Goal: Submit feedback/report problem: Submit feedback/report problem

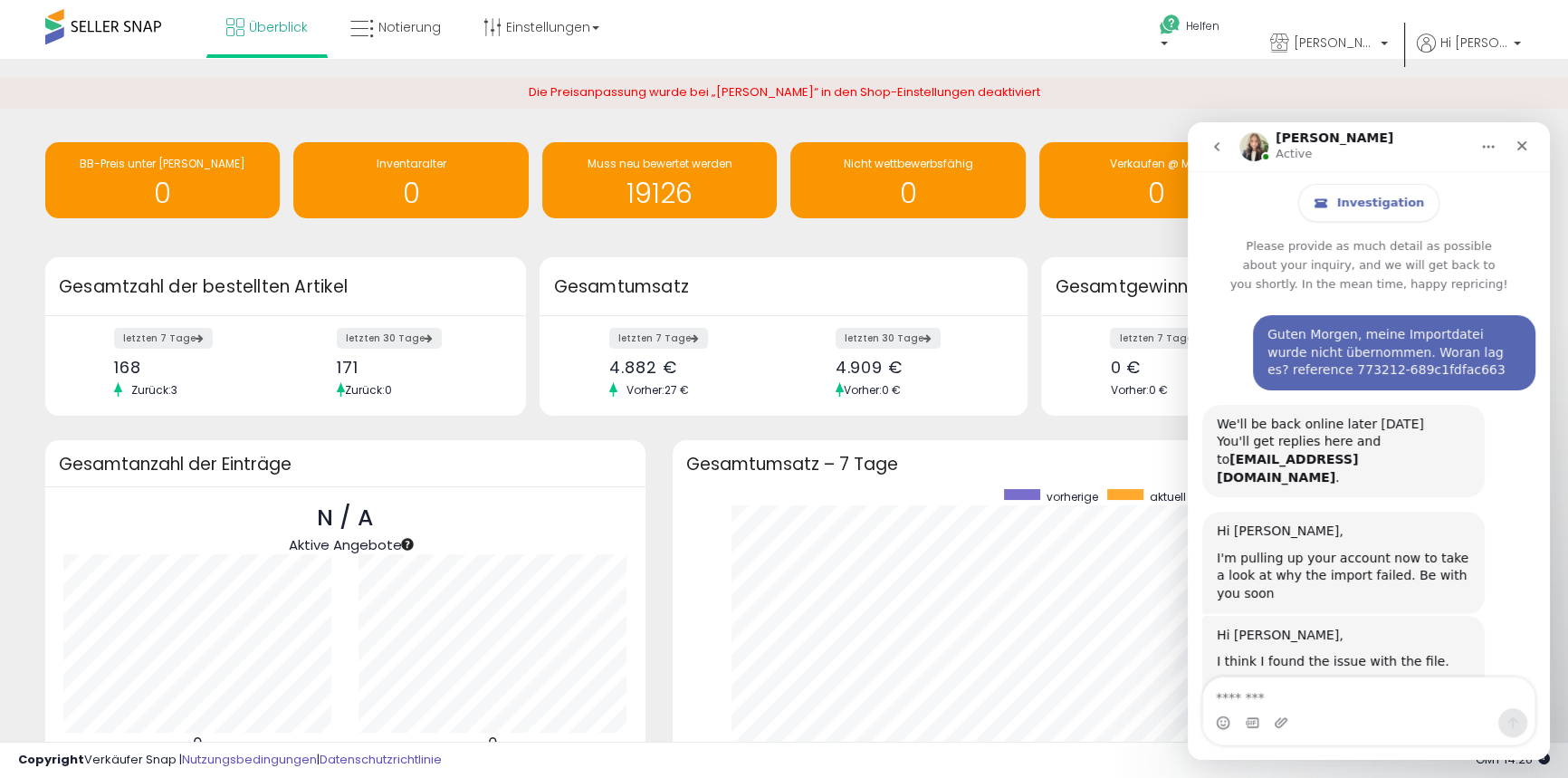
scroll to position [5037, 0]
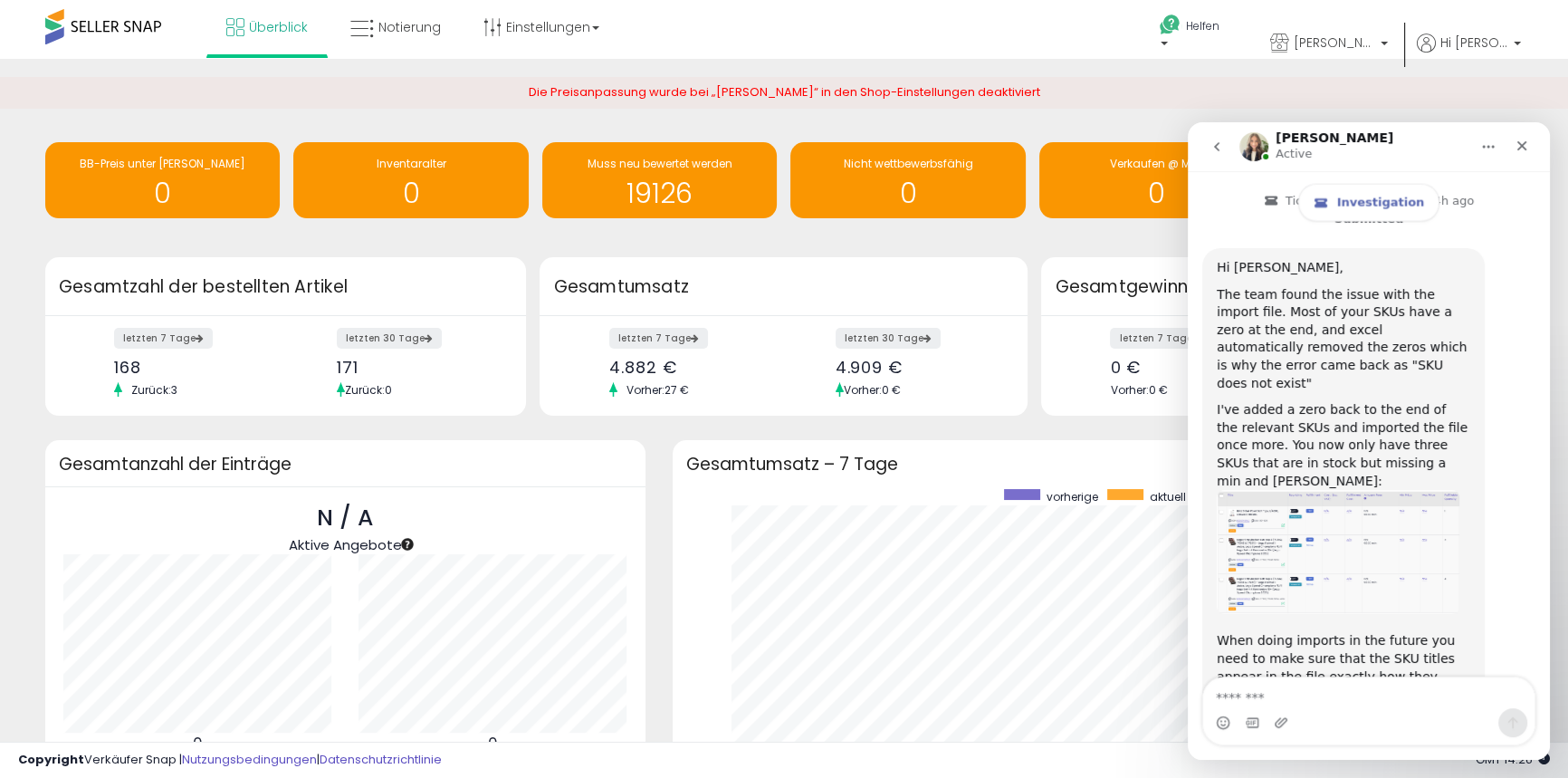
click at [910, 32] on div "Überblick Notierung Einstellungen Shop-Einstellungen" at bounding box center [504, 38] width 1036 height 77
click at [1194, 36] on p "Helfen" at bounding box center [1193, 37] width 68 height 38
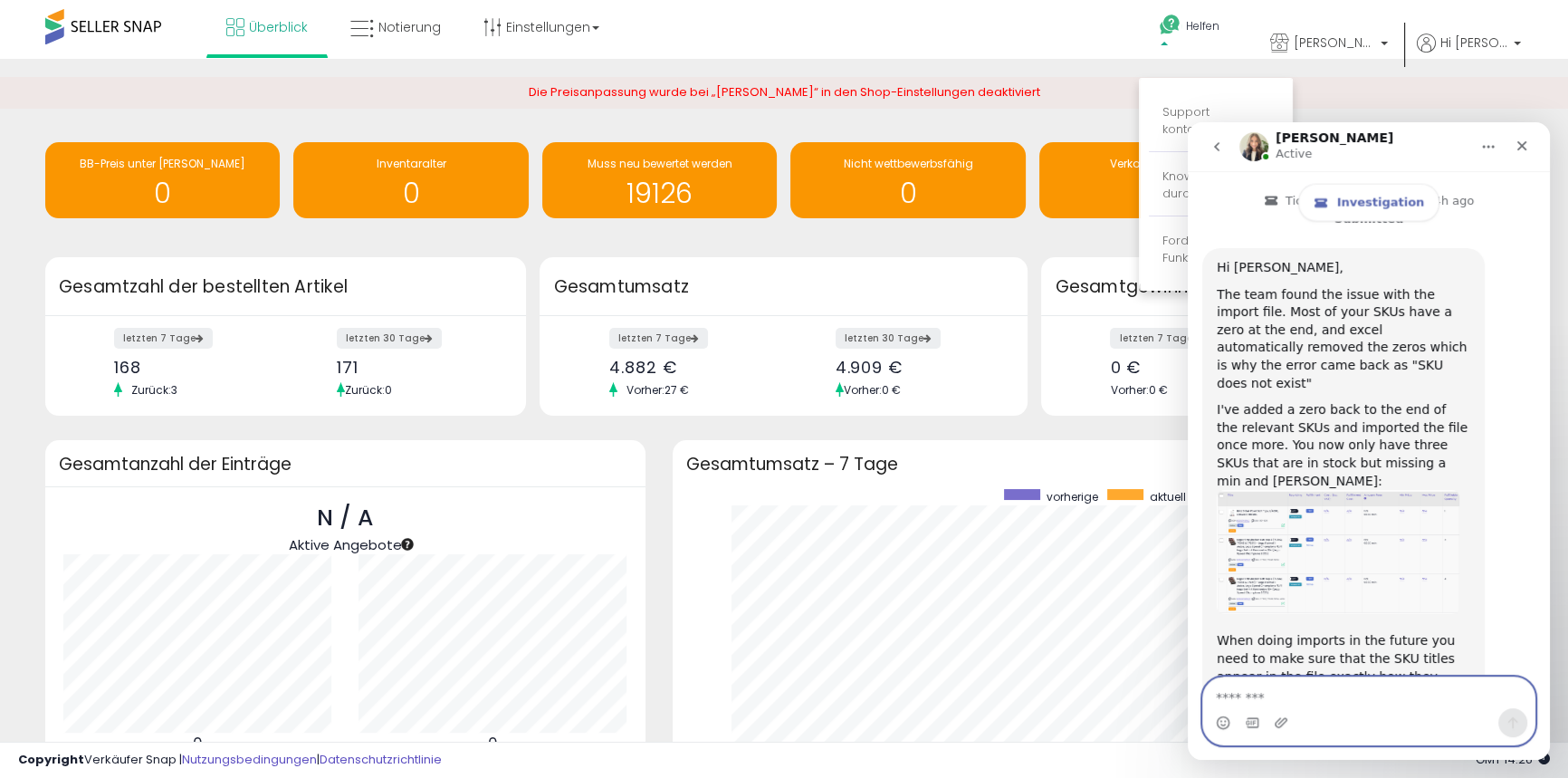
click at [1378, 706] on textarea "Message…" at bounding box center [1368, 693] width 332 height 30
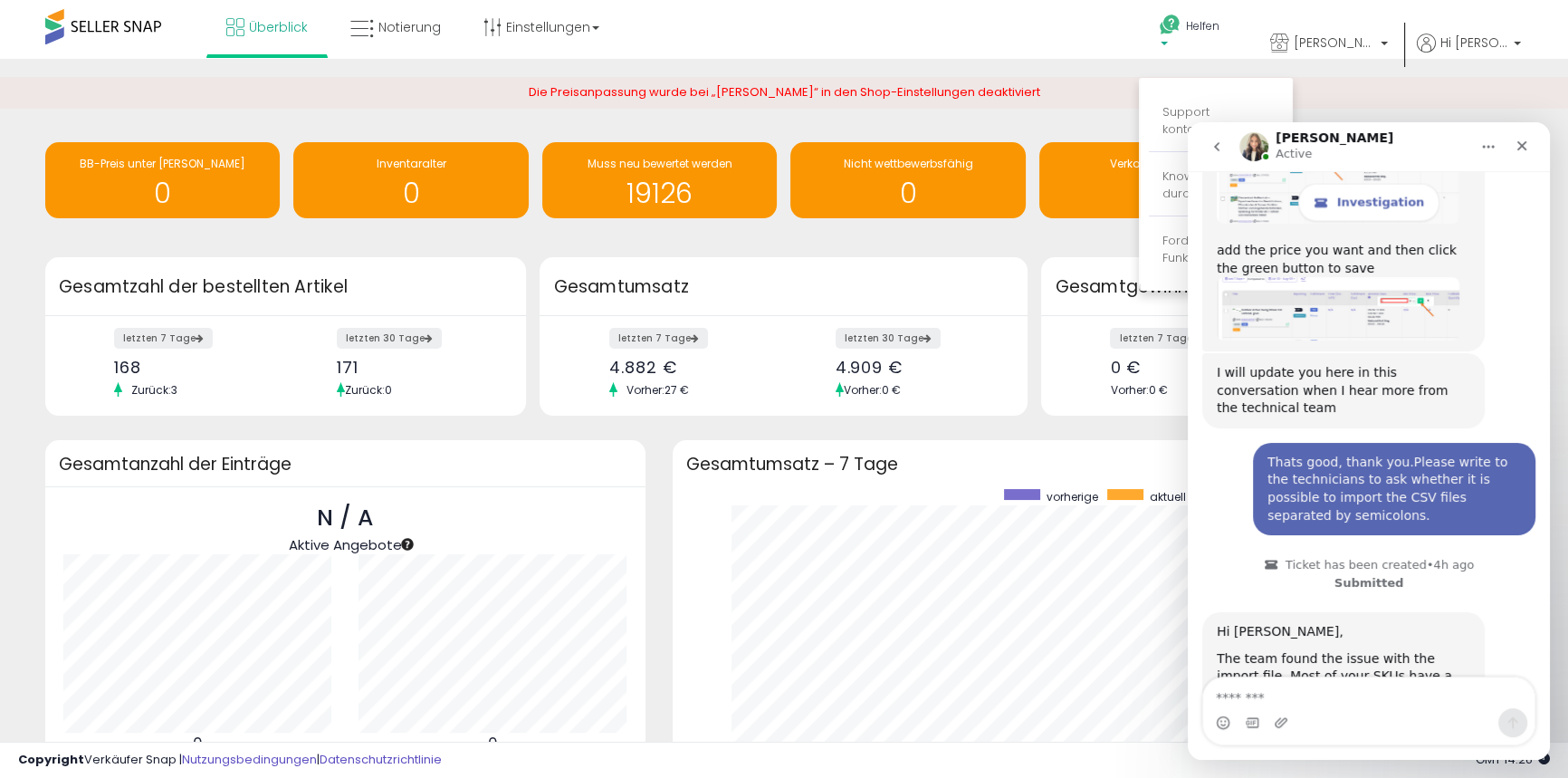
scroll to position [4737, 0]
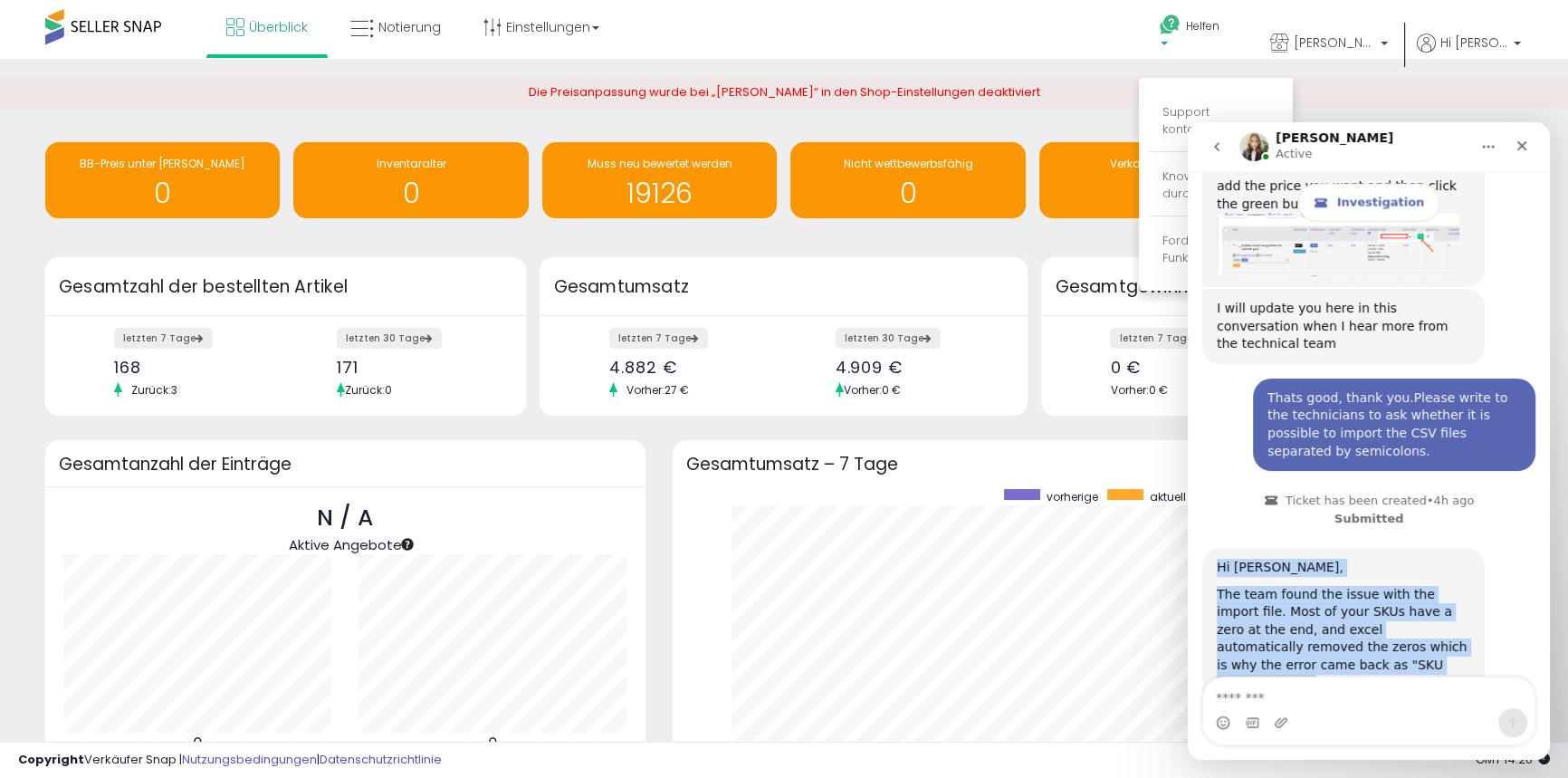
drag, startPoint x: 1220, startPoint y: 424, endPoint x: 1455, endPoint y: 595, distance: 290.6
click at [1455, 595] on div "Hi Ingo, The team found the issue with the import file. Most of your SKUs have …" at bounding box center [1343, 790] width 253 height 462
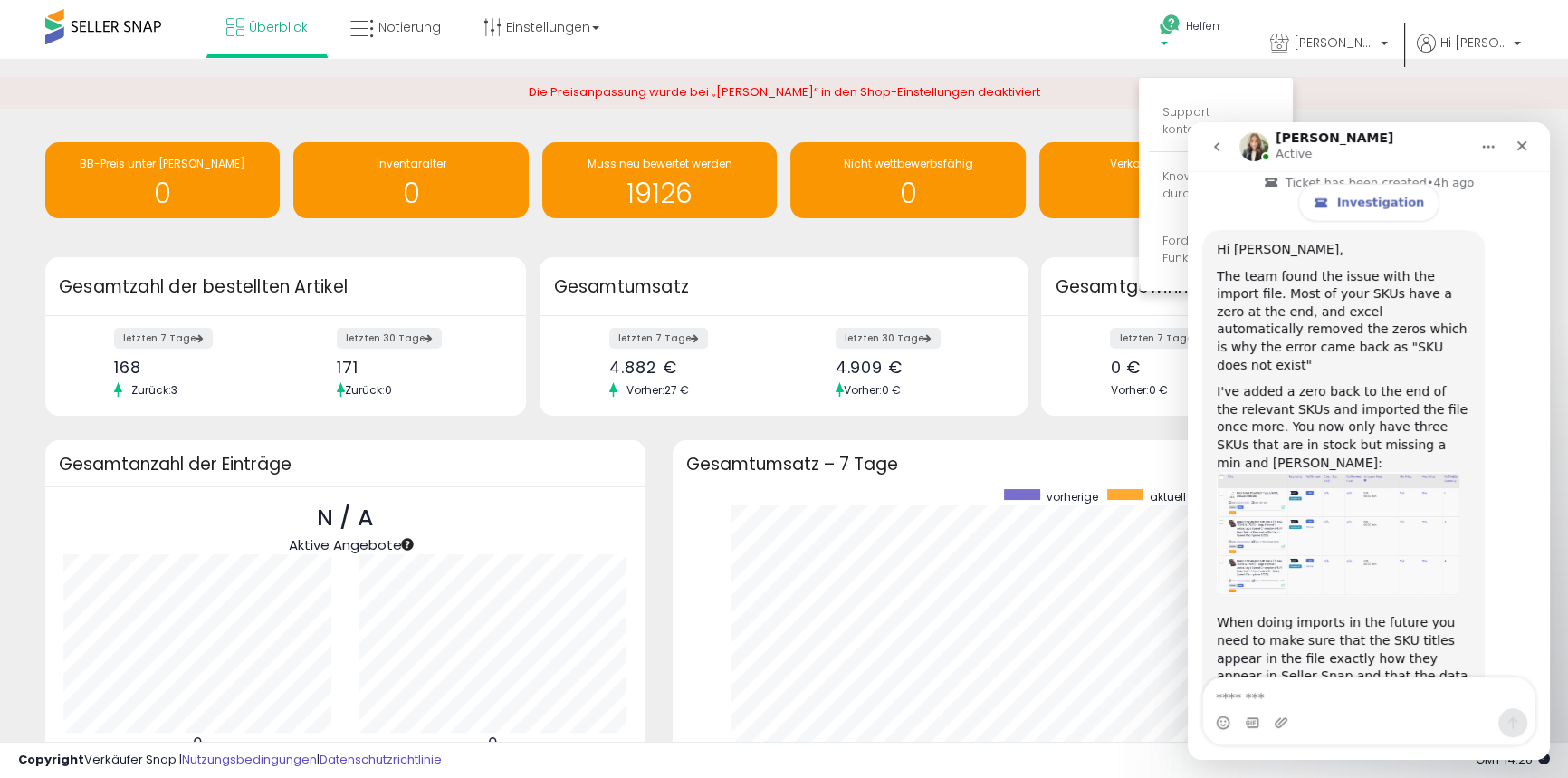
drag, startPoint x: 1357, startPoint y: 549, endPoint x: 1451, endPoint y: 532, distance: 95.5
click at [1451, 532] on div "Hi Ingo, The team found the issue with the import file. Most of your SKUs have …" at bounding box center [1343, 472] width 283 height 483
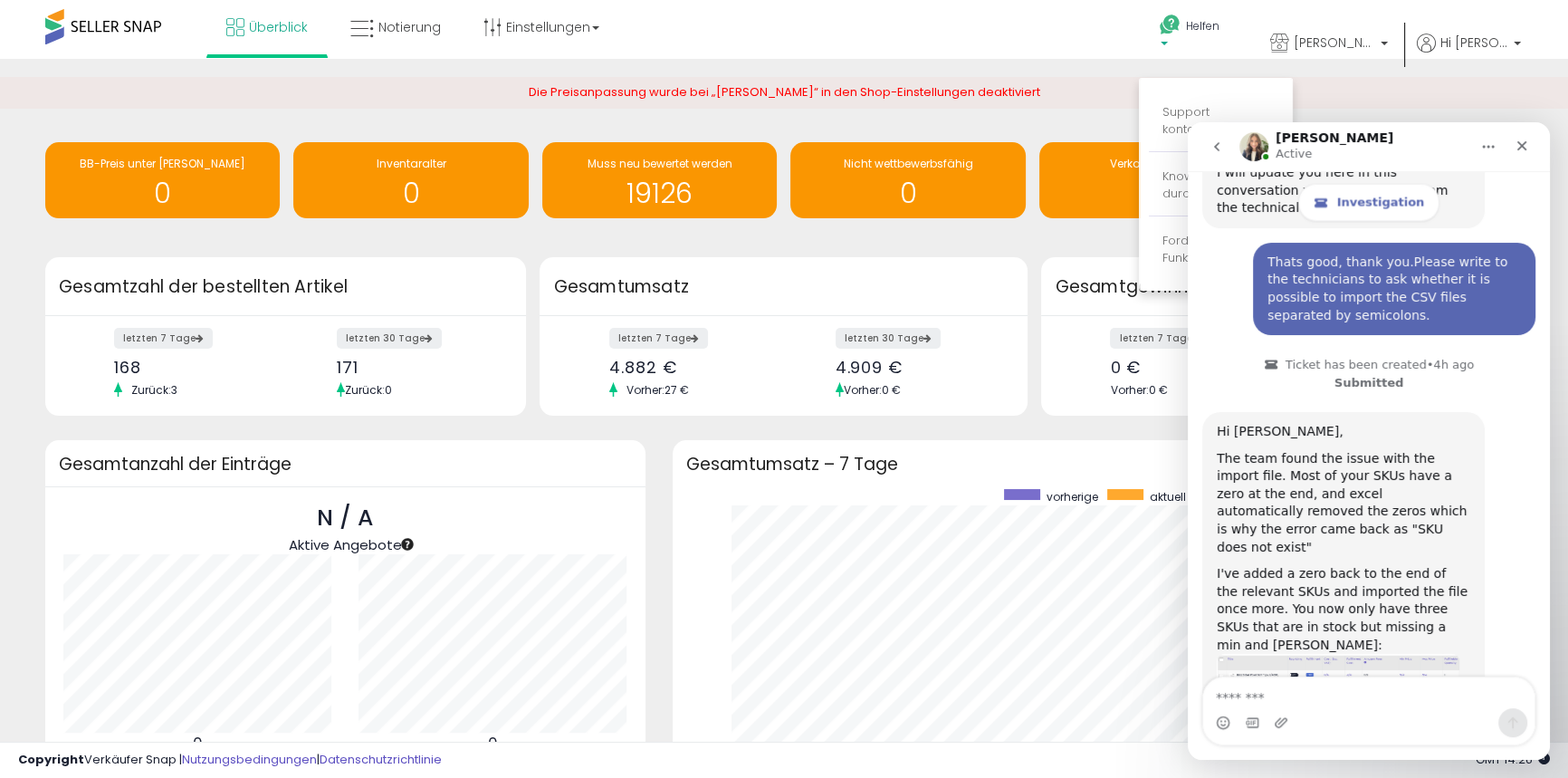
scroll to position [4791, 0]
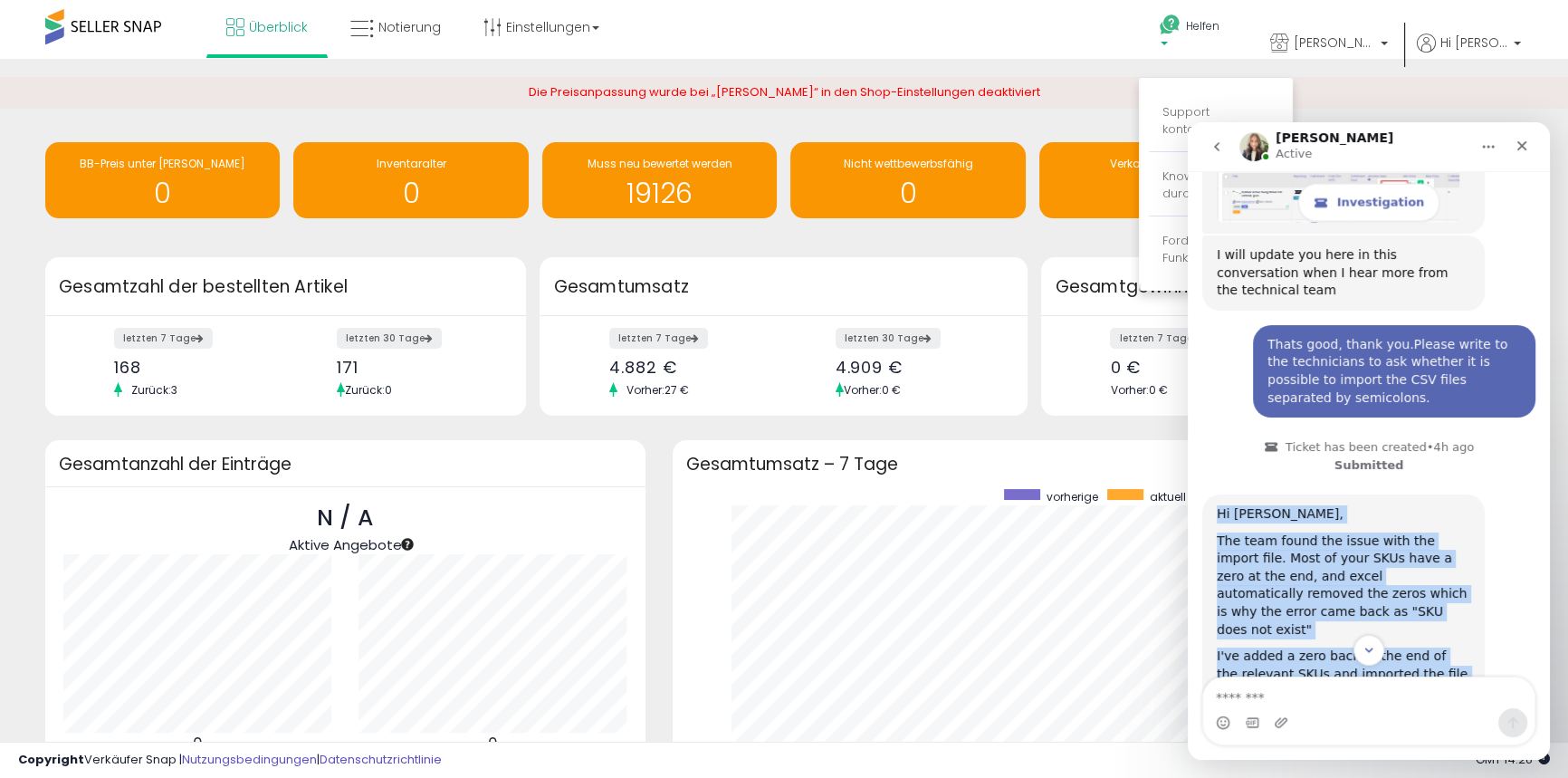
drag, startPoint x: 1218, startPoint y: 372, endPoint x: 1422, endPoint y: 543, distance: 266.2
click at [1454, 546] on div "Hi Ingo, The team found the issue with the import file. Most of your SKUs have …" at bounding box center [1343, 737] width 253 height 462
copy div "Hi Ingo, The team found the issue with the import file. Most of your SKUs have …"
click at [1516, 494] on div "Hi Ingo, The team found the issue with the import file. Most of your SKUs have …" at bounding box center [1368, 746] width 334 height 504
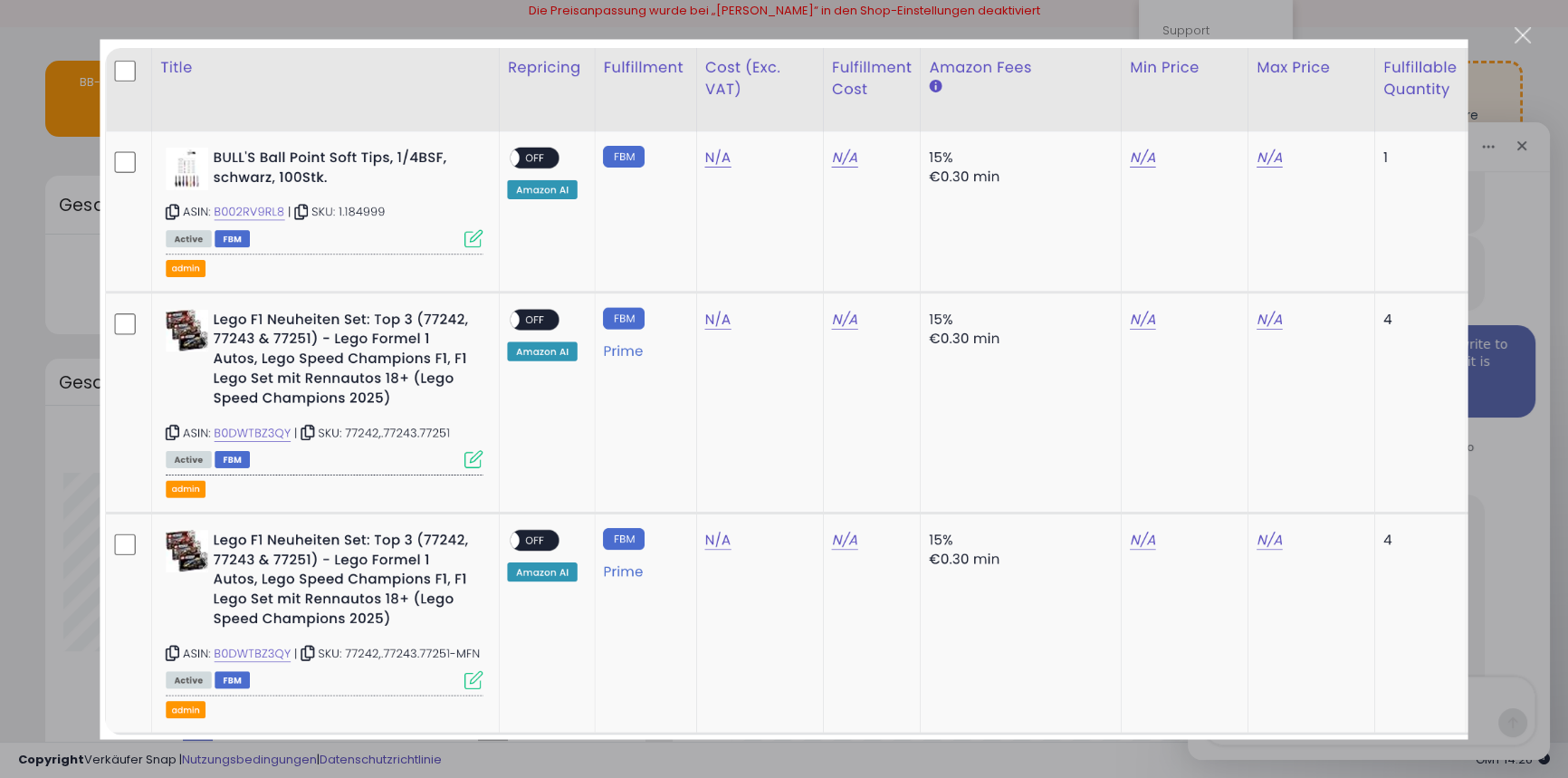
scroll to position [164, 0]
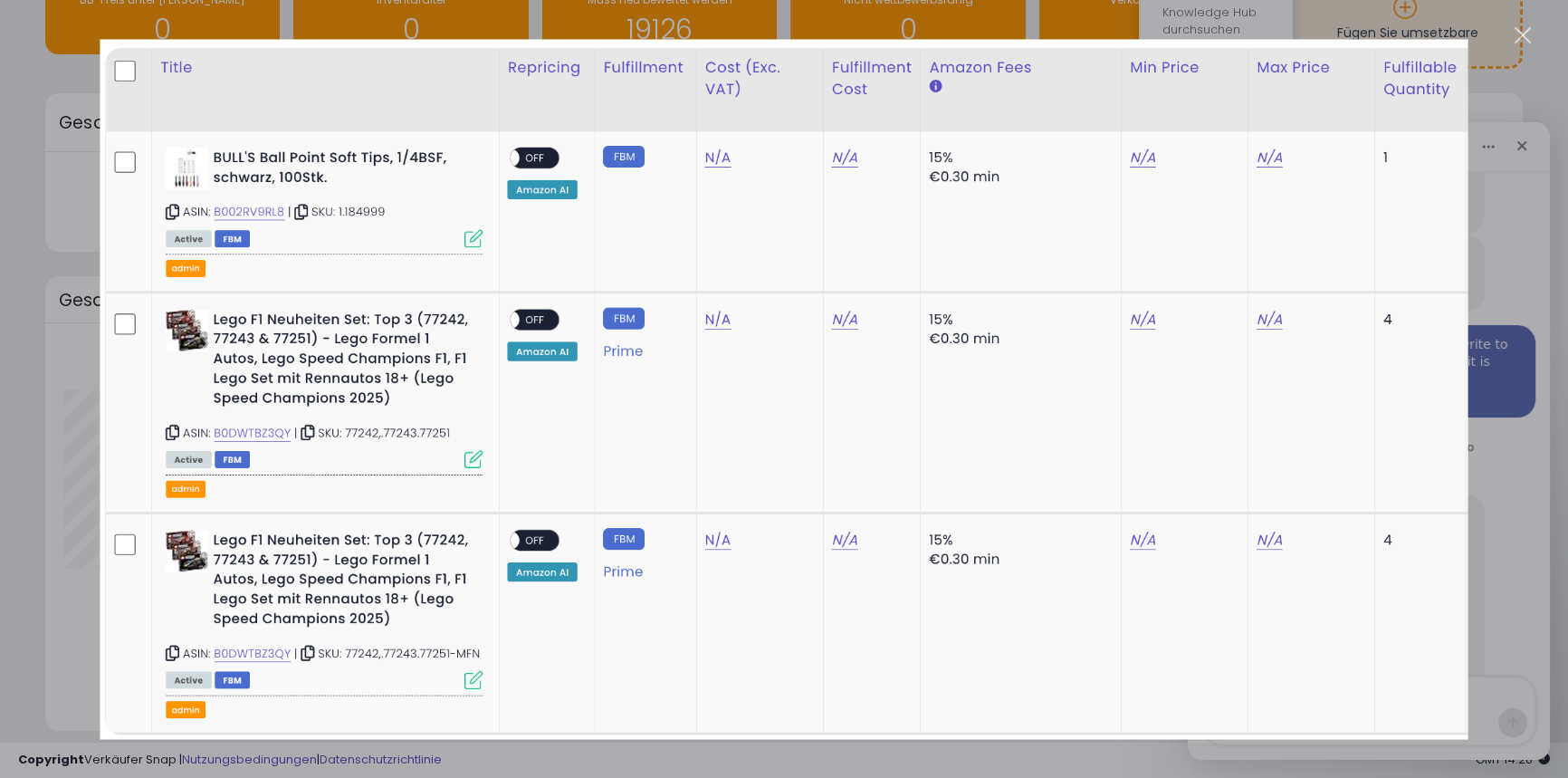
click at [1524, 27] on div "Close" at bounding box center [1524, 36] width 18 height 18
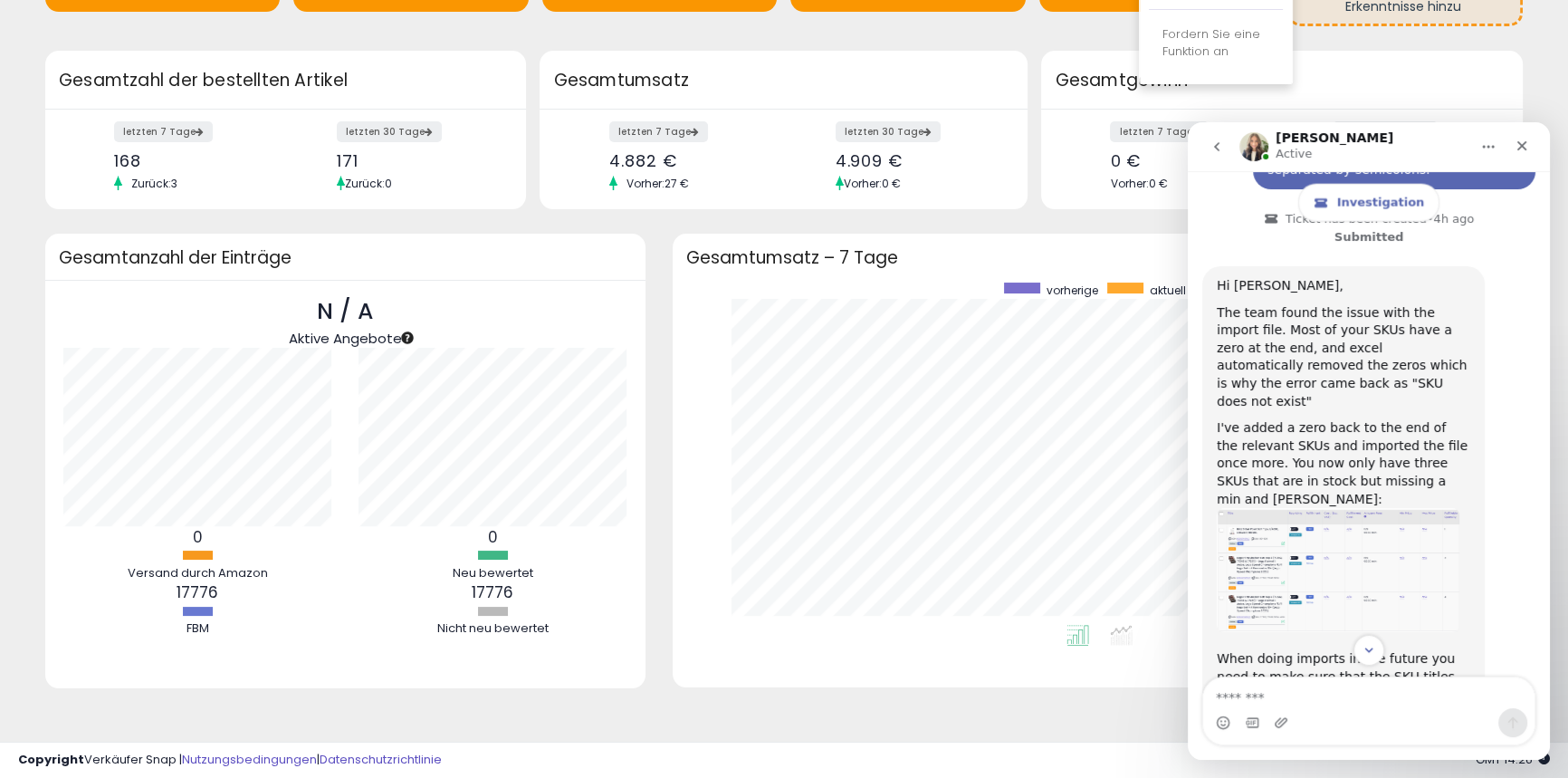
scroll to position [5056, 0]
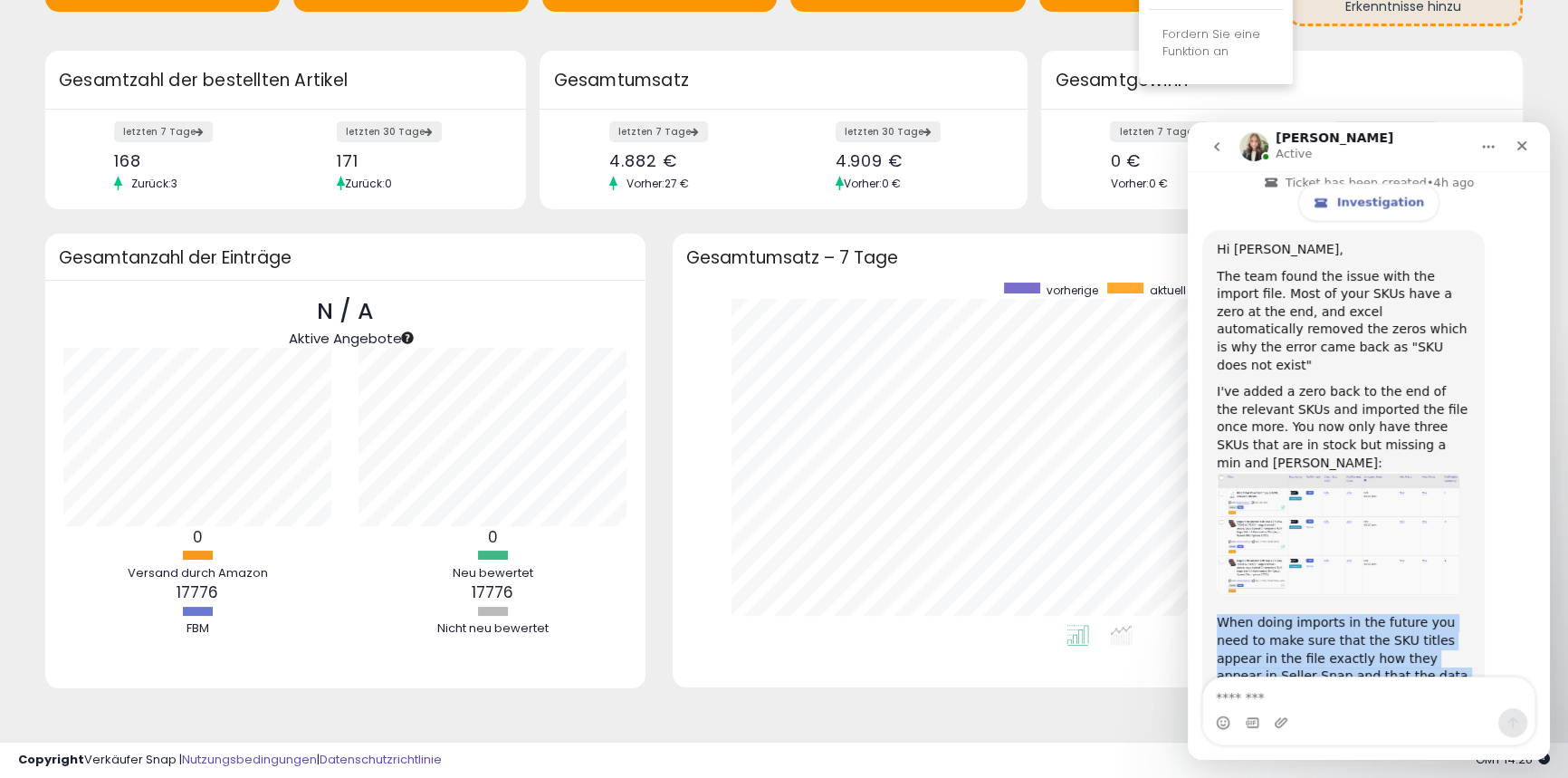
drag, startPoint x: 1215, startPoint y: 445, endPoint x: 1324, endPoint y: 511, distance: 127.4
click at [1324, 511] on div "Hi Ingo, The team found the issue with the import file. Most of your SKUs have …" at bounding box center [1343, 472] width 283 height 483
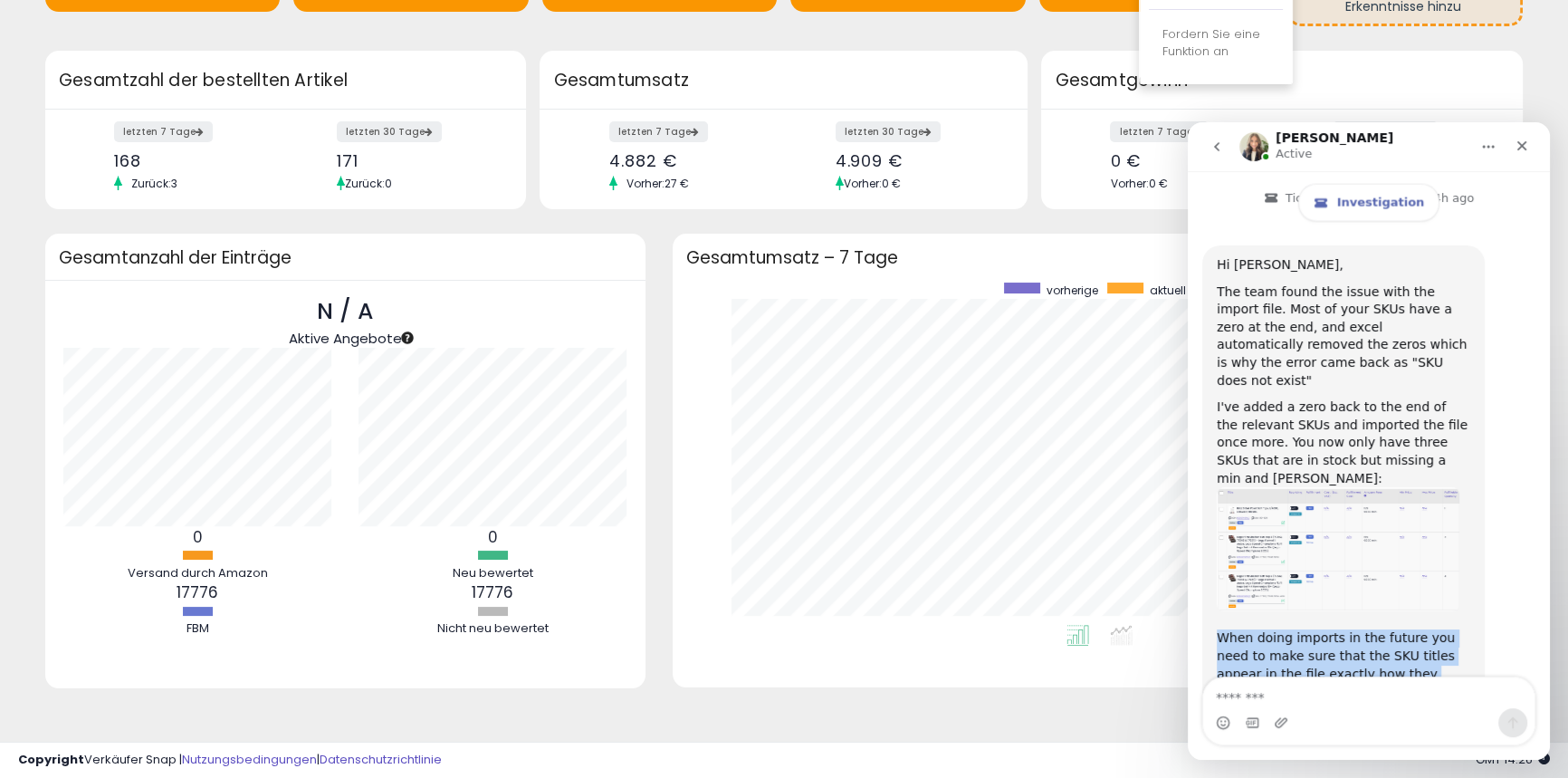
scroll to position [5037, 0]
copy div "When doing imports in the future you need to make sure that the SKU titles appe…"
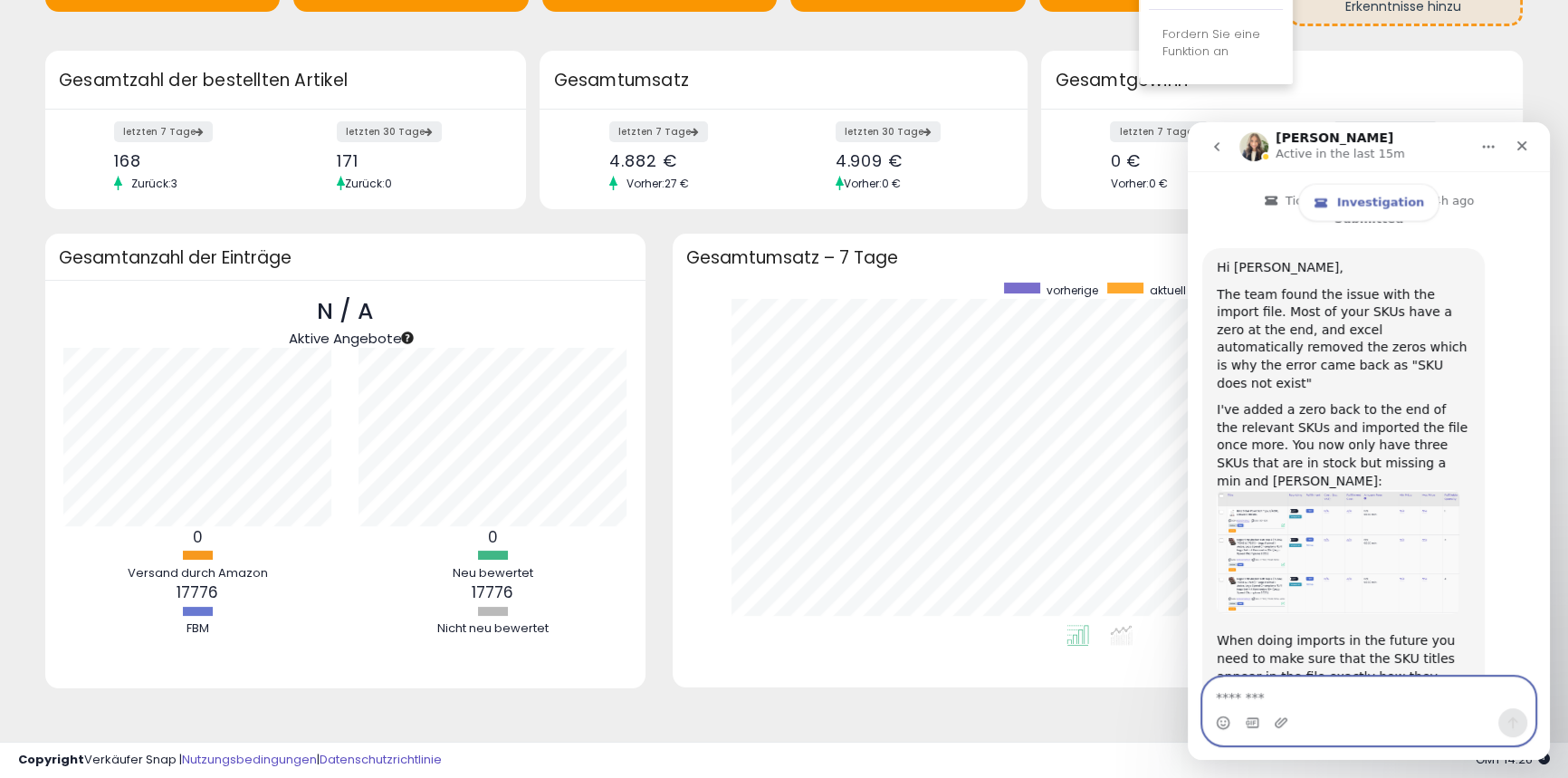
click at [1266, 696] on textarea "Message…" at bounding box center [1368, 693] width 332 height 30
type textarea "**********"
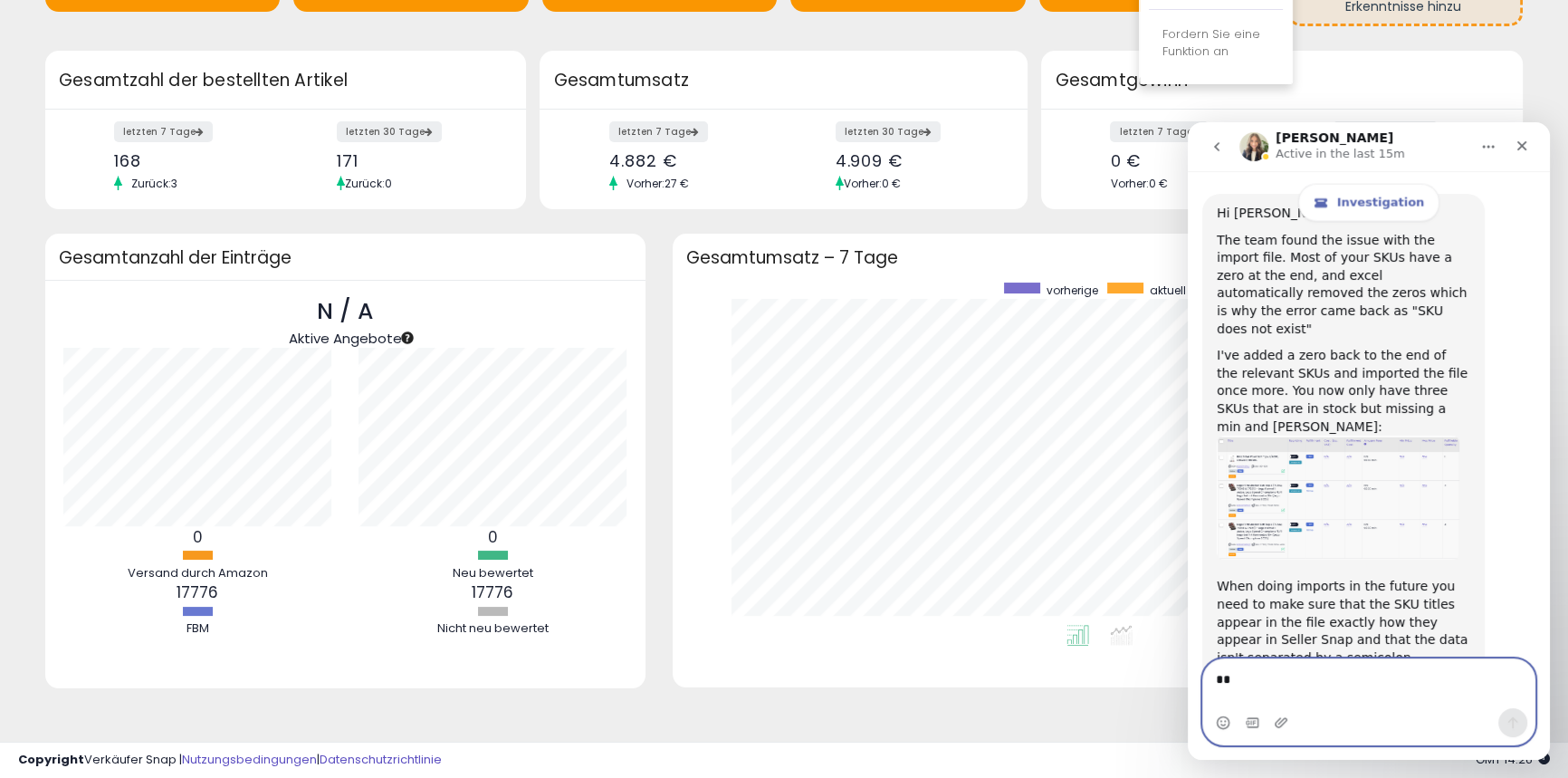
scroll to position [5110, 0]
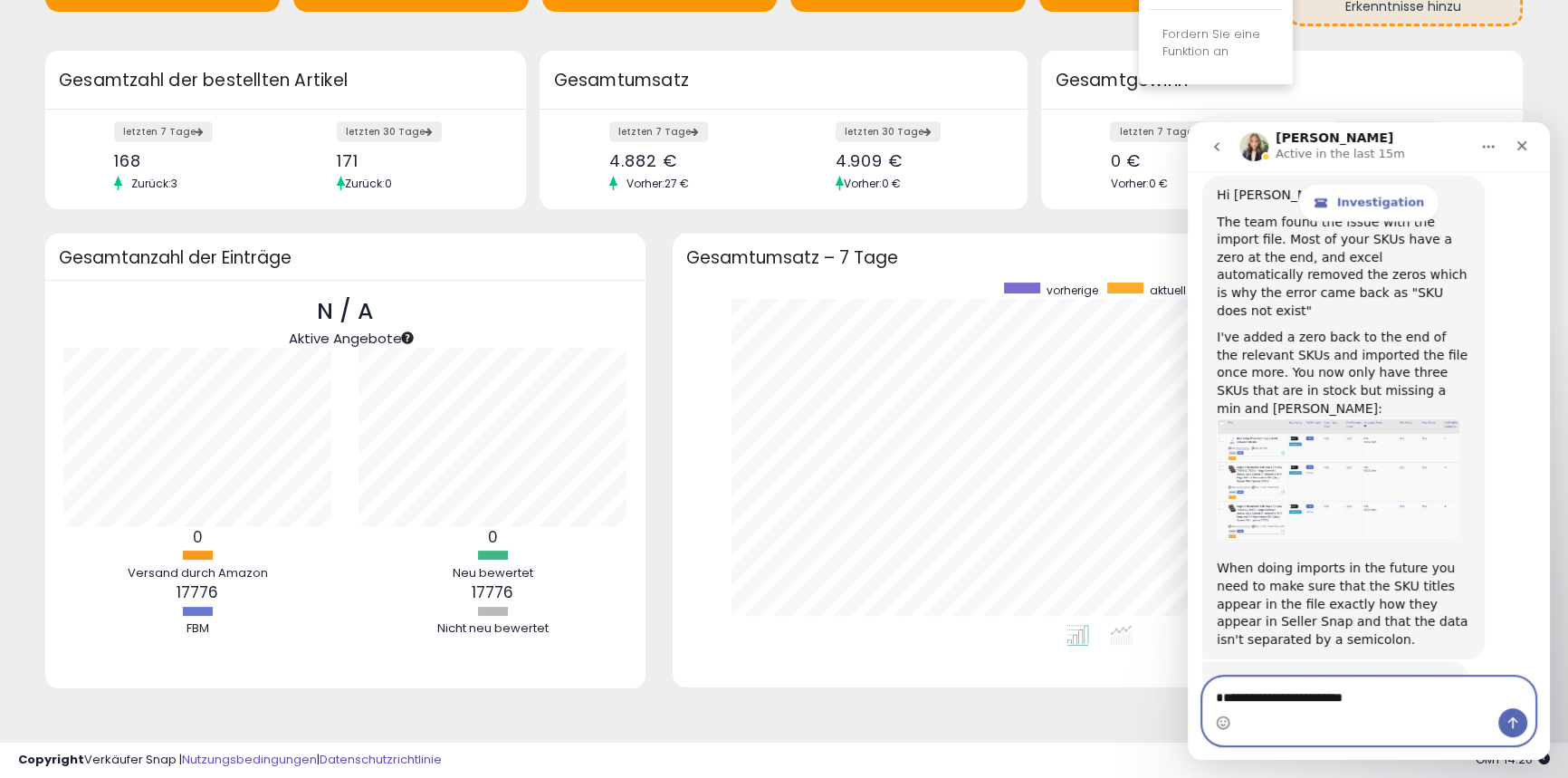
type textarea "**********"
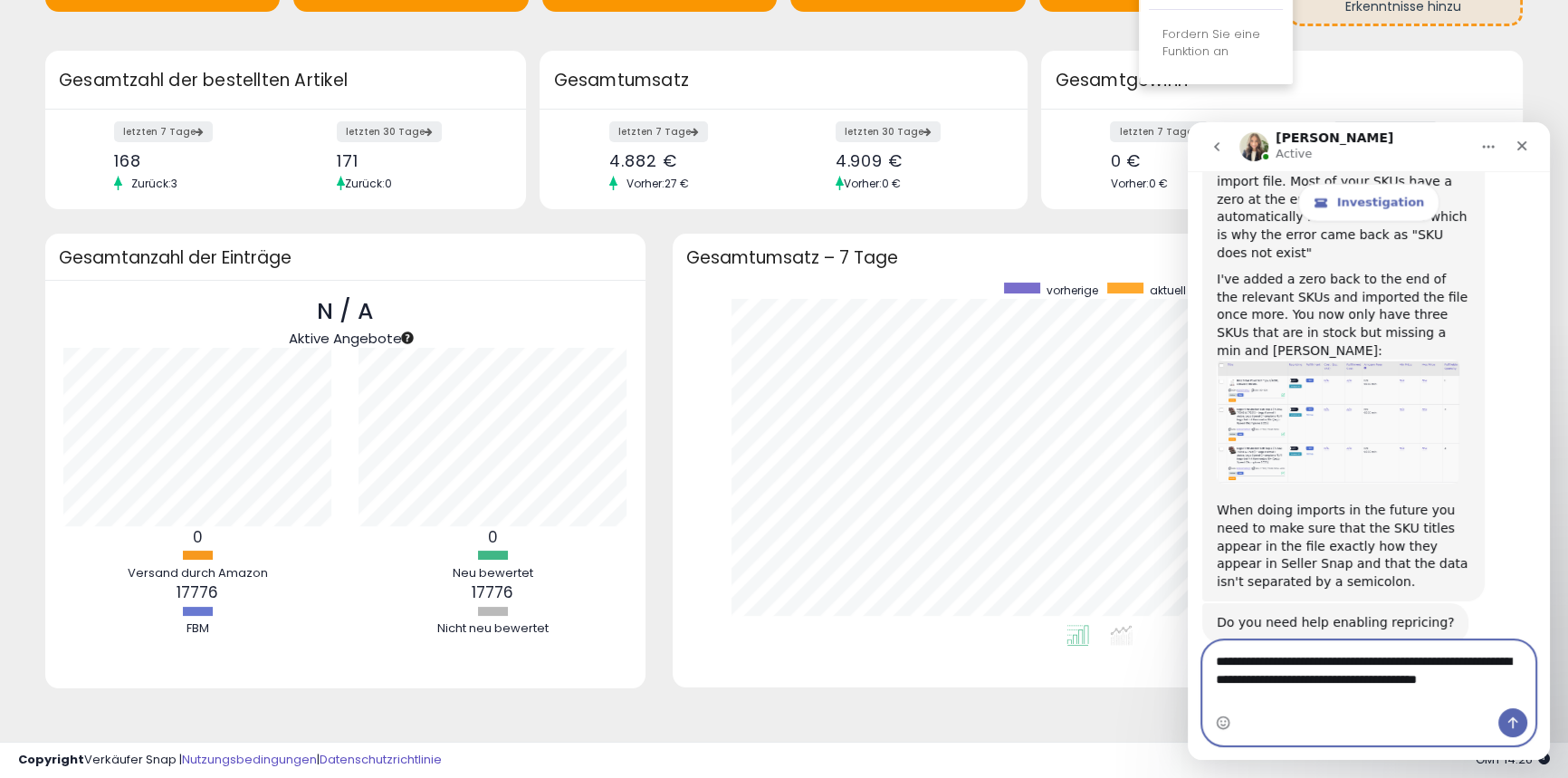
scroll to position [5186, 0]
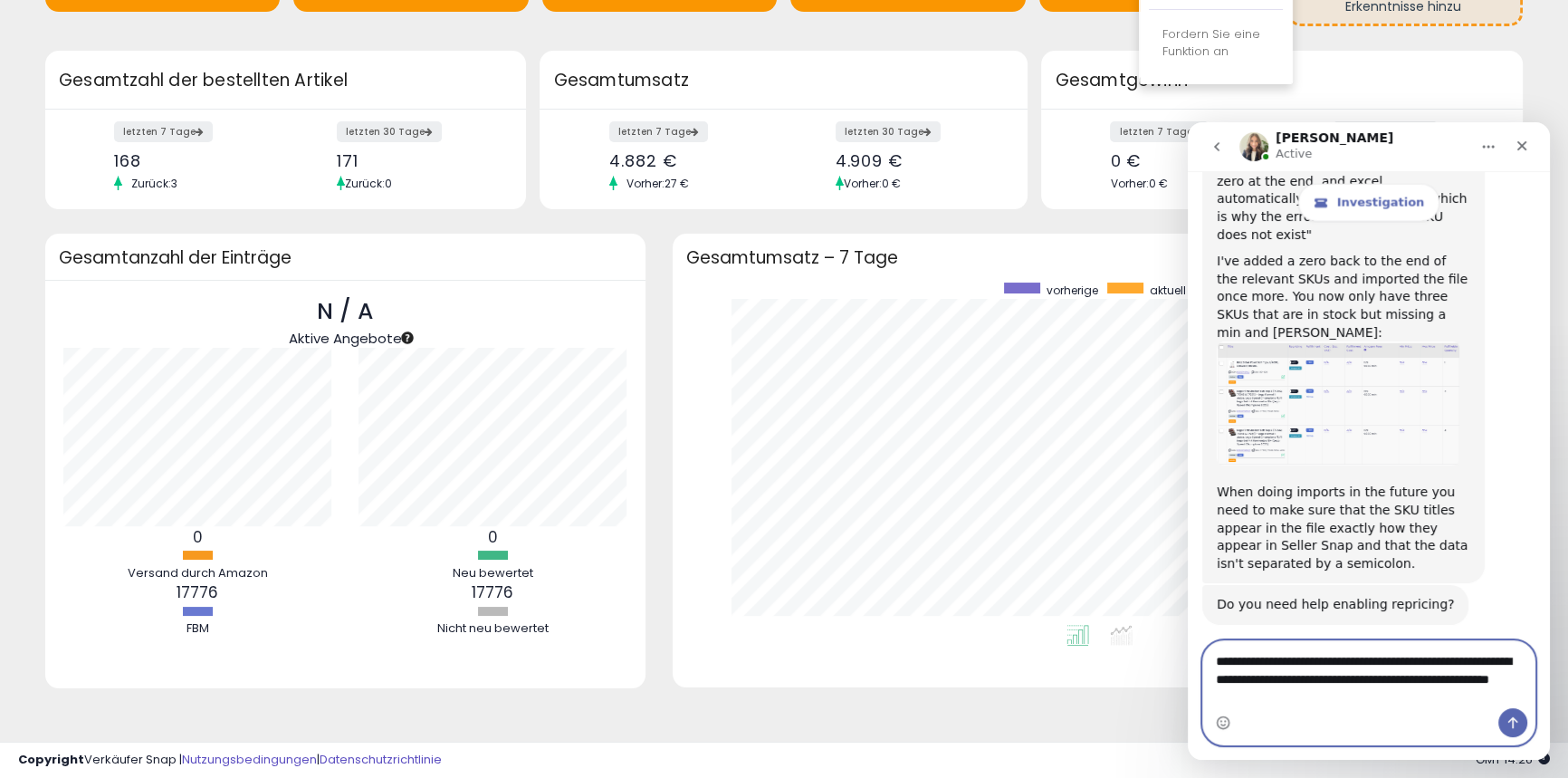
type textarea "**********"
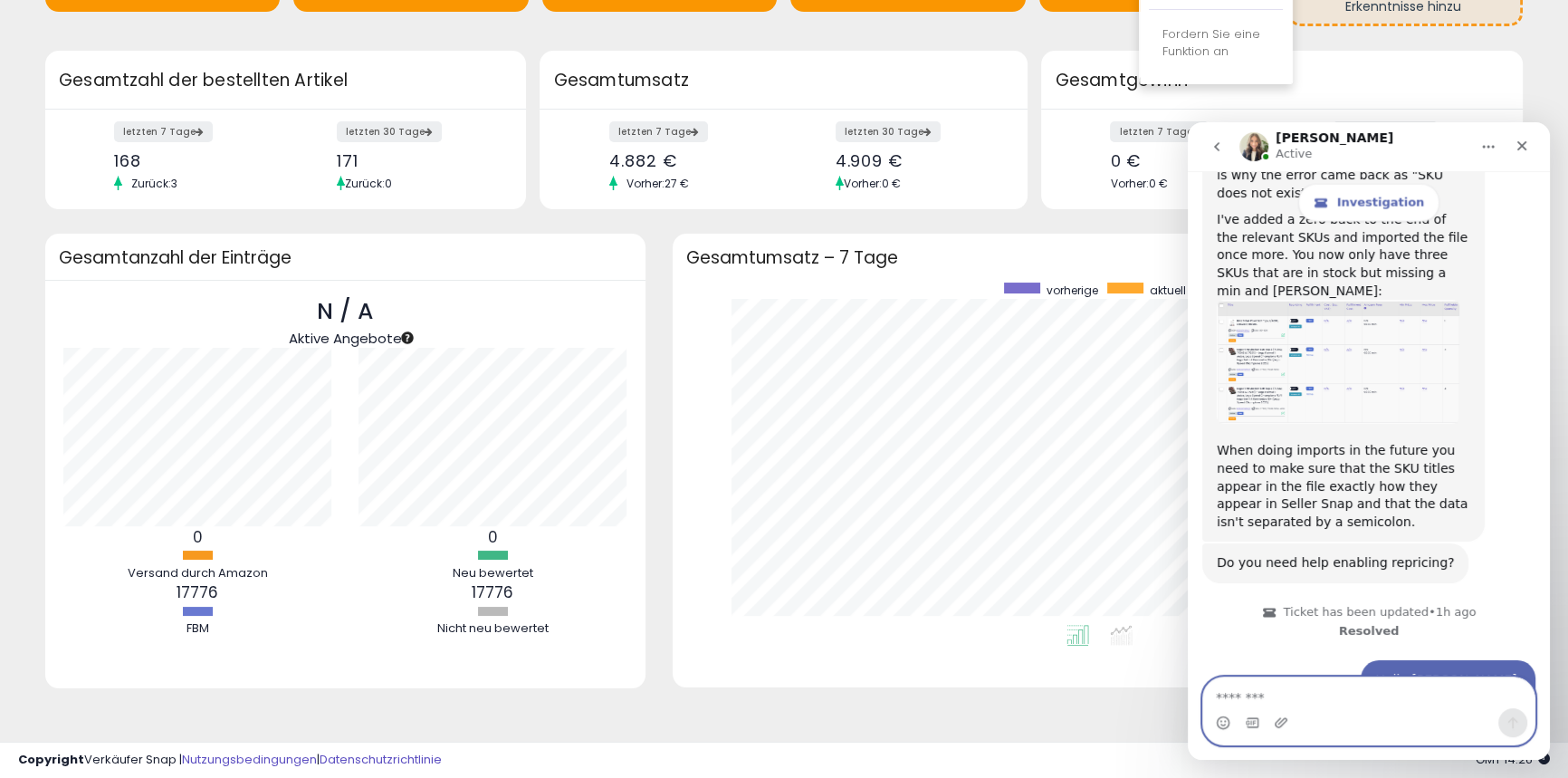
scroll to position [0, 0]
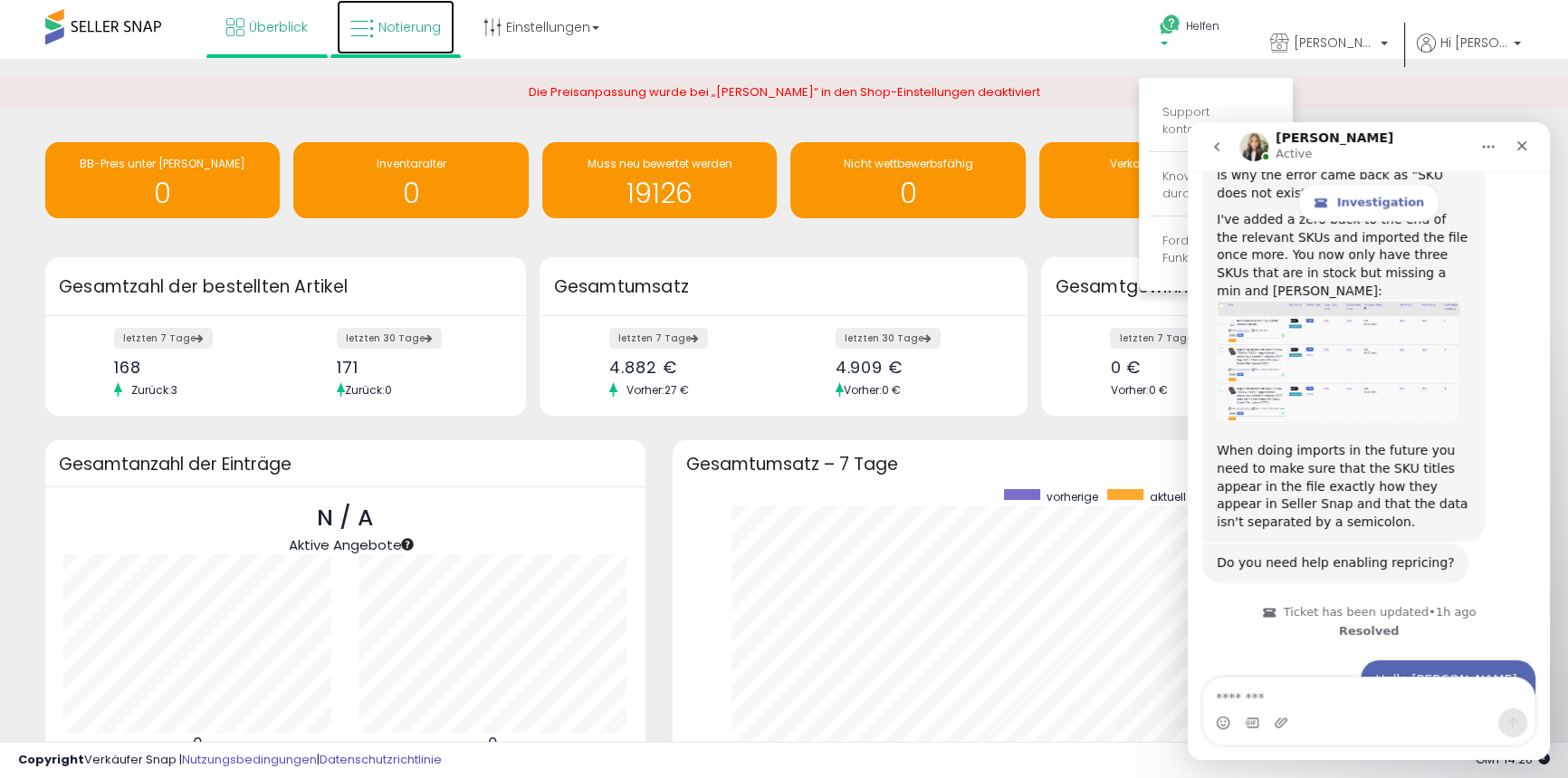
click at [394, 23] on font "Notierung" at bounding box center [410, 27] width 63 height 19
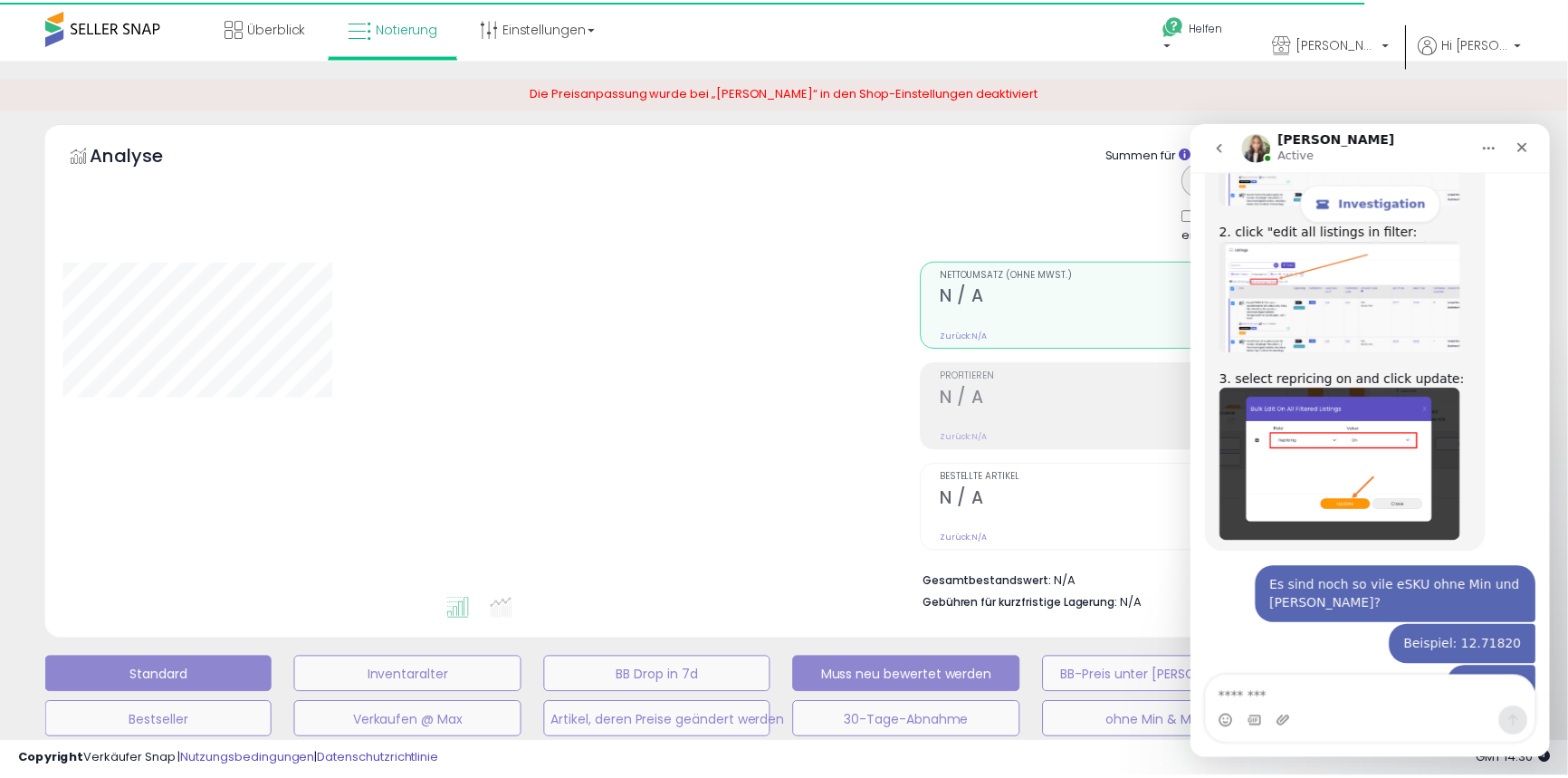
scroll to position [5228, 0]
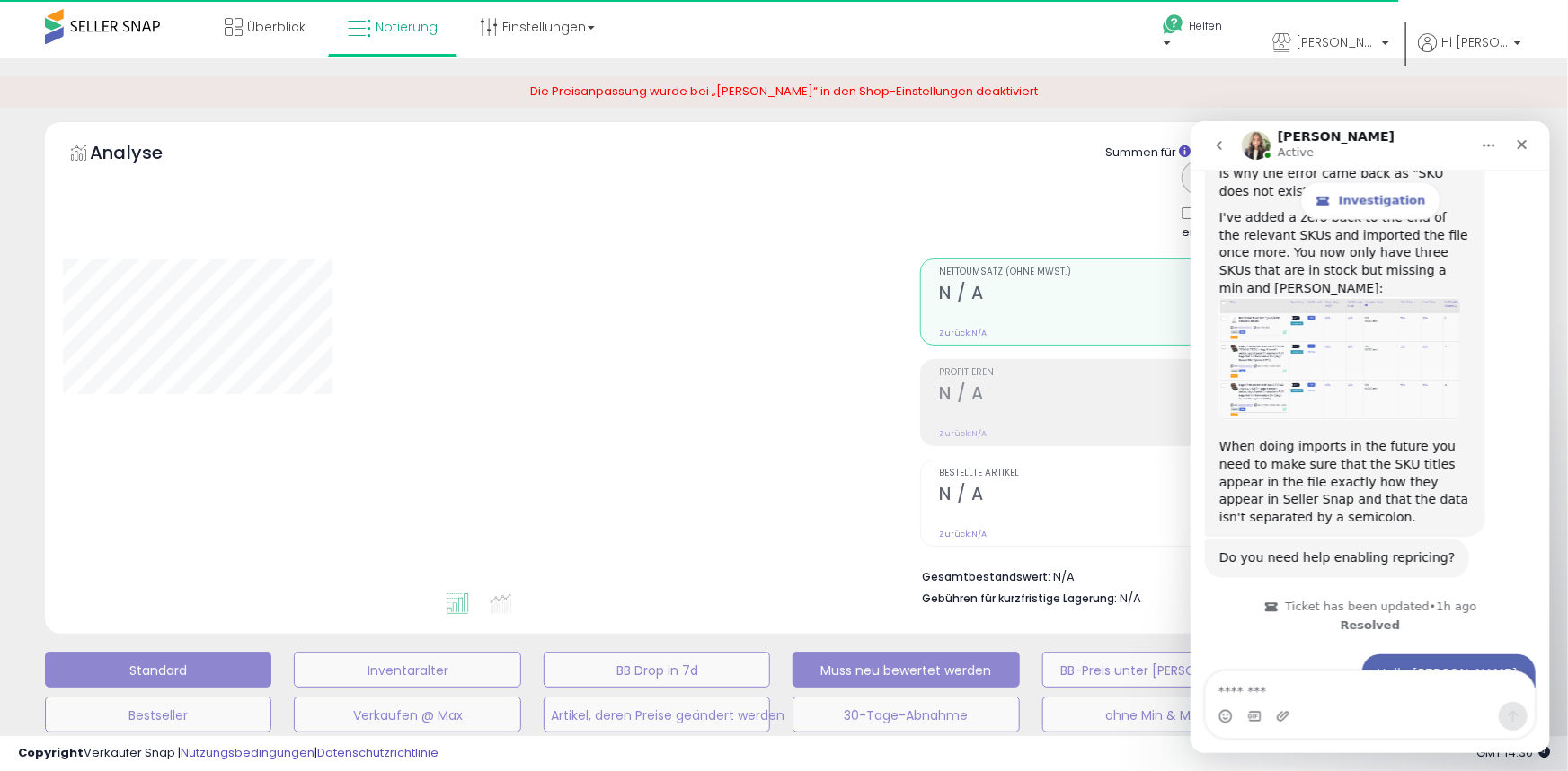
click at [448, 675] on font "Muss neu bewertet werden" at bounding box center [408, 670] width 81 height 18
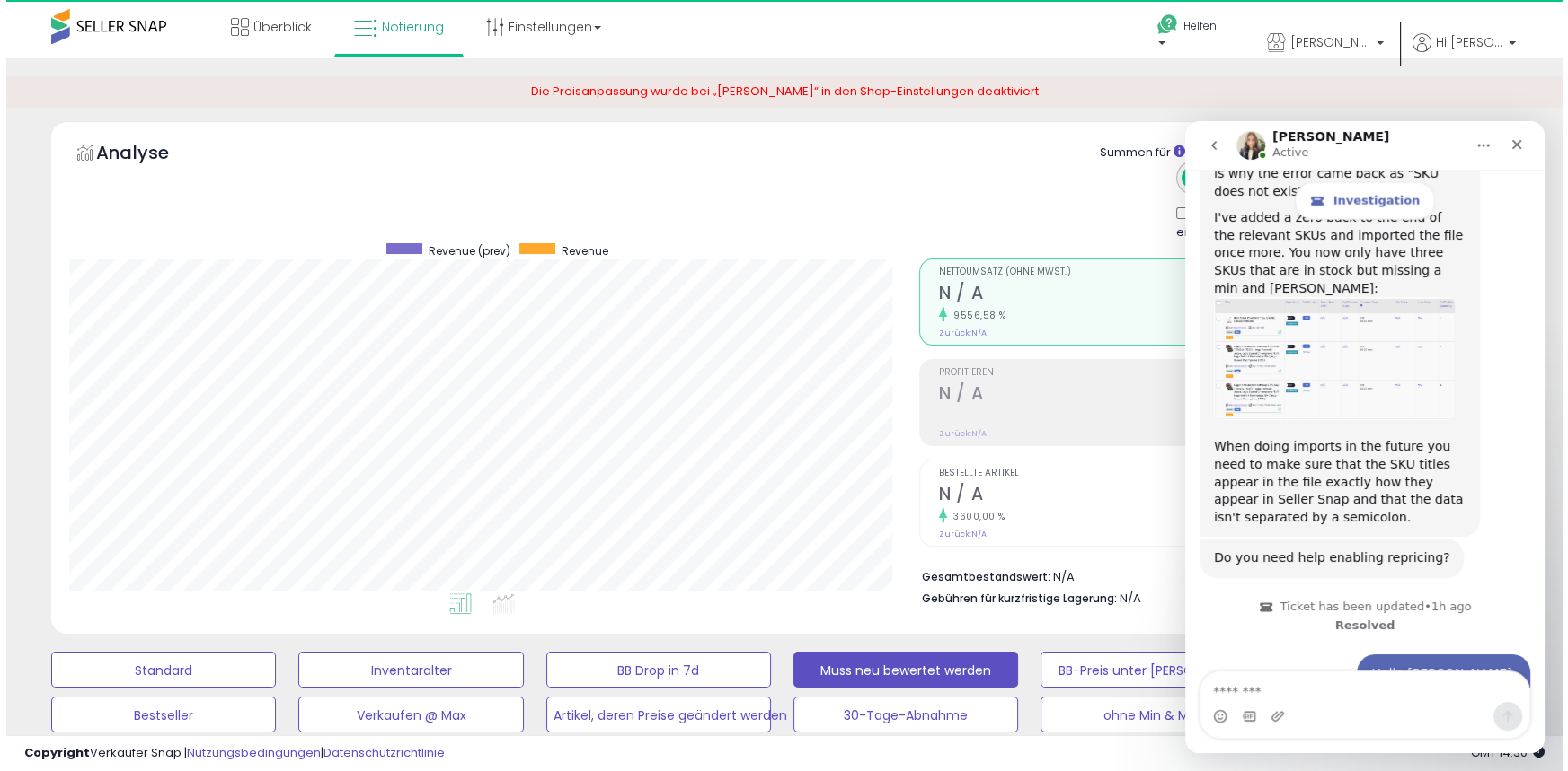
scroll to position [369, 849]
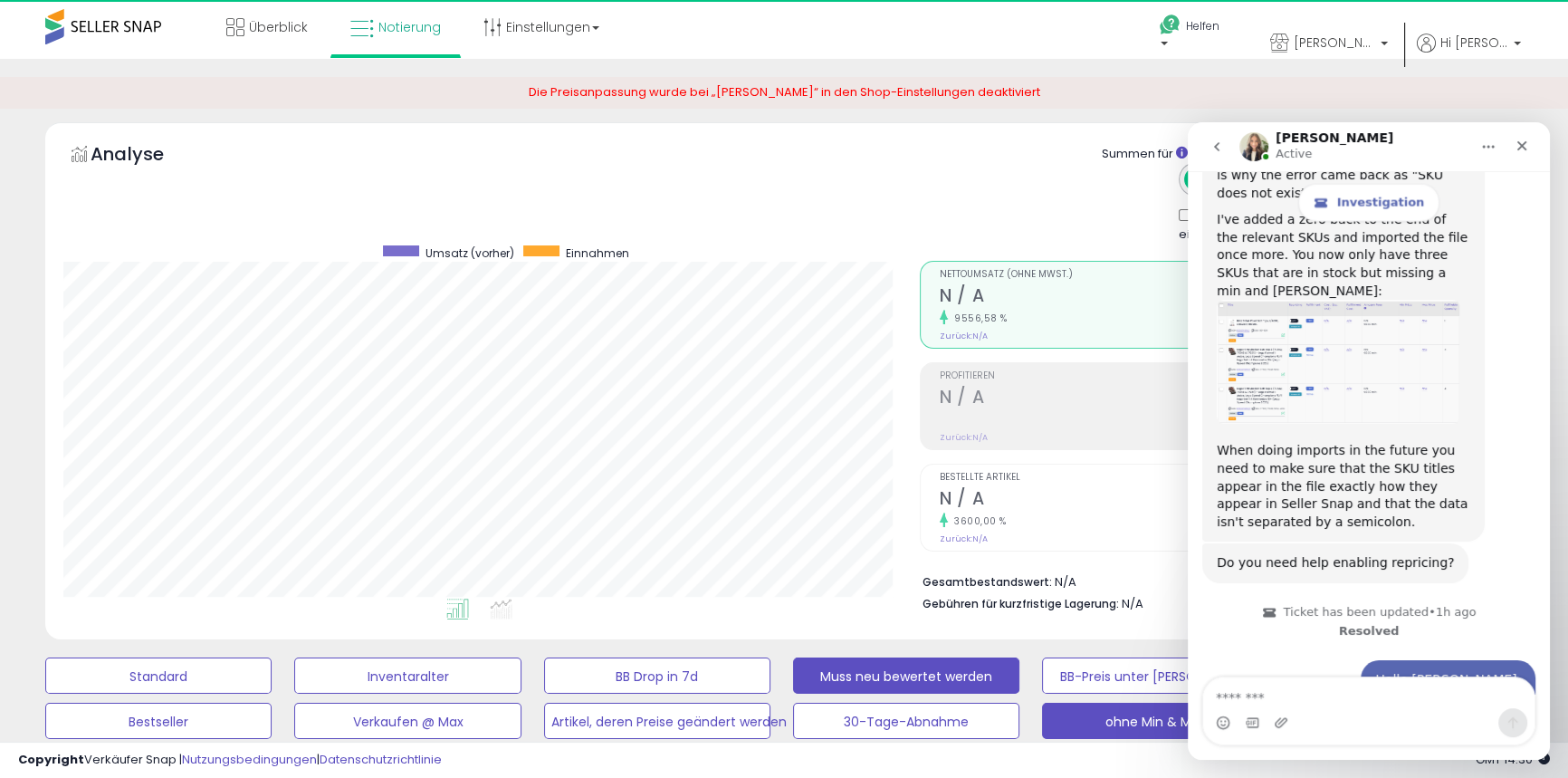
click at [188, 686] on font "ohne Min & Max" at bounding box center [157, 676] width 58 height 19
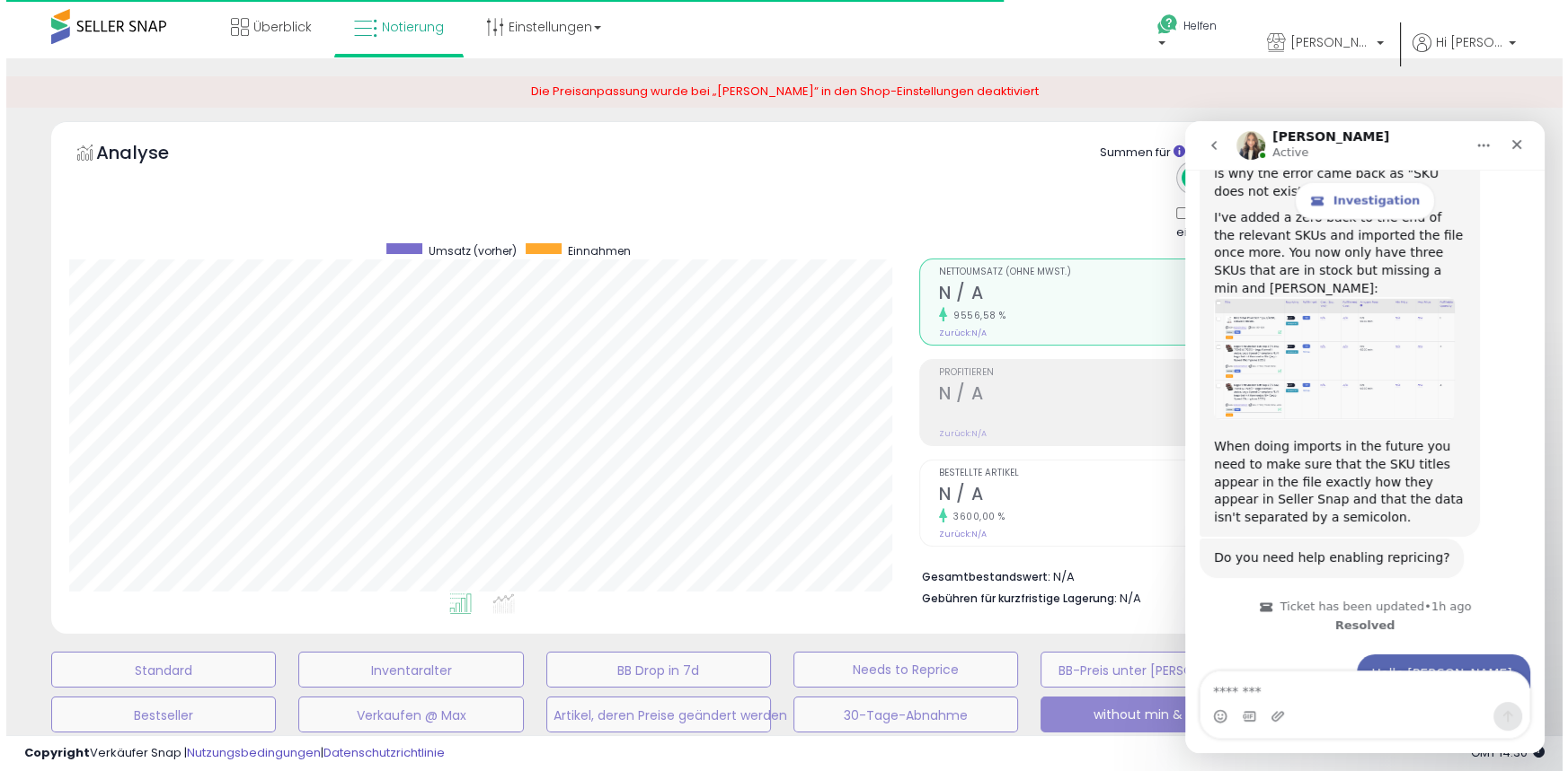
scroll to position [897491, 897452]
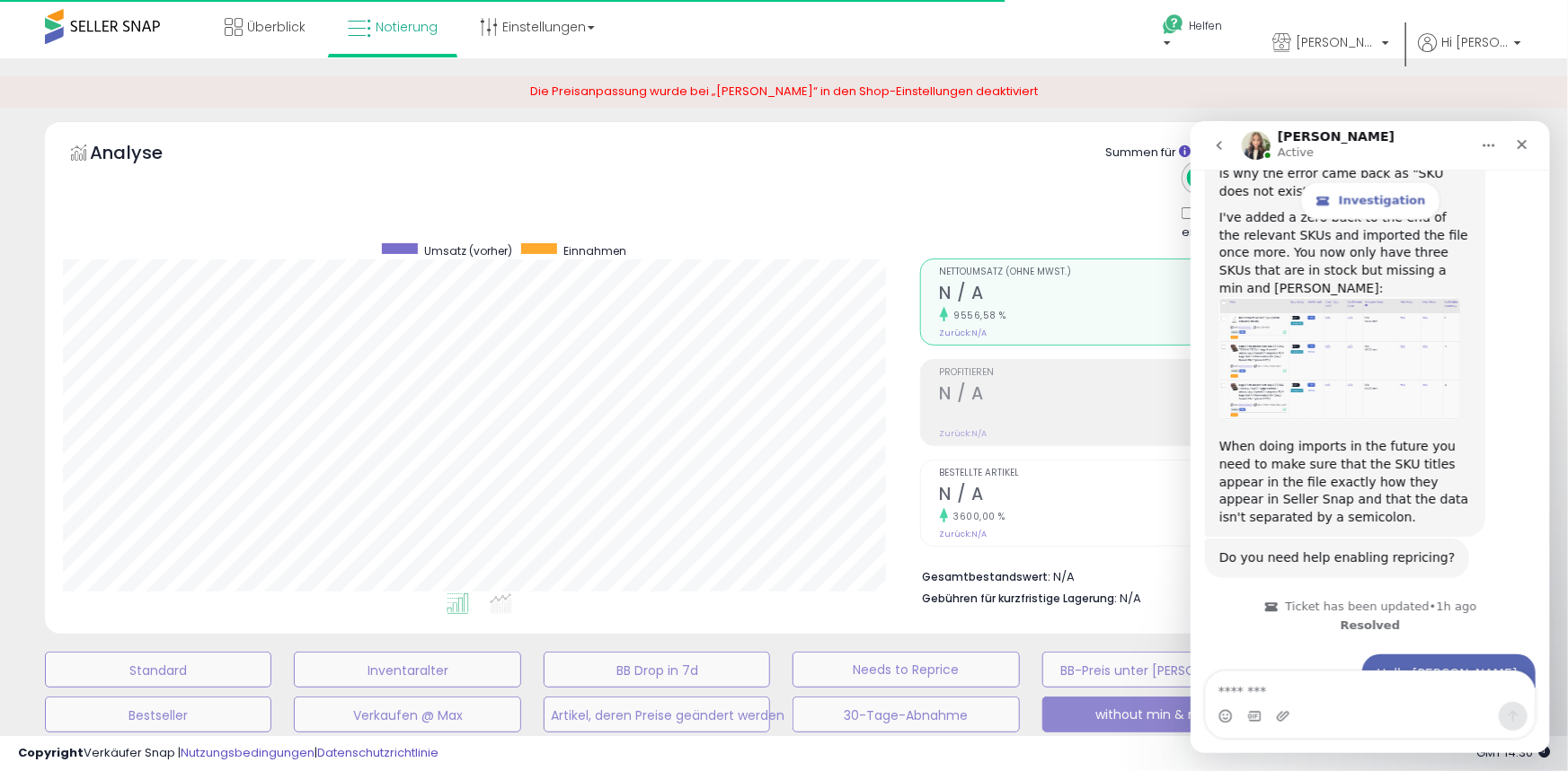
select select "**"
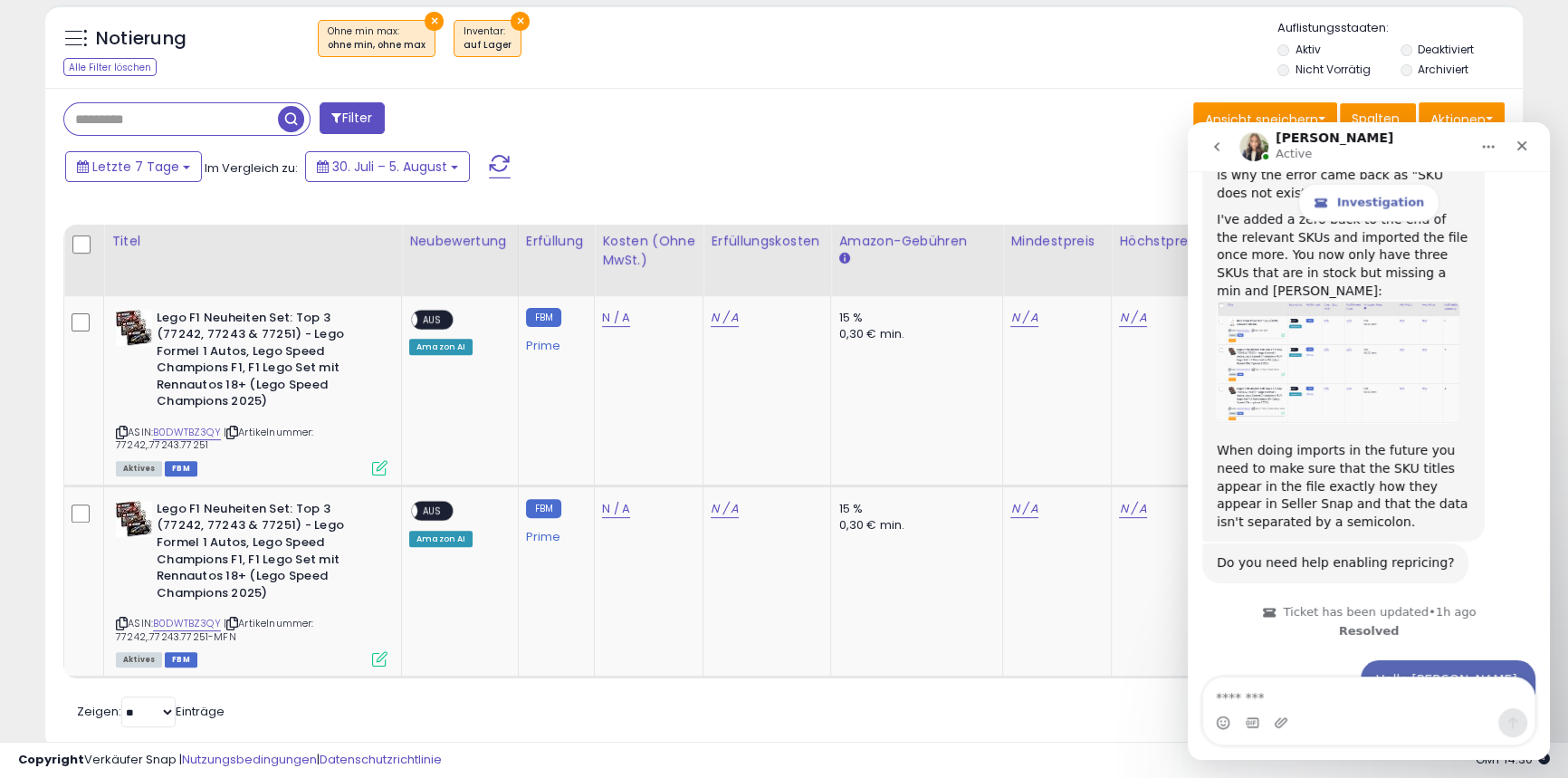
scroll to position [763, 0]
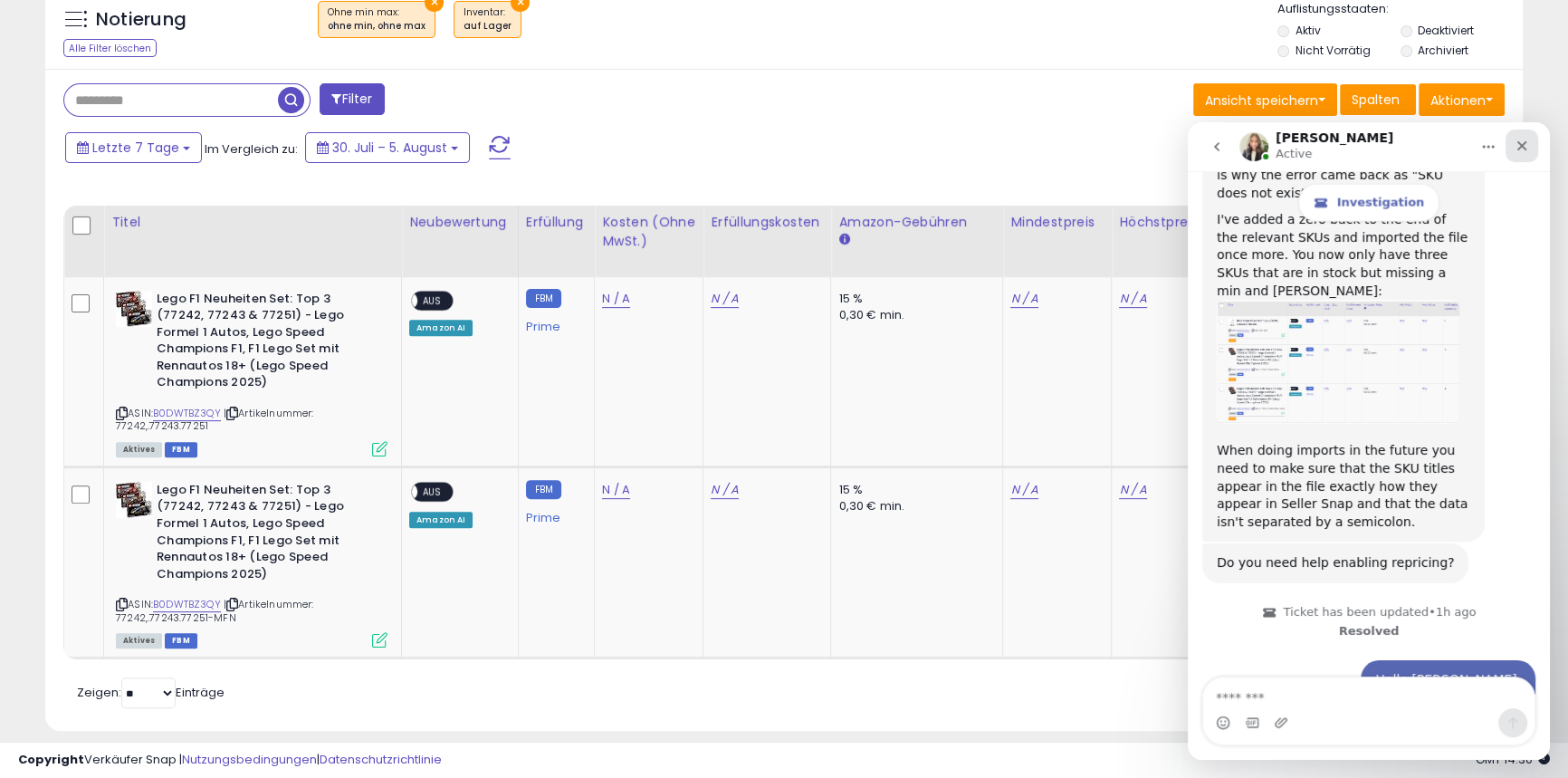
click at [1522, 141] on icon "Close" at bounding box center [1522, 146] width 15 height 15
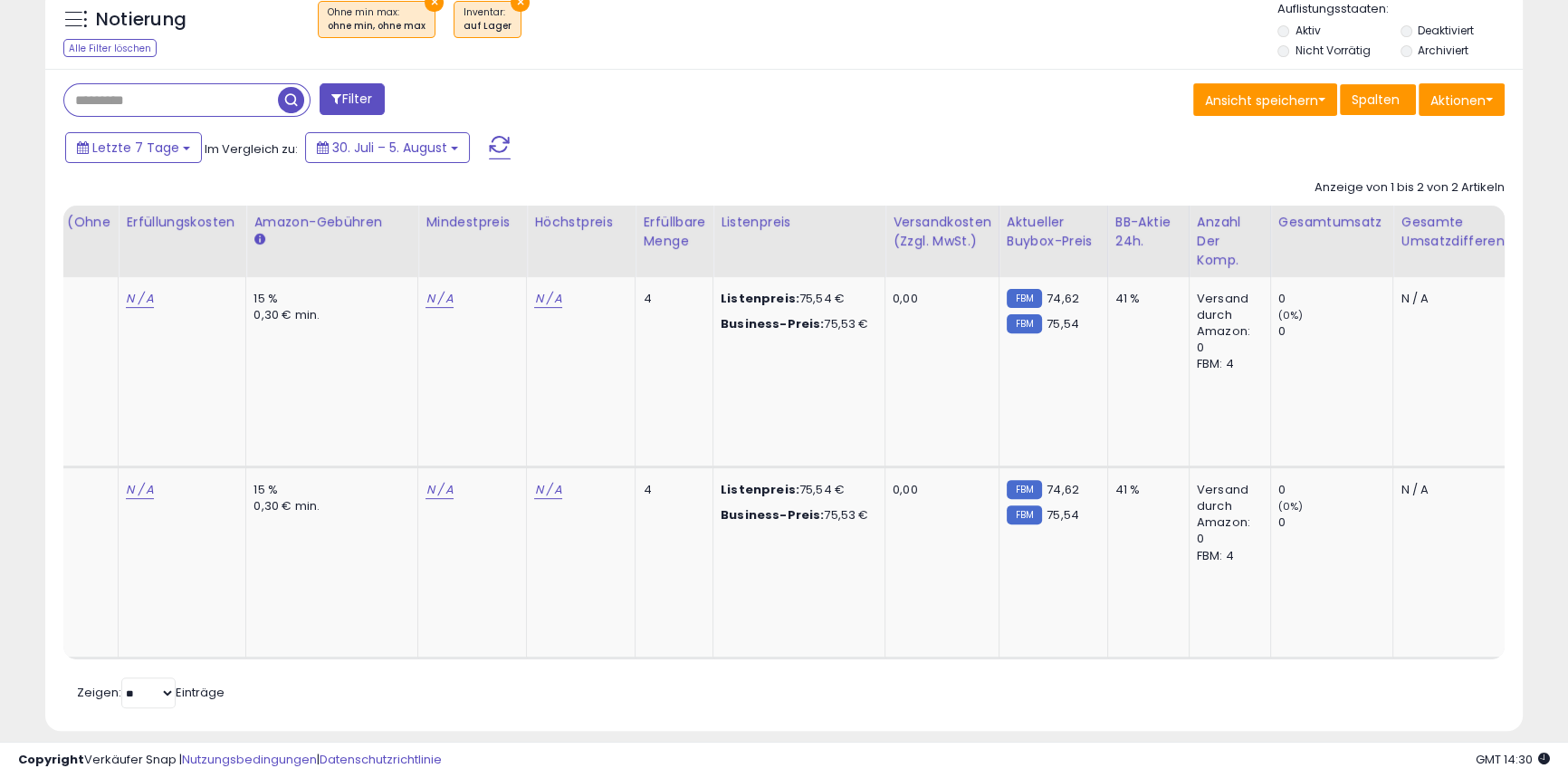
scroll to position [0, 0]
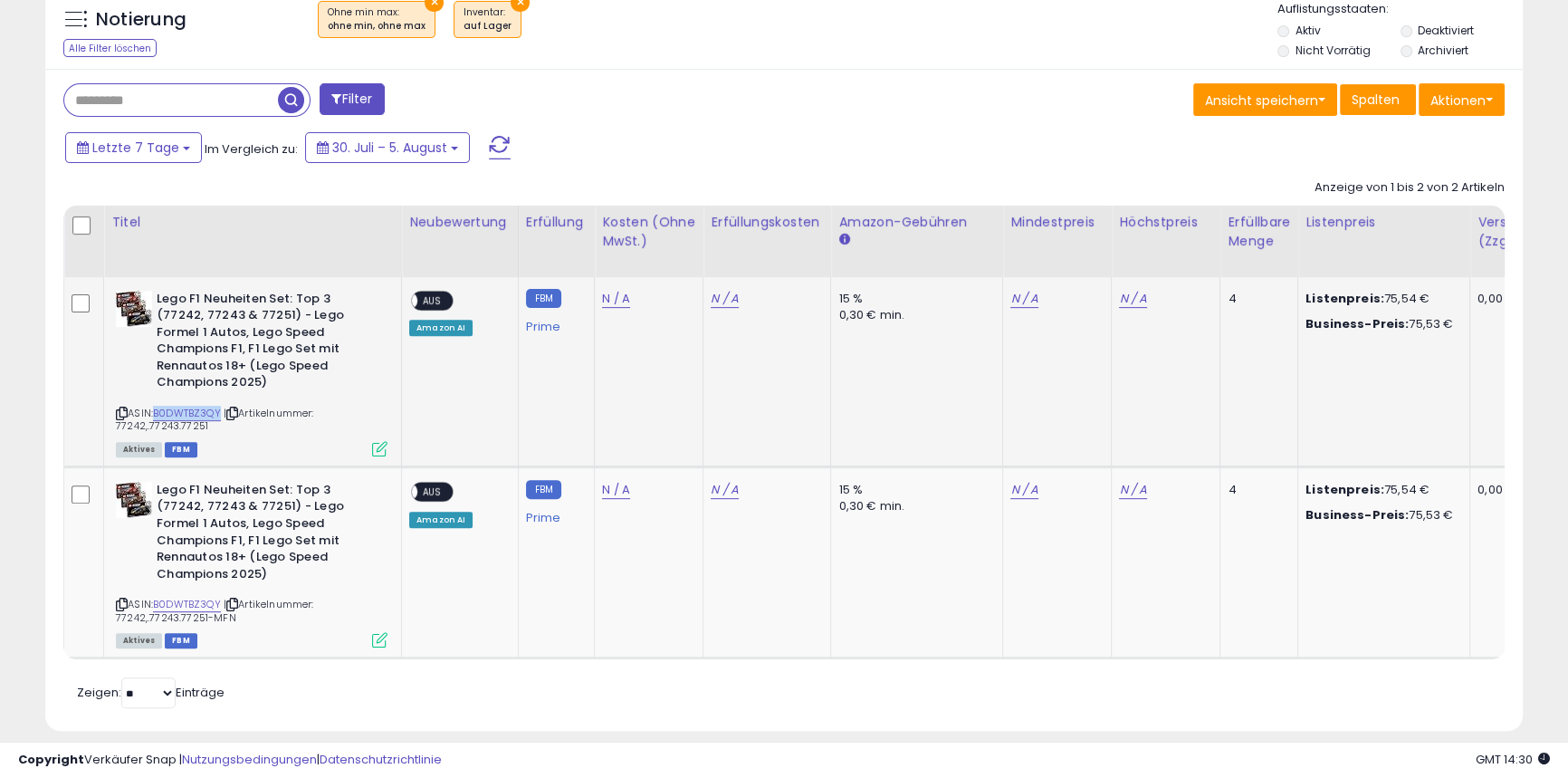
drag, startPoint x: 151, startPoint y: 394, endPoint x: 219, endPoint y: 392, distance: 68.0
click at [219, 392] on div "ASIN: B0DWTBZ3QY | Artikelnummer: 77242,.77243.77251 Aktives FBM" at bounding box center [252, 373] width 272 height 164
copy div "B0DWTBZ3QY"
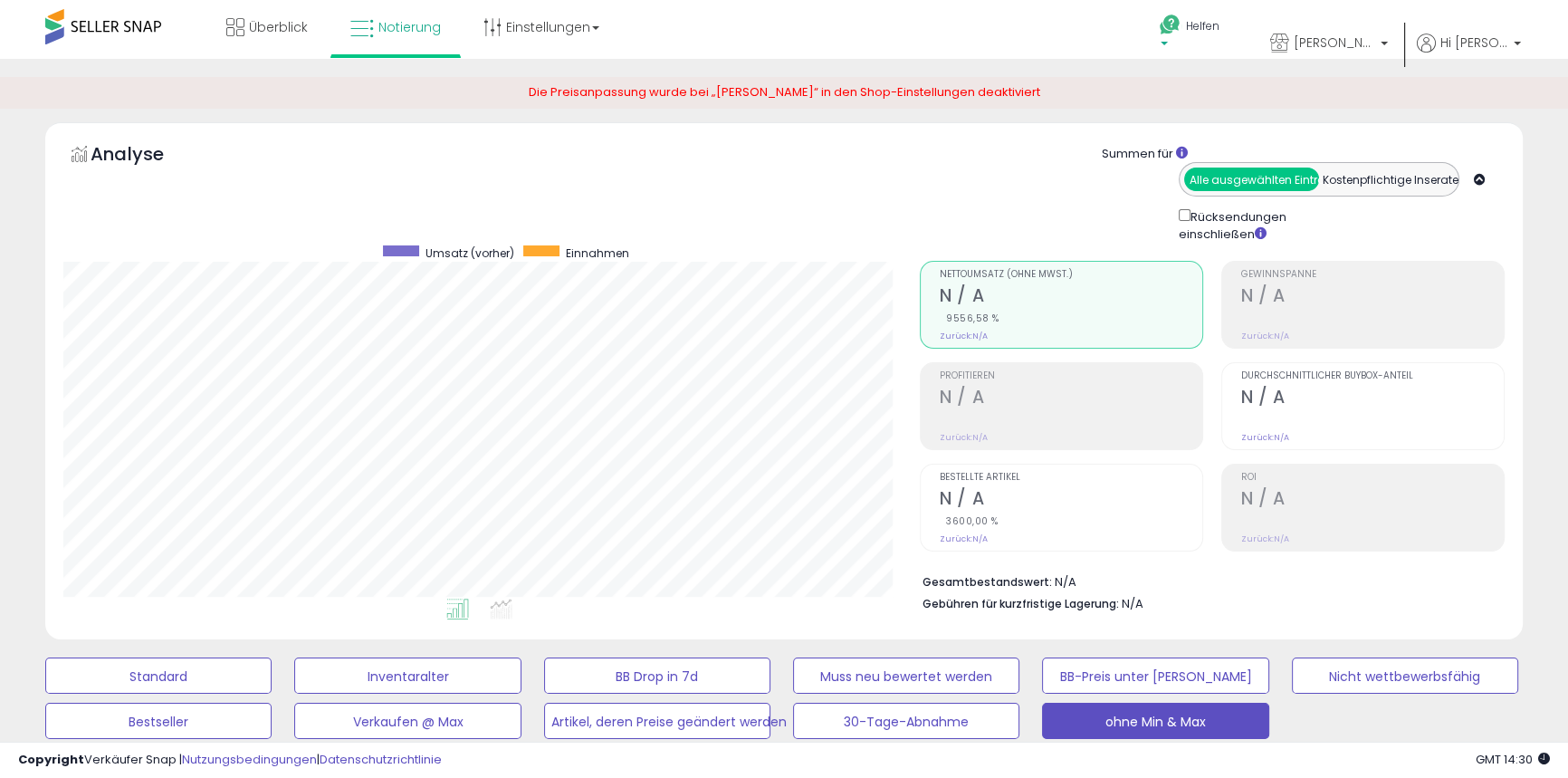
click at [1220, 21] on font "Helfen" at bounding box center [1203, 26] width 33 height 16
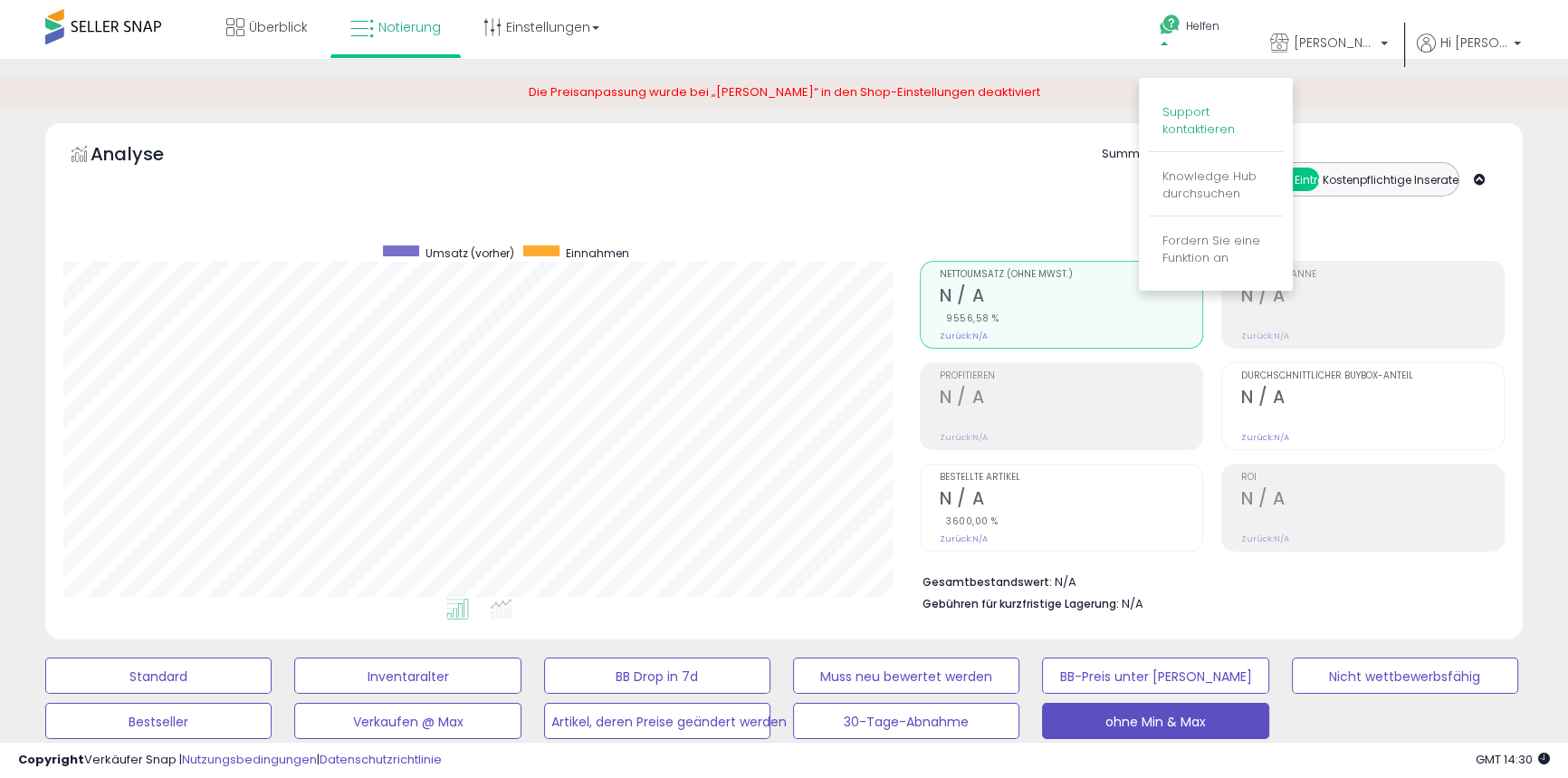
click at [1204, 117] on font "Support kontaktieren" at bounding box center [1199, 120] width 72 height 34
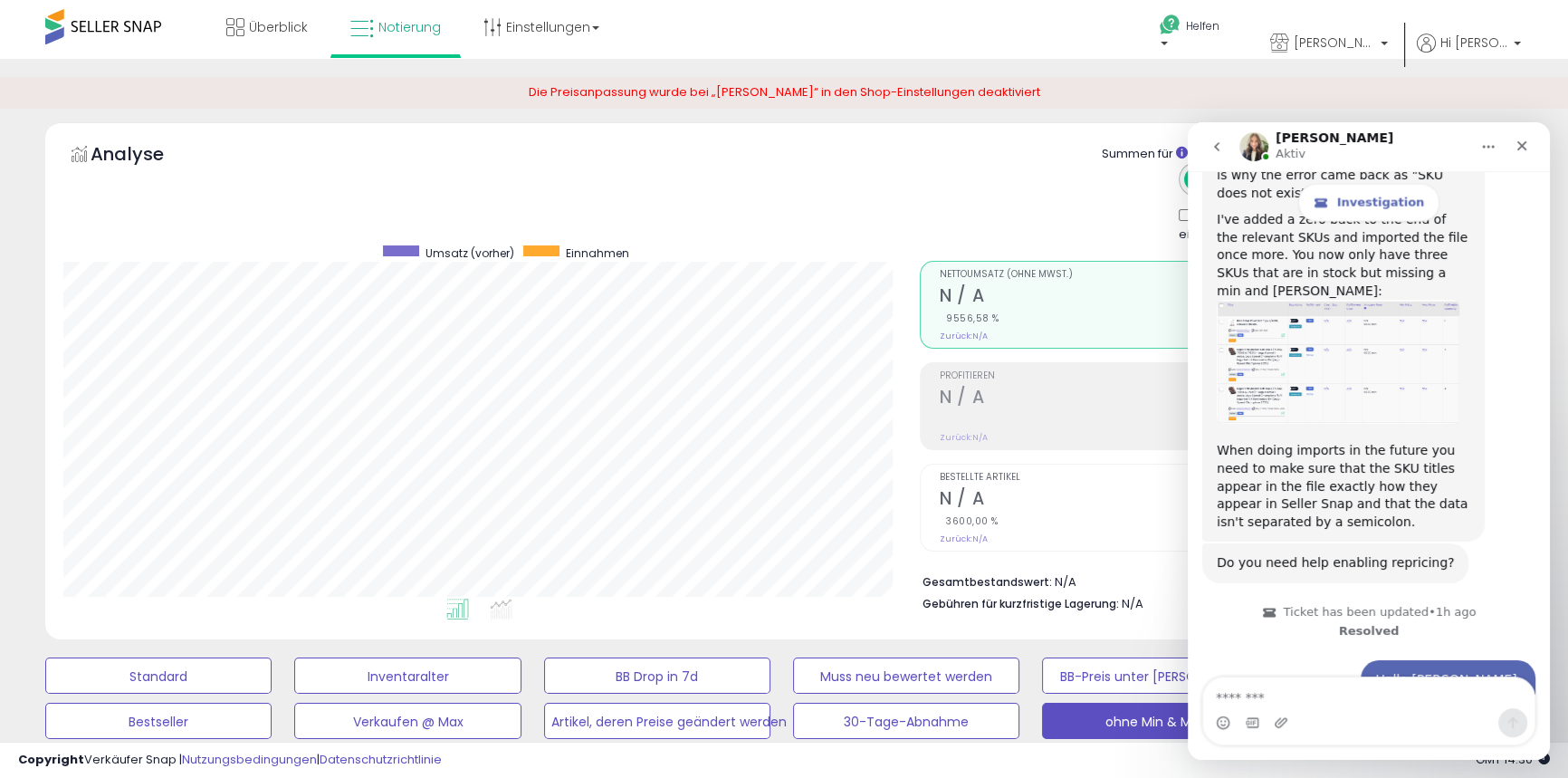
click at [1250, 698] on textarea "Message…" at bounding box center [1368, 693] width 332 height 30
click at [1357, 696] on textarea "**********" at bounding box center [1368, 693] width 332 height 30
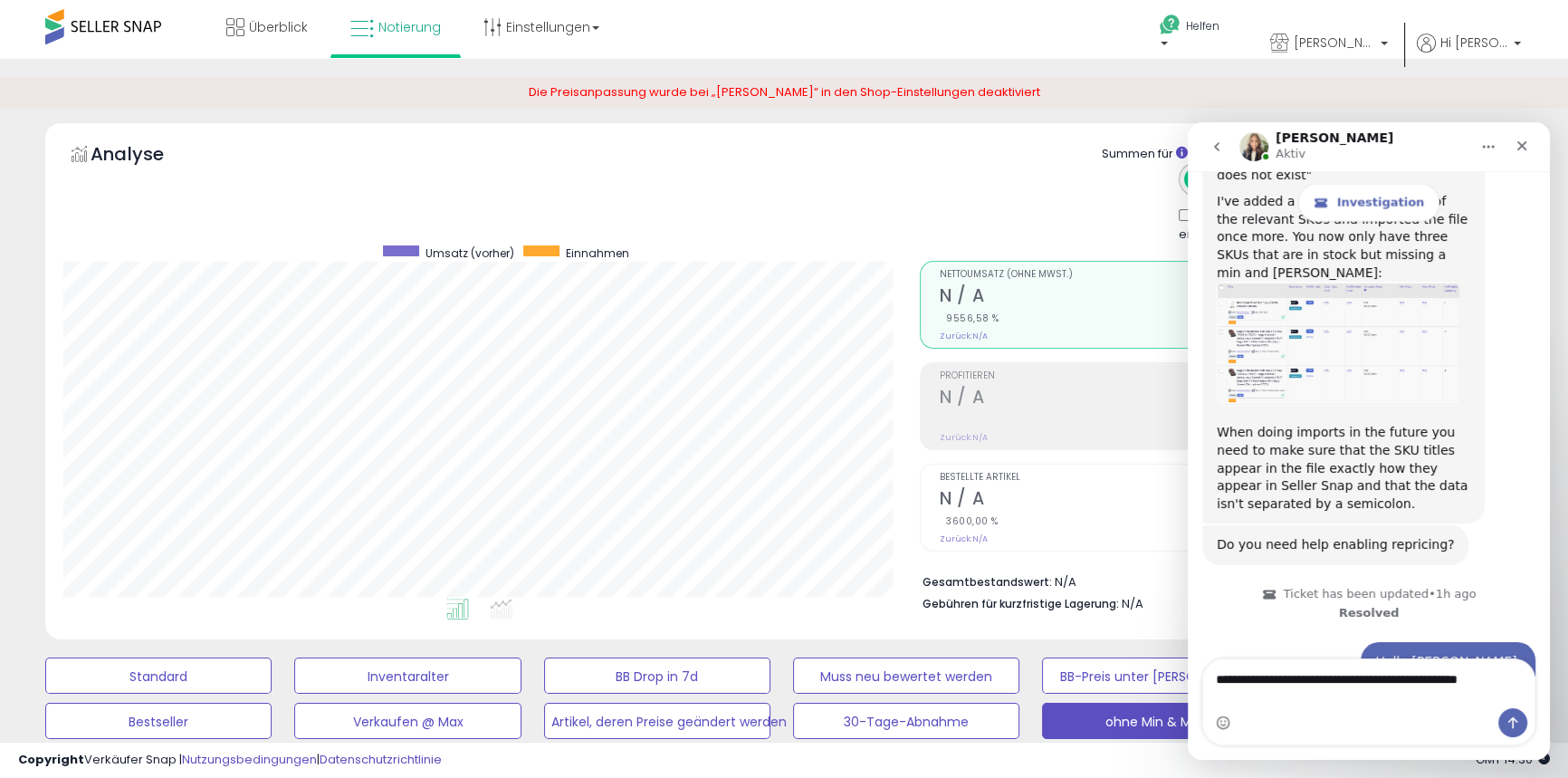
click at [1218, 695] on textarea "**********" at bounding box center [1368, 684] width 332 height 49
type textarea "**********"
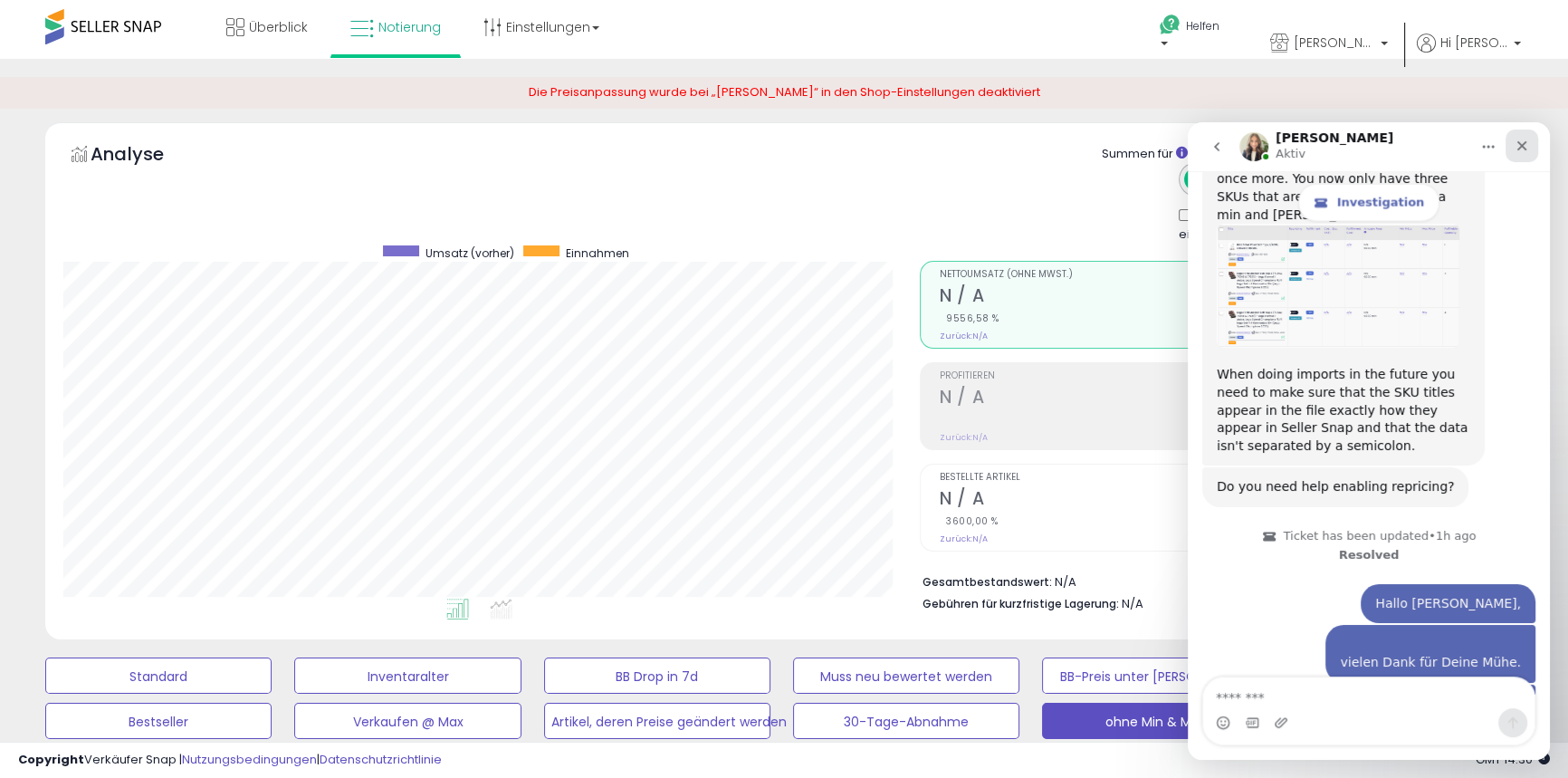
drag, startPoint x: 1517, startPoint y: 147, endPoint x: 2723, endPoint y: 293, distance: 1214.8
click at [1517, 147] on icon "Schließen" at bounding box center [1522, 146] width 15 height 15
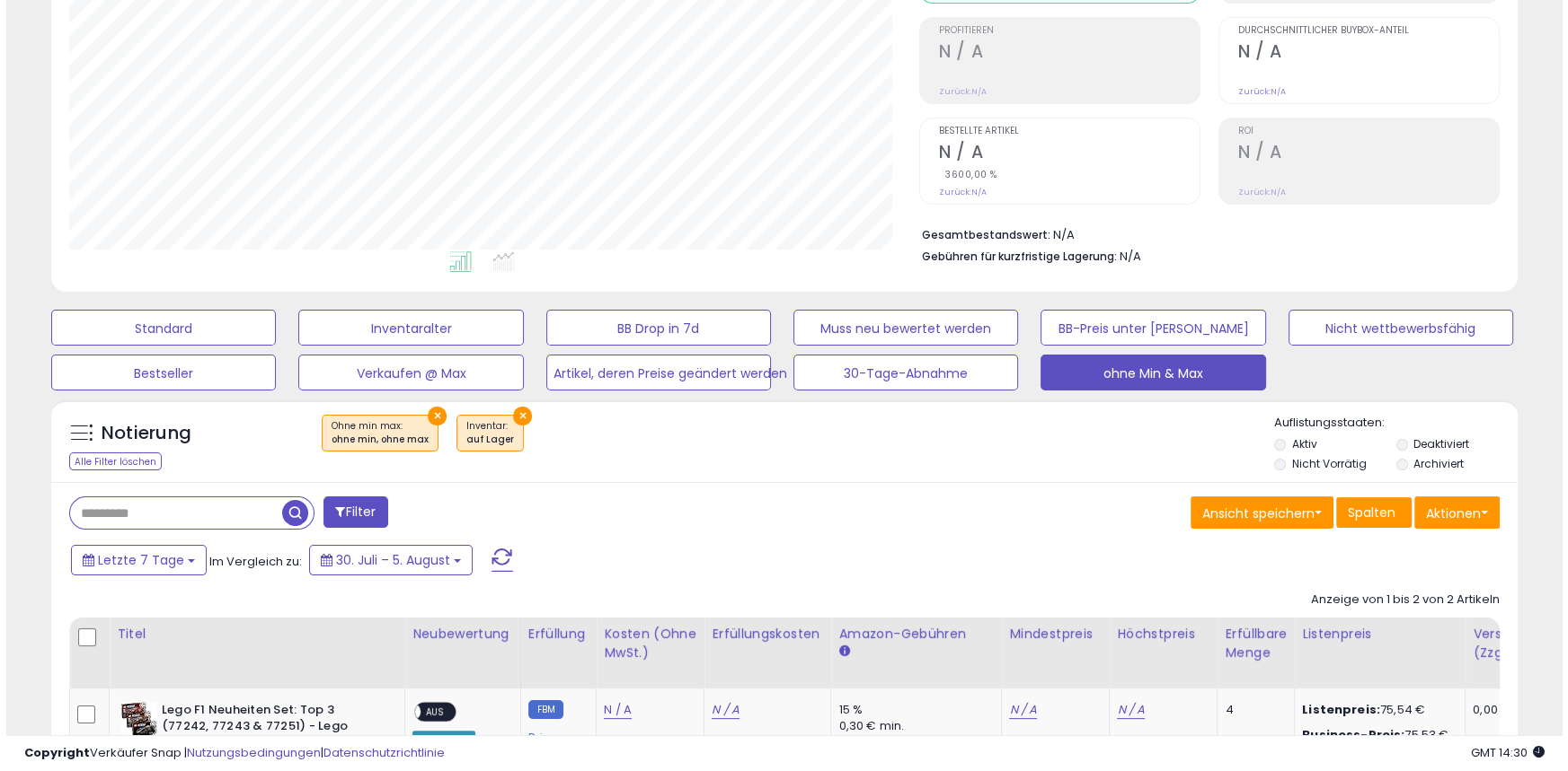
scroll to position [381, 0]
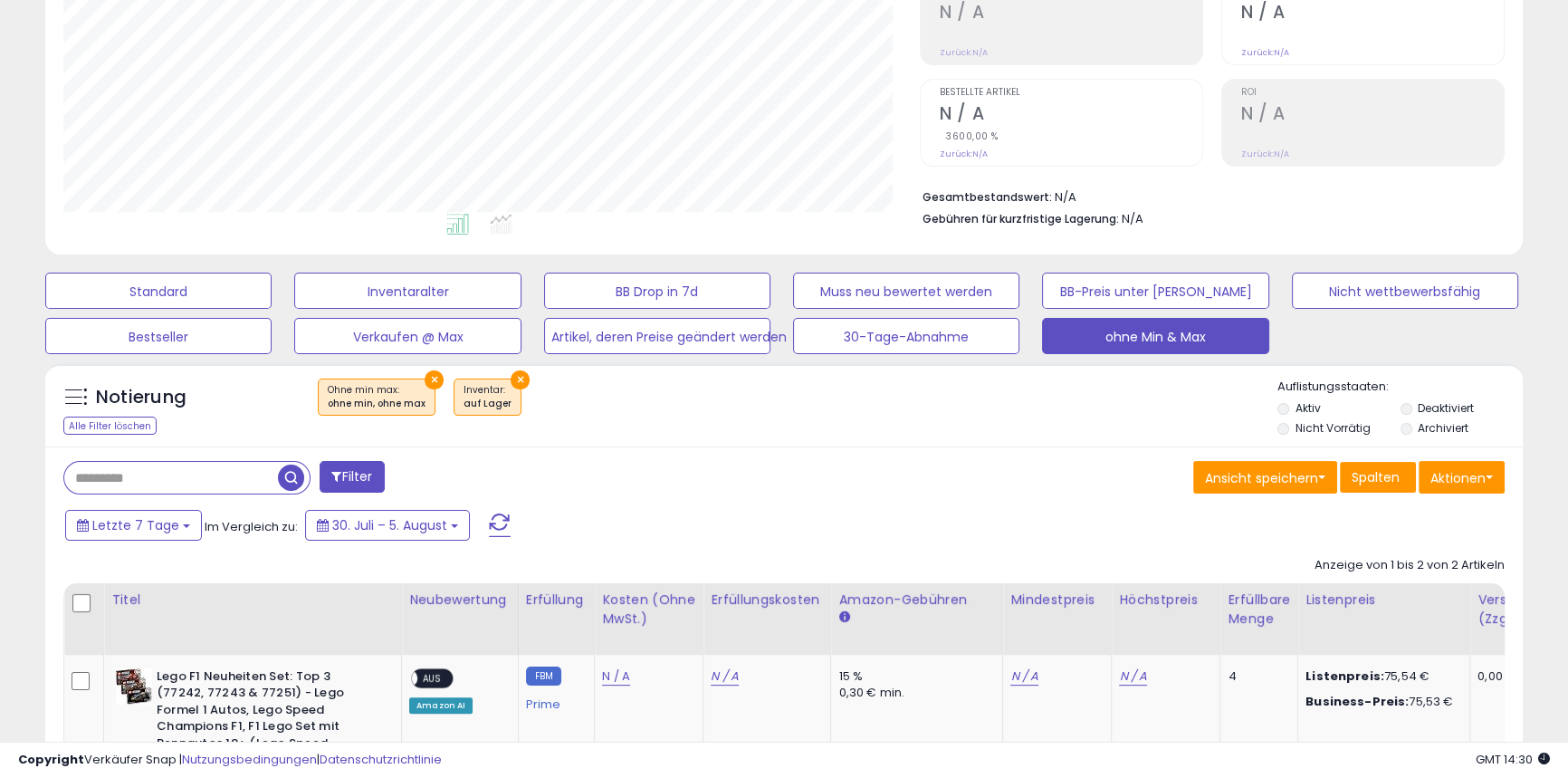
click at [346, 479] on font "Filter" at bounding box center [357, 477] width 30 height 19
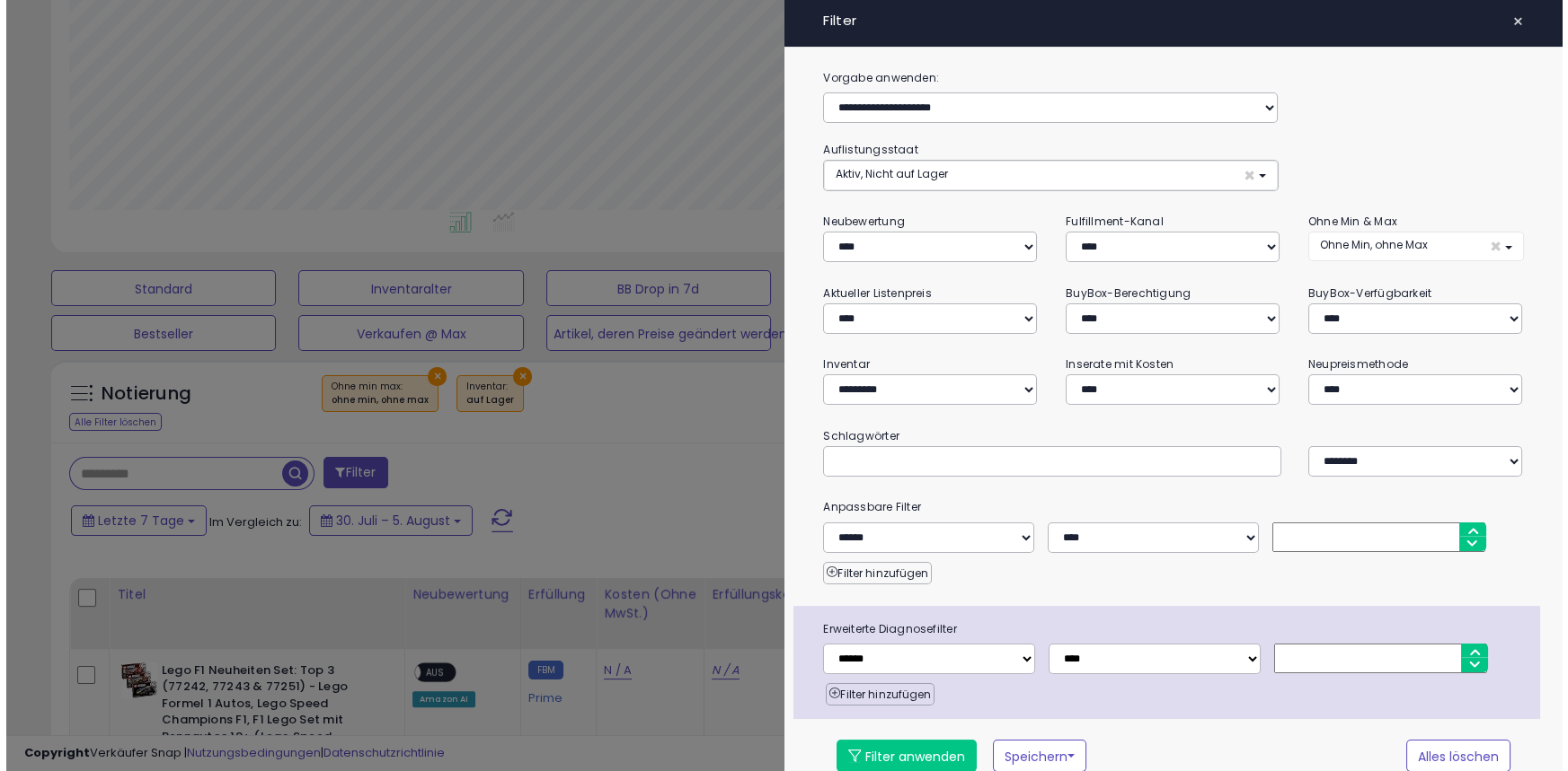
scroll to position [369, 857]
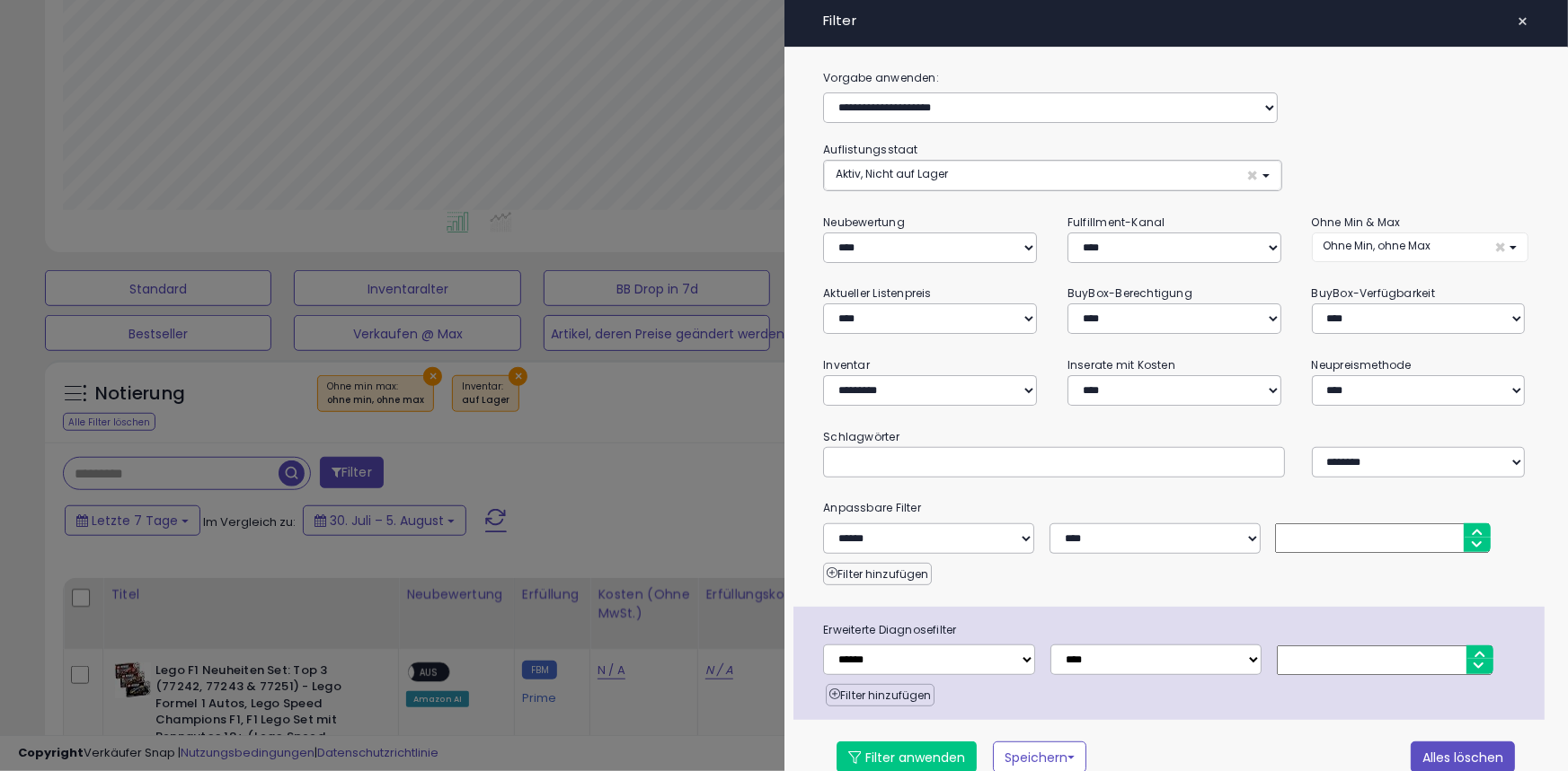
click at [1437, 763] on button "Alles löschen" at bounding box center [1462, 757] width 104 height 32
select select "***"
select select "*"
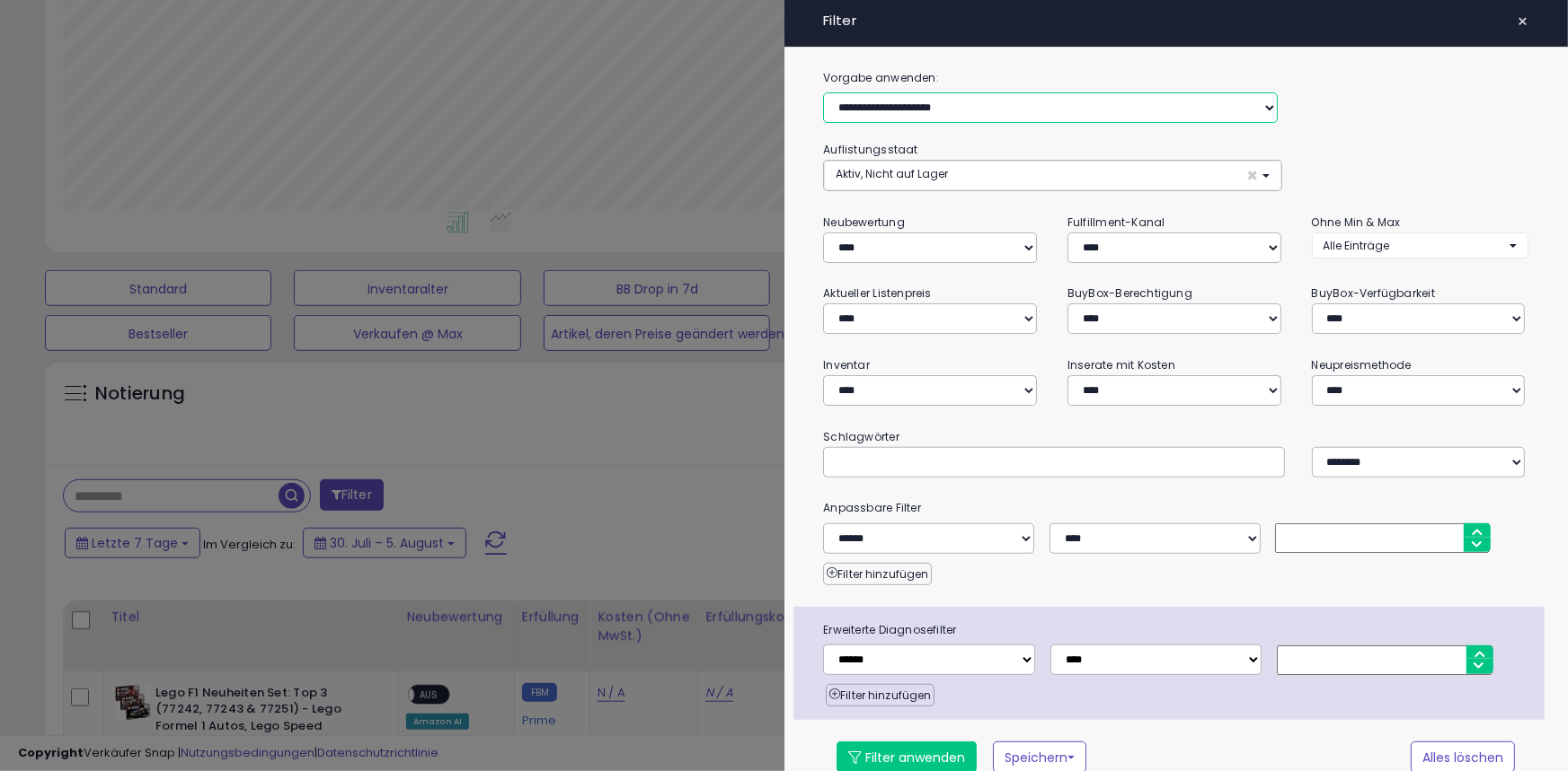
click at [926, 107] on select "**********" at bounding box center [1050, 107] width 454 height 30
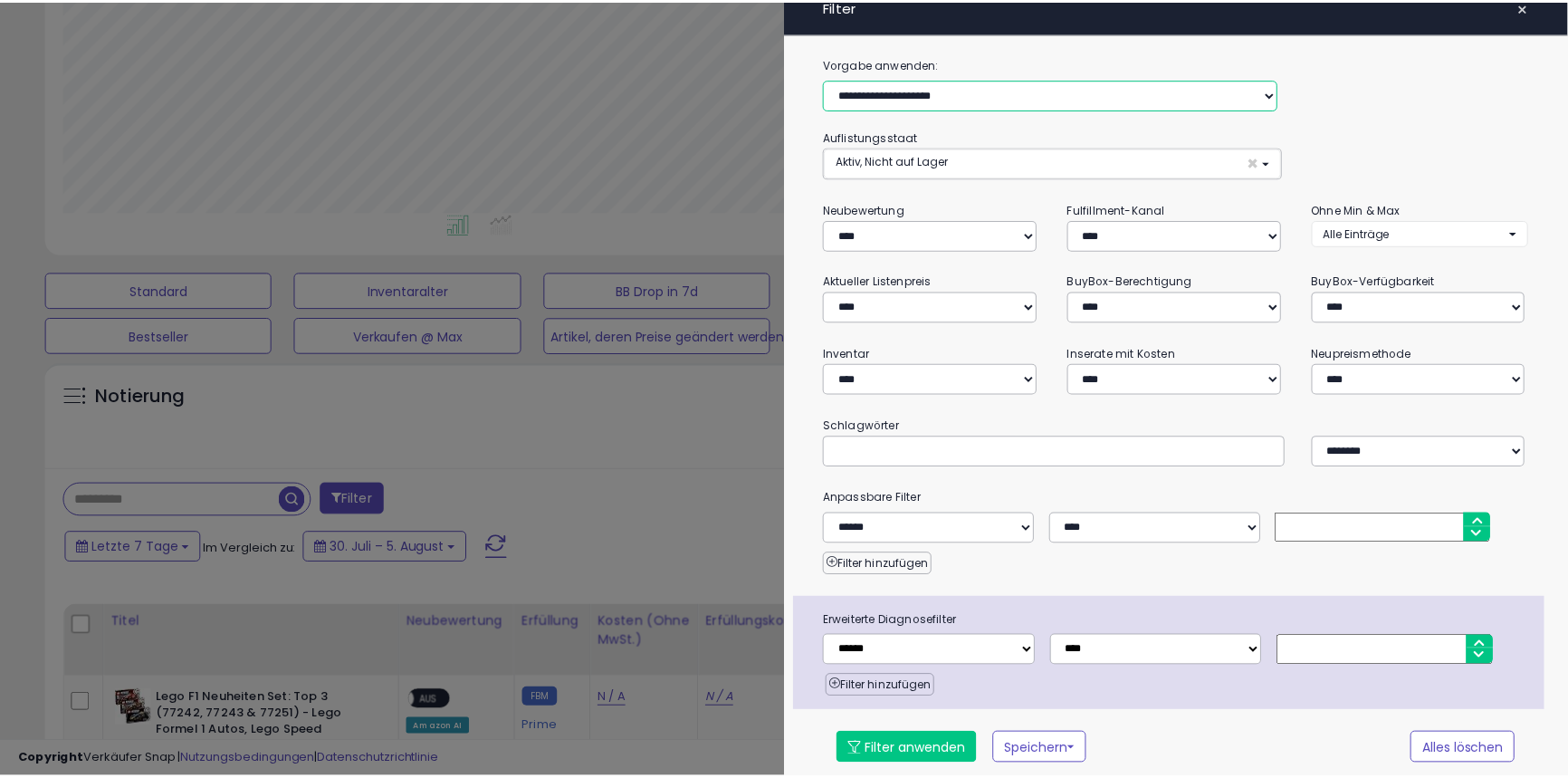
scroll to position [19, 0]
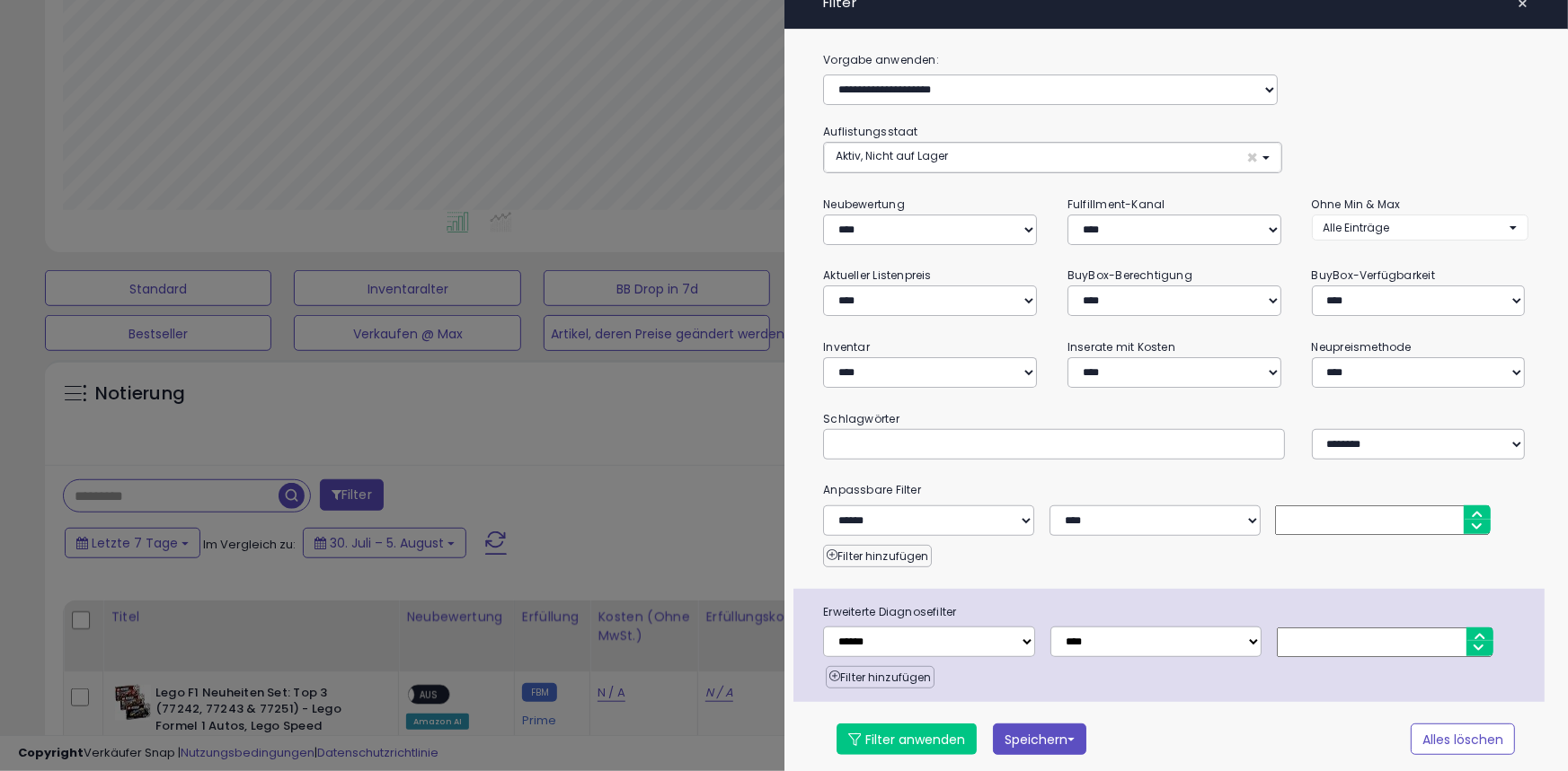
click at [1029, 732] on font "Speichern" at bounding box center [1035, 740] width 63 height 18
click at [578, 519] on div at bounding box center [784, 385] width 1568 height 771
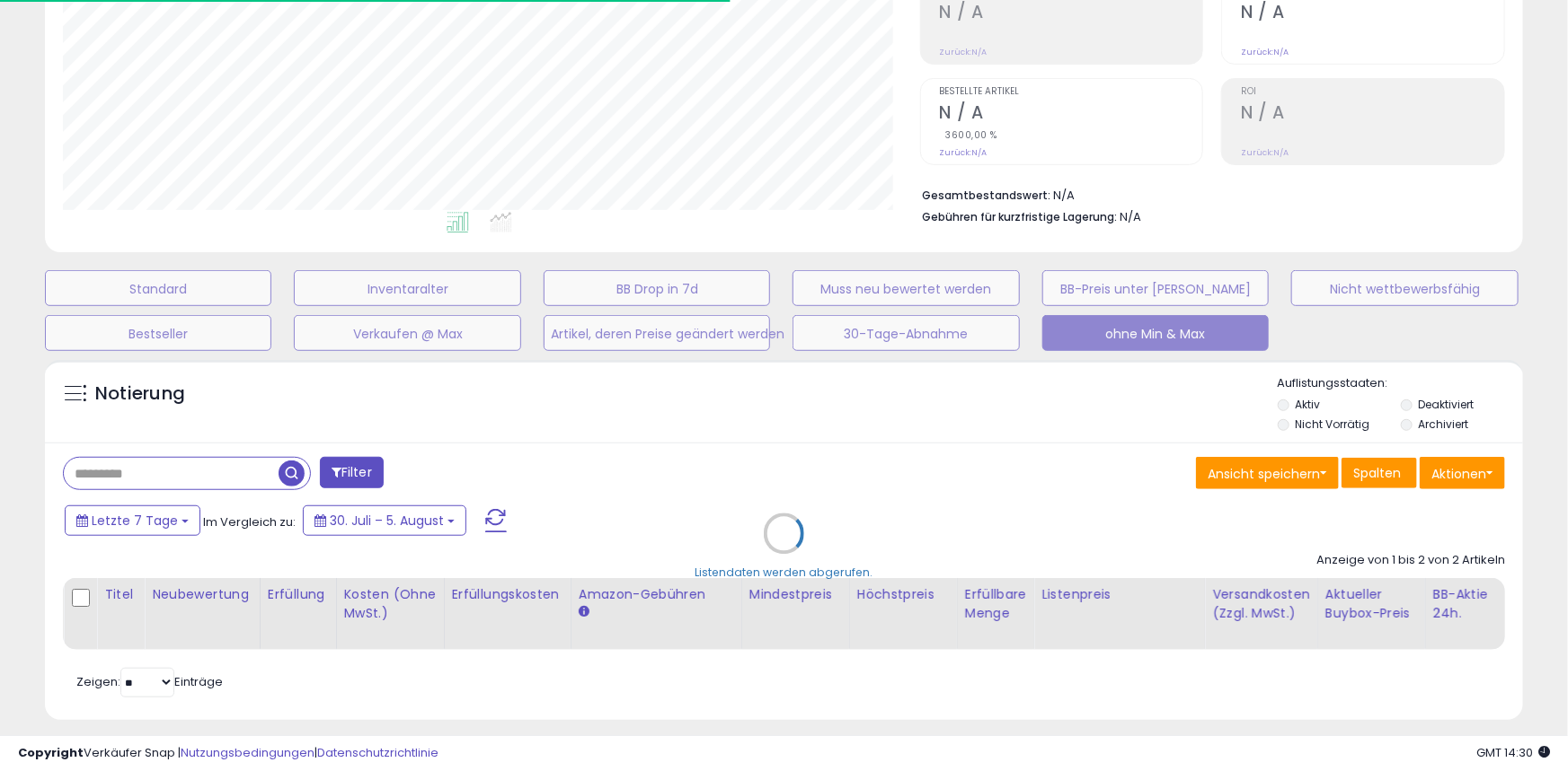
click at [483, 517] on div "Listendaten werden abgerufen." at bounding box center [783, 547] width 1505 height 392
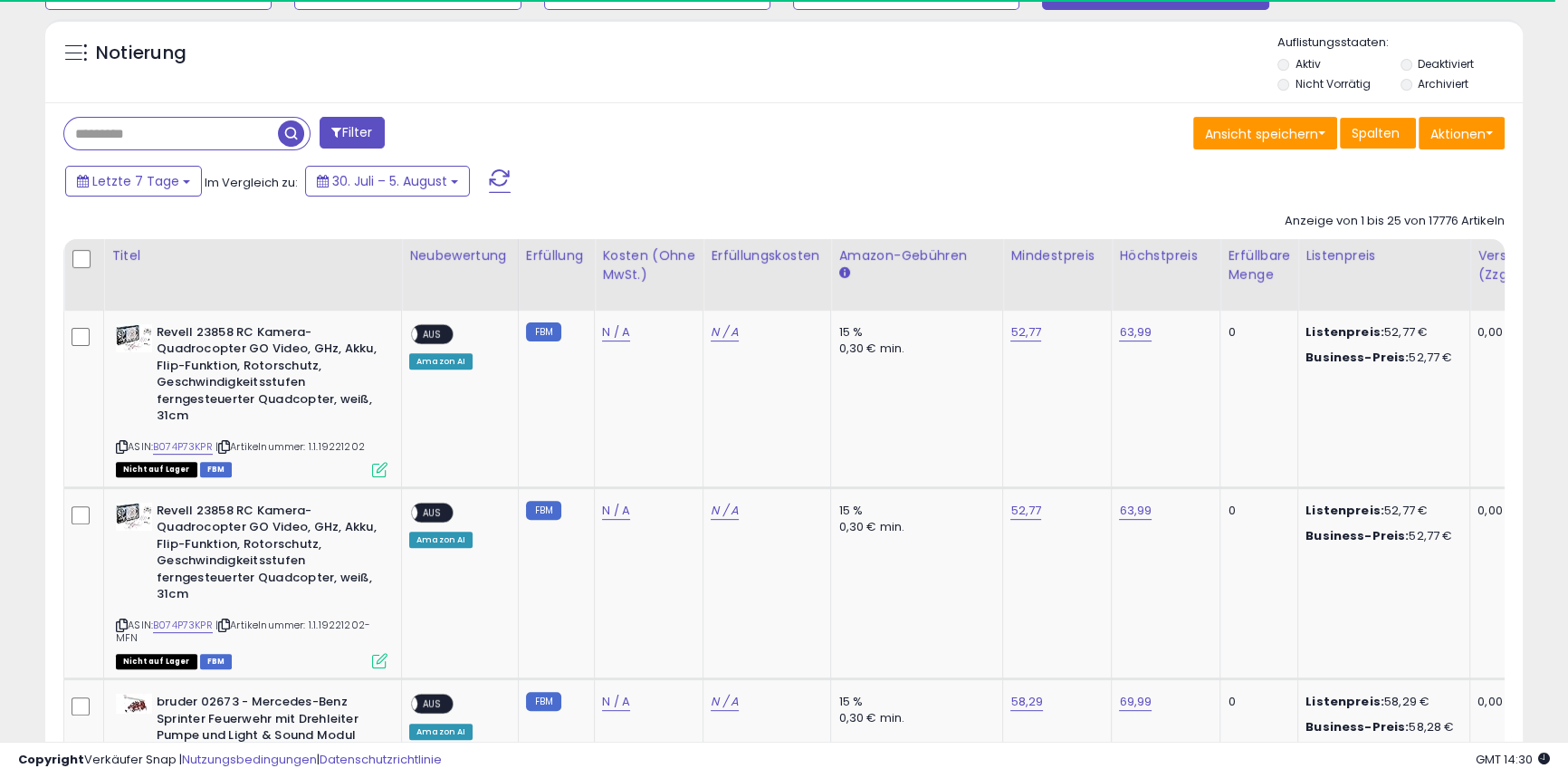
scroll to position [680, 0]
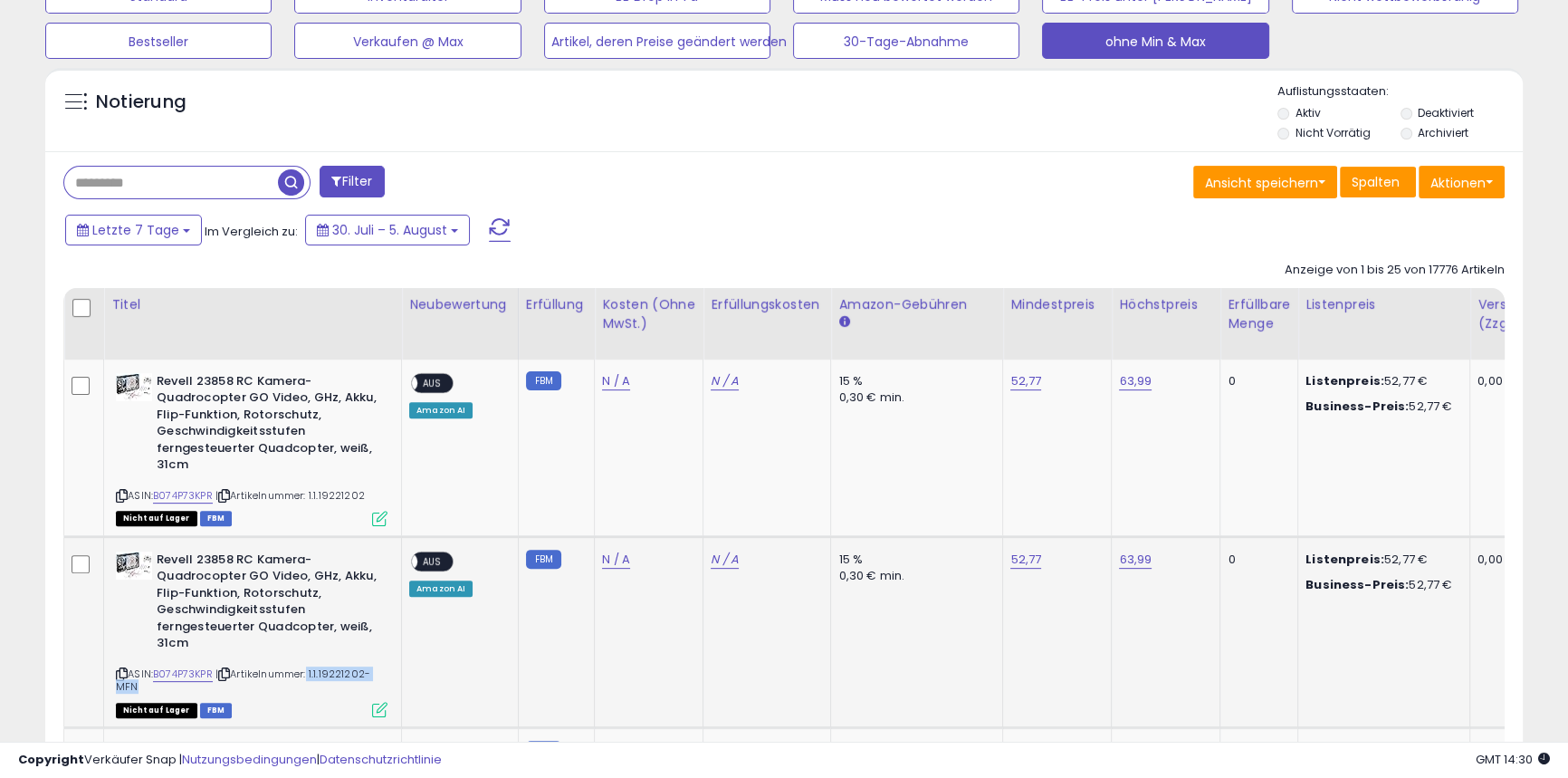
drag, startPoint x: 306, startPoint y: 673, endPoint x: 362, endPoint y: 690, distance: 58.5
click at [362, 690] on div "ASIN: B074P73KPR | Artikelnummer: 1.1.19221202-MFN Nicht auf Lager FBM" at bounding box center [252, 634] width 272 height 164
copy font "1.1.19221202-MFN"
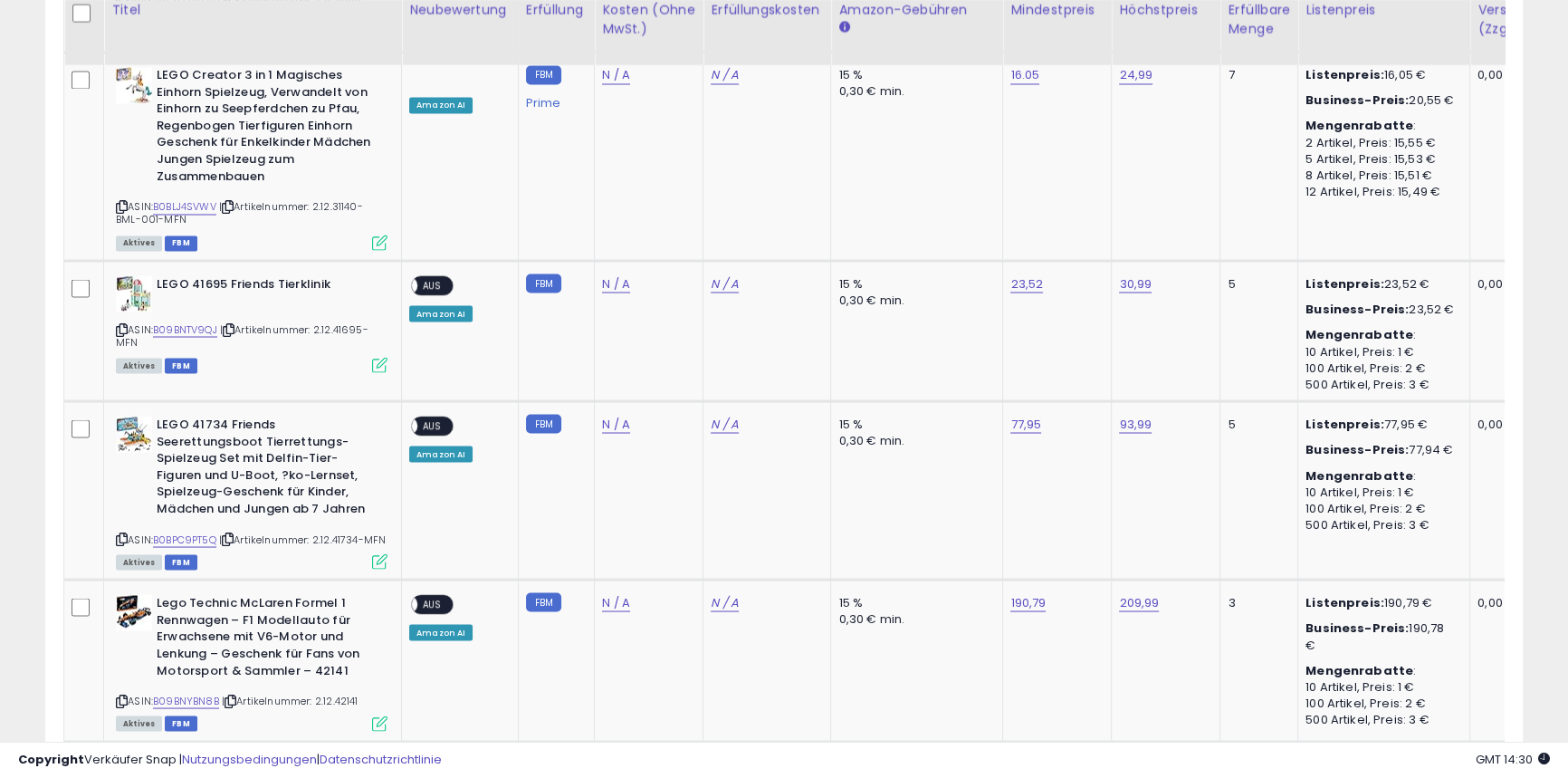
scroll to position [4089, 0]
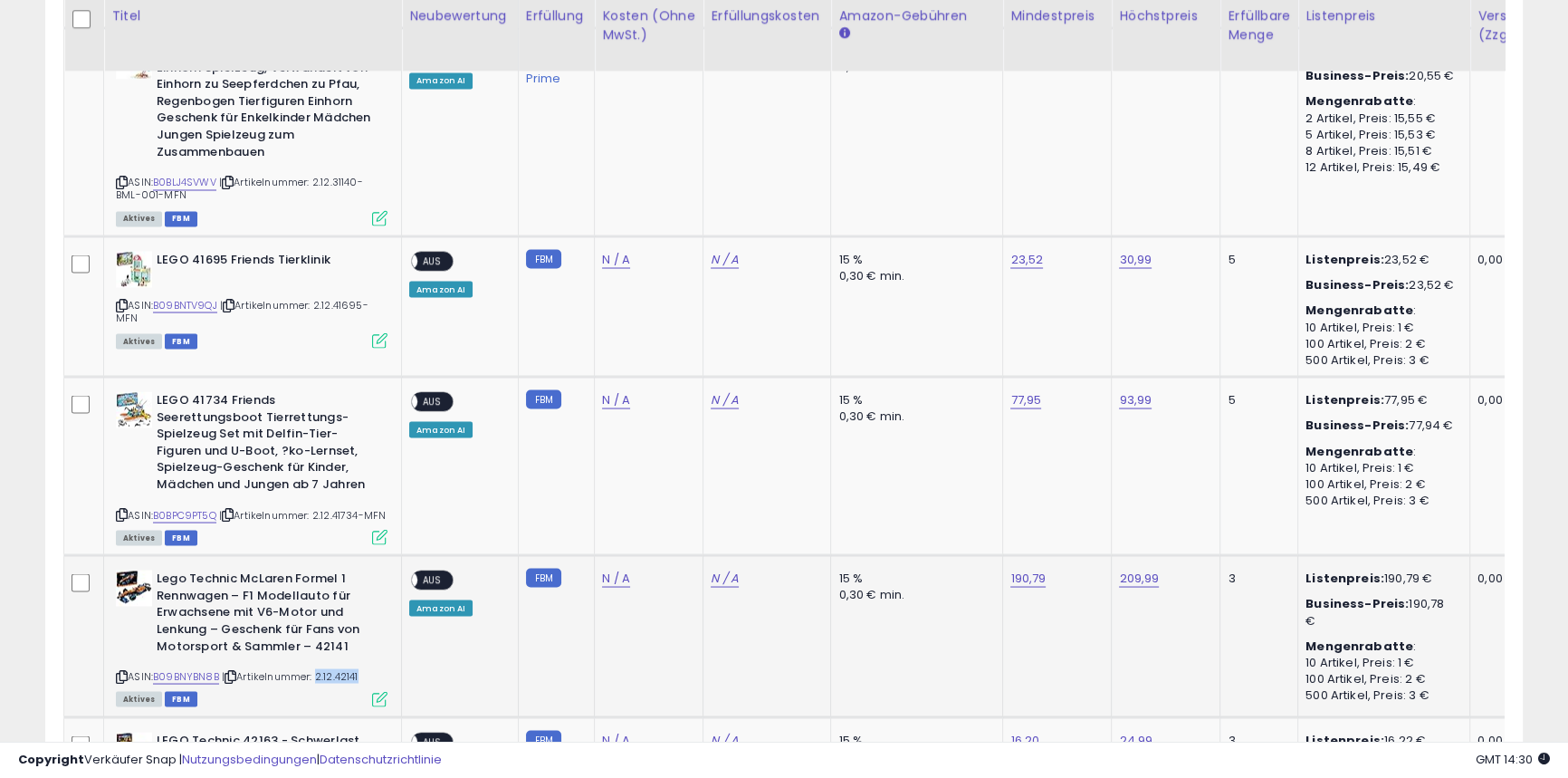
drag, startPoint x: 316, startPoint y: 644, endPoint x: 355, endPoint y: 639, distance: 39.3
click at [357, 636] on div "ASIN: B09BNYBN8B | Artikelnummer: 2.12.42141 Aktives FBM" at bounding box center [252, 636] width 272 height 134
copy font "2.12.42141"
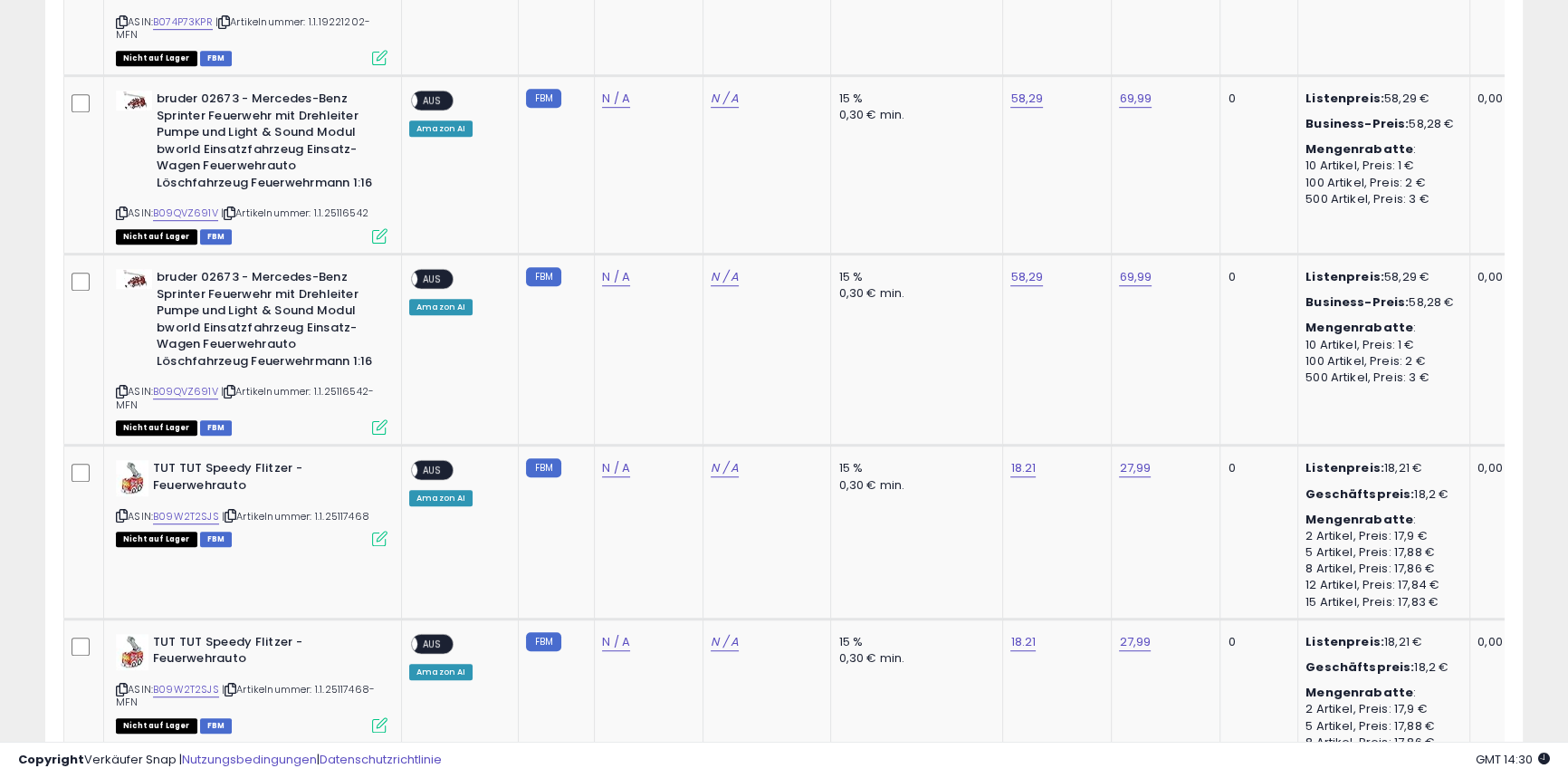
scroll to position [0, 0]
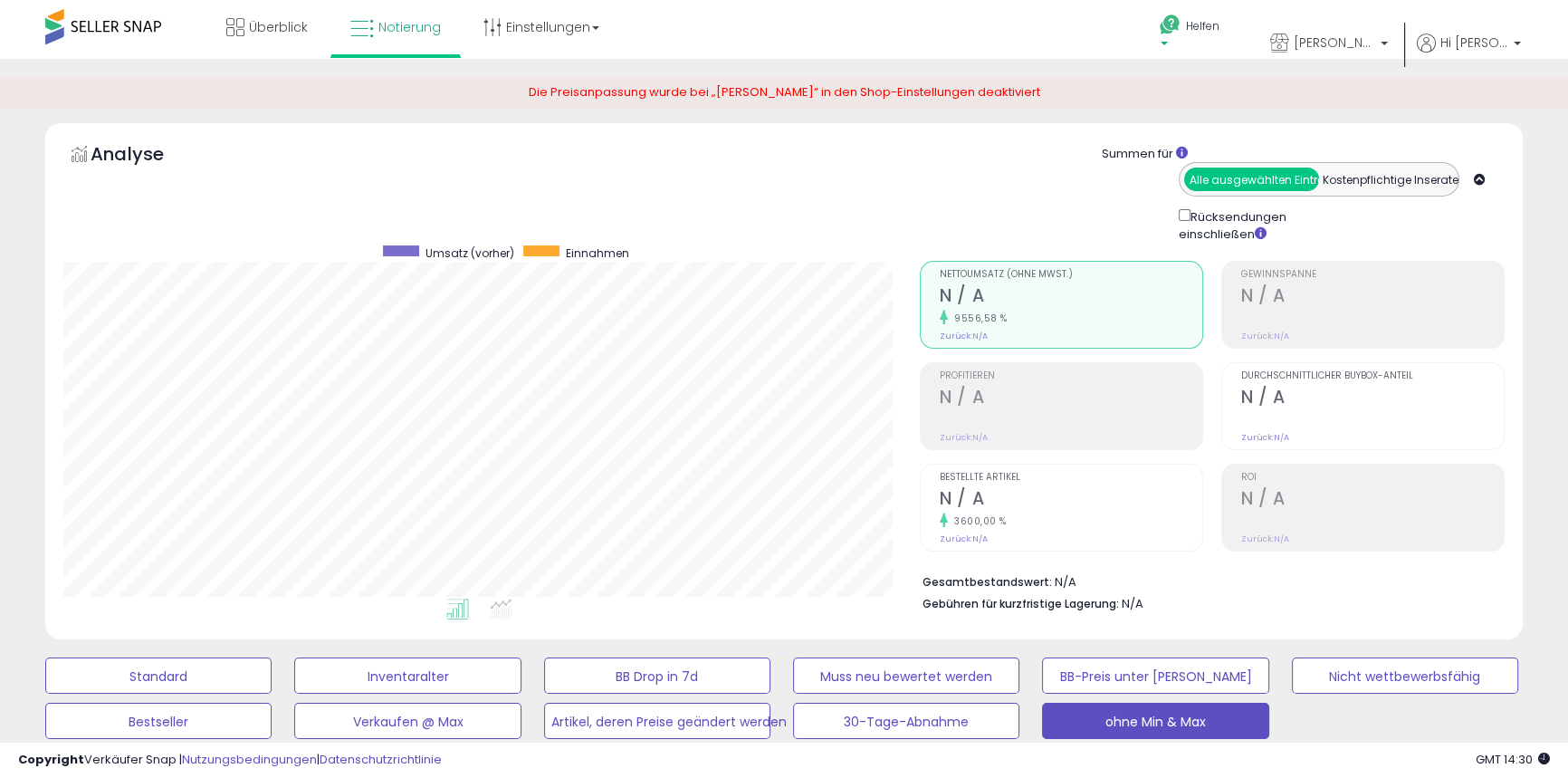
click at [1229, 16] on link "Helfen" at bounding box center [1193, 37] width 96 height 74
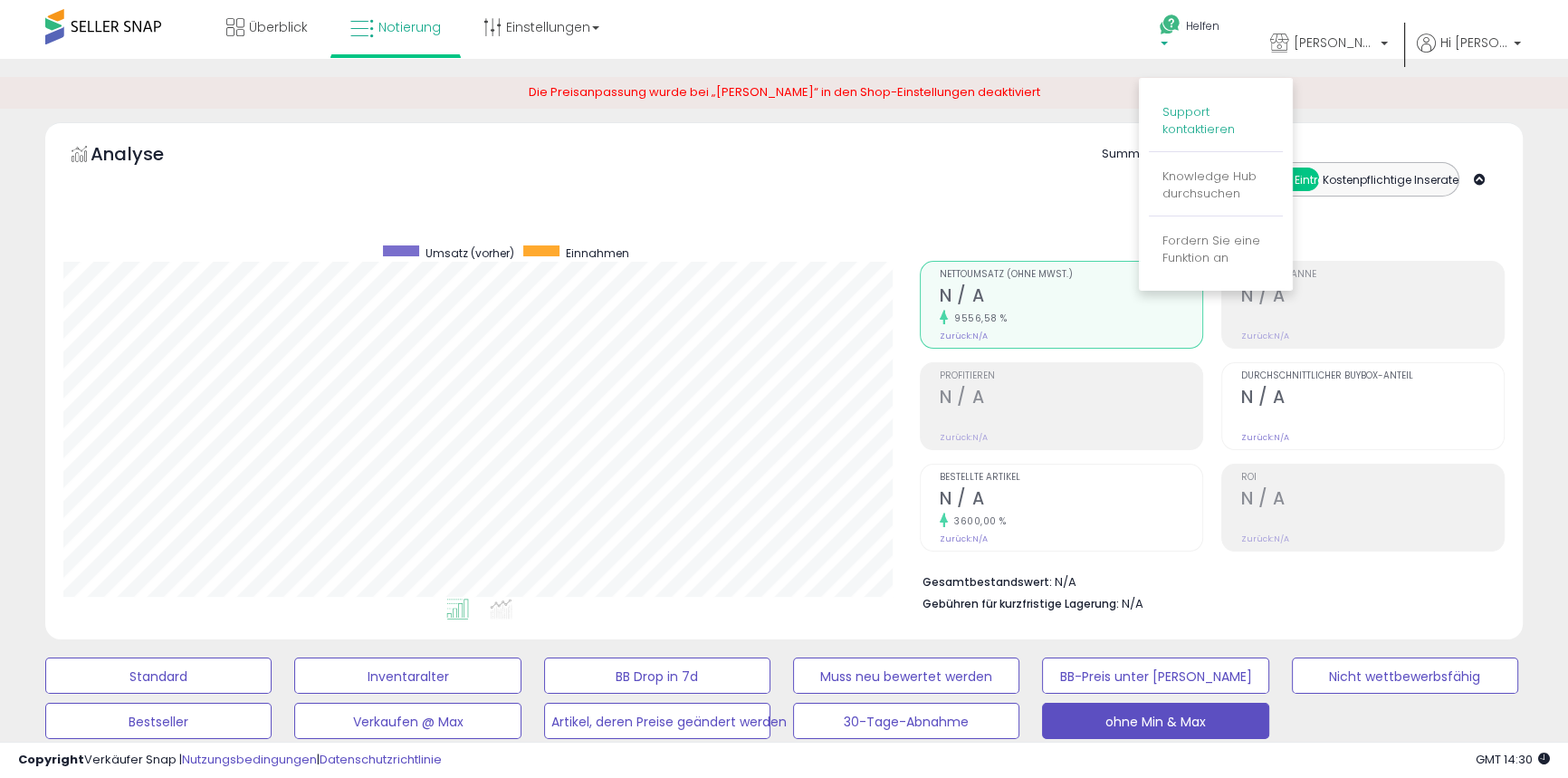
click at [1200, 125] on font "Support kontaktieren" at bounding box center [1199, 120] width 72 height 34
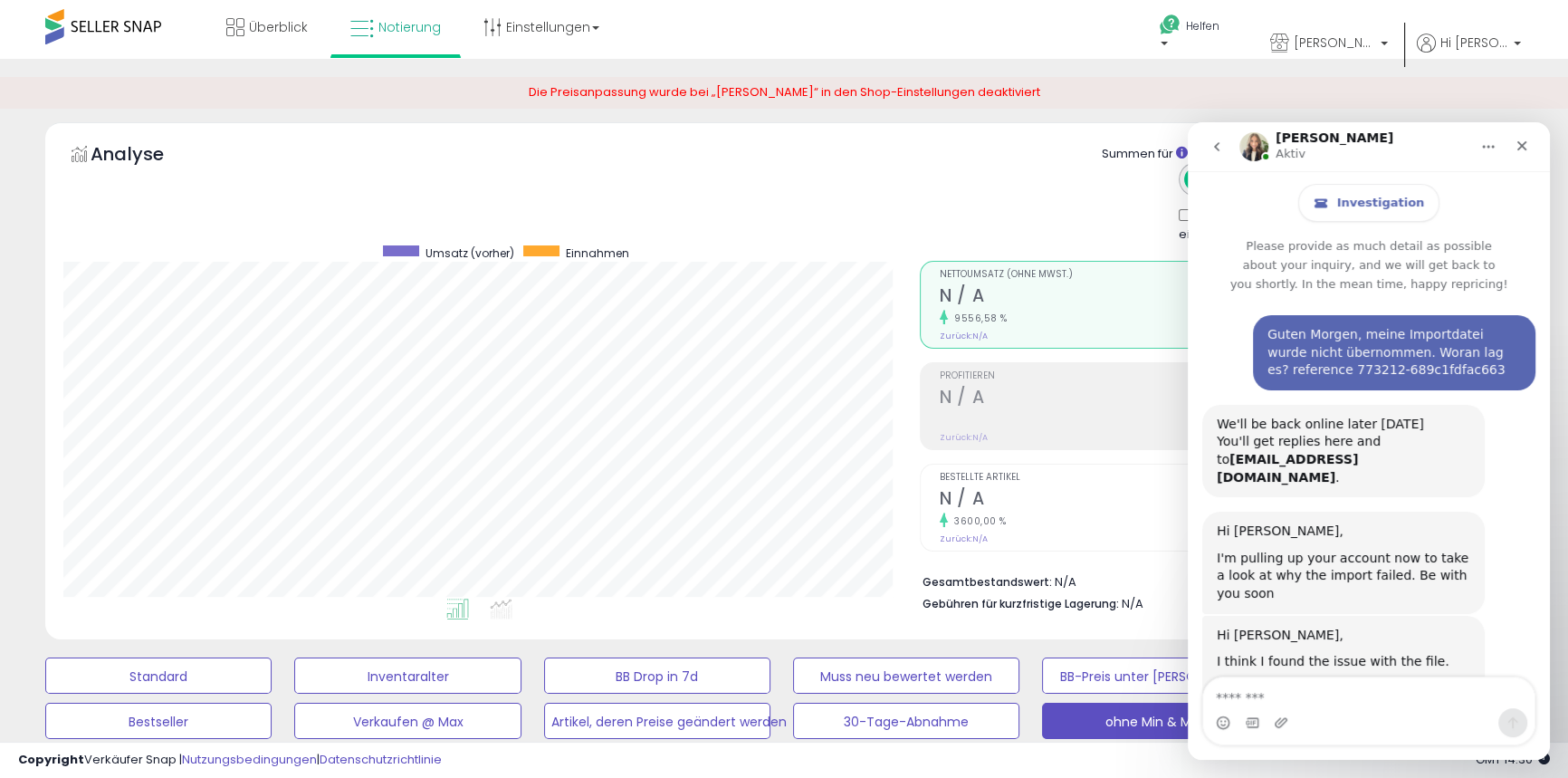
scroll to position [5304, 0]
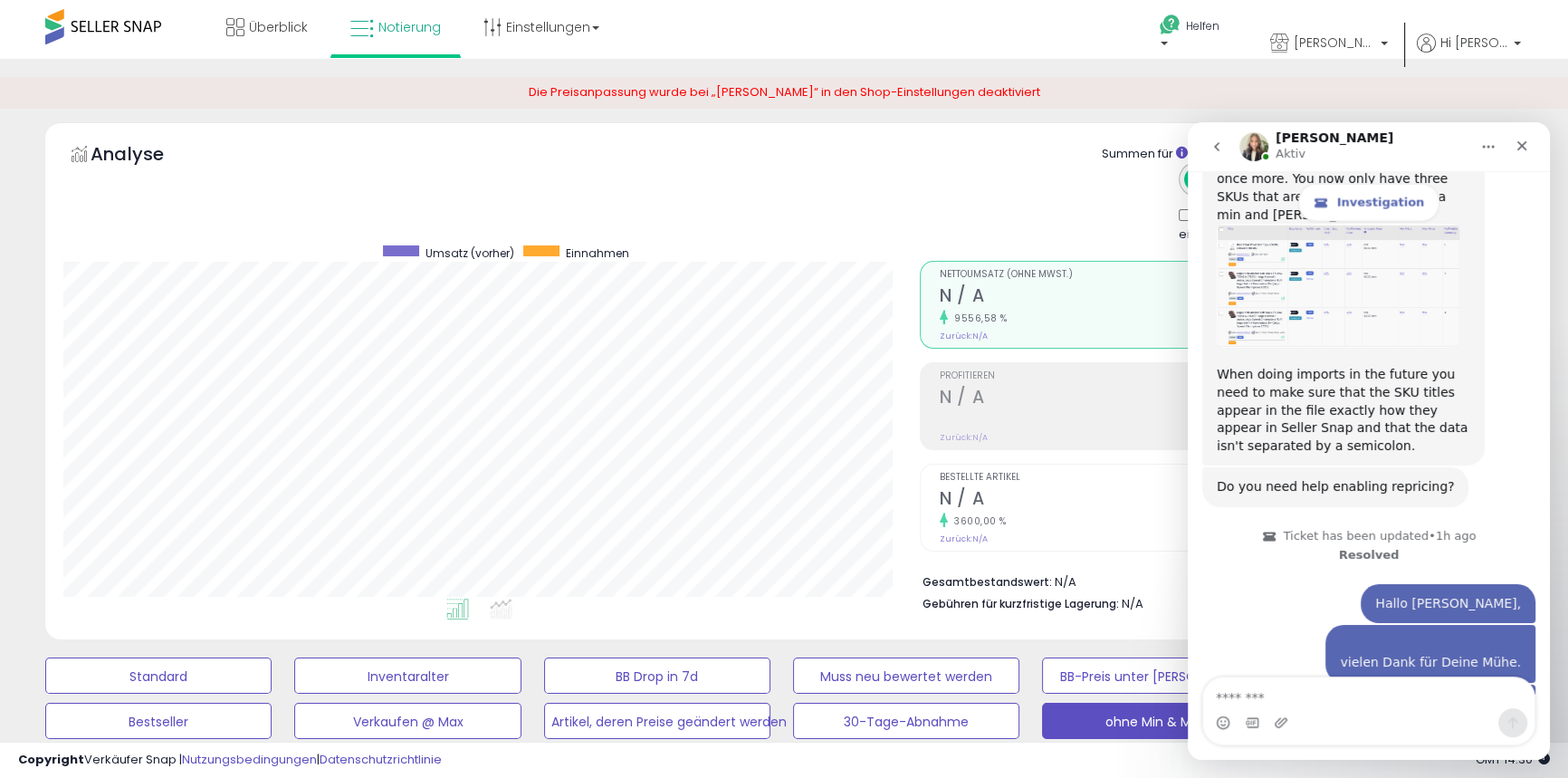
click at [1242, 697] on textarea "Message…" at bounding box center [1368, 693] width 332 height 30
click at [1261, 702] on textarea "**********" at bounding box center [1368, 693] width 332 height 30
click at [1333, 698] on textarea "**********" at bounding box center [1368, 693] width 332 height 30
type textarea "**********"
click at [1497, 701] on textarea "**********" at bounding box center [1368, 693] width 332 height 30
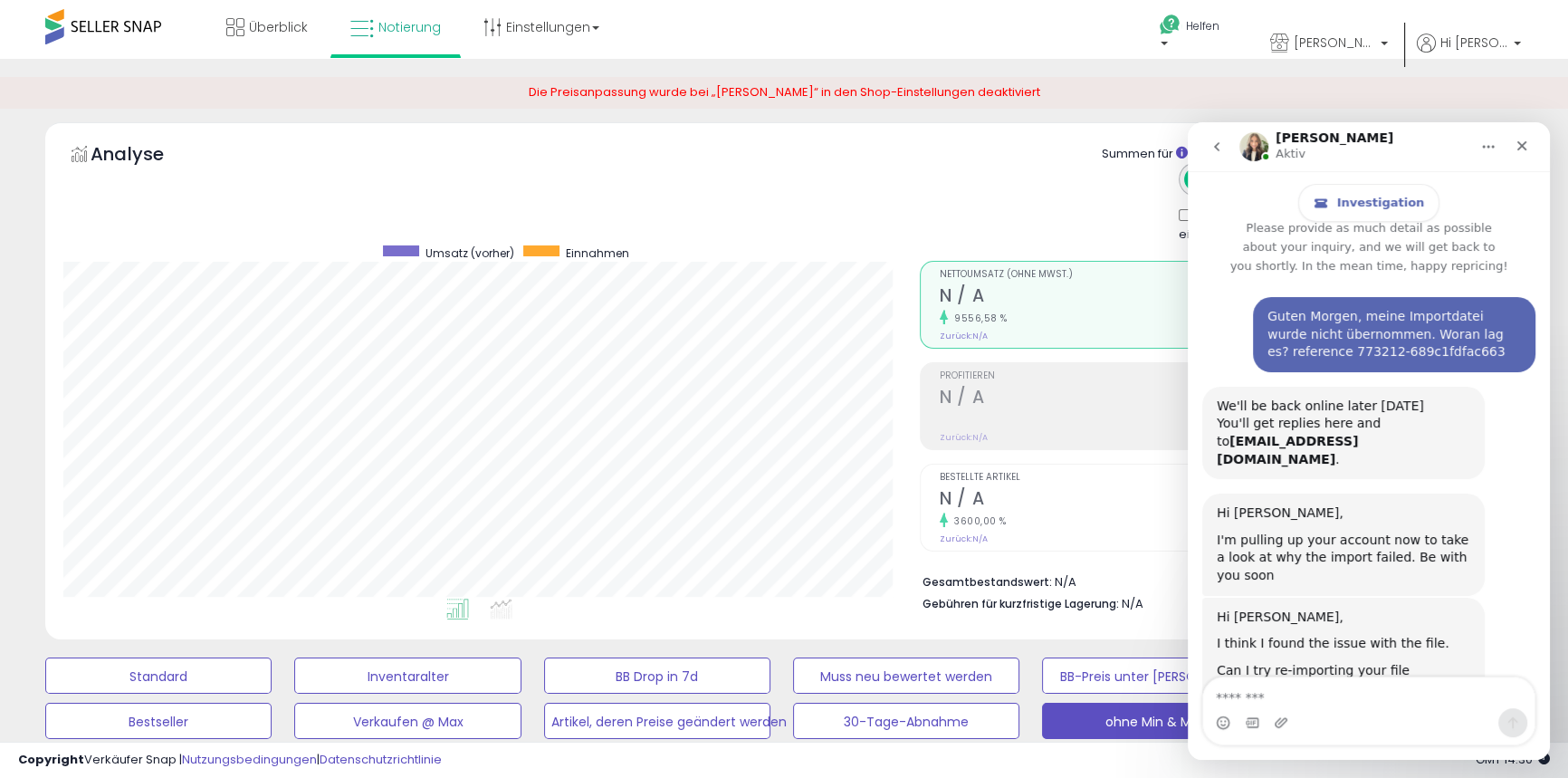
scroll to position [0, 0]
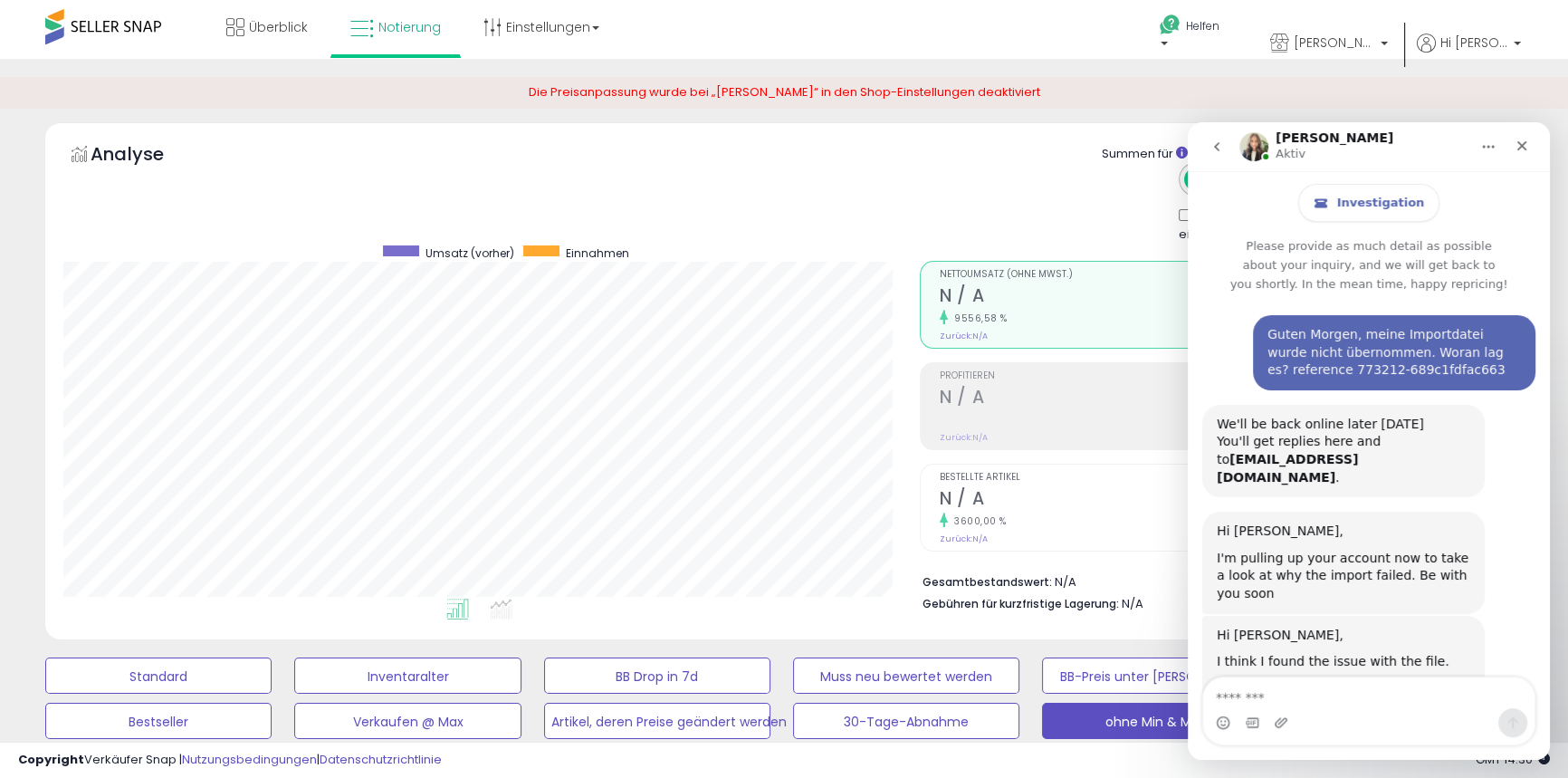
drag, startPoint x: 1549, startPoint y: 356, endPoint x: 2753, endPoint y: 327, distance: 1204.3
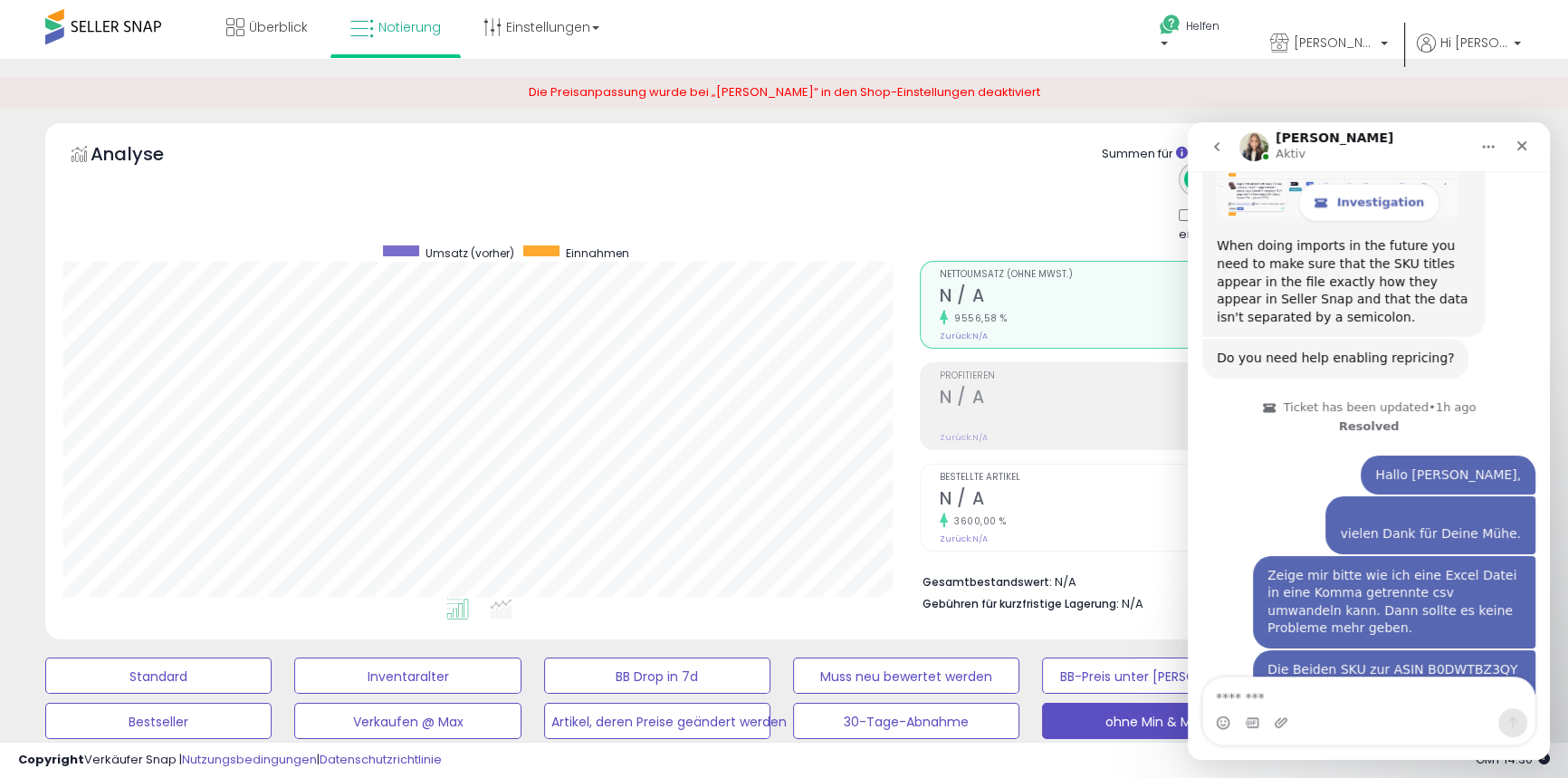
scroll to position [5612, 0]
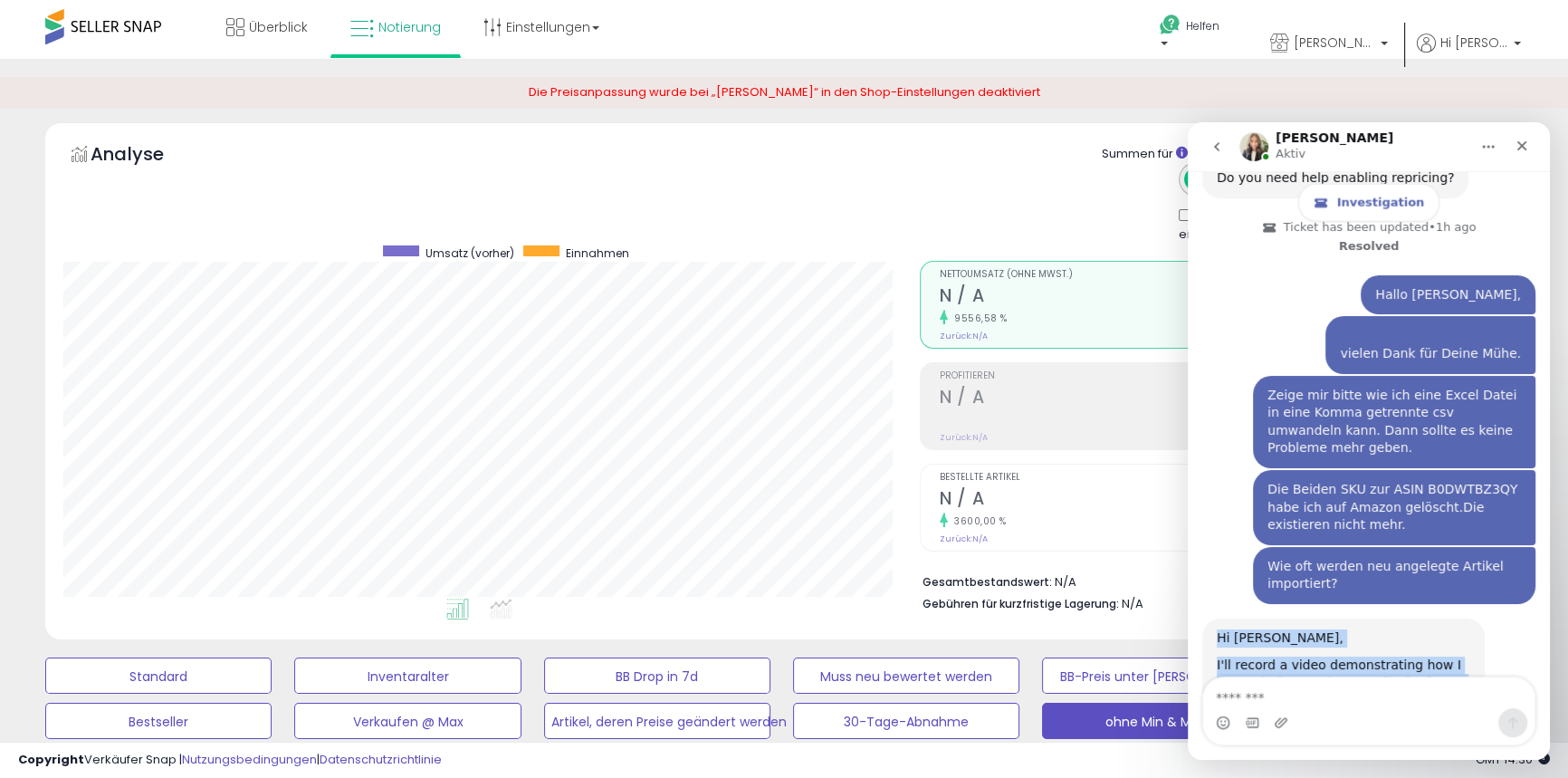
drag, startPoint x: 1219, startPoint y: 440, endPoint x: 1362, endPoint y: 609, distance: 221.4
click at [1371, 629] on div "Hi Ingo, I'll record a video demonstrating how I correctly format the .CSV file…" at bounding box center [1343, 736] width 253 height 213
copy div "Hi Ingo, I'll record a video demonstrating how I correctly format the .CSV file…"
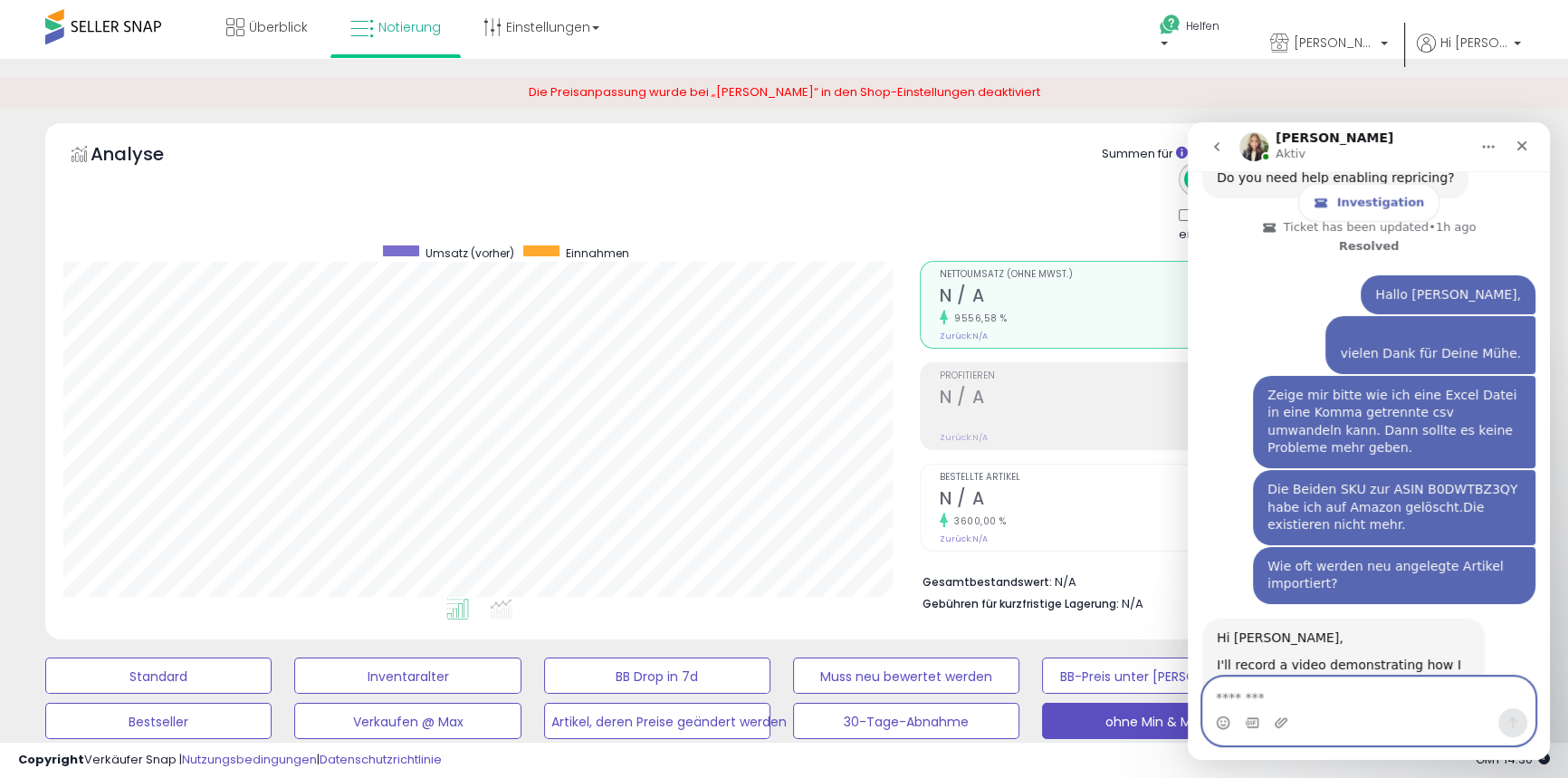
click at [1232, 695] on textarea "Message…" at bounding box center [1368, 693] width 332 height 30
paste textarea "**********"
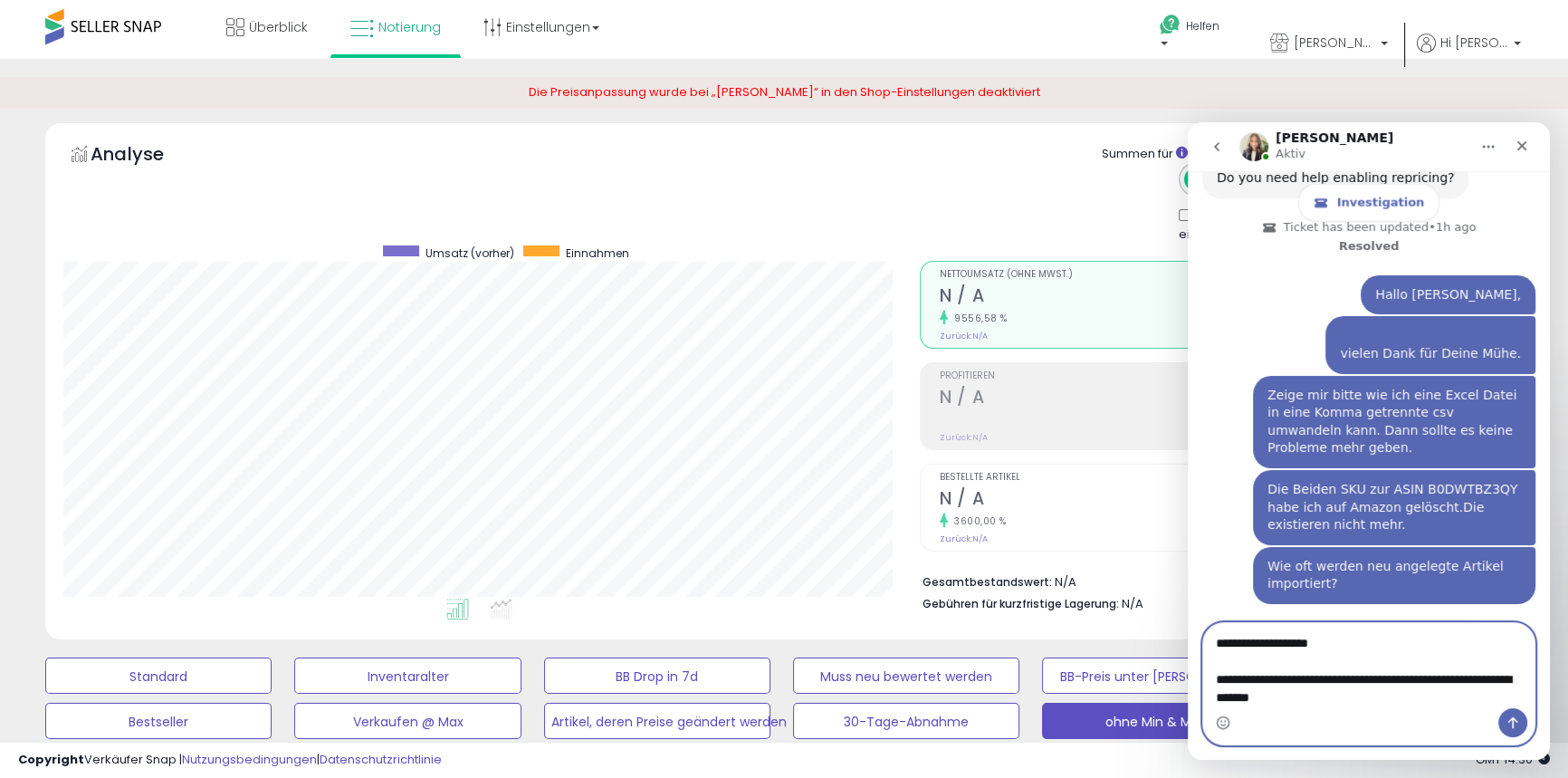
scroll to position [5667, 0]
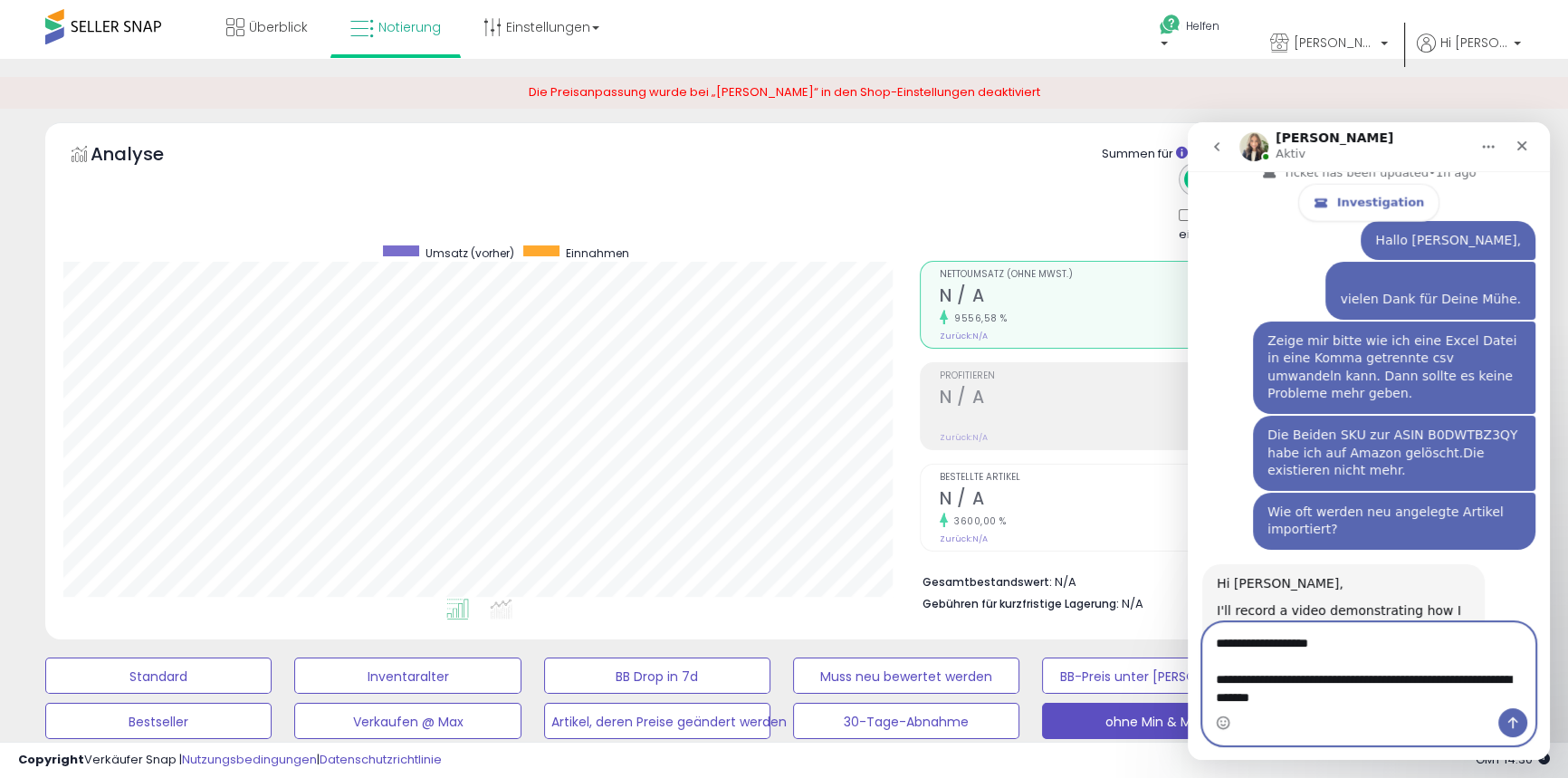
type textarea "**********"
click at [1507, 723] on icon "Send a message…" at bounding box center [1513, 722] width 15 height 15
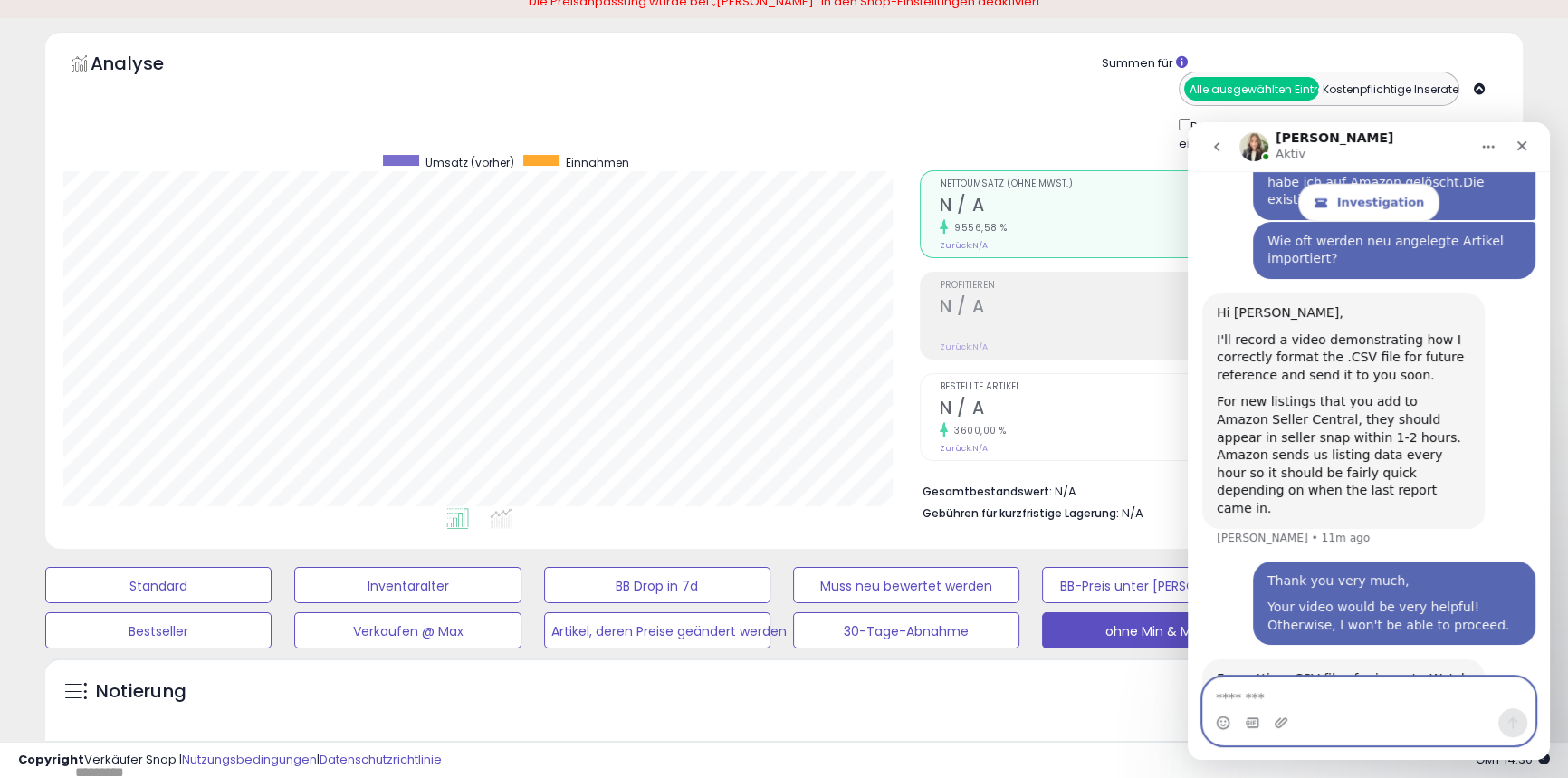
scroll to position [102, 0]
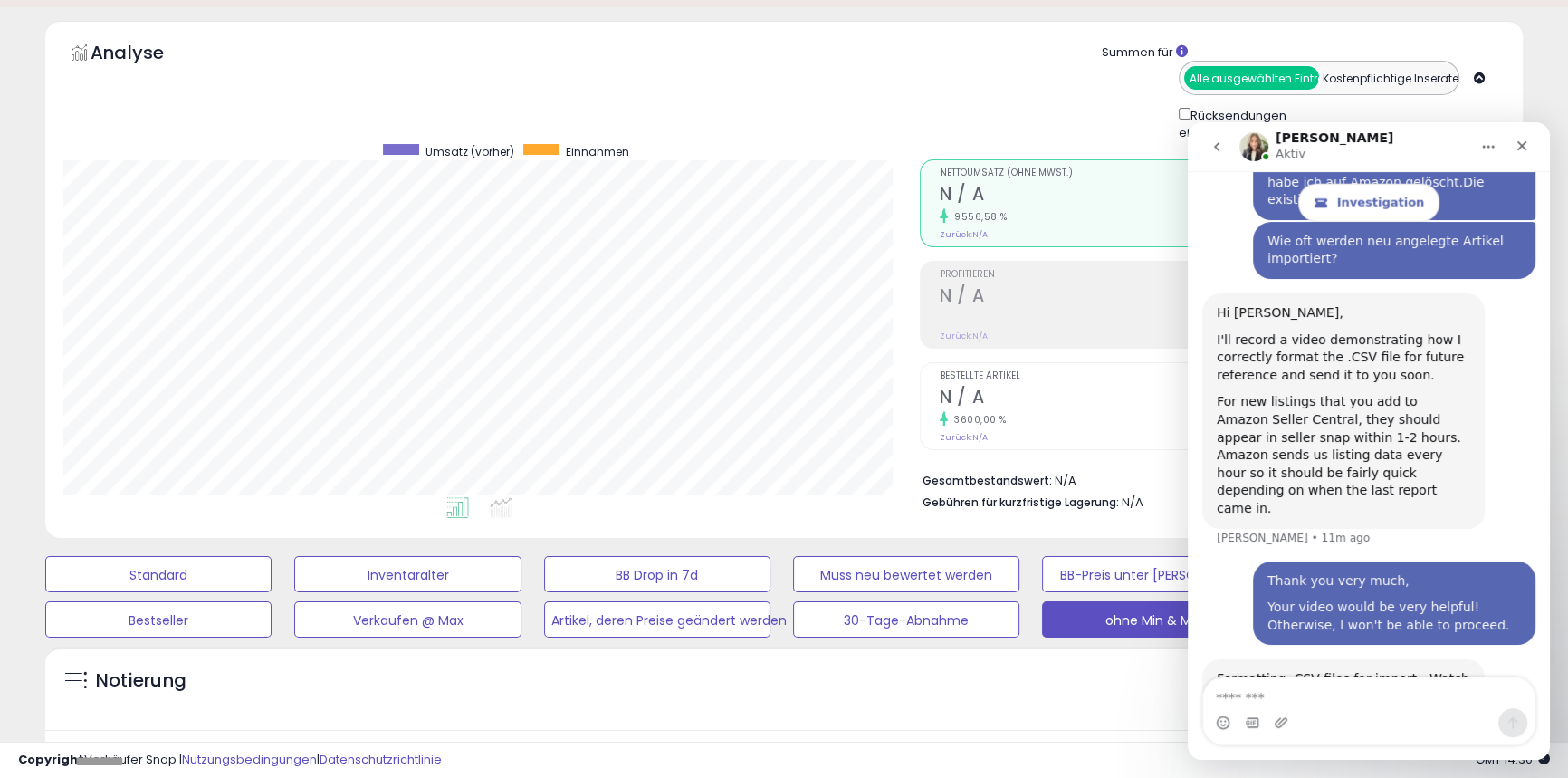
click at [1345, 707] on img "Britney says…" at bounding box center [1338, 775] width 243 height 137
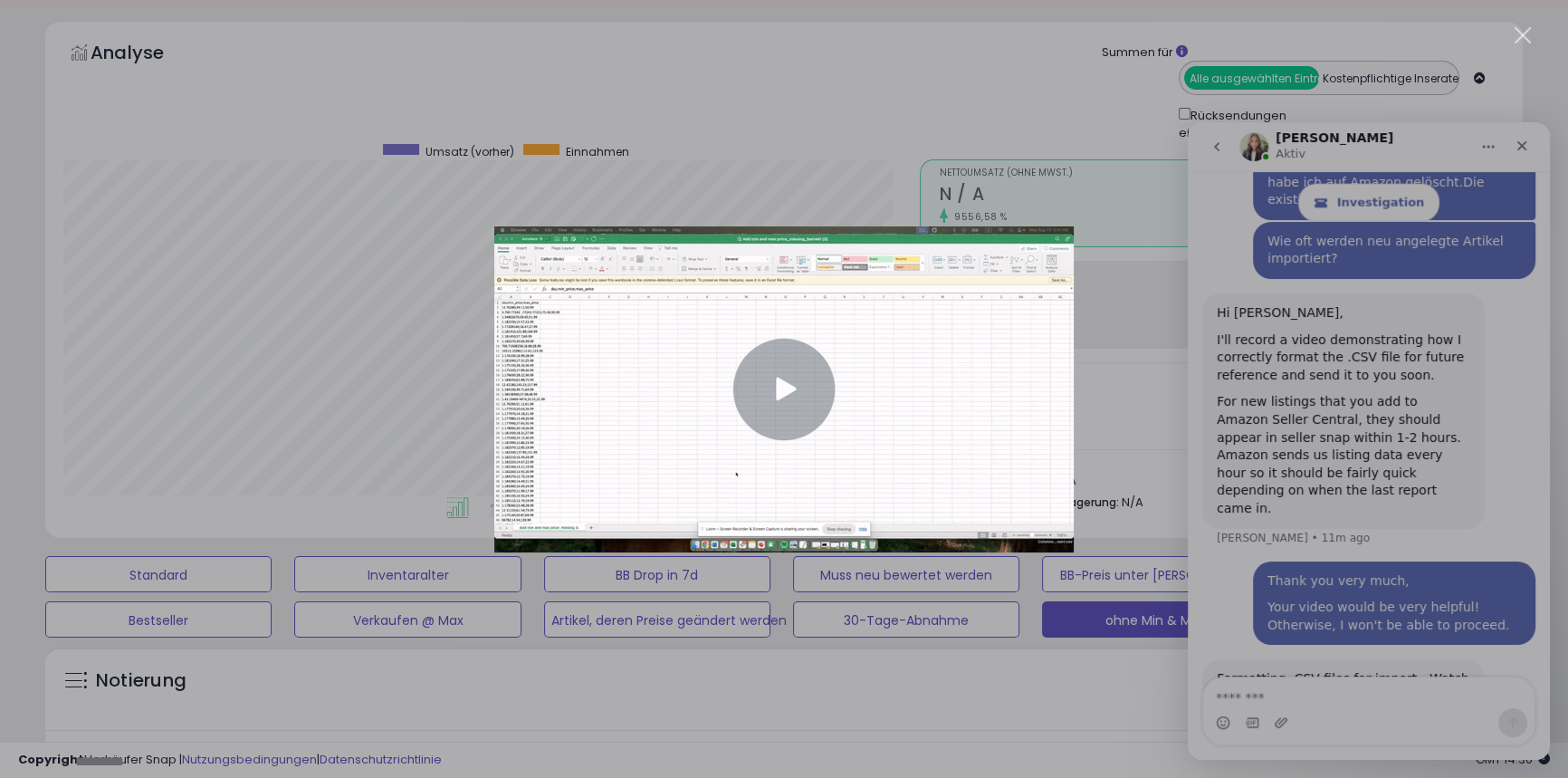
click at [776, 402] on img "Close" at bounding box center [784, 389] width 580 height 326
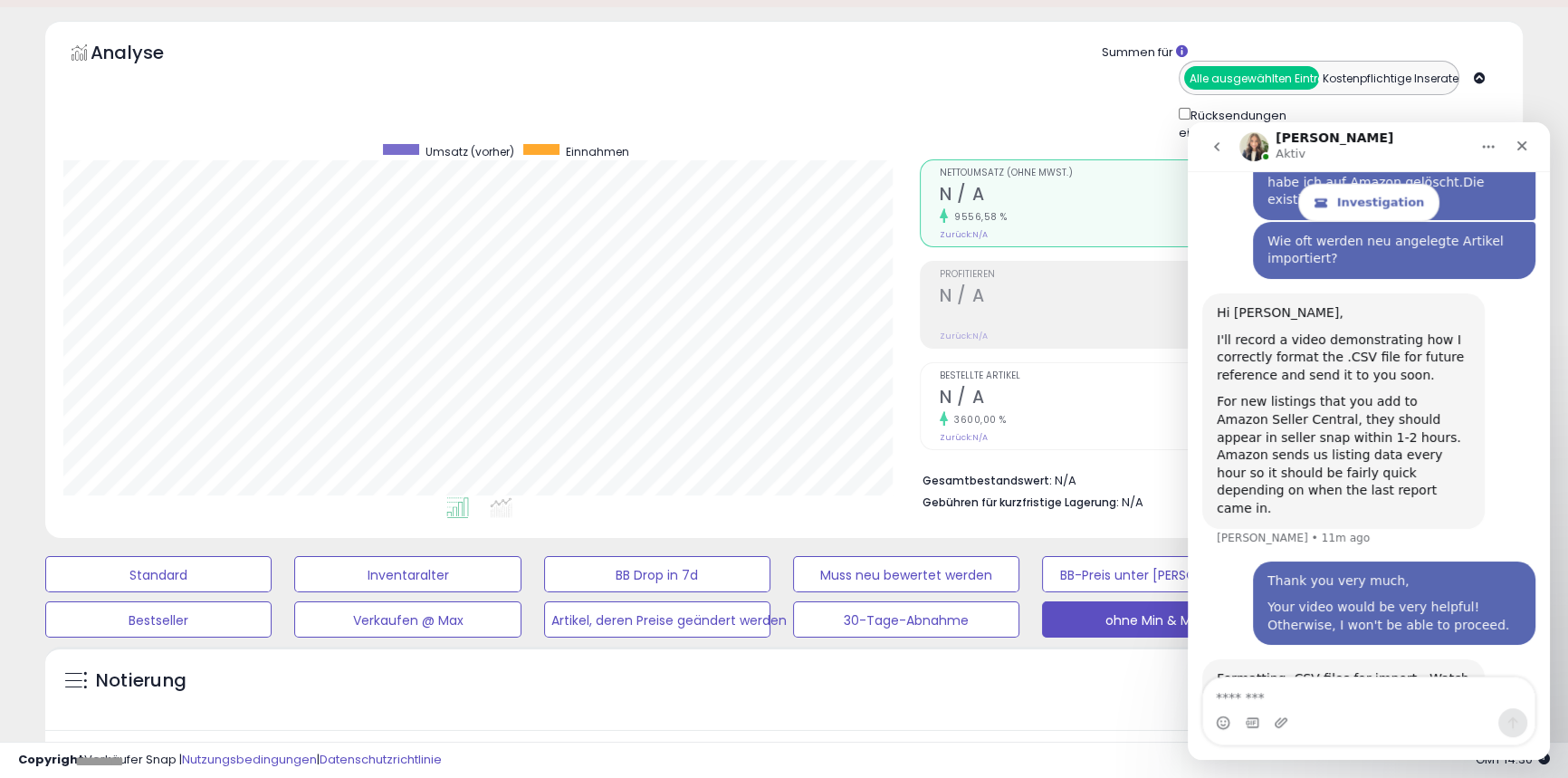
click at [1349, 707] on img "Britney says…" at bounding box center [1338, 775] width 243 height 137
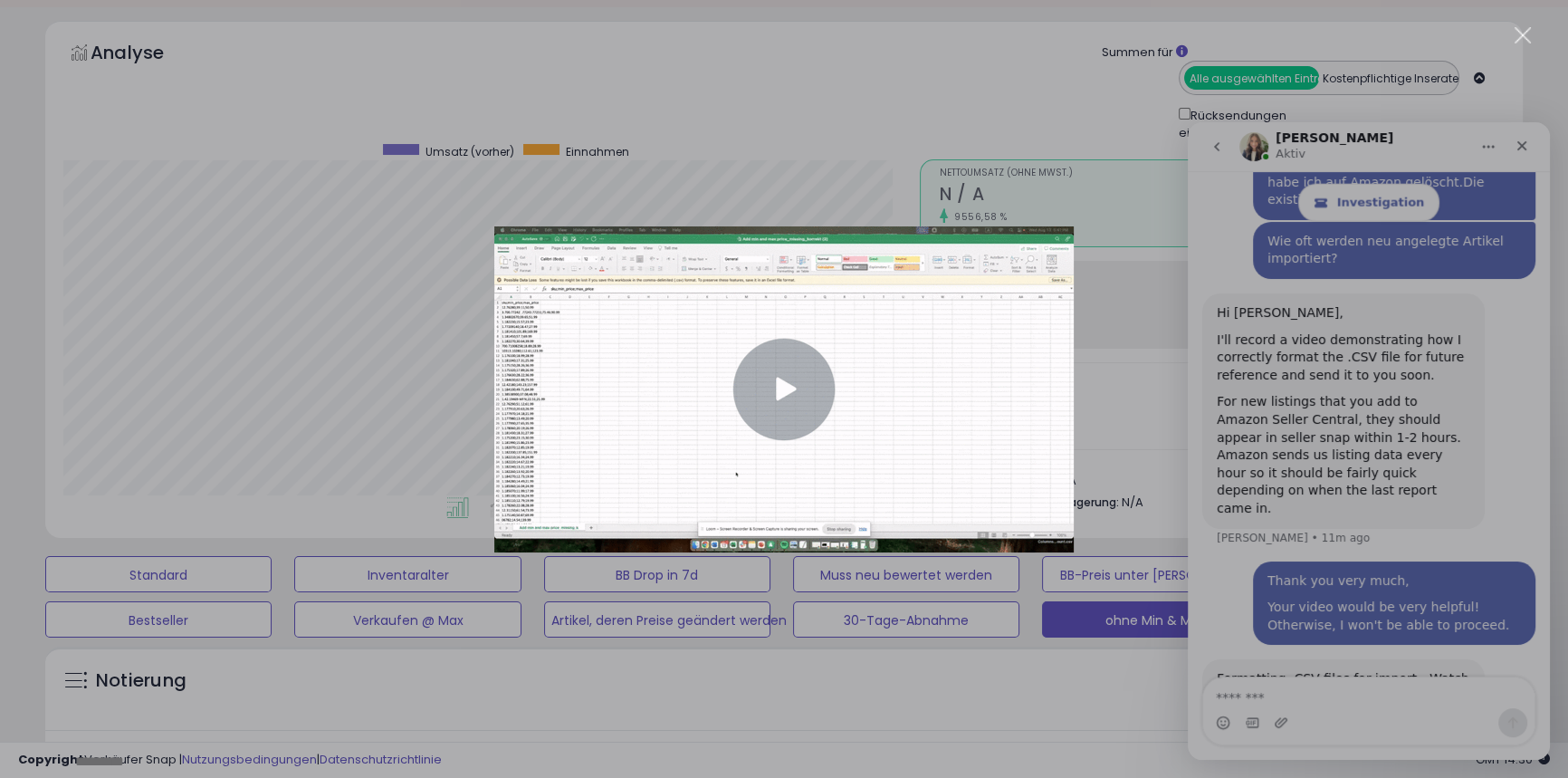
click at [1320, 562] on div "Intercom messenger" at bounding box center [784, 389] width 1568 height 778
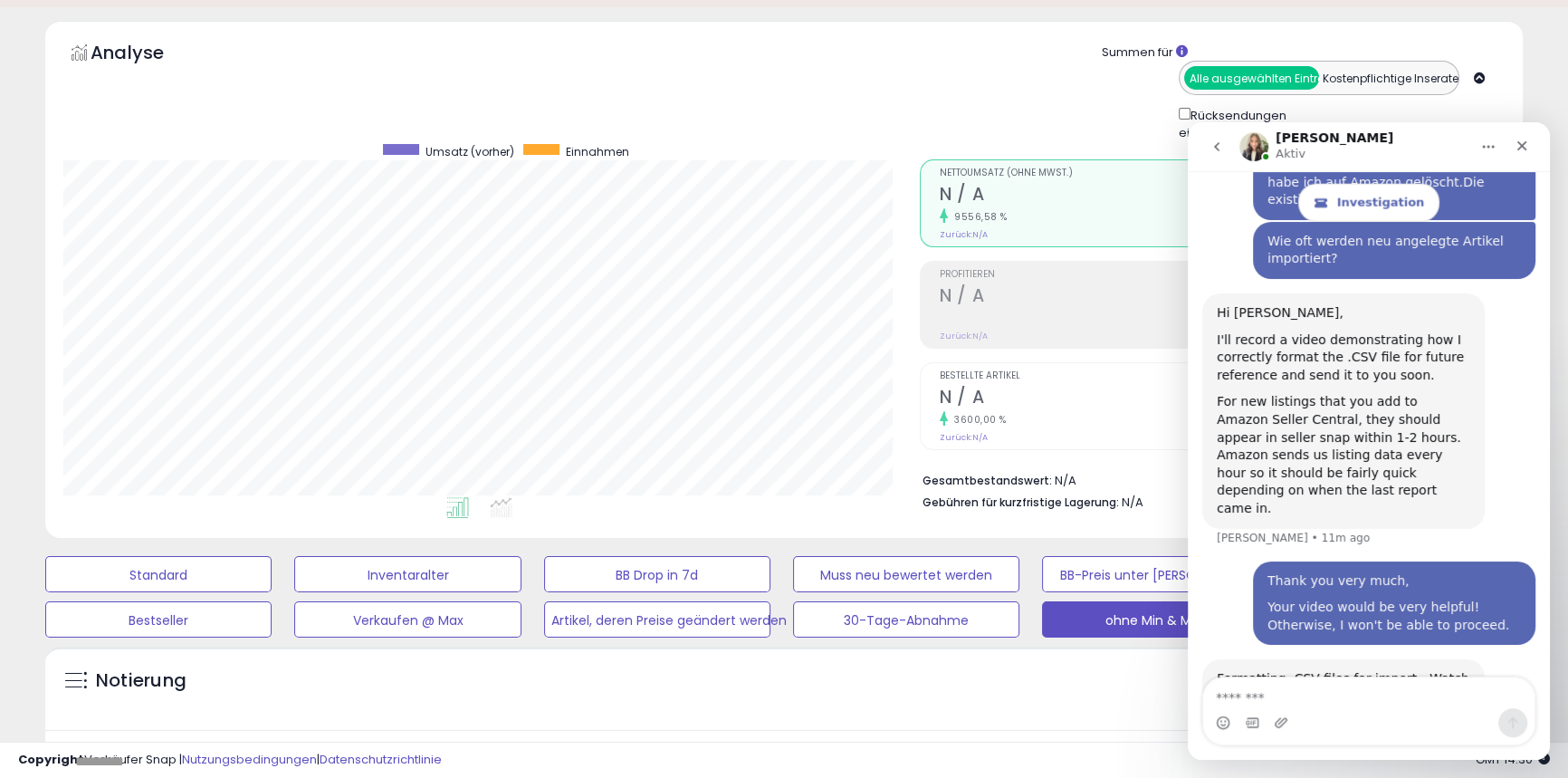
click at [1335, 707] on img "Britney says…" at bounding box center [1338, 775] width 243 height 137
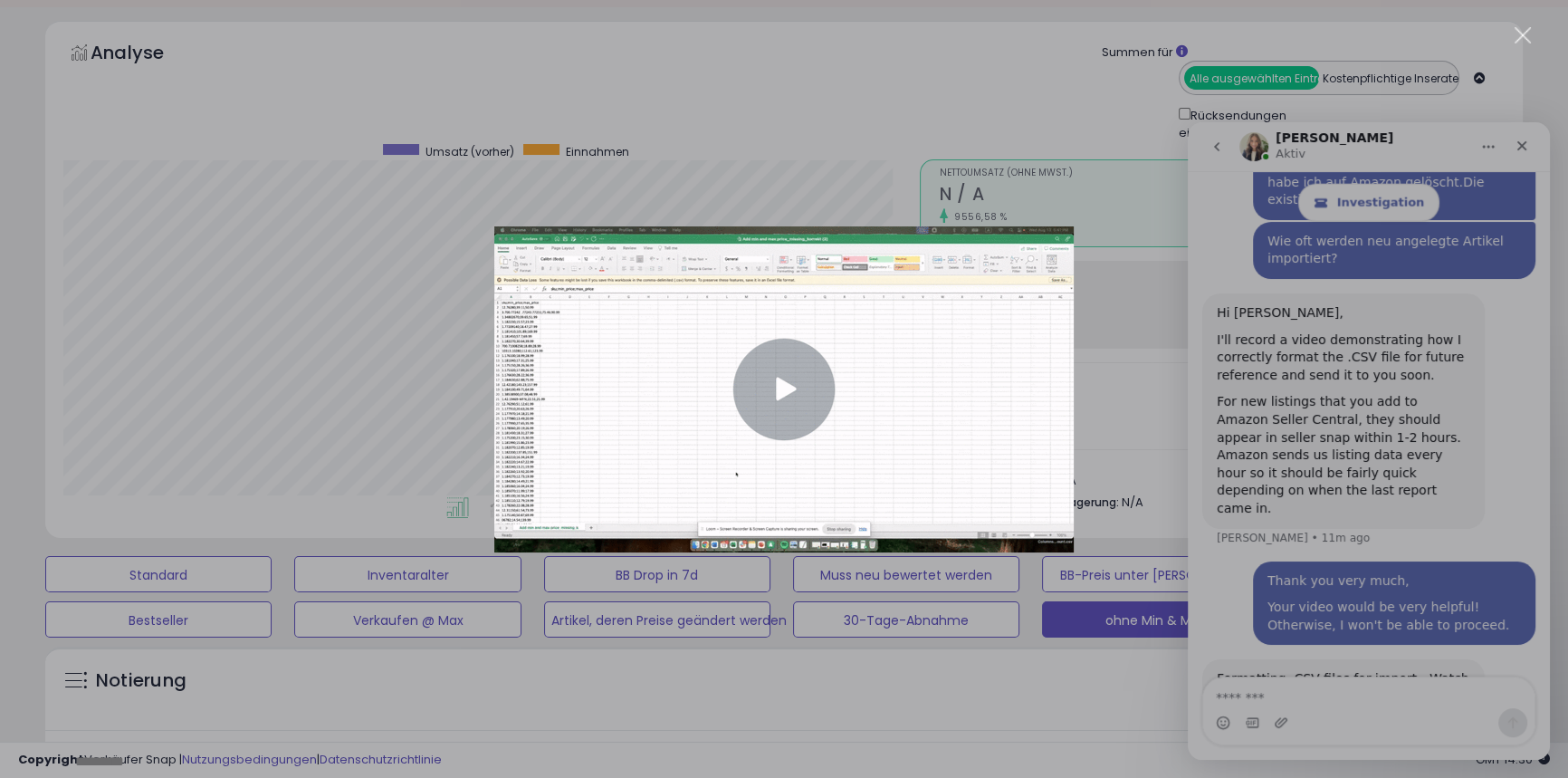
click at [1330, 461] on div "Intercom messenger" at bounding box center [784, 389] width 1568 height 778
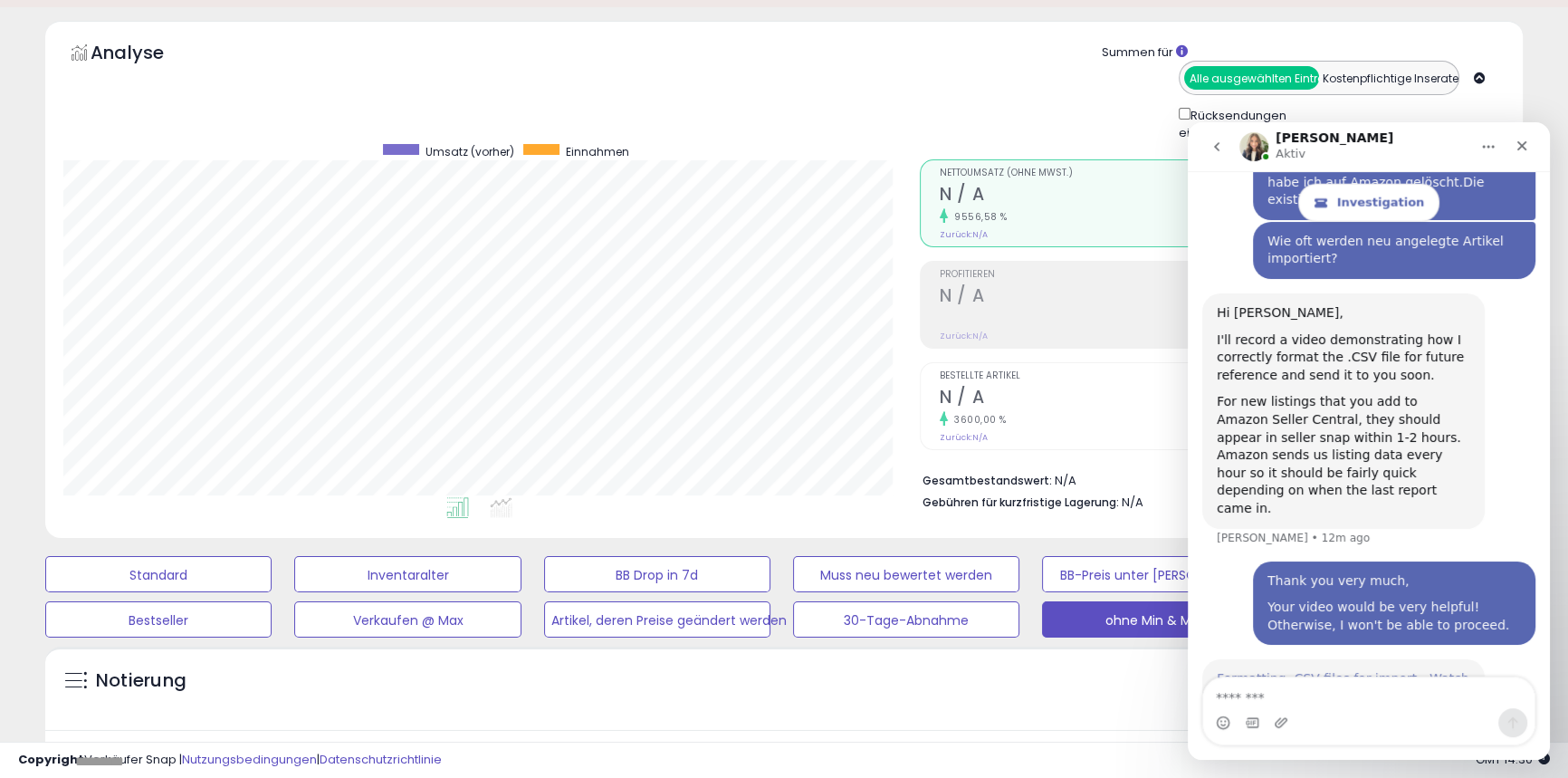
drag, startPoint x: 2519, startPoint y: 583, endPoint x: 1330, endPoint y: 461, distance: 1195.2
click at [1330, 671] on link "Formatting .CSV files for import - Watch Video" at bounding box center [1343, 687] width 252 height 32
click at [1312, 671] on link "Formatting .CSV files for import - Watch Video" at bounding box center [1343, 687] width 252 height 32
click at [1228, 696] on textarea "Message…" at bounding box center [1368, 693] width 332 height 30
drag, startPoint x: 1284, startPoint y: 695, endPoint x: 1286, endPoint y: 714, distance: 19.1
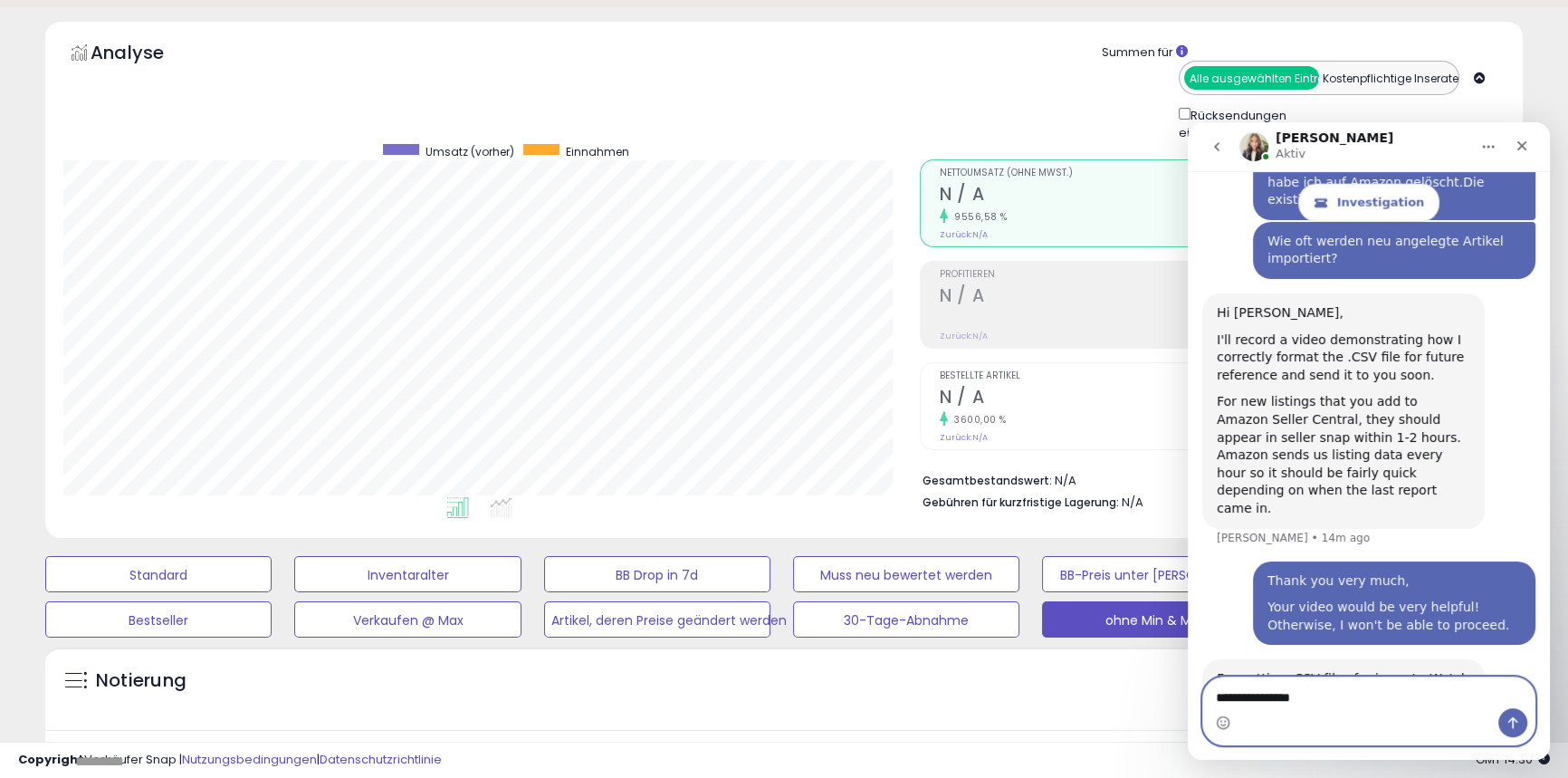
click at [1285, 700] on textarea "**********" at bounding box center [1368, 693] width 332 height 30
type textarea "**********"
click at [1524, 712] on div "Intercom-Messenger" at bounding box center [1513, 723] width 29 height 29
click at [1524, 715] on button "Send a message…" at bounding box center [1513, 723] width 29 height 29
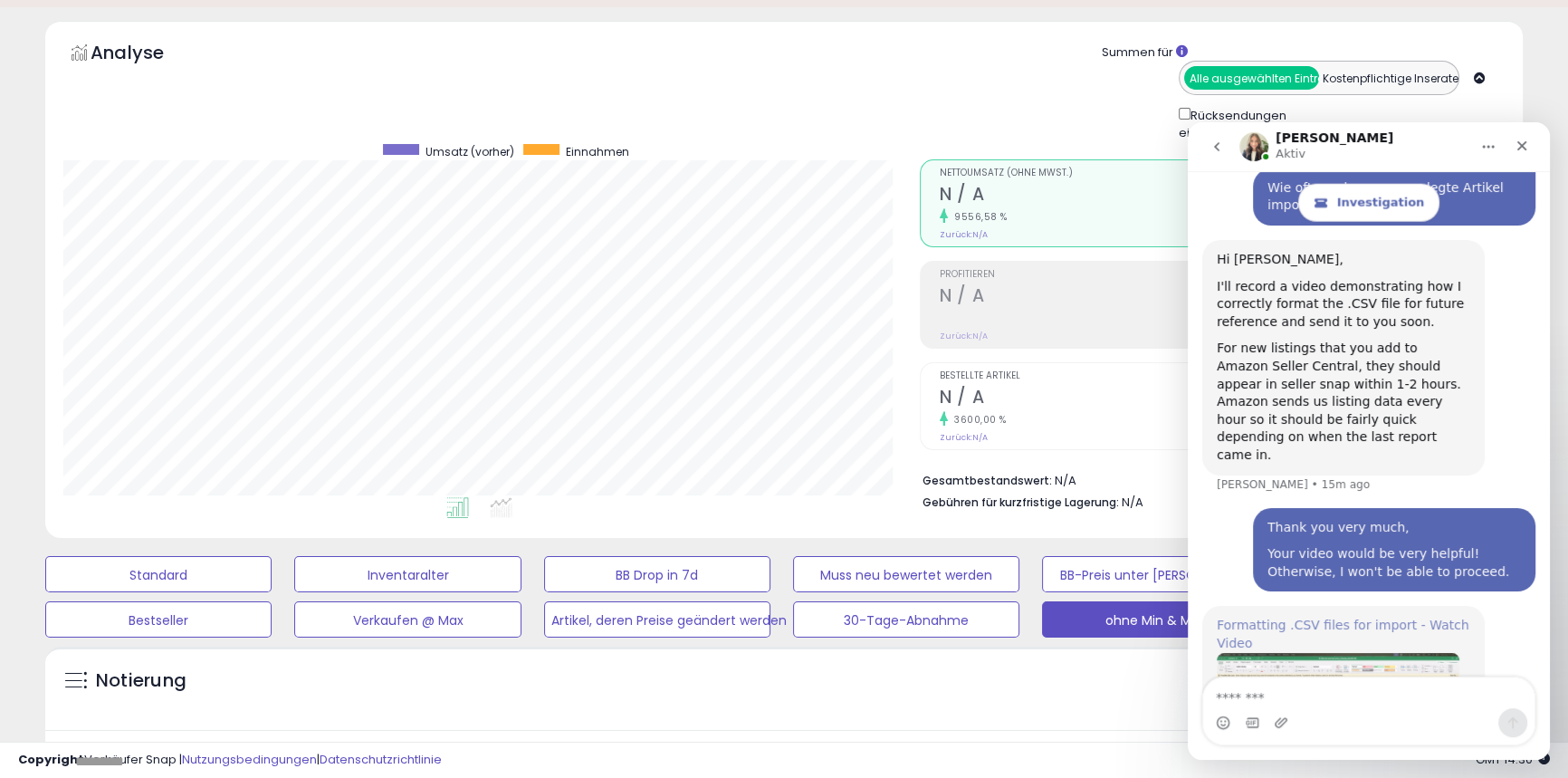
click at [1336, 618] on link "Formatting .CSV files for import - Watch Video" at bounding box center [1343, 633] width 252 height 32
click at [1342, 618] on link "Formatting .CSV files for import - Watch Video" at bounding box center [1343, 633] width 252 height 32
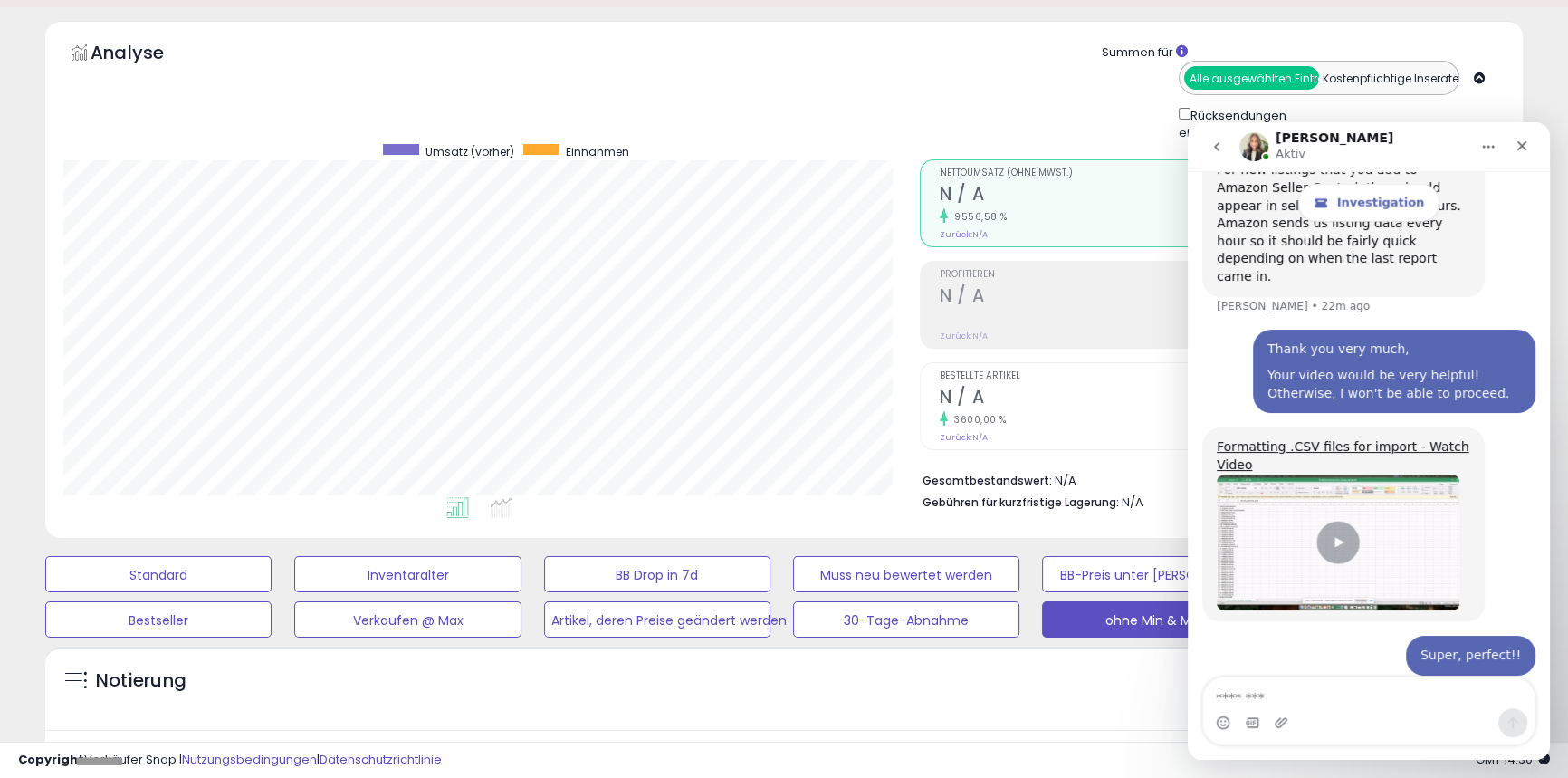
drag, startPoint x: 1215, startPoint y: 528, endPoint x: 1354, endPoint y: 607, distance: 159.9
click at [1360, 690] on div "Glad this helps! Anything else I can help you with while you have me in the cha…" at bounding box center [1343, 772] width 283 height 164
copy div "Anything else I can help you with while you have me in the chat? We'll only sta…"
click at [1234, 690] on textarea "Message…" at bounding box center [1368, 693] width 332 height 30
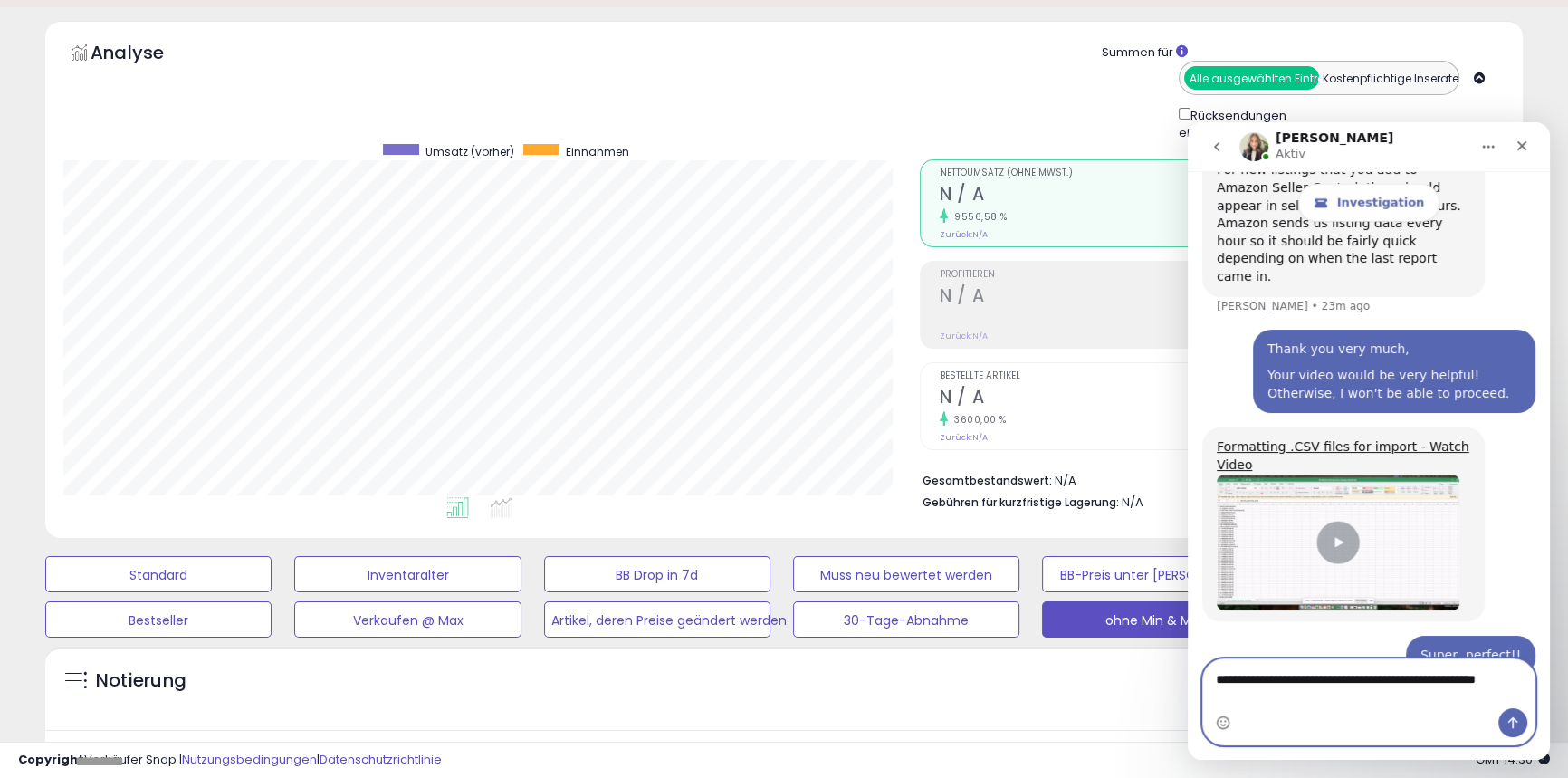
scroll to position [6188, 0]
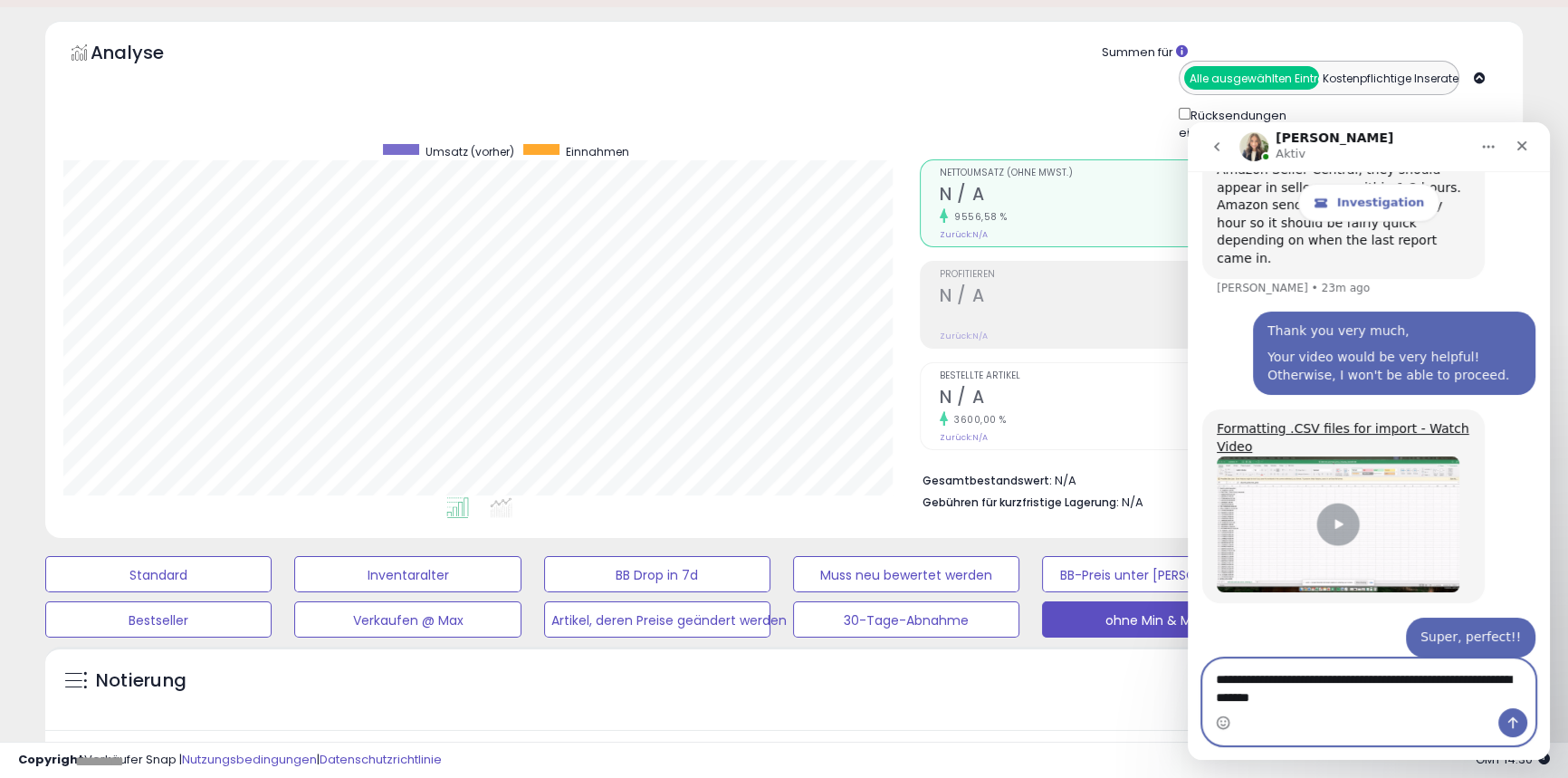
type textarea "**********"
click at [1505, 714] on button "Send a message…" at bounding box center [1513, 723] width 29 height 29
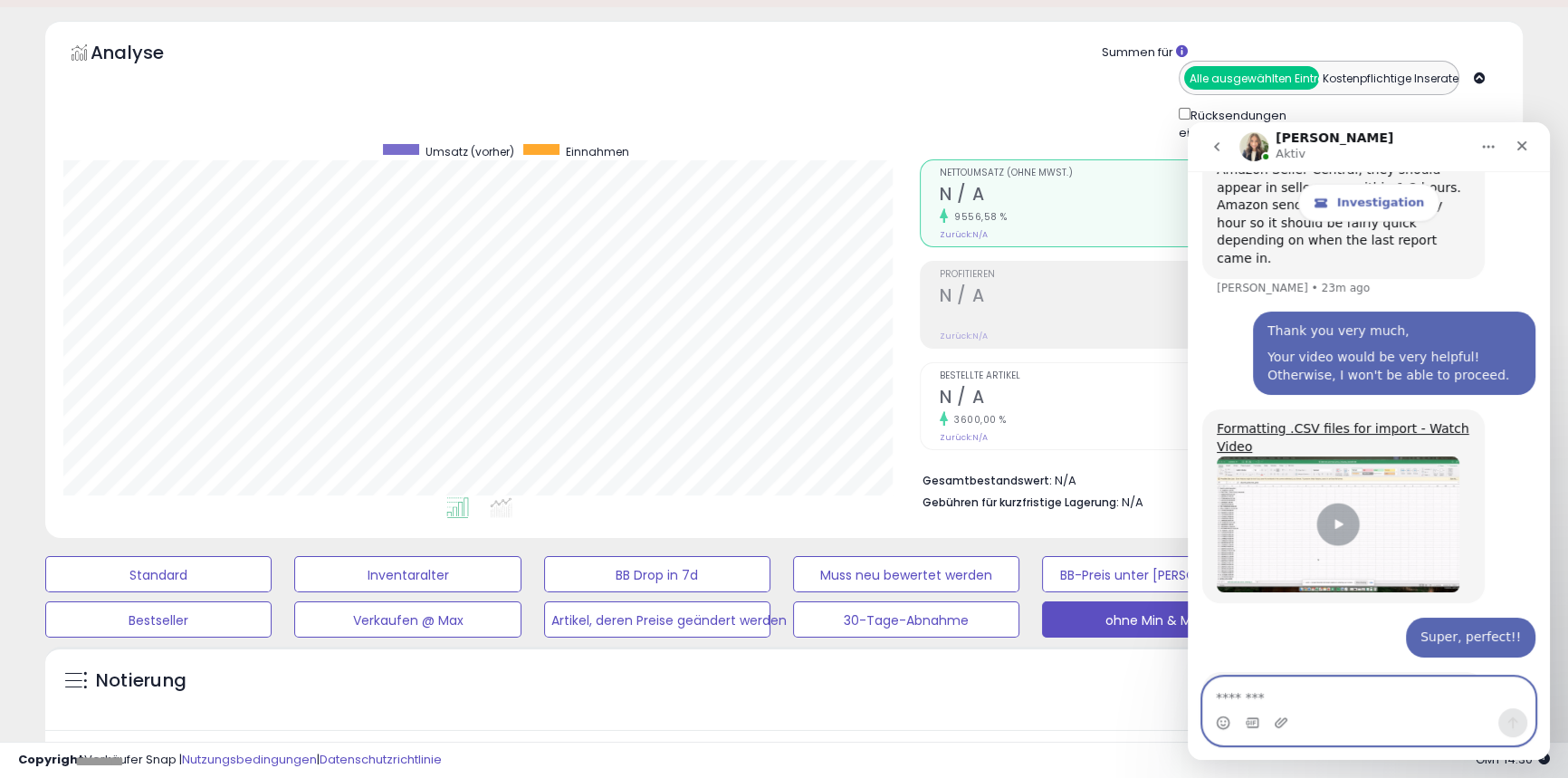
scroll to position [6243, 0]
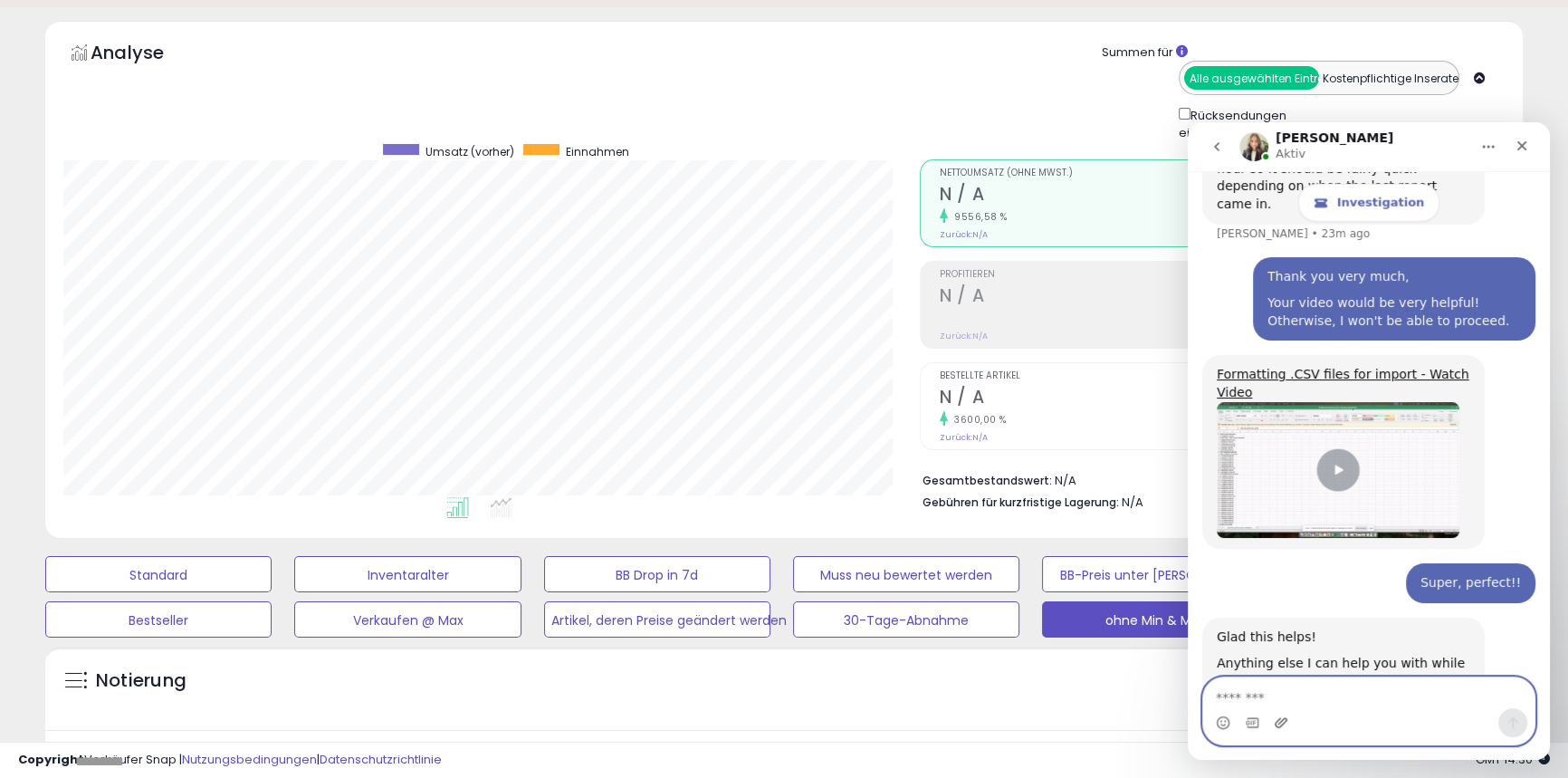
click at [1279, 726] on icon "Upload attachment" at bounding box center [1281, 722] width 13 height 10
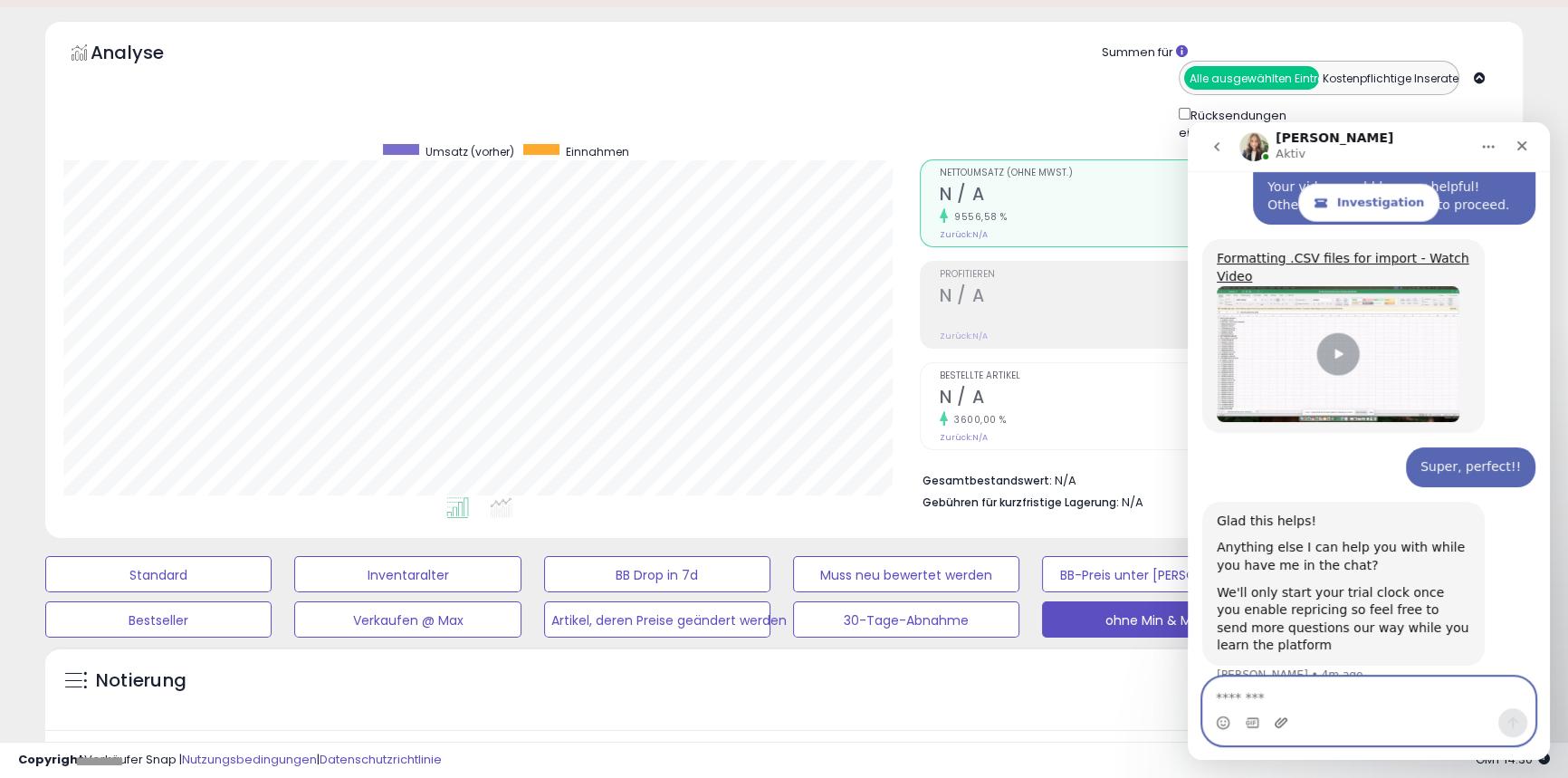
scroll to position [6428, 0]
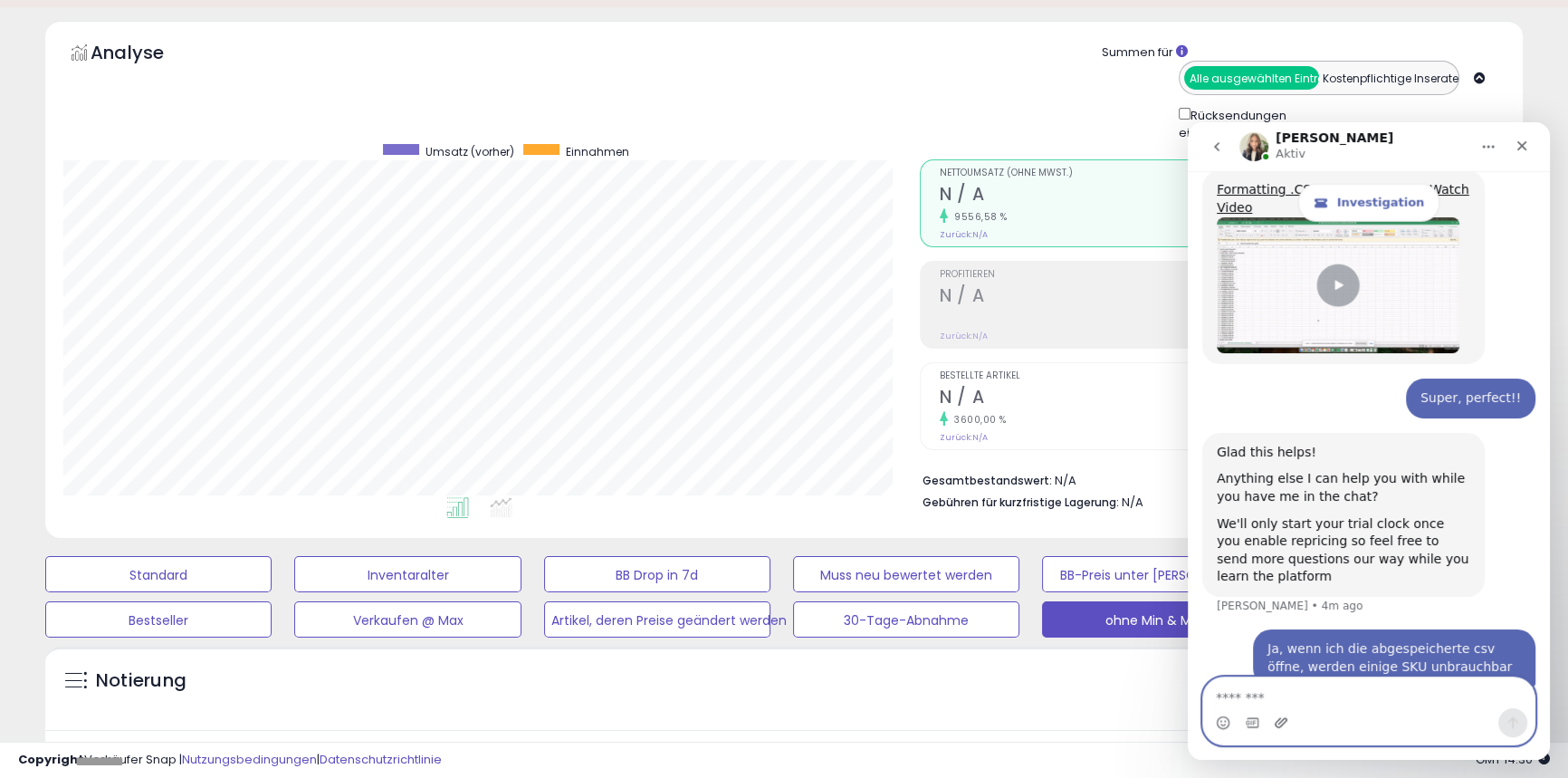
click at [1281, 723] on icon "Upload attachment" at bounding box center [1281, 722] width 15 height 15
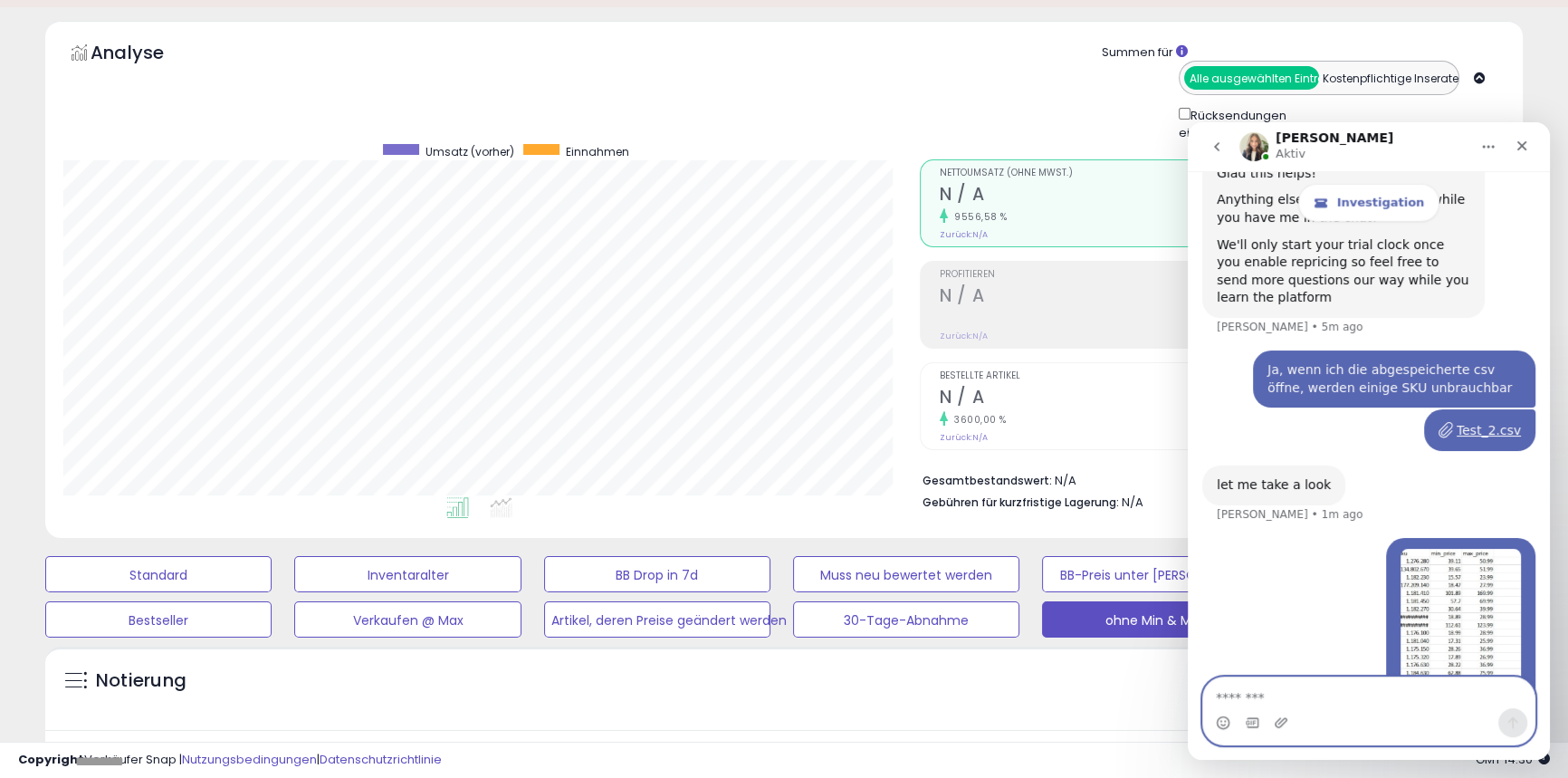
scroll to position [6637, 0]
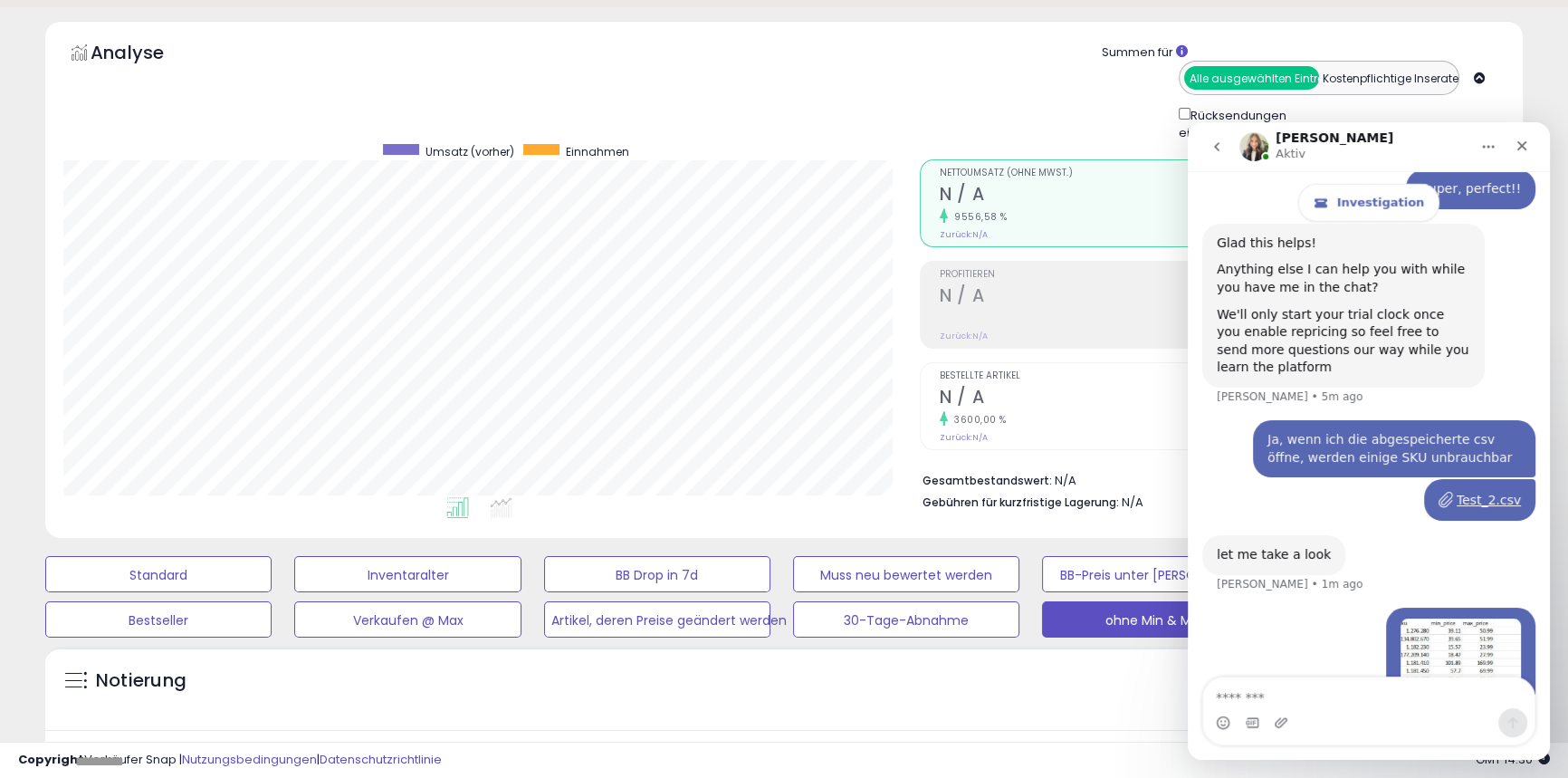
click at [1476, 491] on div "Test_2.csv" at bounding box center [1490, 500] width 65 height 19
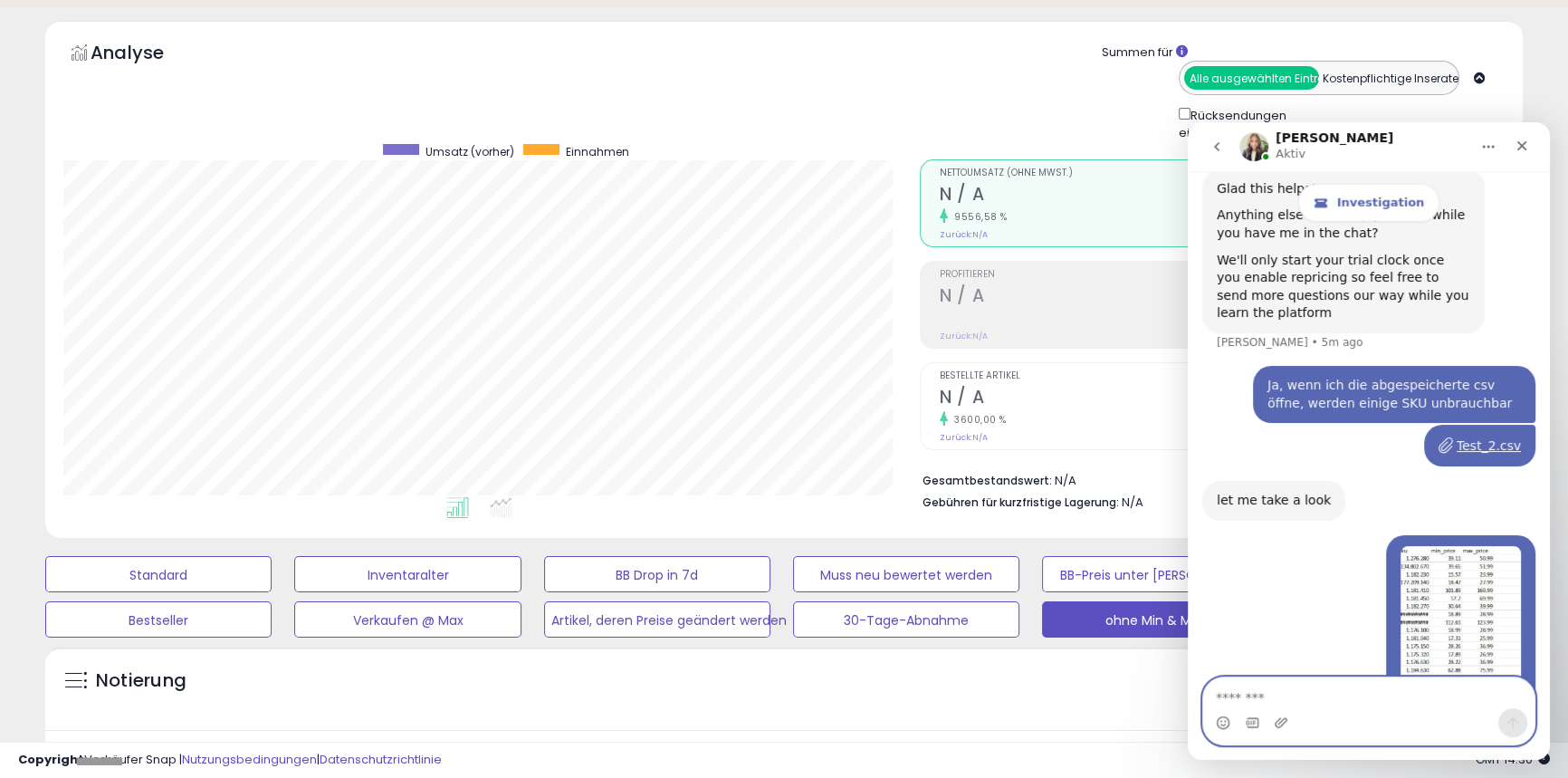
click at [1246, 690] on textarea "Message…" at bounding box center [1368, 693] width 332 height 30
type textarea "***"
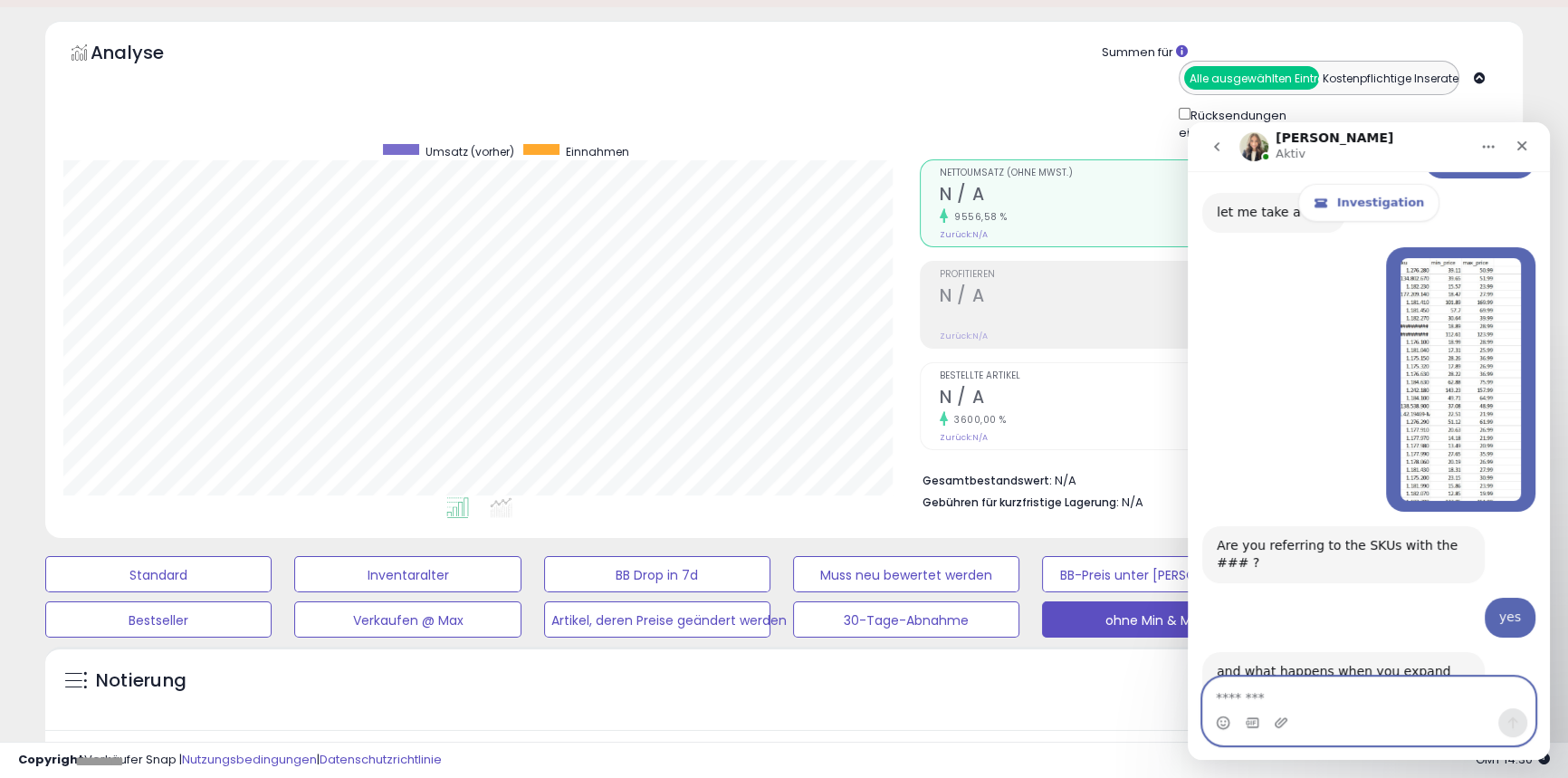
scroll to position [6979, 0]
click at [1372, 708] on link "Expanding columns - Watch Video" at bounding box center [1324, 714] width 216 height 15
click at [1245, 709] on div "Intercom-Messenger" at bounding box center [1252, 723] width 15 height 29
click at [1244, 701] on textarea "Message…" at bounding box center [1368, 693] width 332 height 30
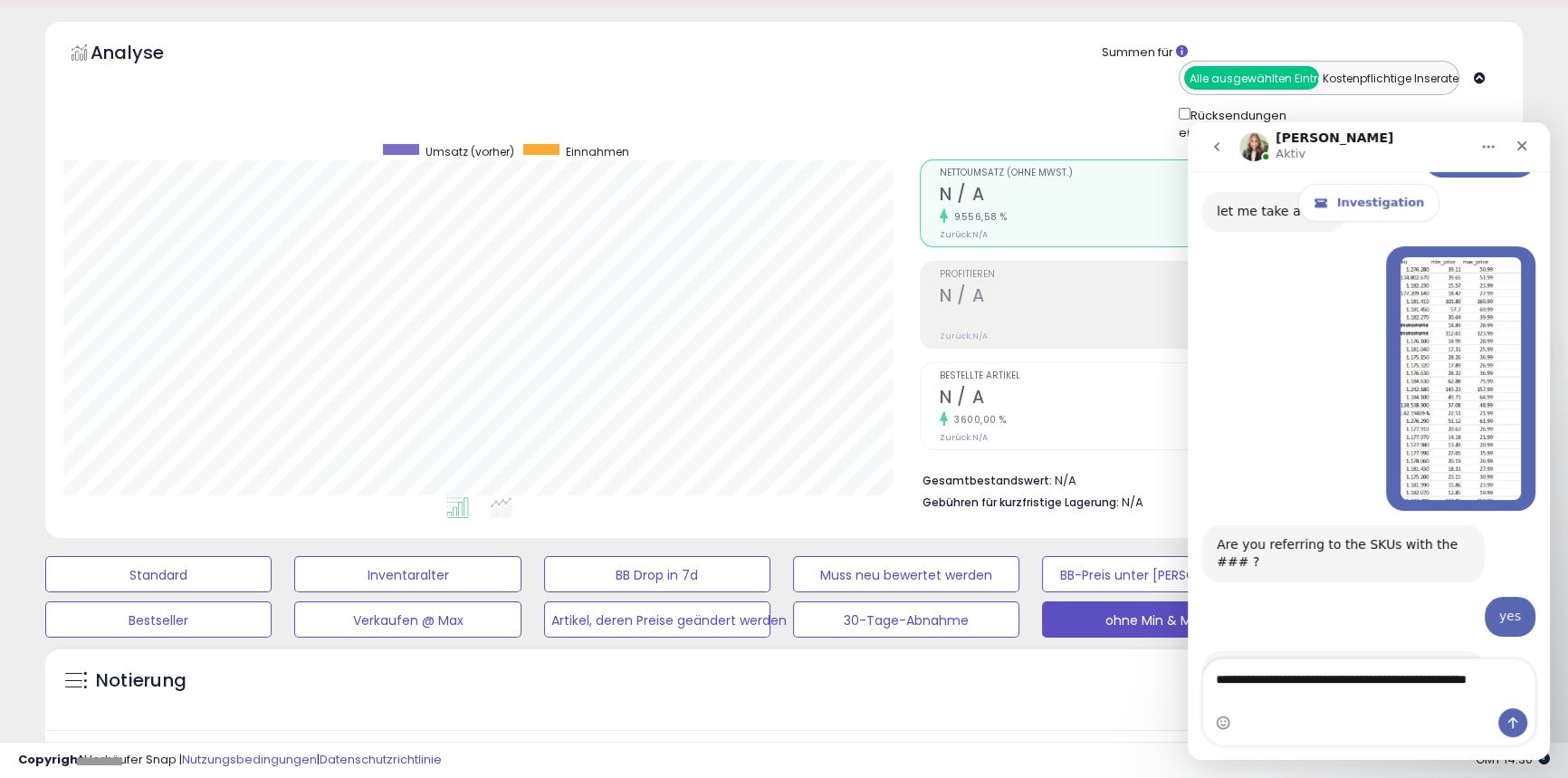
click at [1167, 651] on div "Notierung Aktiv" at bounding box center [784, 688] width 1478 height 83
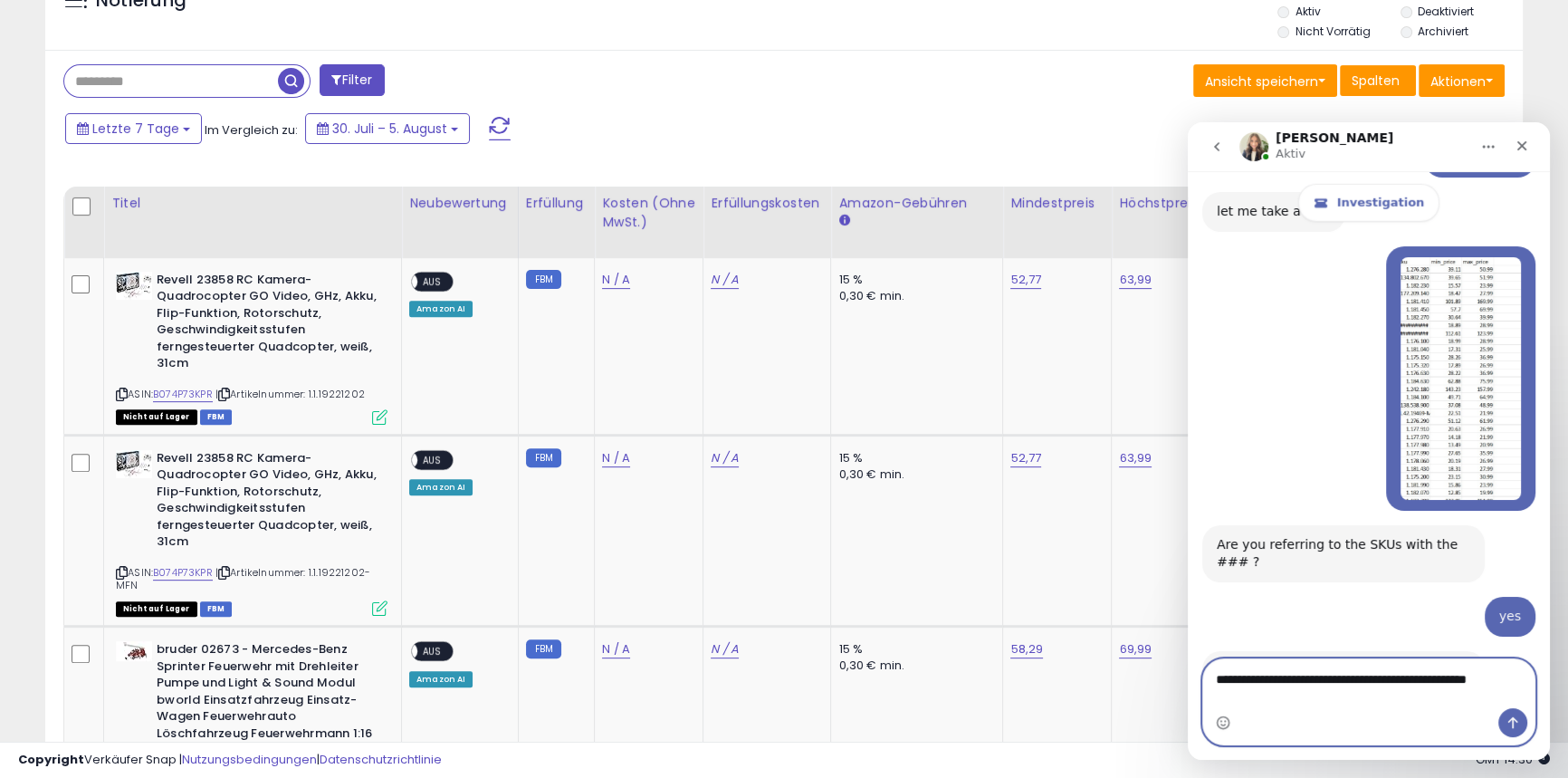
click at [1520, 690] on textarea "**********" at bounding box center [1368, 674] width 332 height 30
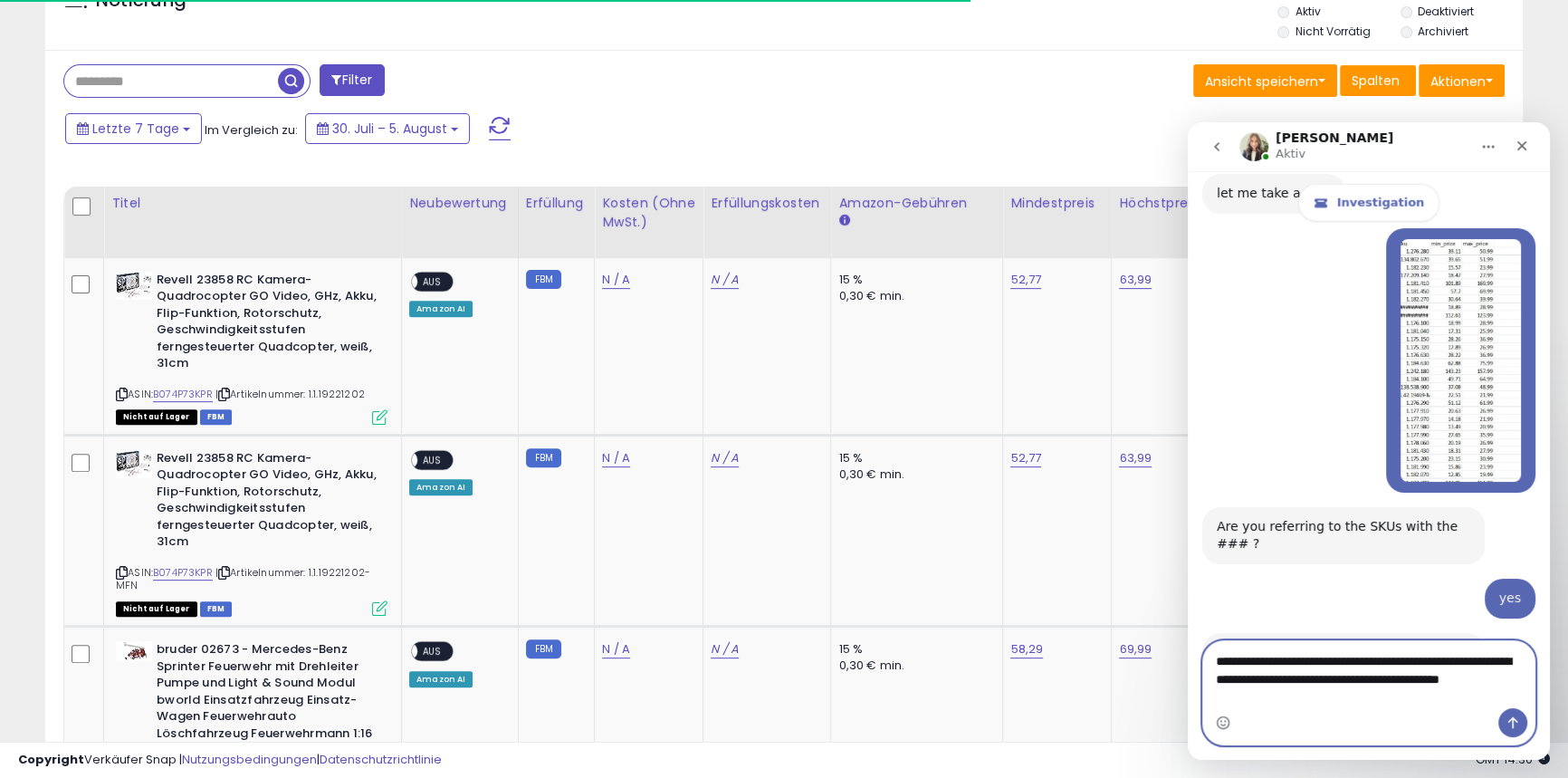
scroll to position [7016, 0]
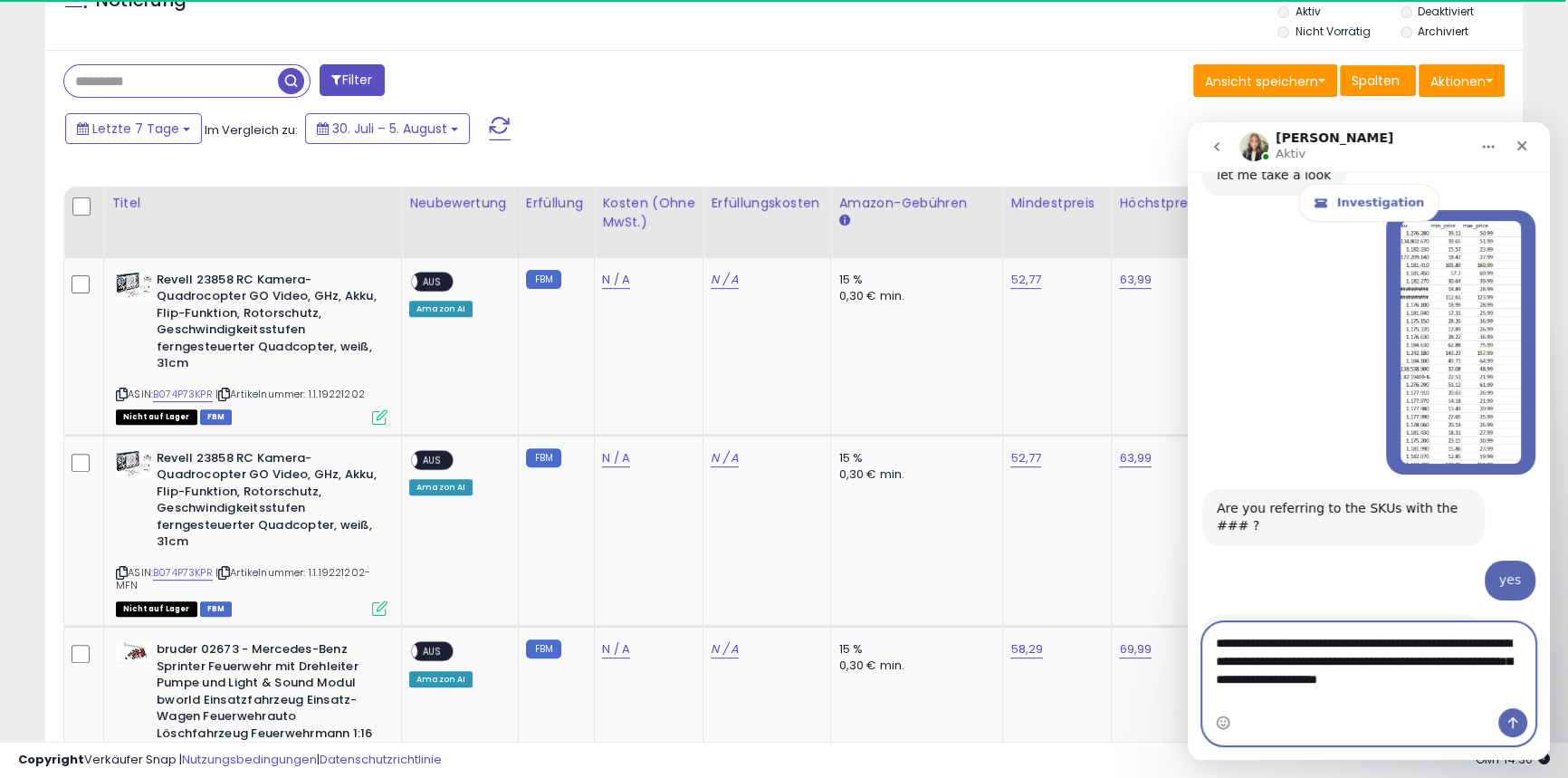
type textarea "**********"
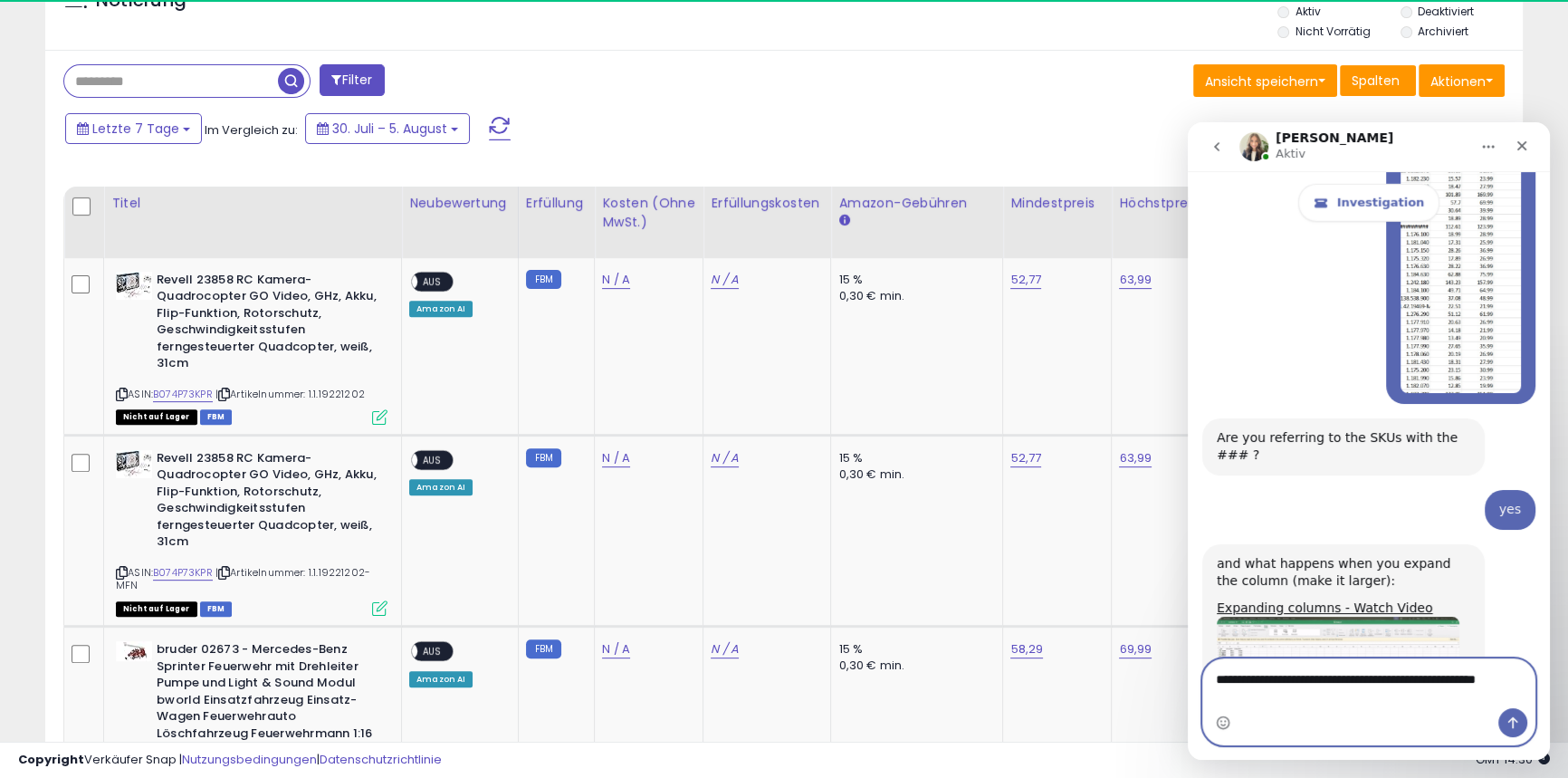
scroll to position [7105, 0]
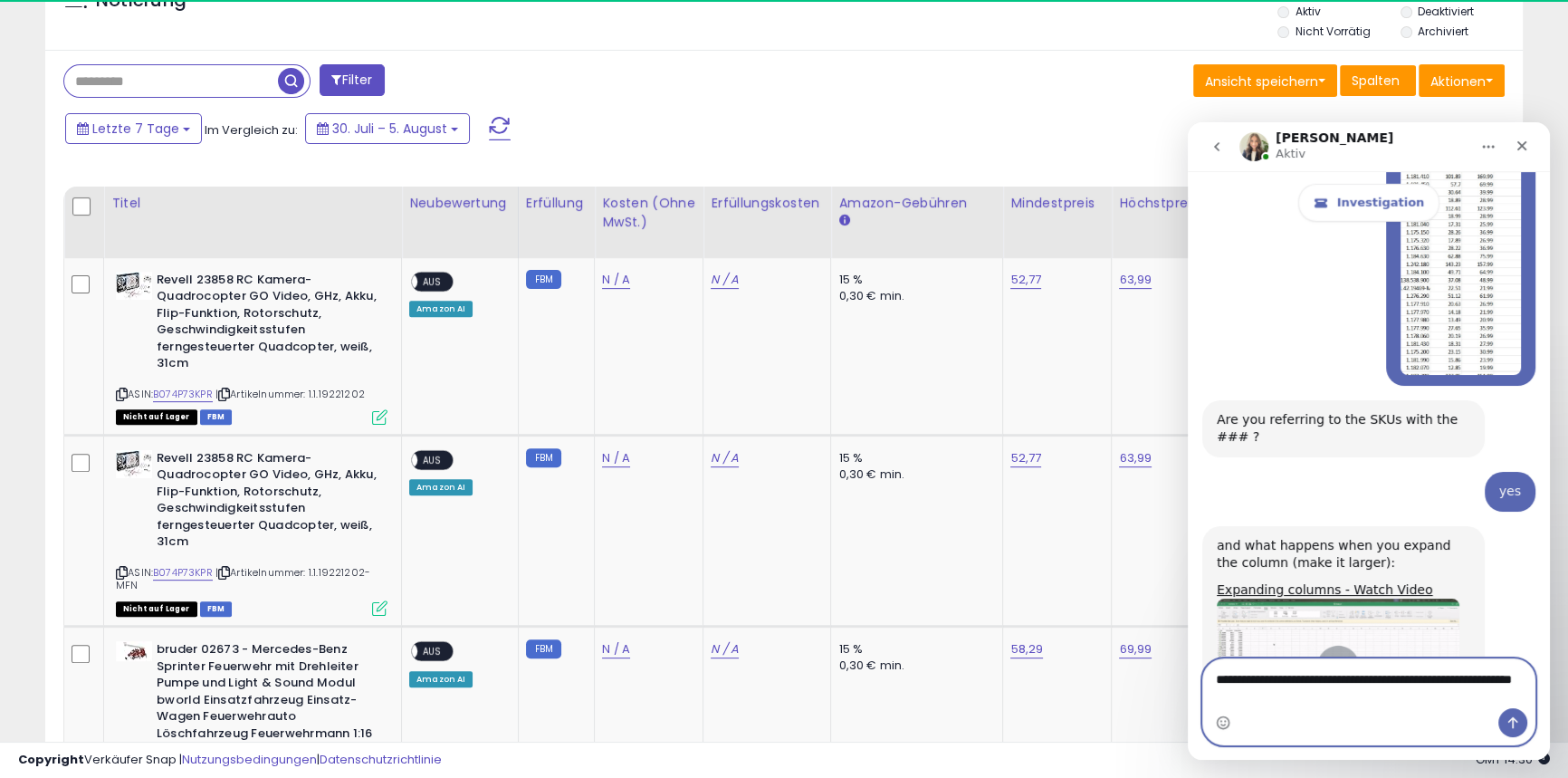
type textarea "**********"
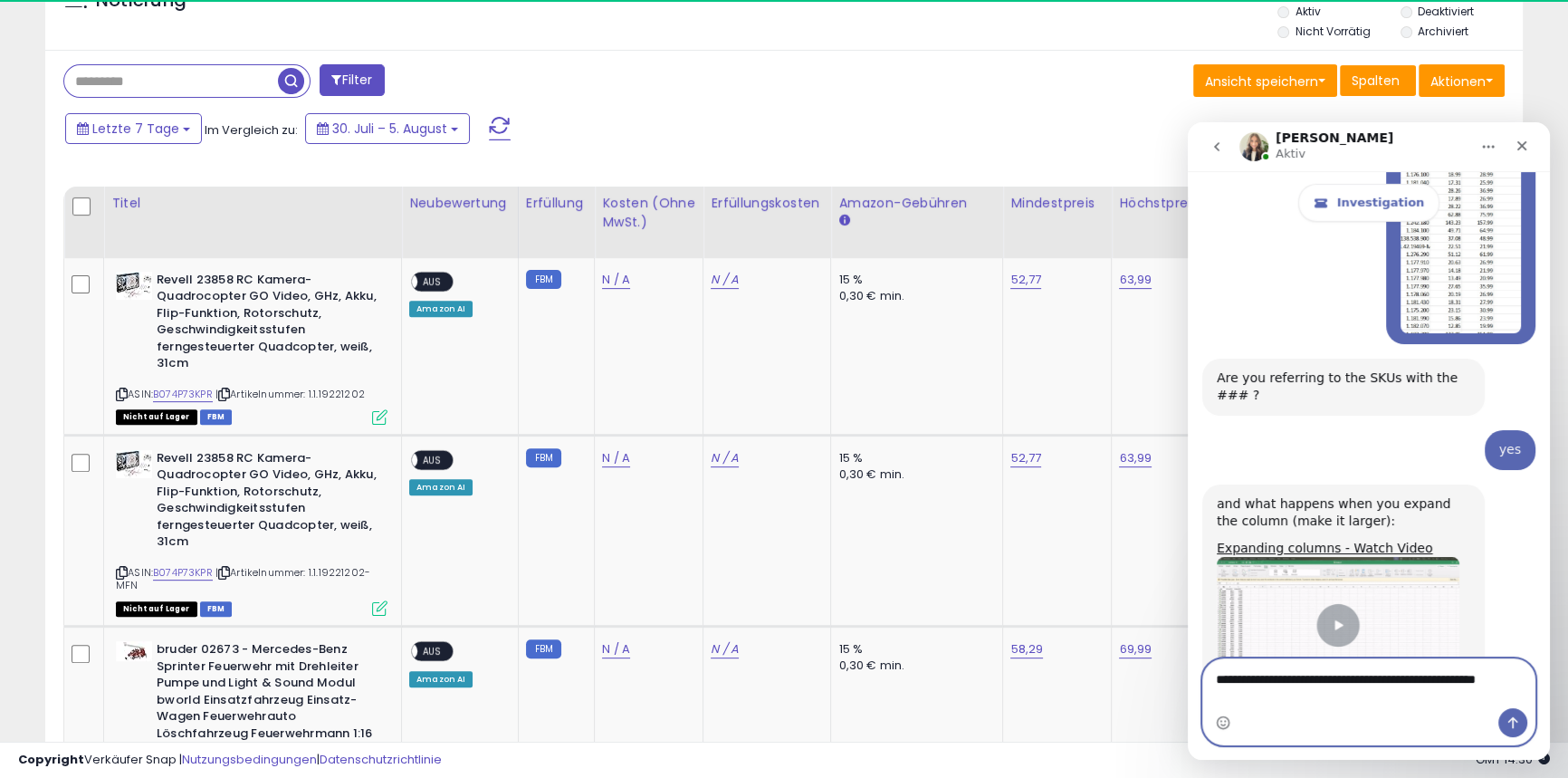
scroll to position [7164, 0]
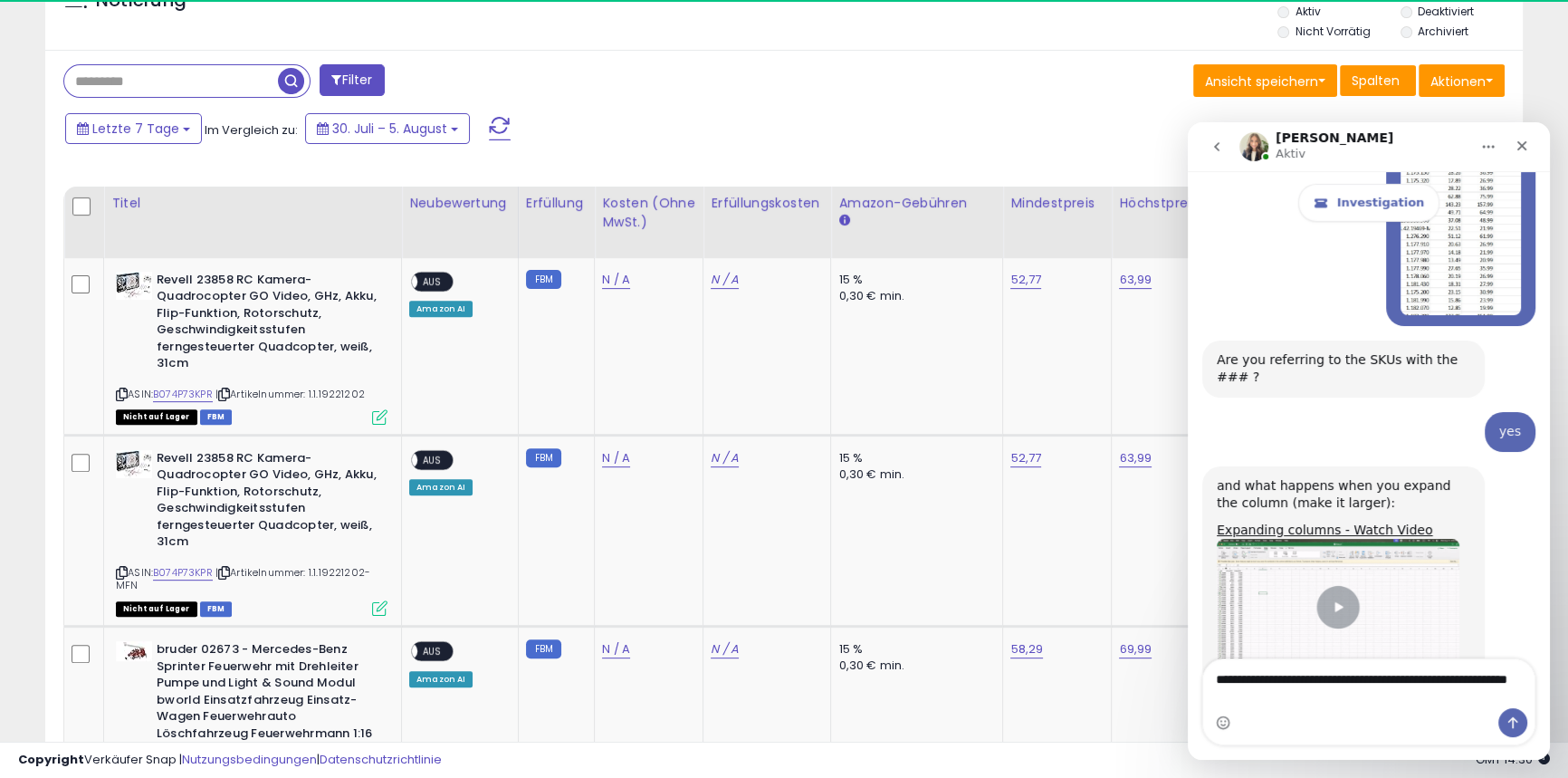
drag, startPoint x: 1508, startPoint y: 678, endPoint x: 1456, endPoint y: 676, distance: 52.0
click at [1456, 676] on textarea "**********" at bounding box center [1368, 684] width 332 height 49
click at [1306, 695] on textarea "**********" at bounding box center [1368, 684] width 332 height 49
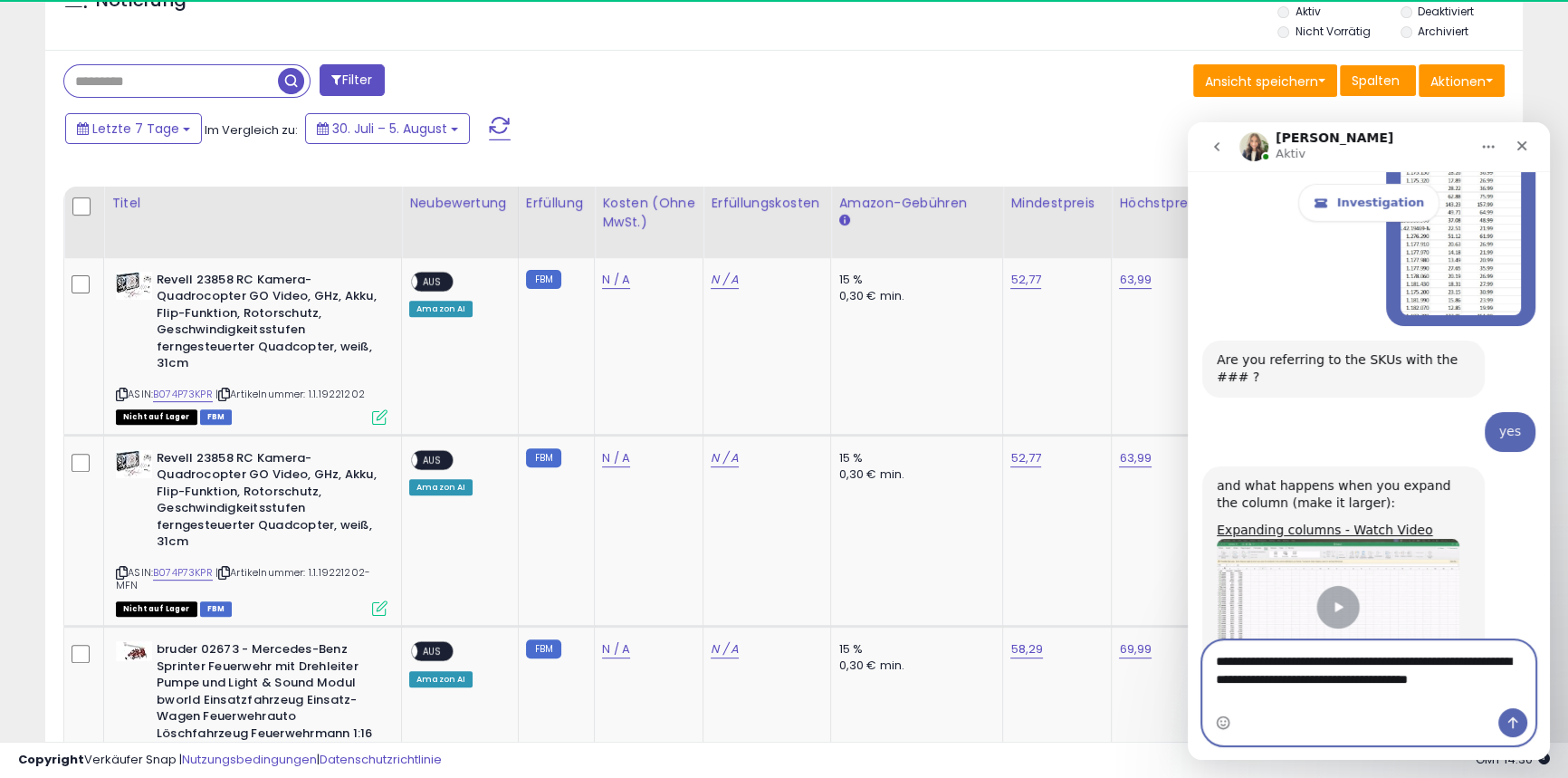
scroll to position [7183, 0]
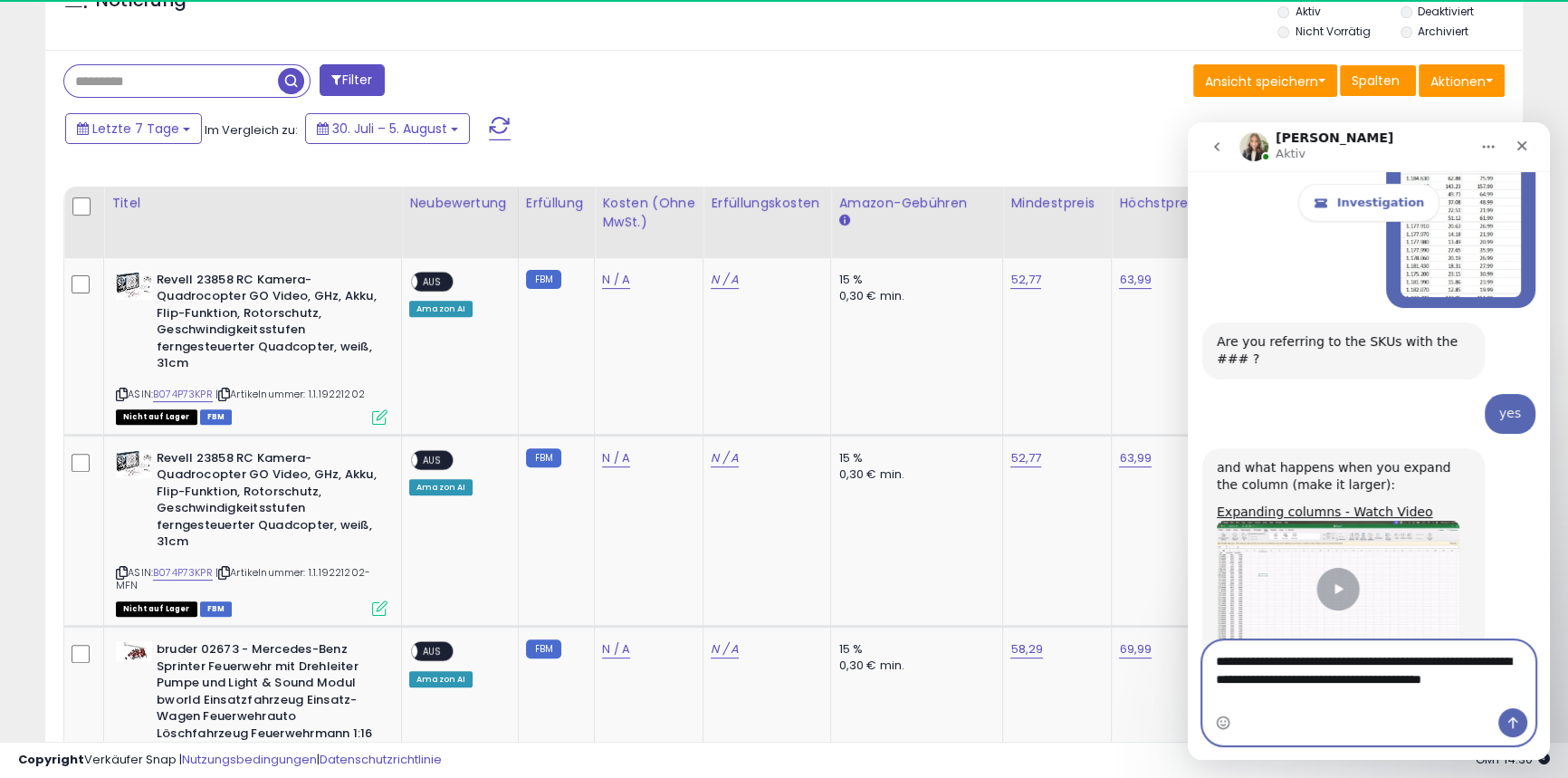
type textarea "**********"
click at [1514, 713] on button "Send a message…" at bounding box center [1513, 723] width 29 height 29
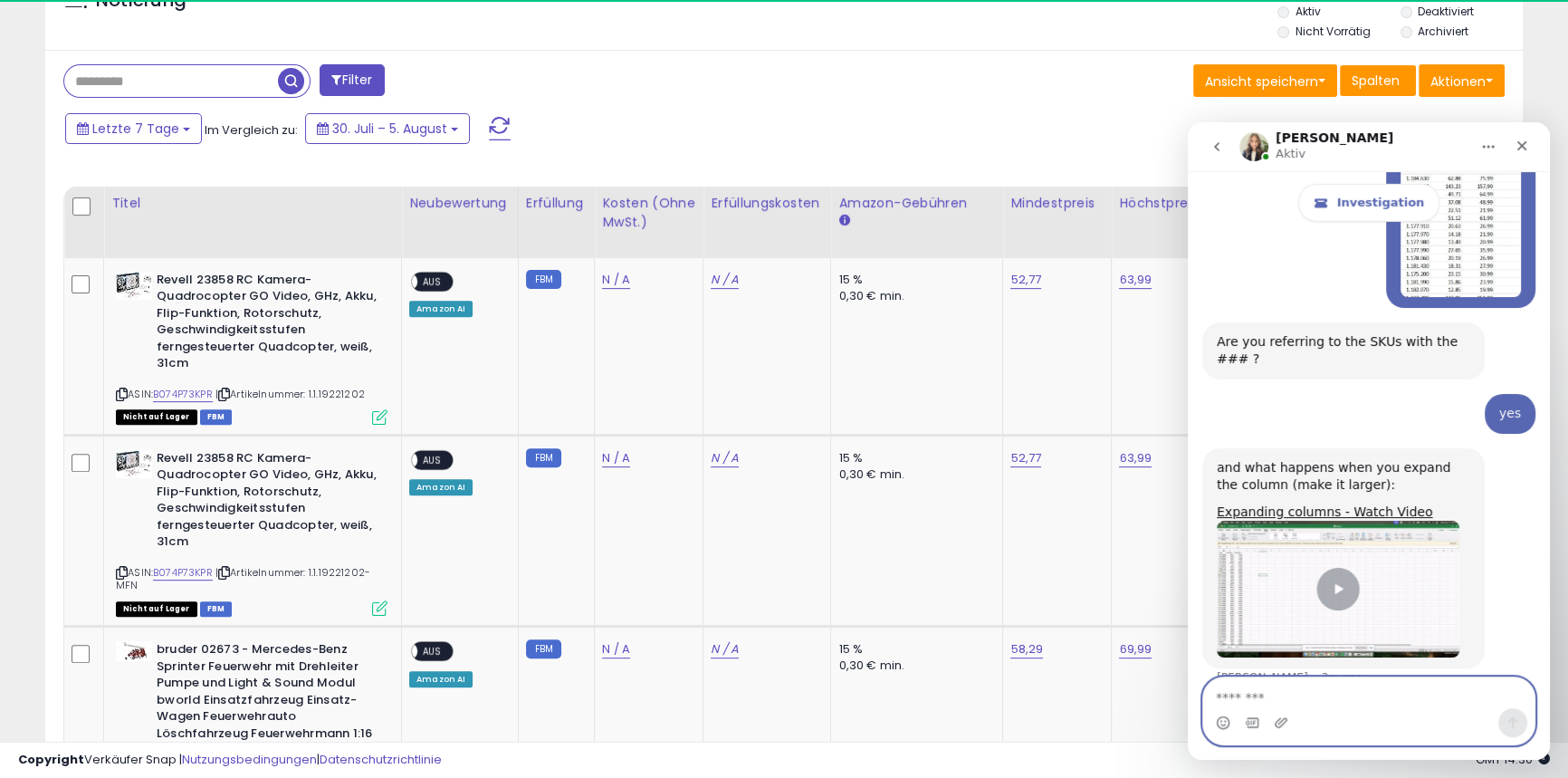
scroll to position [7223, 0]
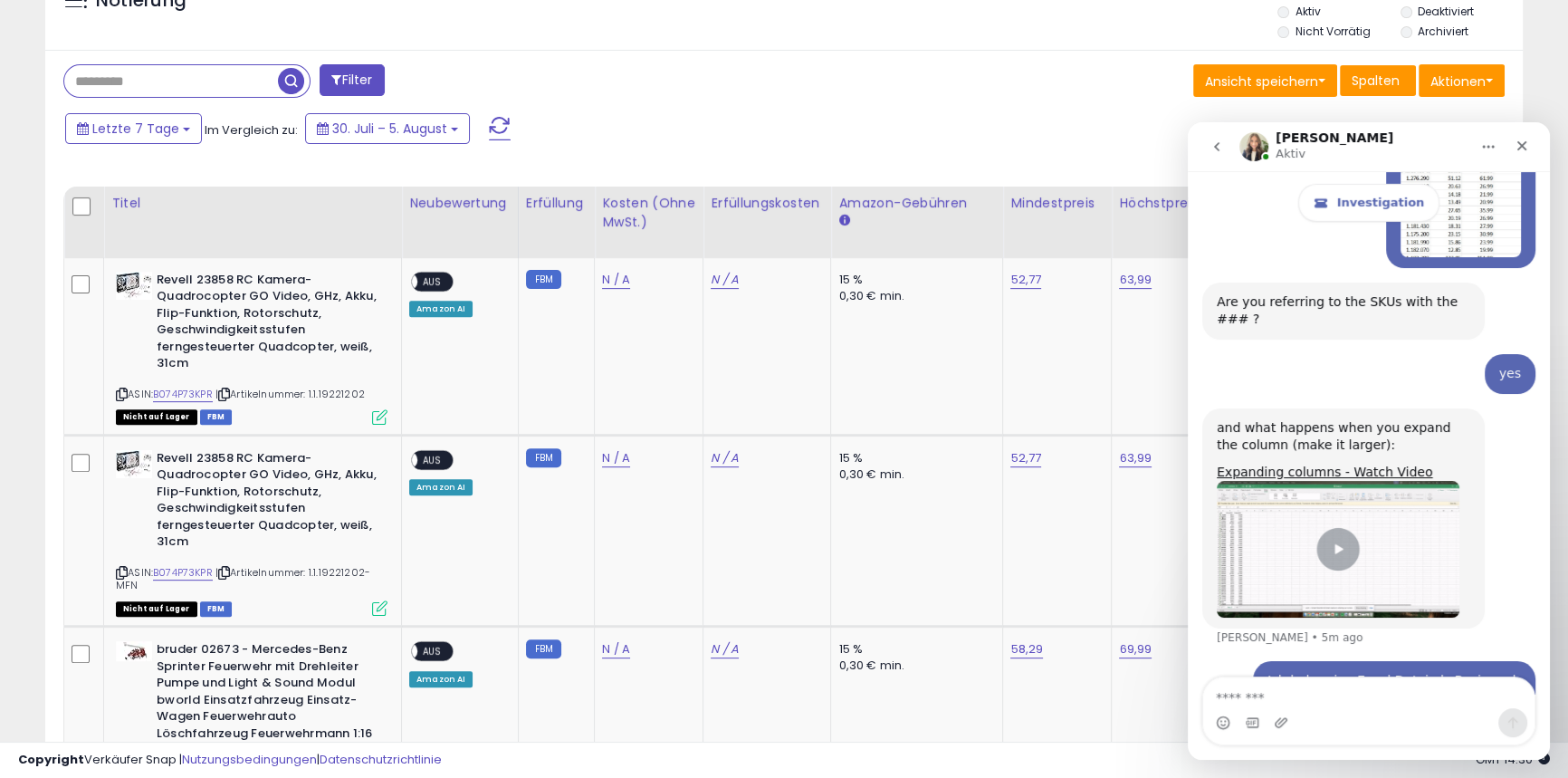
click at [1287, 732] on div "Intercom-Messenger" at bounding box center [1283, 723] width 19 height 29
click at [1282, 725] on icon "Upload attachment" at bounding box center [1281, 722] width 13 height 10
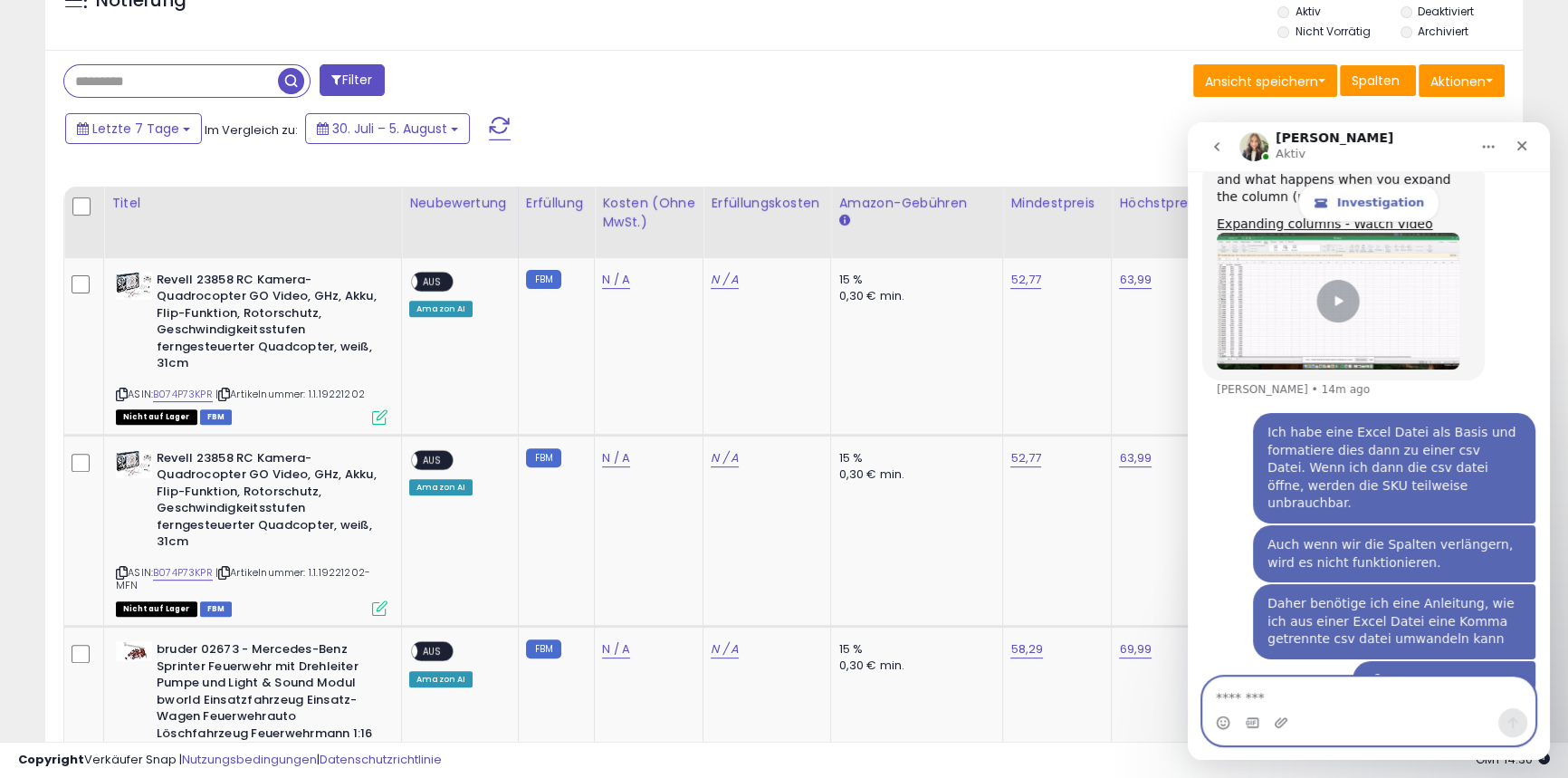
scroll to position [7471, 0]
click at [1268, 694] on textarea "Message…" at bounding box center [1368, 693] width 332 height 30
type textarea "**********"
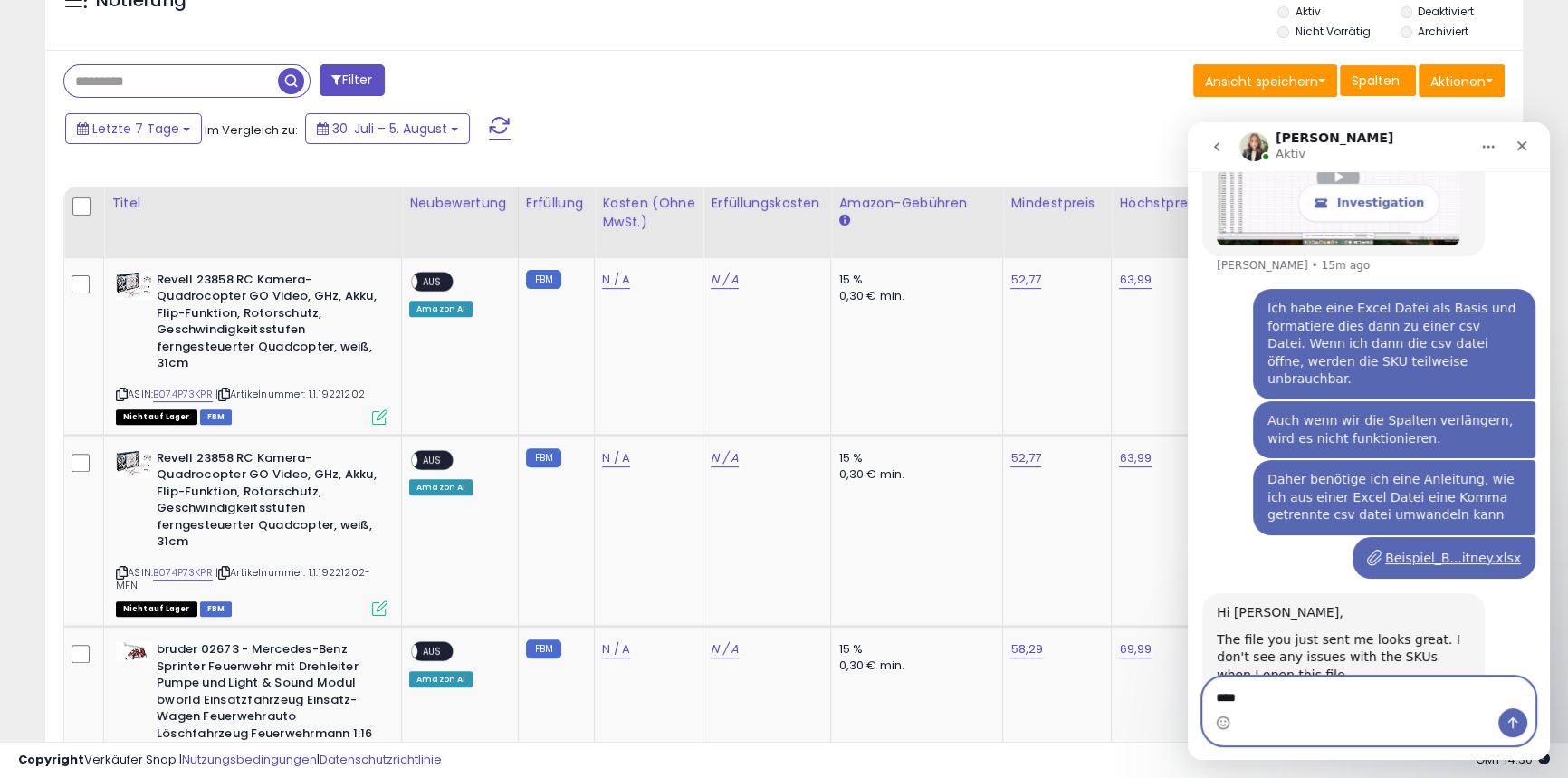
scroll to position [7526, 0]
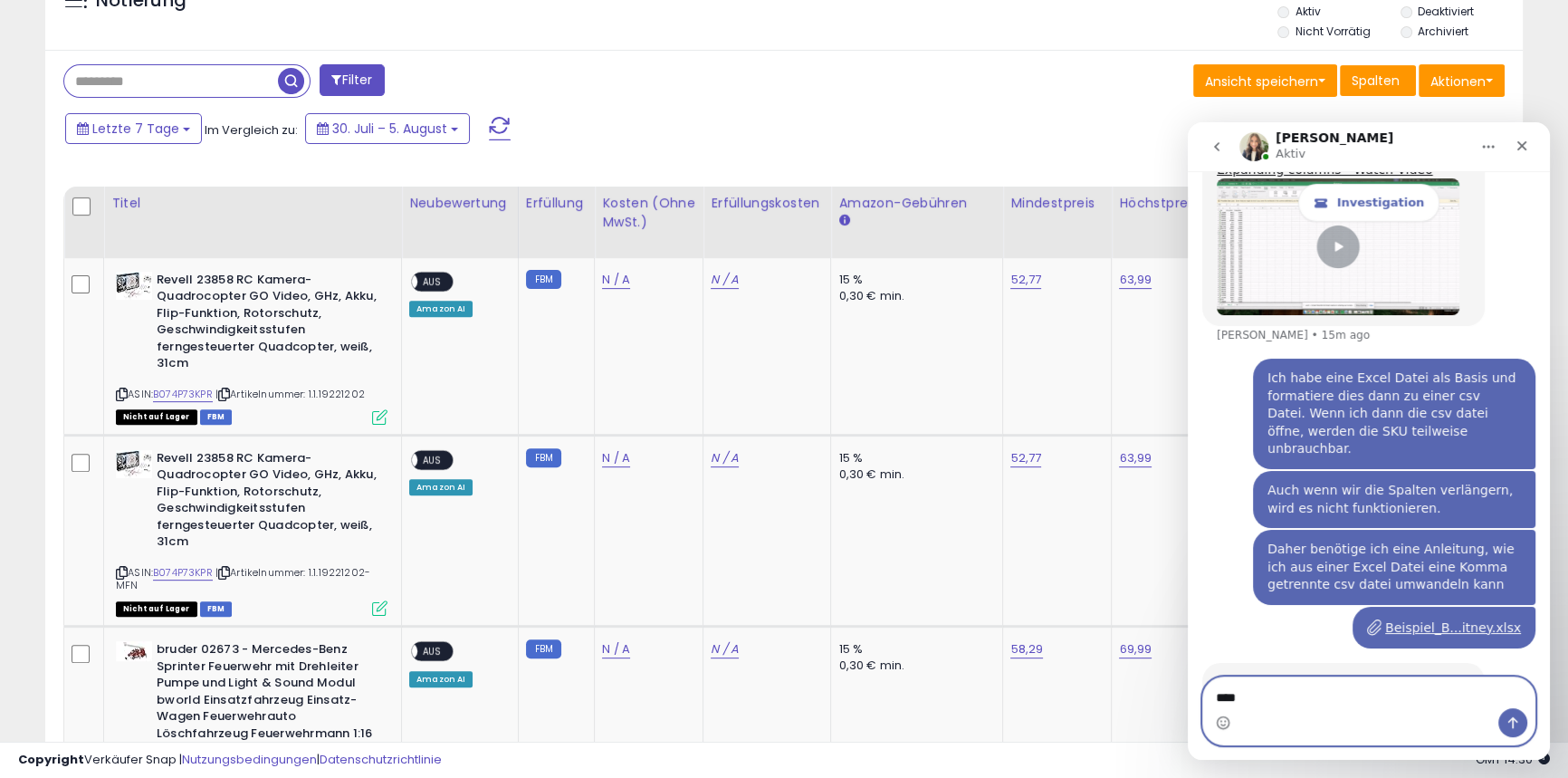
paste textarea "**********"
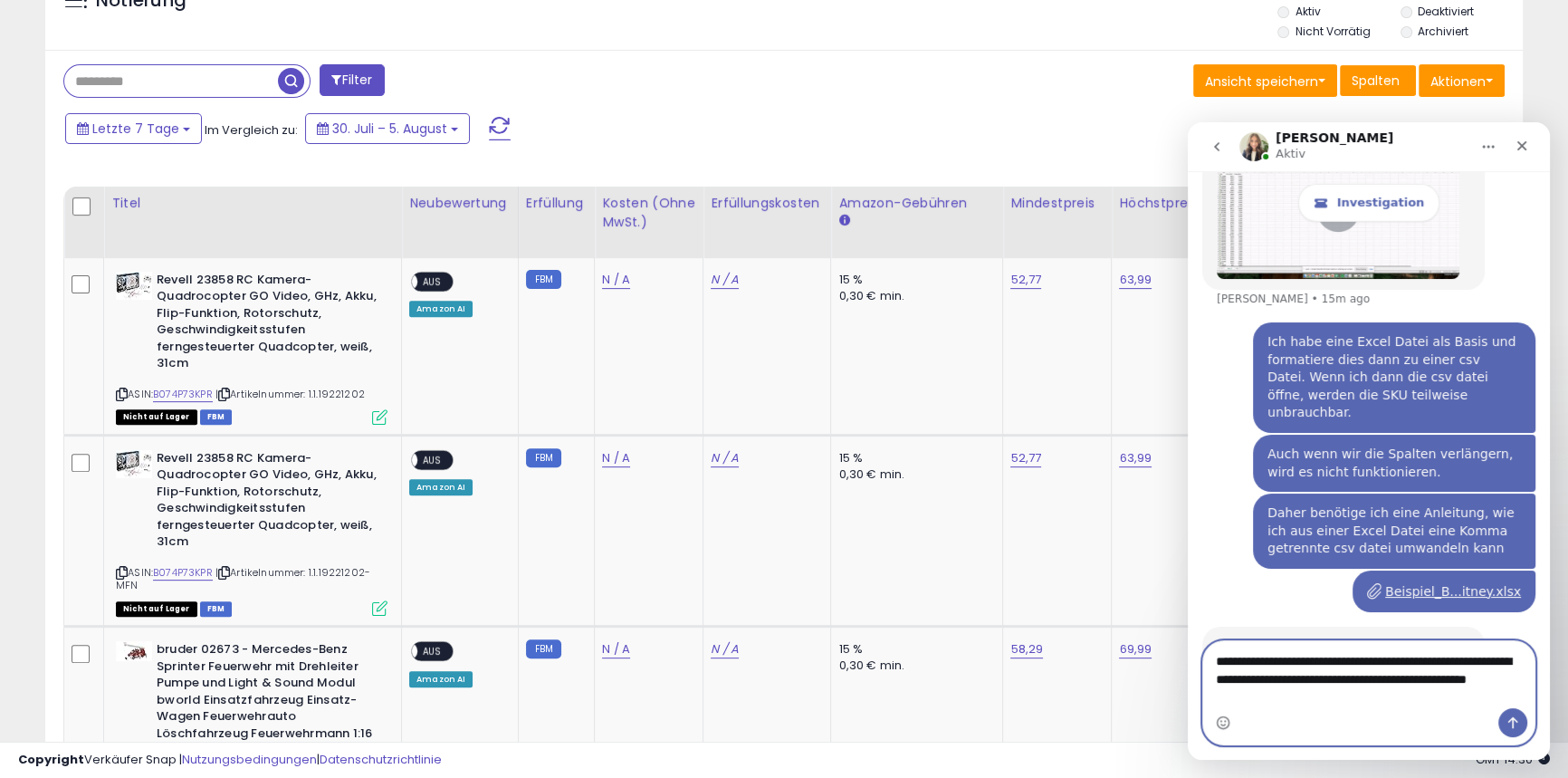
type textarea "**********"
click at [1499, 719] on button "Send a message…" at bounding box center [1513, 723] width 29 height 29
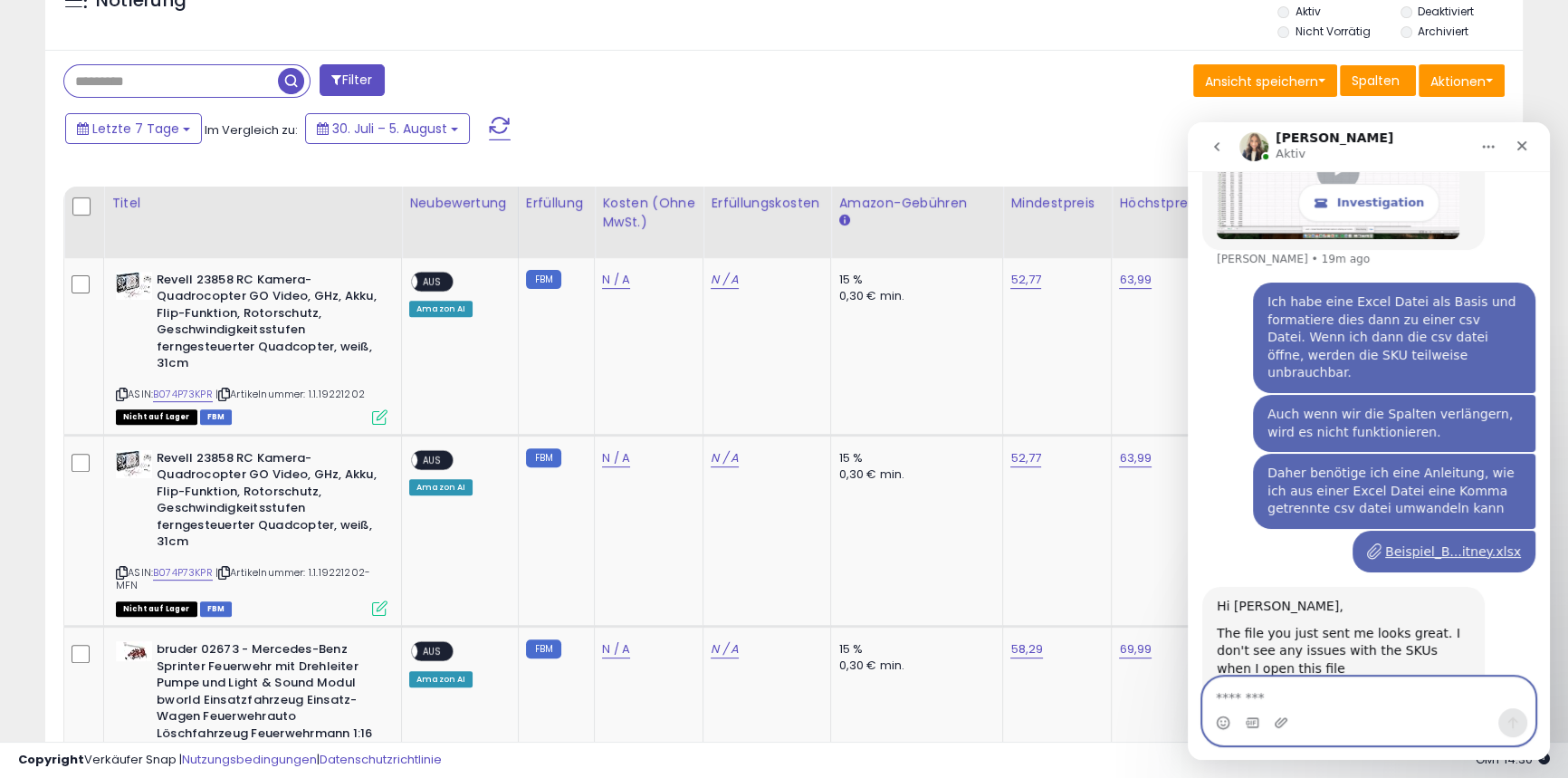
scroll to position [7837, 0]
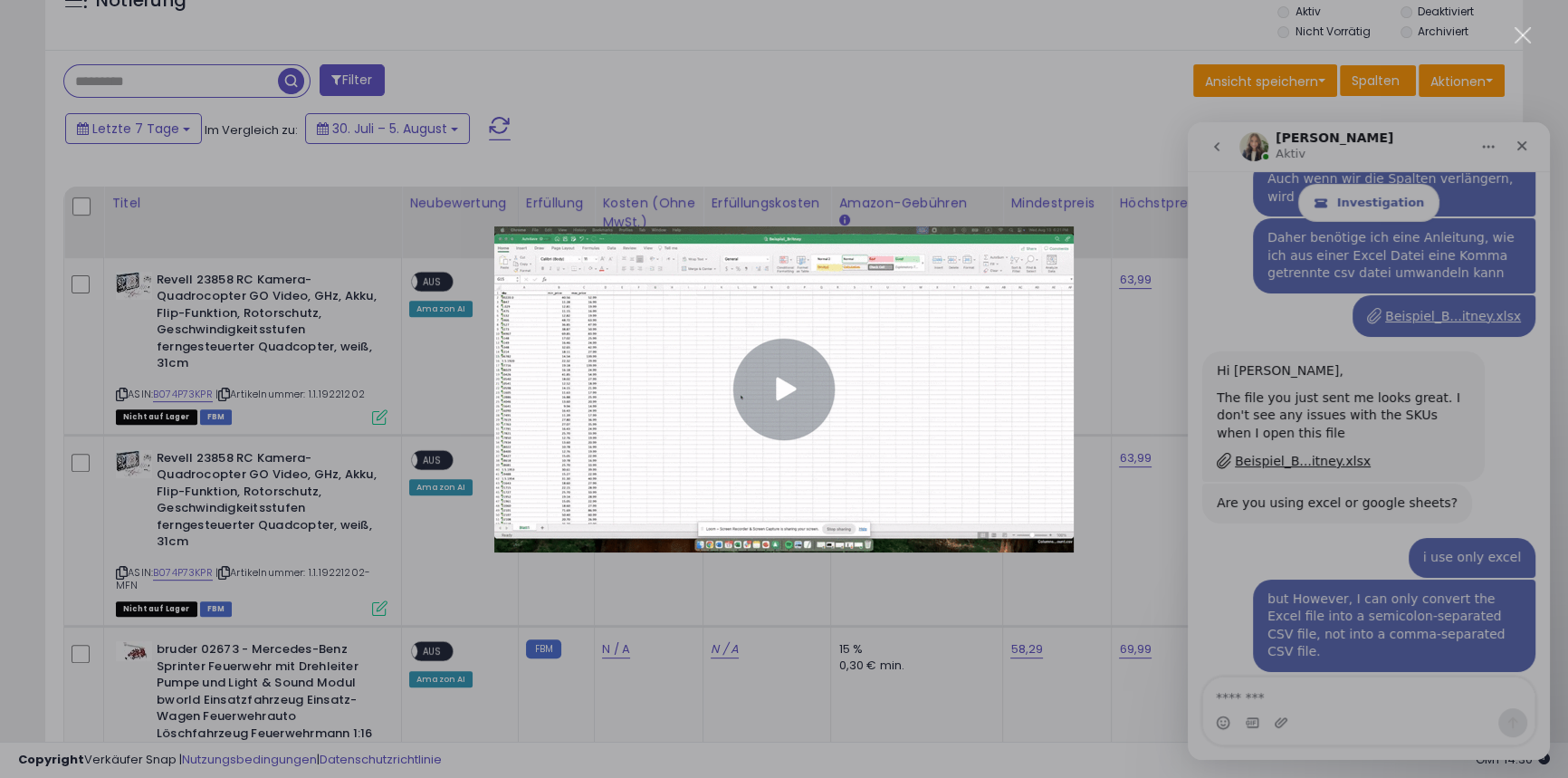
click at [775, 397] on img "Close" at bounding box center [784, 389] width 580 height 326
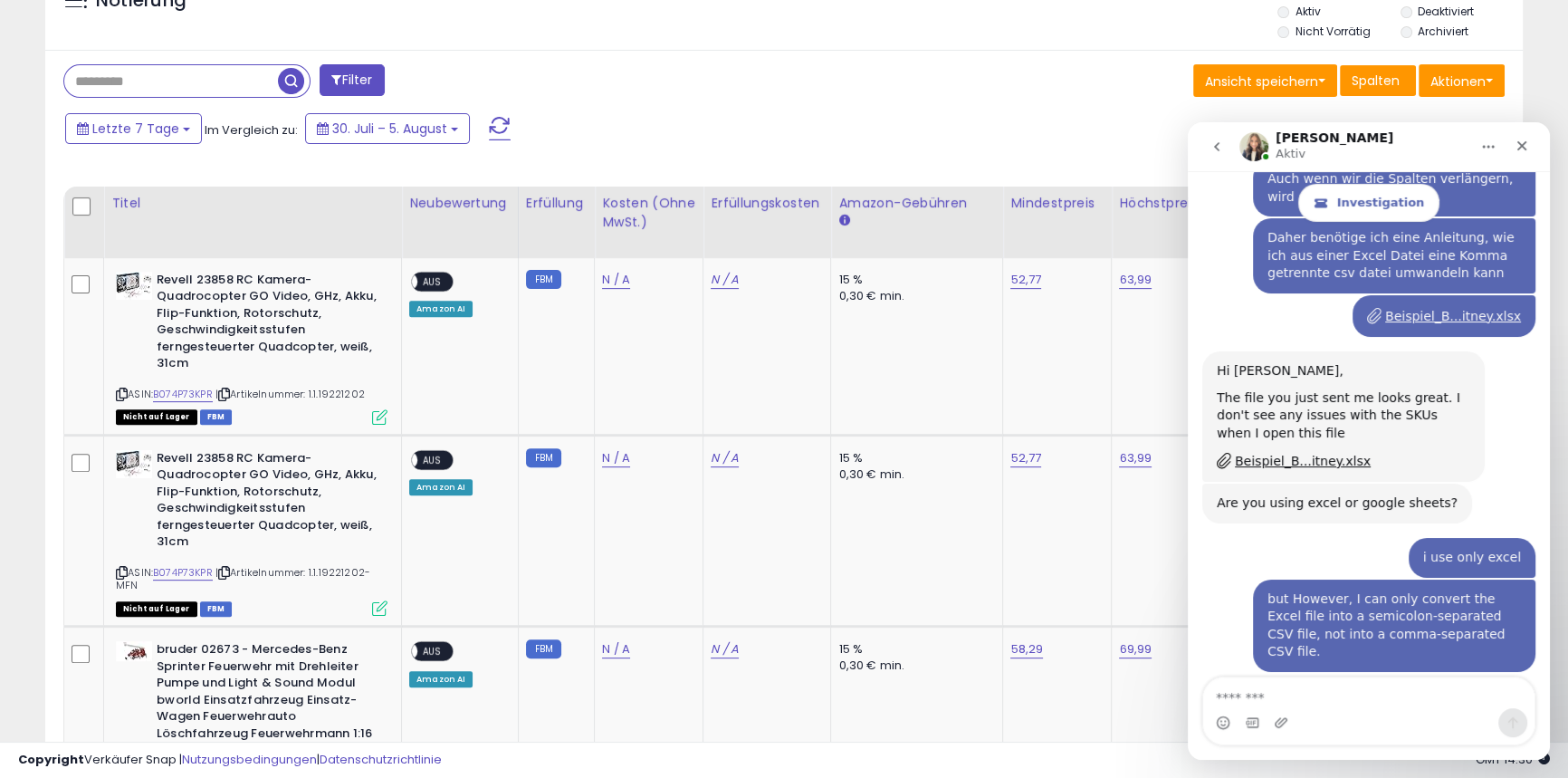
click at [1291, 761] on link "Saving .xls to .CSV - Watch Video" at bounding box center [1322, 768] width 211 height 15
click at [1241, 702] on textarea "Message…" at bounding box center [1368, 693] width 332 height 30
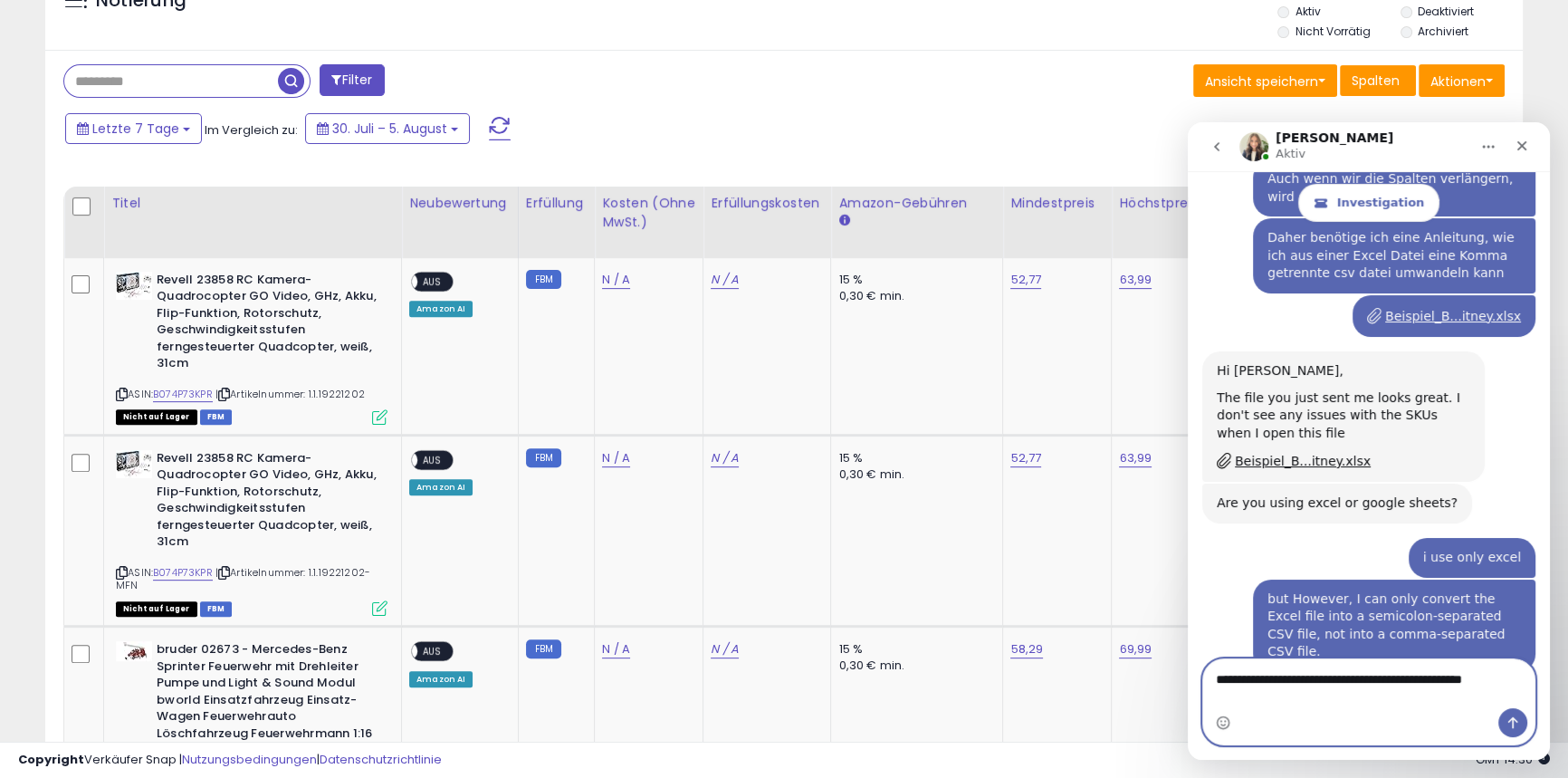
scroll to position [7855, 0]
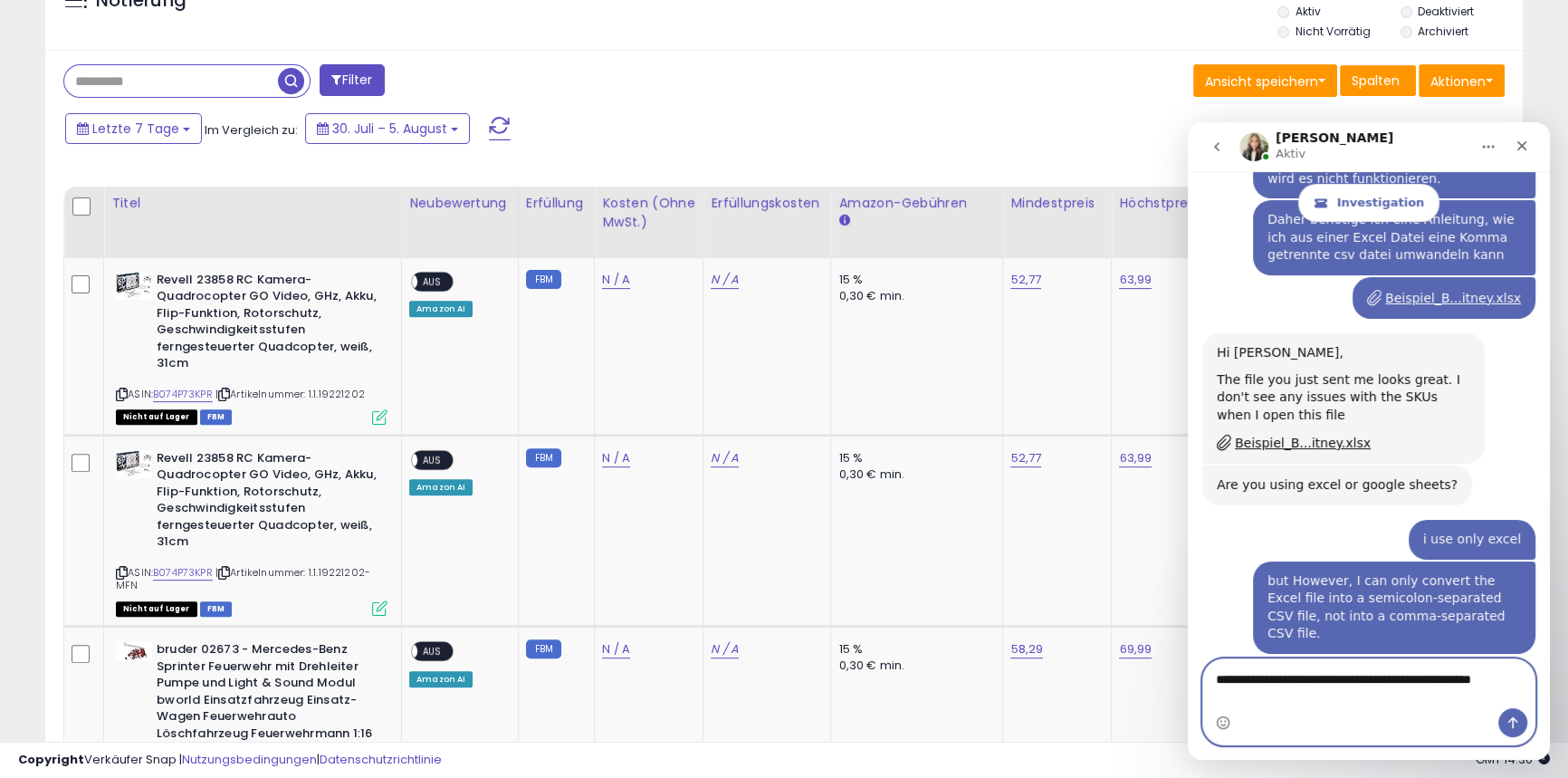
click at [1505, 678] on textarea "**********" at bounding box center [1368, 684] width 332 height 49
click at [1278, 689] on textarea "**********" at bounding box center [1368, 684] width 332 height 49
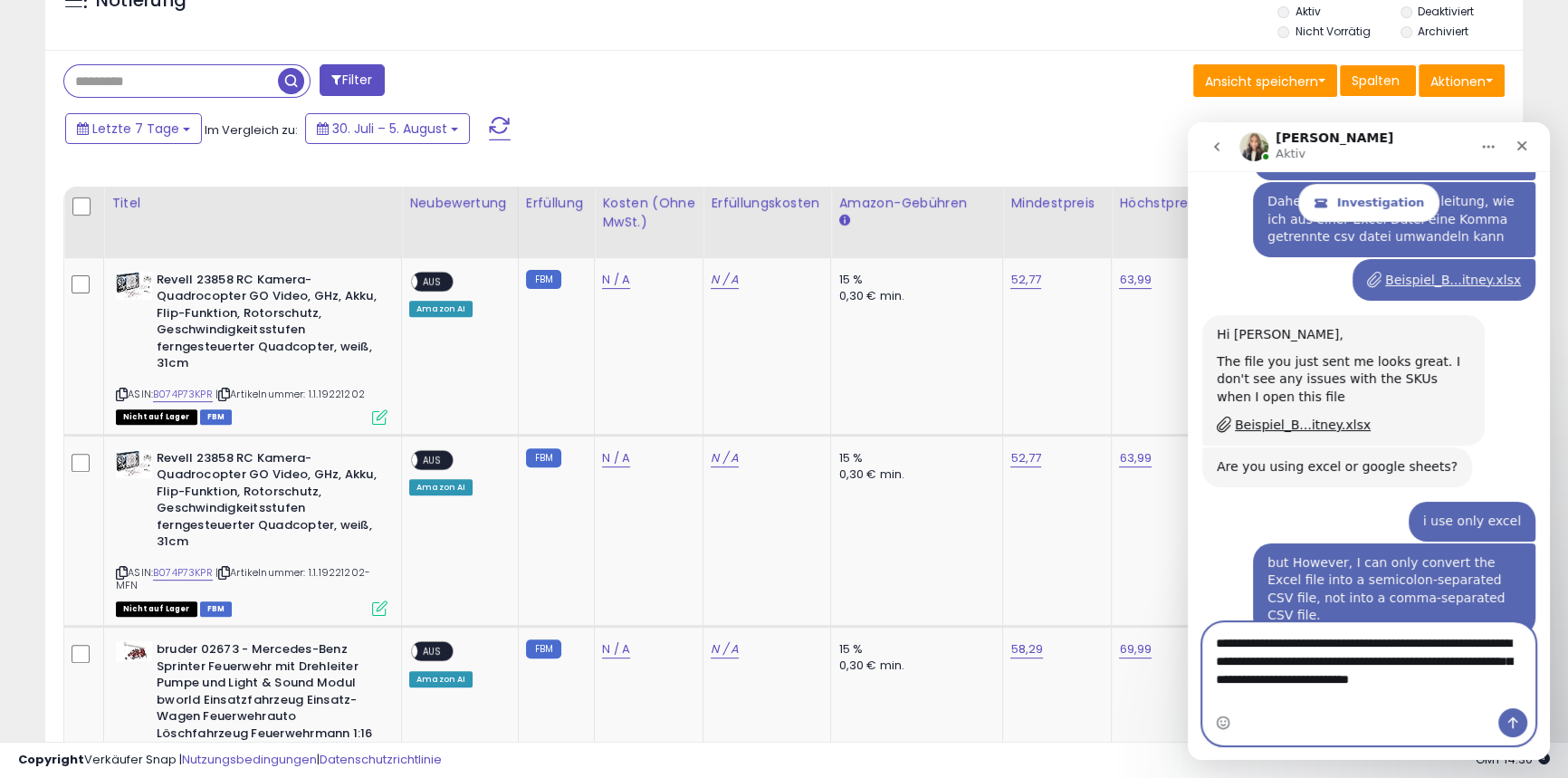
scroll to position [7892, 0]
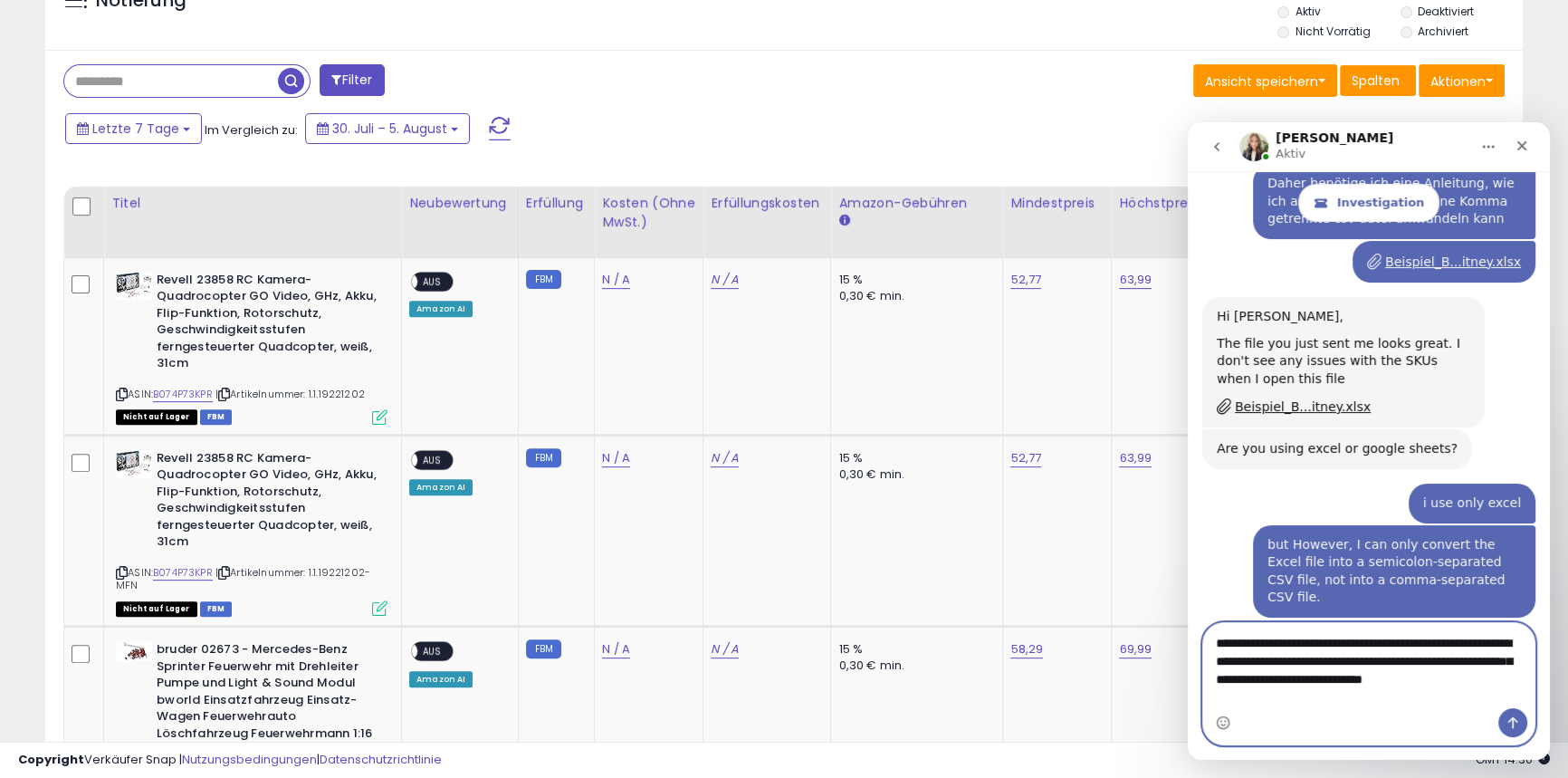
type textarea "**********"
click at [1520, 734] on button "Send a message…" at bounding box center [1513, 723] width 29 height 29
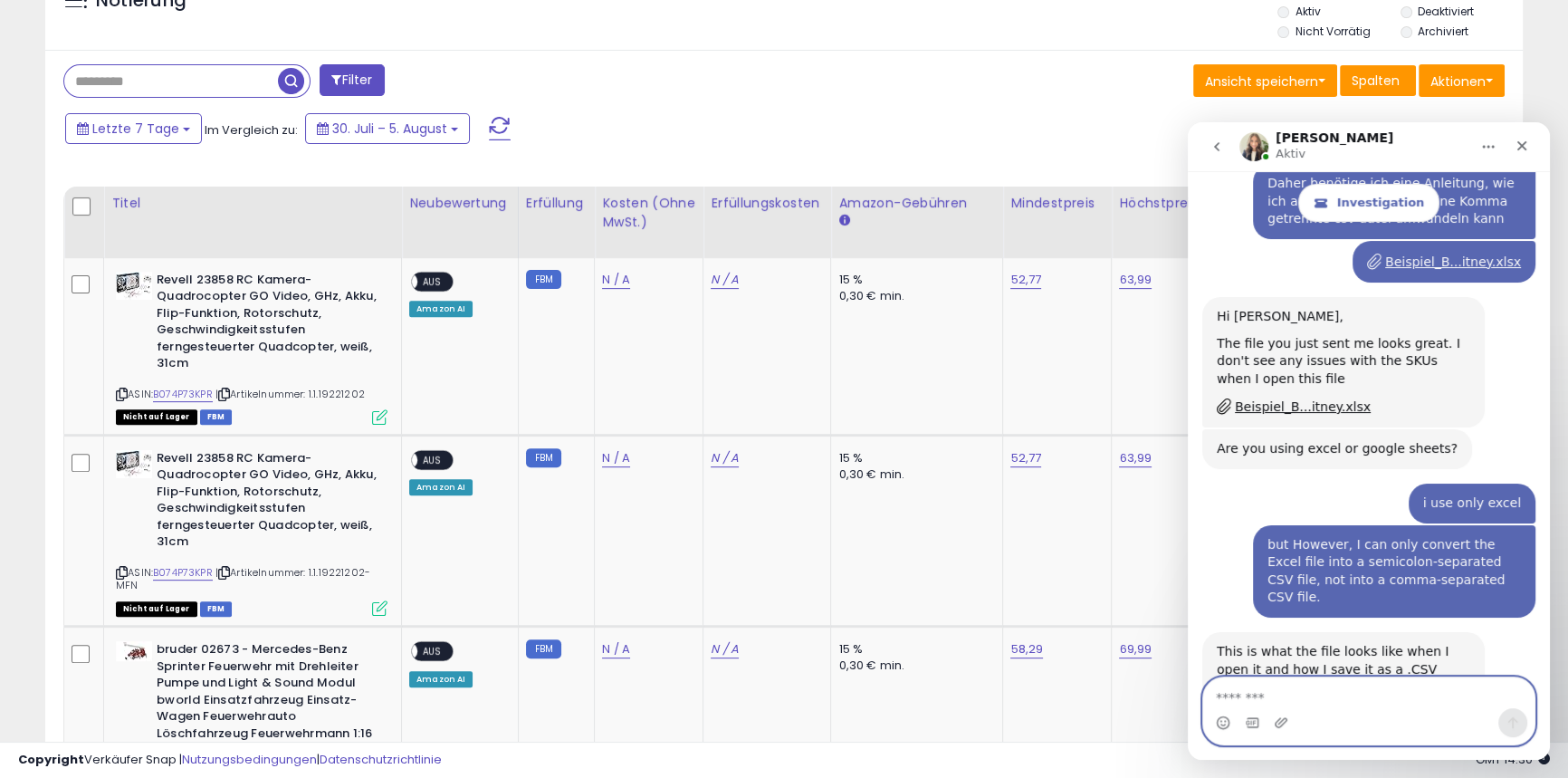
scroll to position [7962, 0]
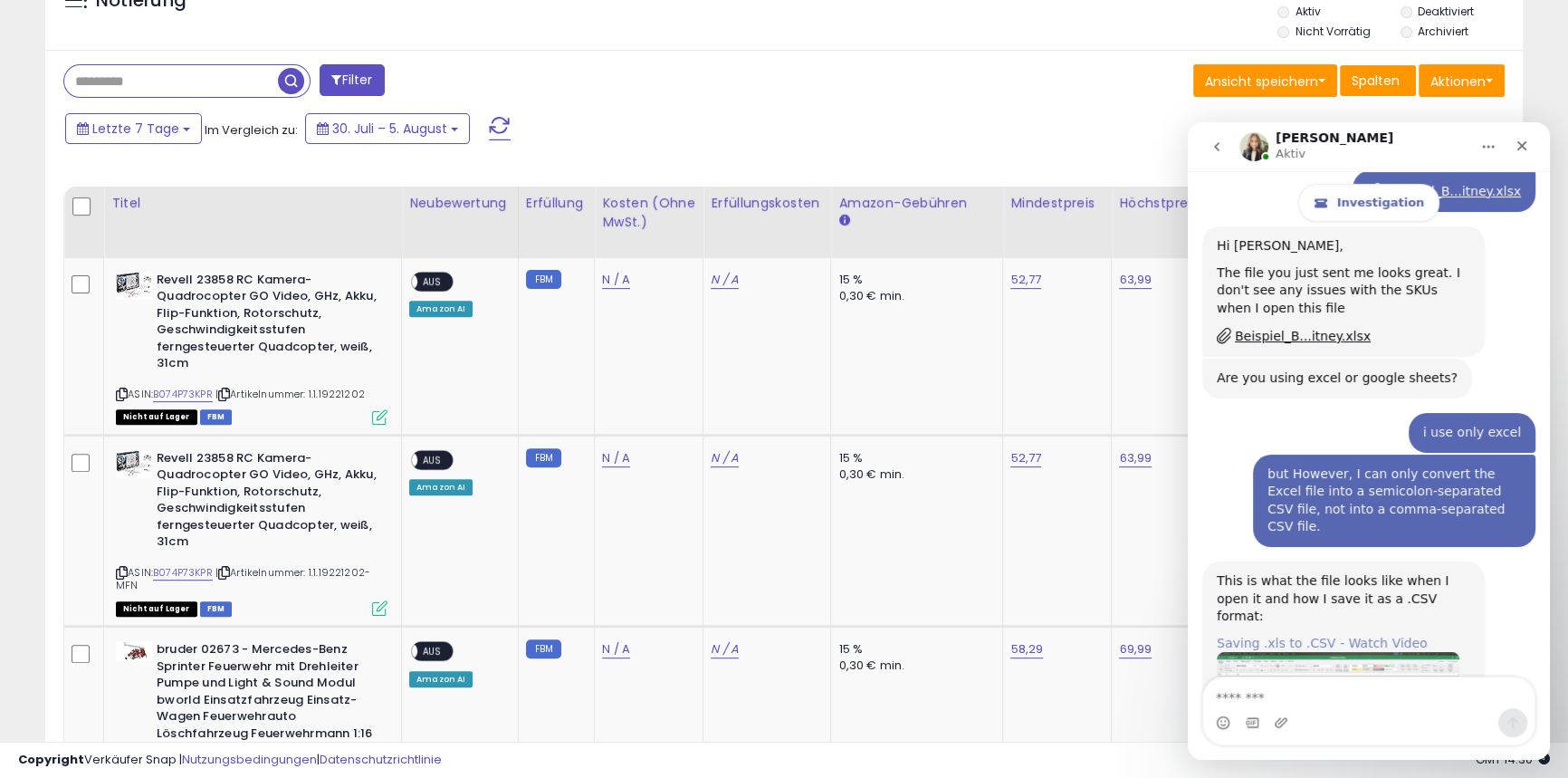
click at [1390, 636] on link "Saving .xls to .CSV - Watch Video" at bounding box center [1322, 643] width 211 height 15
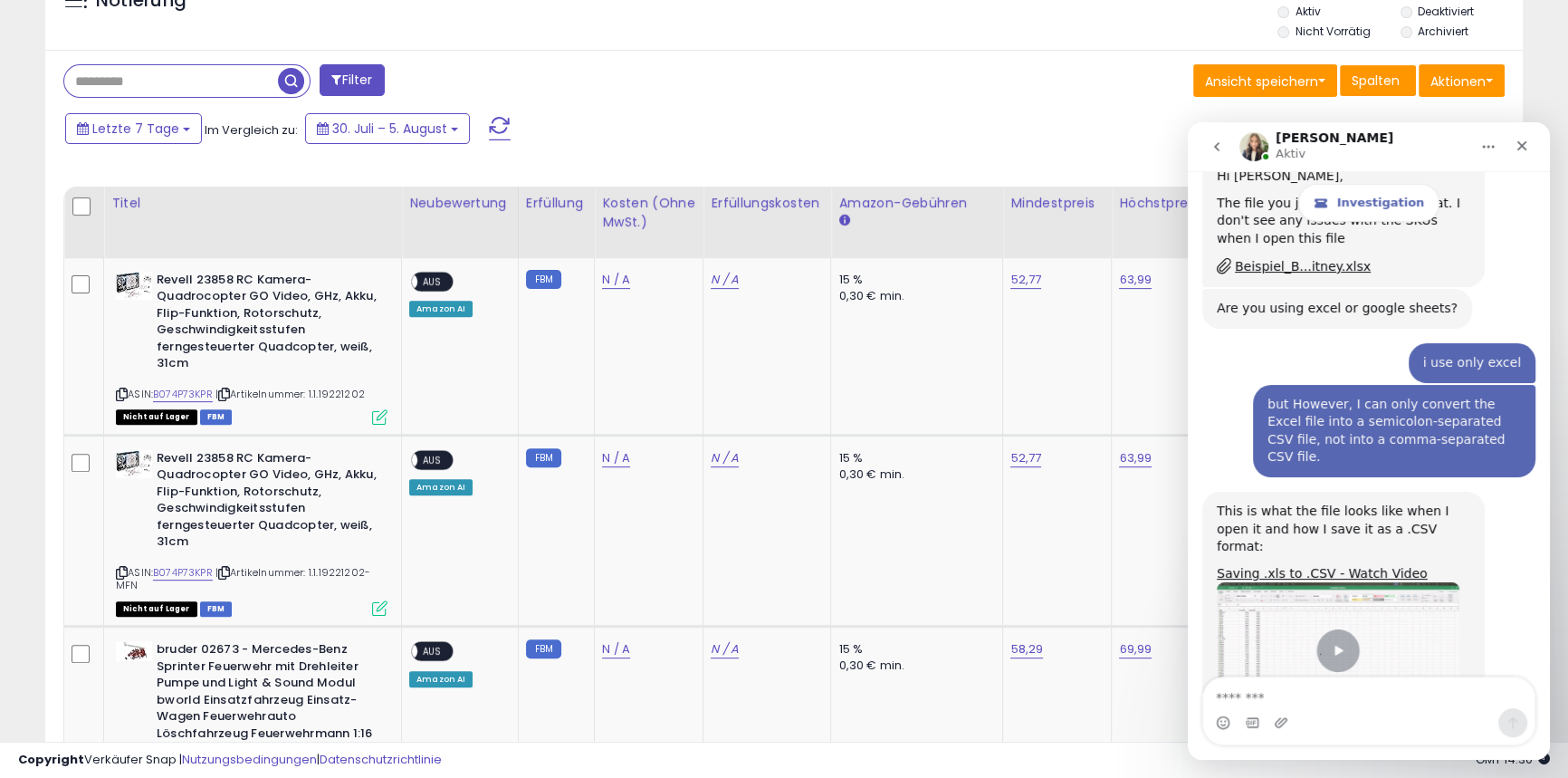
scroll to position [8061, 0]
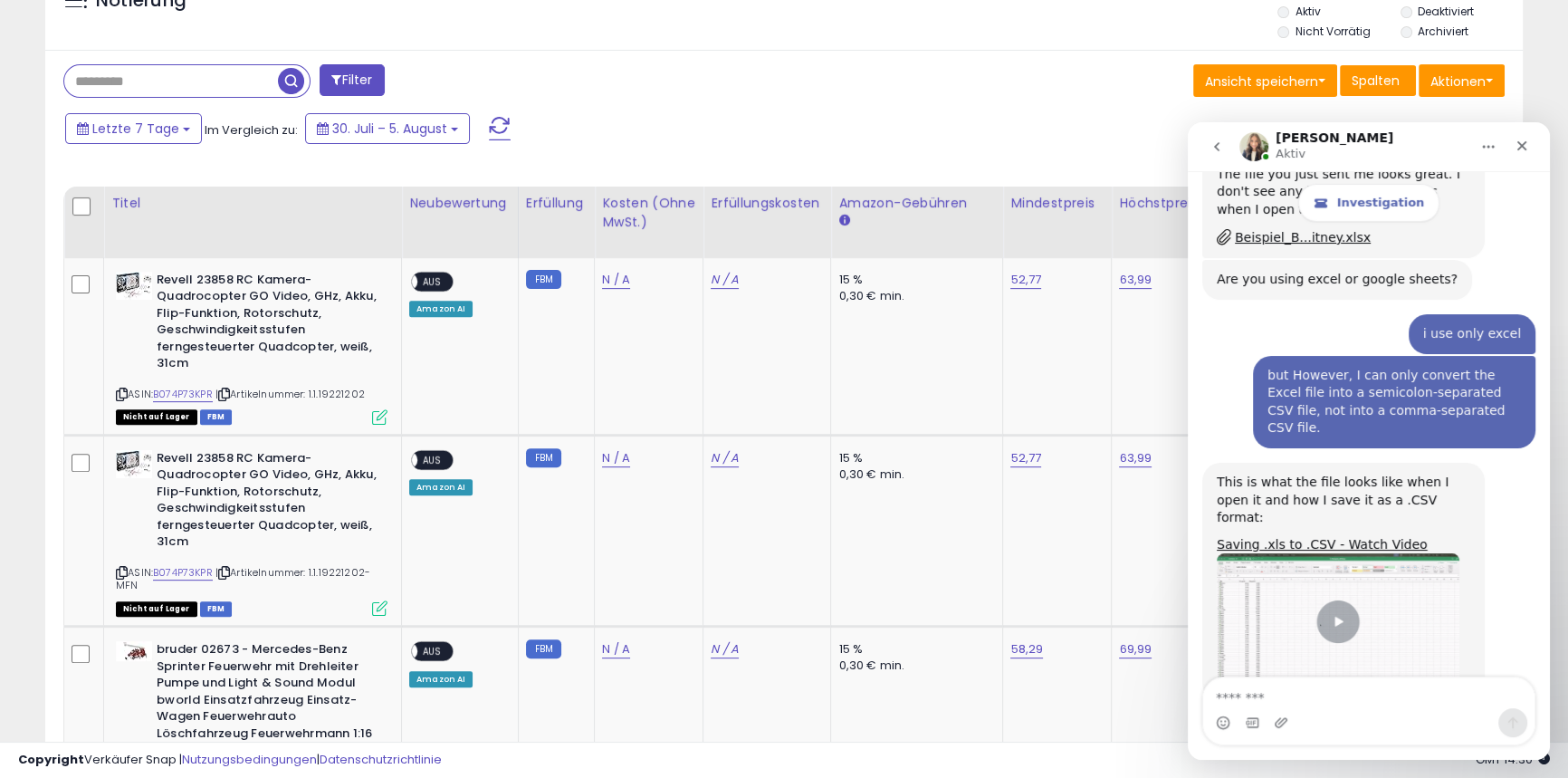
drag, startPoint x: 1215, startPoint y: 575, endPoint x: 1424, endPoint y: 620, distance: 213.8
click at [1245, 693] on textarea "Message…" at bounding box center [1368, 693] width 332 height 30
type textarea "*********"
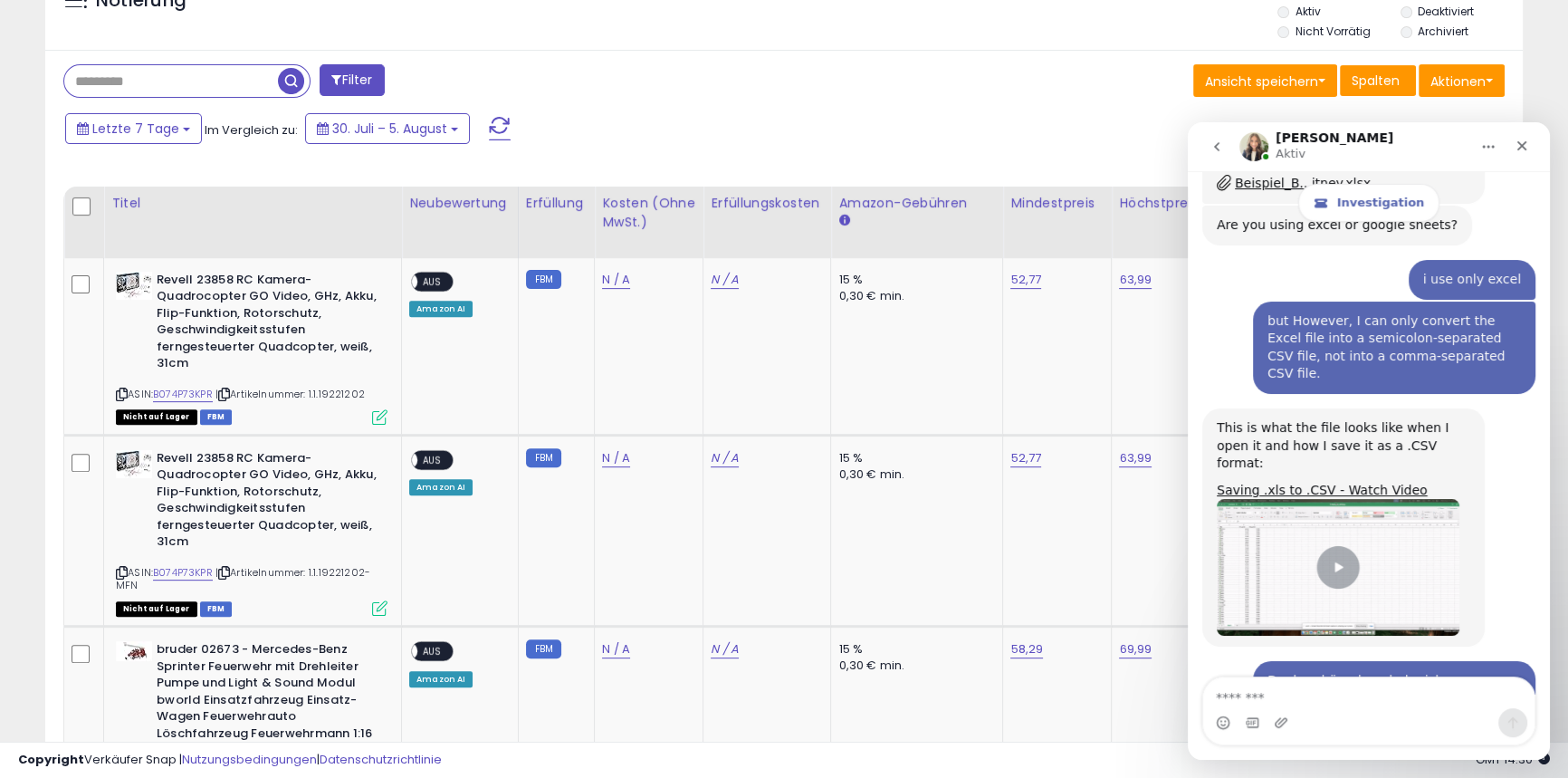
click at [1233, 709] on div "Intercom-Messenger" at bounding box center [1368, 723] width 332 height 29
click at [1231, 699] on textarea "Message…" at bounding box center [1368, 693] width 332 height 30
click at [1226, 695] on textarea "Message…" at bounding box center [1368, 693] width 332 height 30
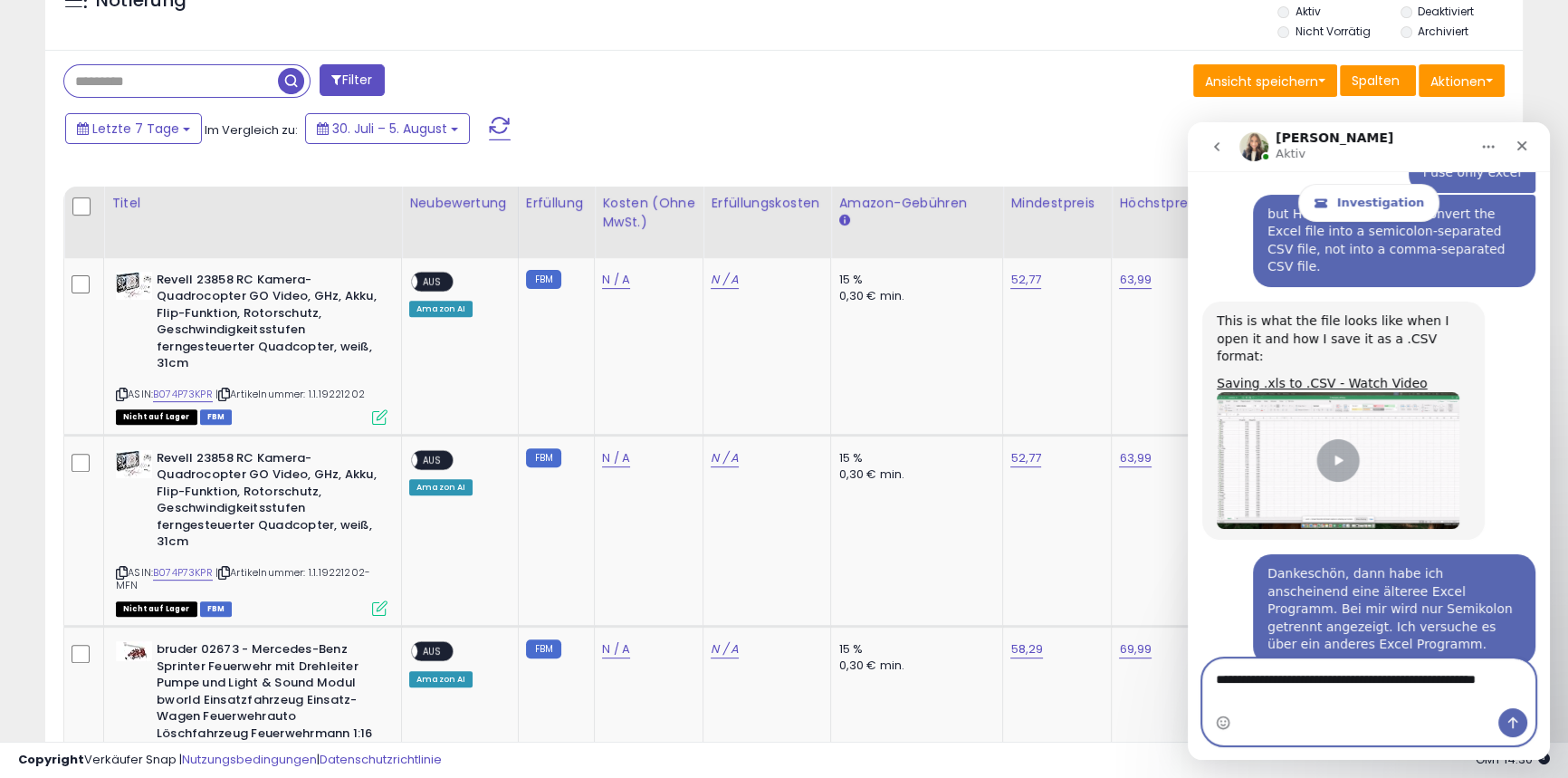
scroll to position [8240, 0]
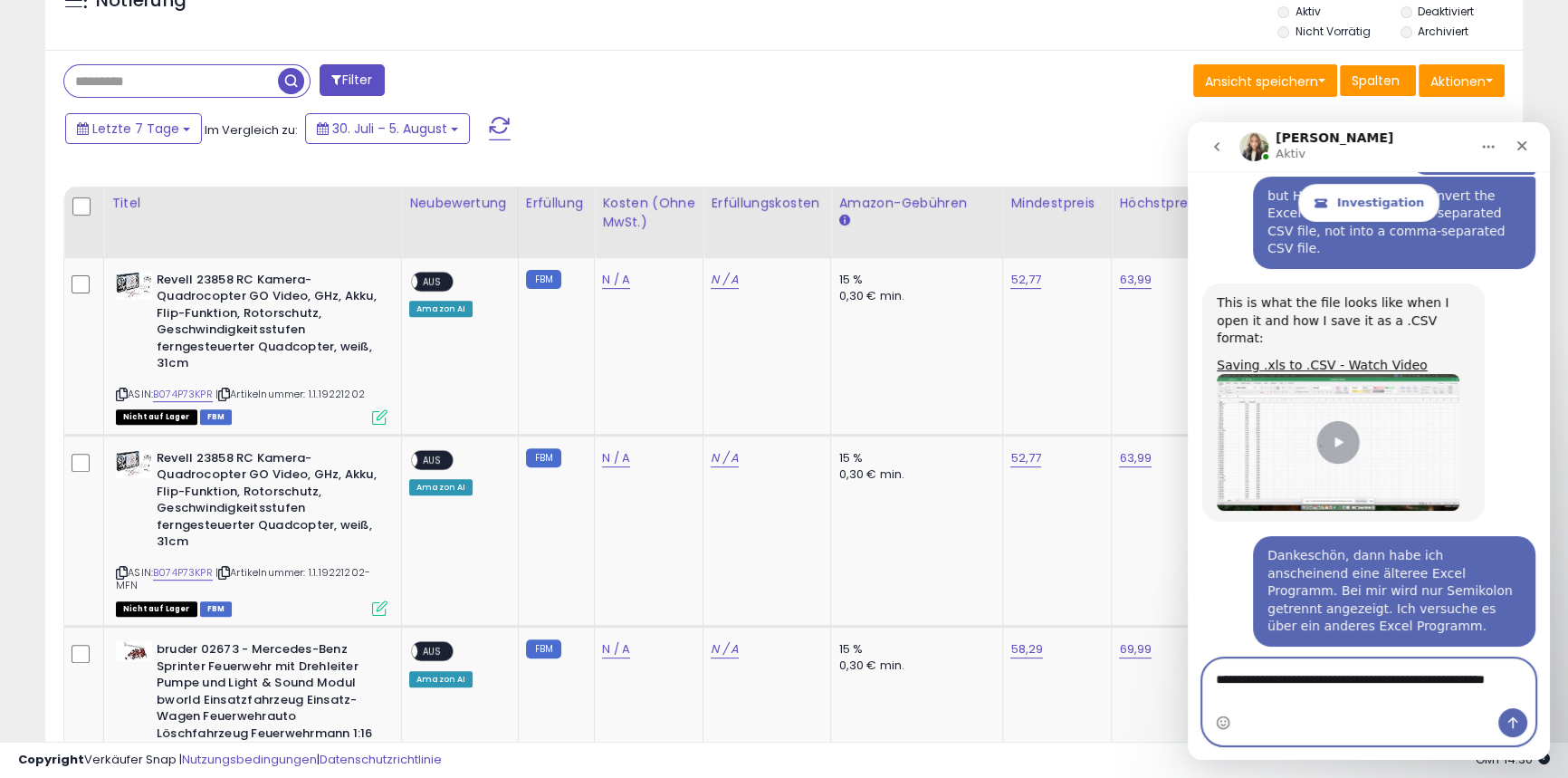
type textarea "**********"
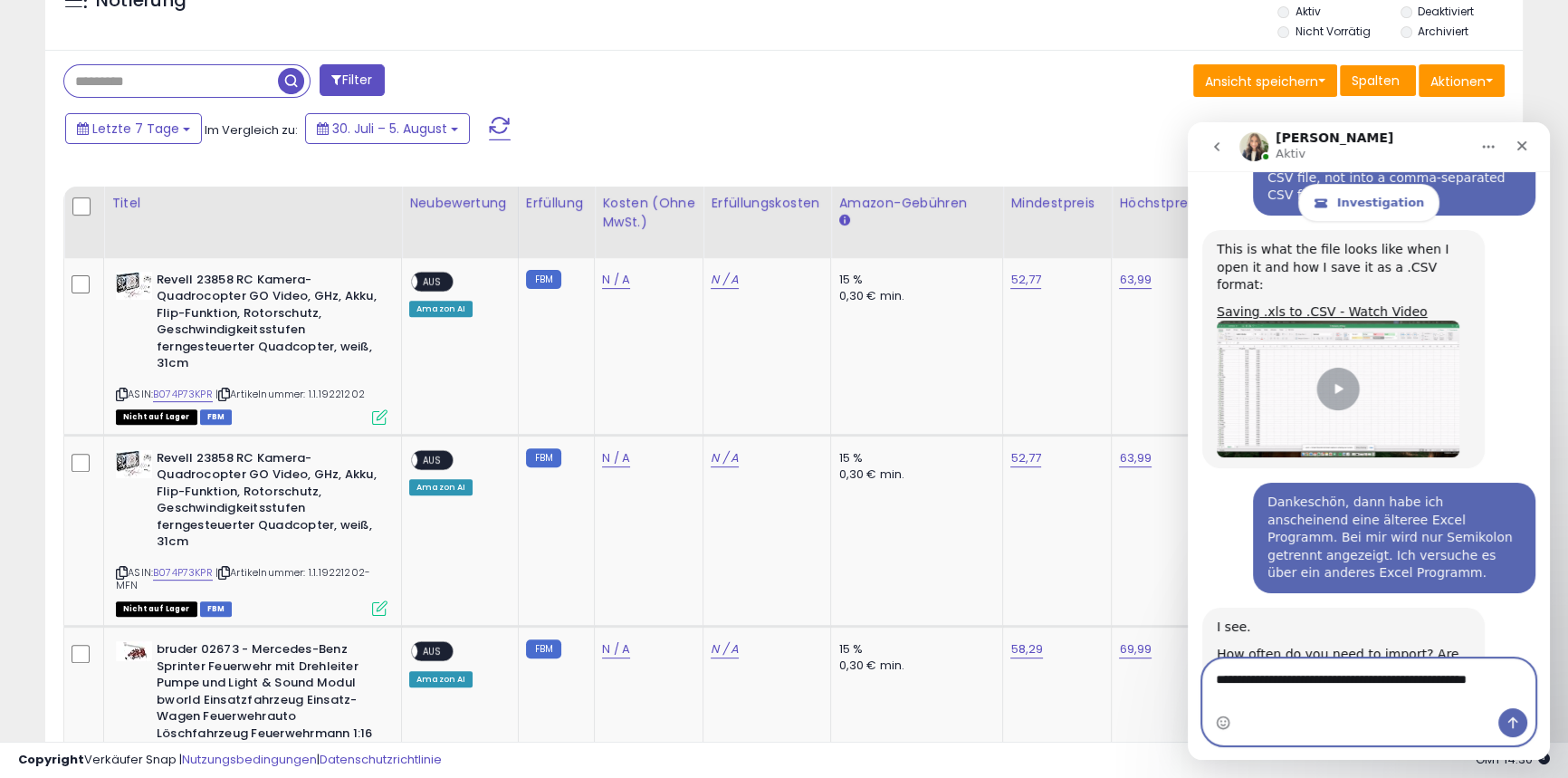
click at [1507, 690] on textarea "**********" at bounding box center [1368, 674] width 332 height 30
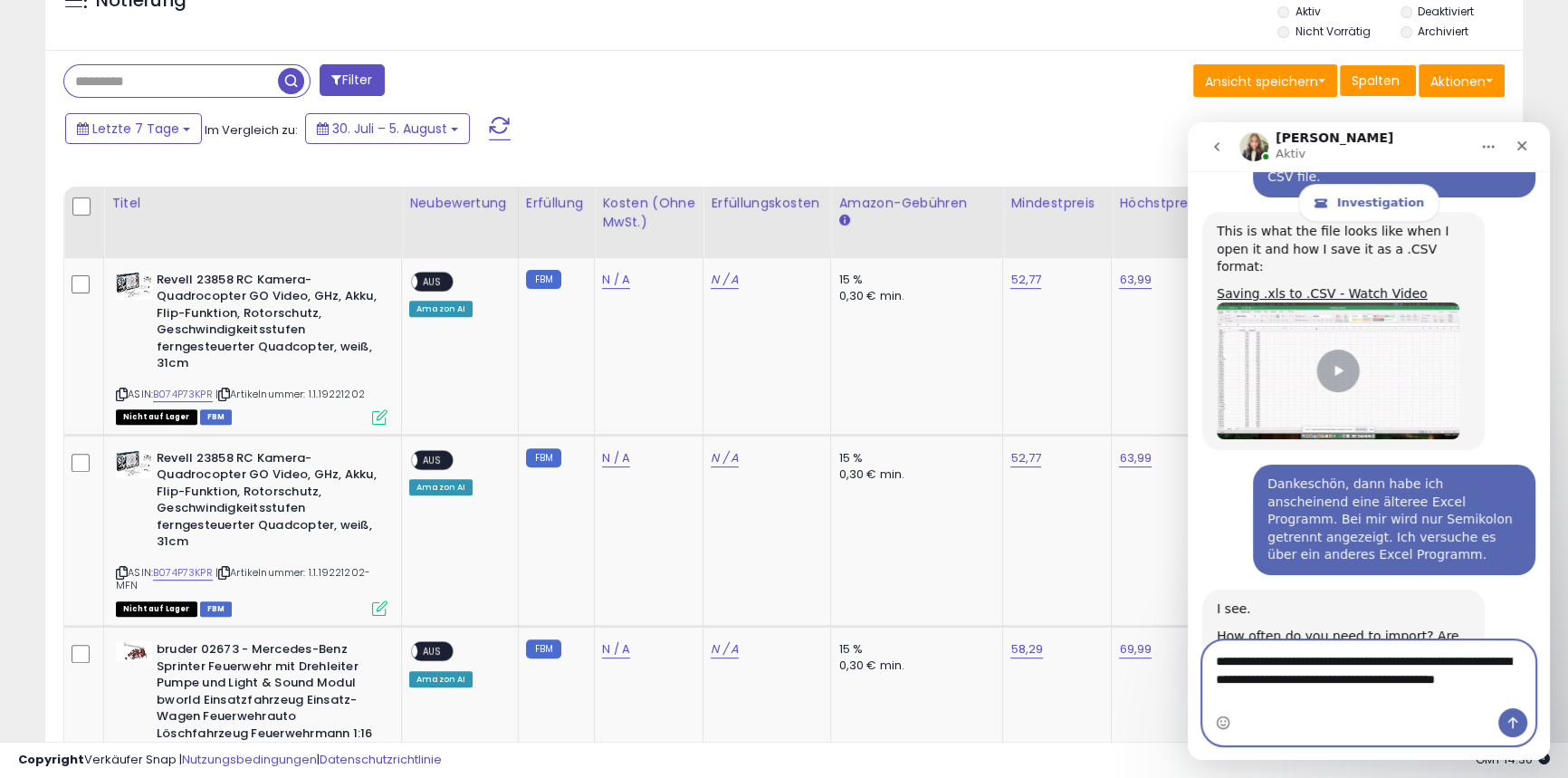
scroll to position [8330, 0]
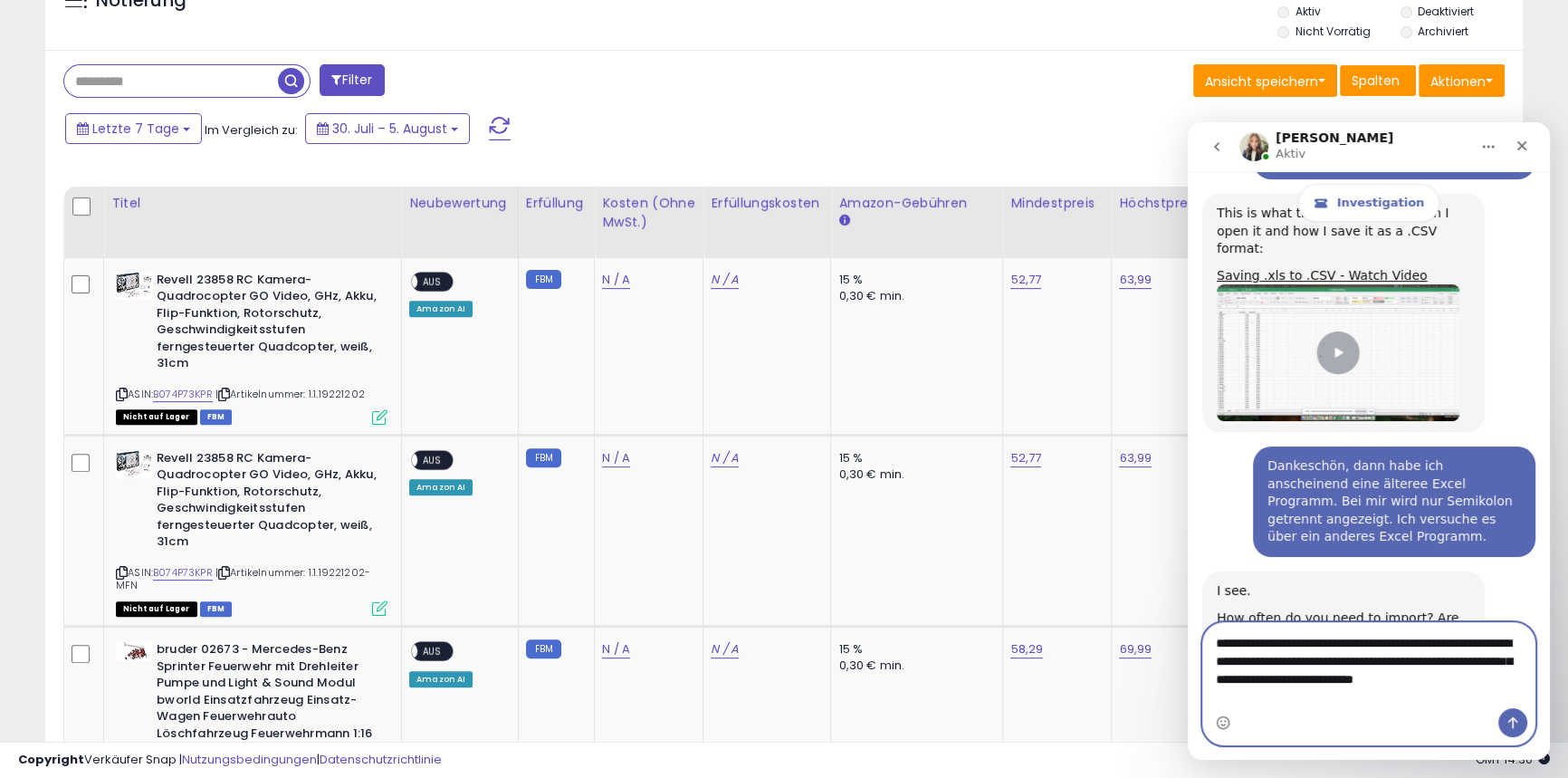
type textarea "**********"
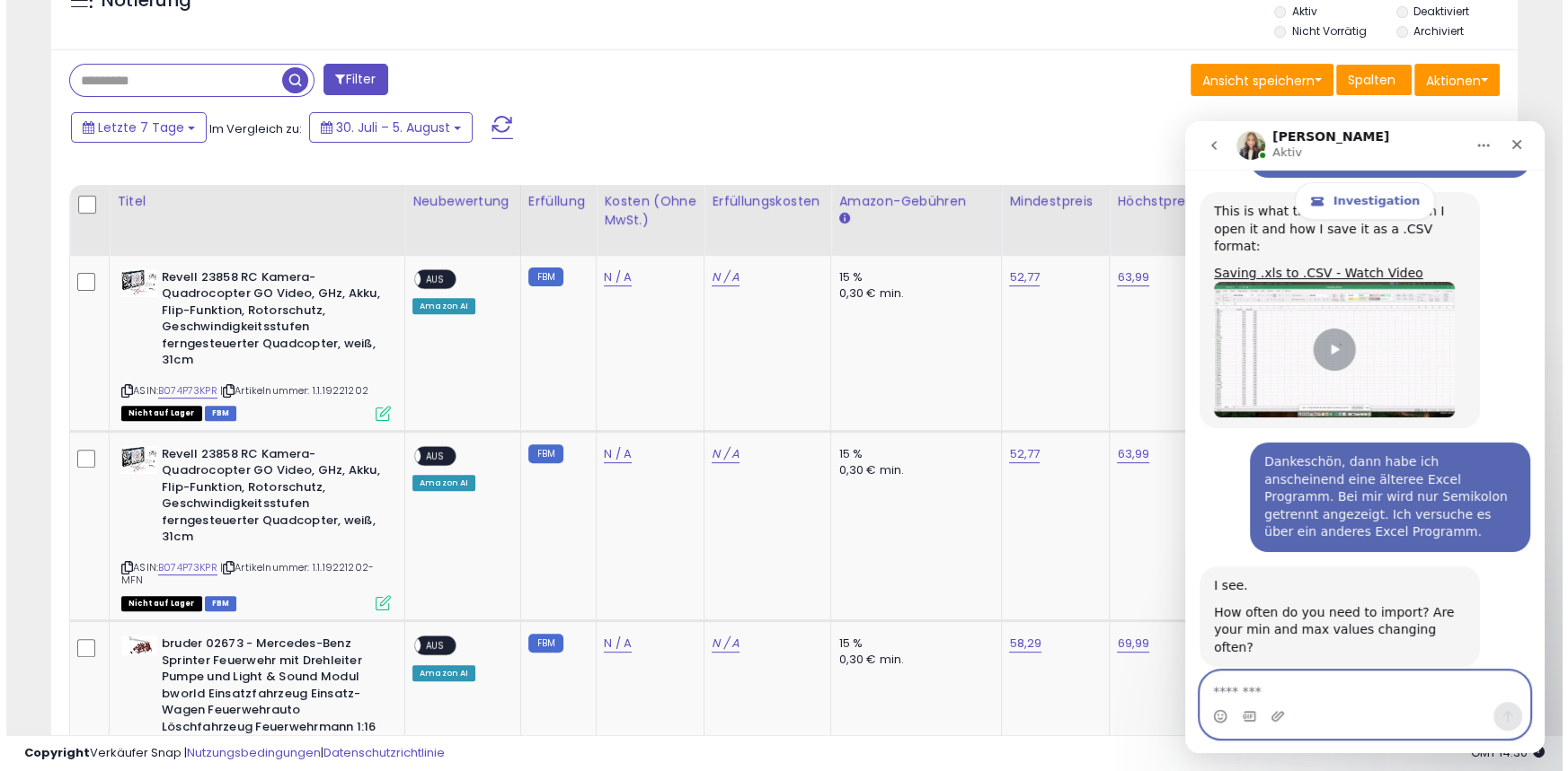
scroll to position [8313, 0]
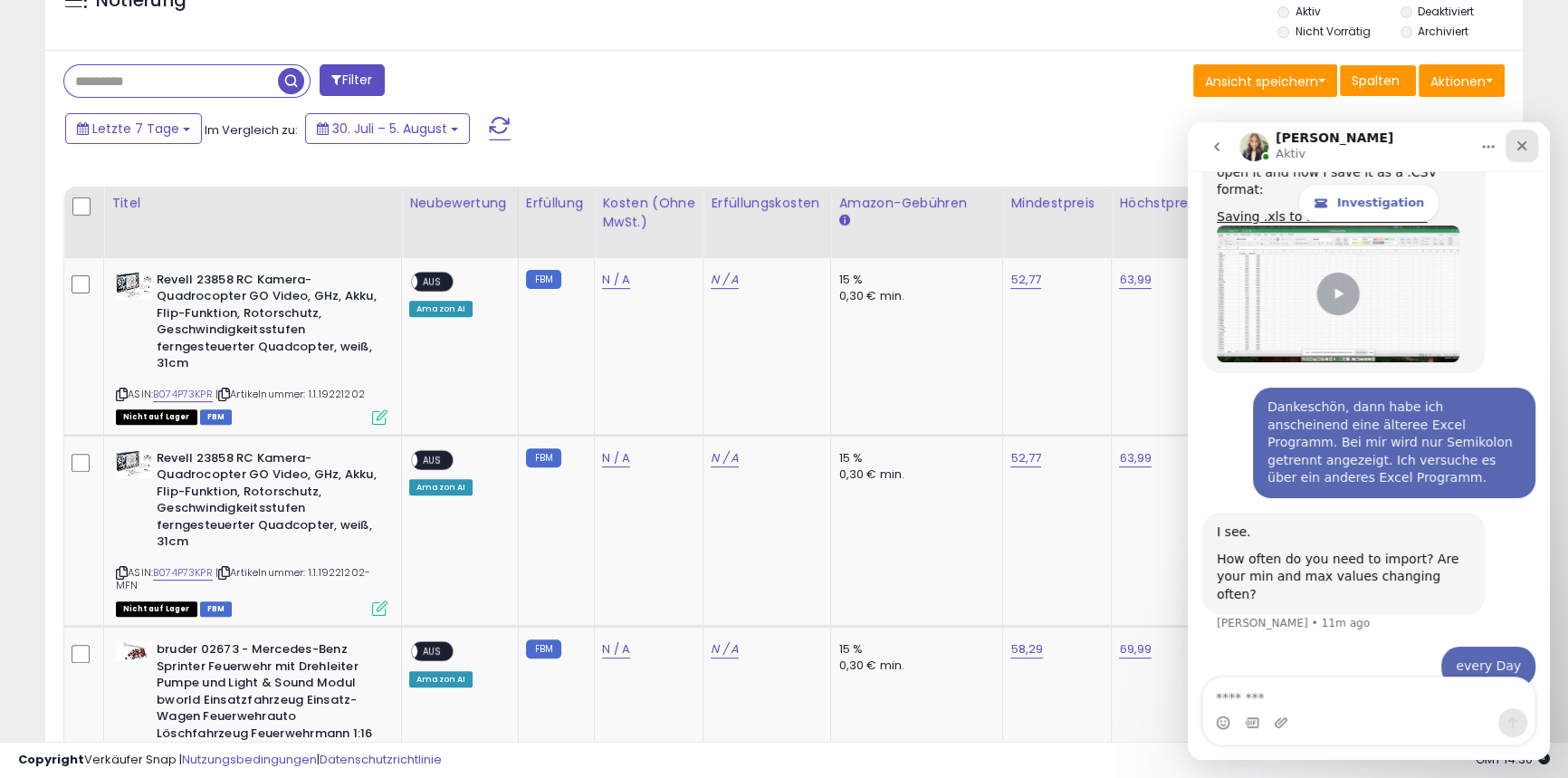
click at [1529, 145] on icon "Schließen" at bounding box center [1522, 146] width 15 height 15
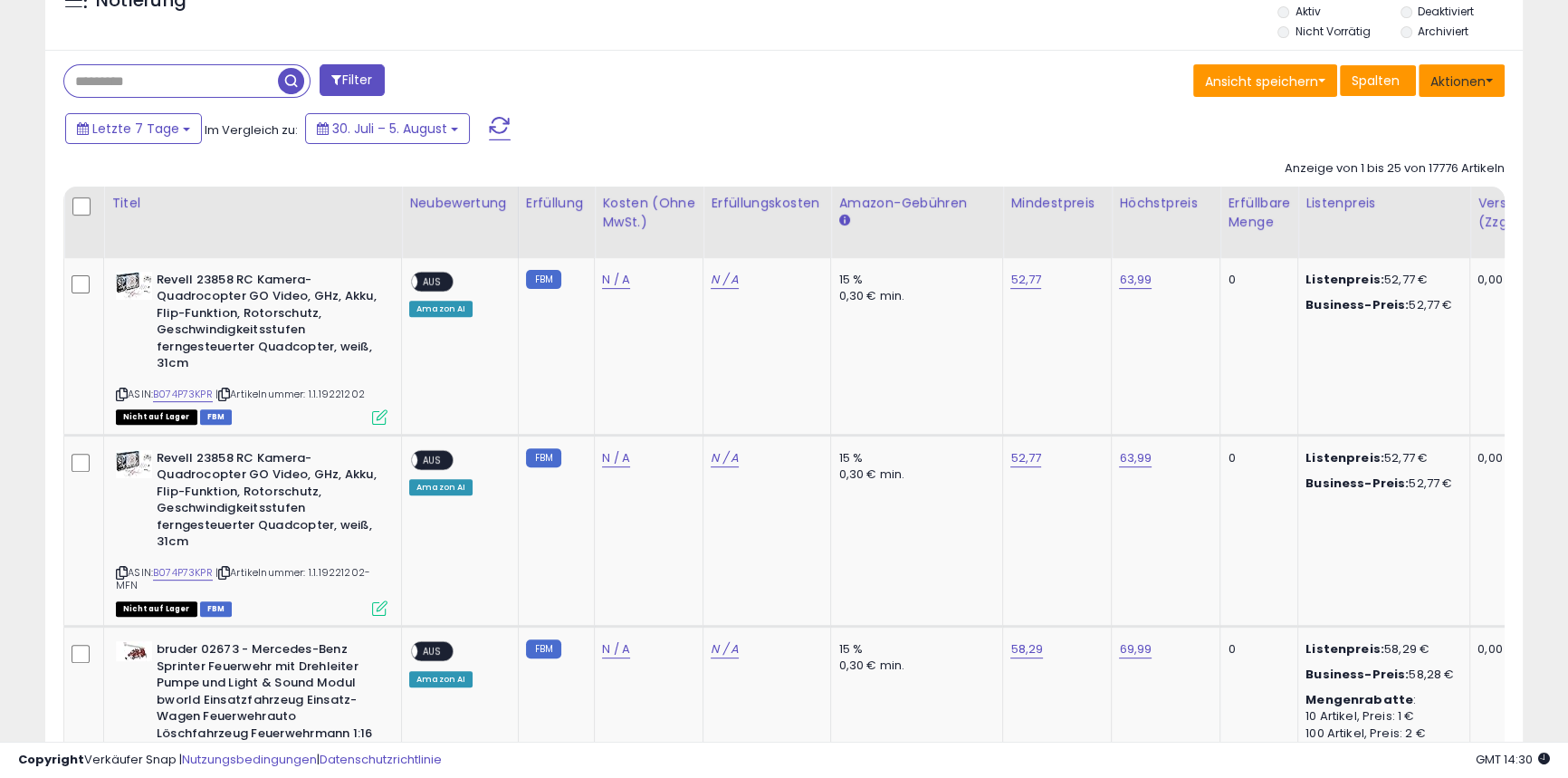
click at [1485, 84] on font "Aktionen" at bounding box center [1458, 81] width 55 height 19
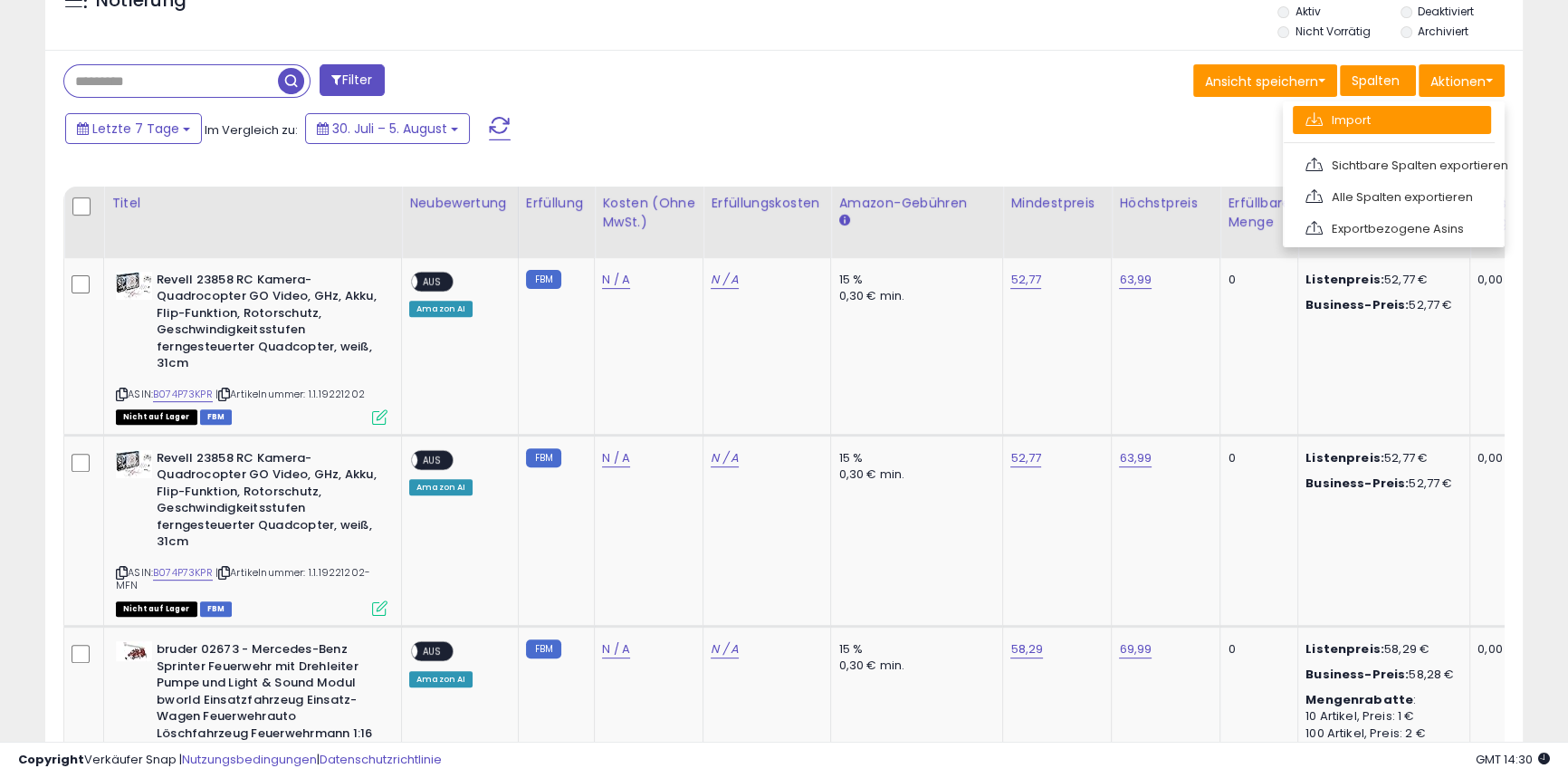
click at [1362, 122] on font "Import" at bounding box center [1352, 120] width 39 height 18
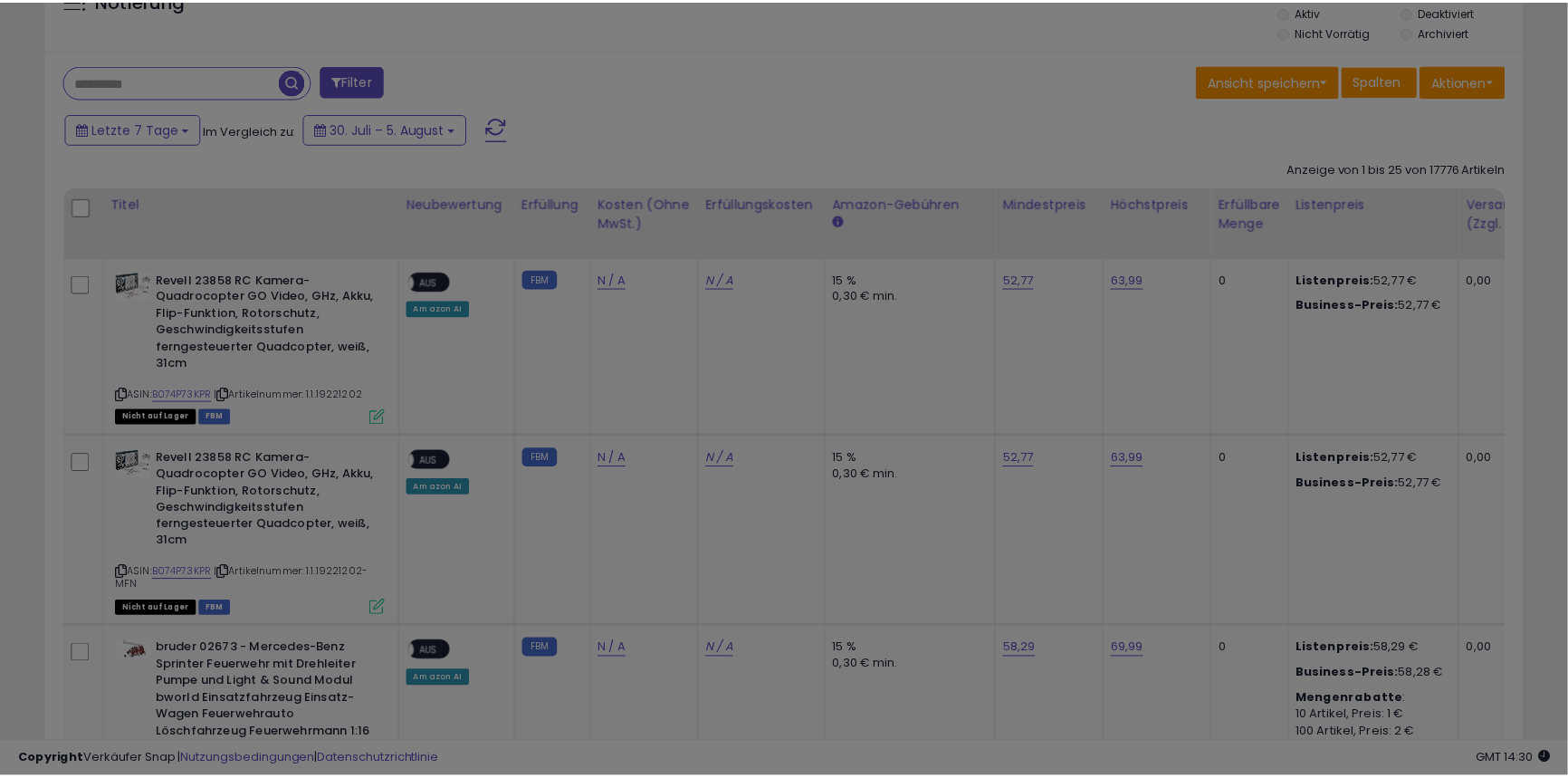
scroll to position [372, 864]
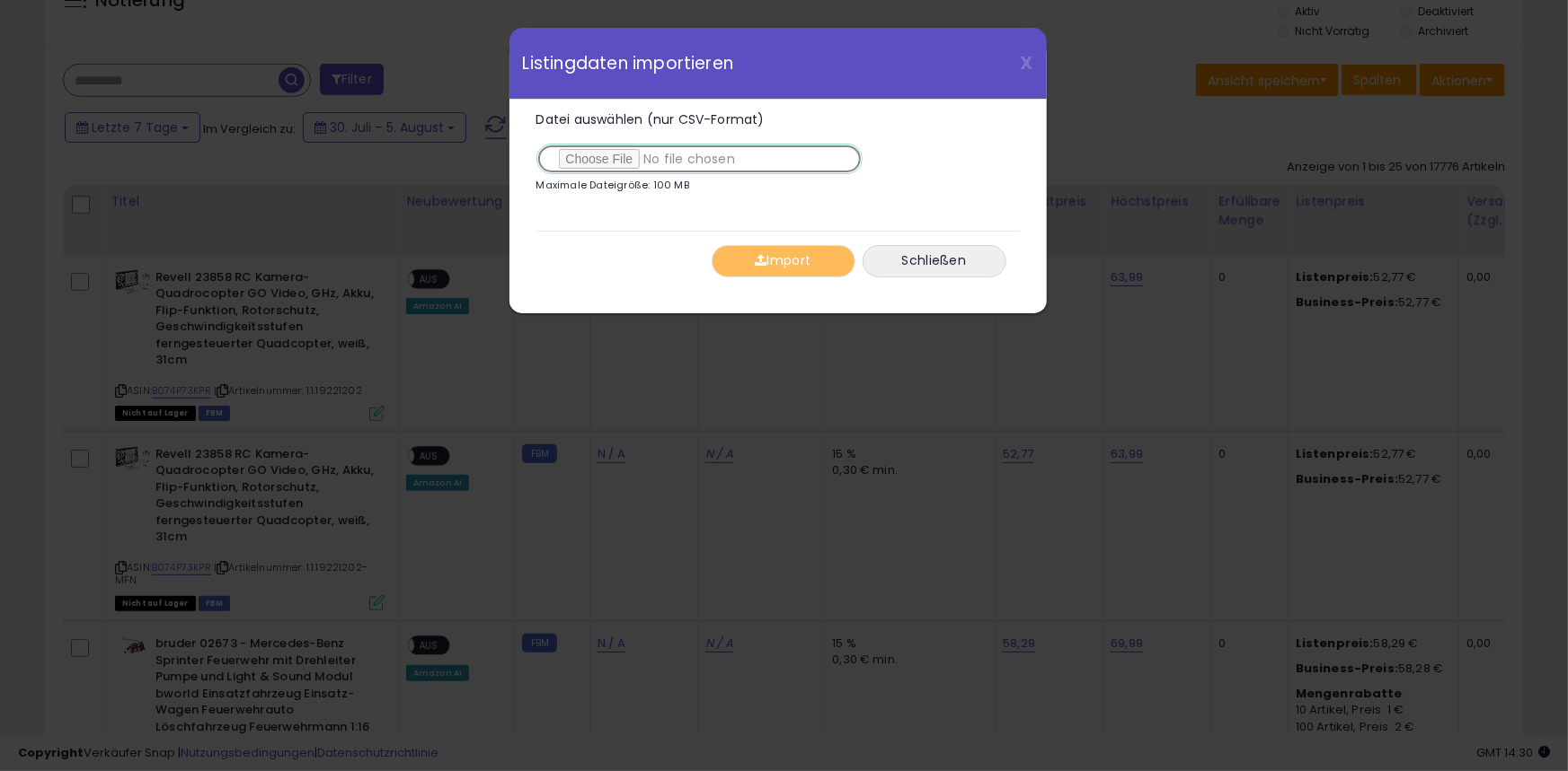
click at [611, 150] on input "Datei auswählen (nur CSV-Format)" at bounding box center [700, 158] width 326 height 30
type input "**********"
click at [773, 264] on font "Import" at bounding box center [789, 261] width 44 height 18
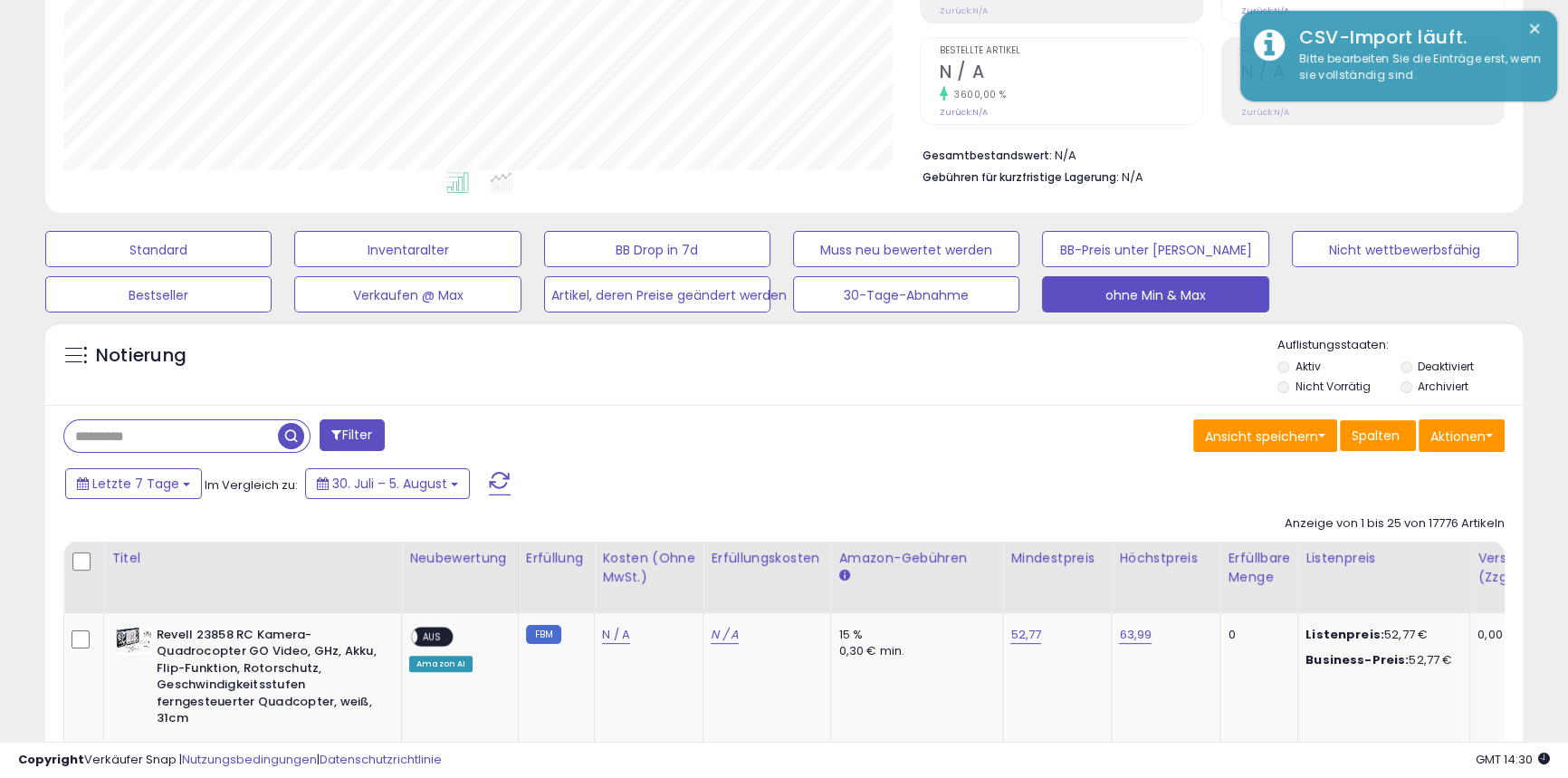
scroll to position [0, 0]
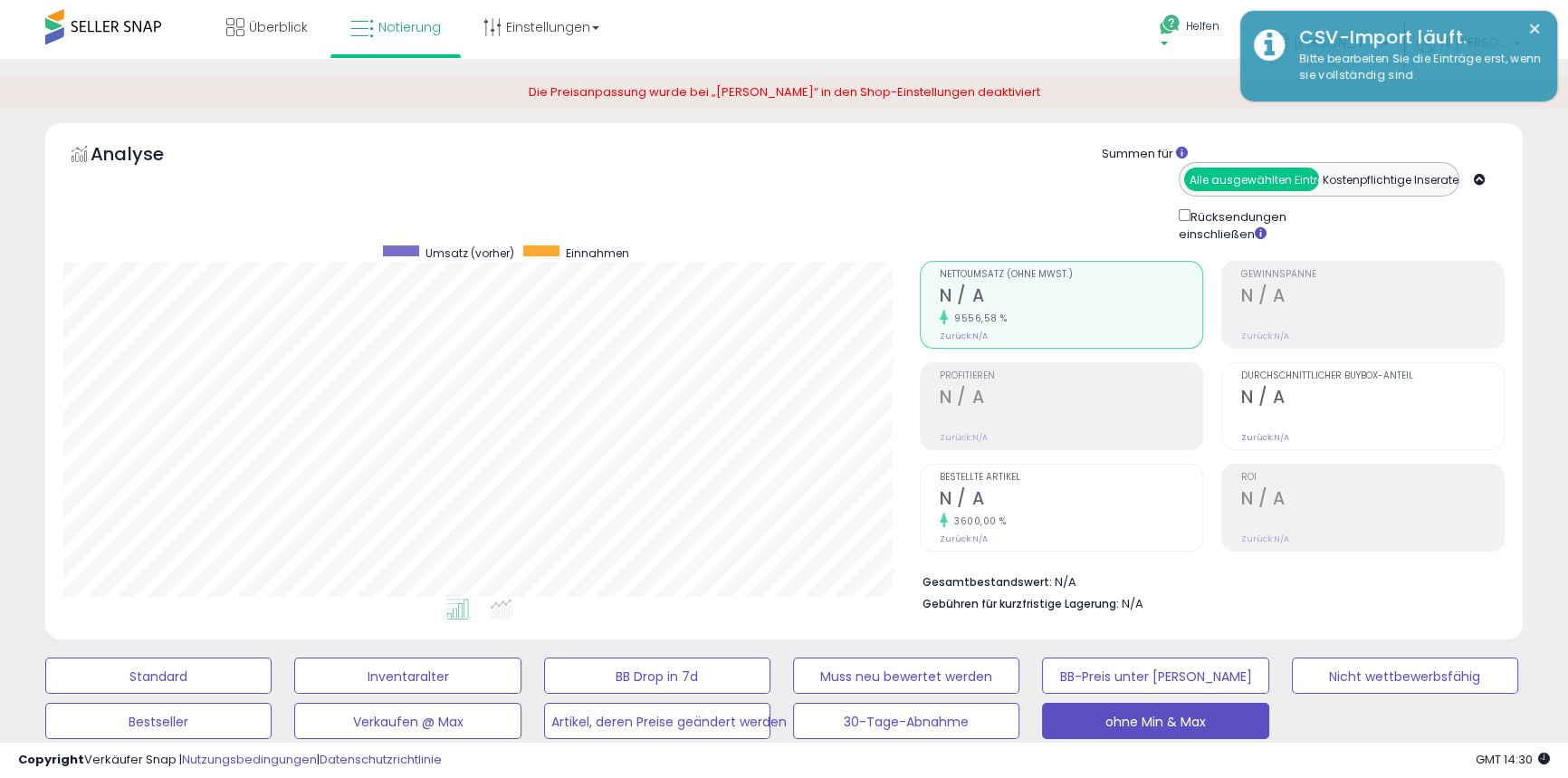
click at [1182, 24] on icon at bounding box center [1170, 24] width 22 height 23
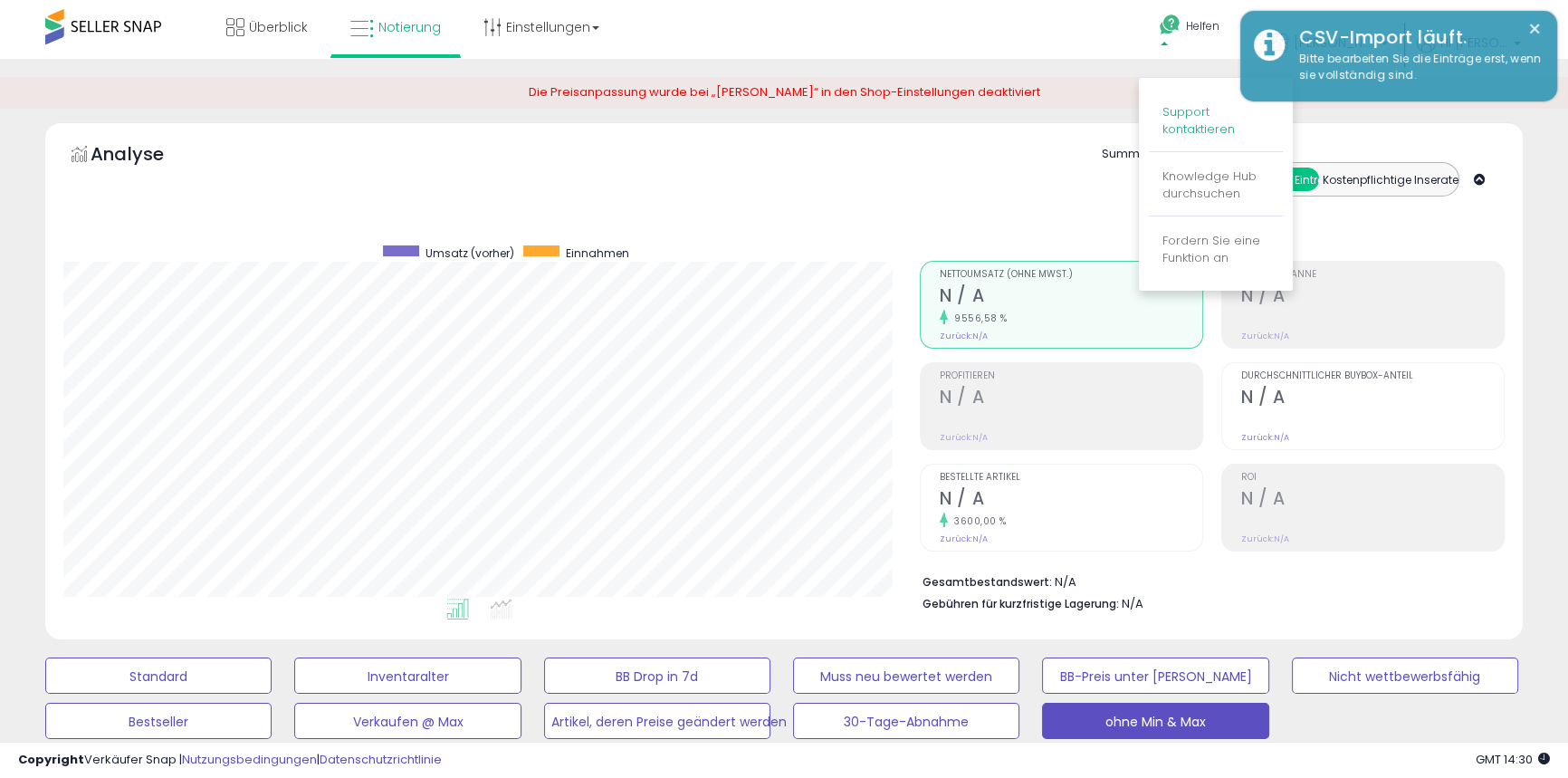
click at [1213, 114] on font "Support kontaktieren" at bounding box center [1199, 120] width 72 height 34
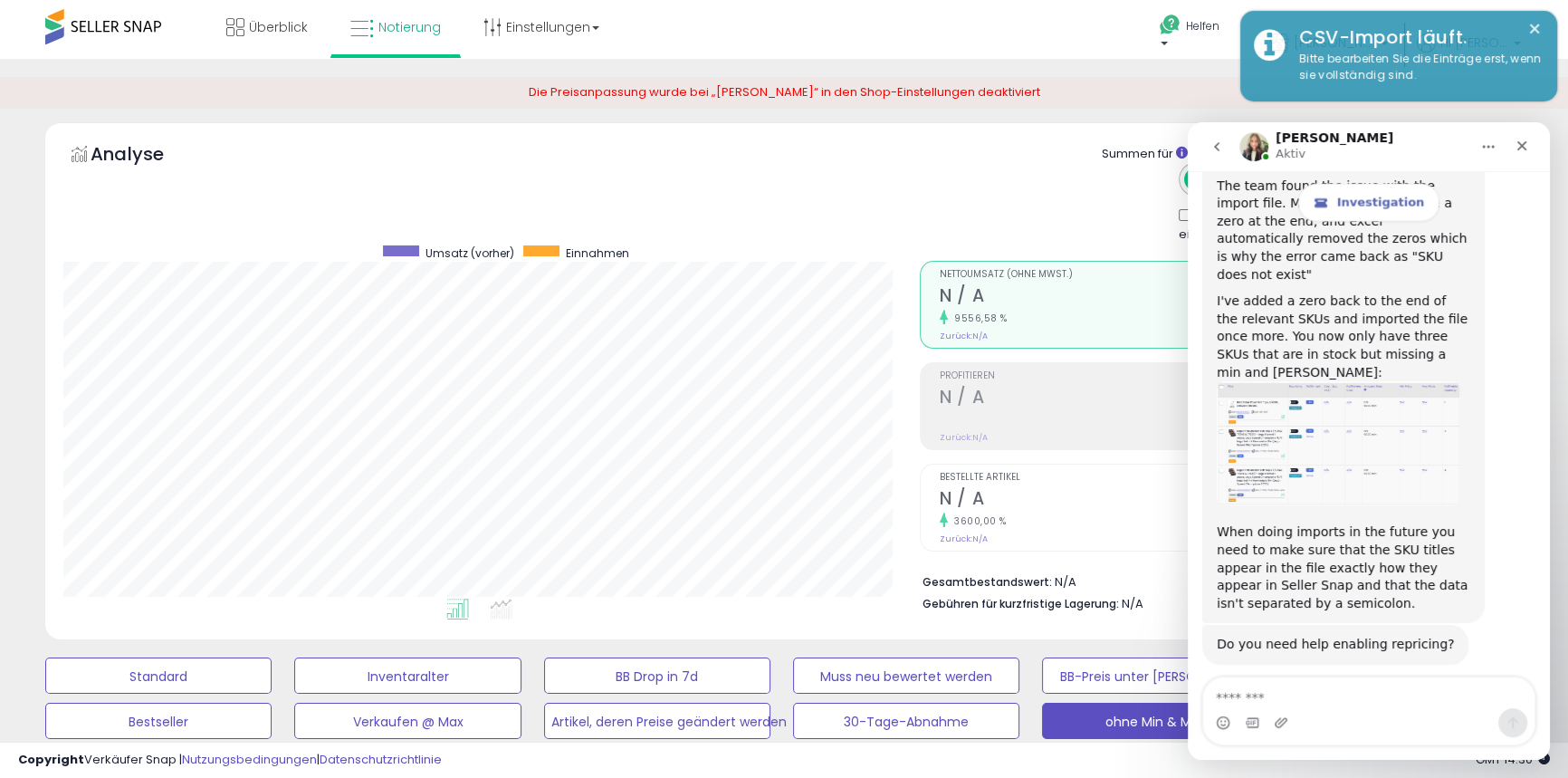
scroll to position [8316, 0]
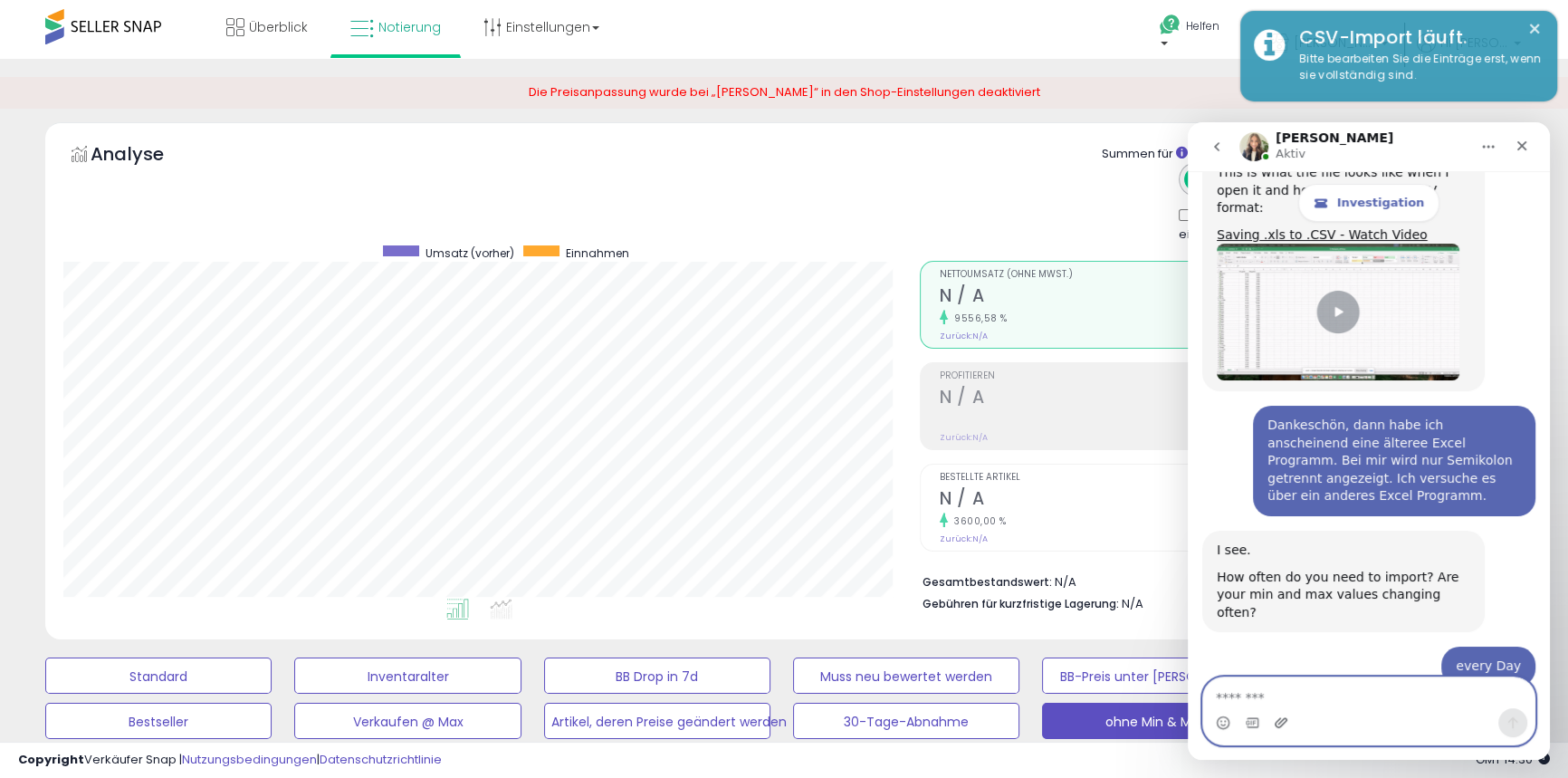
click at [1281, 722] on icon "Upload attachment" at bounding box center [1281, 722] width 15 height 15
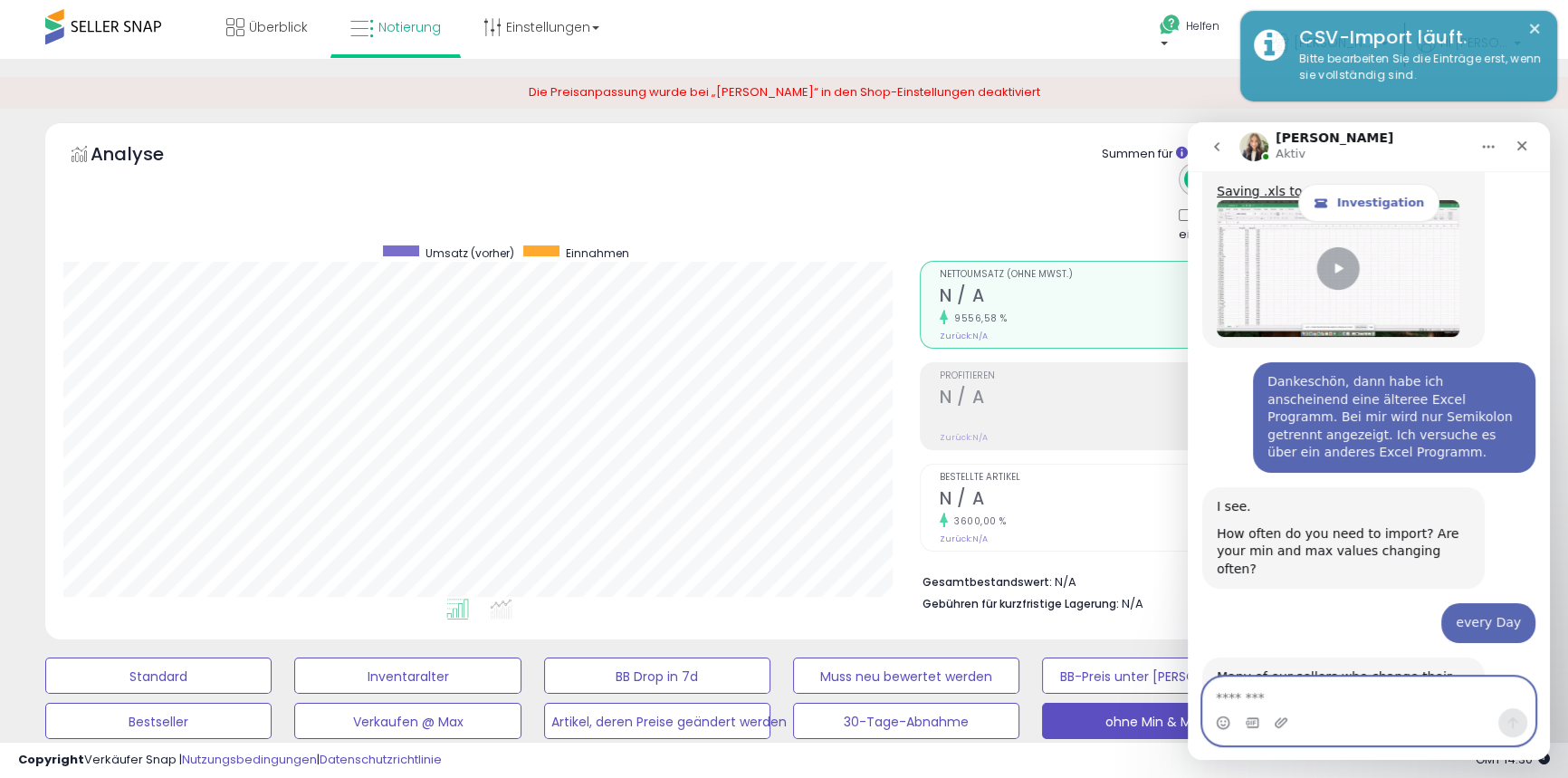
click at [1255, 702] on textarea "Message…" at bounding box center [1368, 693] width 332 height 30
type textarea "**********"
click at [1507, 715] on icon "Send a message…" at bounding box center [1513, 722] width 15 height 15
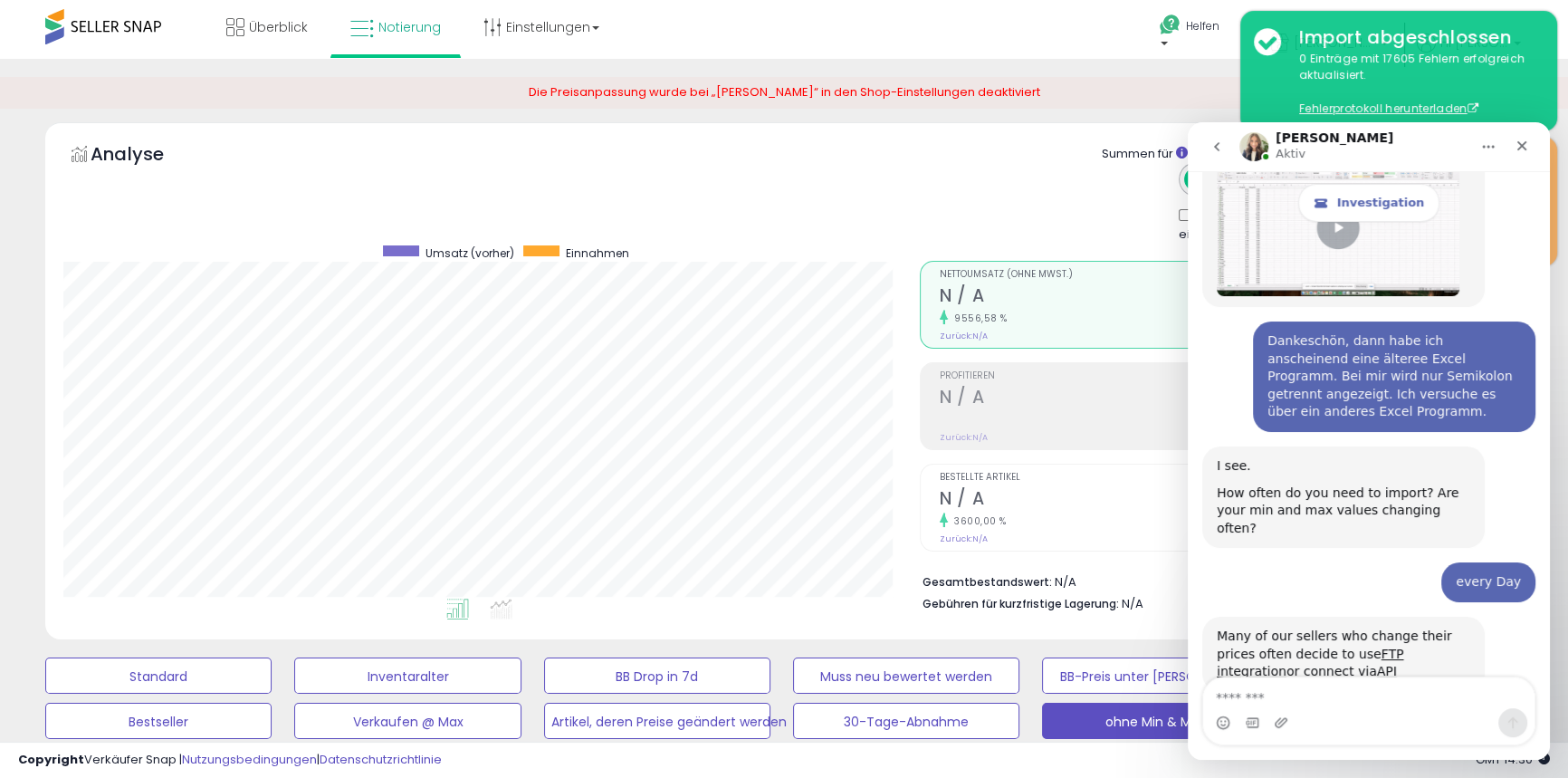
drag, startPoint x: 1547, startPoint y: 678, endPoint x: 1505, endPoint y: 392, distance: 289.1
click at [1505, 386] on div "Investigation Please provide as much detail as possible about your inquiry, and…" at bounding box center [1369, 466] width 362 height 589
click at [790, 190] on div "Analyse Summen für Alle ausgewählten Einträge Kostenpflichtige Inserate Rücksen…" at bounding box center [784, 190] width 1442 height 107
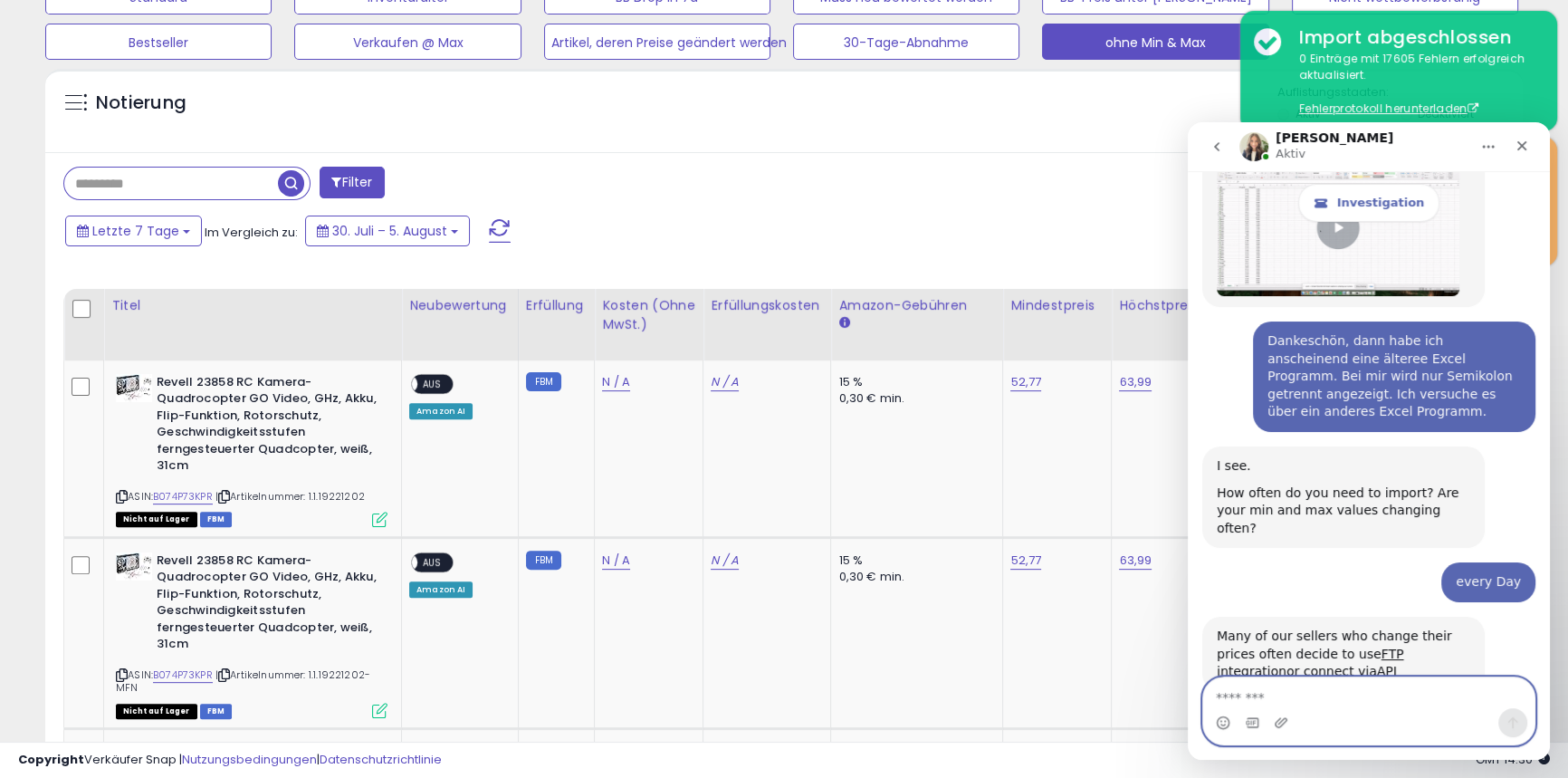
click at [1297, 705] on textarea "Message…" at bounding box center [1368, 693] width 332 height 30
type textarea "**********"
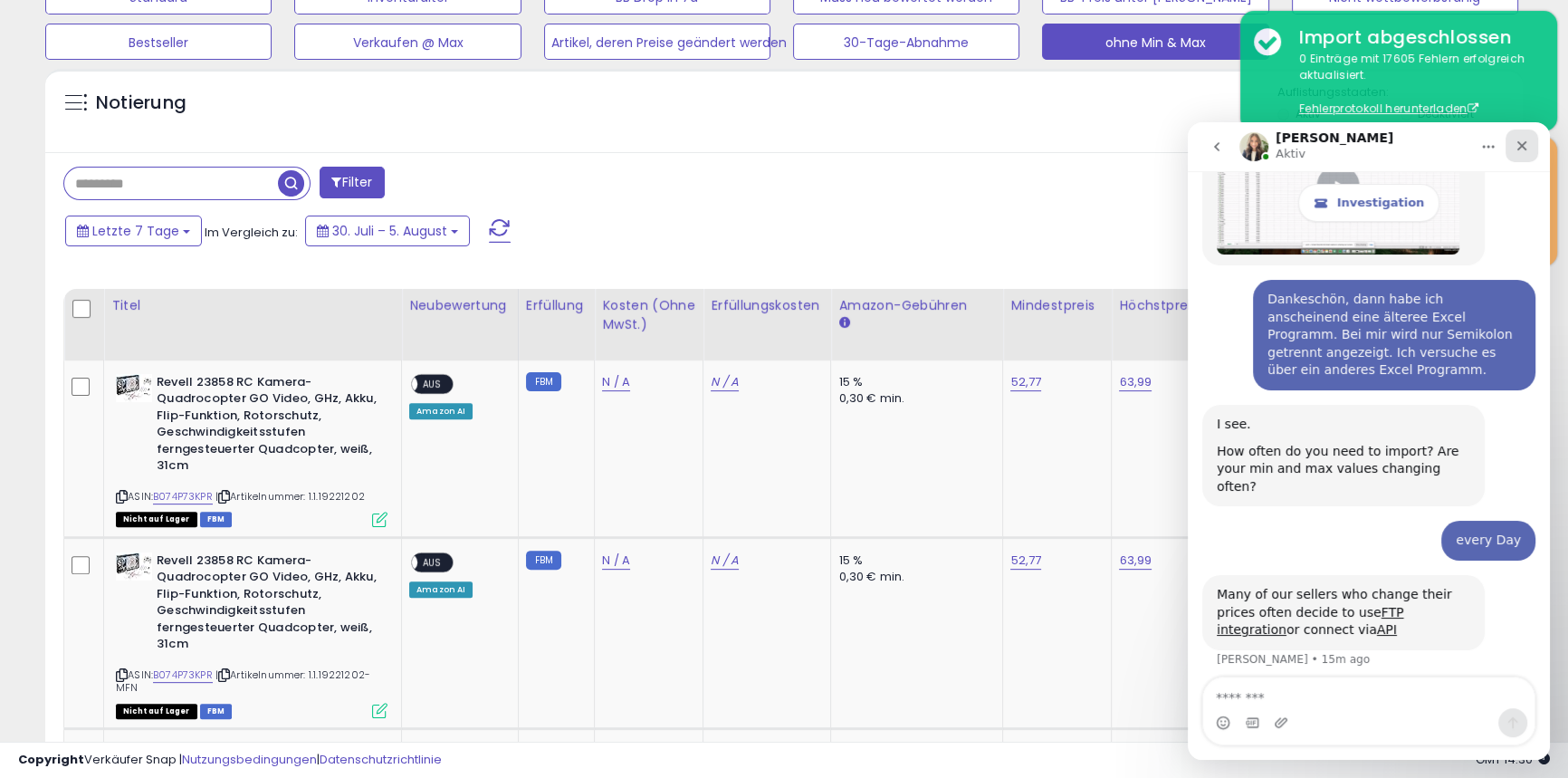
click at [1530, 140] on div "Schließen" at bounding box center [1522, 145] width 32 height 32
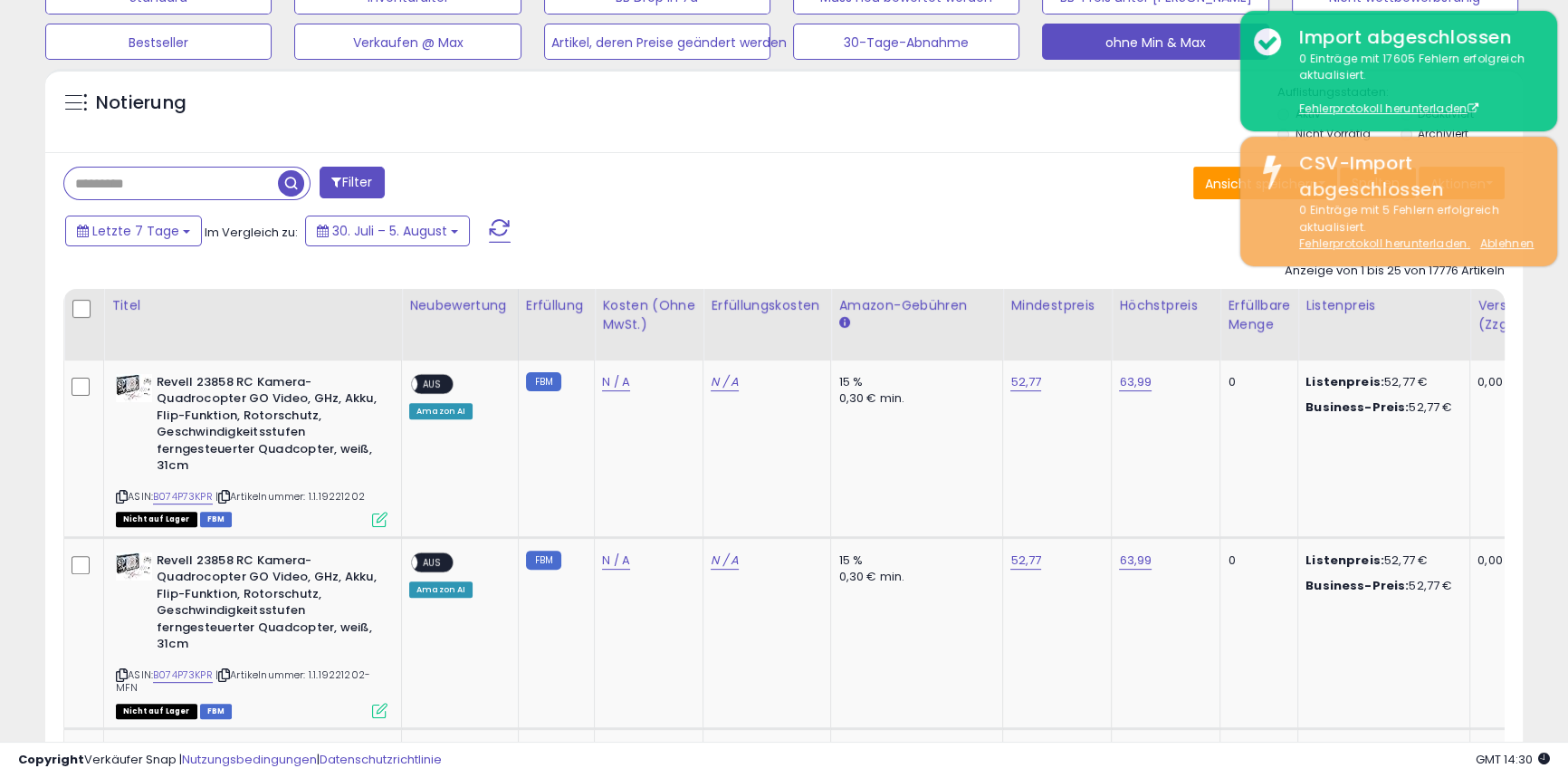
click at [1057, 178] on div "Ansicht speichern Als neue Ansicht speichern Aktuelle Ansicht aktualisieren Spa…" at bounding box center [1151, 185] width 735 height 37
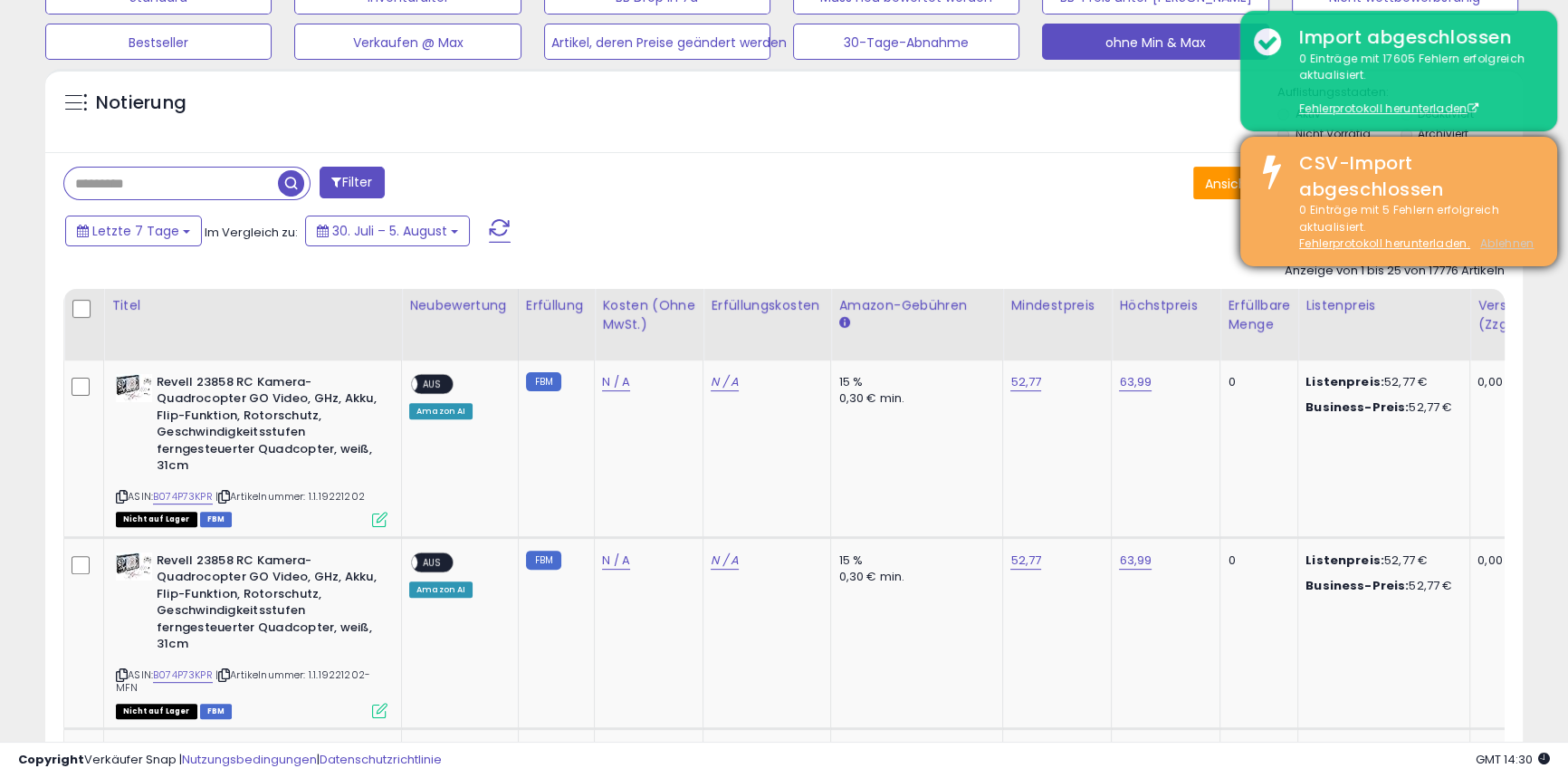
click at [1520, 242] on font "Ablehnen" at bounding box center [1508, 244] width 55 height 16
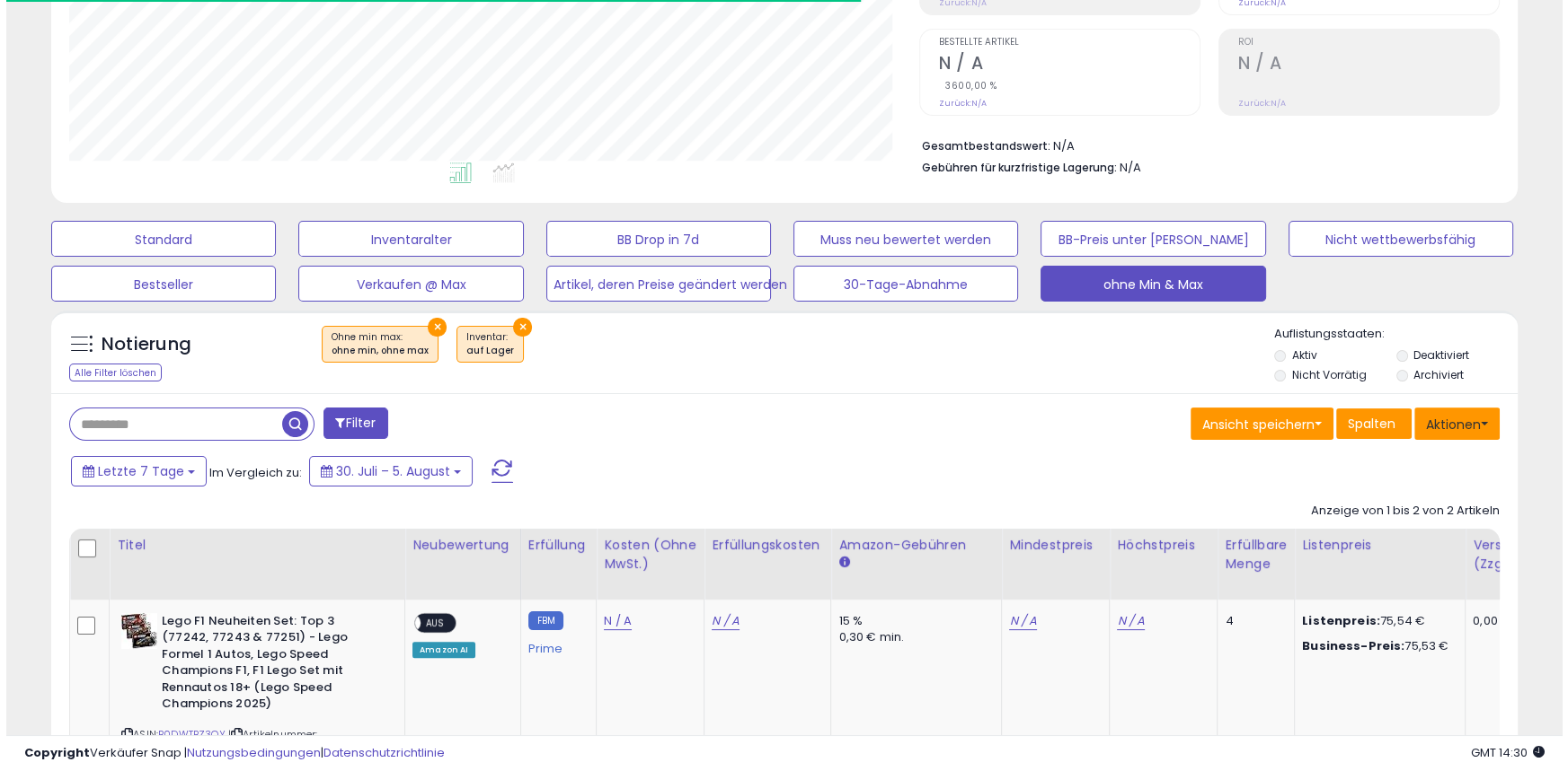
scroll to position [369, 849]
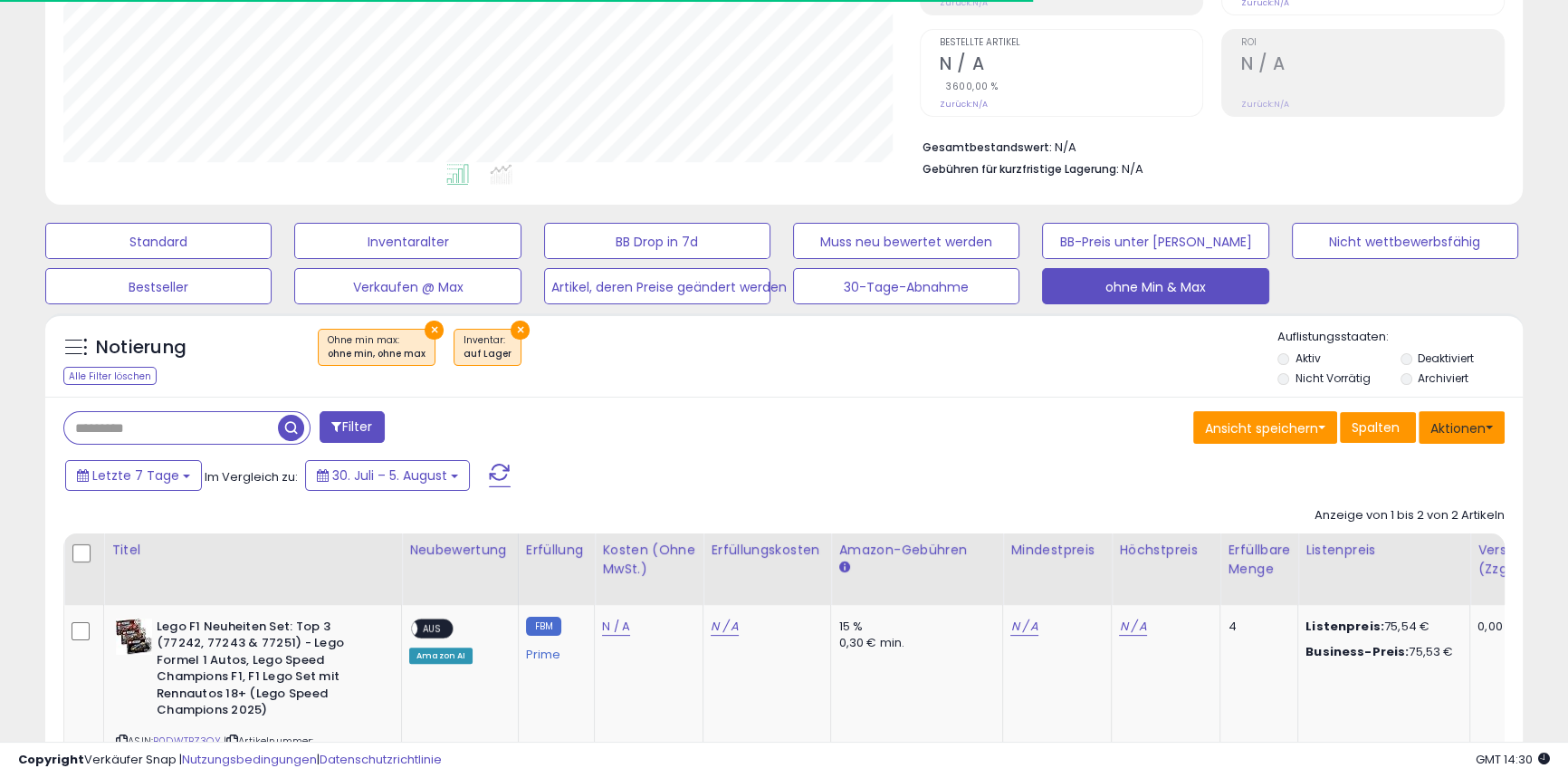
click at [1489, 428] on span at bounding box center [1489, 428] width 7 height 4
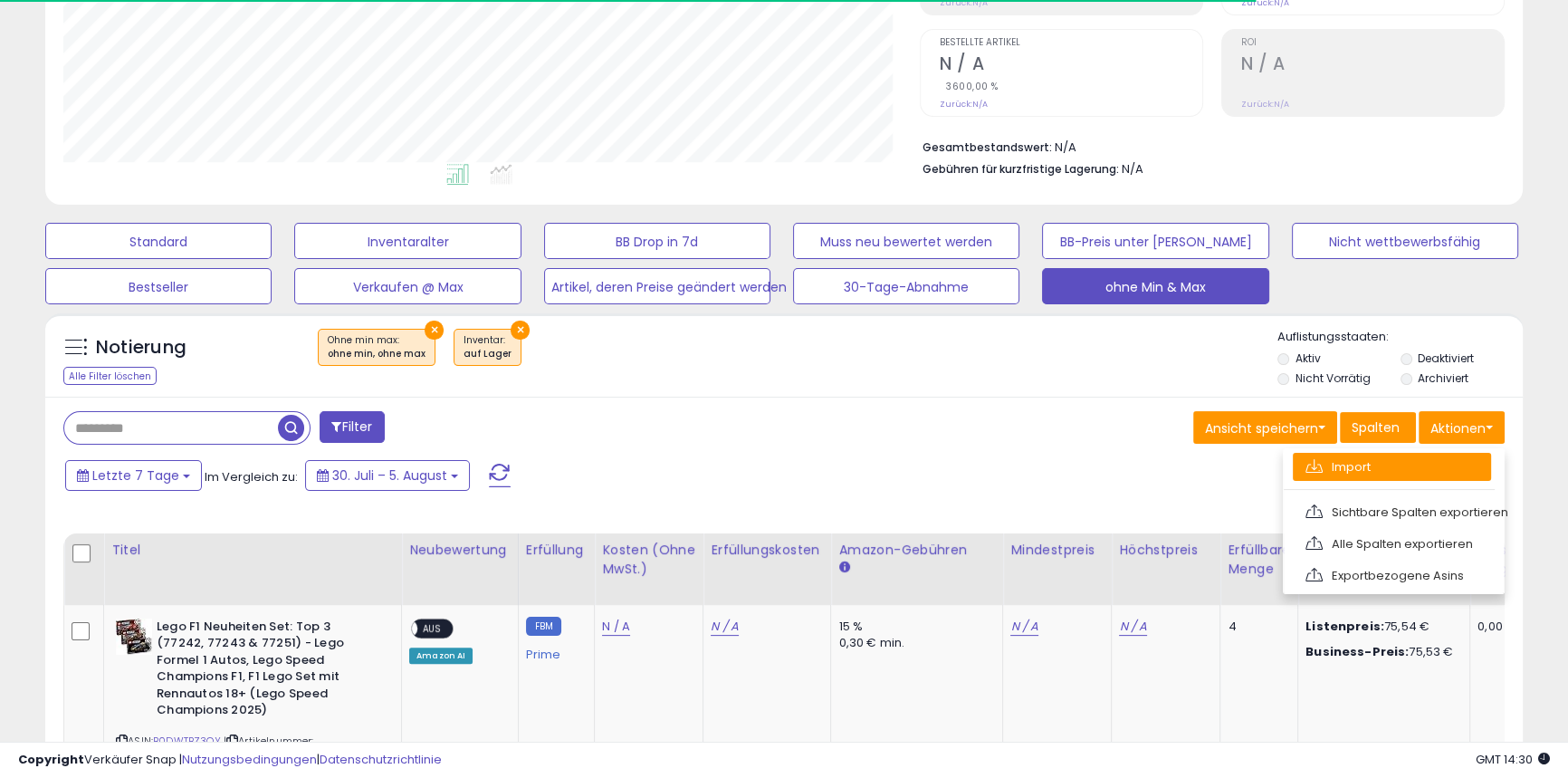
click at [1346, 468] on font "Import" at bounding box center [1352, 467] width 39 height 18
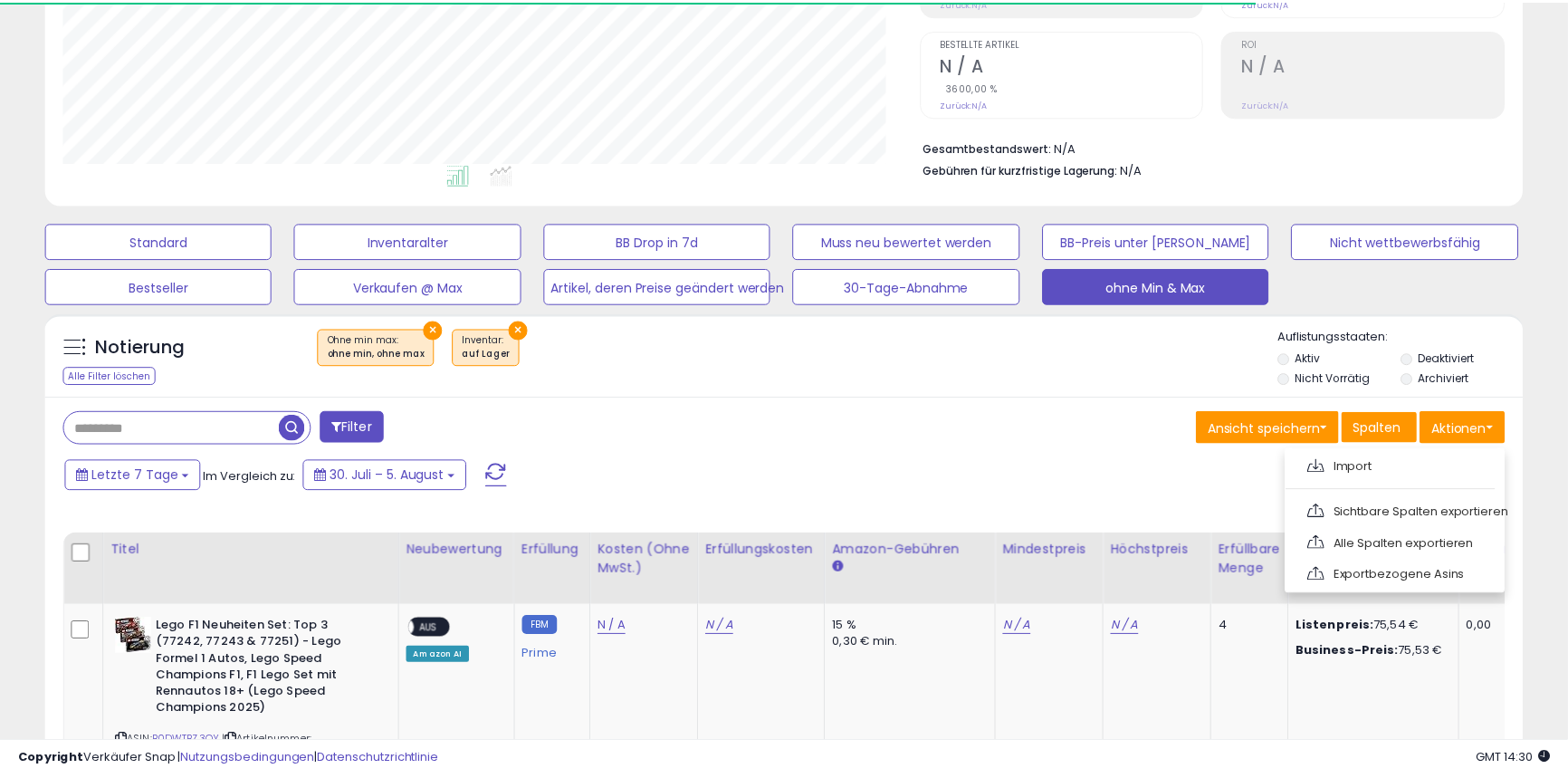
scroll to position [372, 864]
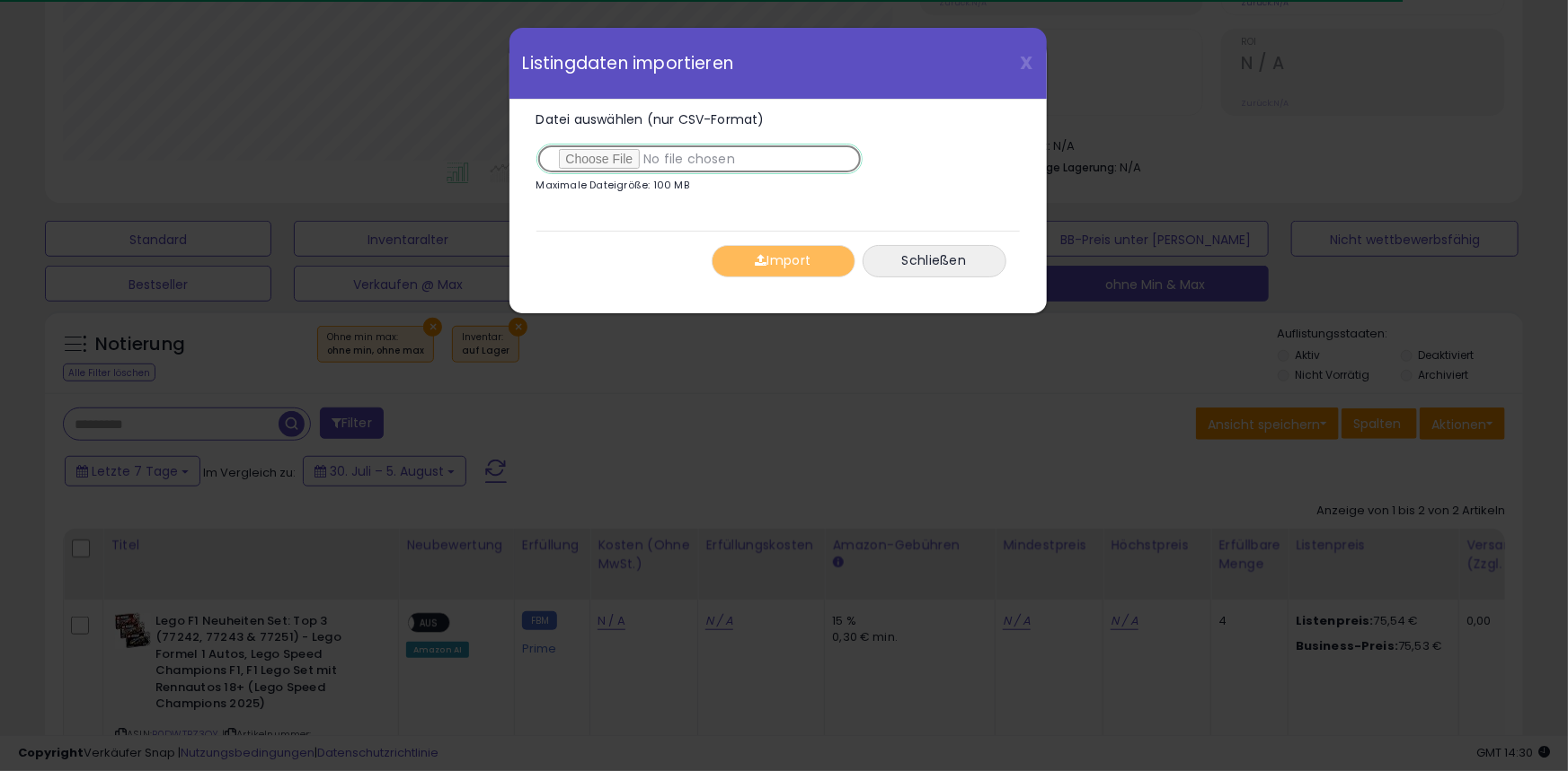
click at [611, 159] on input "Datei auswählen (nur CSV-Format)" at bounding box center [700, 158] width 326 height 30
type input "**********"
click at [753, 253] on button "Import" at bounding box center [783, 261] width 144 height 32
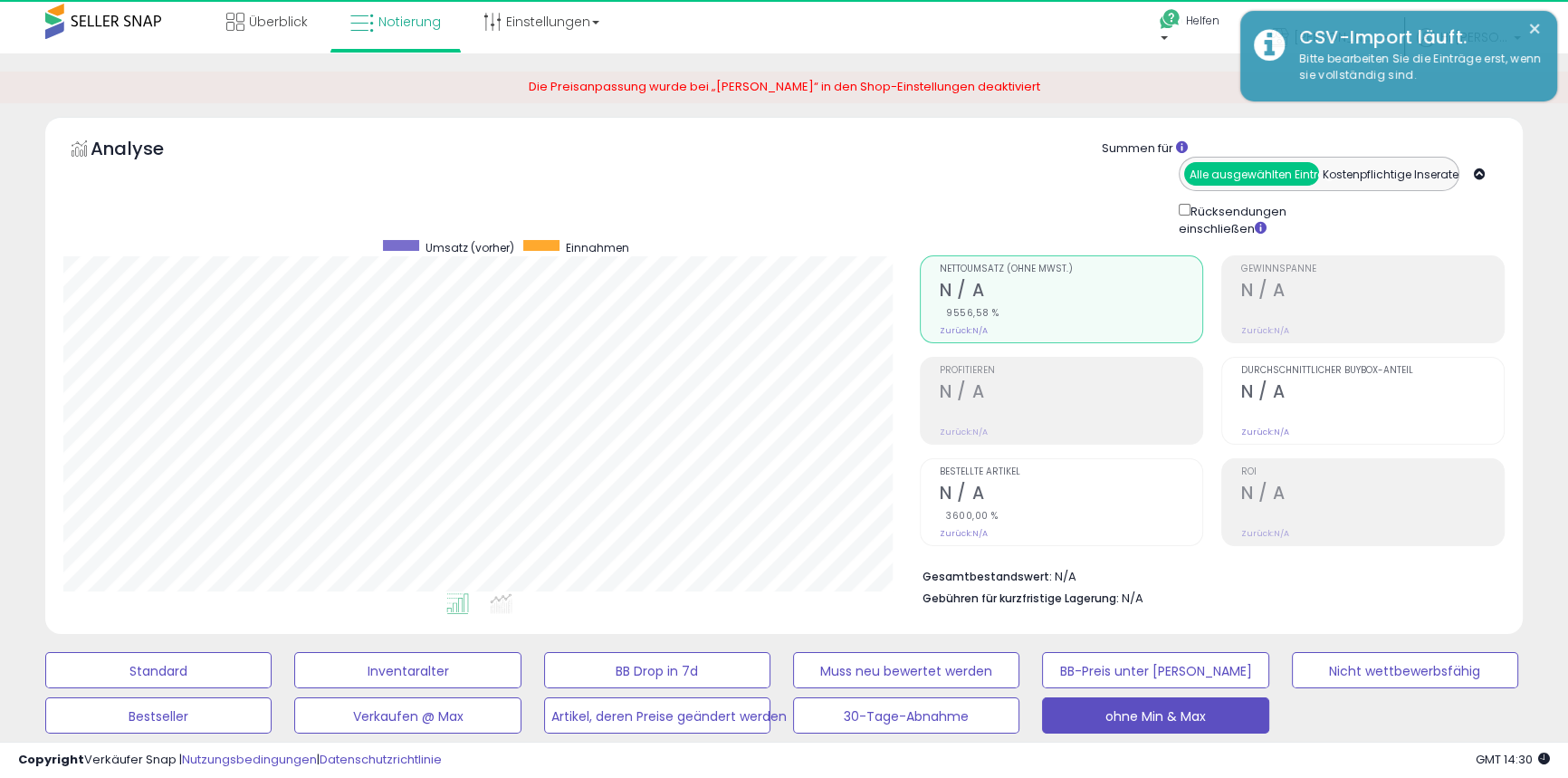
scroll to position [0, 0]
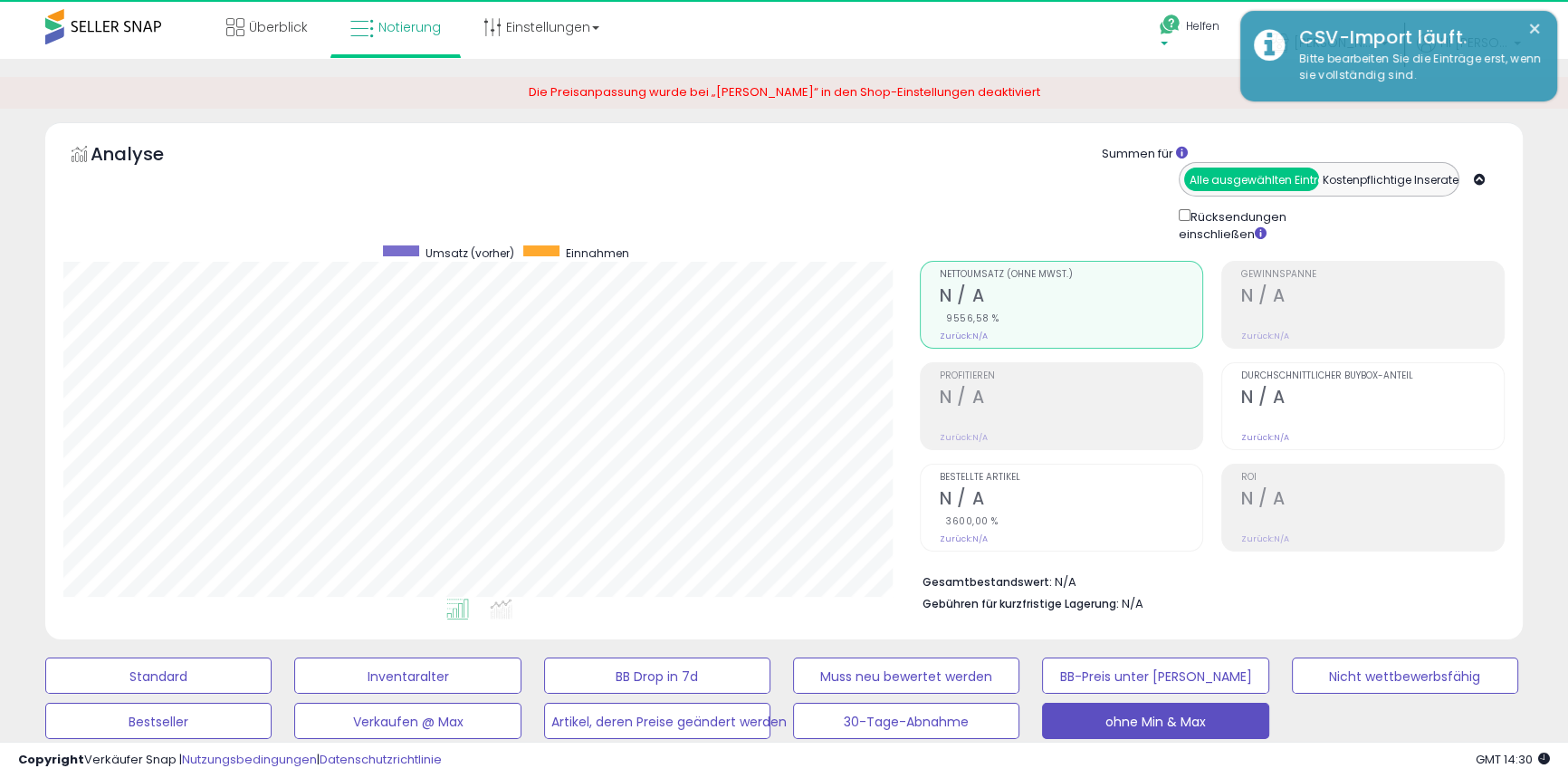
click at [1213, 17] on link "Helfen" at bounding box center [1193, 37] width 96 height 74
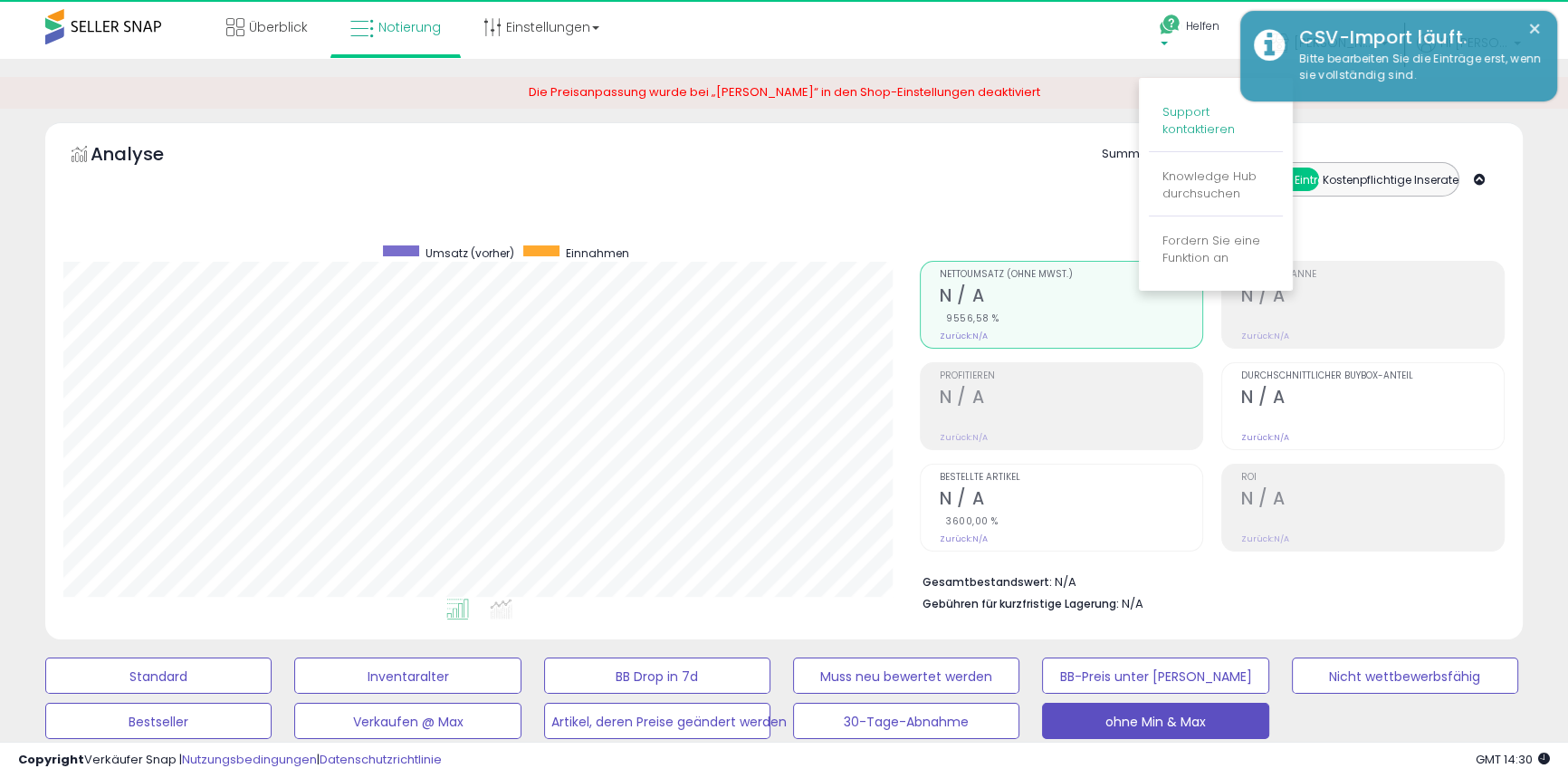
click at [1213, 127] on font "Support kontaktieren" at bounding box center [1199, 120] width 72 height 34
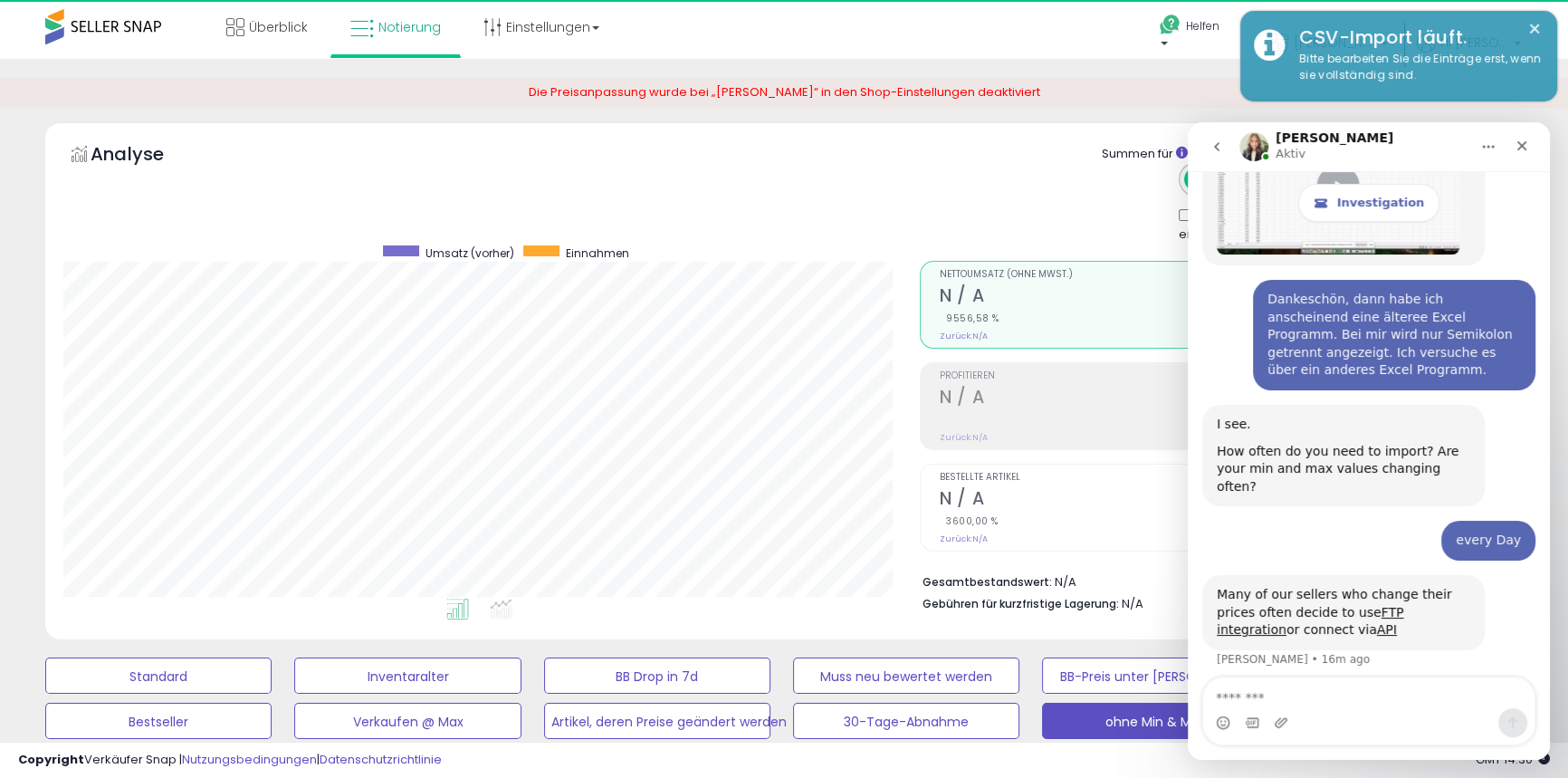
scroll to position [8512, 0]
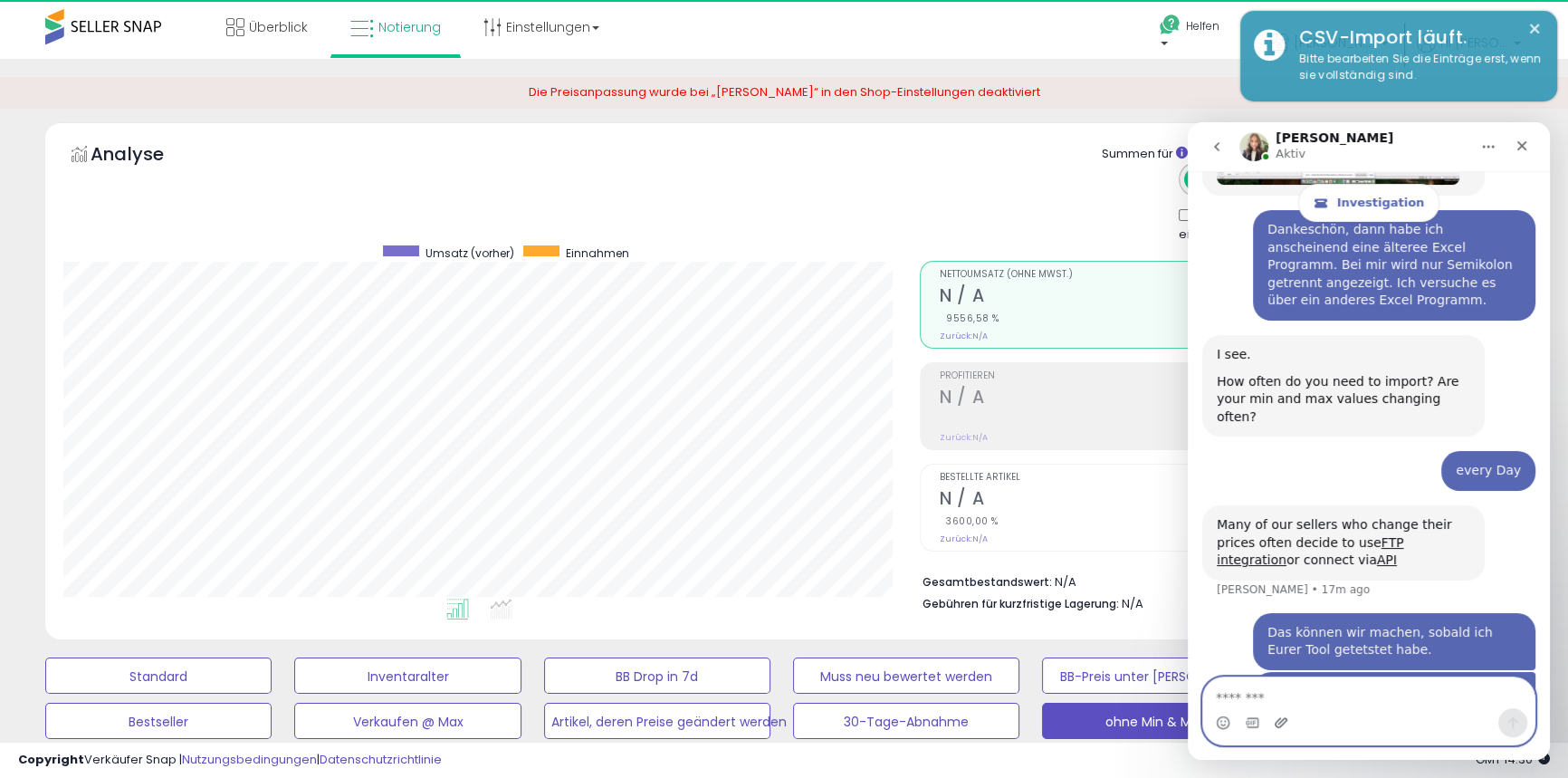
click at [1277, 723] on icon "Upload attachment" at bounding box center [1281, 722] width 15 height 15
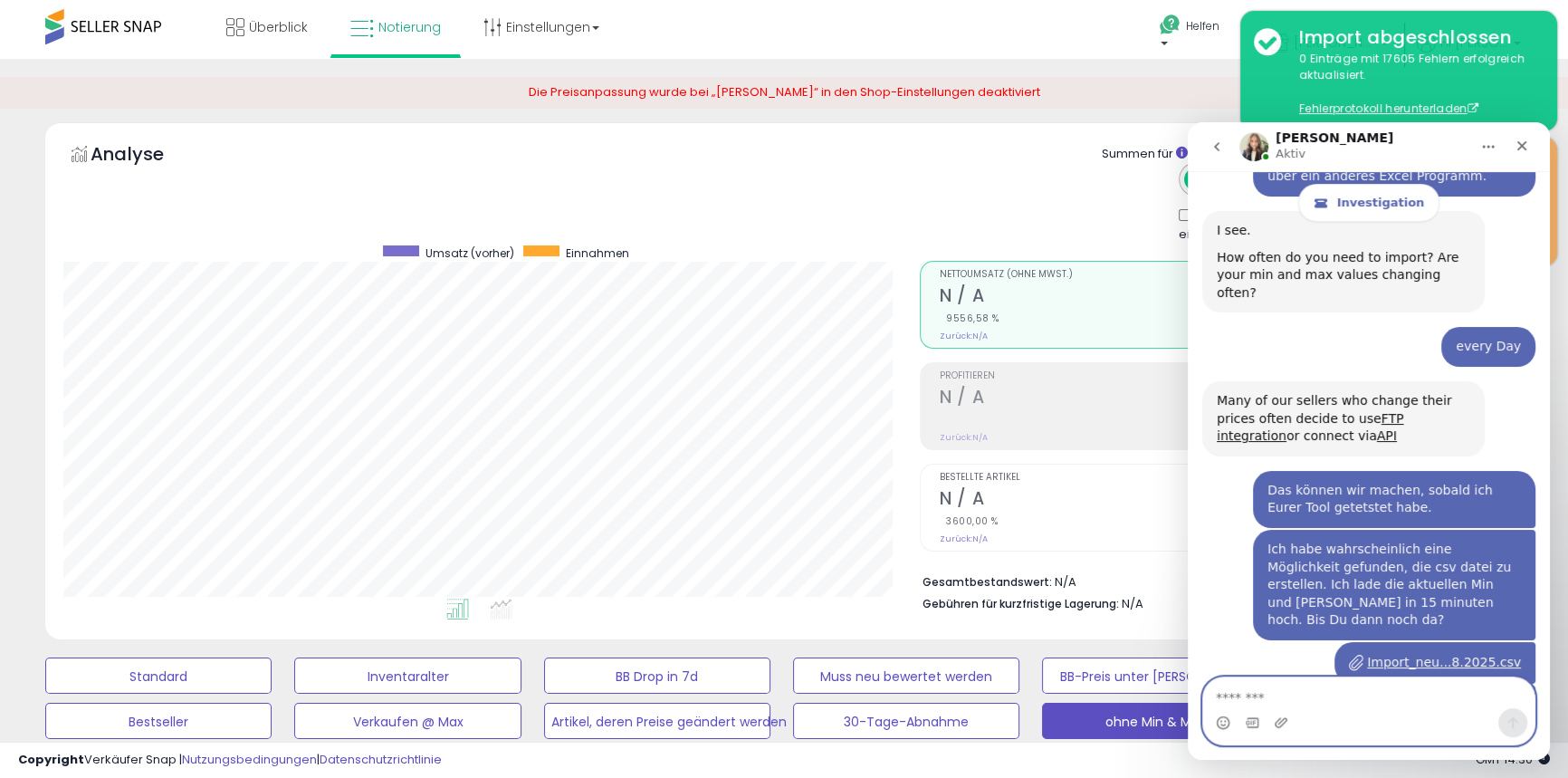
scroll to position [8852, 0]
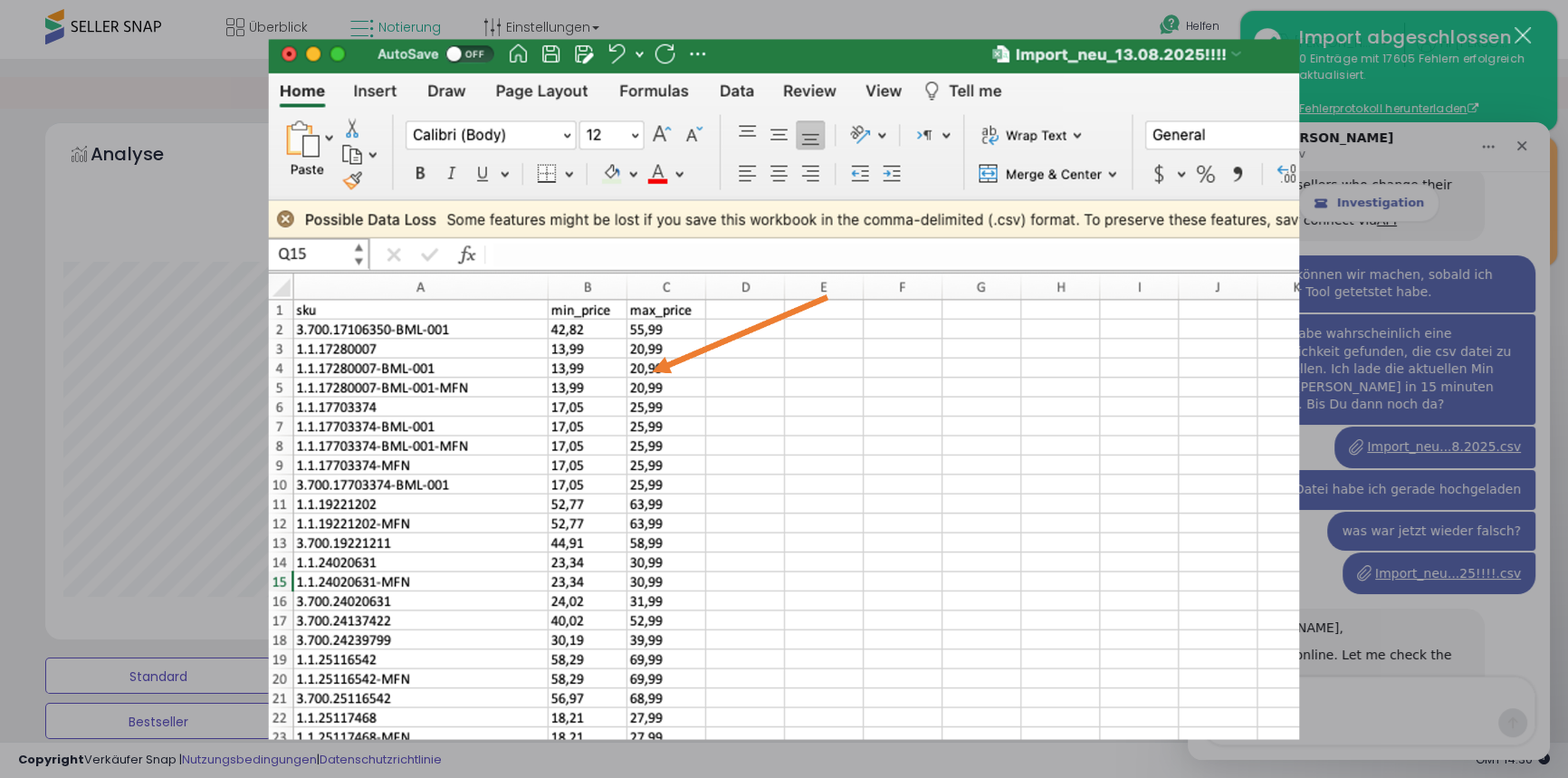
scroll to position [0, 0]
click at [1420, 654] on div "Intercom messenger" at bounding box center [784, 389] width 1568 height 778
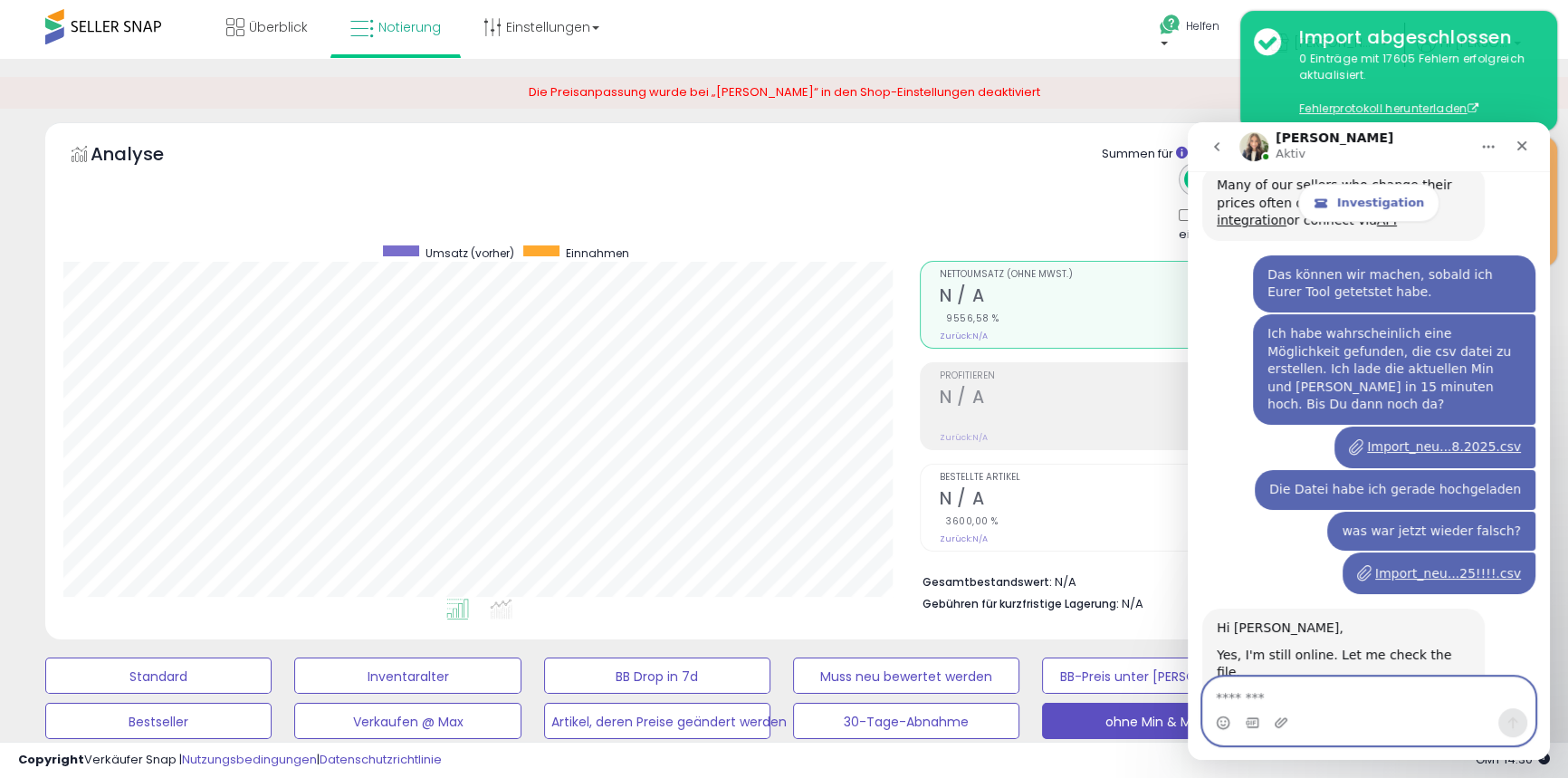
click at [1253, 697] on textarea "Message…" at bounding box center [1368, 693] width 332 height 30
drag, startPoint x: 1306, startPoint y: 694, endPoint x: 1278, endPoint y: 698, distance: 28.3
click at [1278, 701] on textarea "**********" at bounding box center [1368, 693] width 332 height 30
click at [1317, 696] on textarea "**********" at bounding box center [1368, 693] width 332 height 30
drag, startPoint x: 1317, startPoint y: 696, endPoint x: 2345, endPoint y: 823, distance: 1035.8
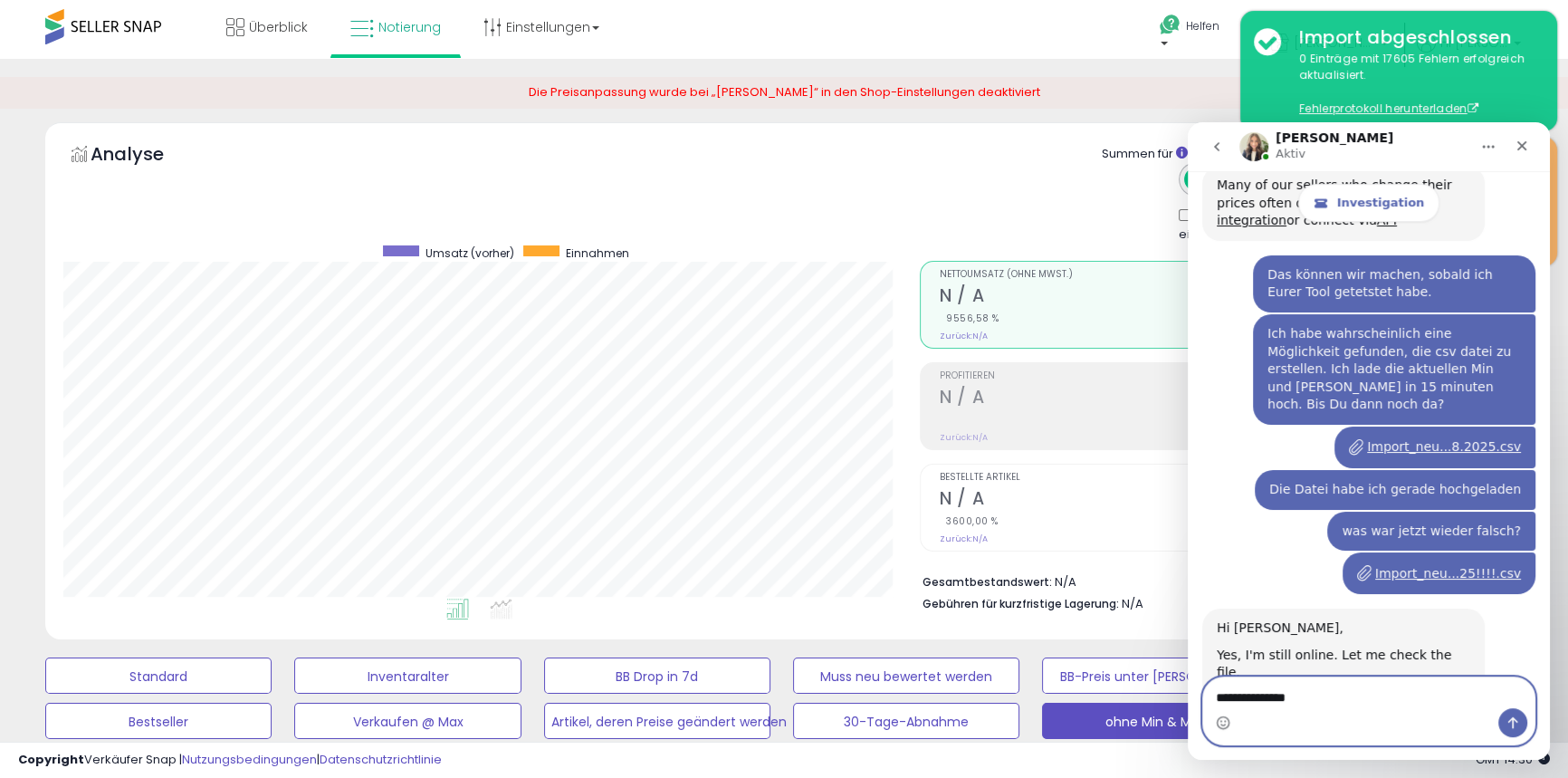
click html "Britney Aktiv Investigation Please provide as much detail as possible about you…"
paste textarea "**********"
type textarea "**********"
click at [1511, 721] on icon "Send a message…" at bounding box center [1513, 722] width 15 height 15
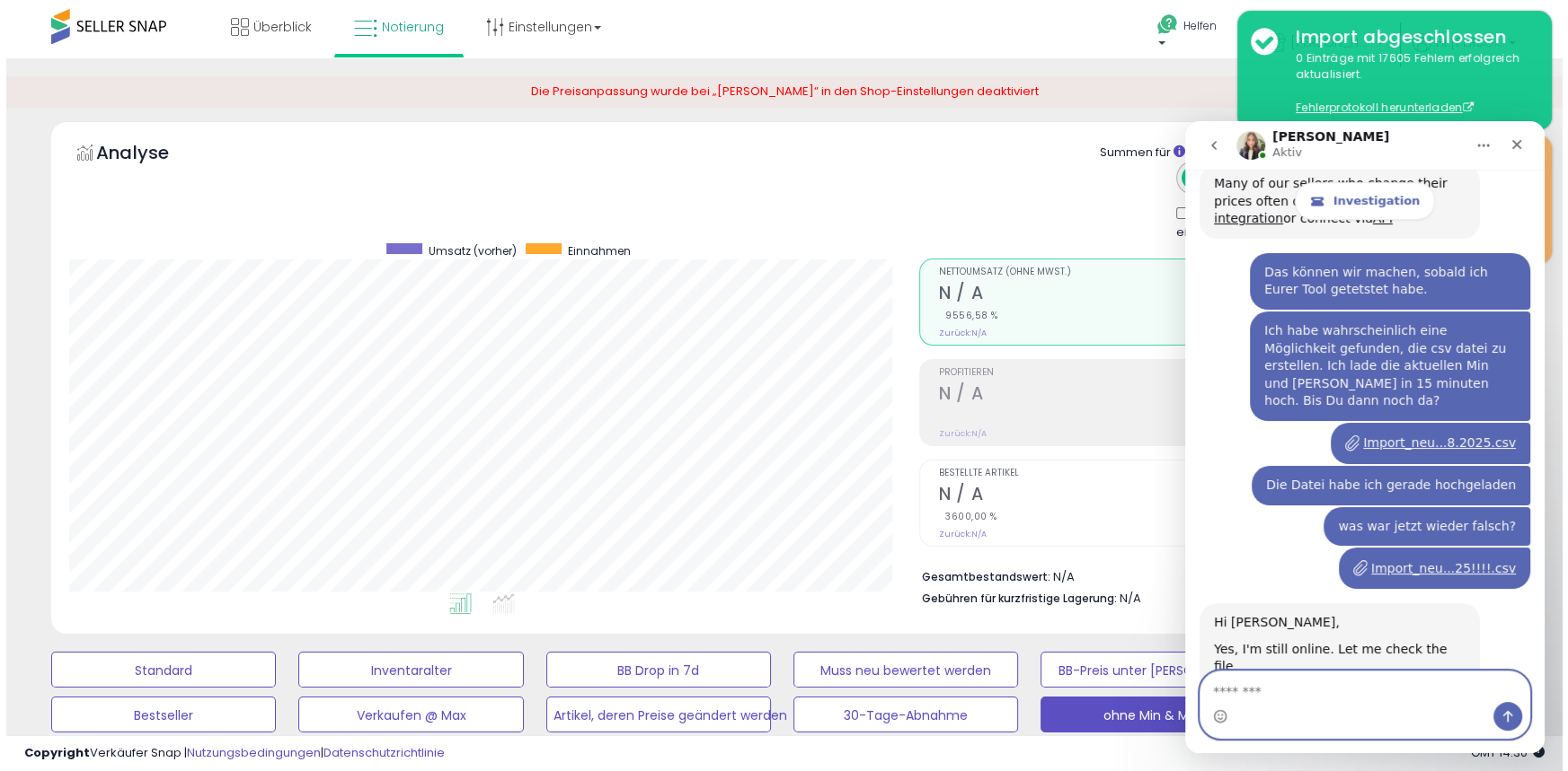
scroll to position [8826, 0]
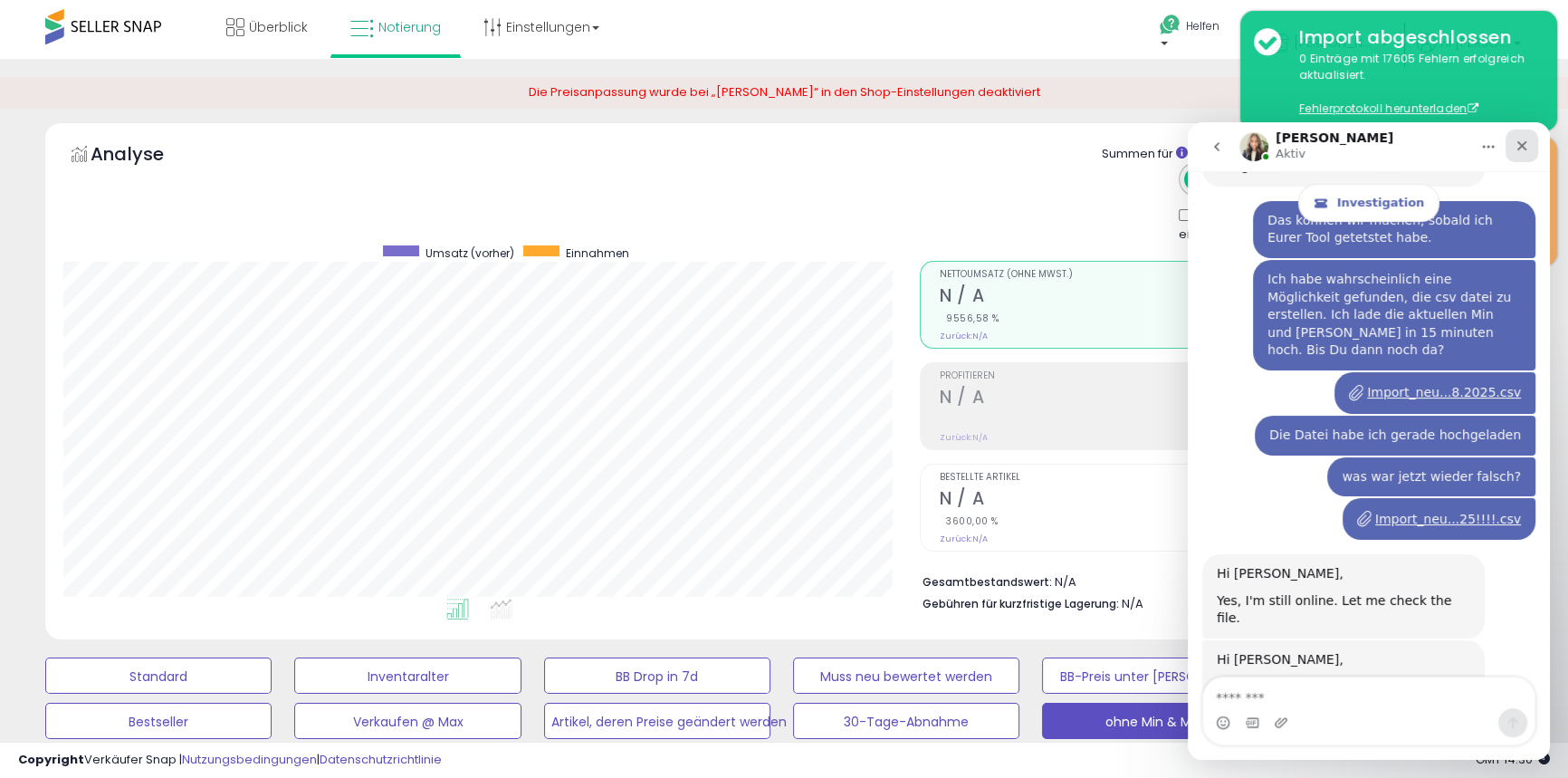
drag, startPoint x: 1520, startPoint y: 143, endPoint x: 2709, endPoint y: 267, distance: 1195.4
click at [1520, 143] on icon "Schließen" at bounding box center [1523, 146] width 10 height 10
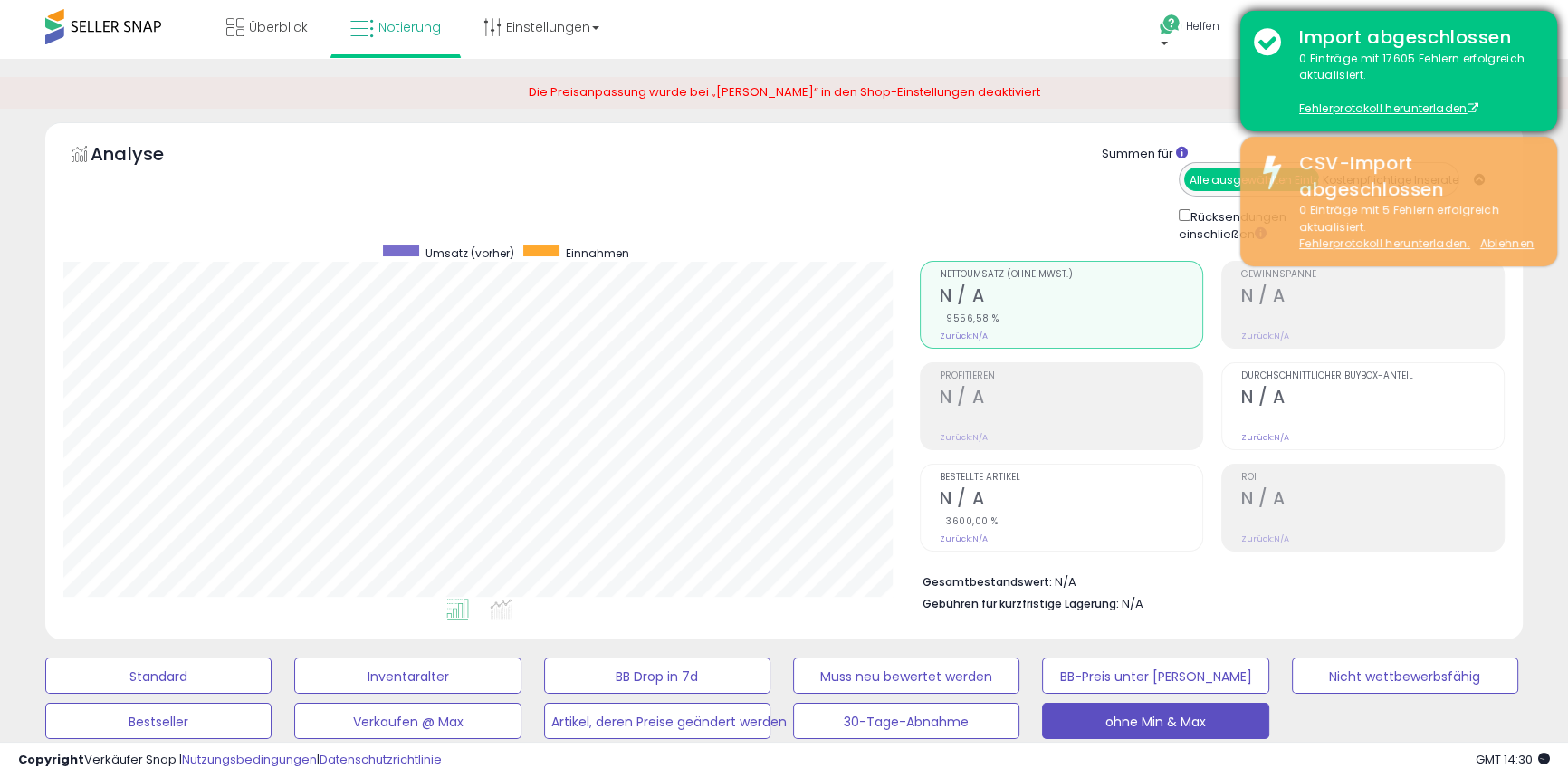
click at [1542, 20] on div "Import abgeschlossen 0 Einträge mit 17605 Fehlern erfolgreich aktualisiert. Feh…" at bounding box center [1399, 70] width 317 height 120
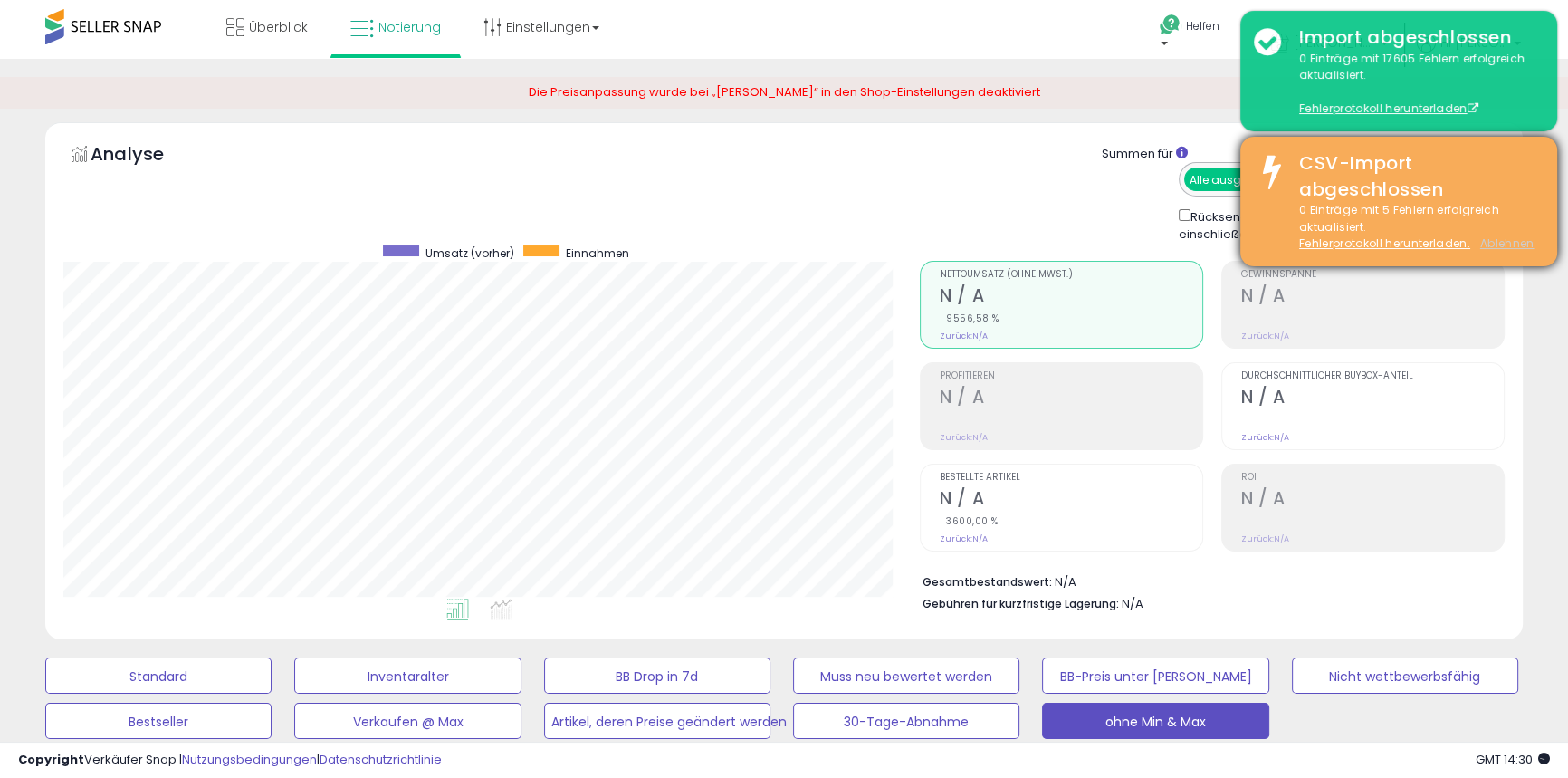
click at [1512, 240] on font "Ablehnen" at bounding box center [1508, 244] width 55 height 16
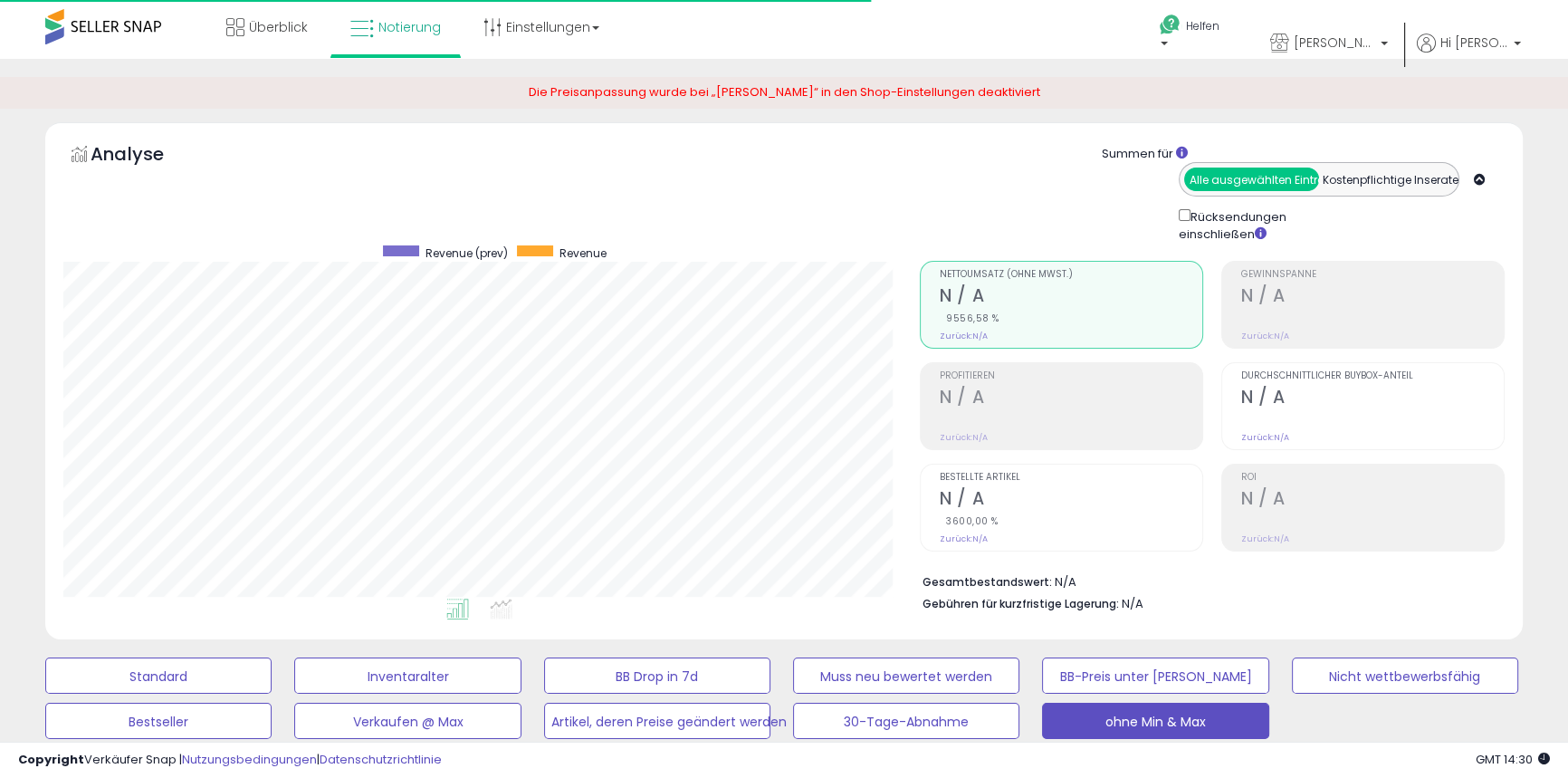
scroll to position [372, 856]
click at [401, 22] on font "Notierung" at bounding box center [410, 27] width 63 height 19
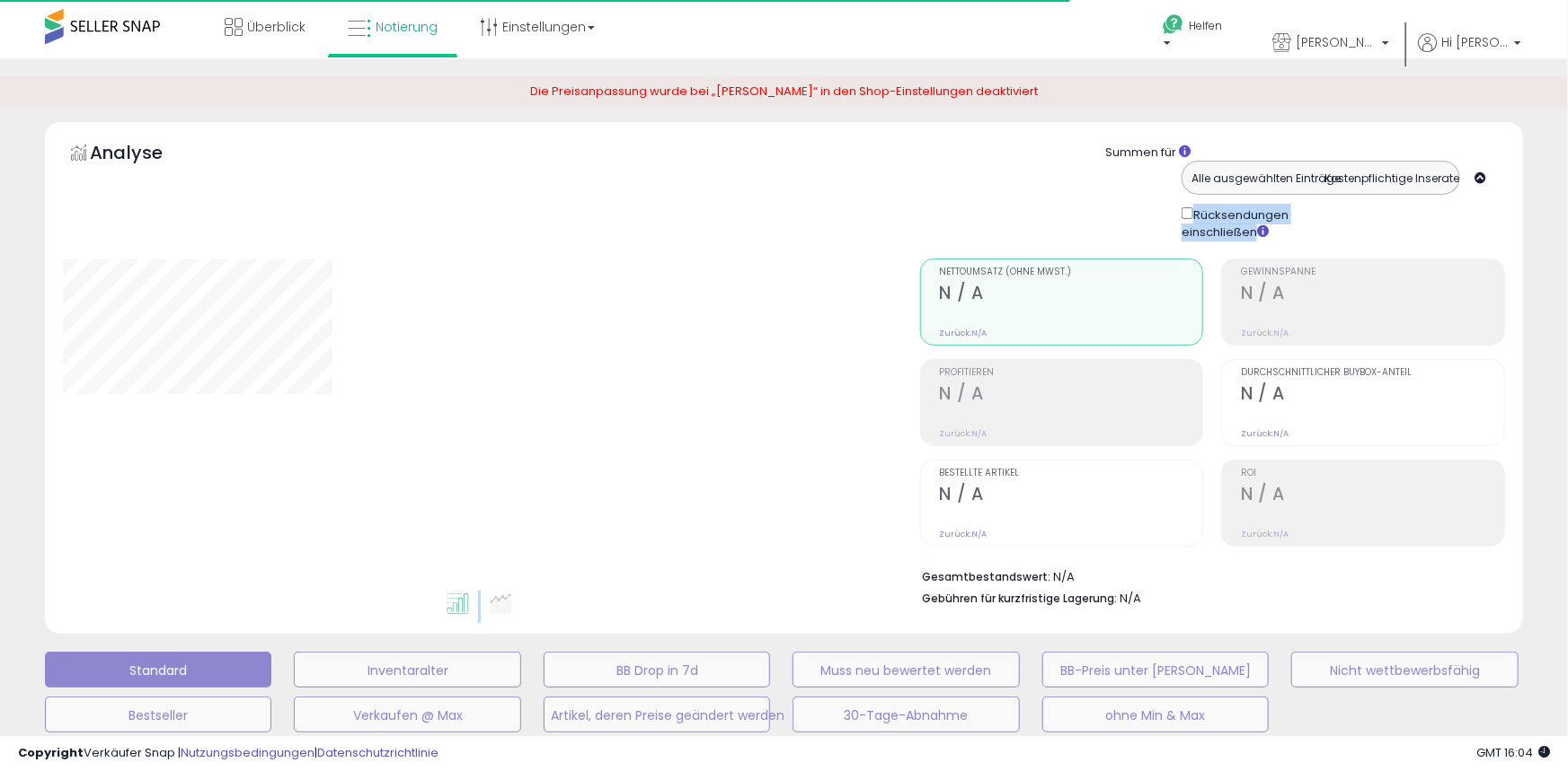
drag, startPoint x: 1561, startPoint y: 211, endPoint x: 1563, endPoint y: 448, distance: 237.0
click at [1555, 444] on div "**********" at bounding box center [784, 613] width 1568 height 1110
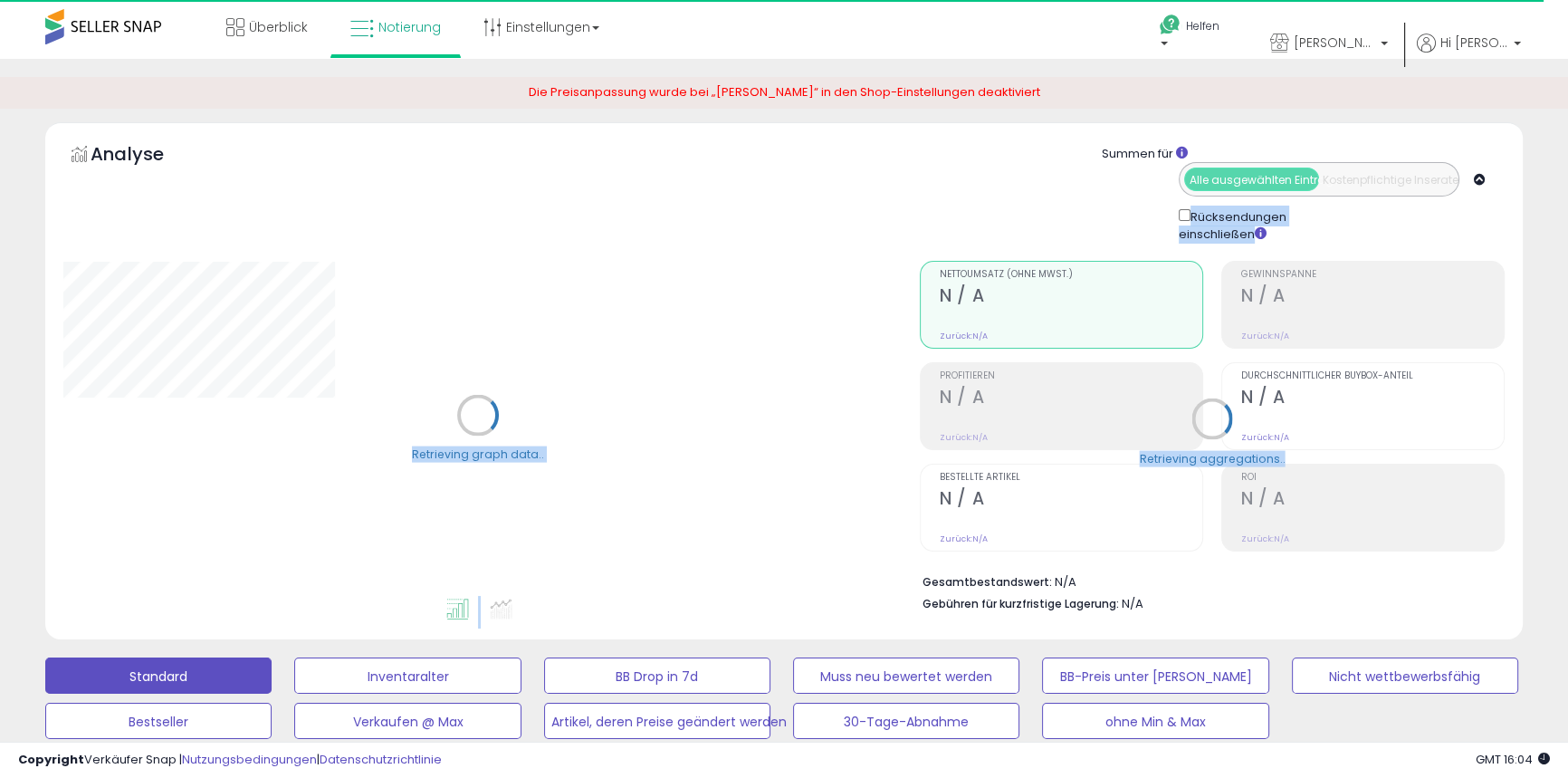
click at [920, 207] on div "Summen für Alle ausgewählten Einträge Kostenpflichtige Inserate Rücksendungen e…" at bounding box center [1206, 190] width 571 height 107
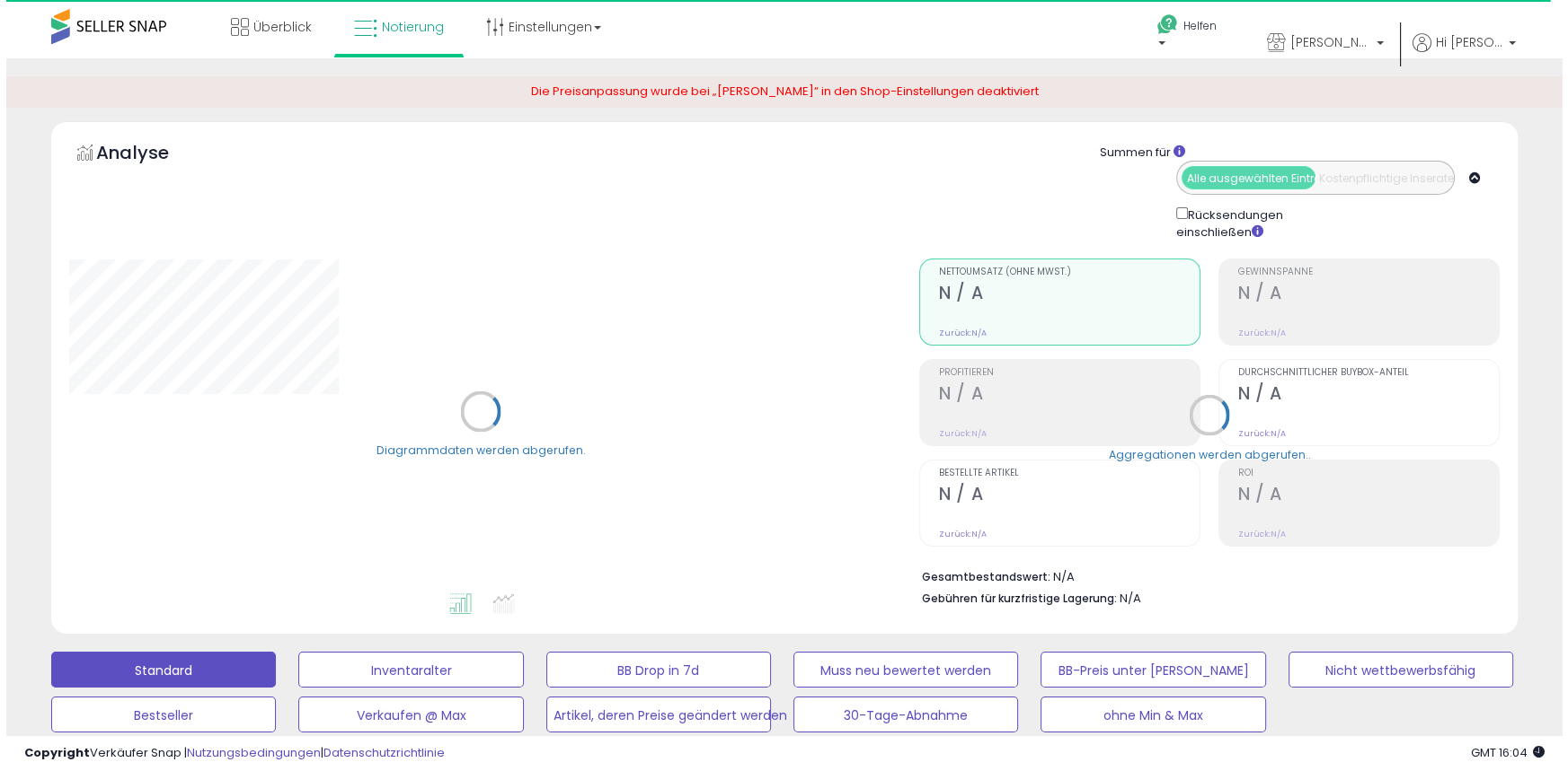
scroll to position [255, 0]
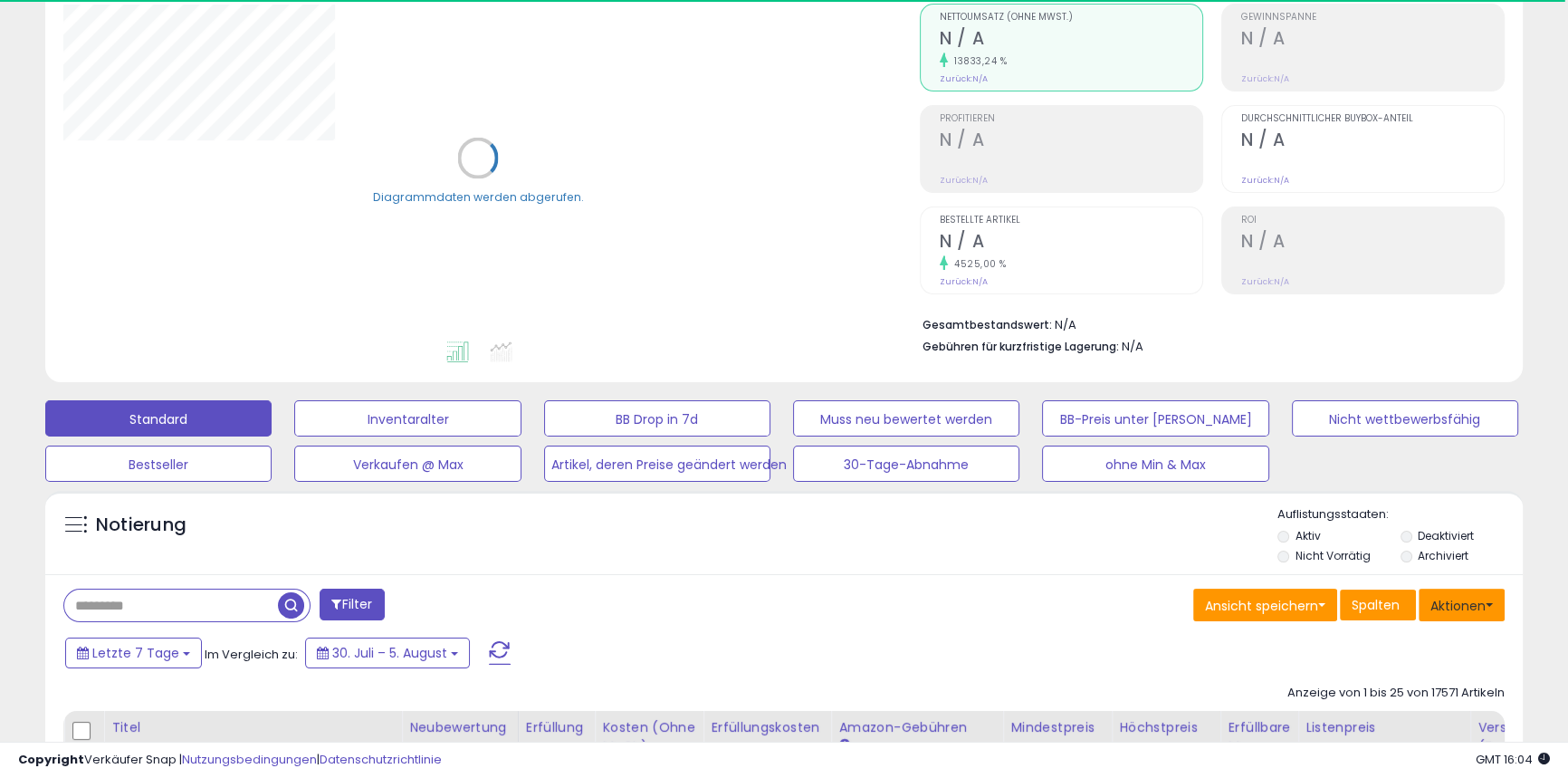
click at [1494, 611] on button "Aktionen" at bounding box center [1462, 605] width 86 height 32
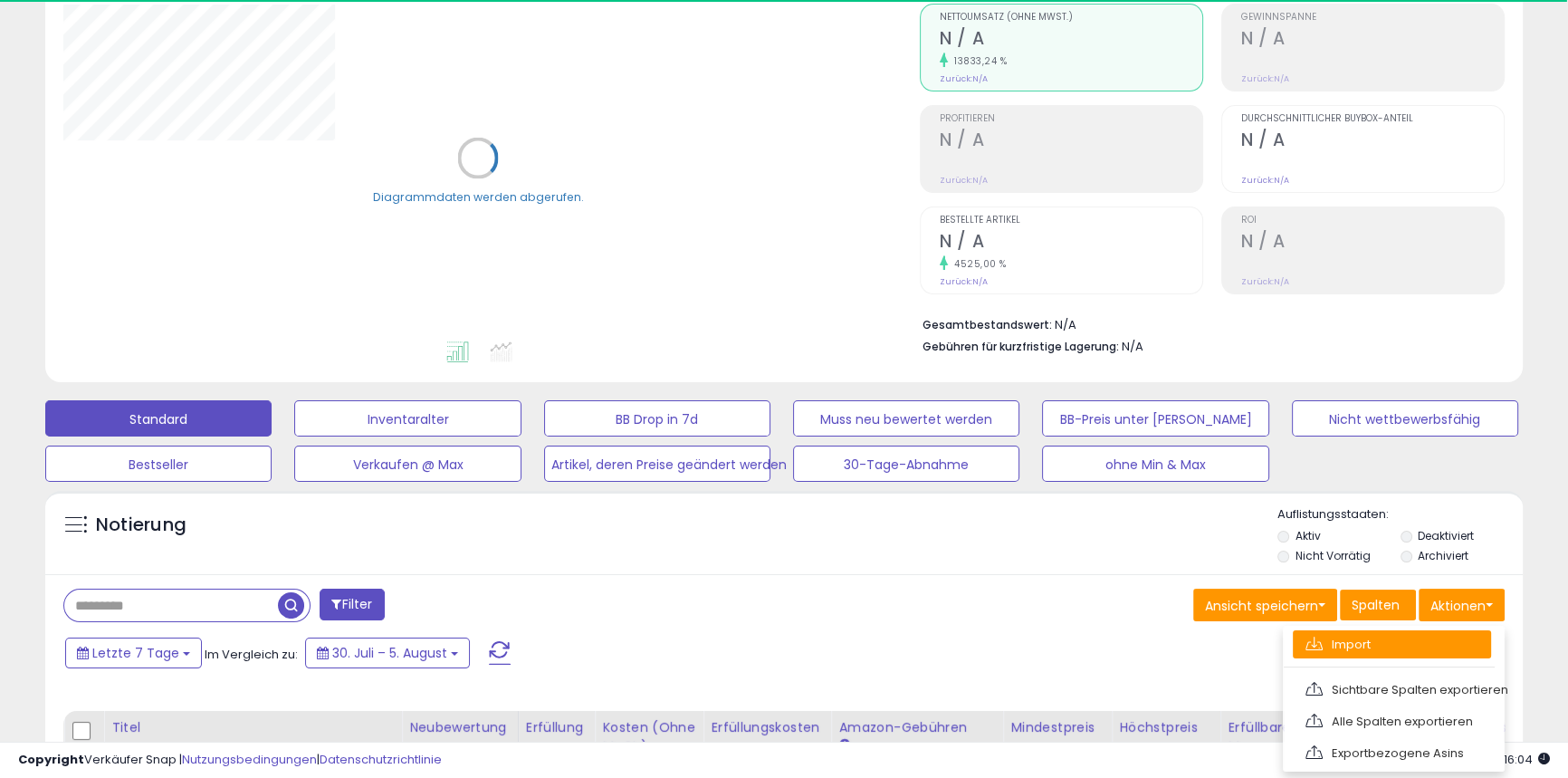
click at [1357, 646] on font "Import" at bounding box center [1352, 645] width 39 height 18
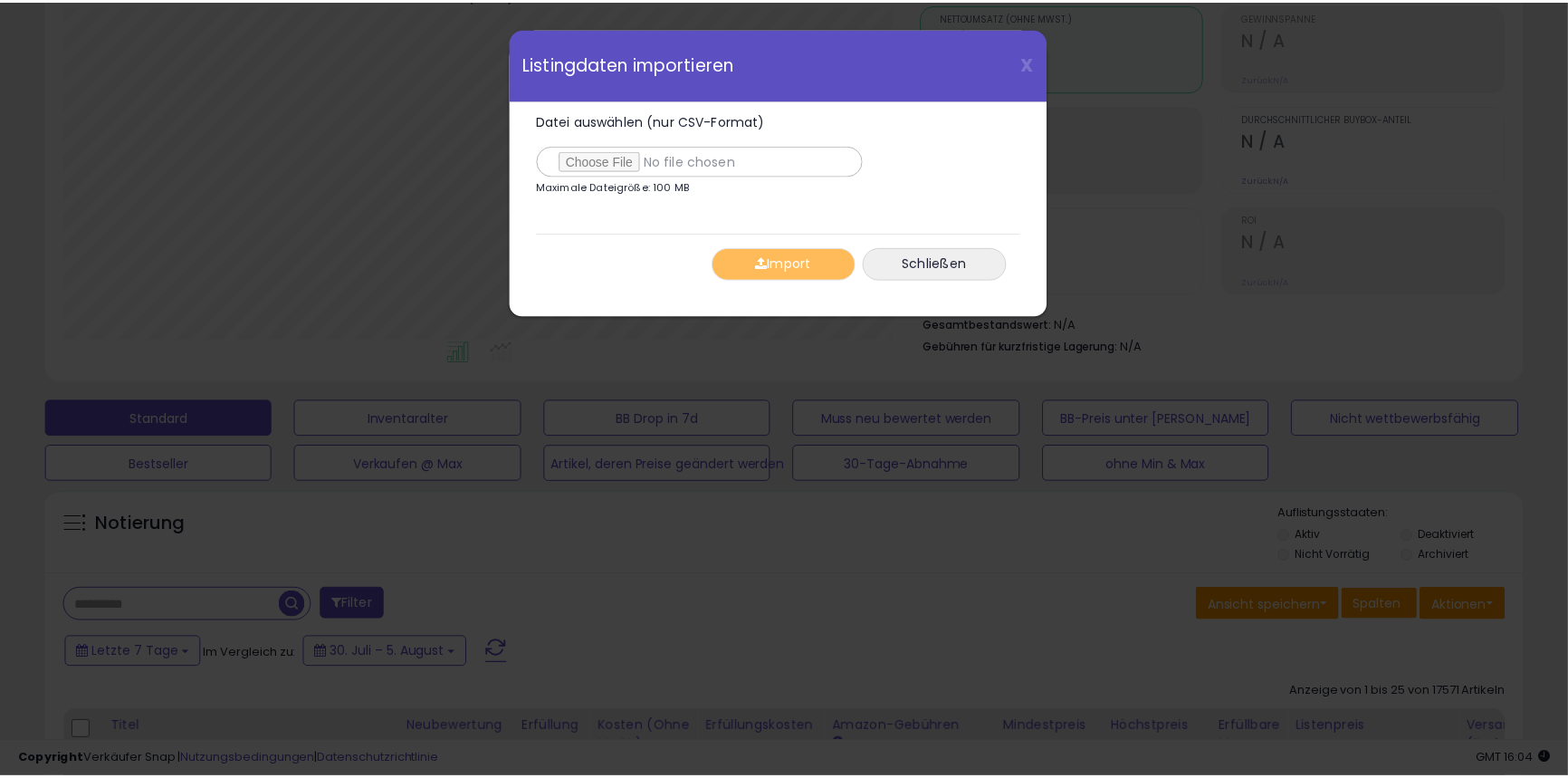
scroll to position [372, 864]
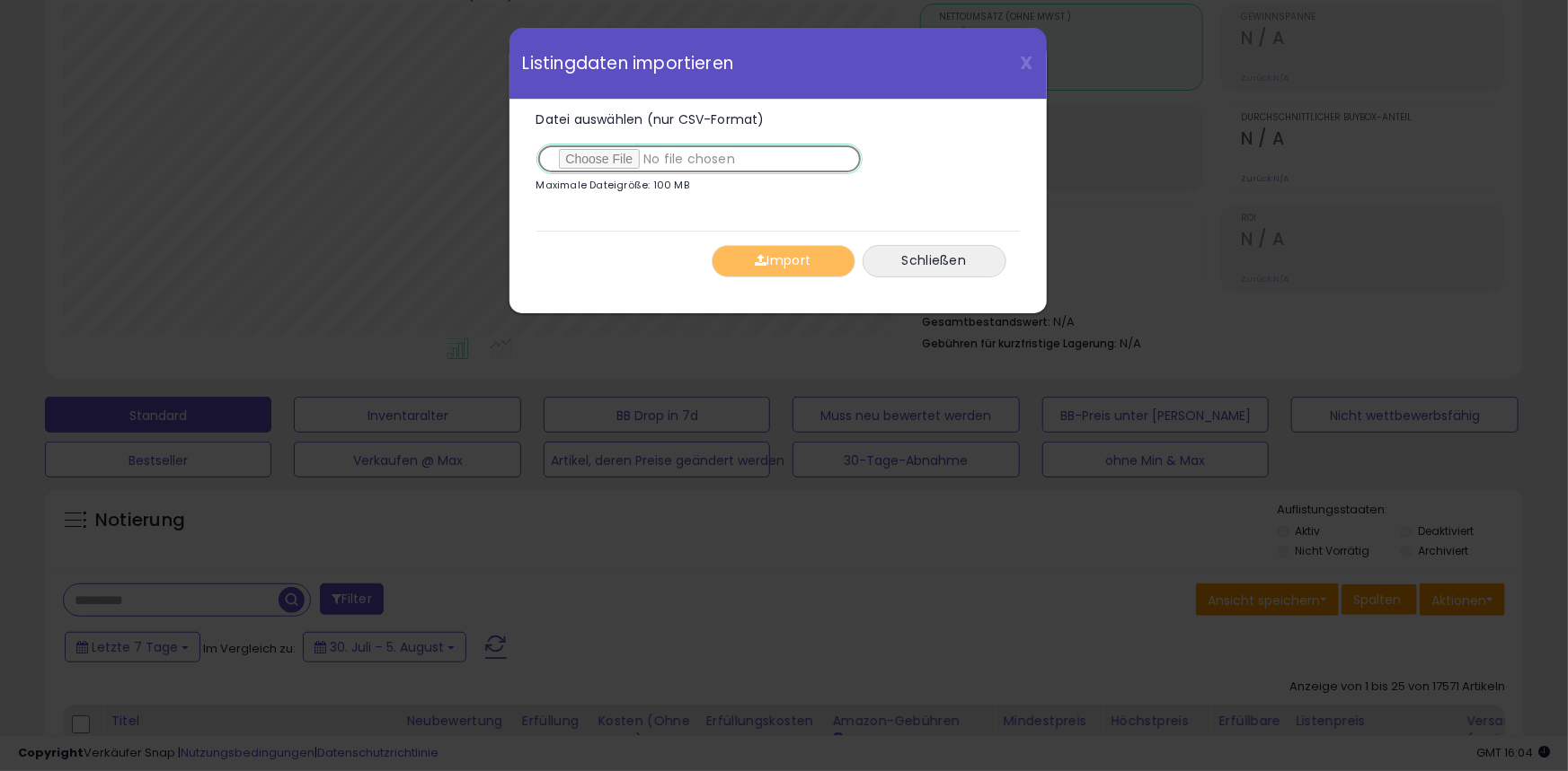
click at [616, 153] on input "Datei auswählen (nur CSV-Format)" at bounding box center [700, 158] width 326 height 30
type input "**********"
click at [776, 269] on font "Import" at bounding box center [789, 261] width 44 height 18
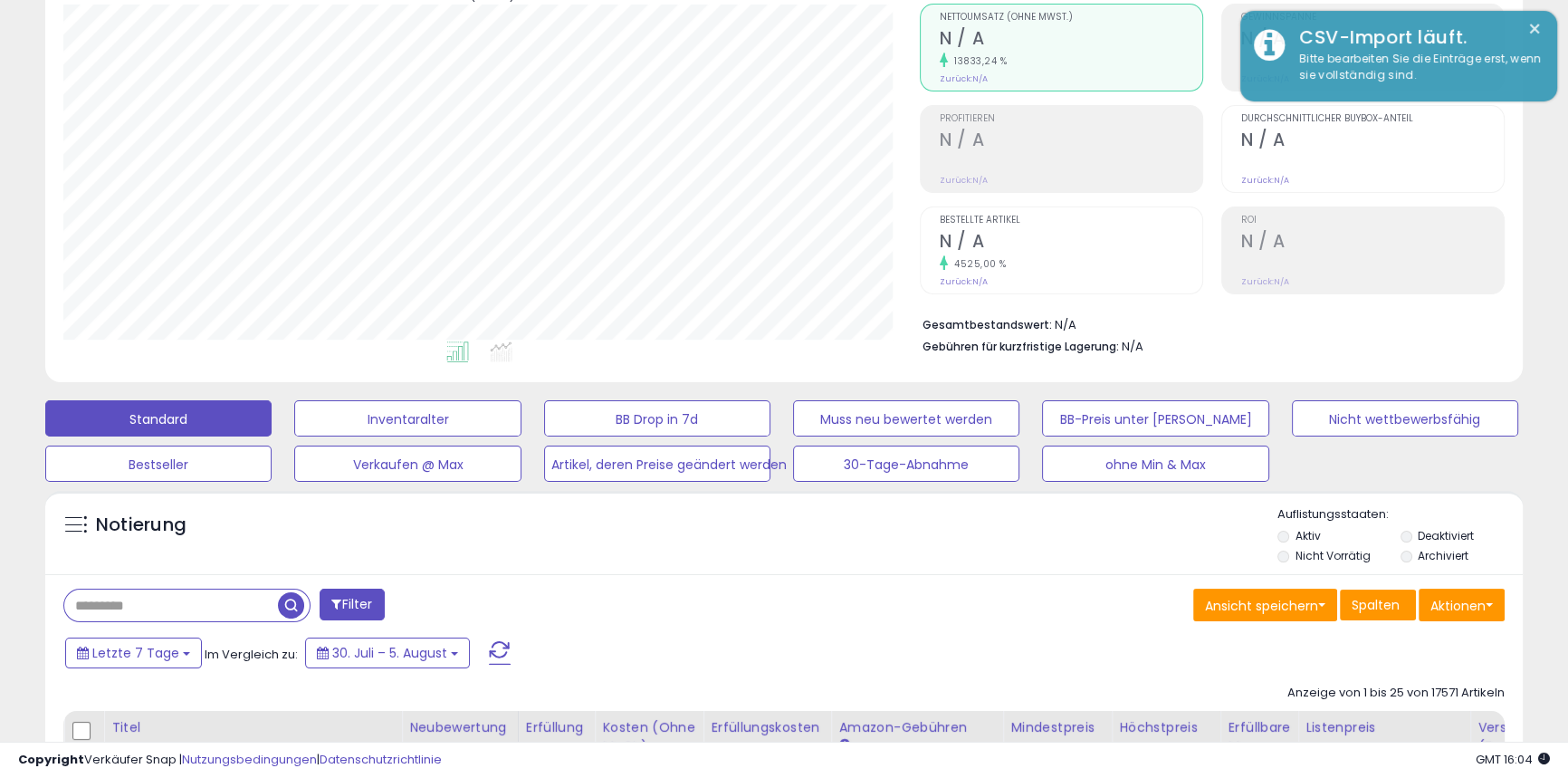
scroll to position [0, 0]
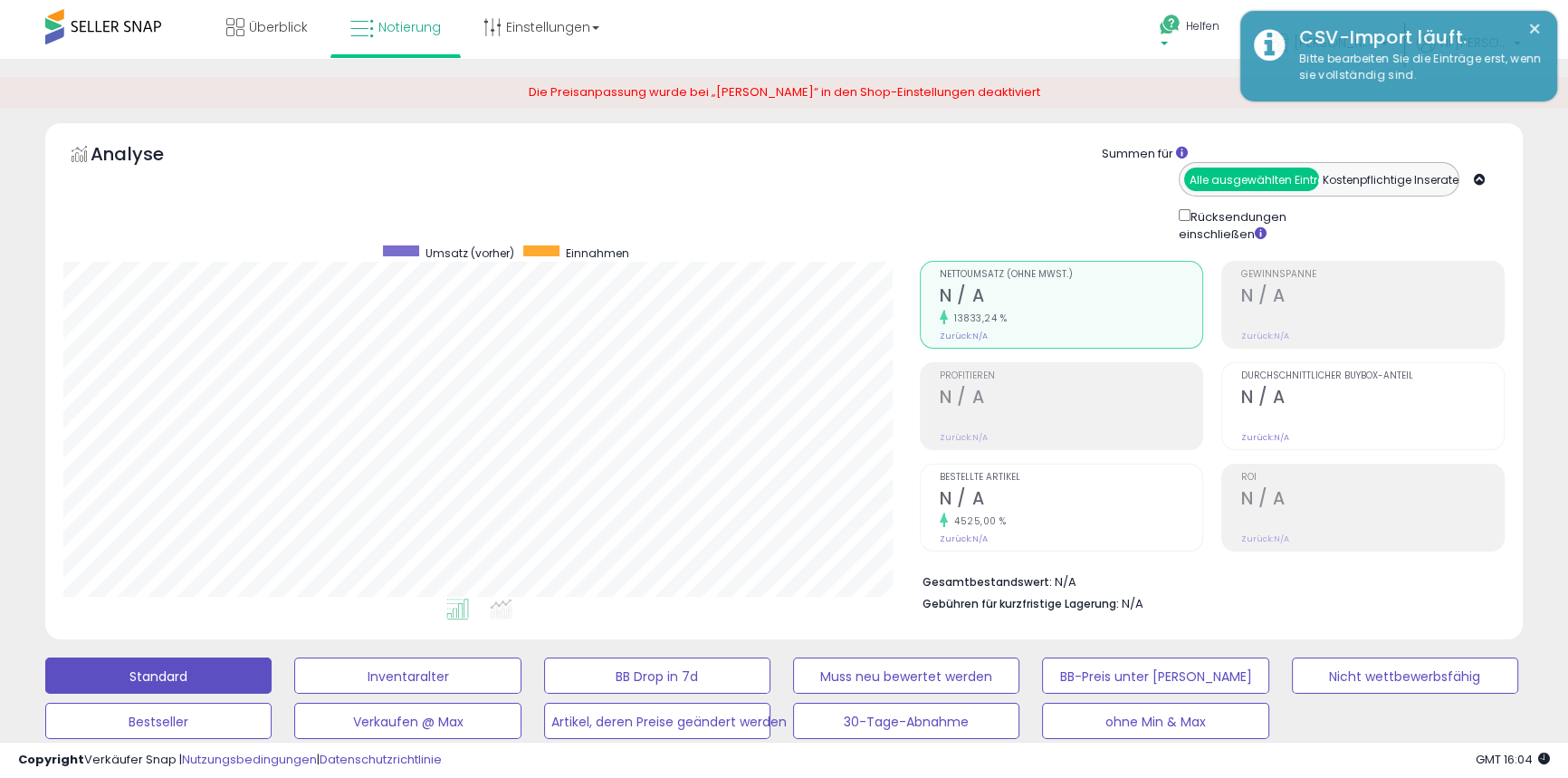
click at [1182, 19] on icon at bounding box center [1170, 24] width 22 height 23
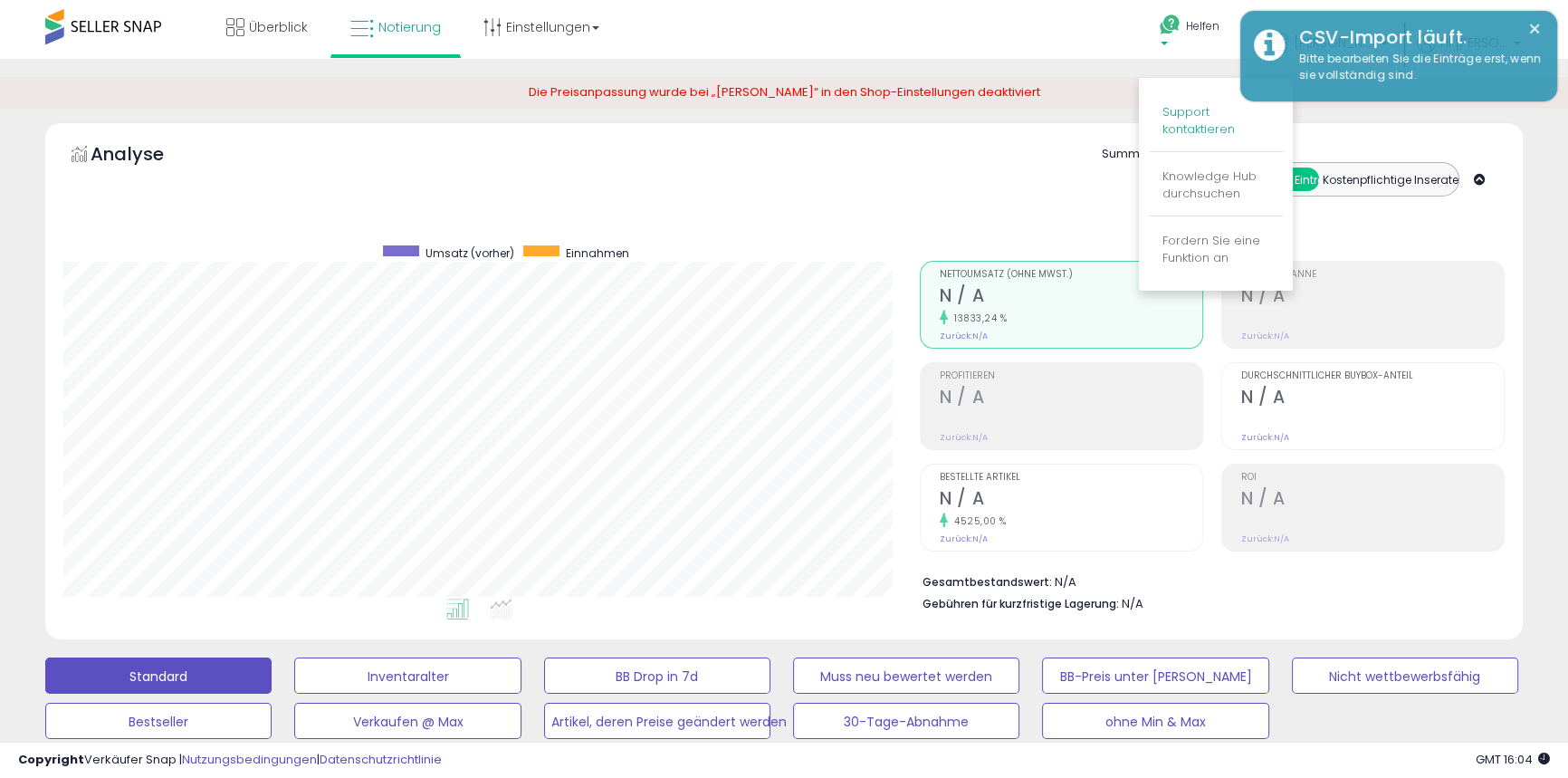
click at [1202, 120] on font "Support kontaktieren" at bounding box center [1199, 120] width 72 height 34
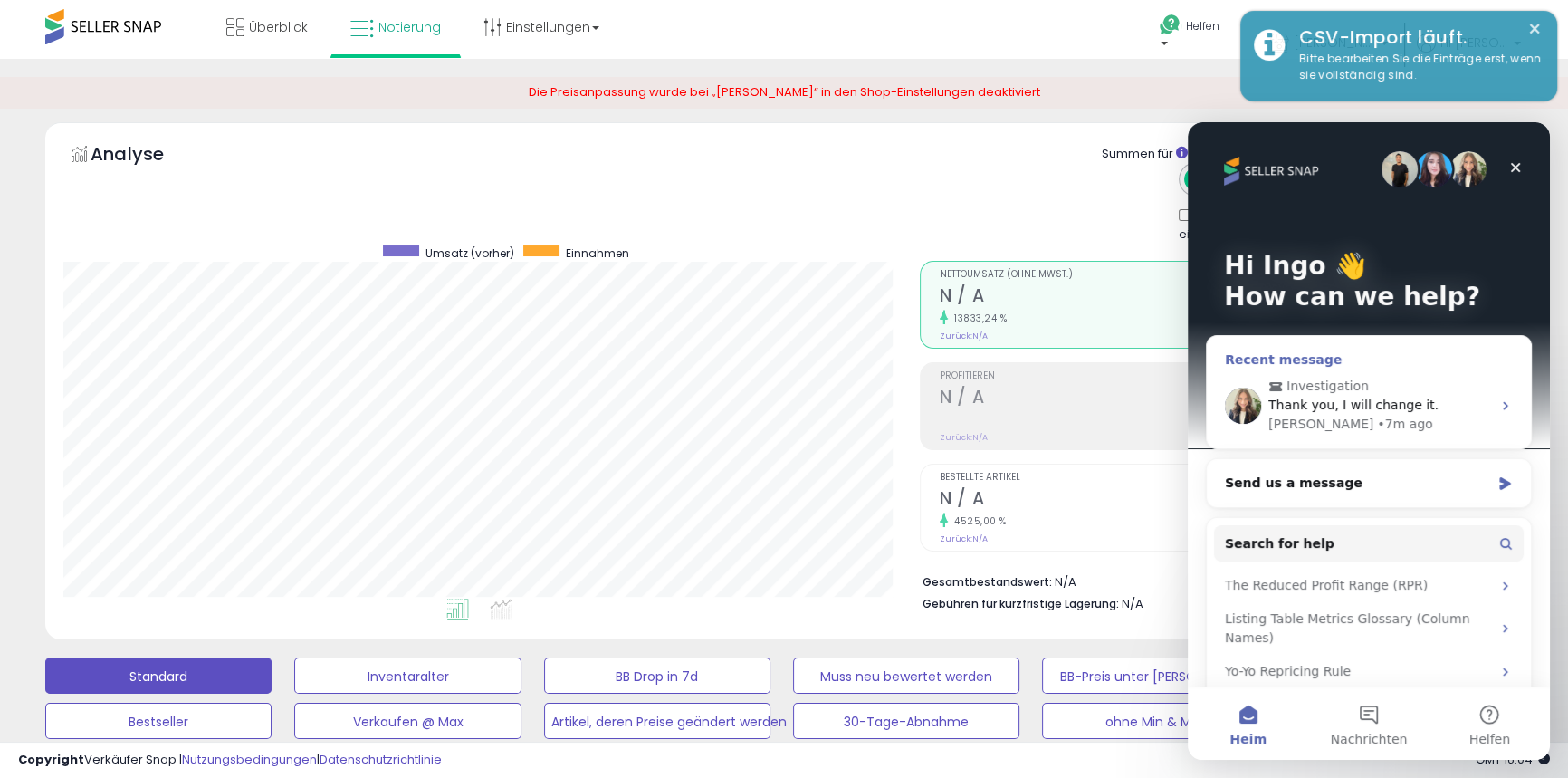
click at [1294, 406] on span "Thank you, I will change it." at bounding box center [1354, 404] width 170 height 15
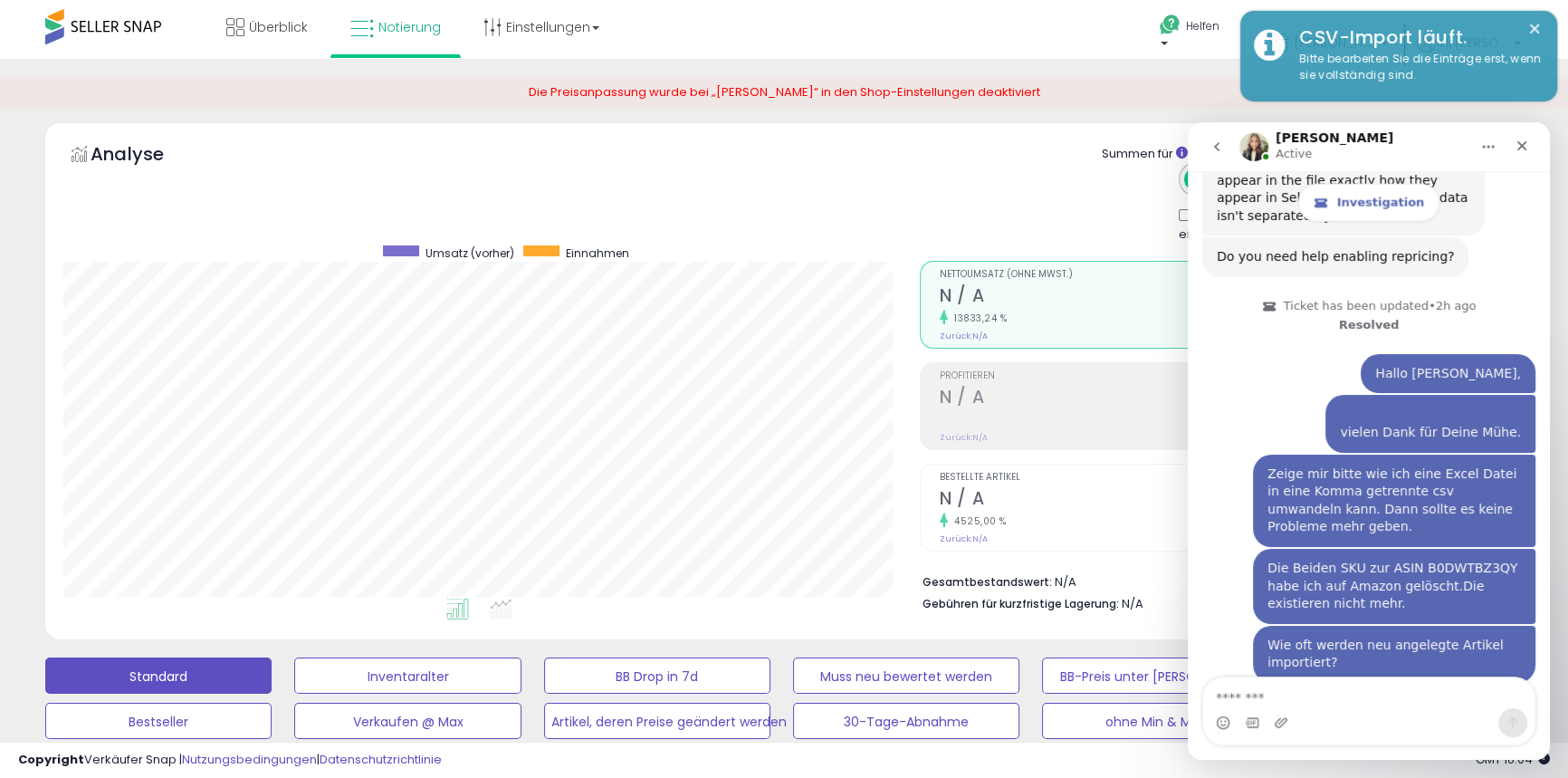
scroll to position [8906, 0]
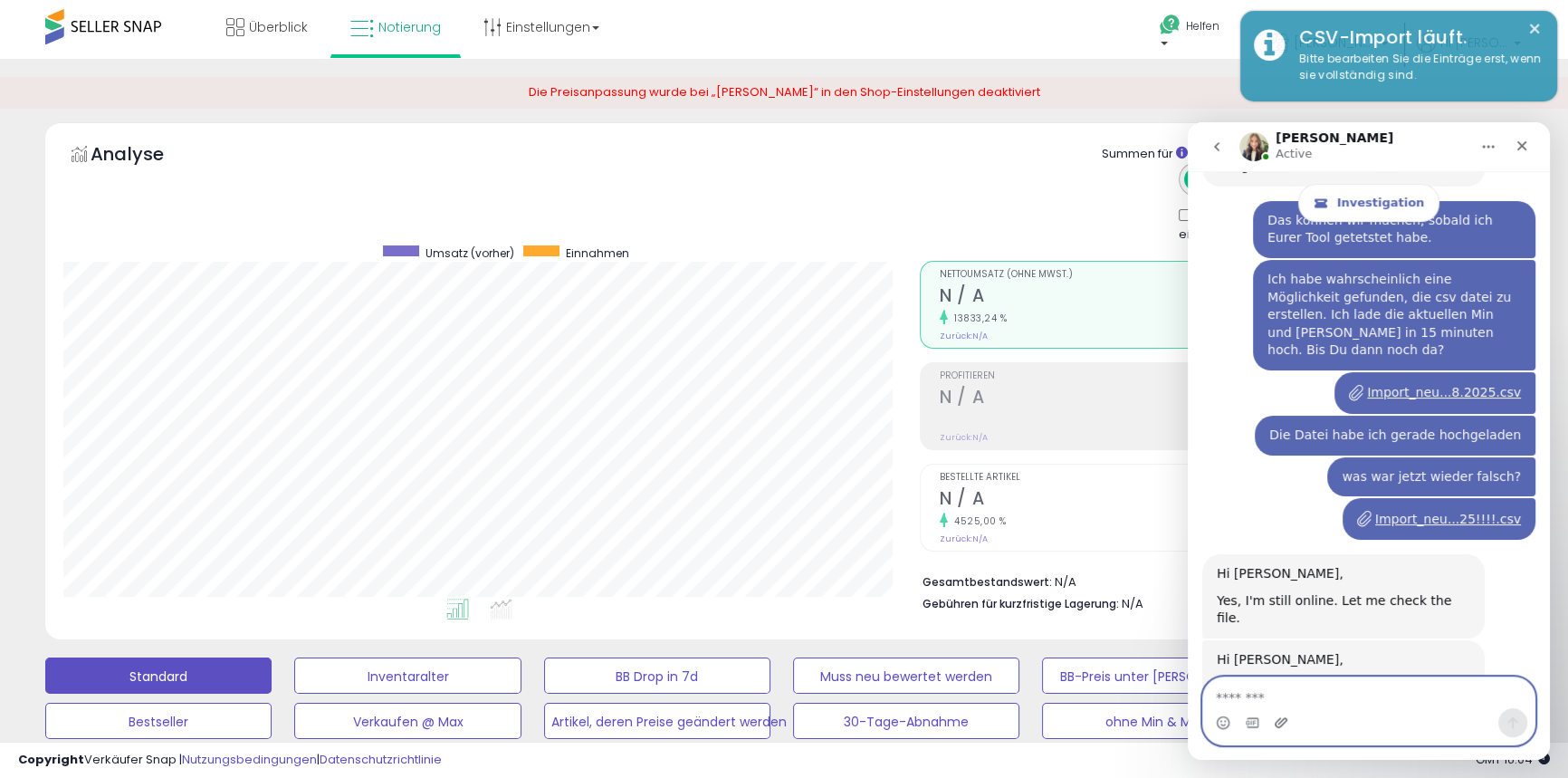
click at [1277, 722] on icon "Upload attachment" at bounding box center [1281, 722] width 15 height 15
click at [1227, 692] on textarea "Message…" at bounding box center [1368, 693] width 332 height 30
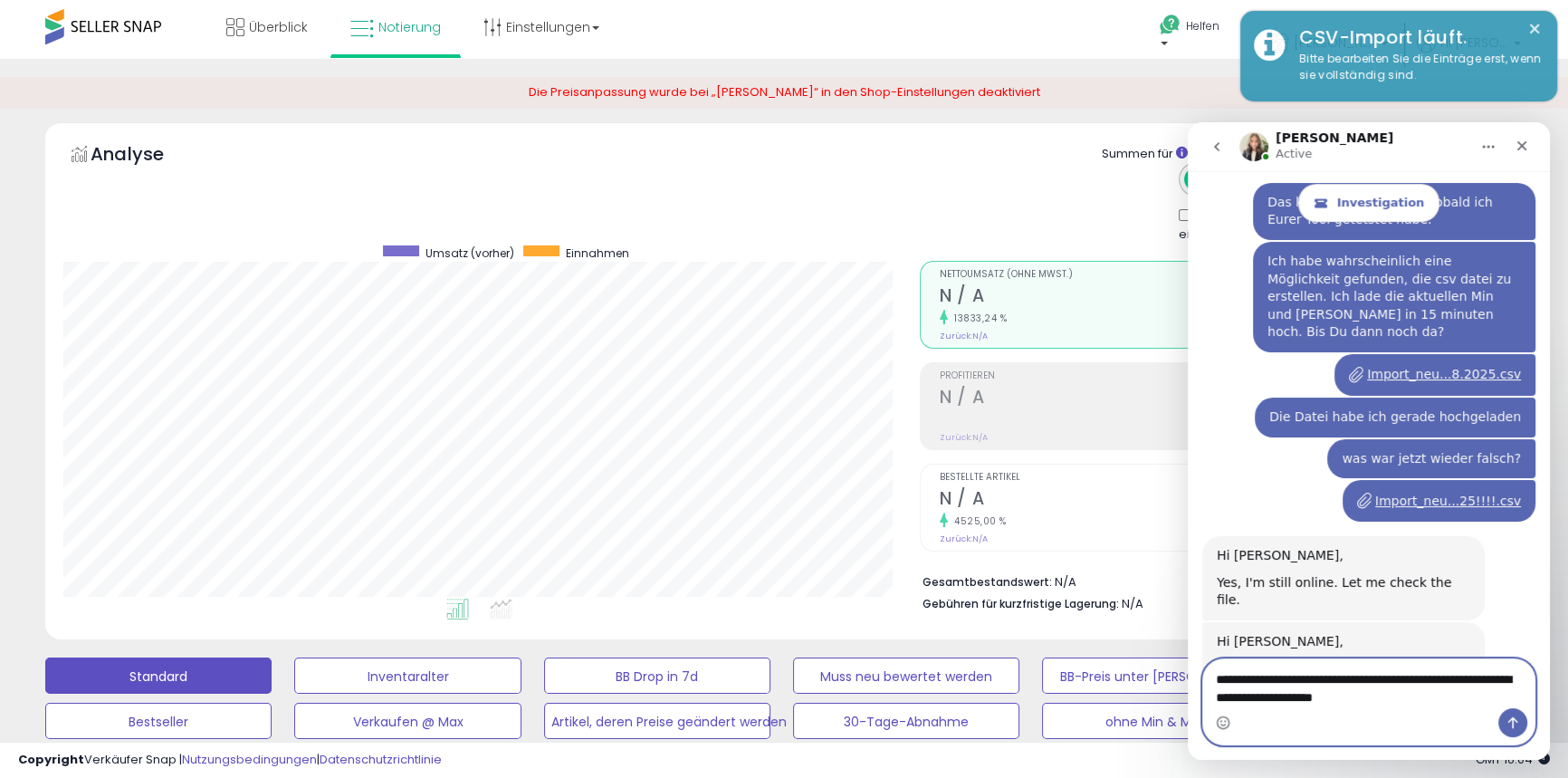
type textarea "**********"
click at [1522, 726] on button "Send a message…" at bounding box center [1513, 723] width 29 height 29
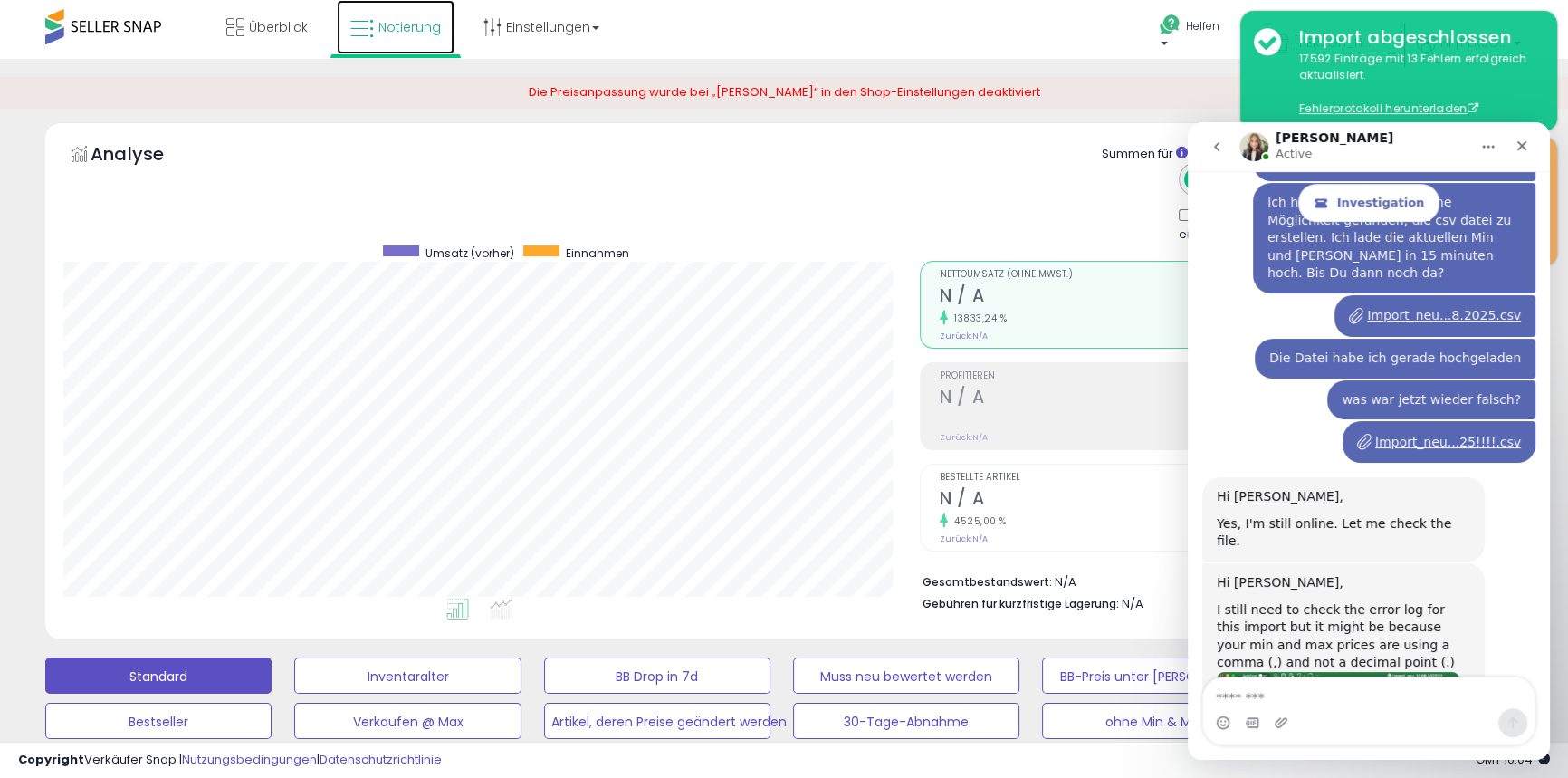
click at [392, 29] on font "Notierung" at bounding box center [410, 27] width 63 height 19
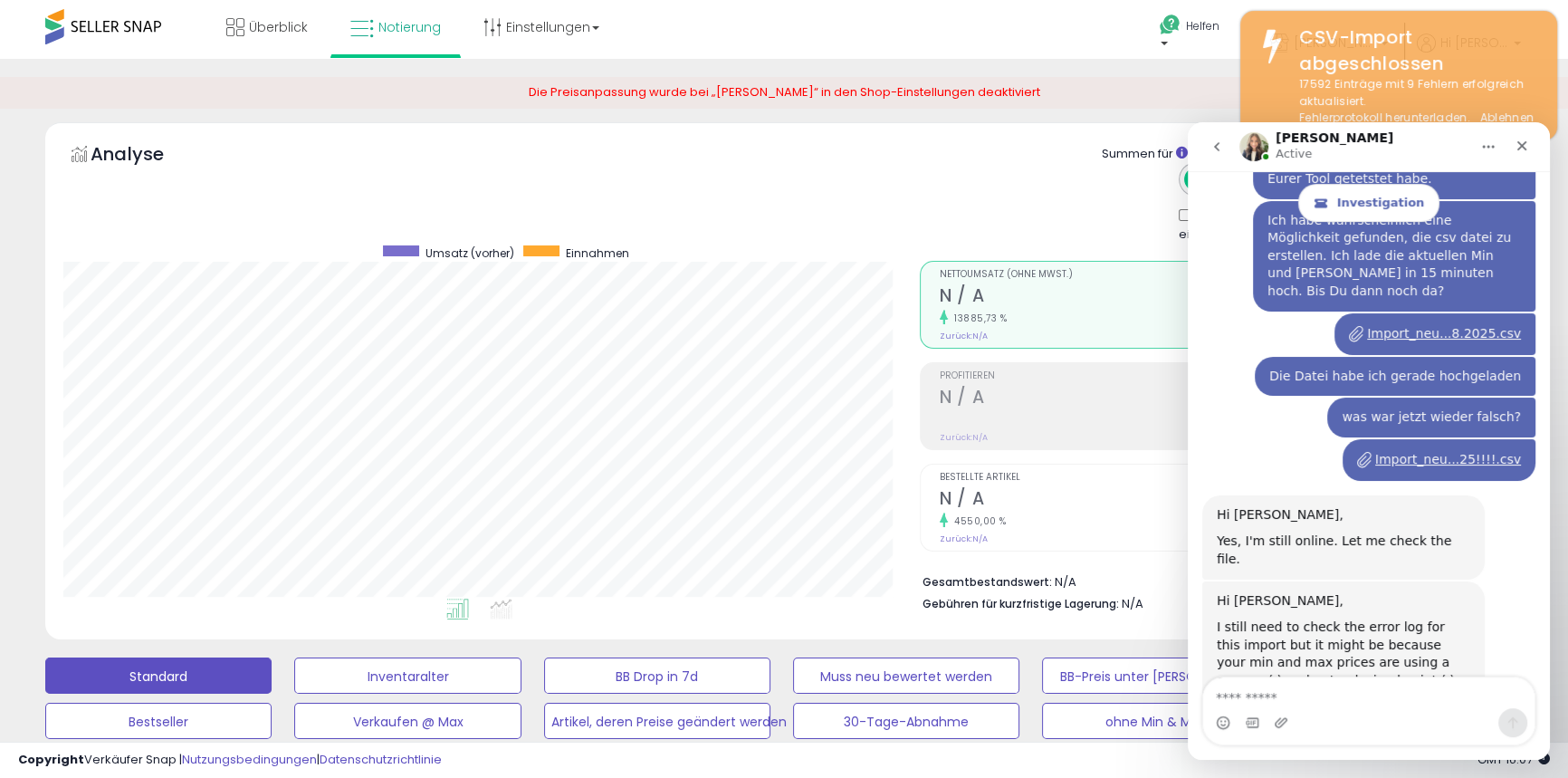
scroll to position [372, 856]
click at [525, 24] on font "Einstellungen" at bounding box center [549, 27] width 84 height 19
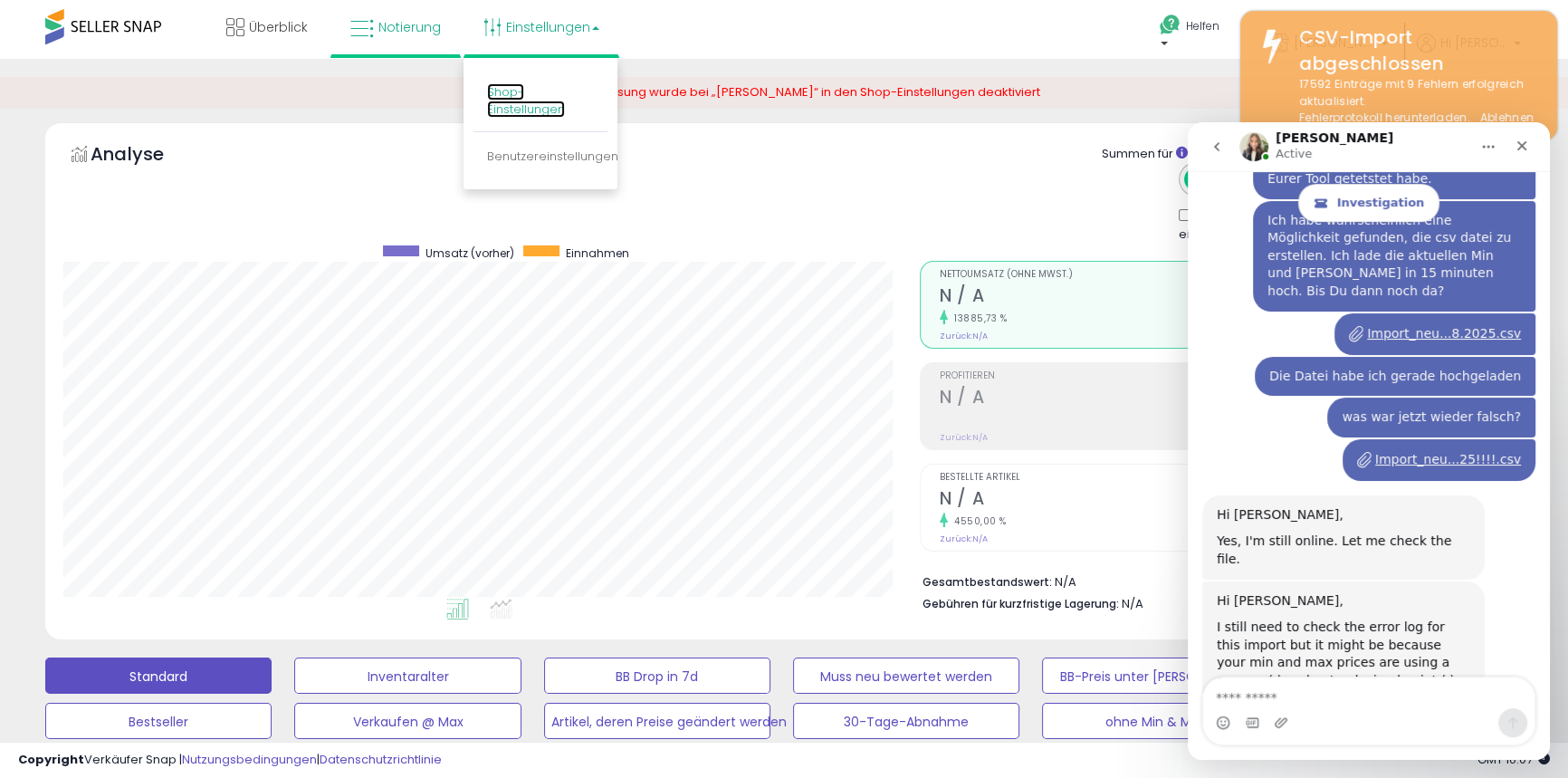
click at [514, 96] on font "Shop-Einstellungen" at bounding box center [526, 100] width 78 height 34
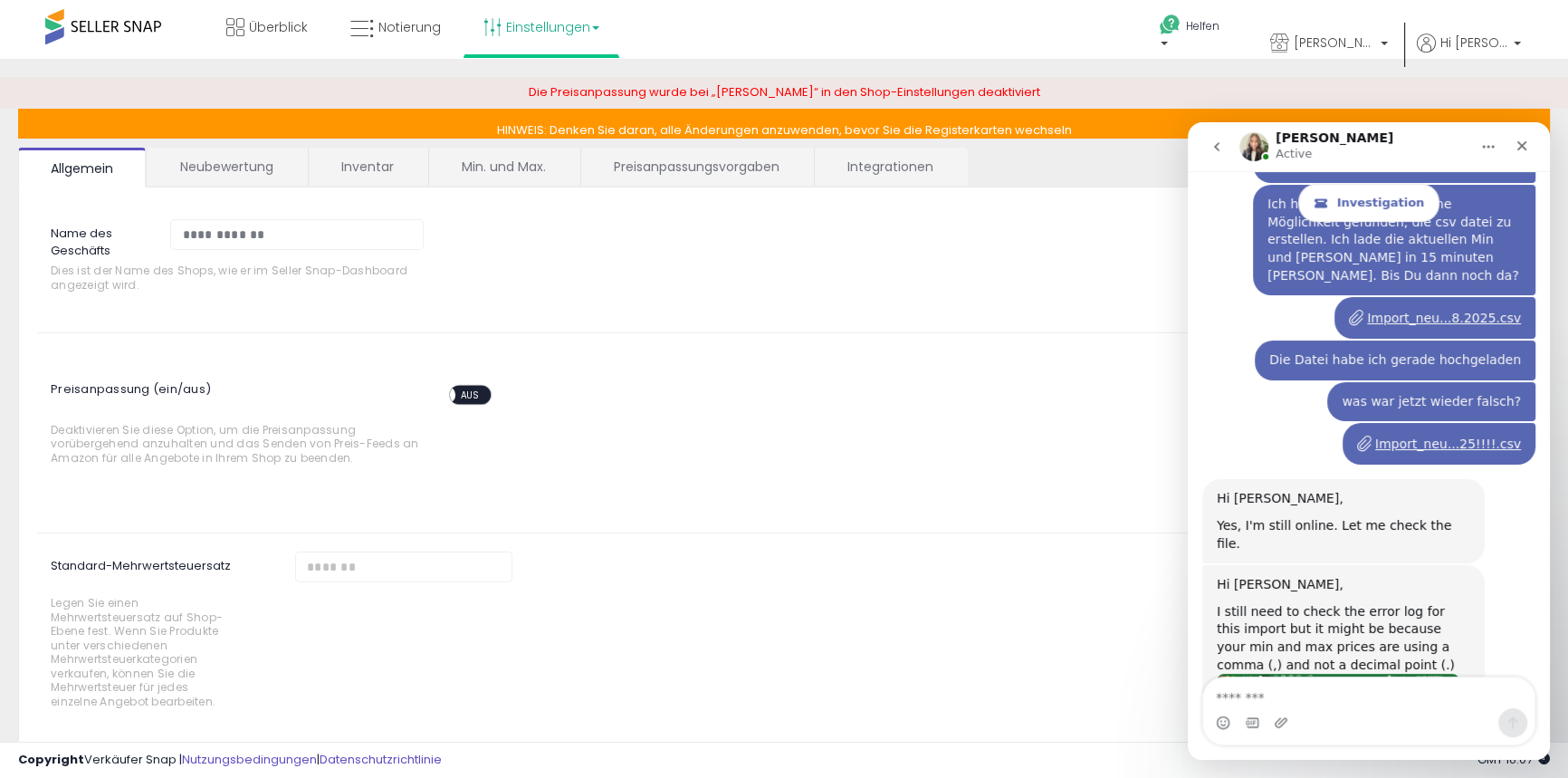
click at [711, 168] on font "Preisanpassungsvorgaben" at bounding box center [696, 166] width 165 height 19
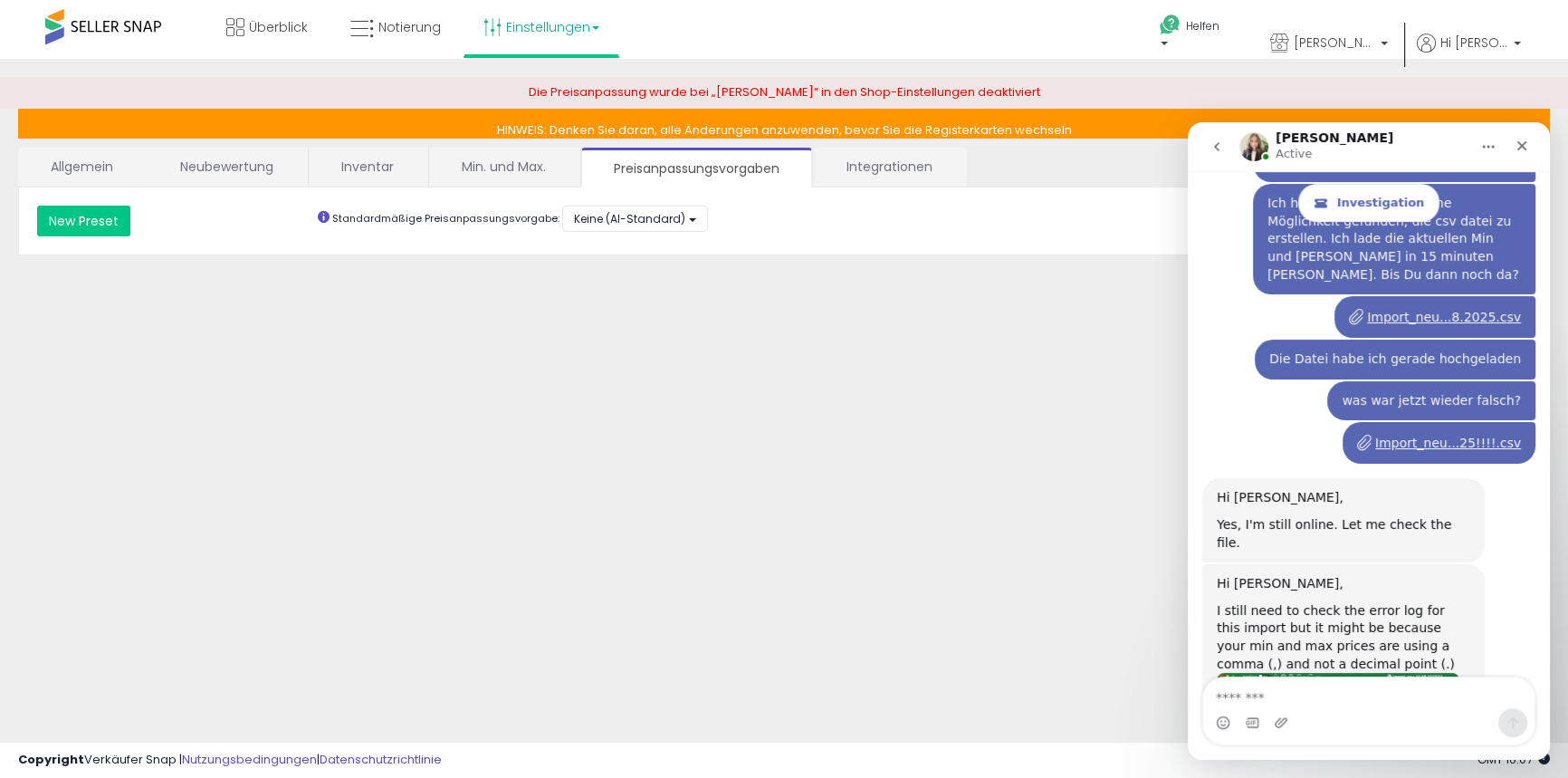
scroll to position [8983, 0]
click at [910, 166] on font "Integrationen" at bounding box center [890, 166] width 86 height 19
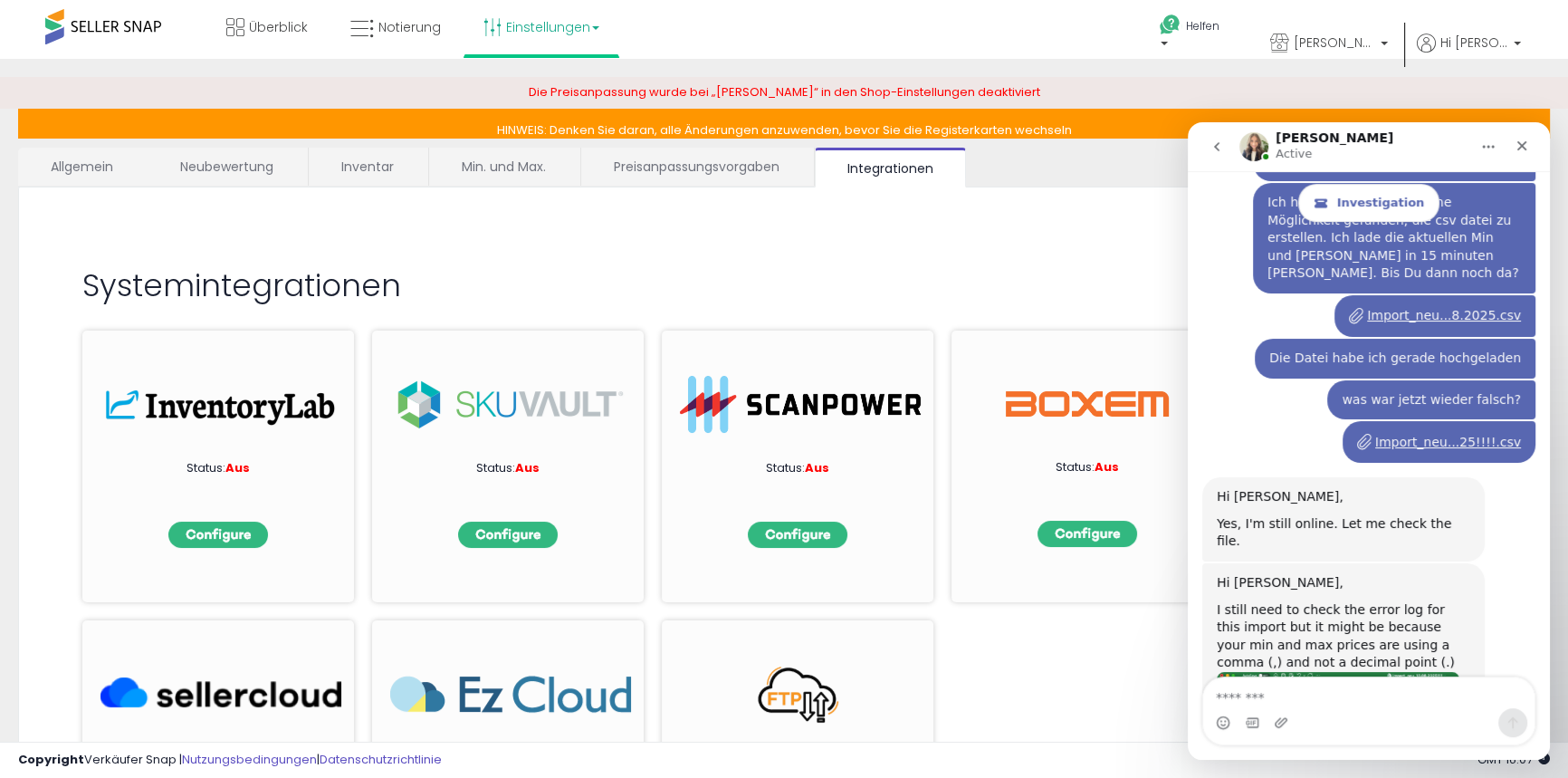
click at [371, 167] on font "Inventar" at bounding box center [368, 166] width 53 height 19
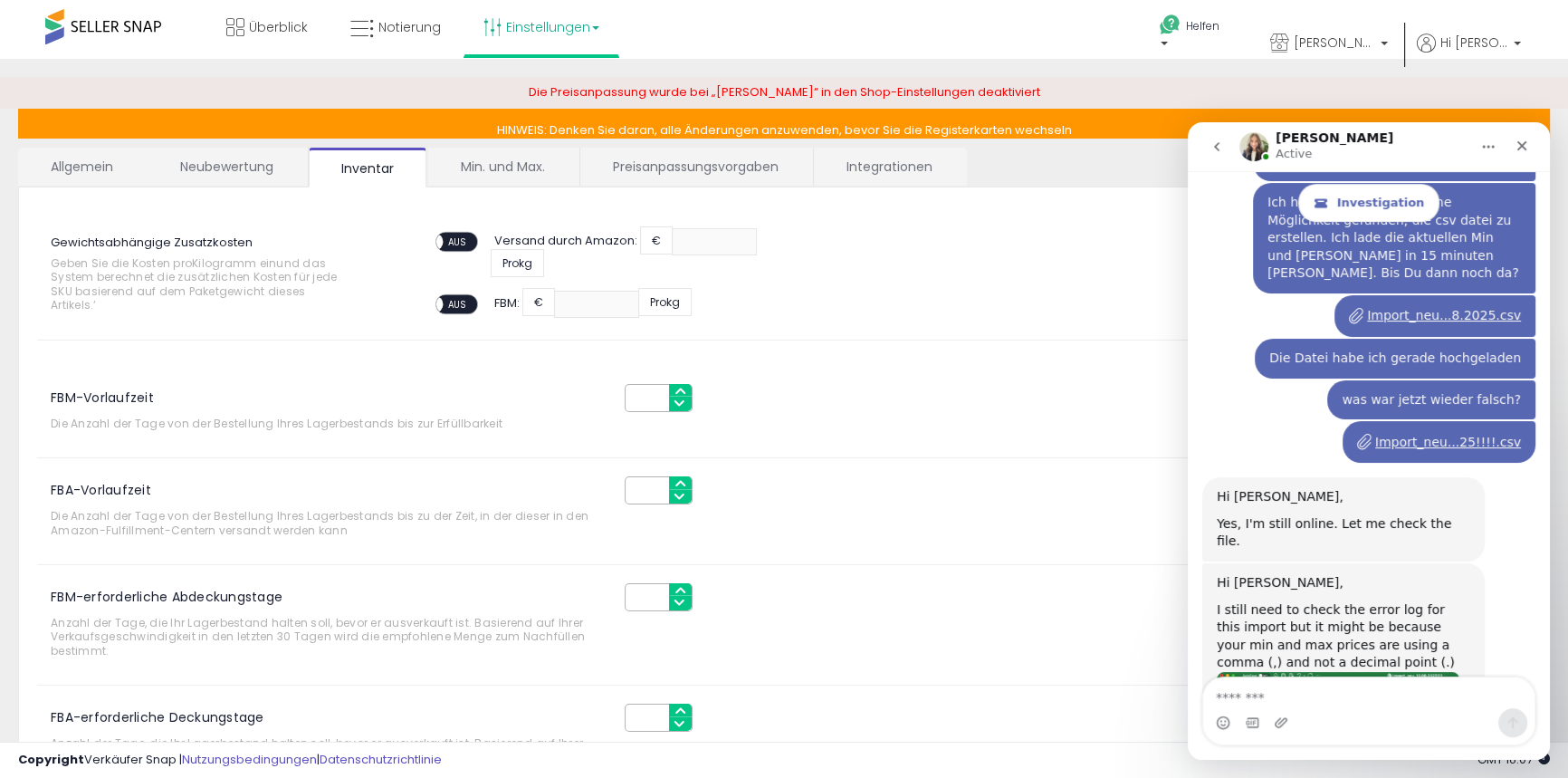
drag, startPoint x: 1568, startPoint y: 267, endPoint x: 302, endPoint y: 7, distance: 1292.4
click at [241, 162] on font "Neubewertung" at bounding box center [226, 166] width 93 height 19
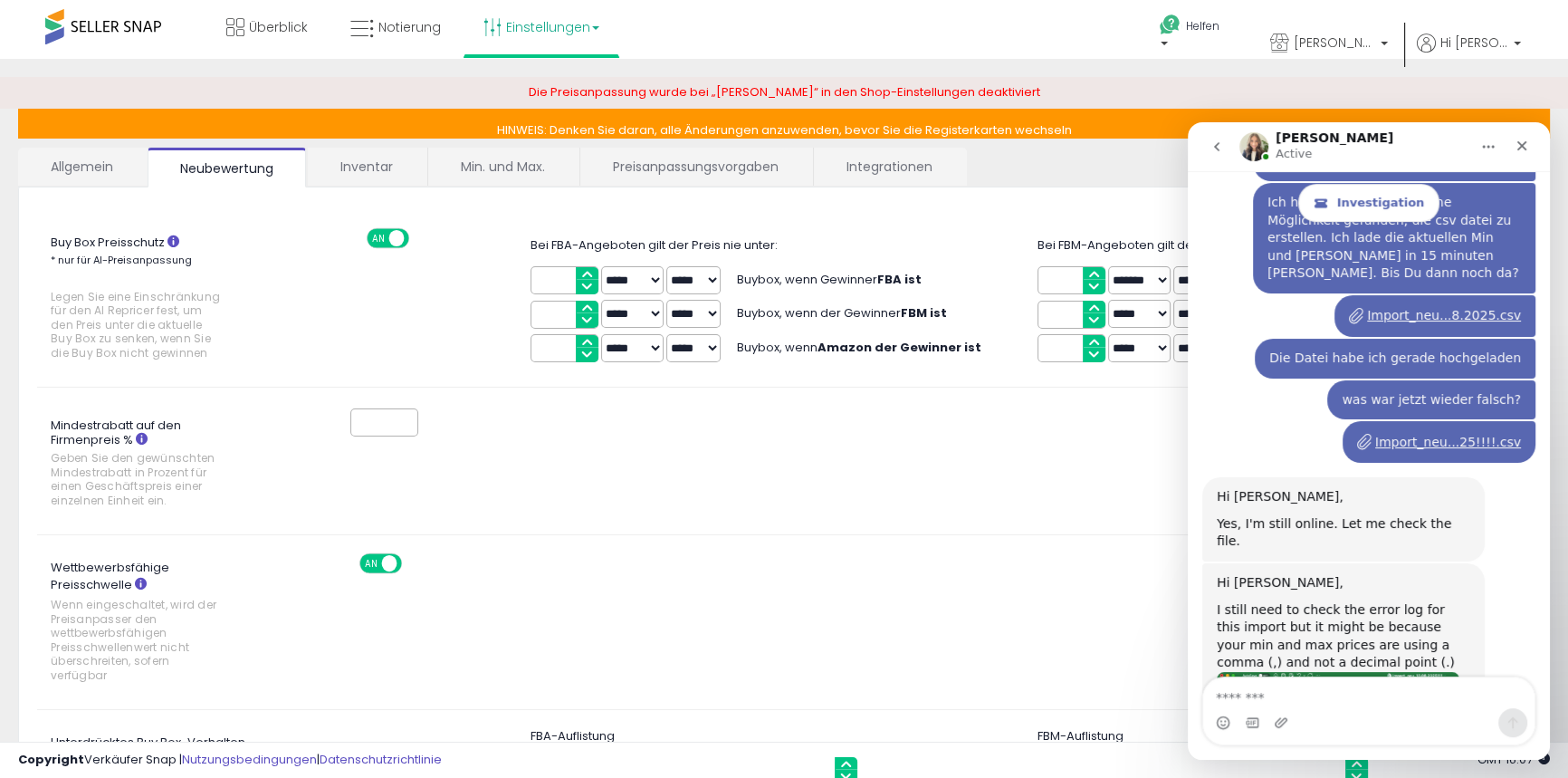
click at [1516, 145] on icon "Close" at bounding box center [1522, 146] width 15 height 15
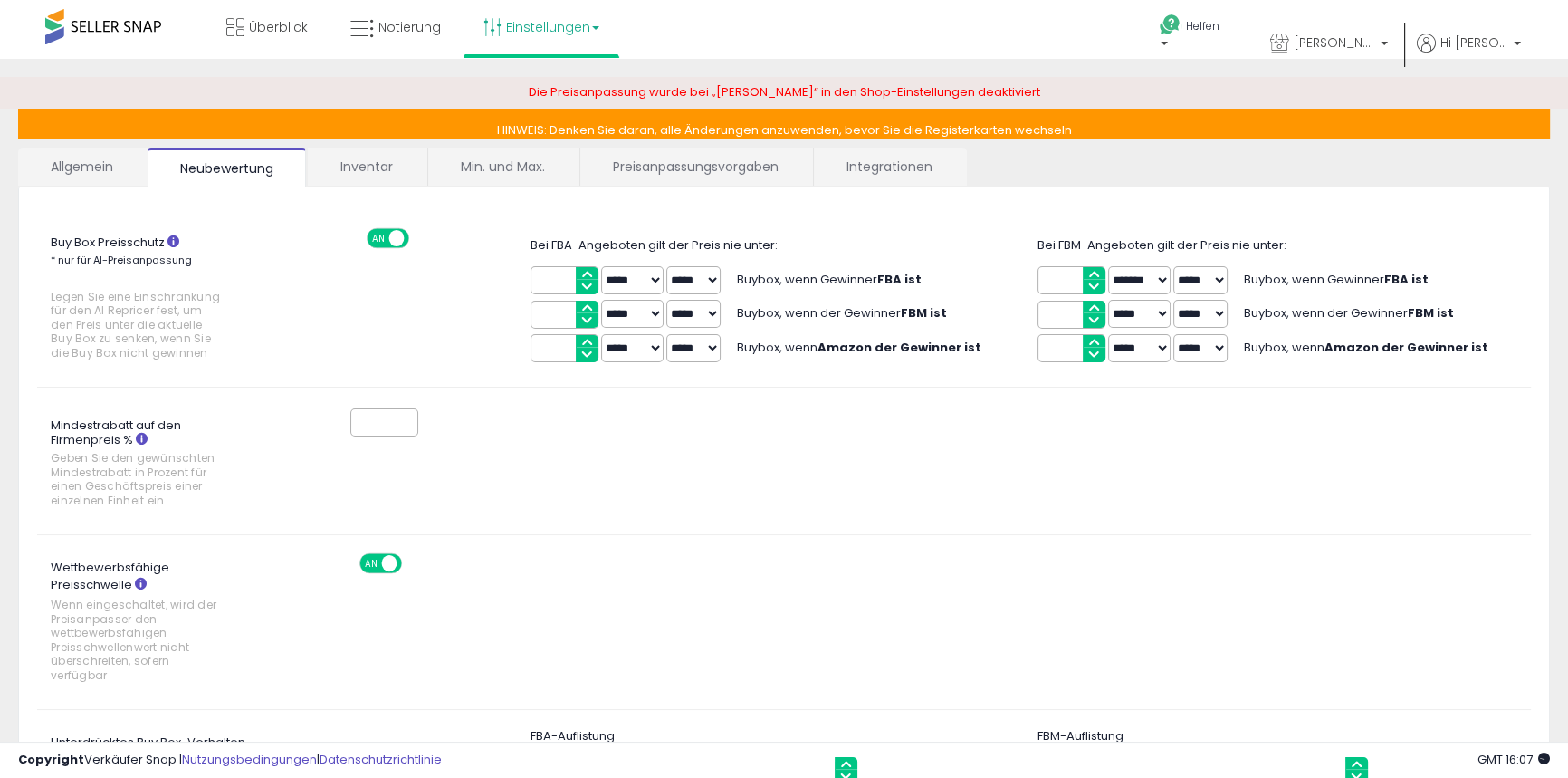
click at [703, 166] on font "Preisanpassungsvorgaben" at bounding box center [695, 166] width 165 height 19
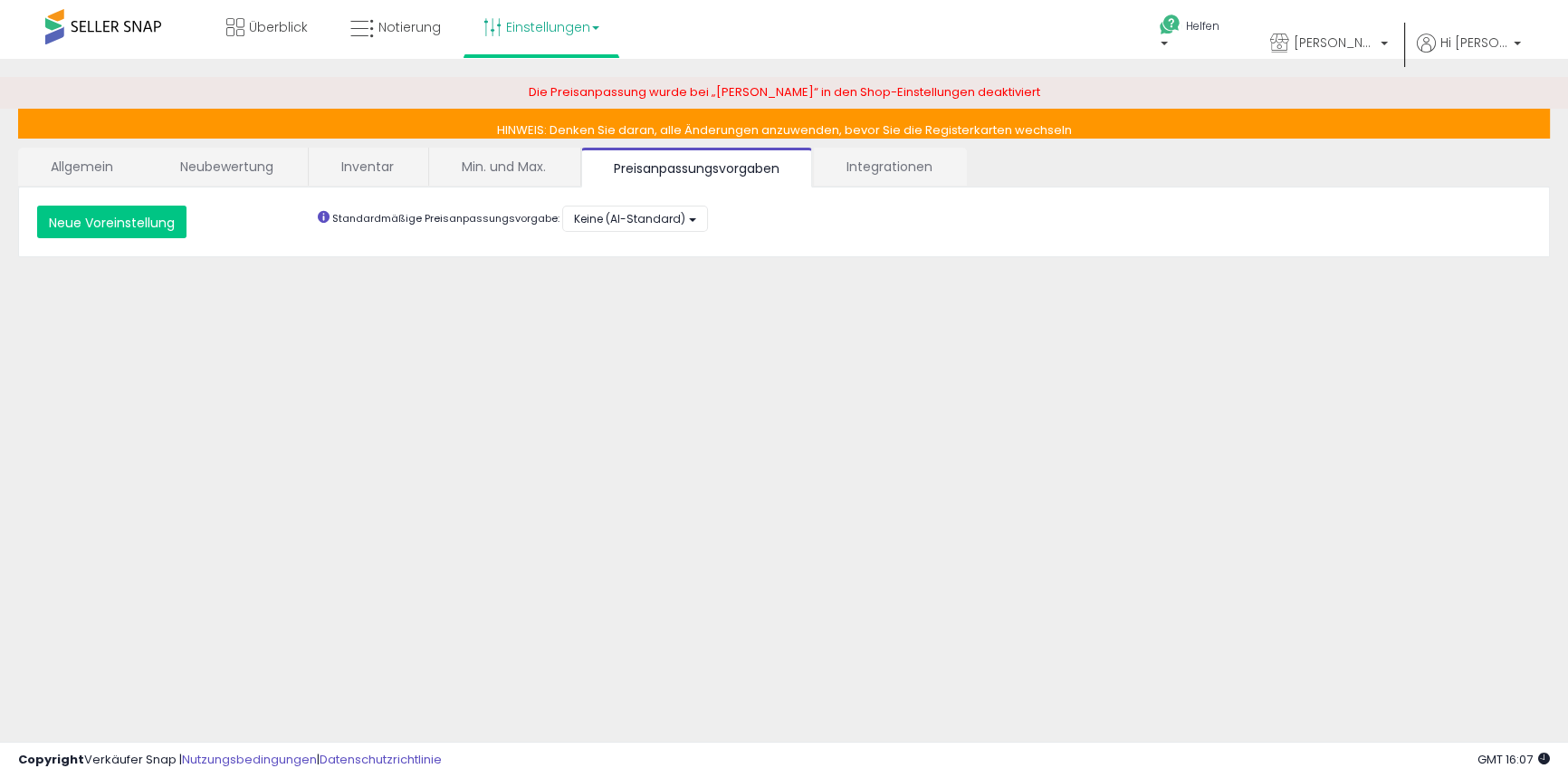
click at [82, 166] on font "Allgemein" at bounding box center [82, 166] width 63 height 19
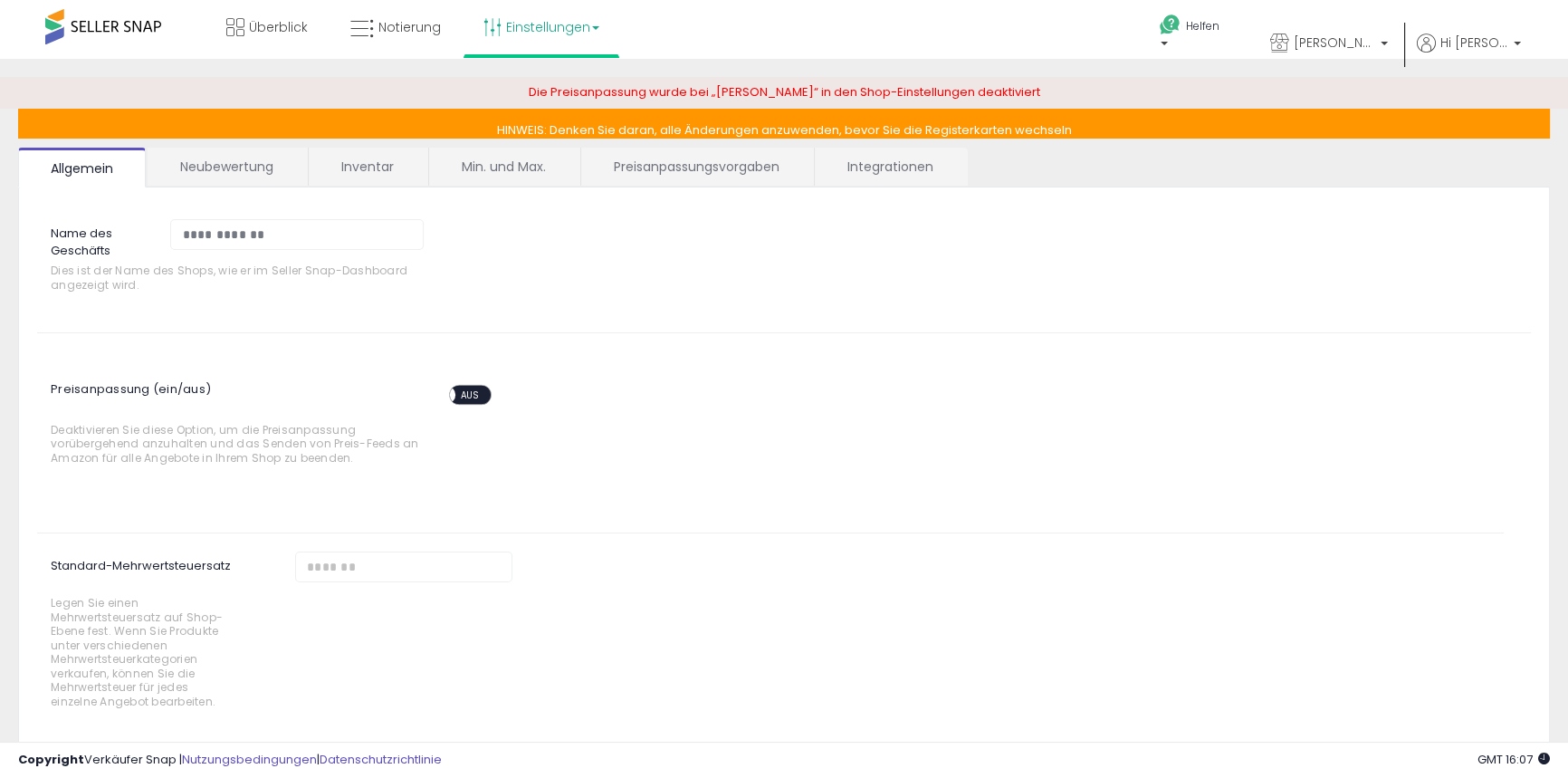
click at [478, 389] on font "AUS" at bounding box center [470, 395] width 18 height 13
click at [460, 396] on font "AN" at bounding box center [461, 395] width 12 height 13
click at [1215, 19] on font "Helfen" at bounding box center [1203, 26] width 33 height 16
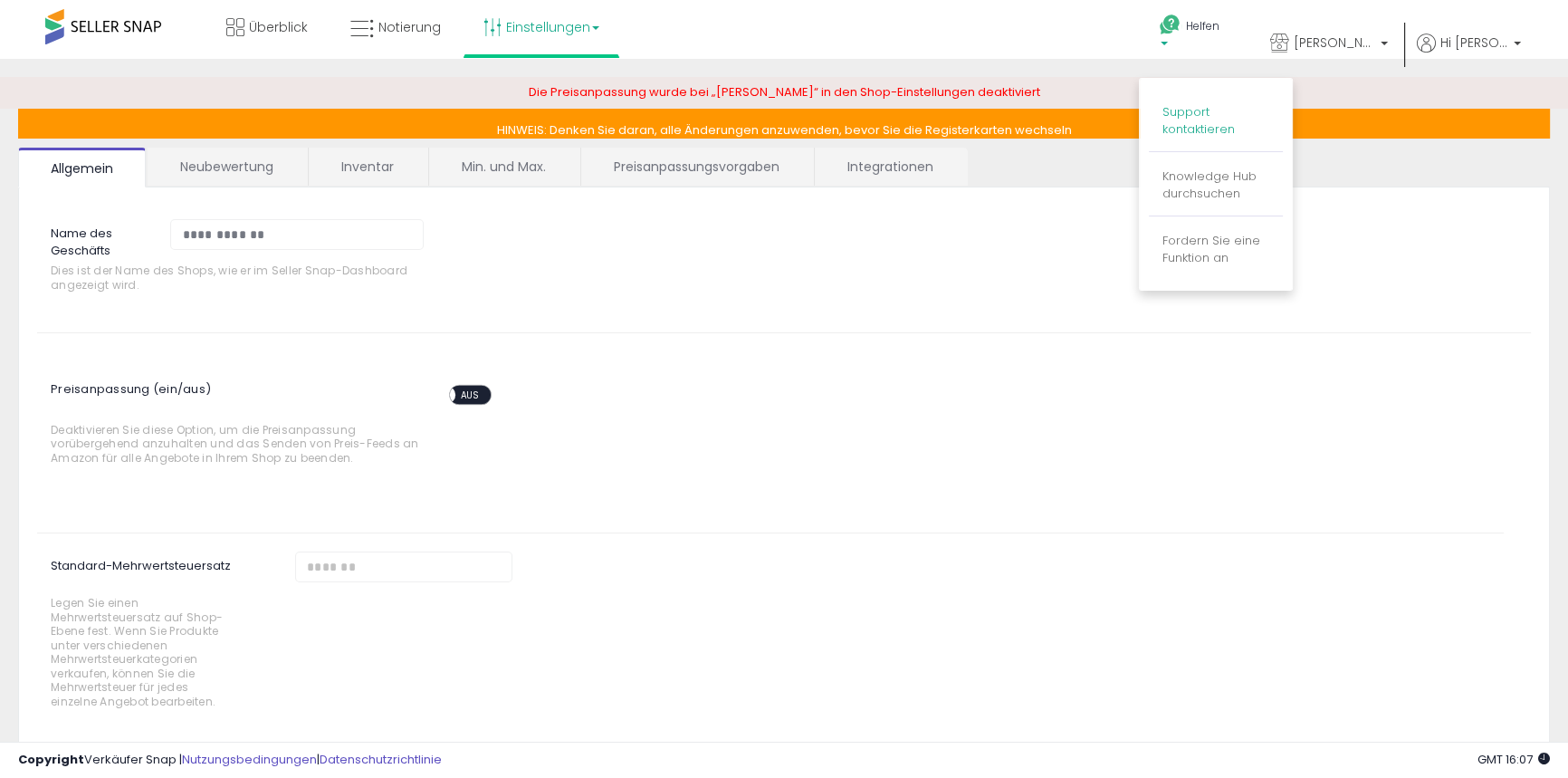
click at [1216, 121] on font "Support kontaktieren" at bounding box center [1199, 120] width 72 height 34
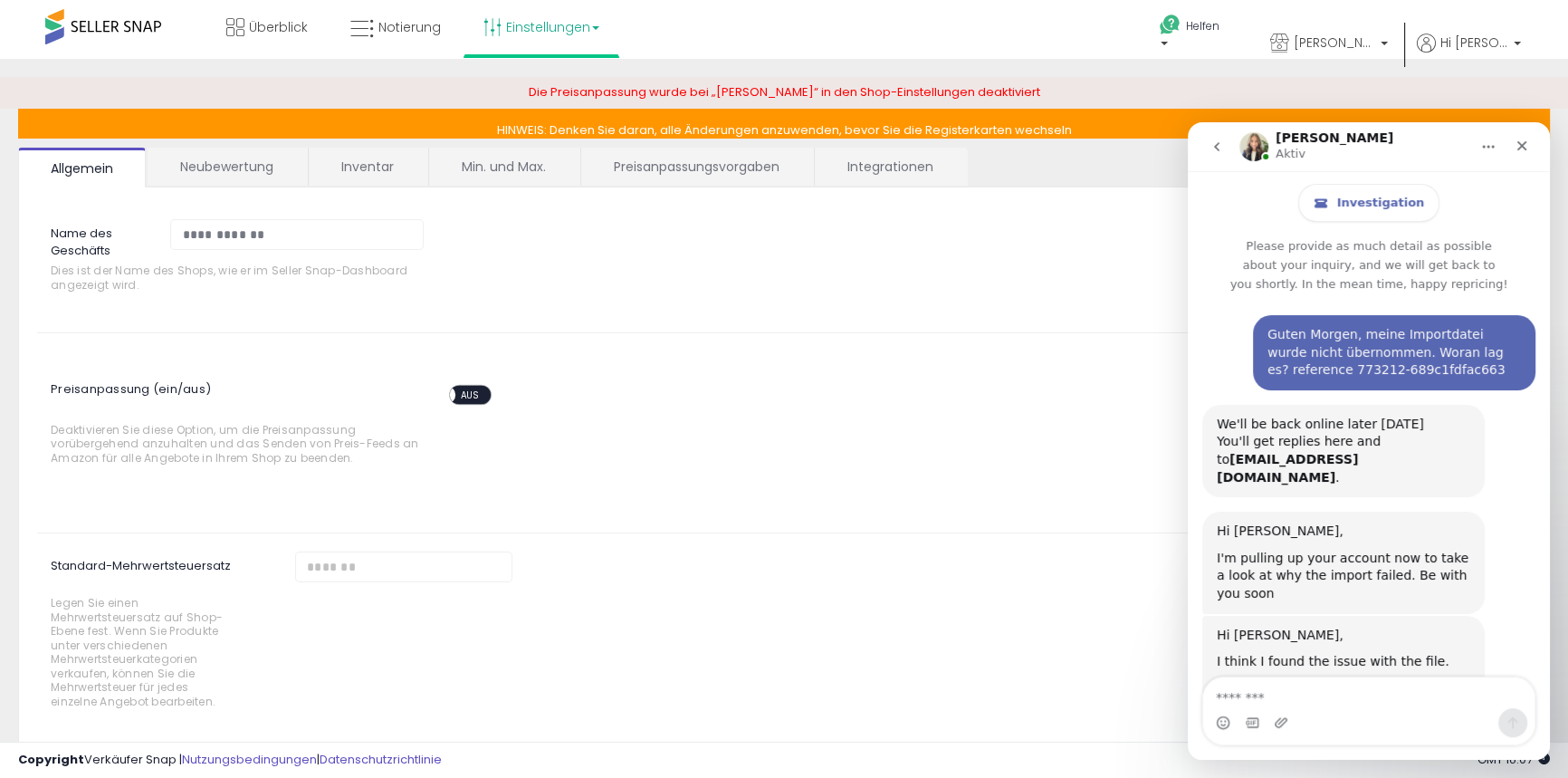
scroll to position [8983, 0]
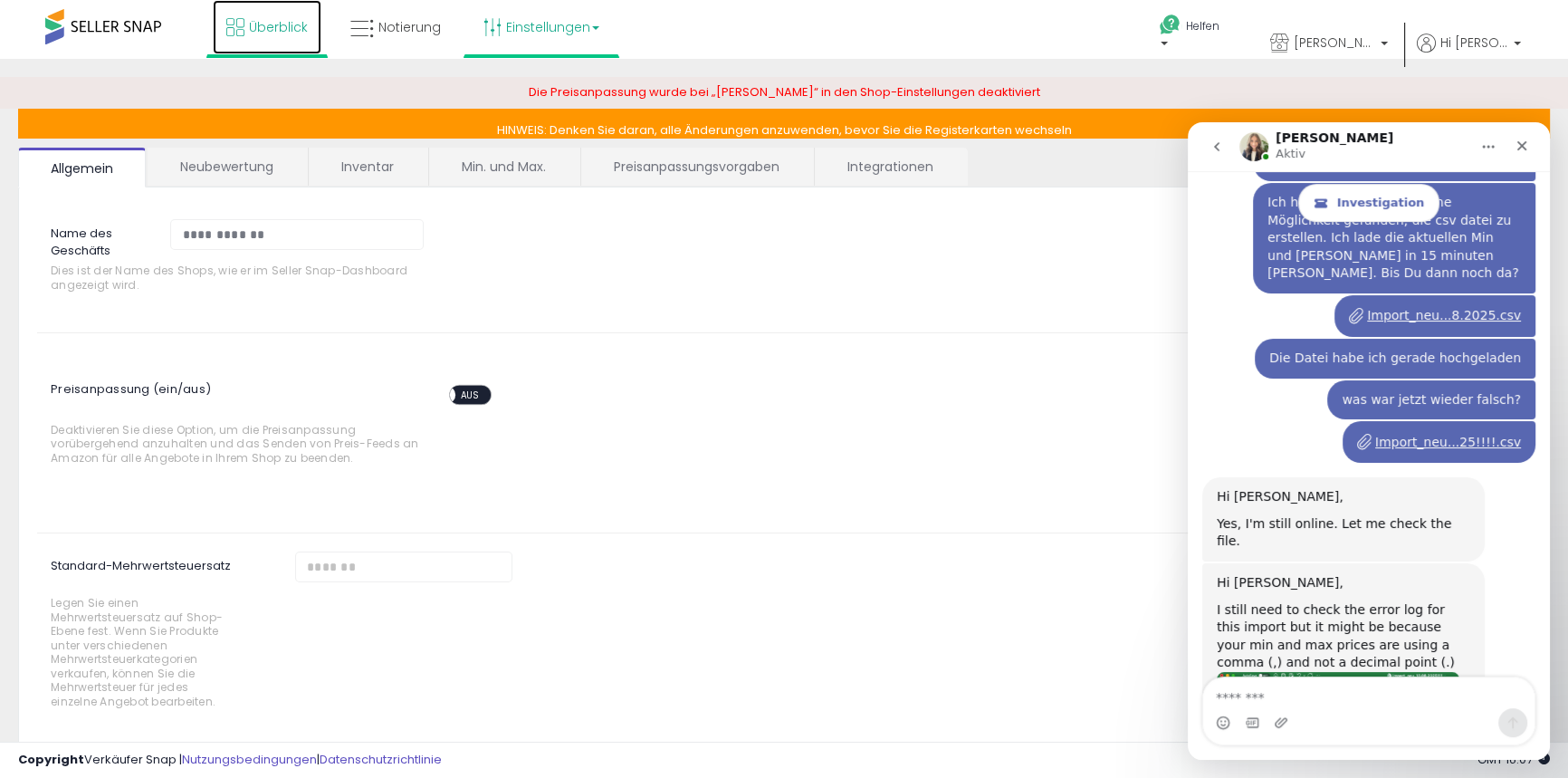
click at [269, 28] on font "Überblick" at bounding box center [279, 27] width 59 height 19
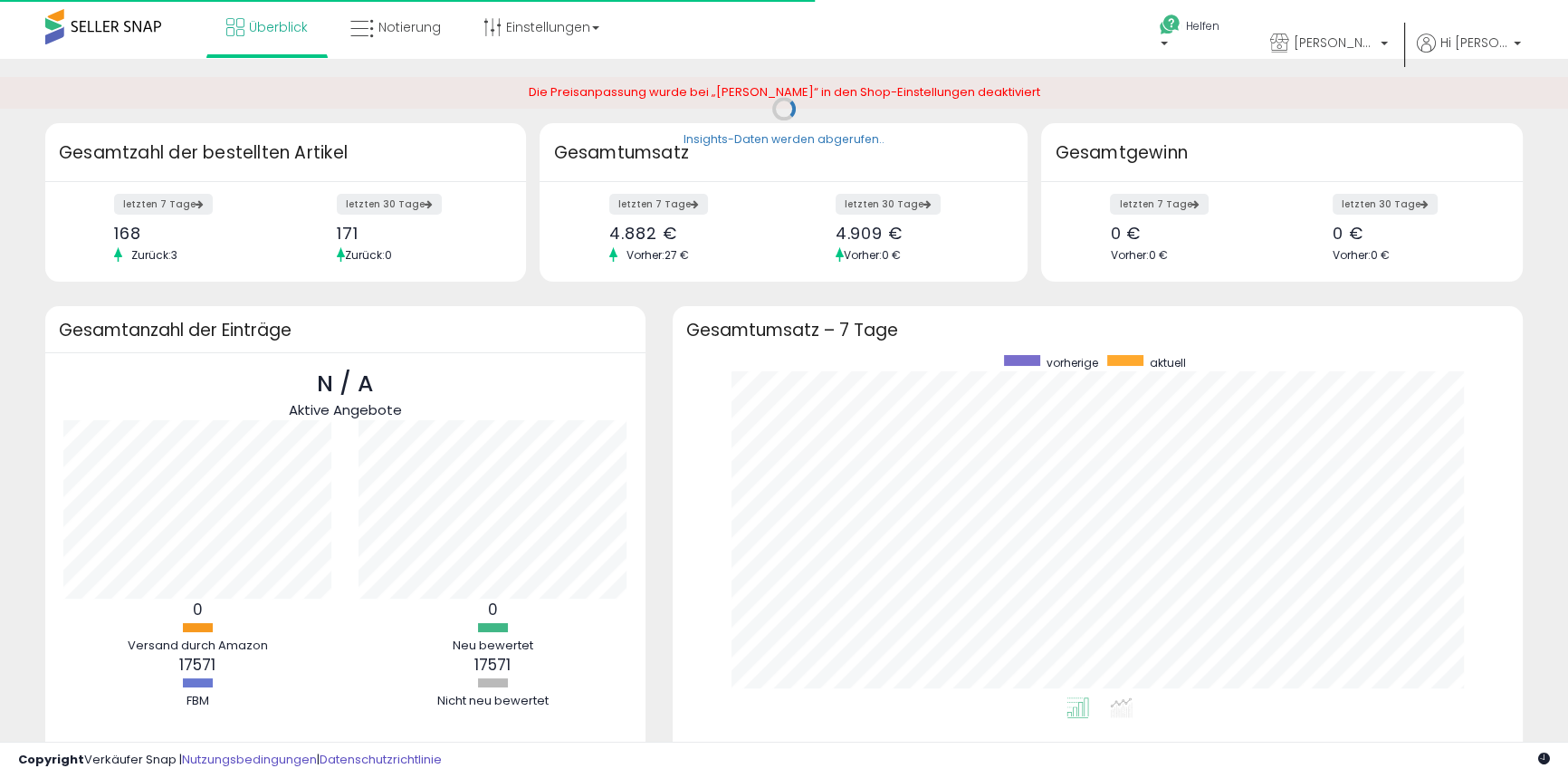
scroll to position [343, 815]
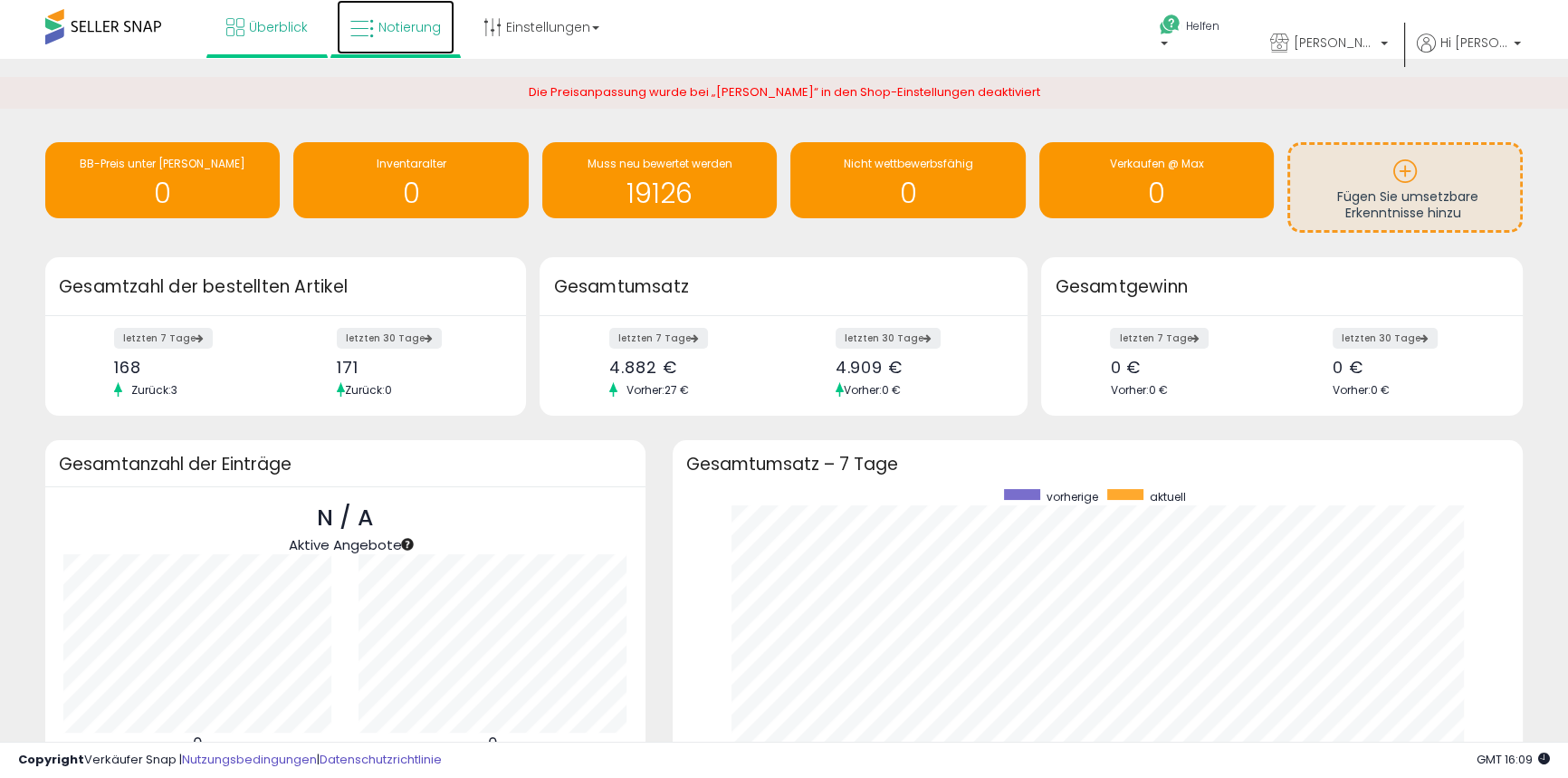
click at [397, 24] on font "Notierung" at bounding box center [410, 27] width 63 height 19
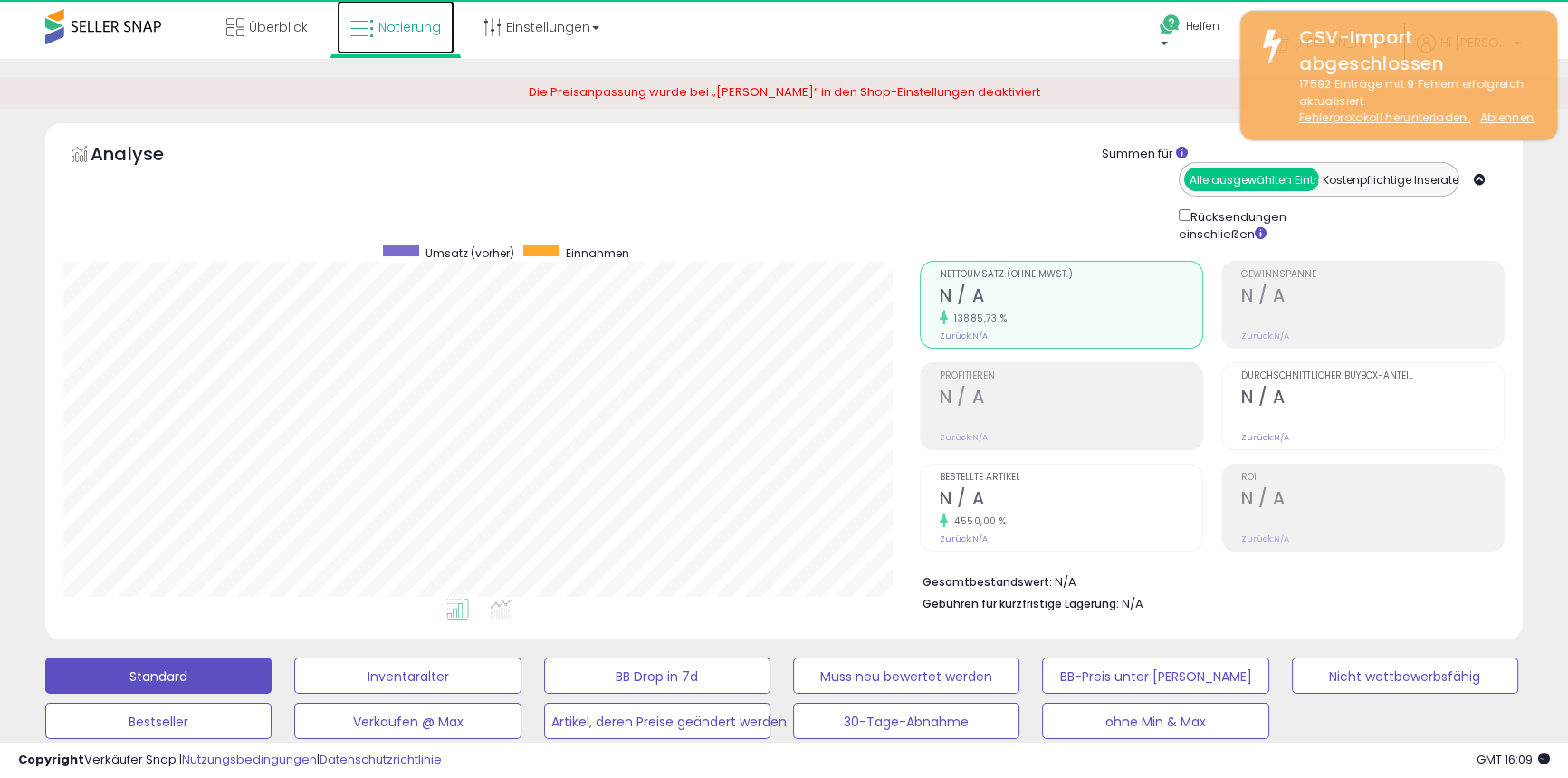
click at [396, 32] on font "Notierung" at bounding box center [410, 27] width 63 height 19
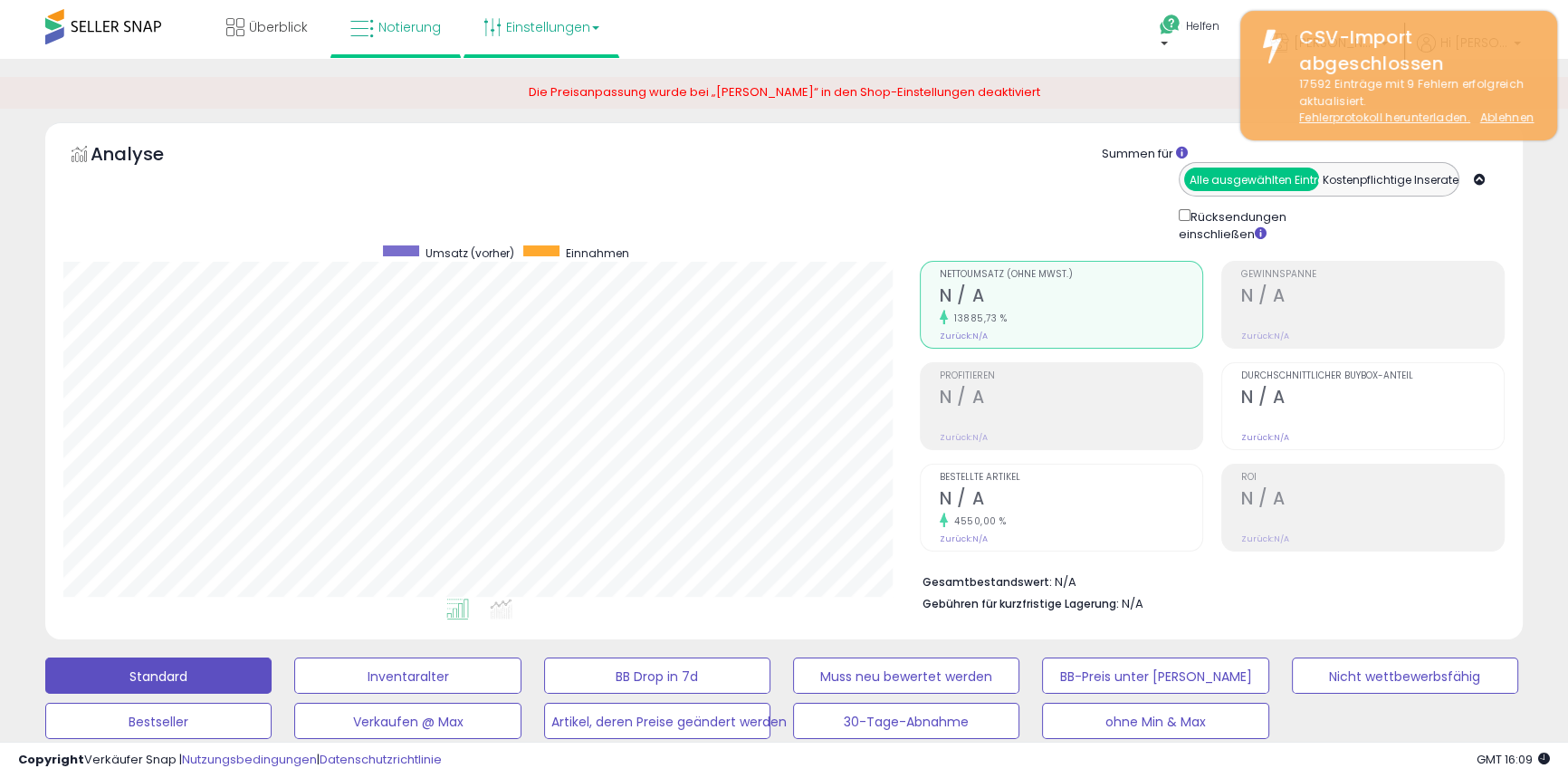
click at [591, 28] on link "Einstellungen" at bounding box center [541, 27] width 143 height 55
click at [539, 164] on font "Benutzereinstellungen" at bounding box center [553, 157] width 131 height 18
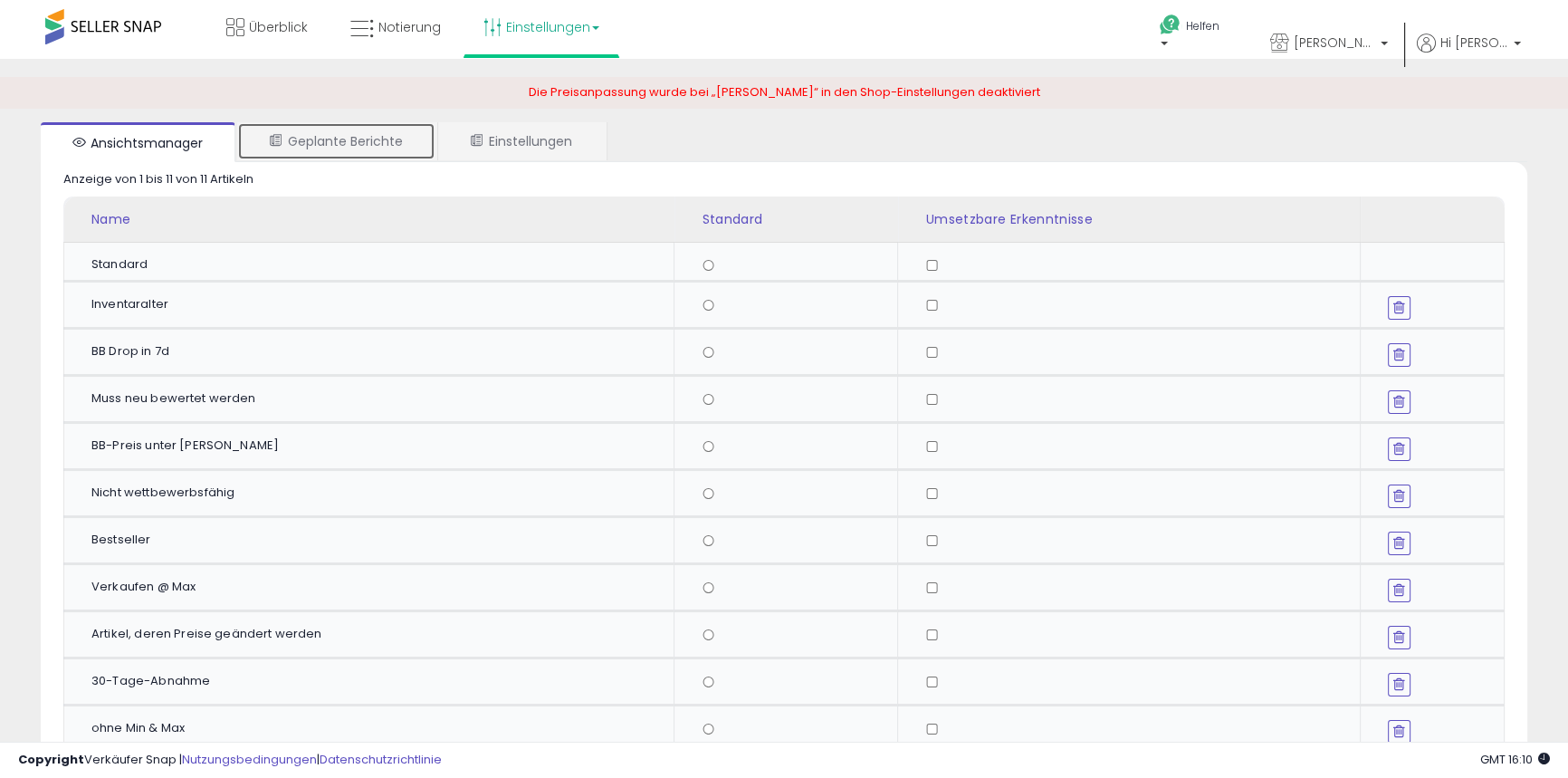
click at [346, 135] on font "Geplante Berichte" at bounding box center [345, 141] width 115 height 19
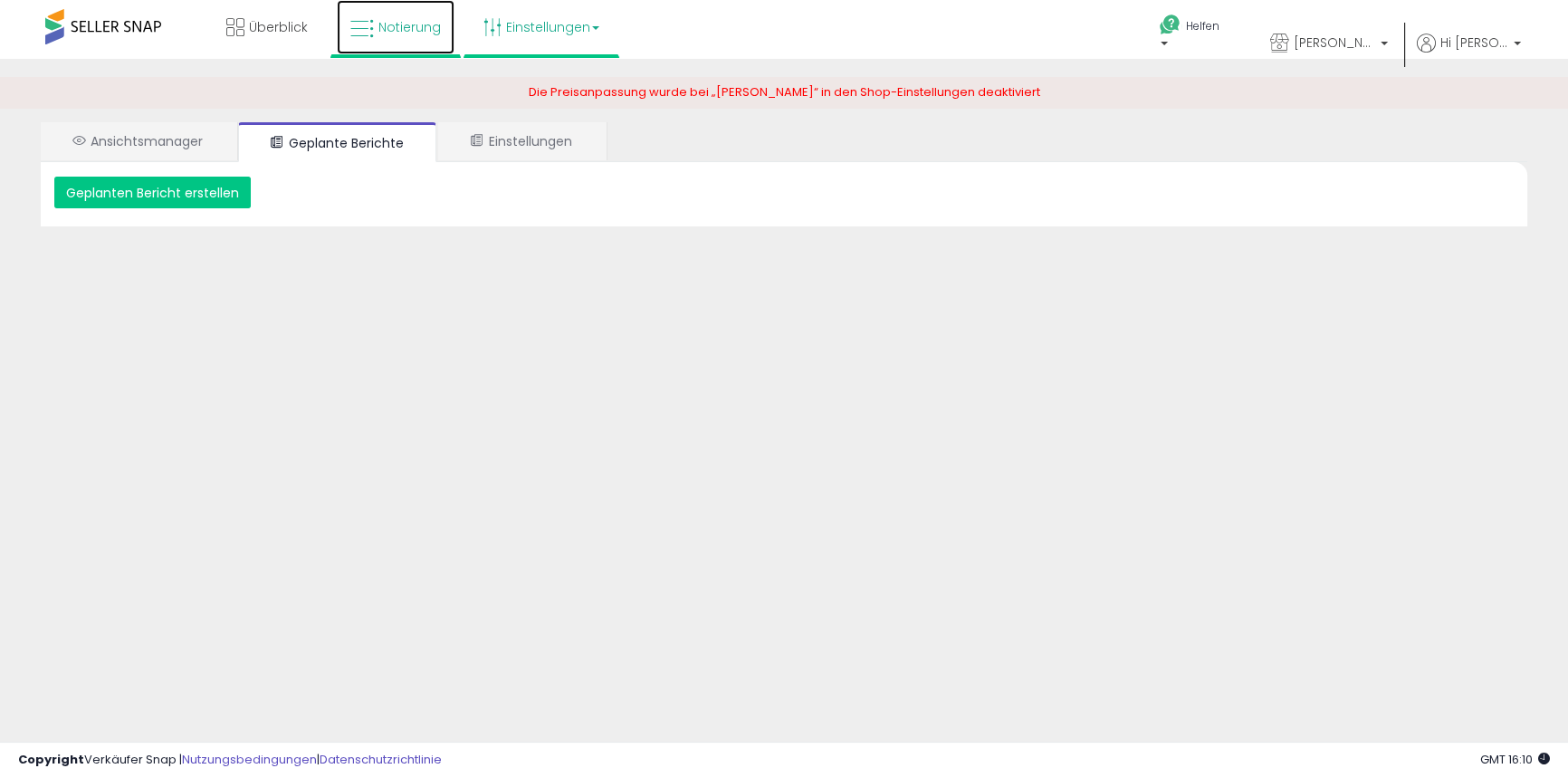
click at [395, 30] on font "Notierung" at bounding box center [410, 27] width 63 height 19
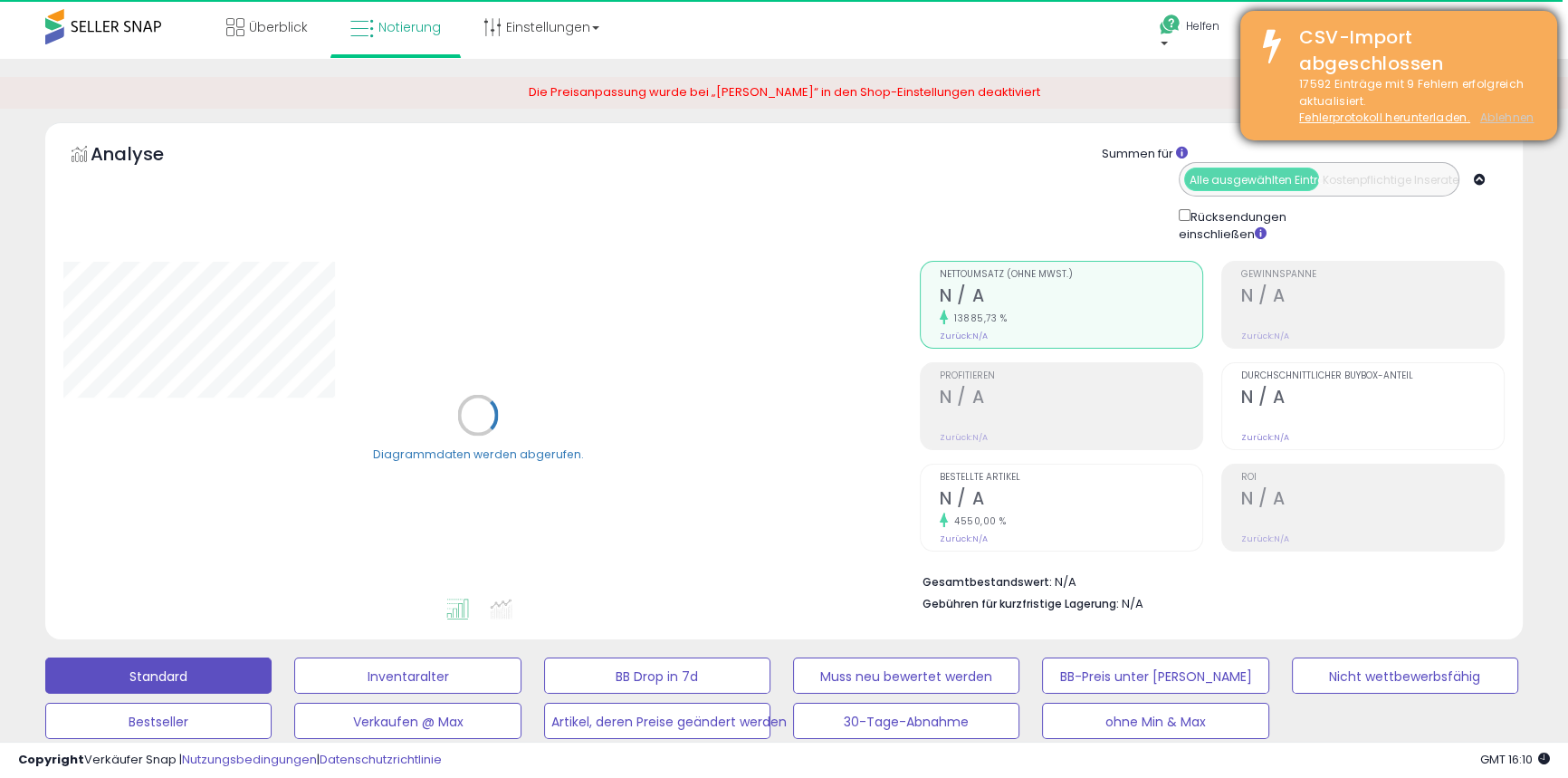
click at [1501, 116] on font "Ablehnen" at bounding box center [1508, 117] width 55 height 16
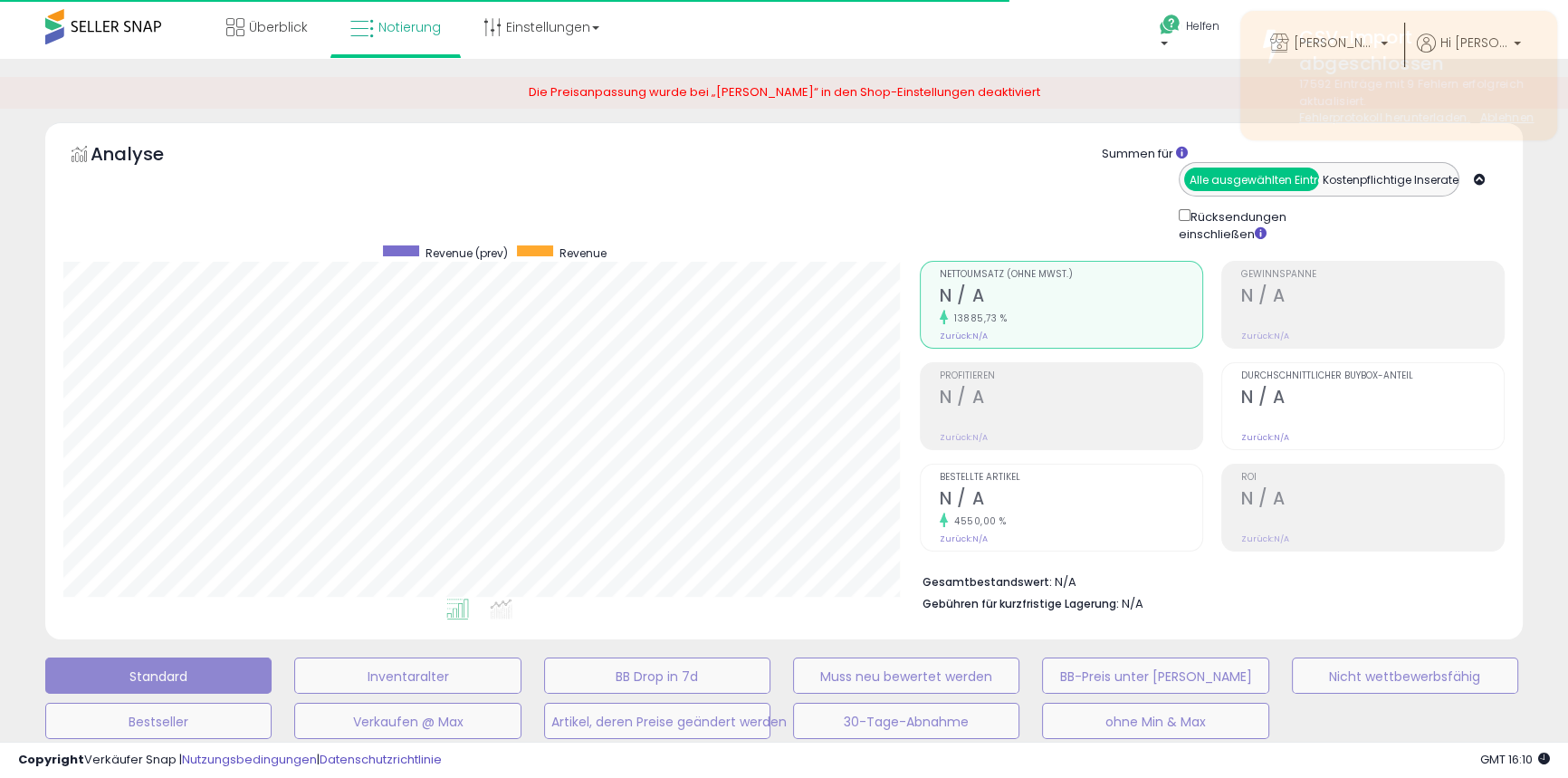
scroll to position [372, 856]
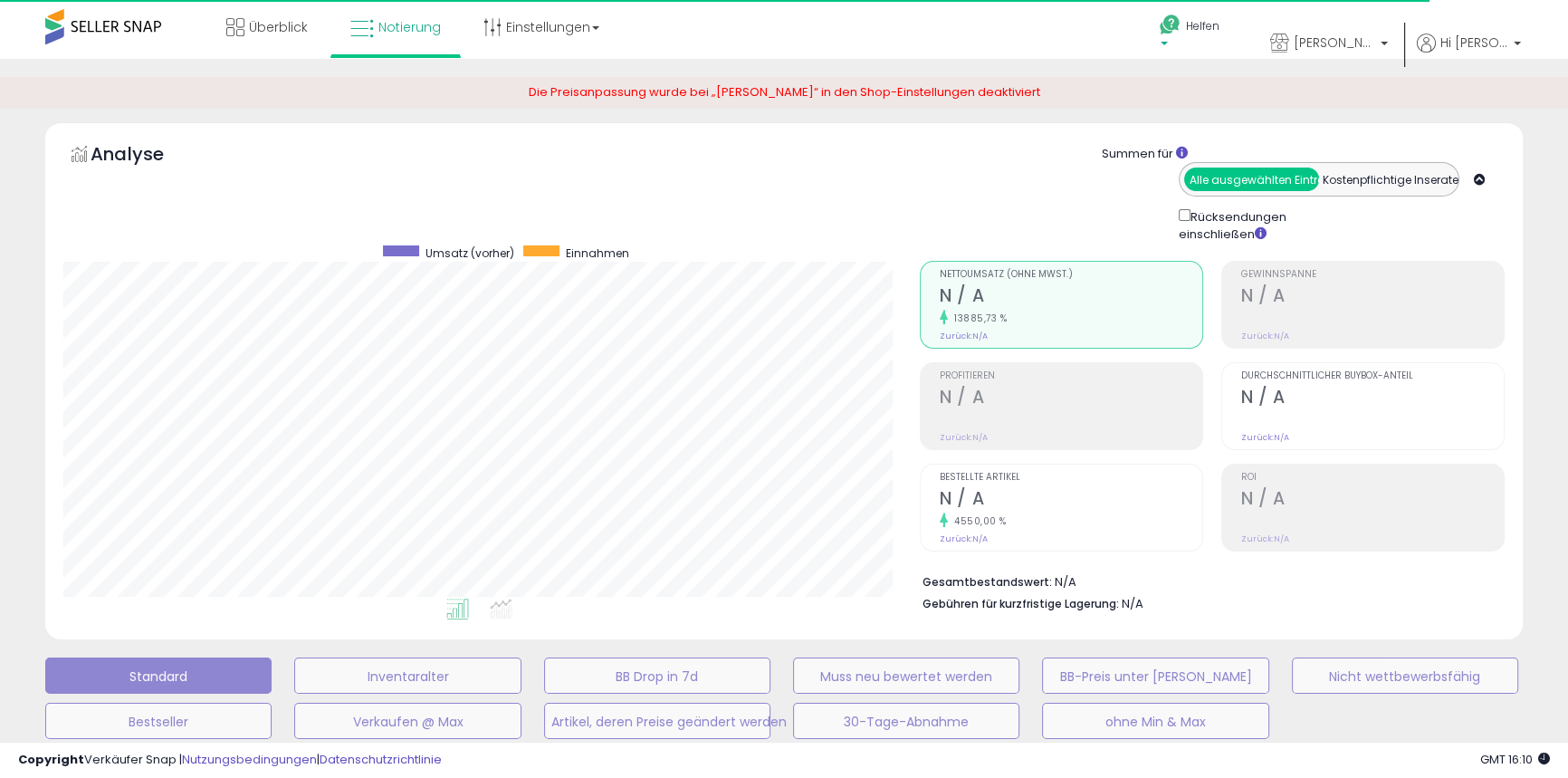
click at [1196, 26] on link "Helfen" at bounding box center [1193, 37] width 96 height 74
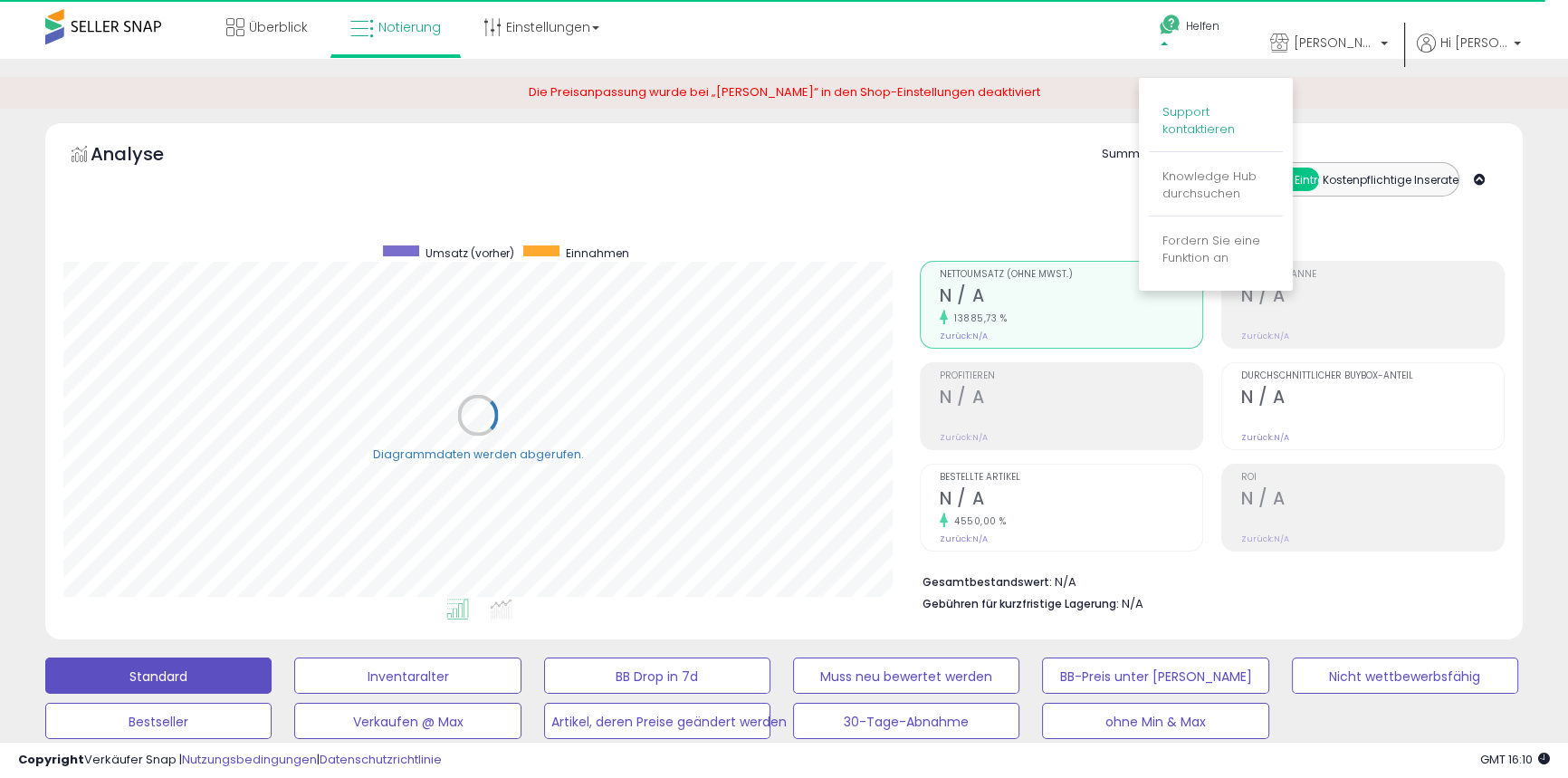
click at [1215, 110] on font "Support kontaktieren" at bounding box center [1199, 120] width 72 height 34
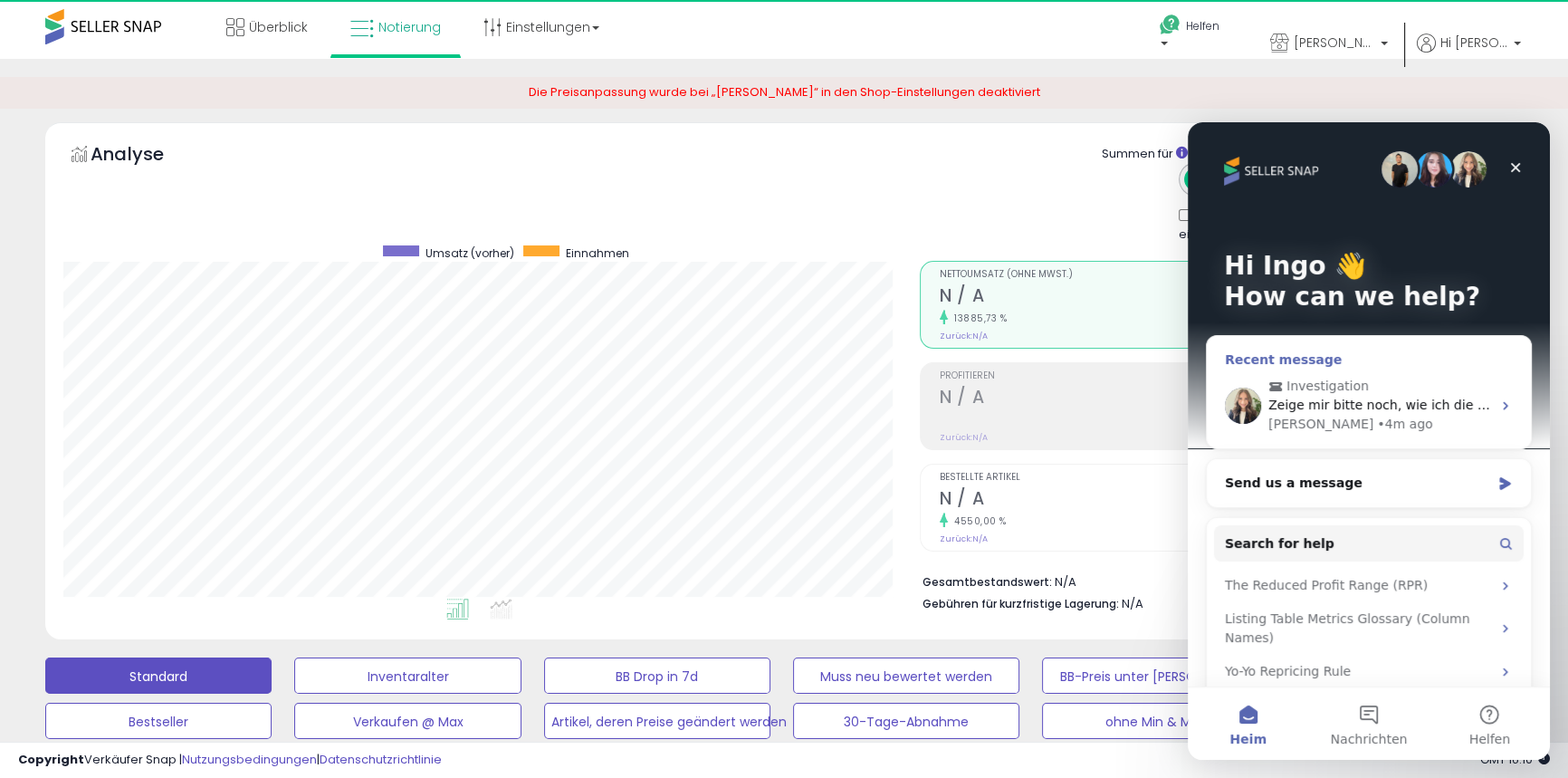
click at [1312, 404] on span "Zeige mir bitte noch, wie ich die Businesspreise für alle SKu zusammen aktivier…" at bounding box center [1546, 404] width 556 height 15
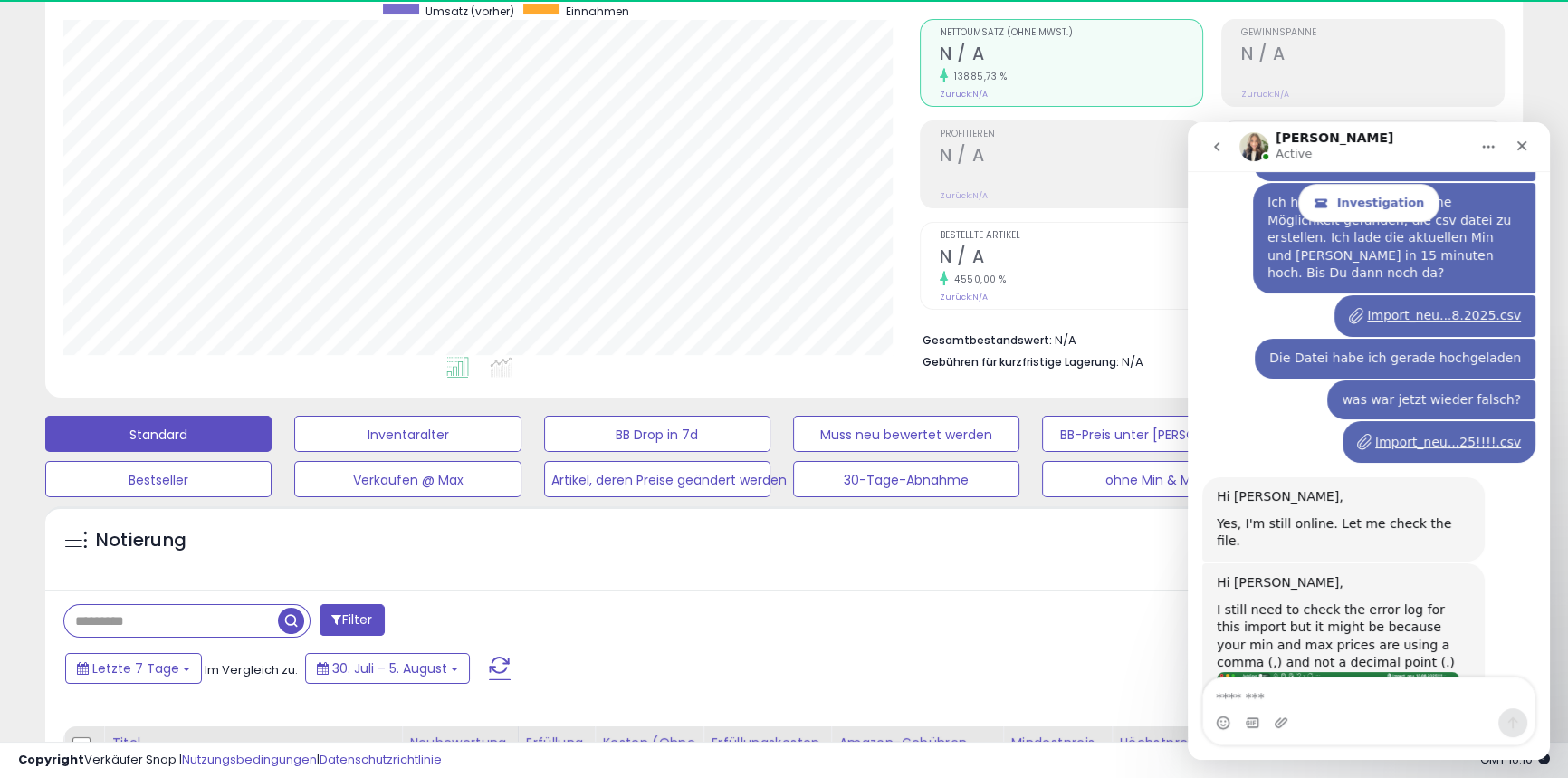
scroll to position [249, 0]
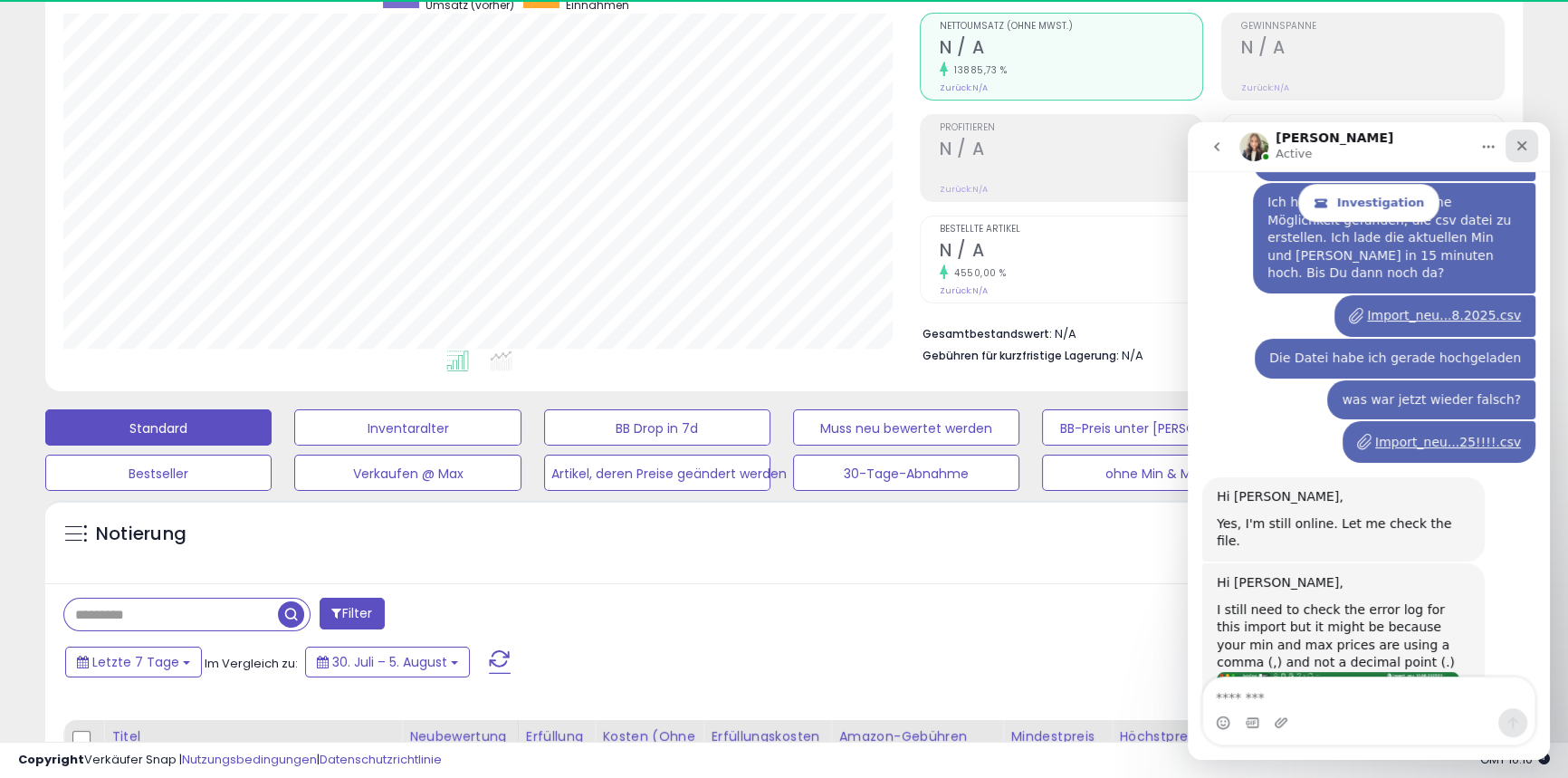
click at [1526, 152] on icon "Close" at bounding box center [1522, 146] width 15 height 15
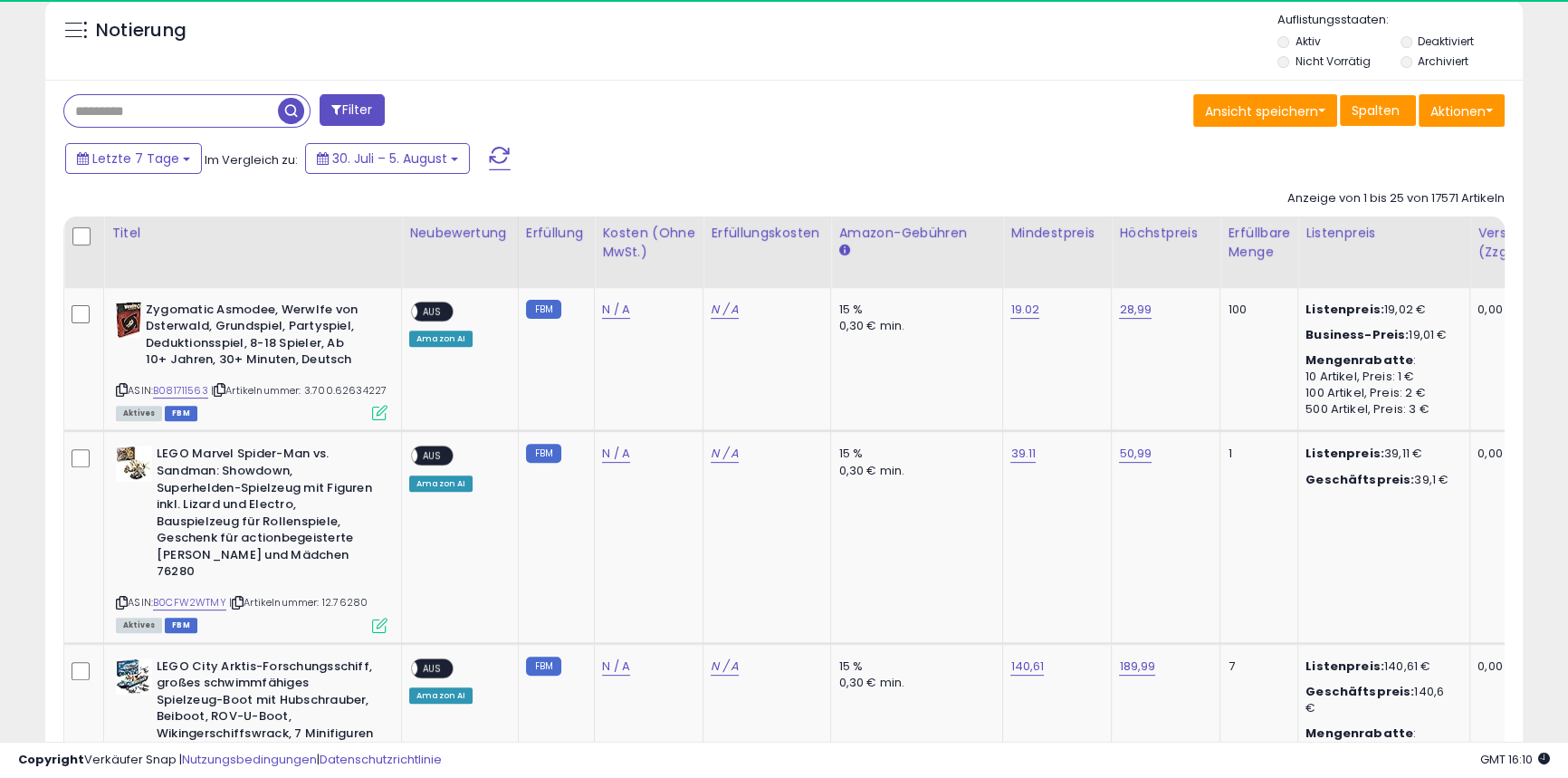
scroll to position [625, 0]
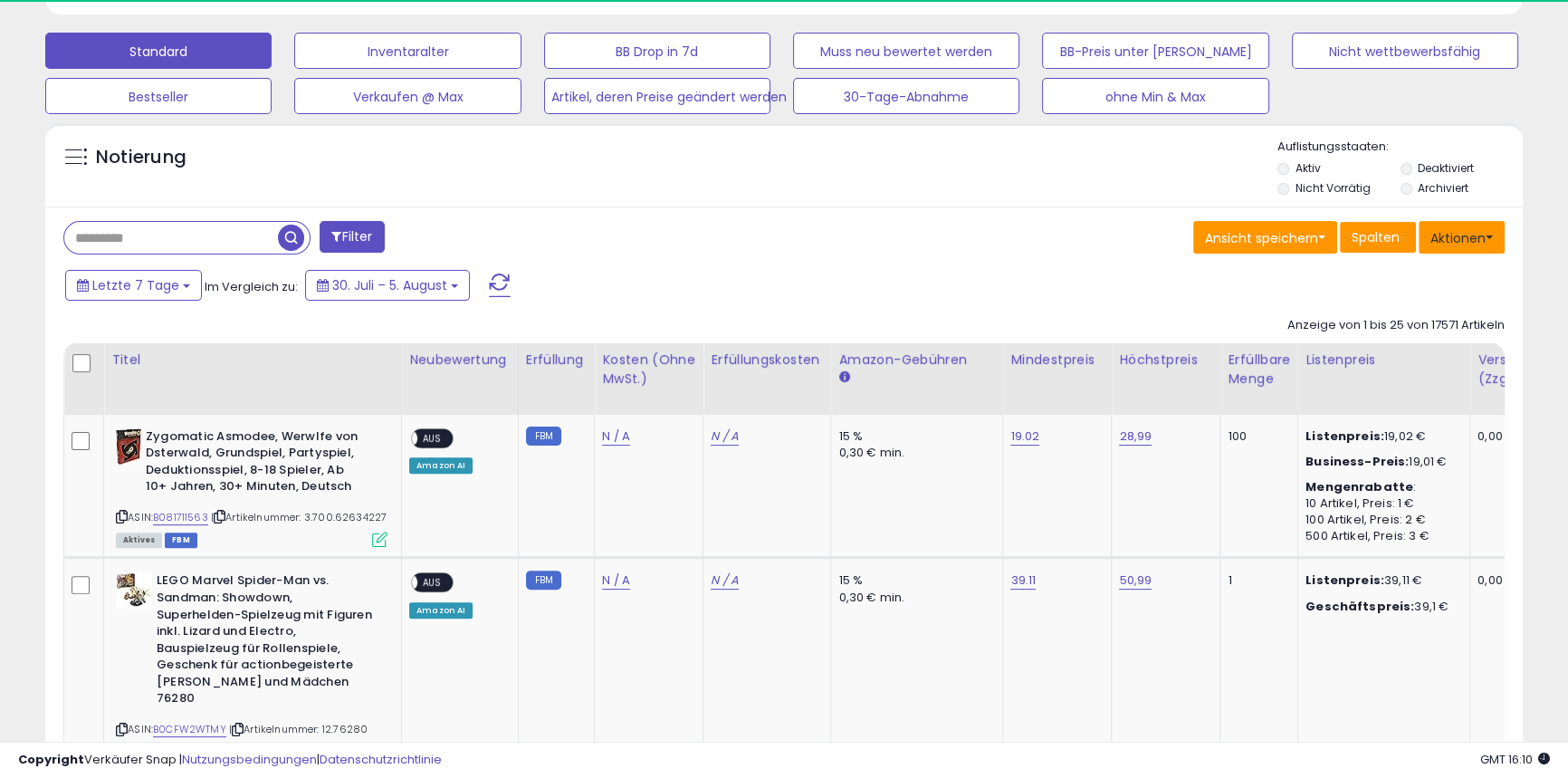
click at [1491, 239] on span at bounding box center [1489, 238] width 7 height 4
click at [1123, 284] on div "Letzte 7 Tage Im Vergleich zu: [DATE] – [DATE]" at bounding box center [601, 288] width 1081 height 41
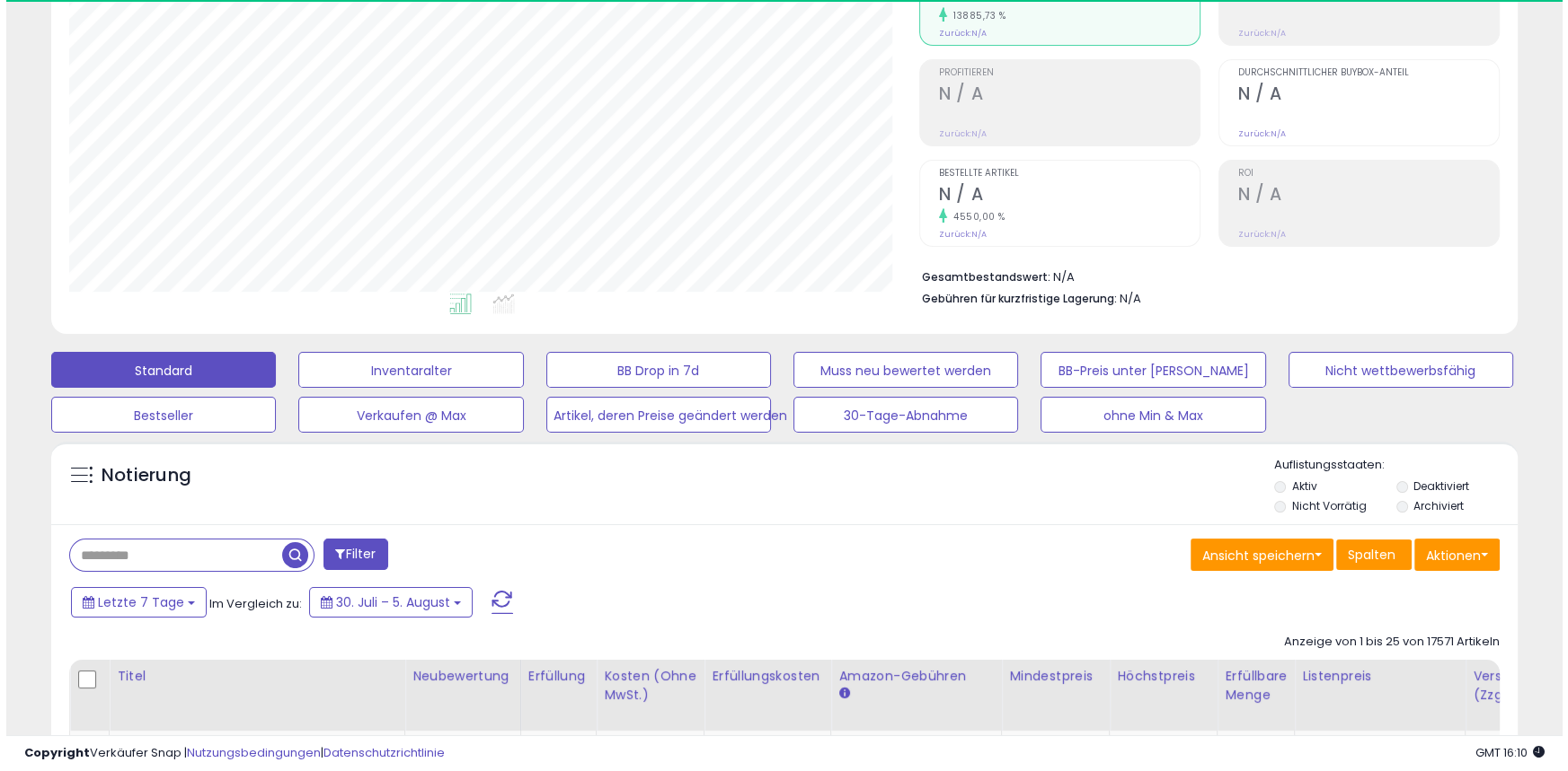
scroll to position [721, 0]
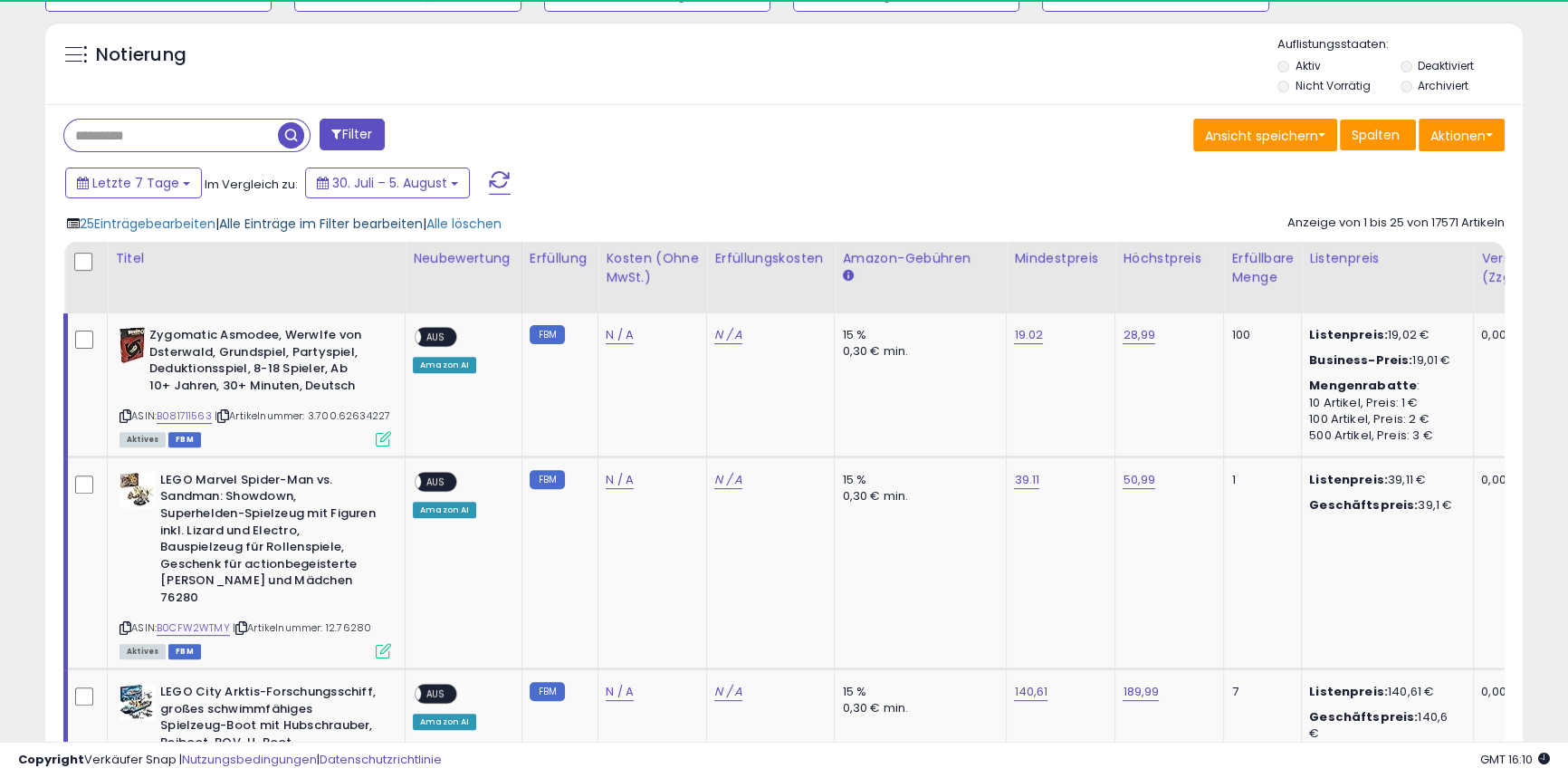
click at [344, 219] on font "Alle Einträge im Filter bearbeiten" at bounding box center [321, 223] width 203 height 19
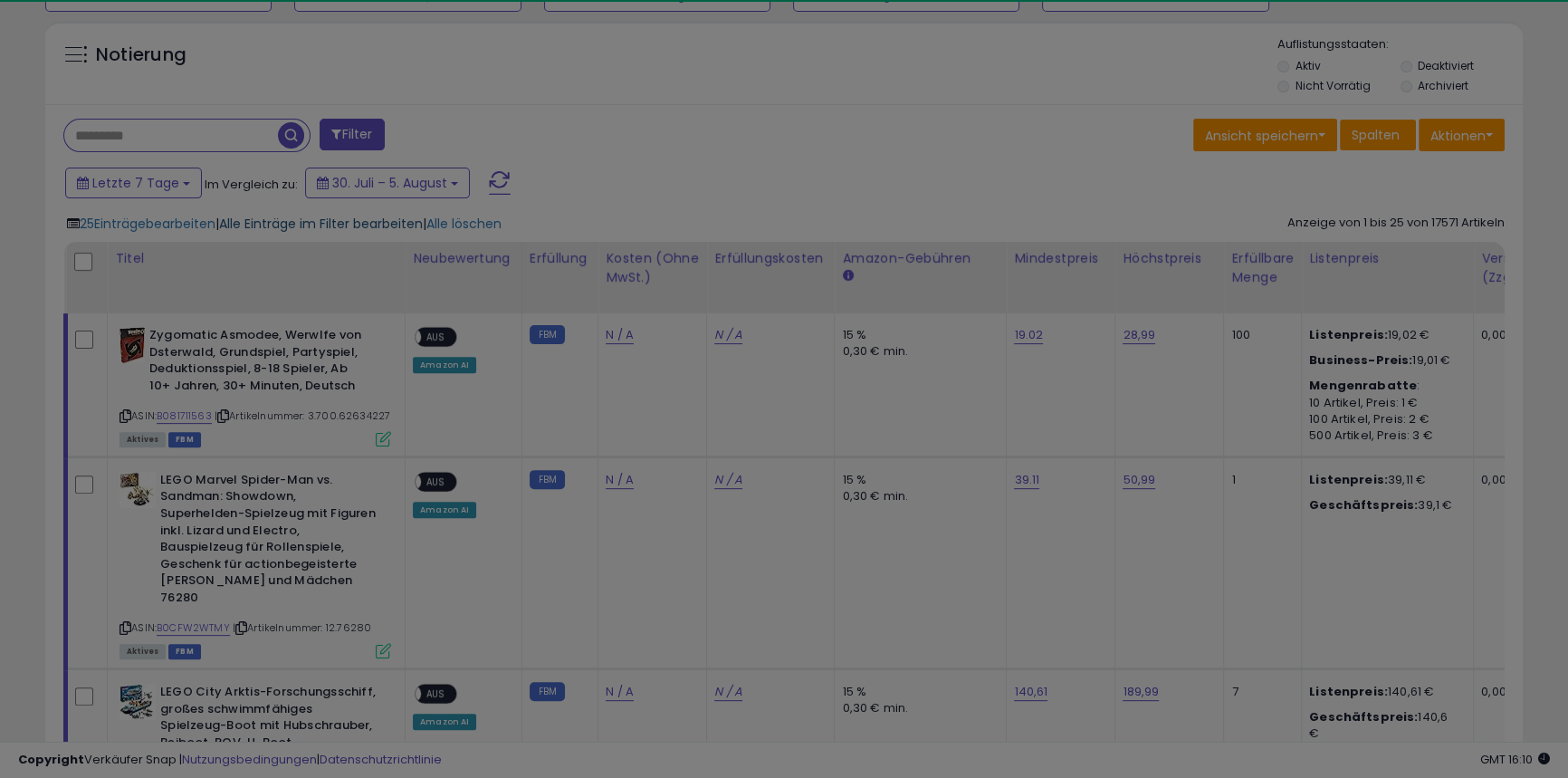
scroll to position [372, 864]
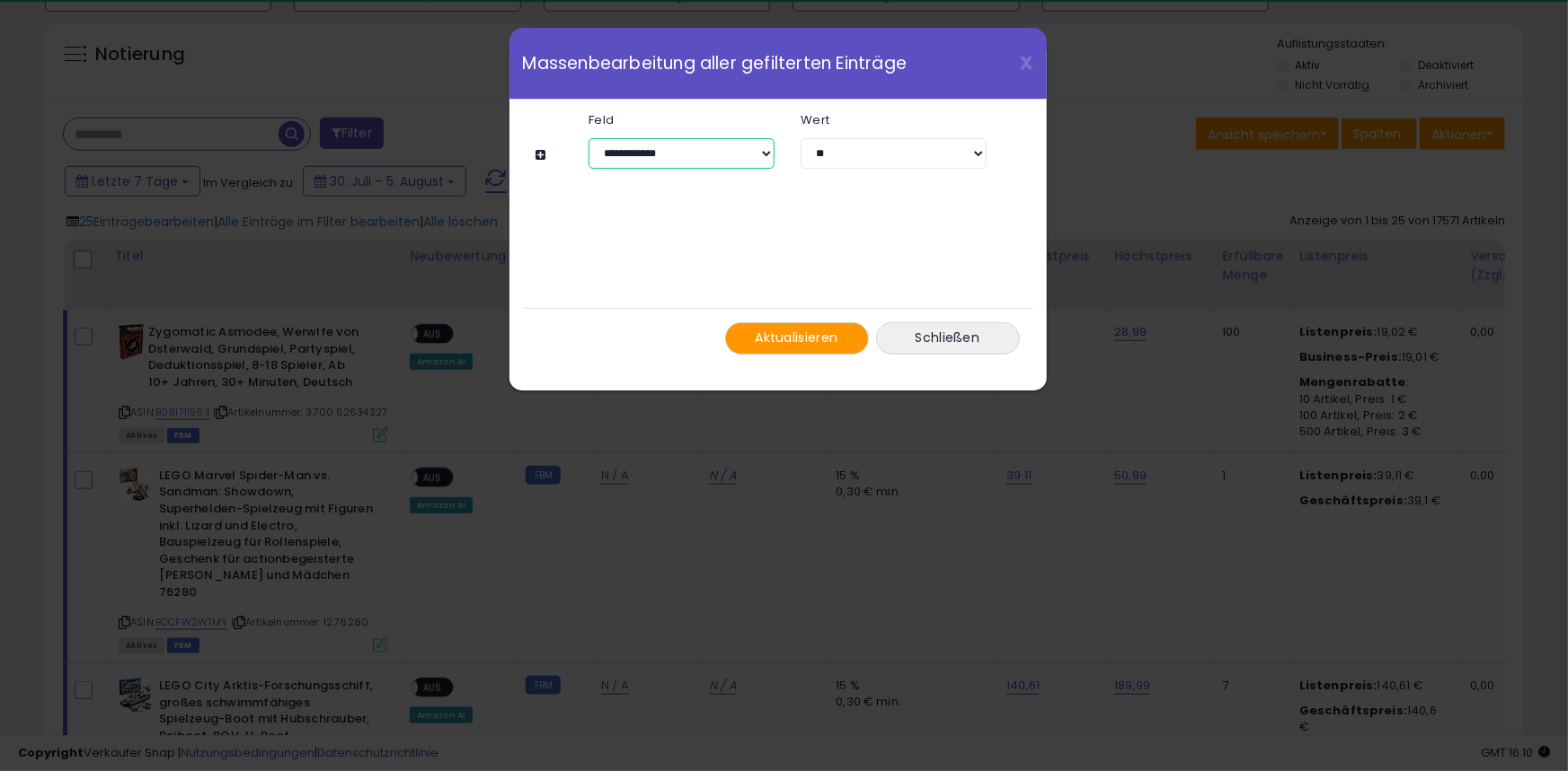
click at [765, 150] on select "**********" at bounding box center [680, 153] width 185 height 30
click at [1023, 56] on font "X" at bounding box center [1027, 63] width 13 height 25
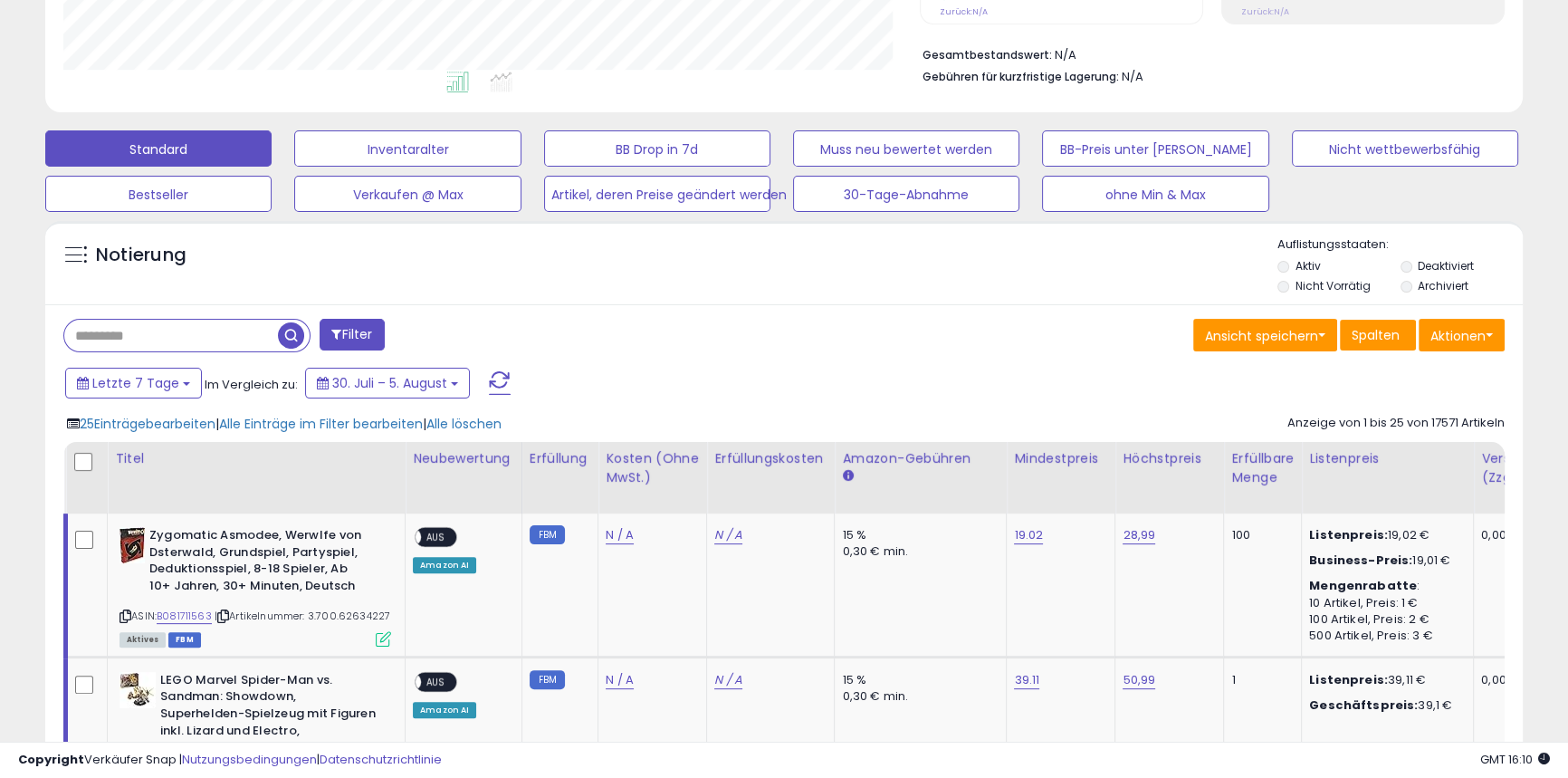
scroll to position [0, 0]
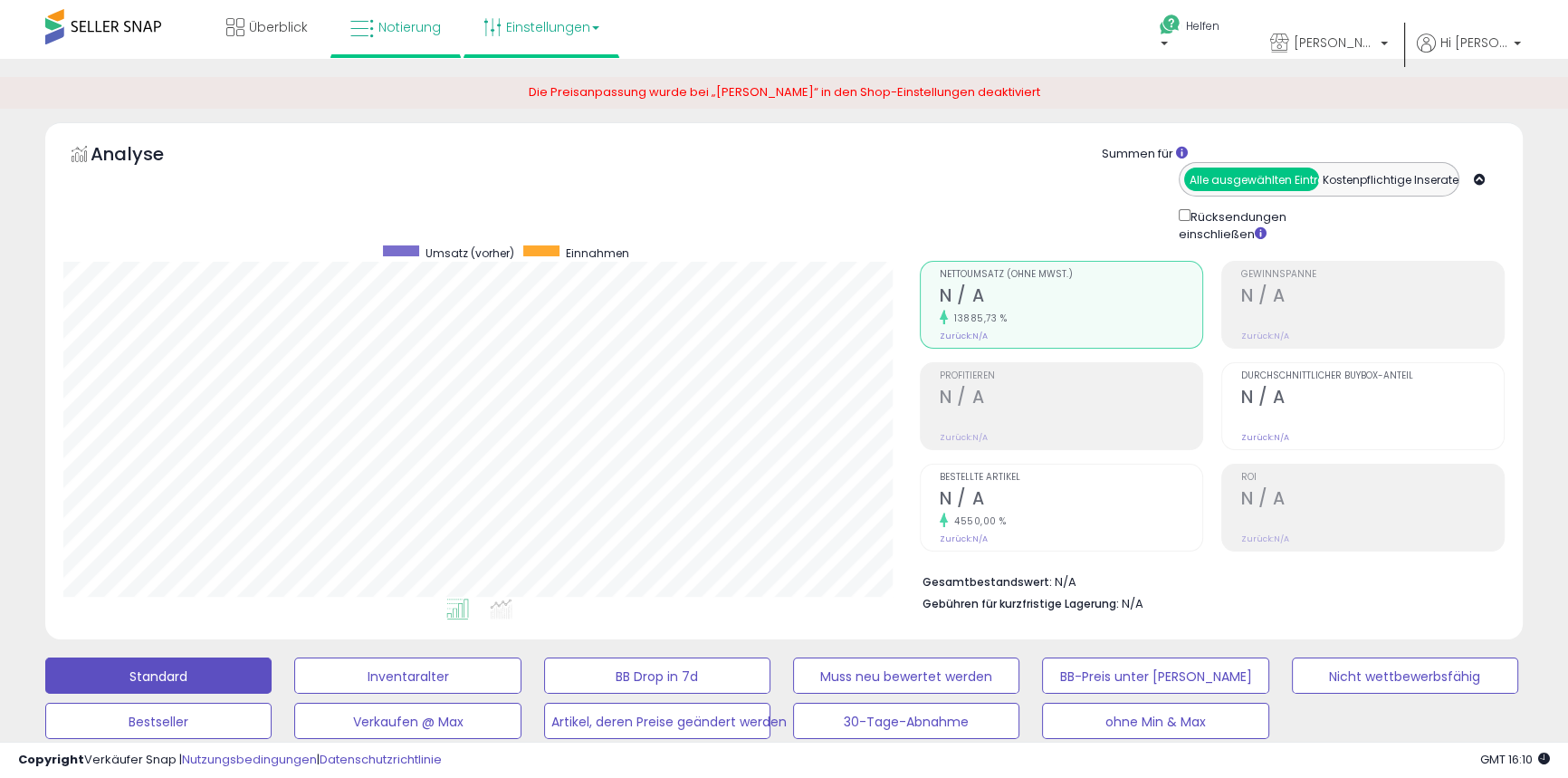
click at [527, 23] on font "Einstellungen" at bounding box center [549, 27] width 84 height 19
click at [500, 86] on font "Shop-Einstellungen" at bounding box center [526, 100] width 78 height 34
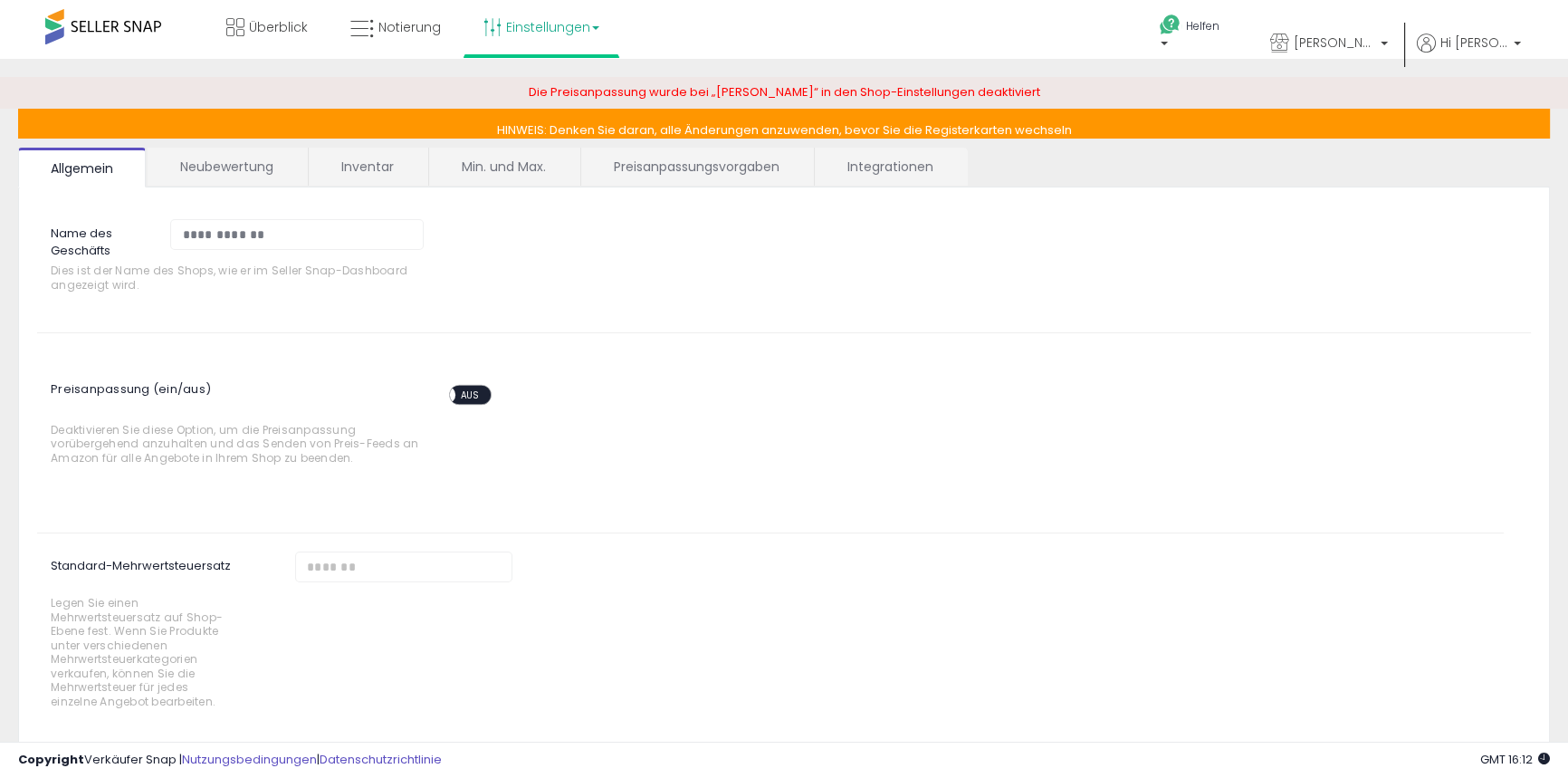
click at [512, 167] on font "Min. und Max." at bounding box center [504, 166] width 84 height 19
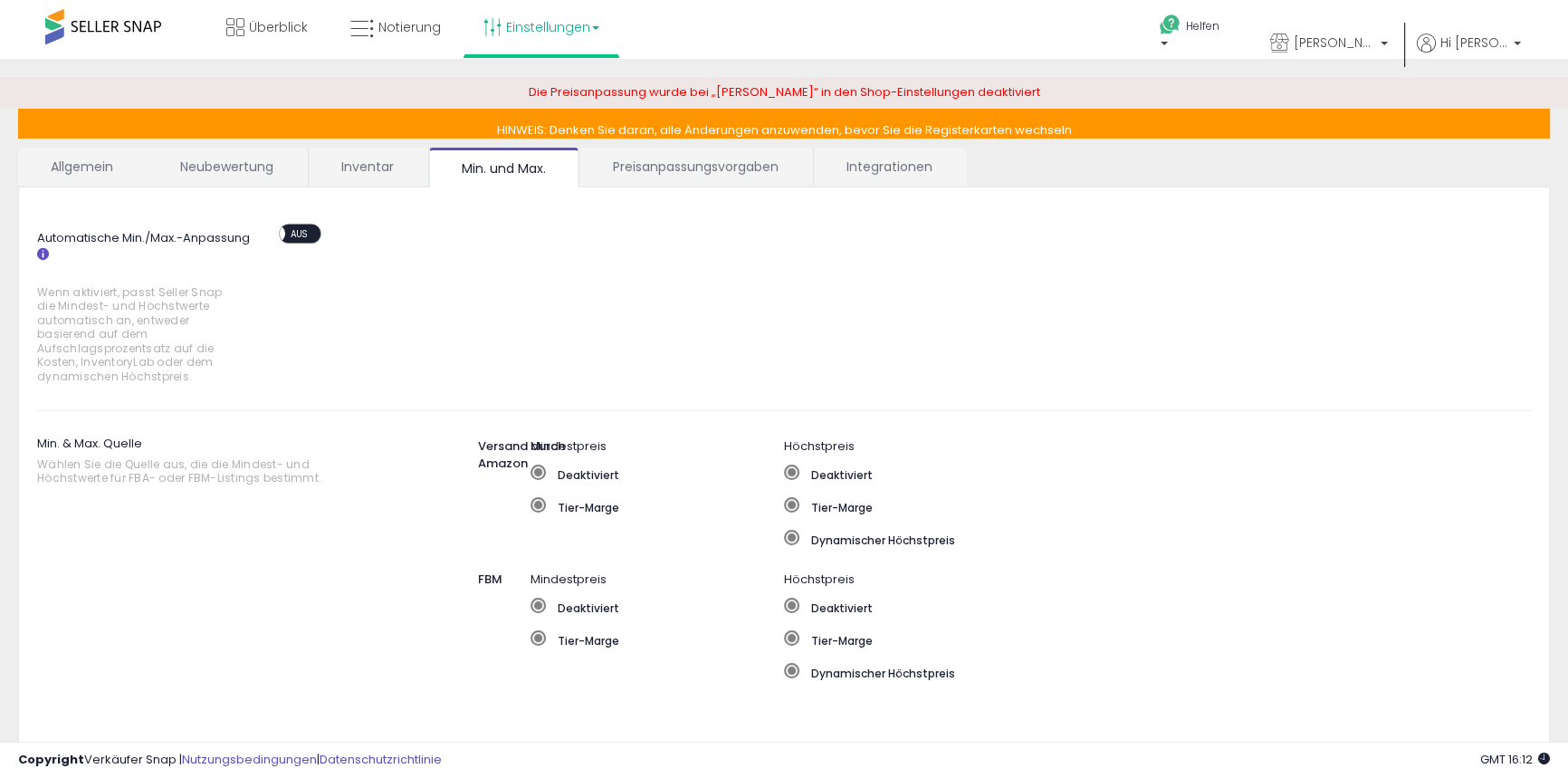
click at [357, 167] on font "Inventar" at bounding box center [368, 166] width 53 height 19
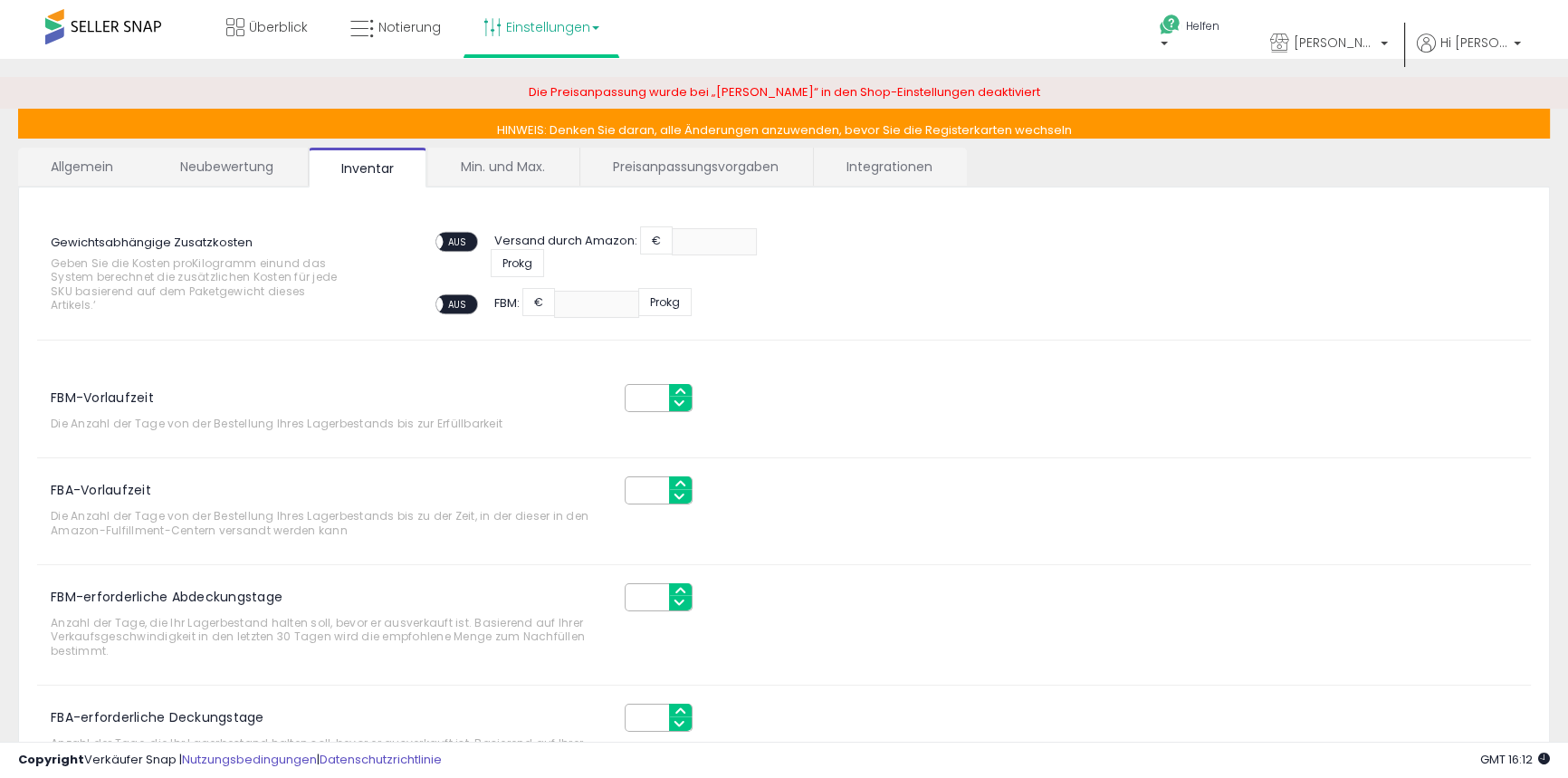
click at [250, 167] on font "Neubewertung" at bounding box center [226, 166] width 93 height 19
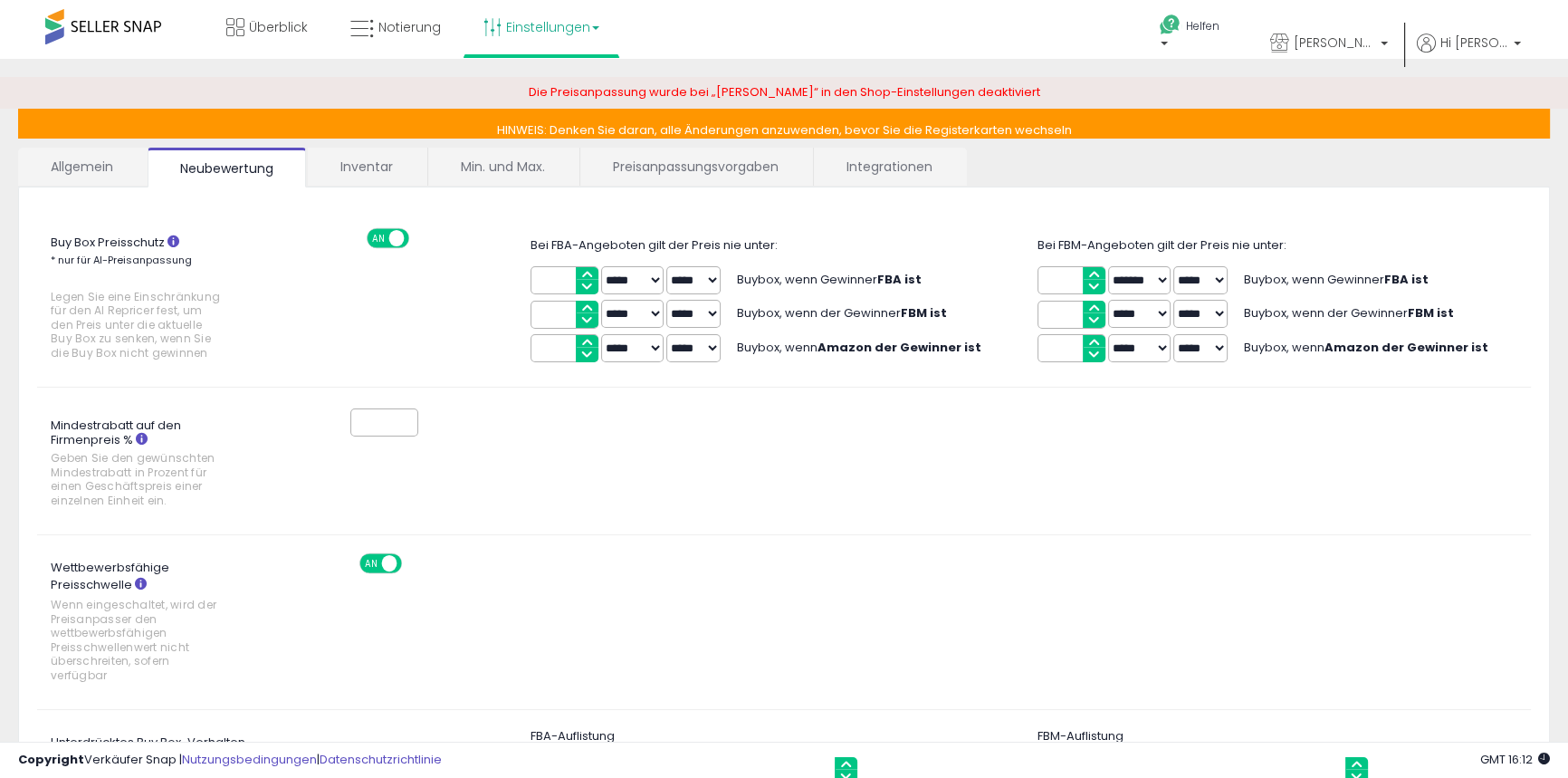
click at [77, 163] on font "Allgemein" at bounding box center [82, 166] width 63 height 19
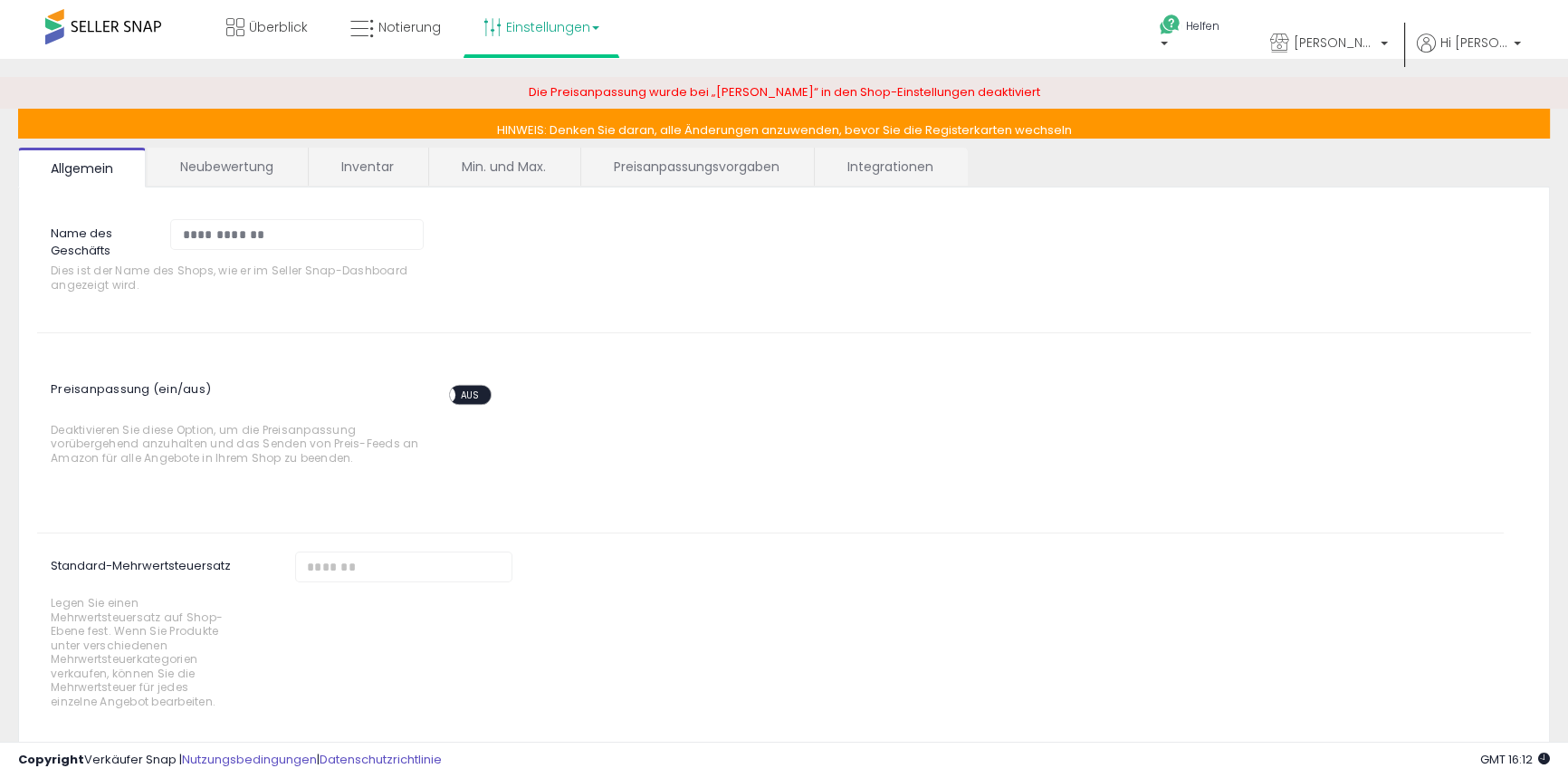
click at [238, 169] on font "Neubewertung" at bounding box center [226, 166] width 93 height 19
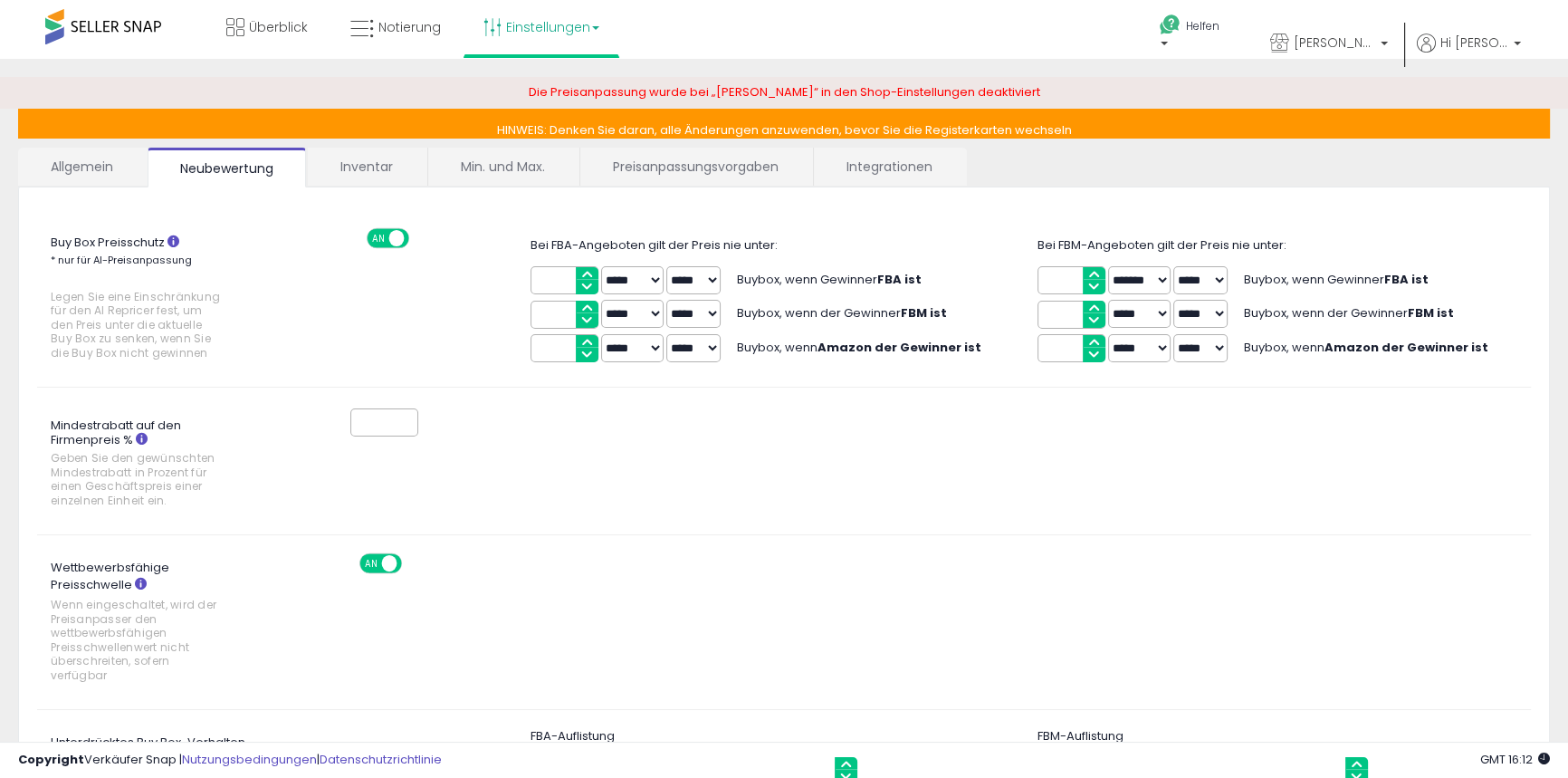
click at [366, 167] on font "Inventar" at bounding box center [367, 166] width 53 height 19
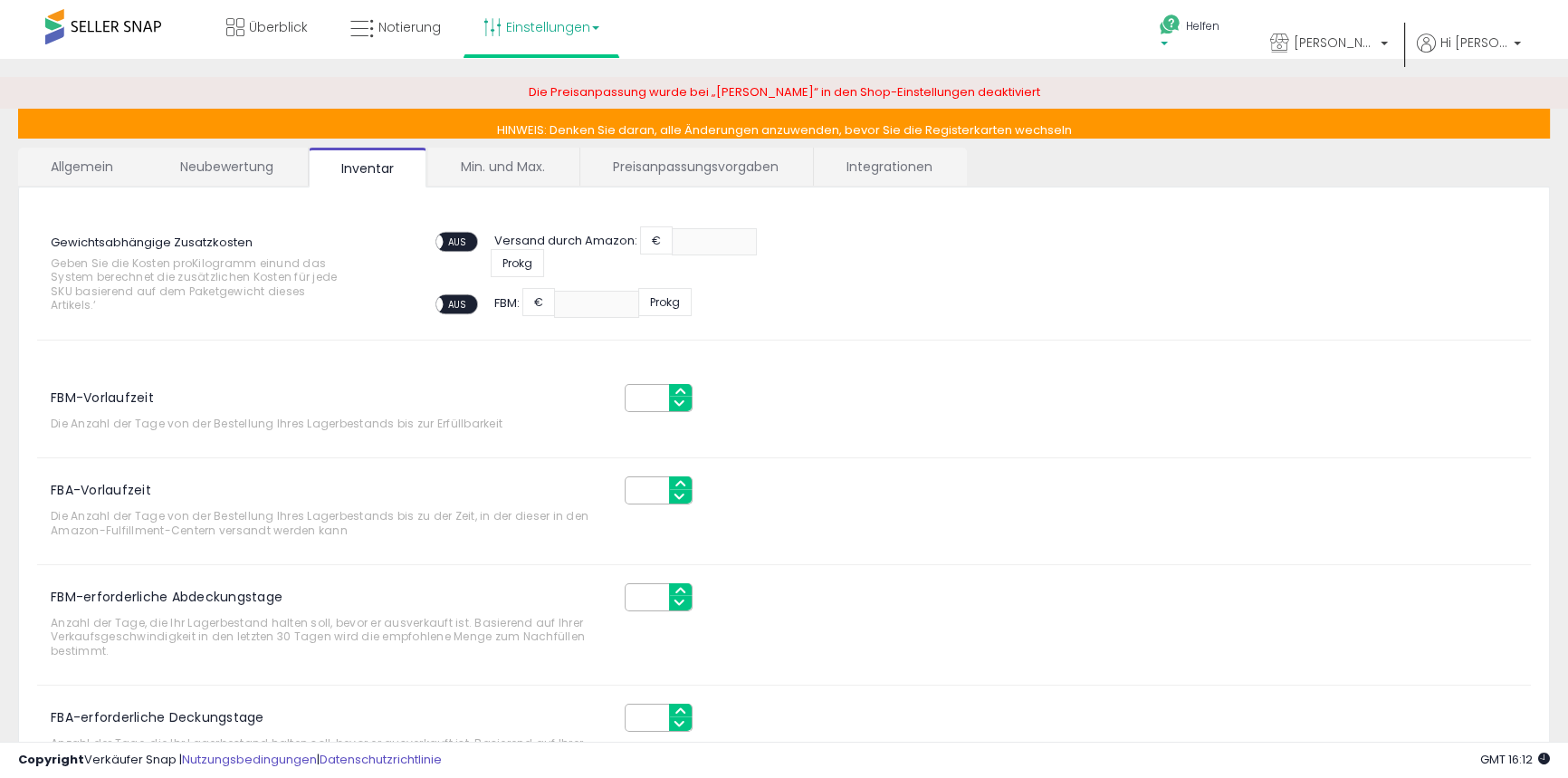
click at [1220, 28] on font "Helfen" at bounding box center [1203, 26] width 33 height 16
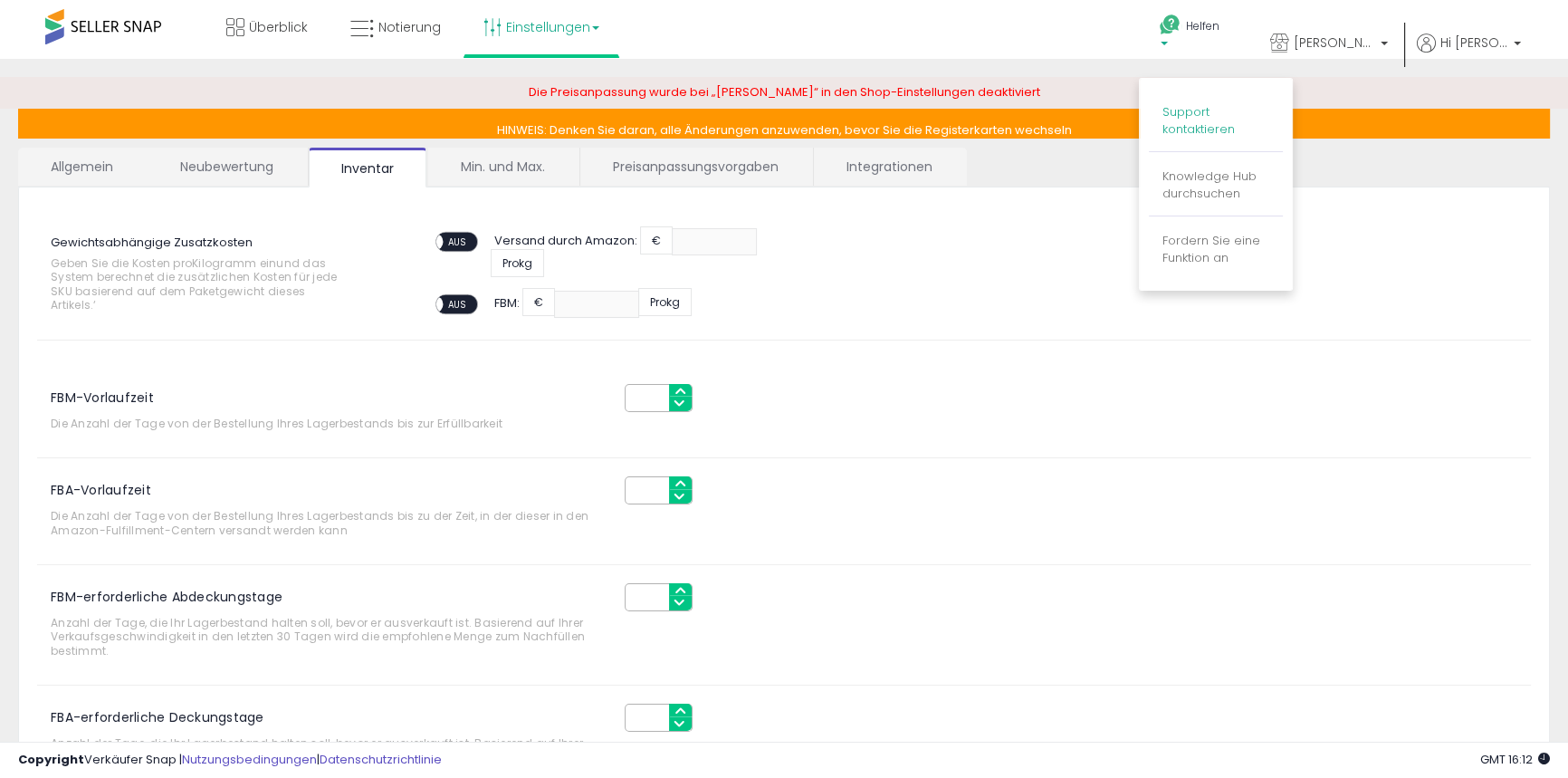
click at [1224, 117] on font "Support kontaktieren" at bounding box center [1199, 120] width 72 height 34
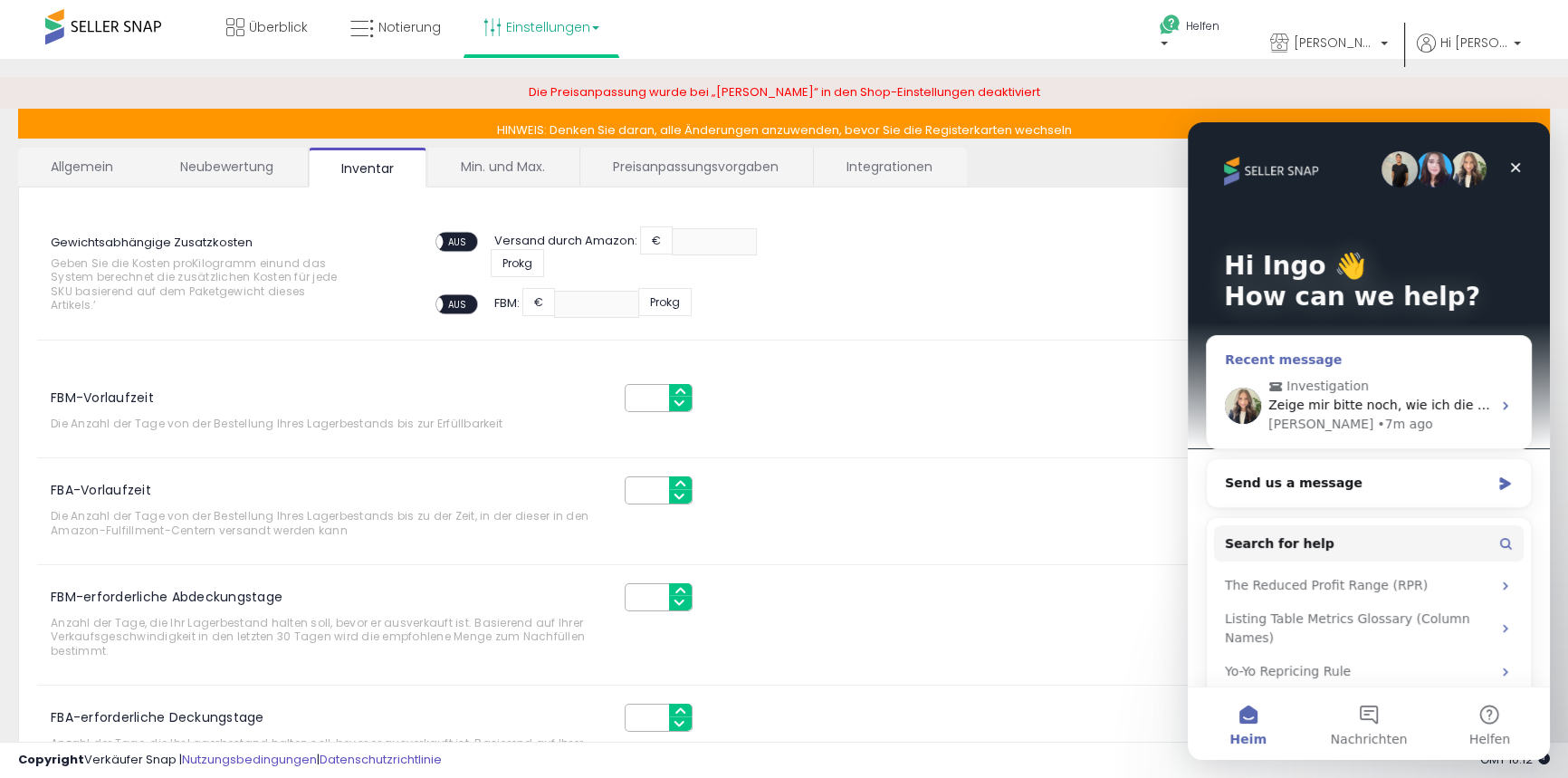
click at [1314, 402] on span "Zeige mir bitte noch, wie ich die Businesspreise für alle SKu zusammen aktivier…" at bounding box center [1546, 404] width 556 height 15
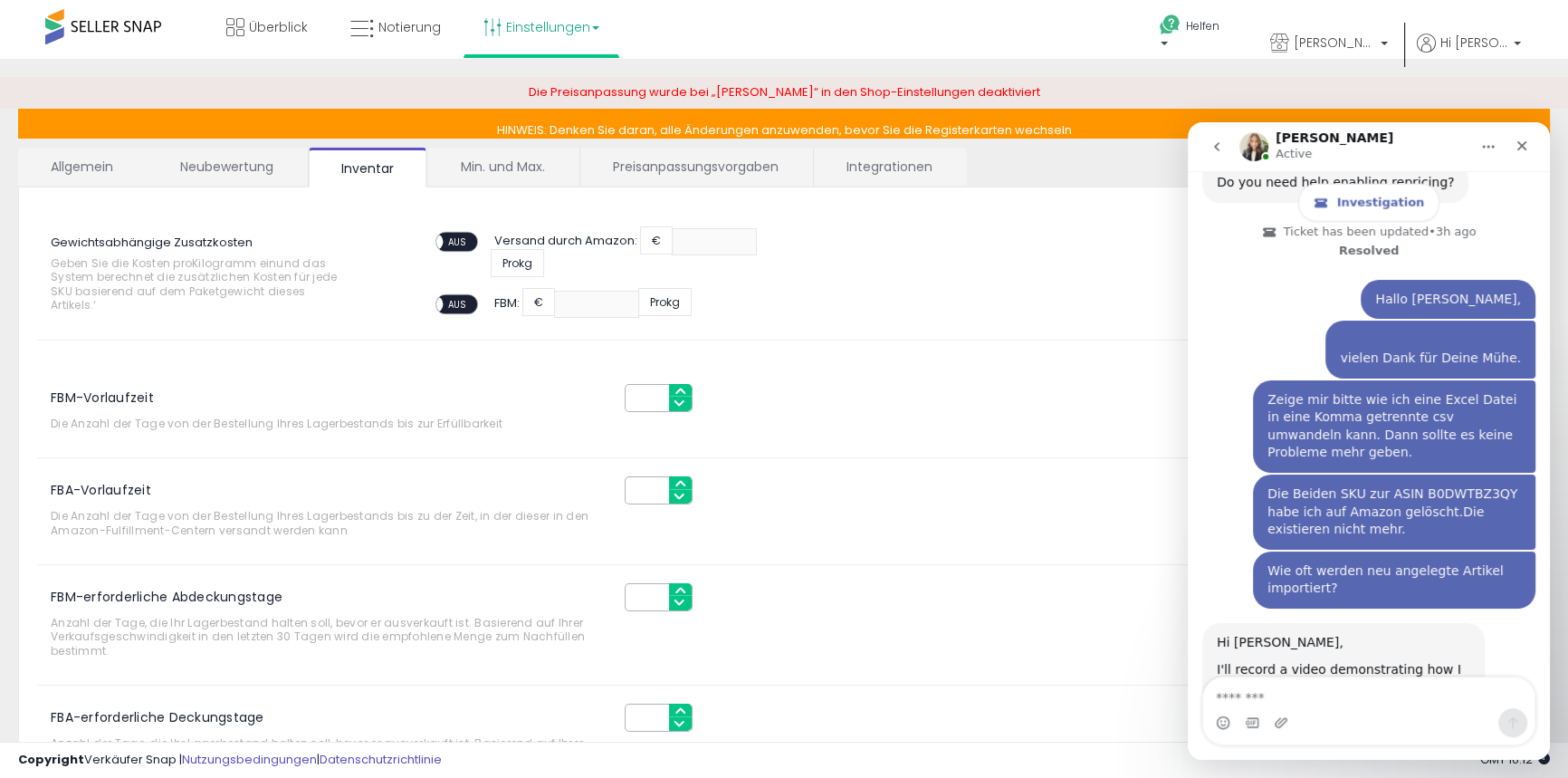
scroll to position [8983, 0]
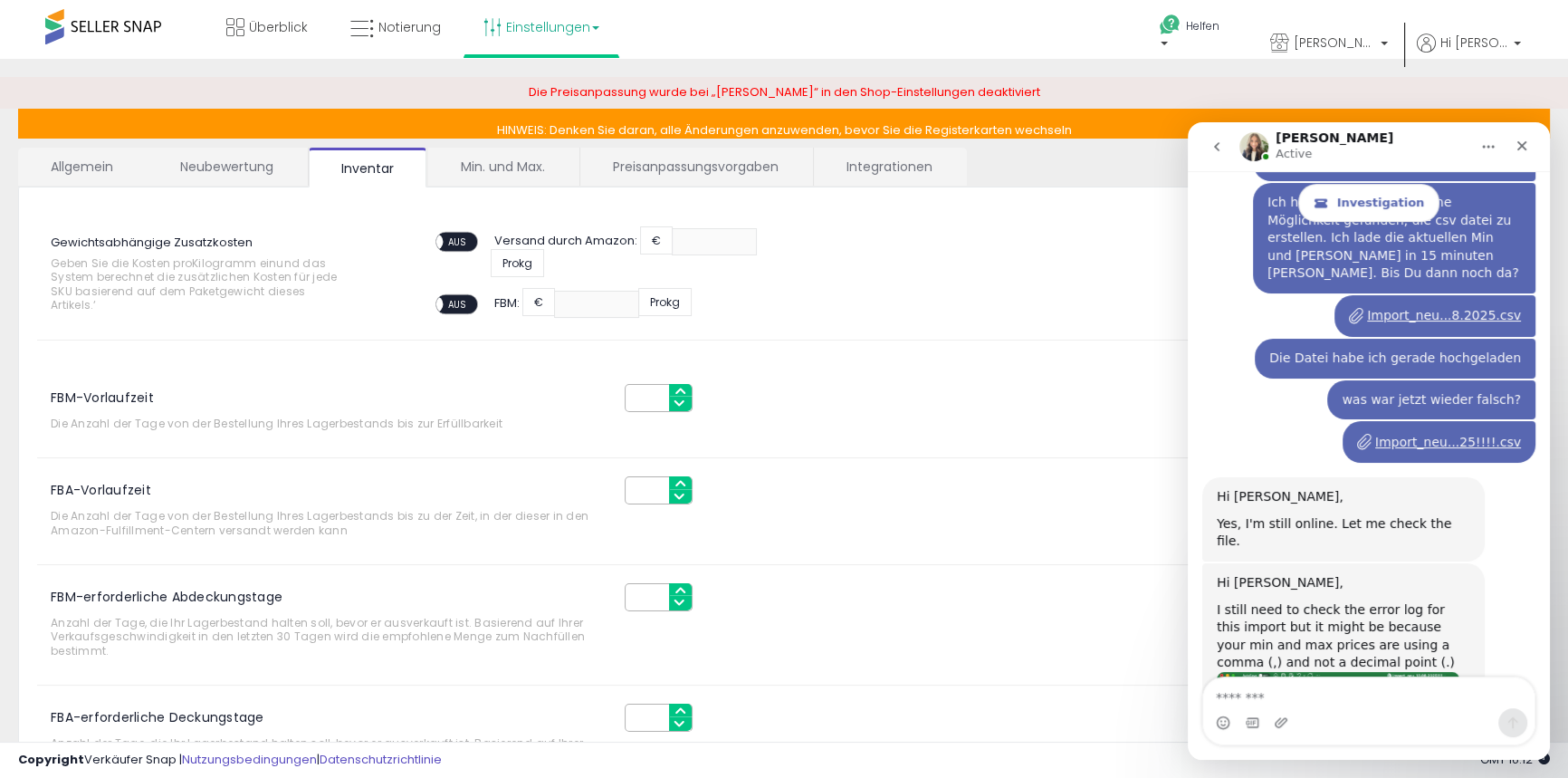
click at [696, 167] on font "Preisanpassungsvorgaben" at bounding box center [695, 166] width 165 height 19
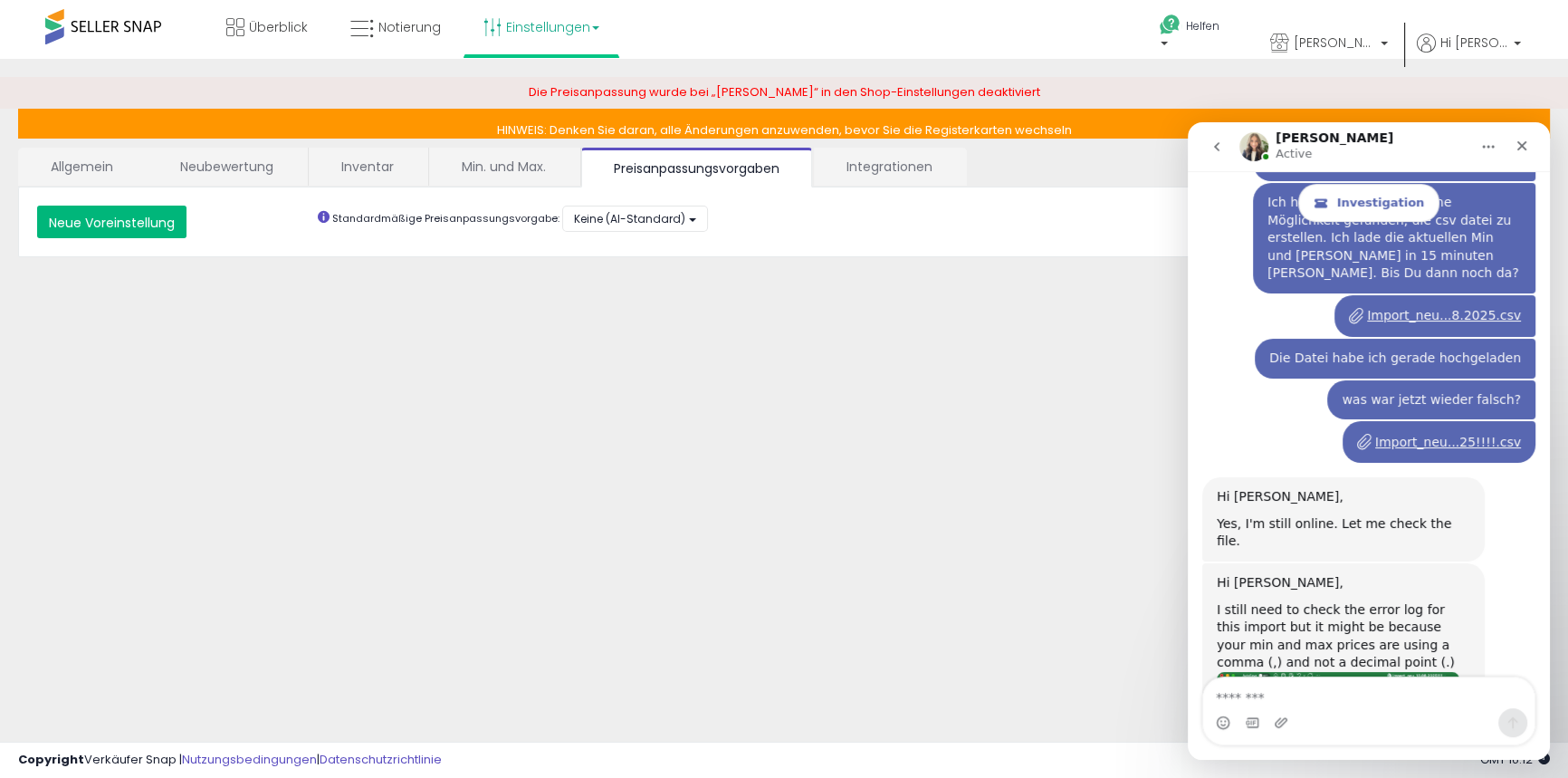
click at [142, 225] on font "Neue Voreinstellung" at bounding box center [112, 222] width 126 height 19
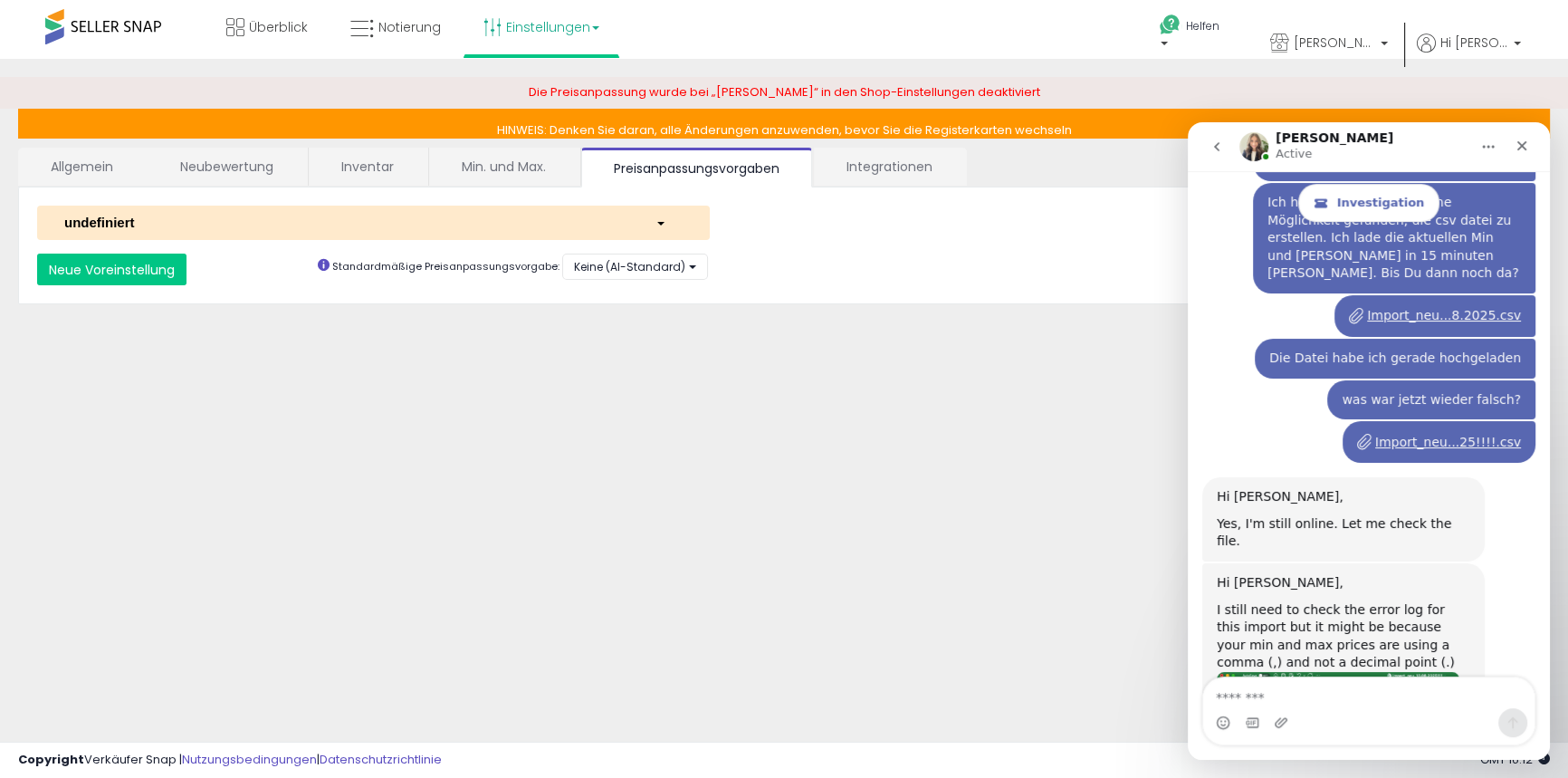
click at [672, 226] on div "button" at bounding box center [668, 222] width 54 height 19
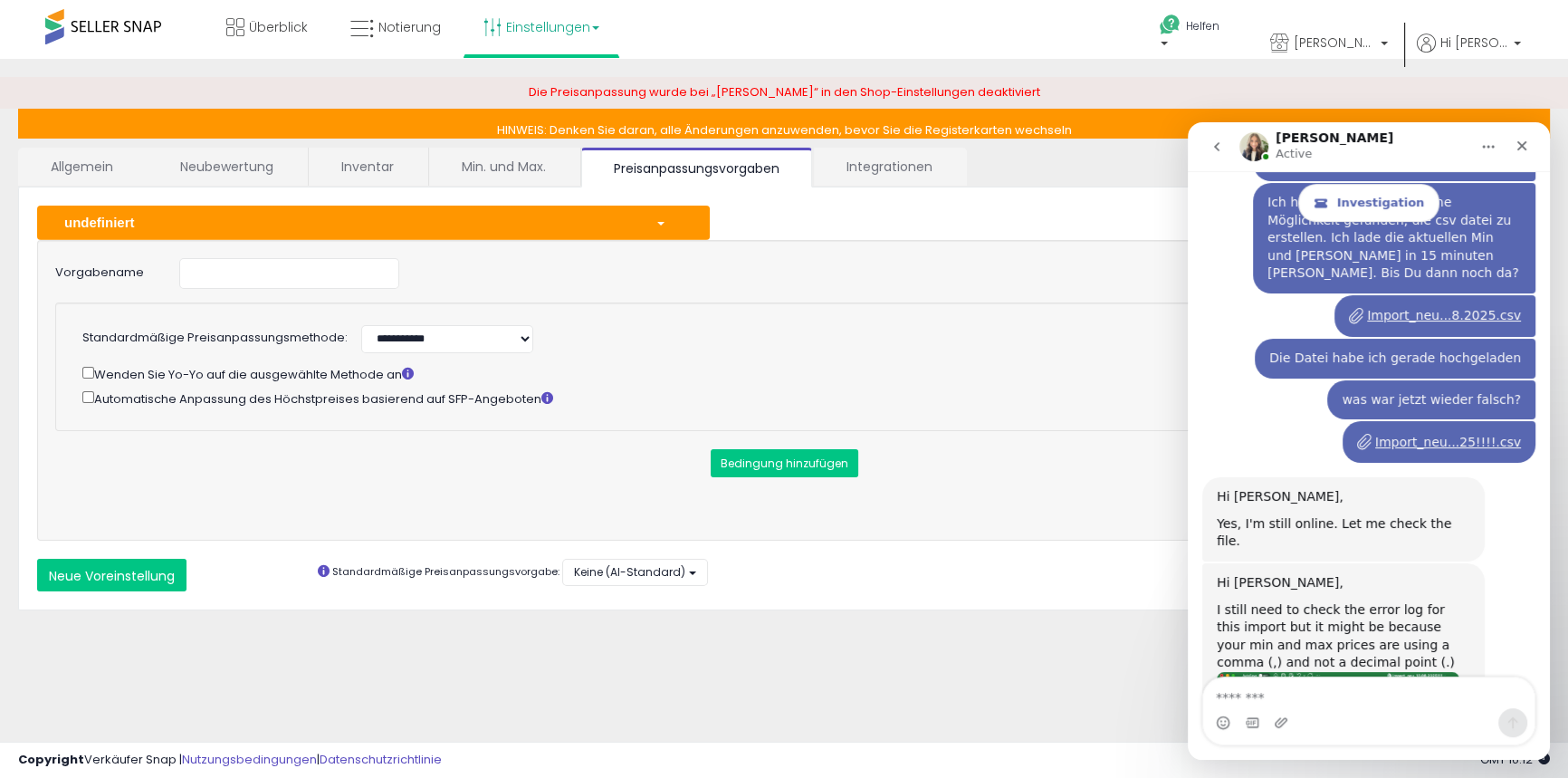
scroll to position [9053, 0]
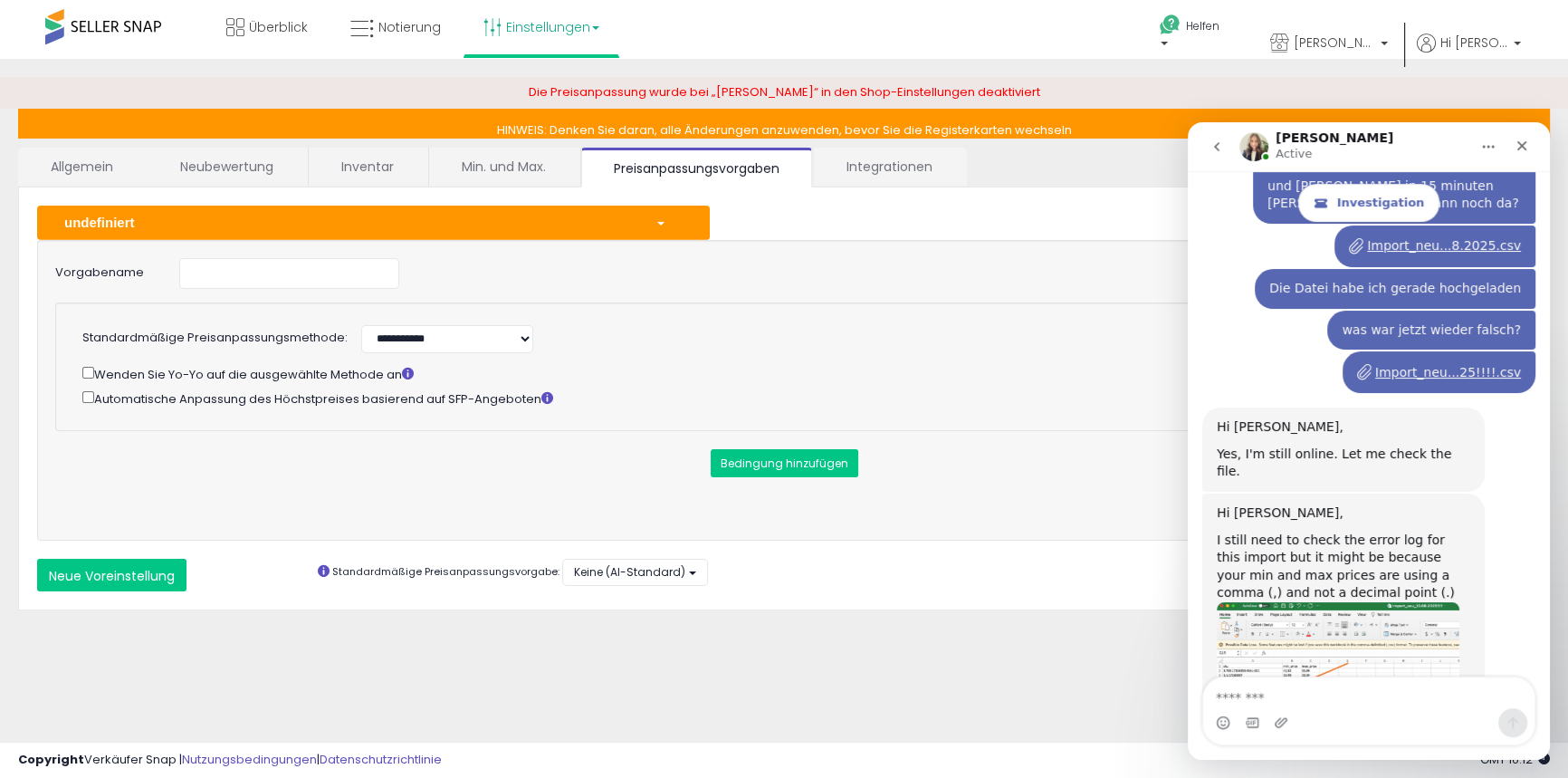
click at [130, 269] on font "Vorgabename" at bounding box center [99, 272] width 89 height 18
click at [694, 572] on button "Keine (AI-Standard)" at bounding box center [635, 572] width 146 height 26
click at [1246, 694] on textarea "Message…" at bounding box center [1368, 693] width 332 height 30
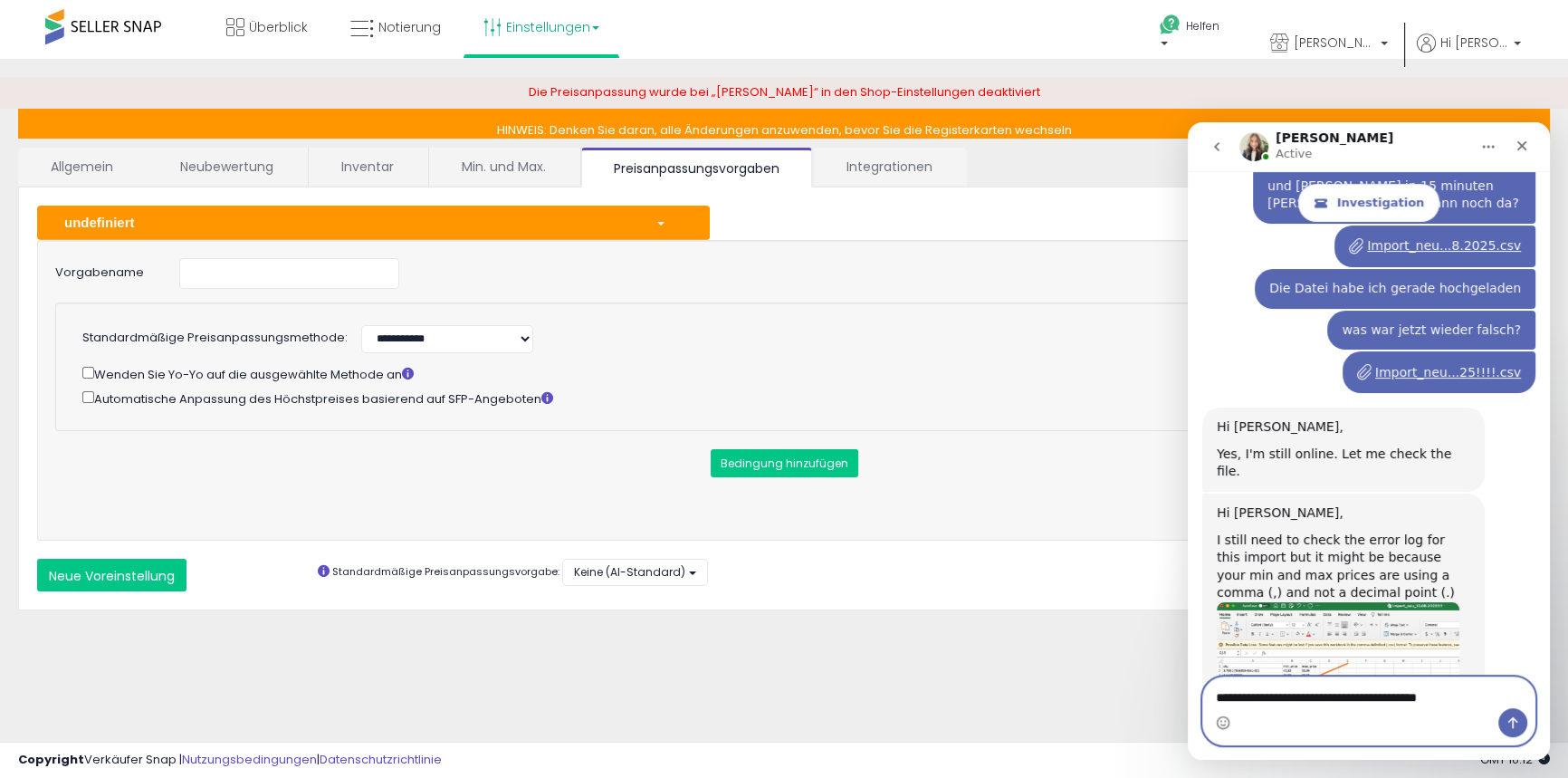
type textarea "**********"
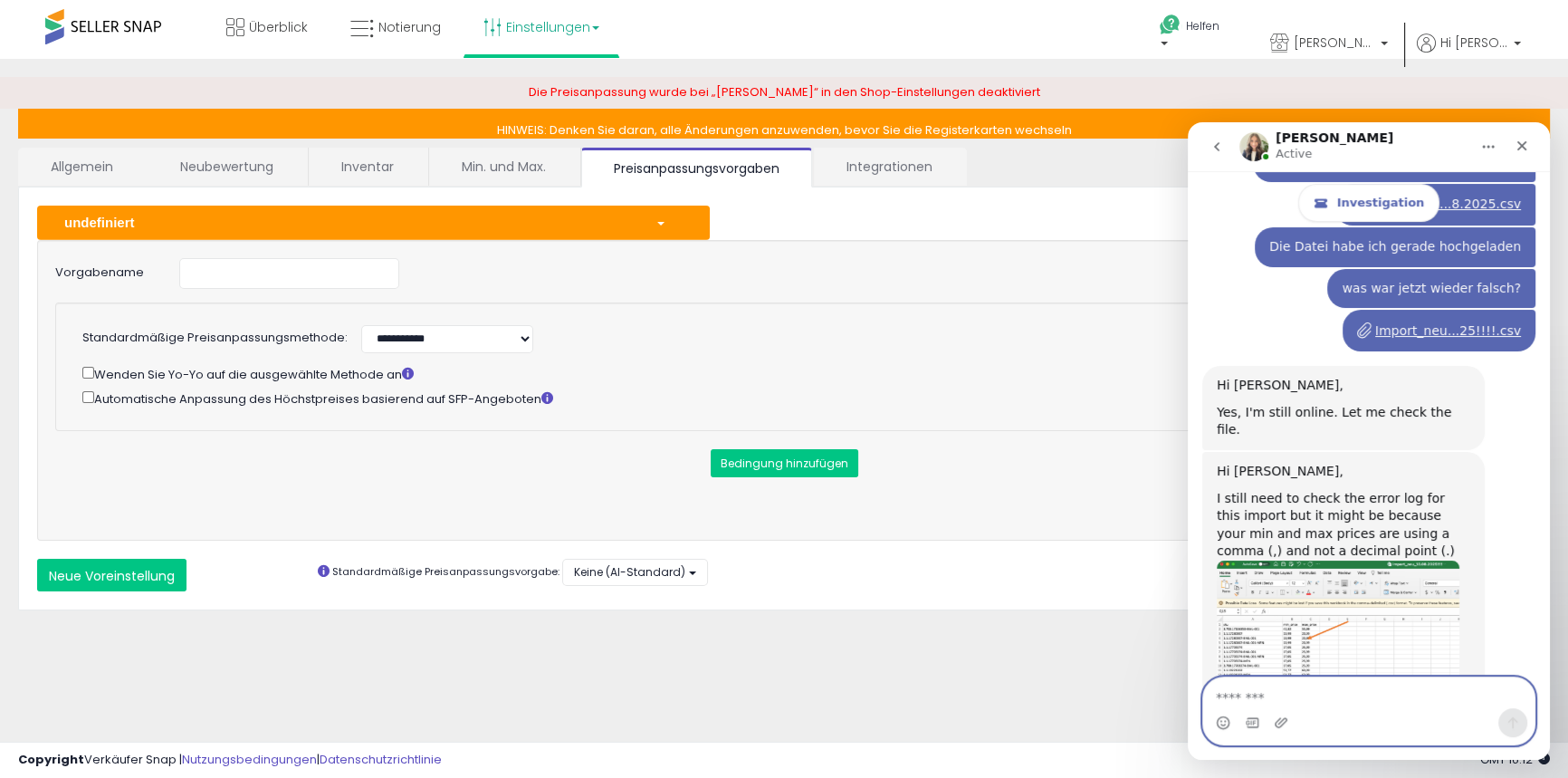
scroll to position [9203, 0]
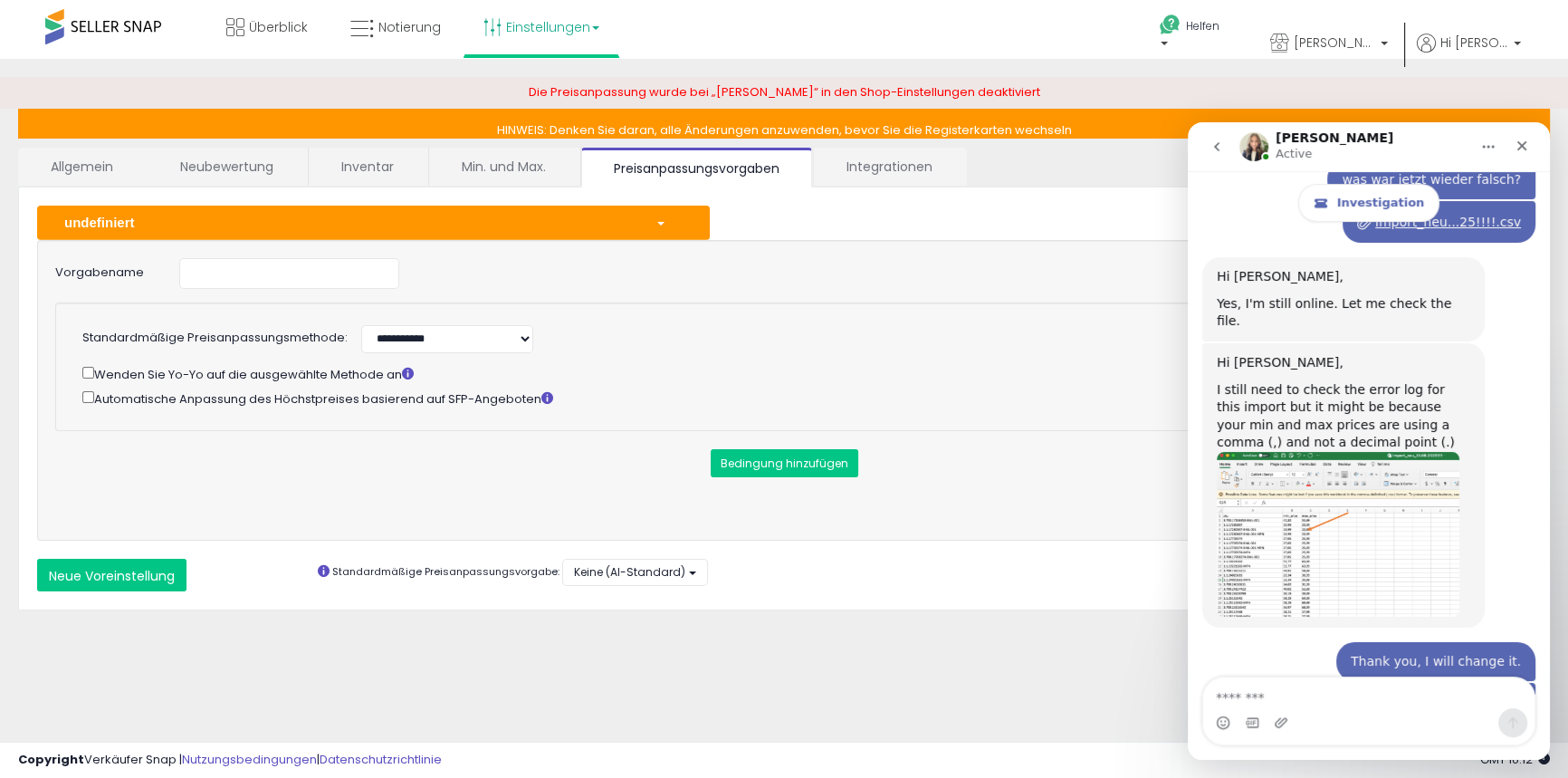
drag, startPoint x: 1471, startPoint y: 618, endPoint x: 1215, endPoint y: 477, distance: 292.3
copy div "Hi [PERSON_NAME], If you want to use our AI business repricer for both single u…"
click at [1232, 697] on textarea "Message…" at bounding box center [1368, 693] width 332 height 30
paste textarea "**********"
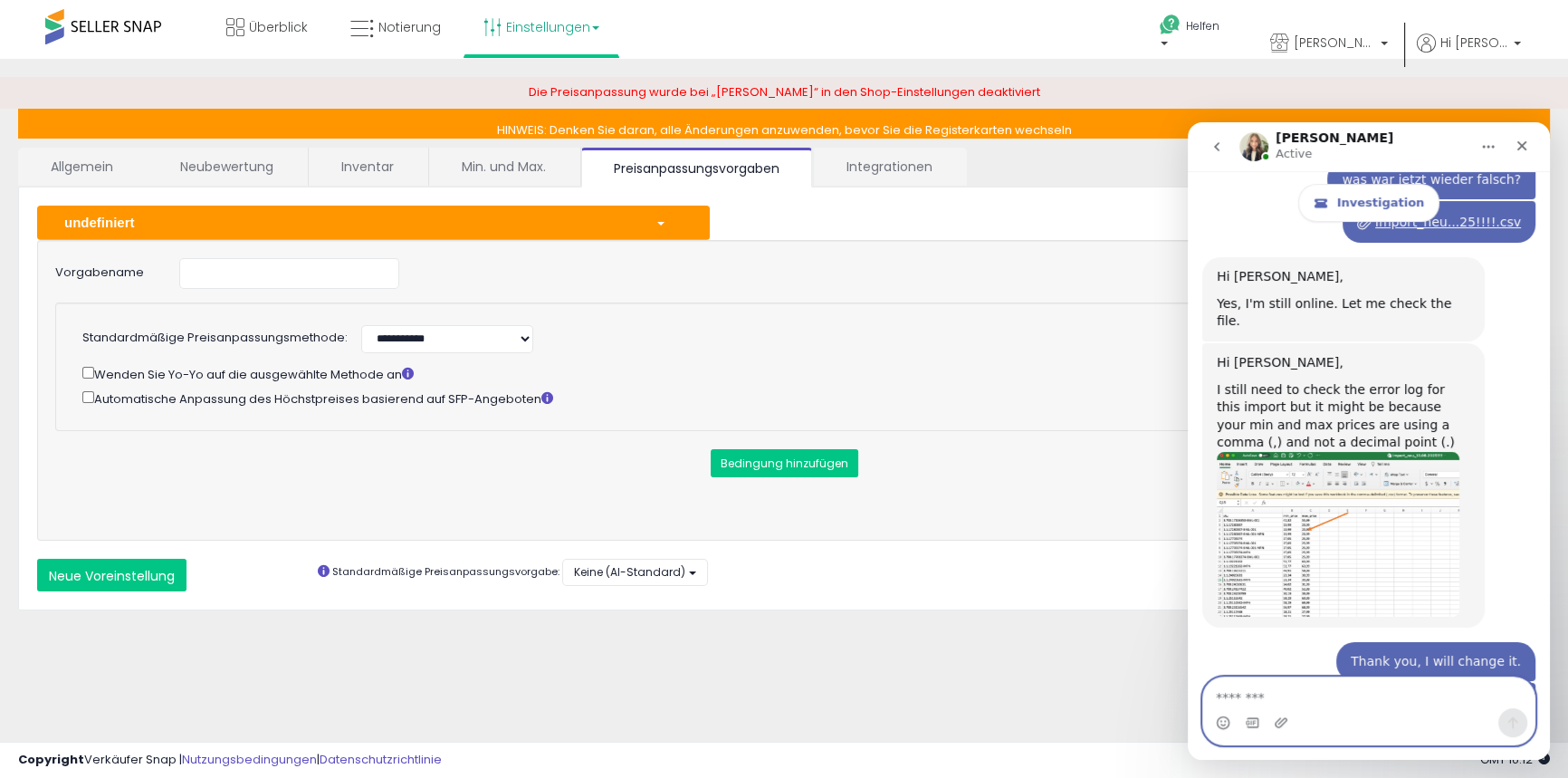
type textarea "**********"
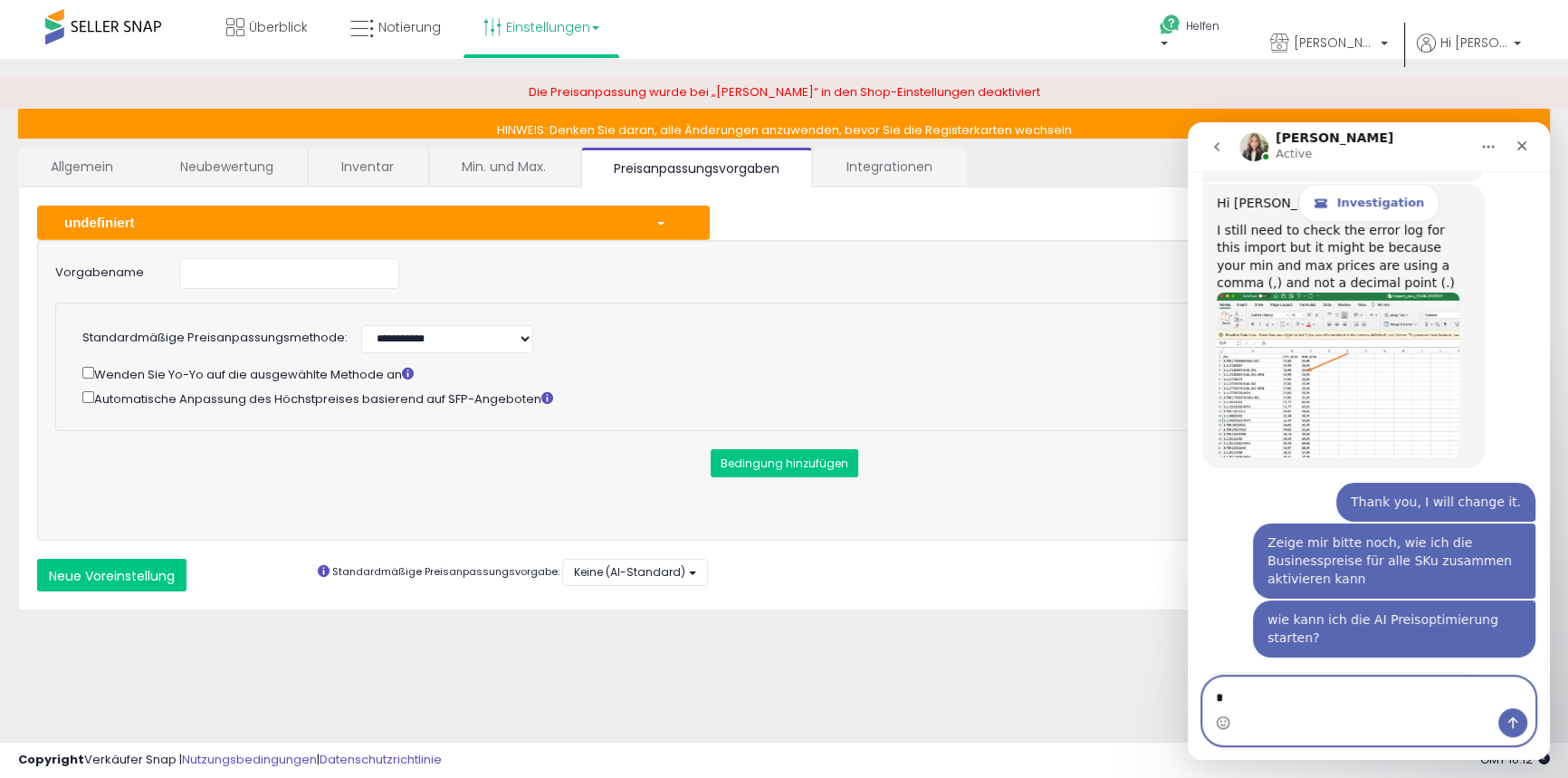
scroll to position [9293, 0]
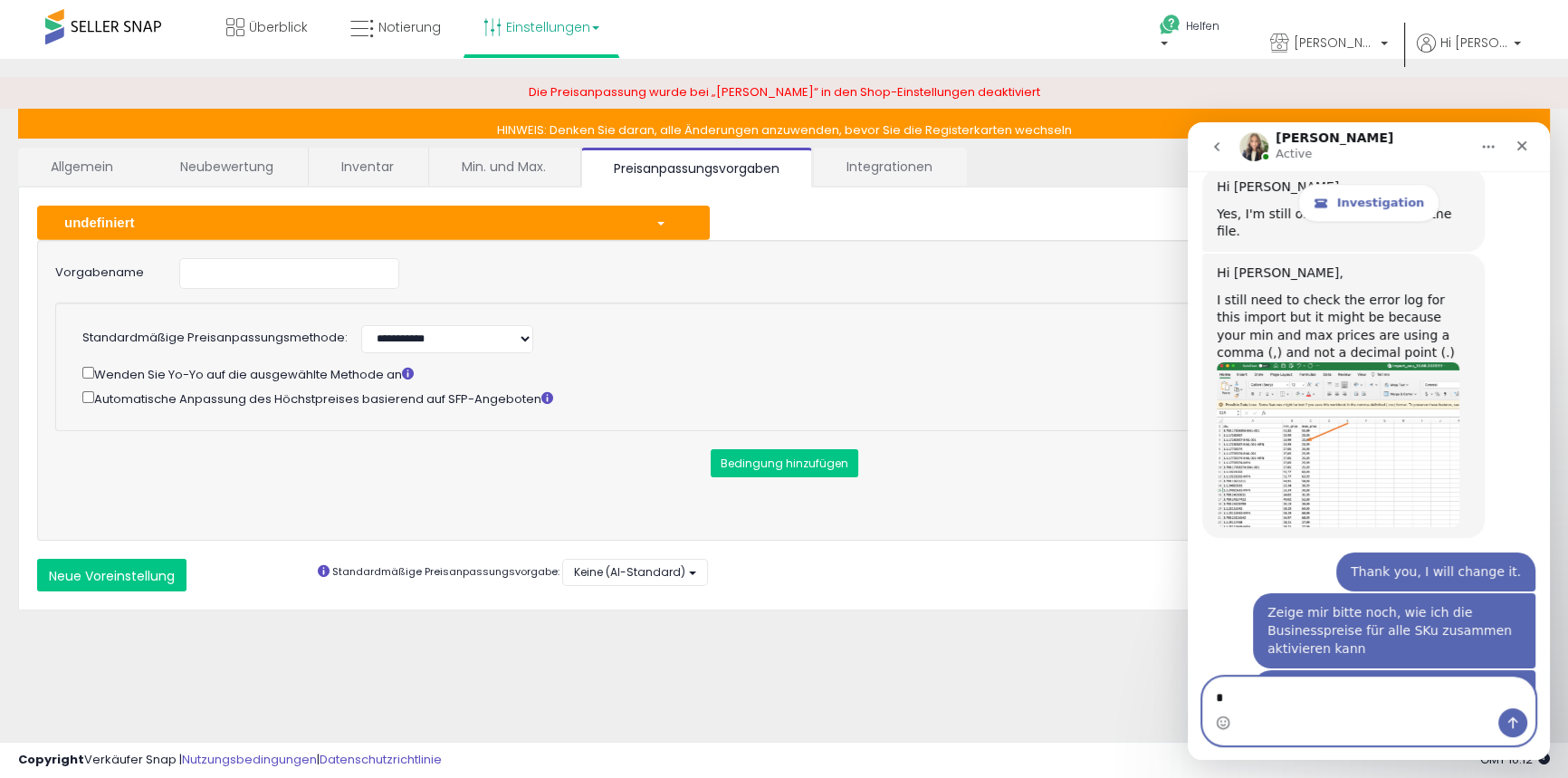
drag, startPoint x: 1229, startPoint y: 690, endPoint x: 2352, endPoint y: 811, distance: 1129.5
click html "[PERSON_NAME] Active Investigation Please provide as much detail as possible ab…"
paste textarea "**********"
type textarea "**********"
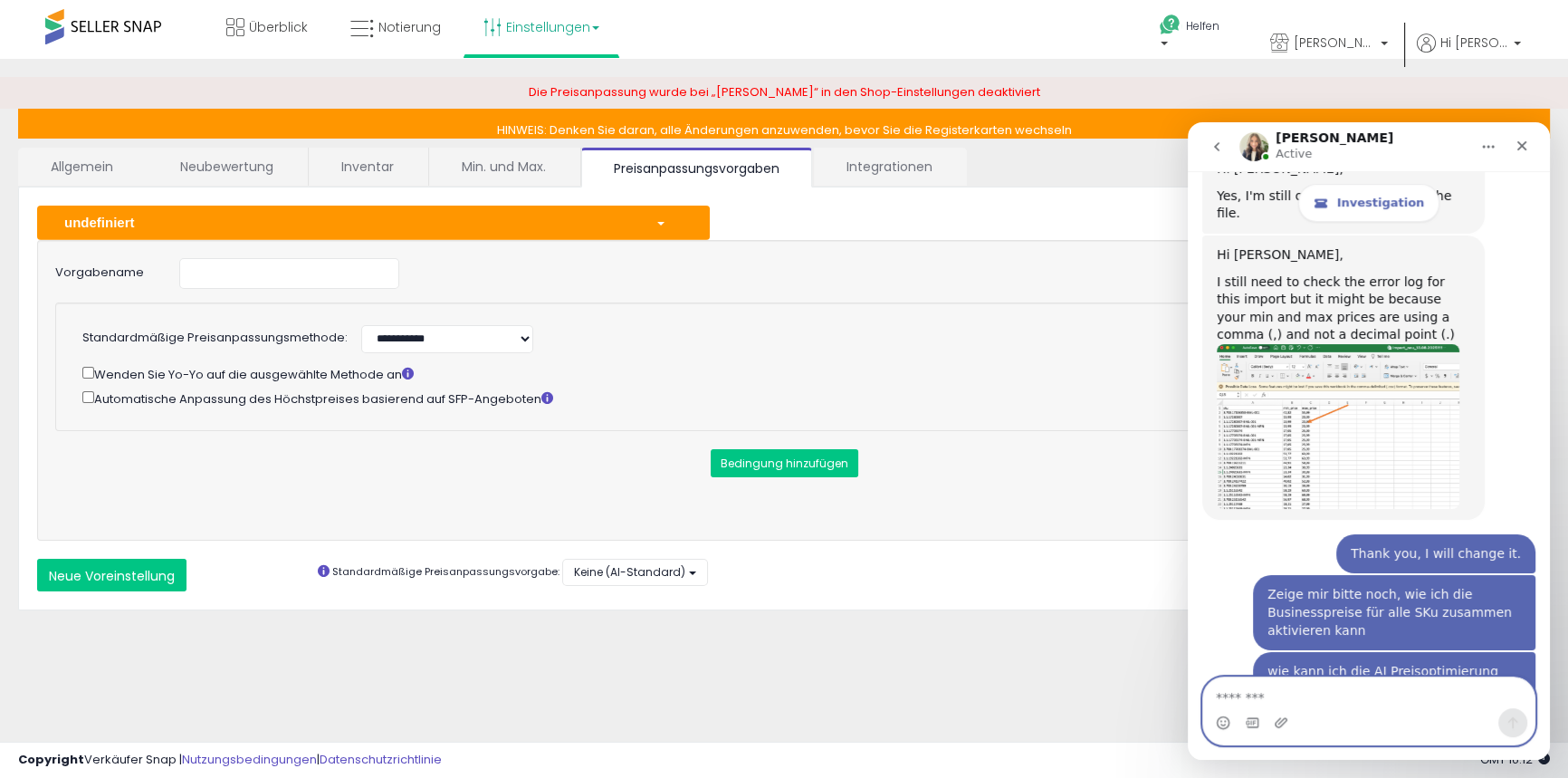
scroll to position [9352, 0]
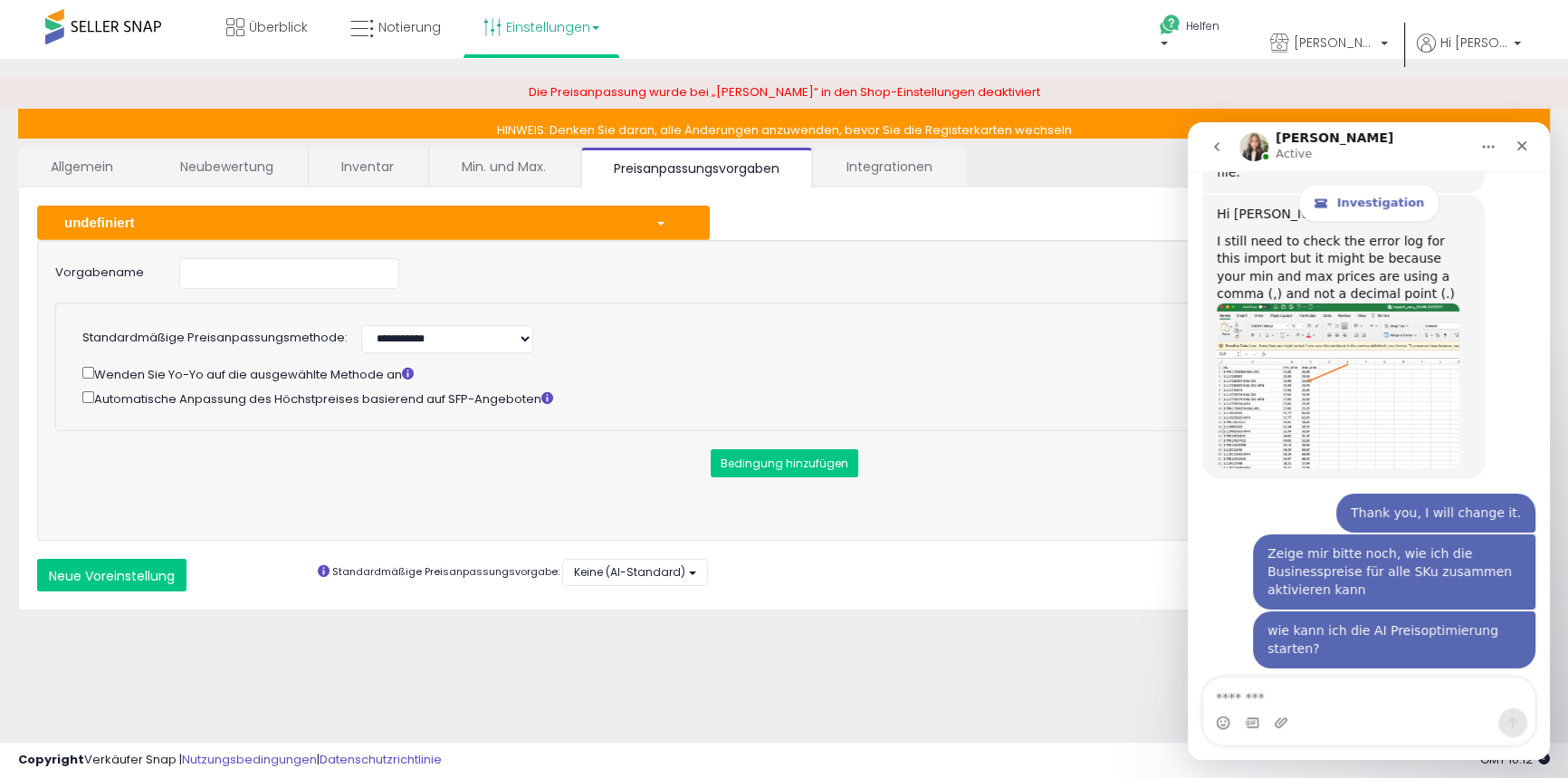
click at [881, 166] on font "Integrationen" at bounding box center [890, 166] width 86 height 19
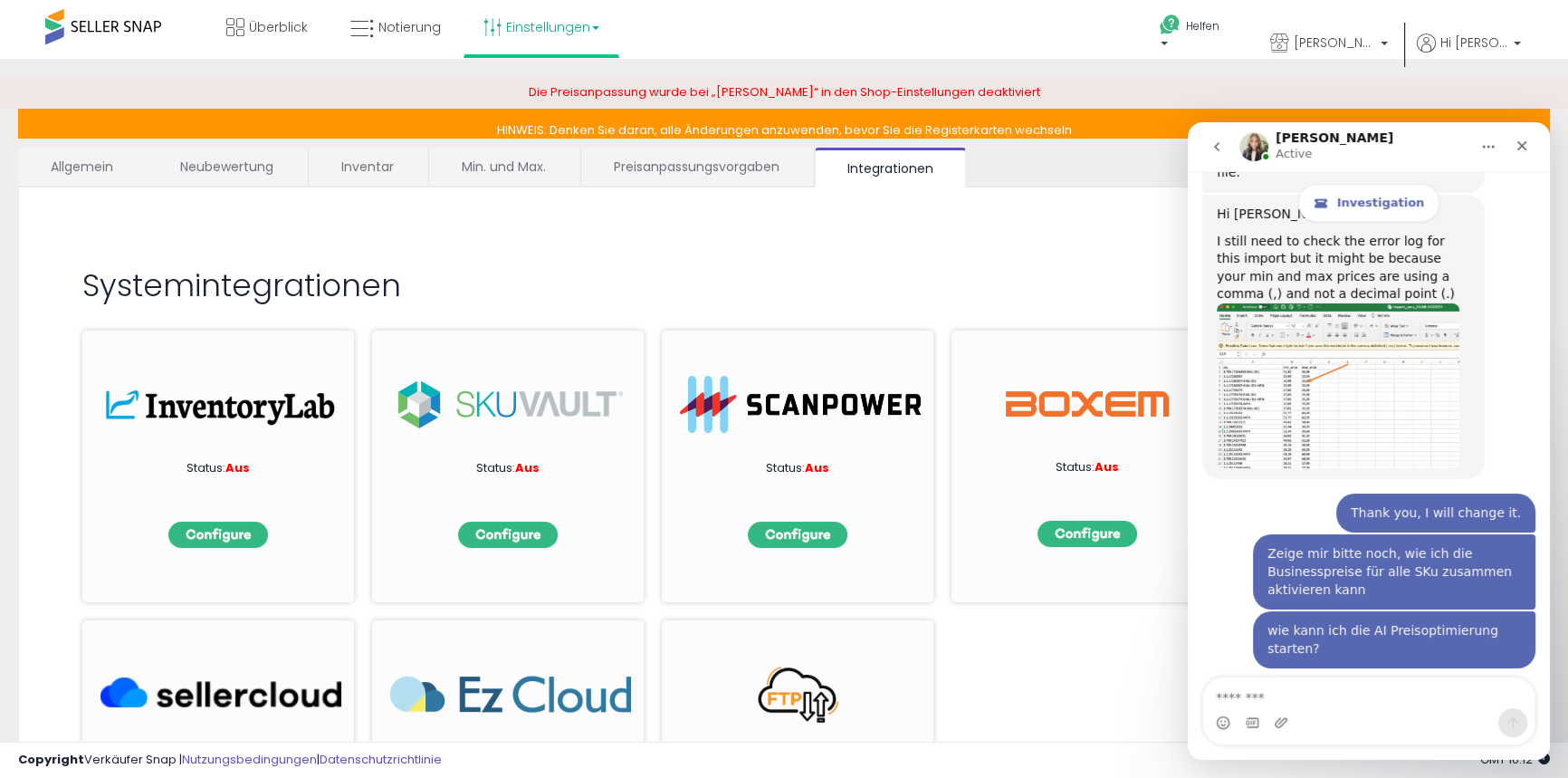
click at [676, 161] on font "Preisanpassungsvorgaben" at bounding box center [696, 166] width 165 height 19
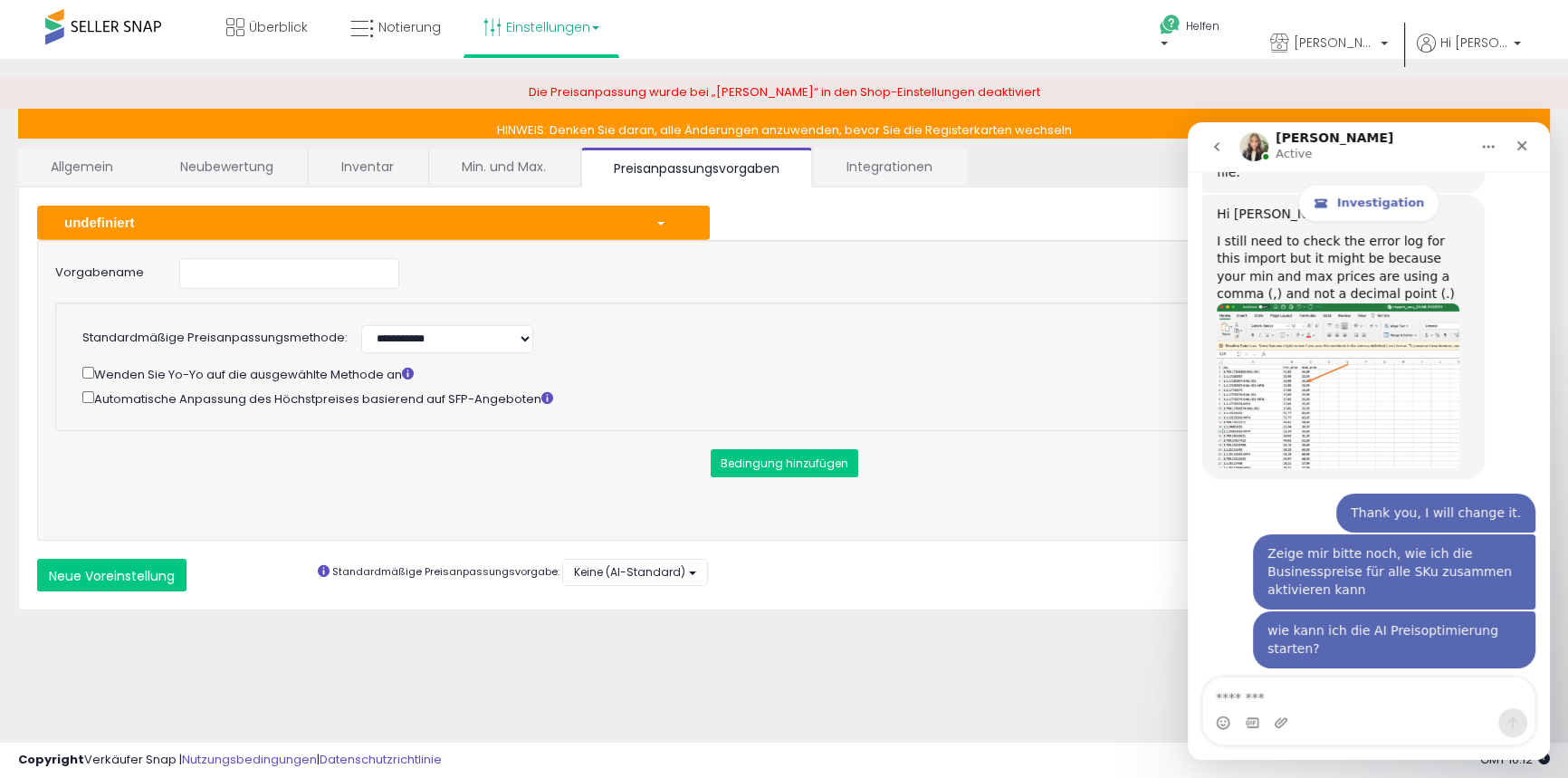
click at [521, 172] on font "Min. und Max." at bounding box center [504, 166] width 84 height 19
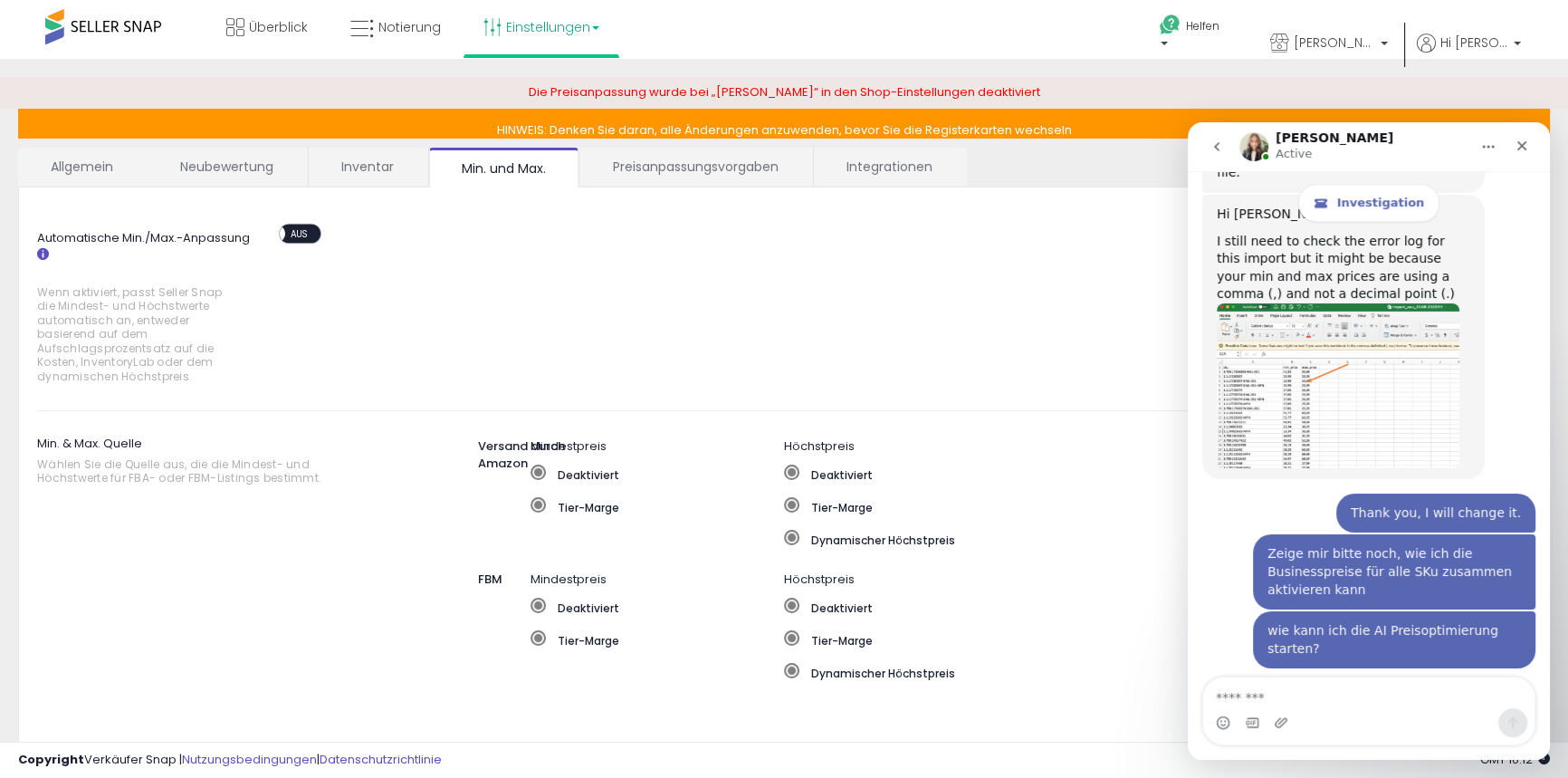
click at [43, 171] on link "Allgemein" at bounding box center [82, 166] width 128 height 38
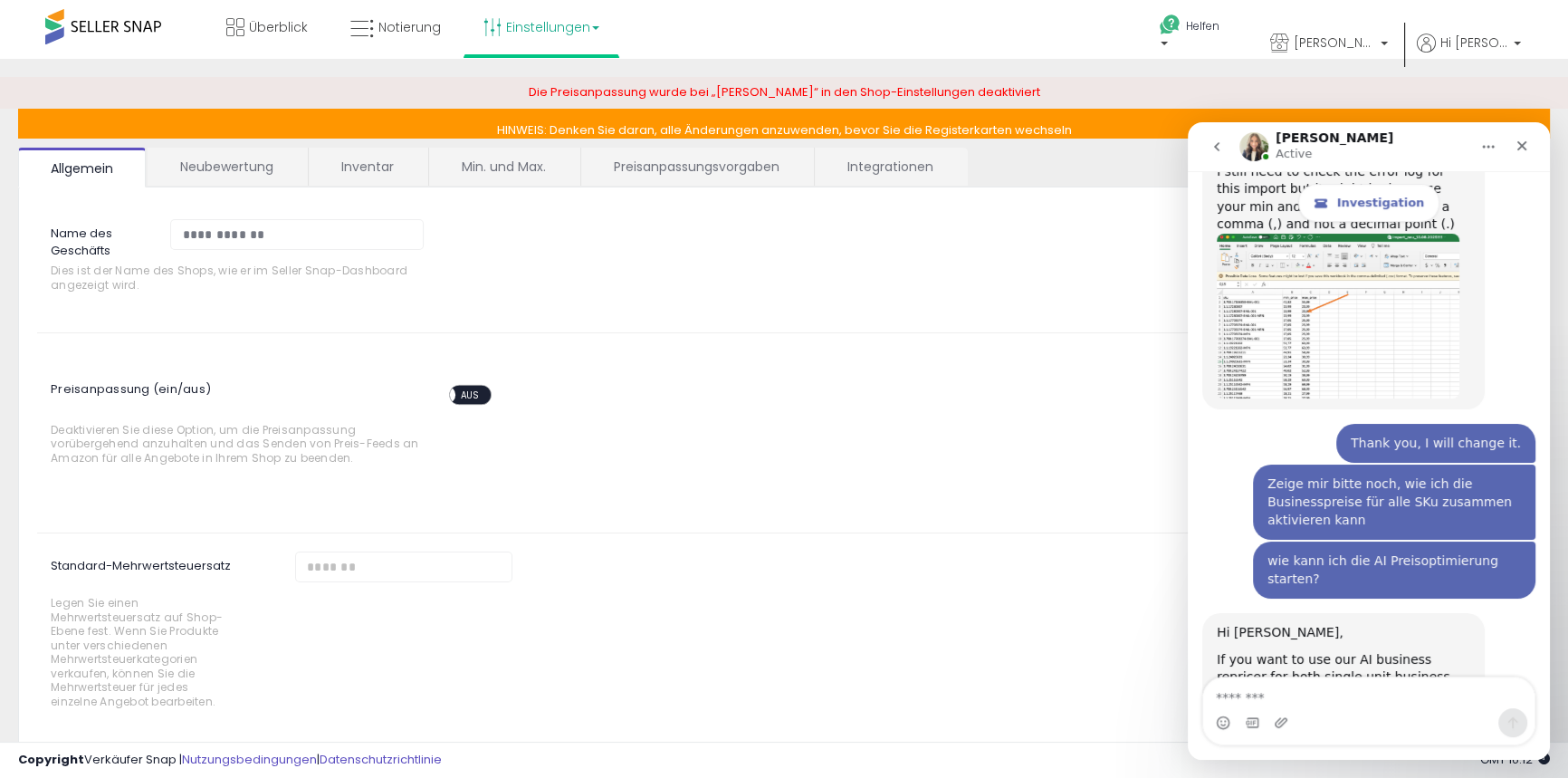
scroll to position [9620, 0]
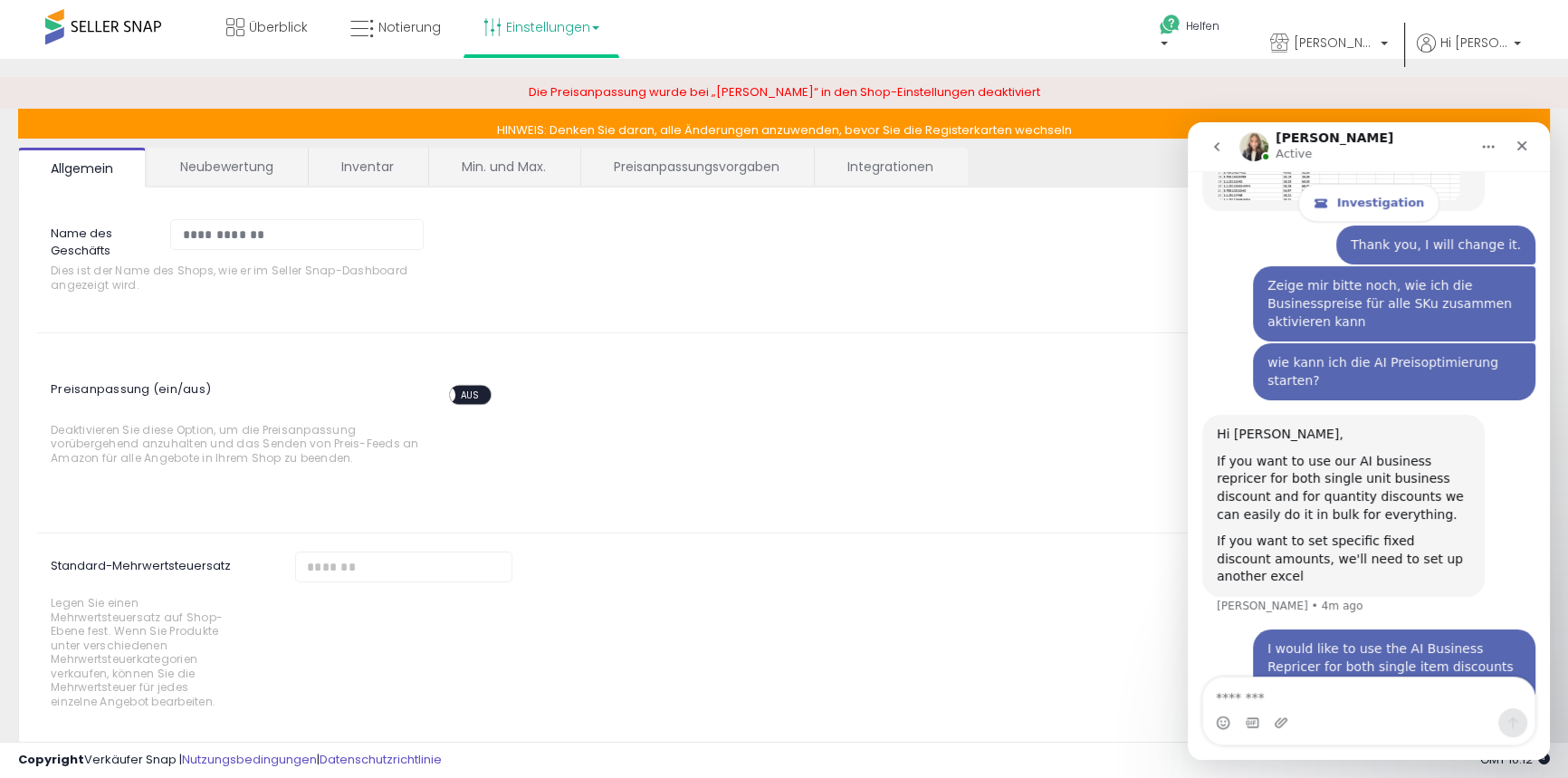
drag, startPoint x: 1216, startPoint y: 425, endPoint x: 1364, endPoint y: 584, distance: 217.2
copy div "Amazing, I'll record a video of how to enable business repricing using bulk edi…"
click at [1224, 696] on textarea "Message…" at bounding box center [1368, 693] width 332 height 30
paste textarea "**********"
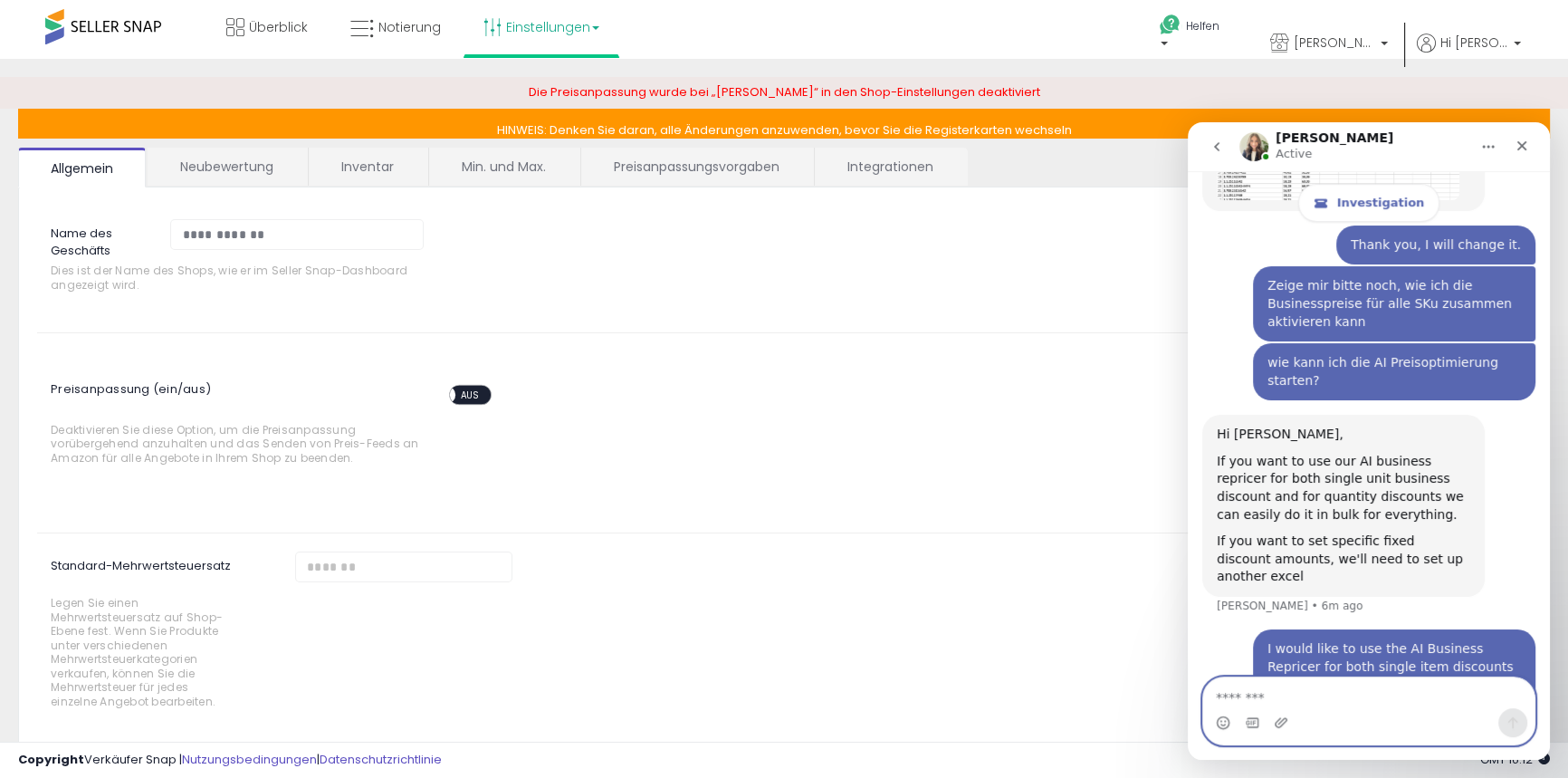
type textarea "**********"
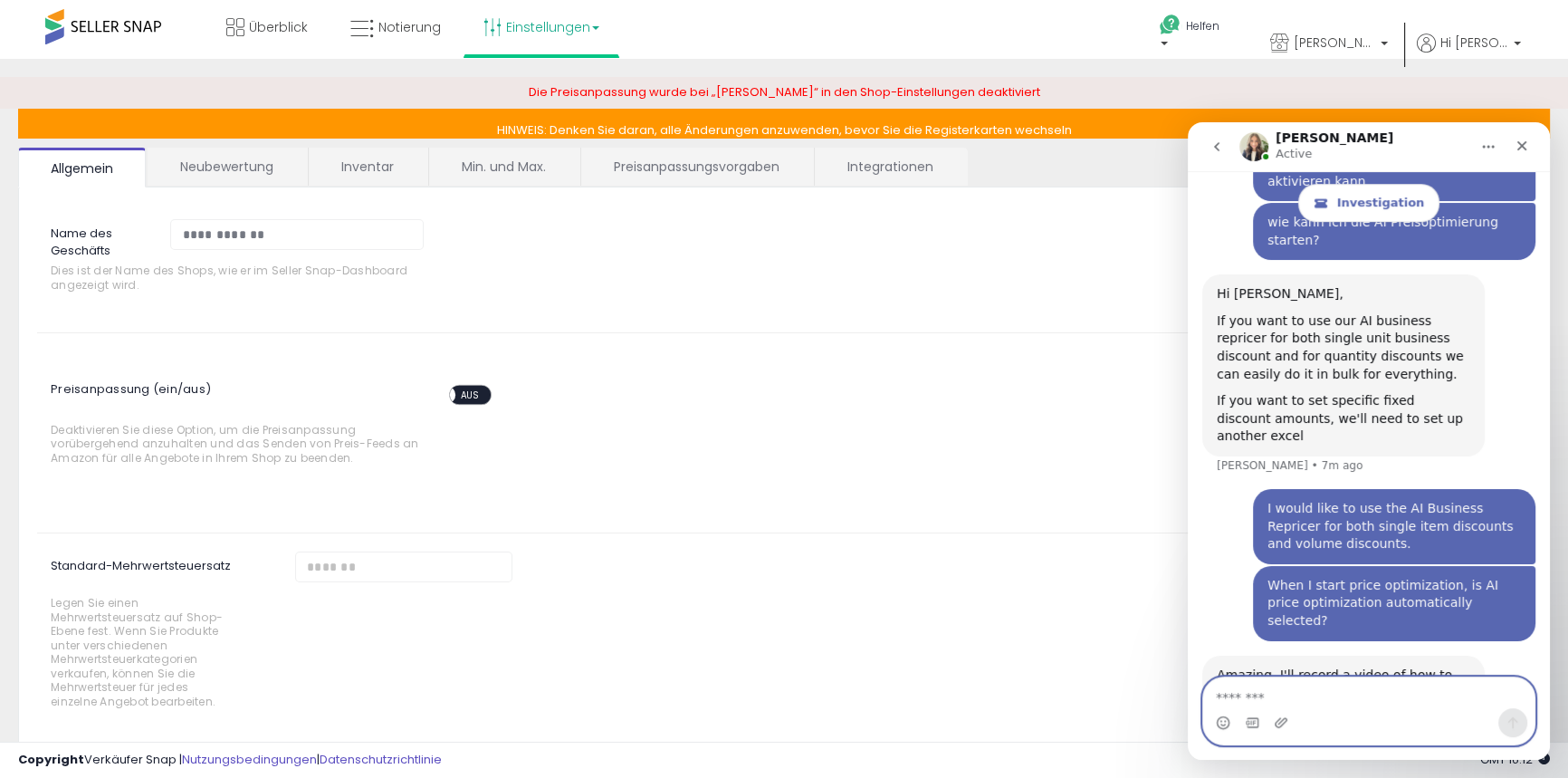
scroll to position [9691, 0]
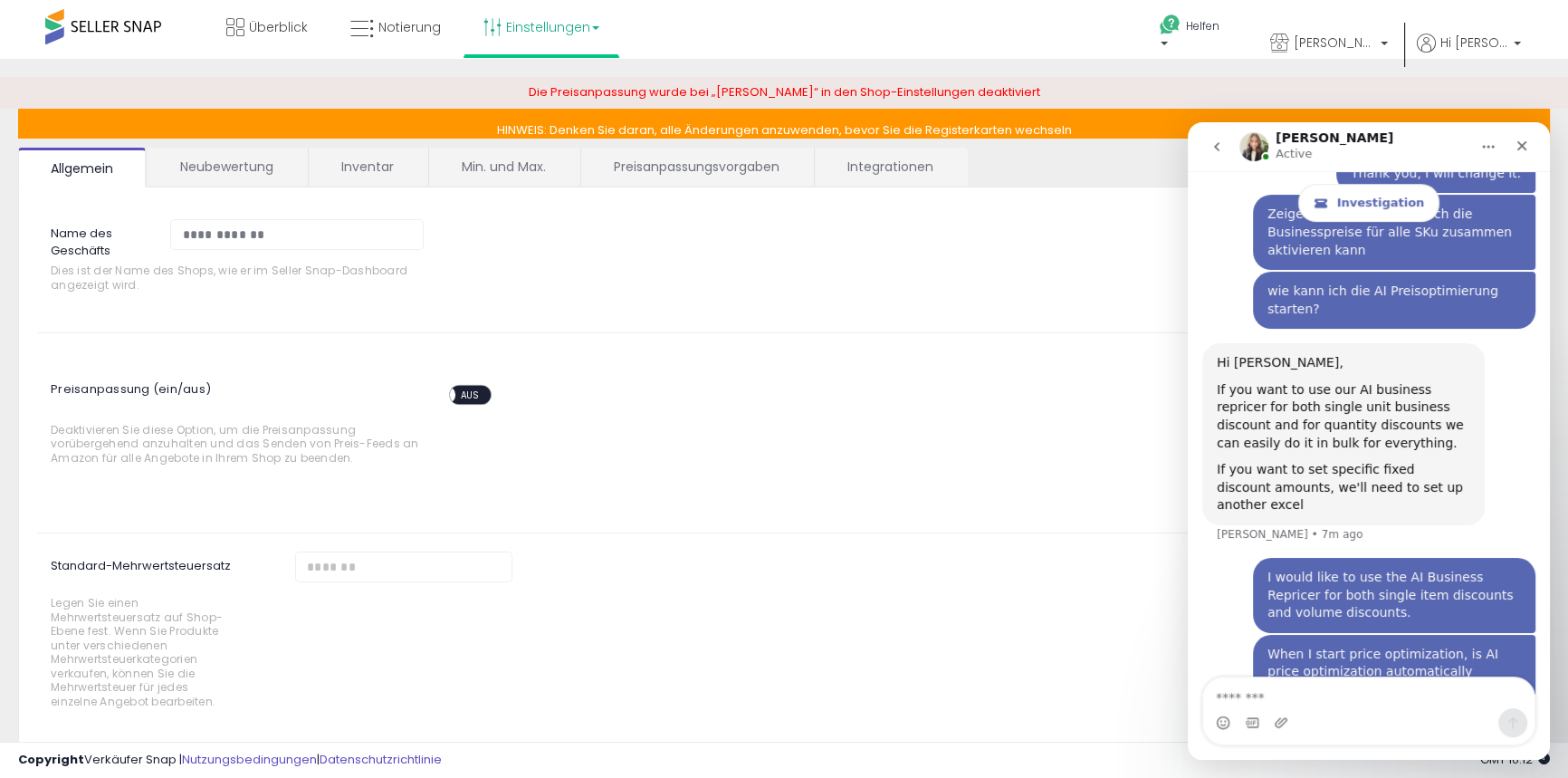
click at [482, 394] on span "AUS" at bounding box center [470, 394] width 29 height 17
click at [384, 26] on font "Notierung" at bounding box center [410, 27] width 63 height 19
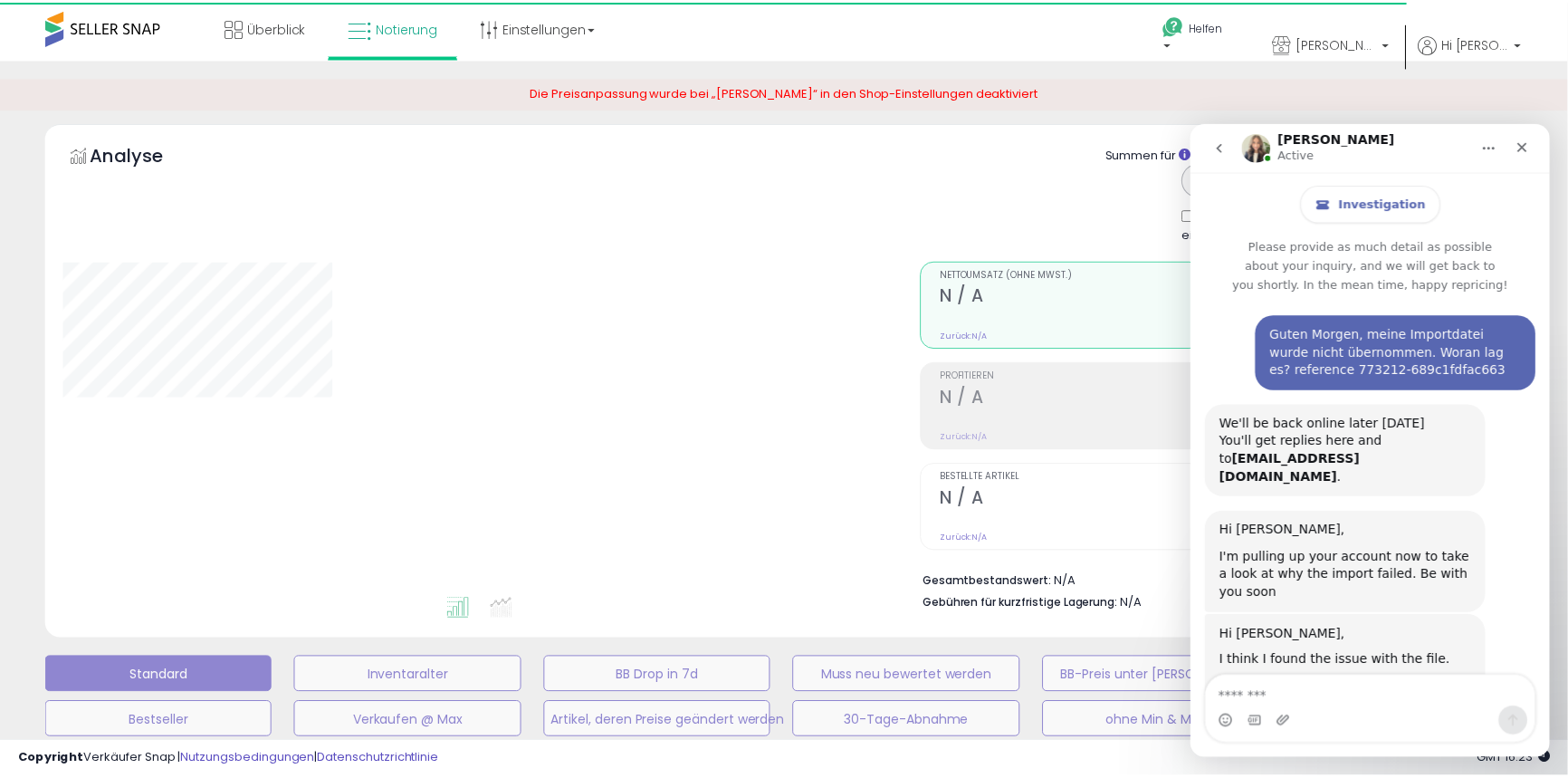
scroll to position [9674, 0]
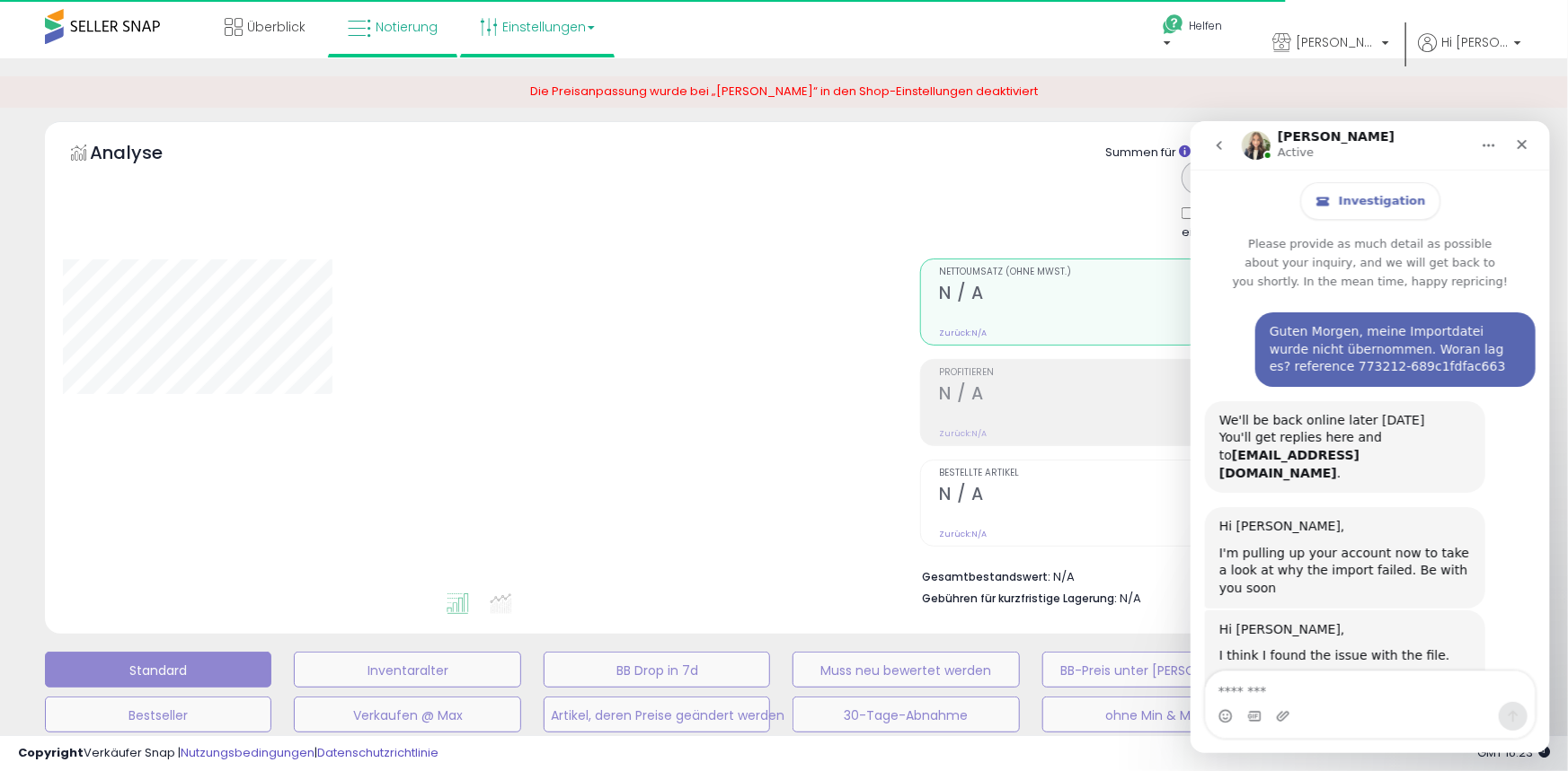
click at [557, 29] on font "Einstellungen" at bounding box center [544, 27] width 83 height 18
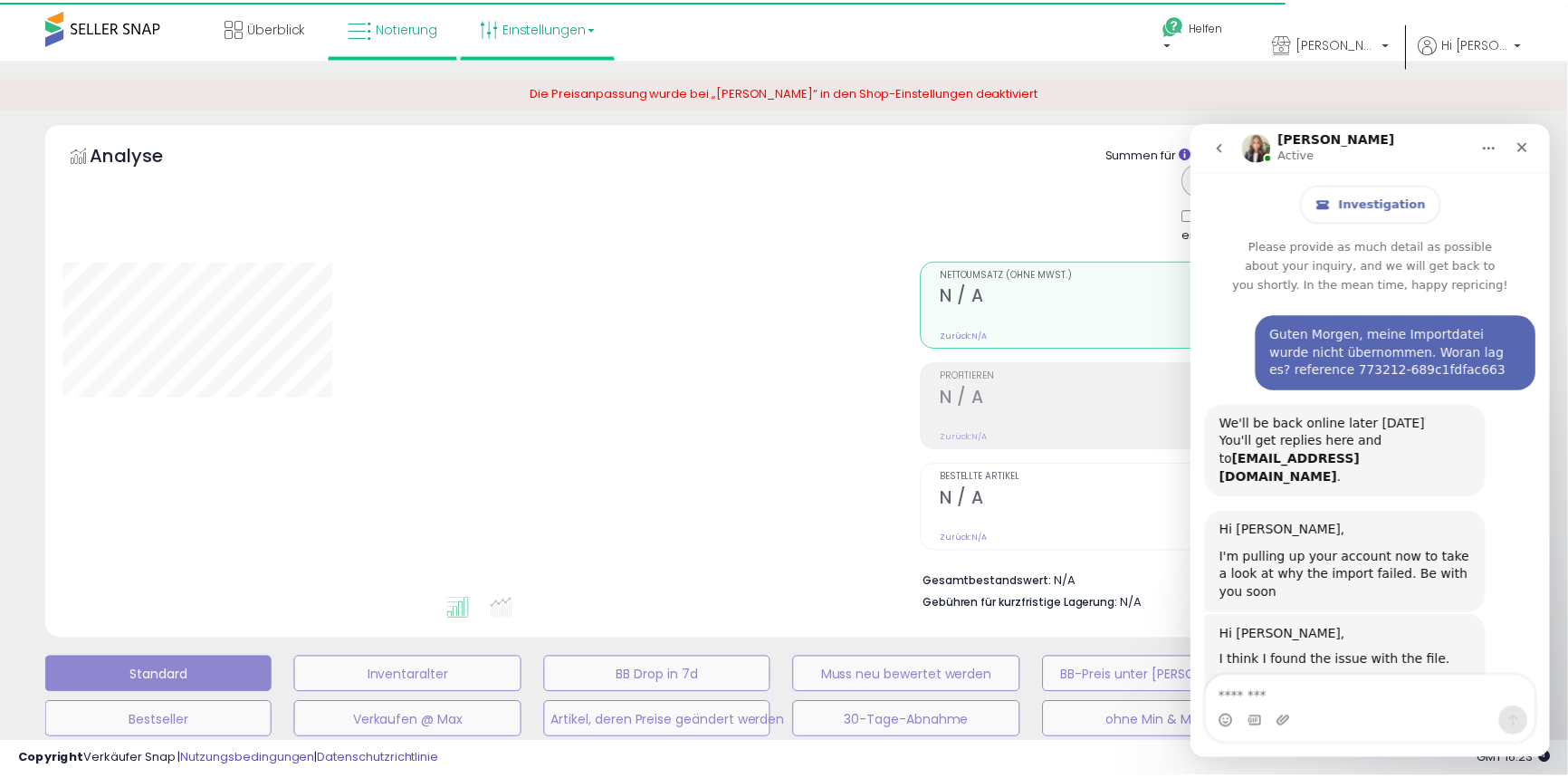
scroll to position [9674, 0]
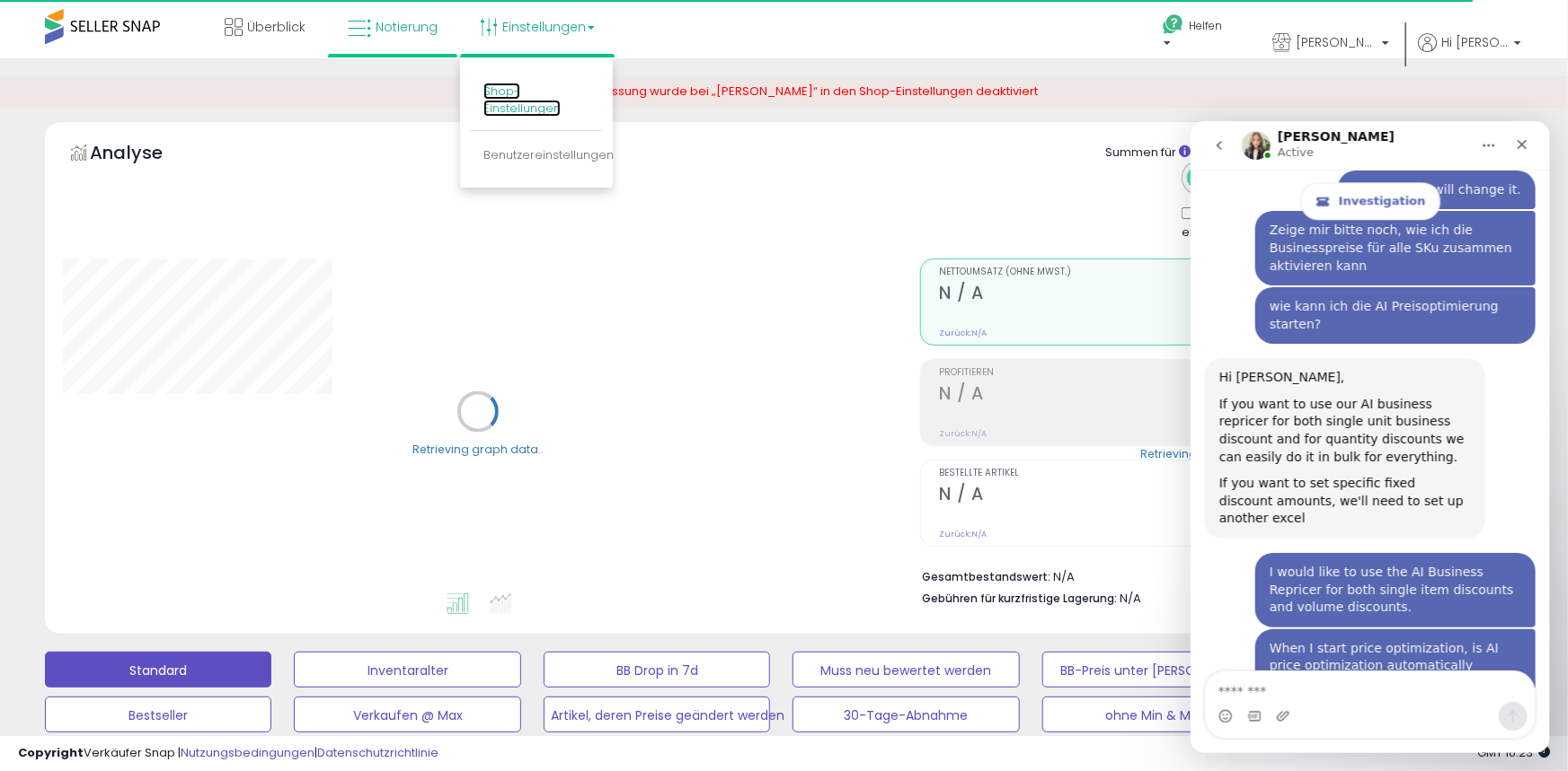
click at [515, 90] on font "Shop-Einstellungen" at bounding box center [522, 99] width 78 height 34
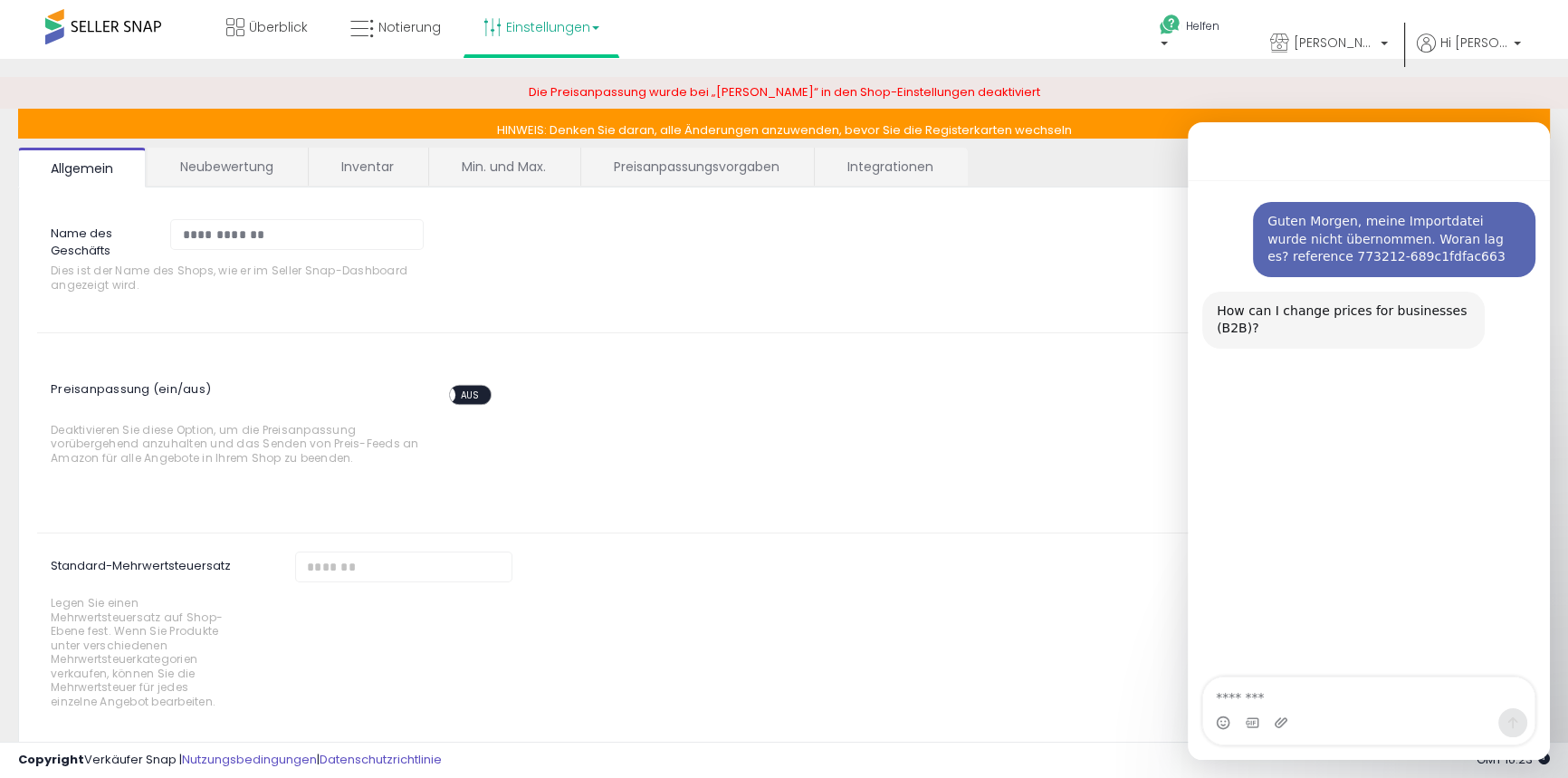
click at [482, 394] on span "AUS" at bounding box center [470, 394] width 29 height 17
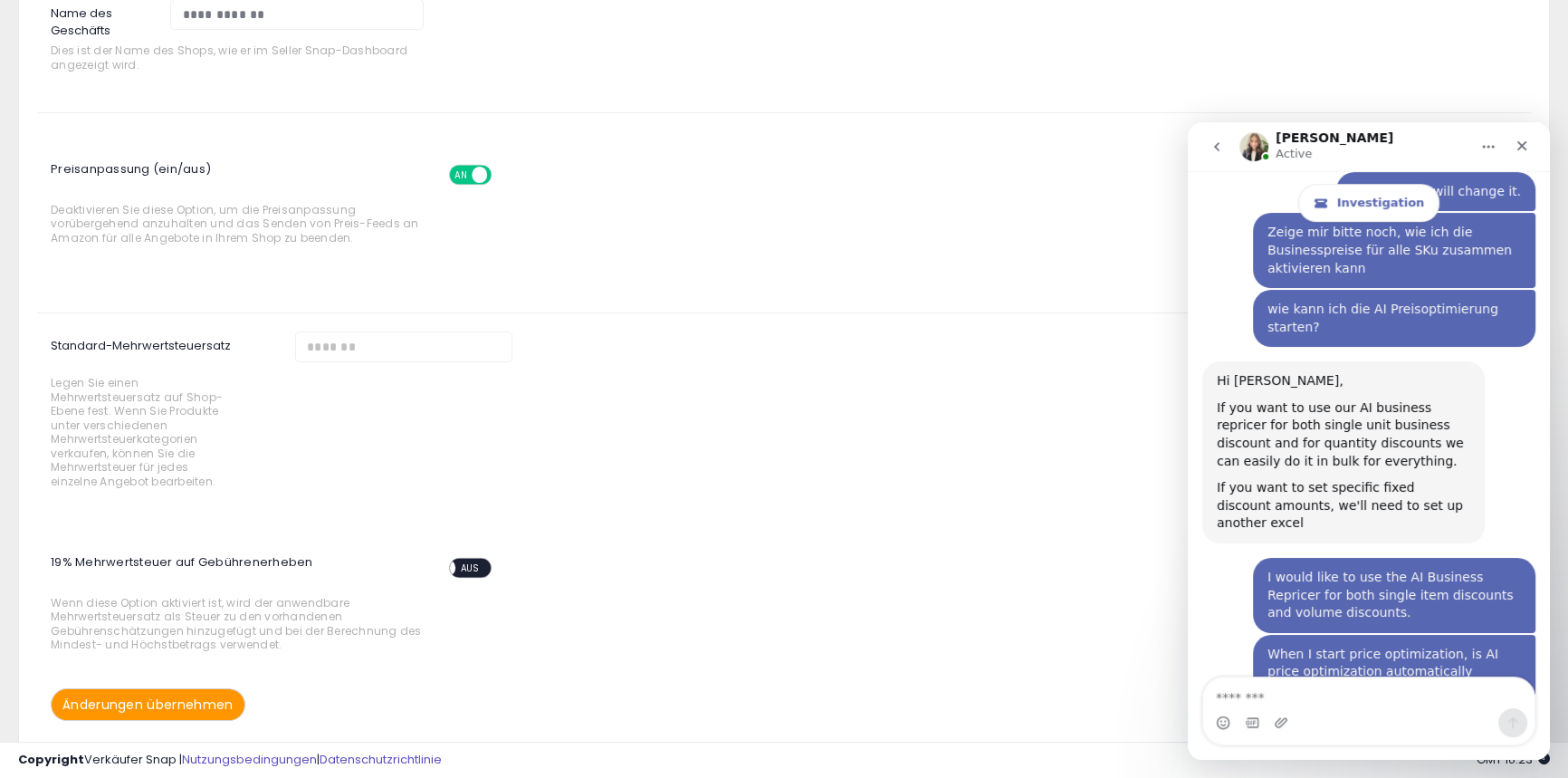
scroll to position [298, 0]
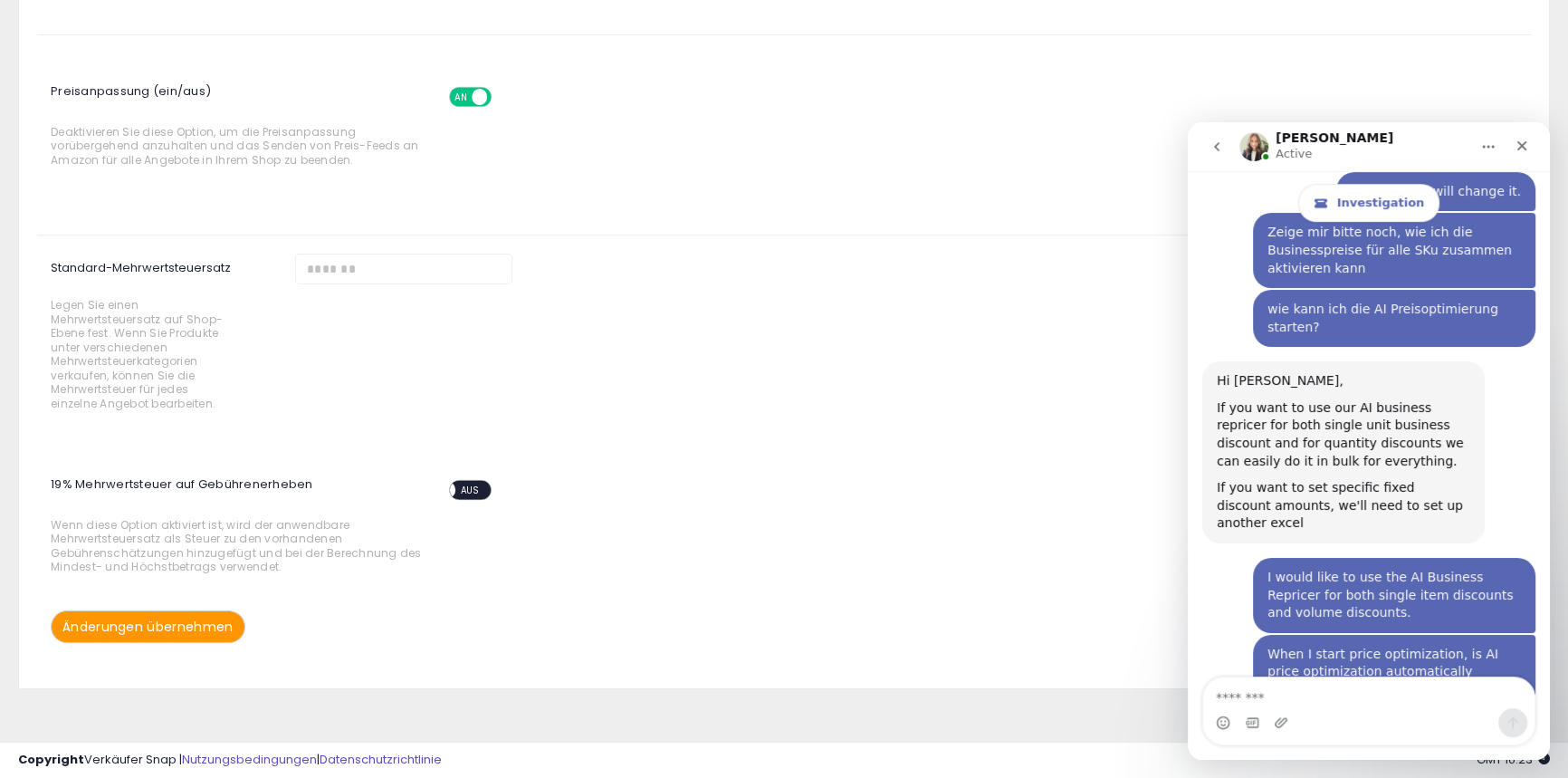
click at [192, 621] on font "Änderungen übernehmen" at bounding box center [148, 626] width 171 height 19
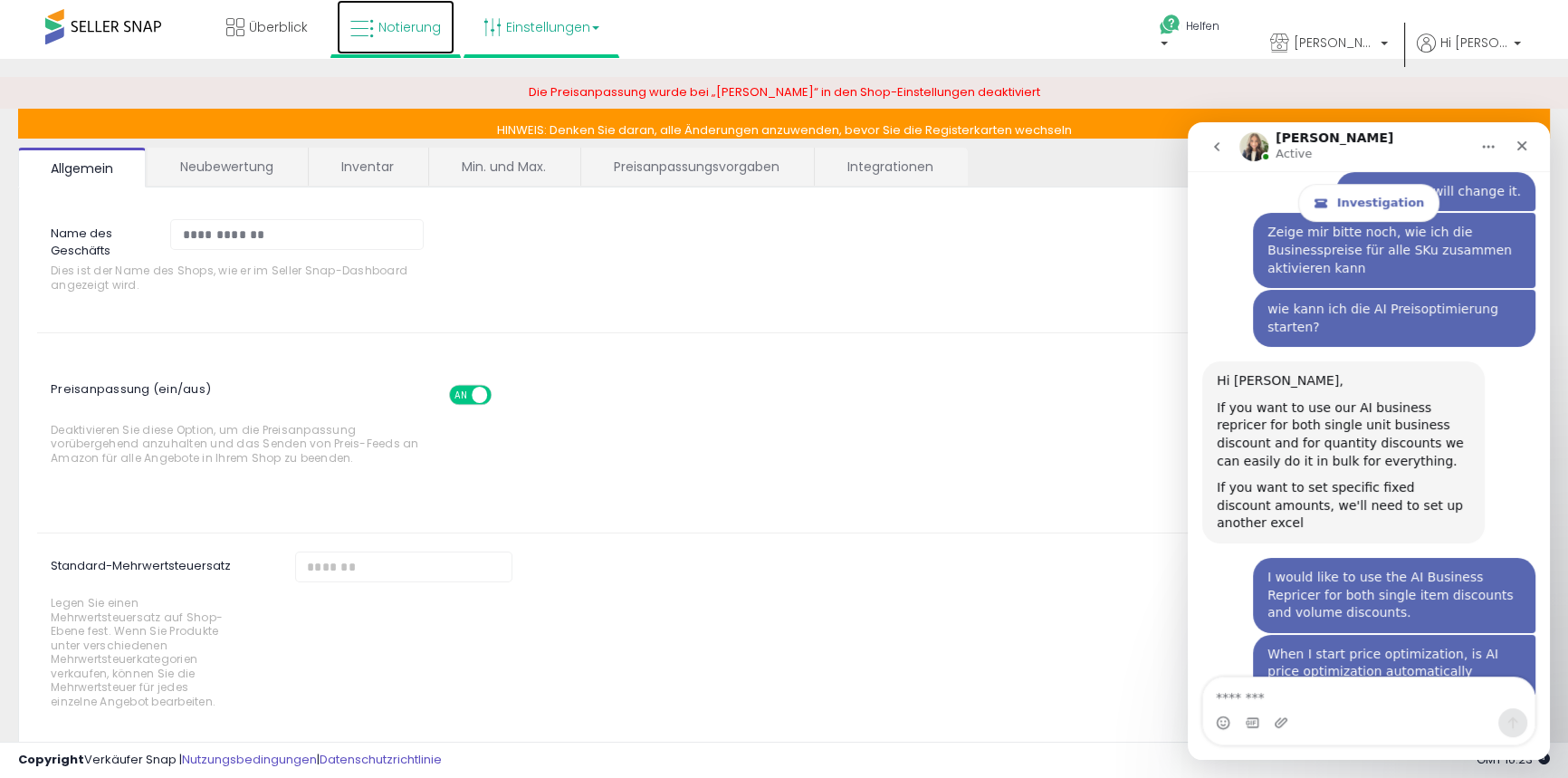
click at [398, 30] on font "Notierung" at bounding box center [410, 27] width 63 height 19
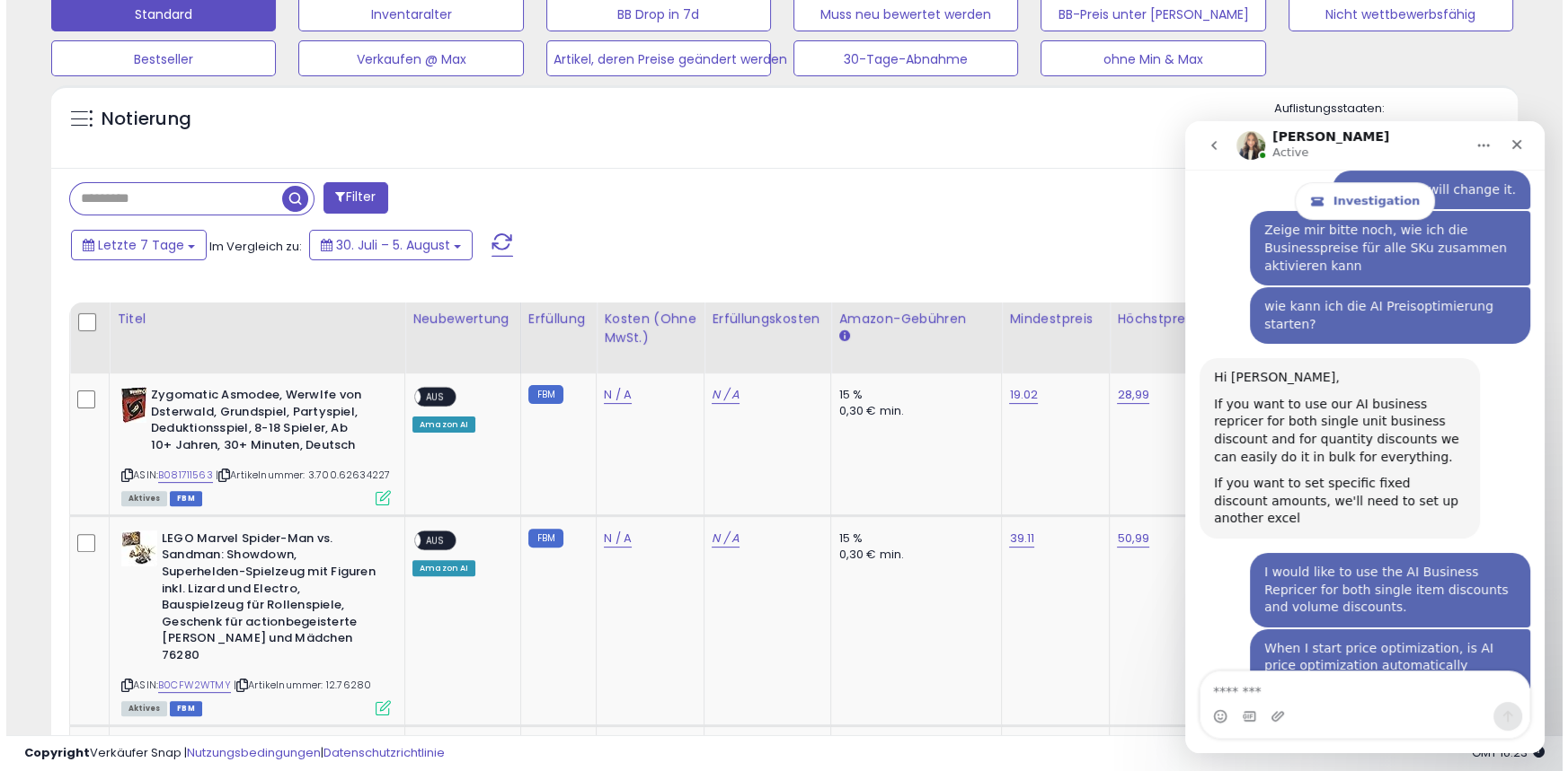
scroll to position [369, 849]
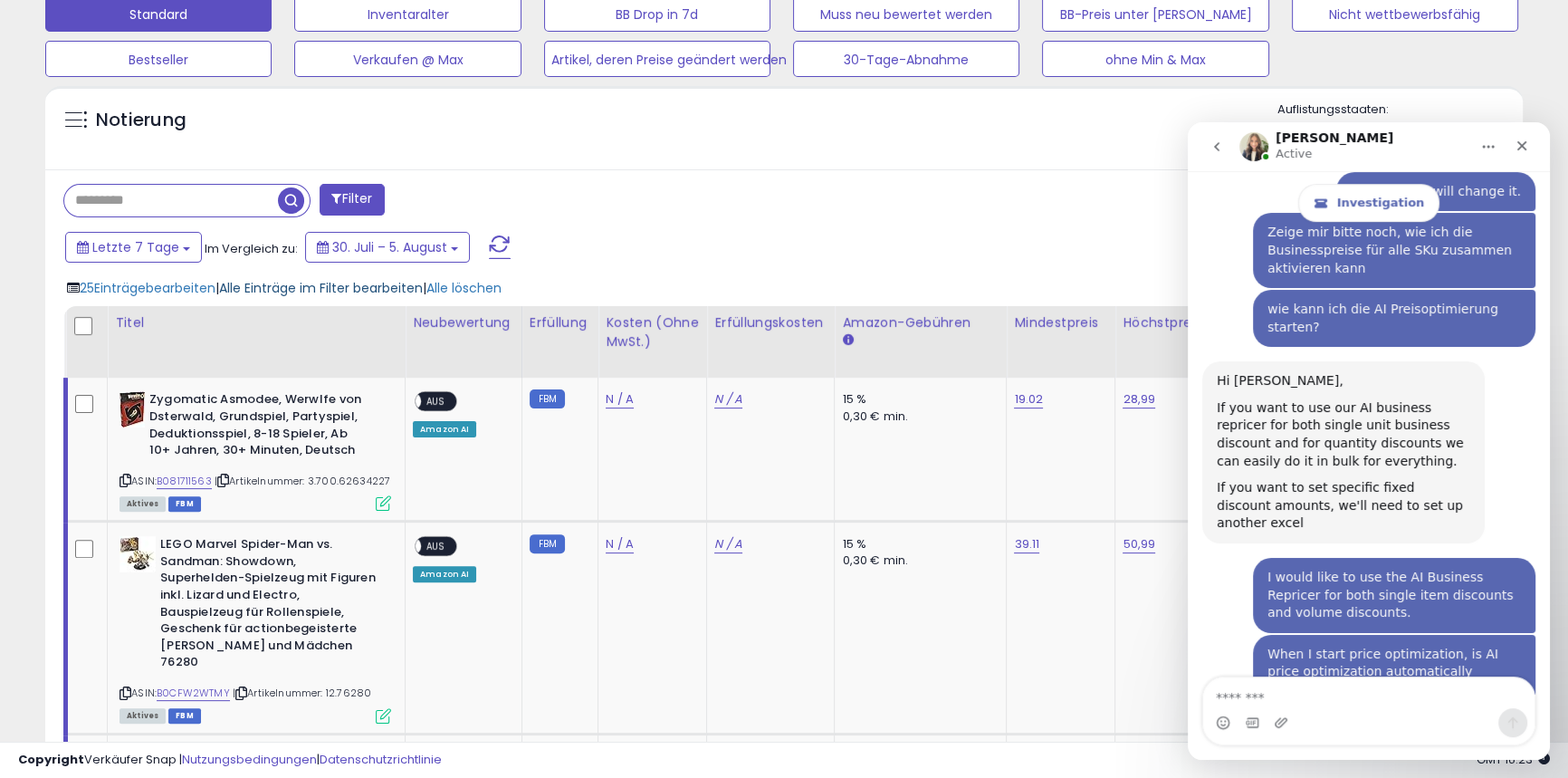
click at [290, 289] on font "Alle Einträge im Filter bearbeiten" at bounding box center [321, 288] width 203 height 19
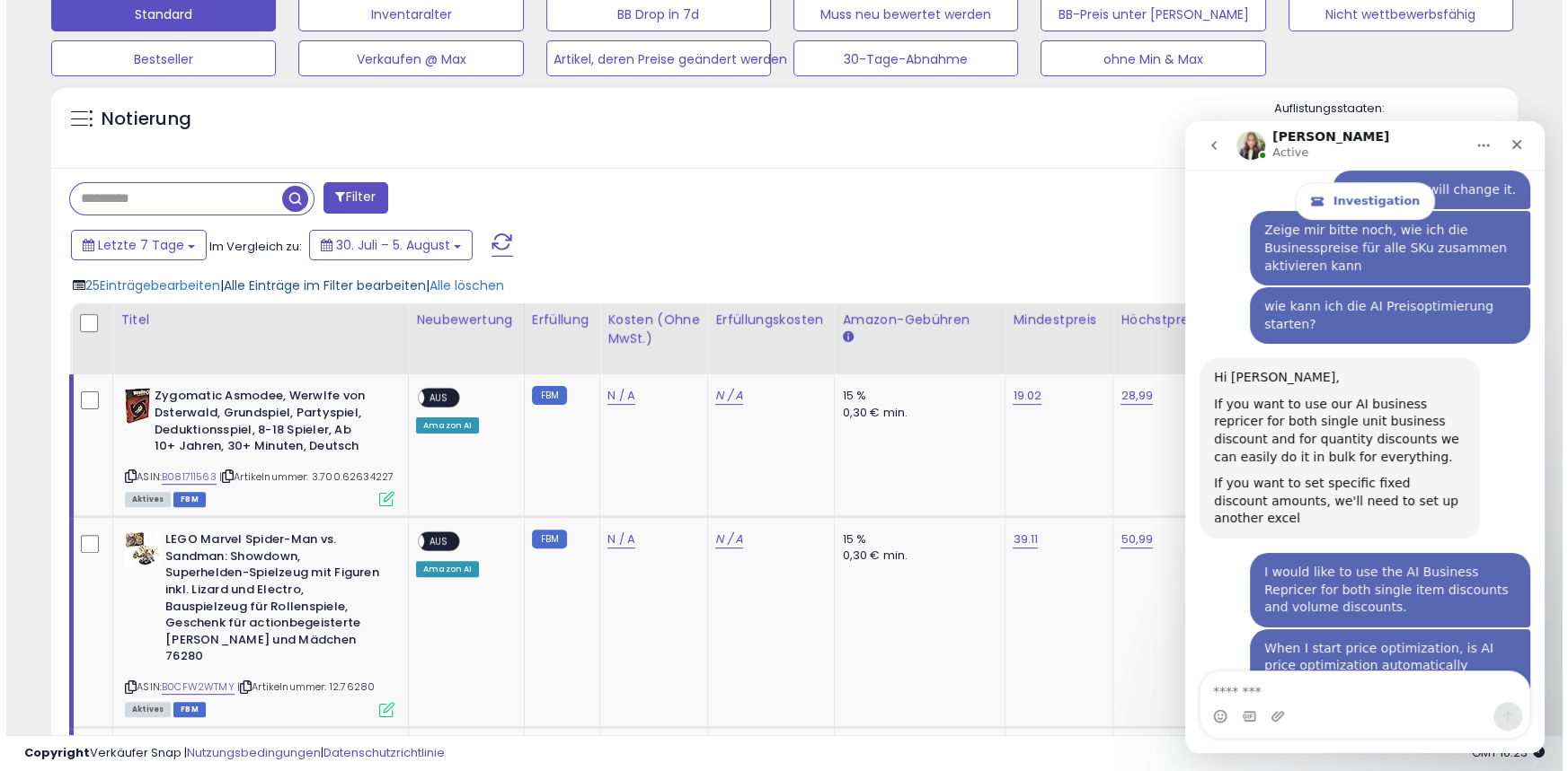
scroll to position [369, 857]
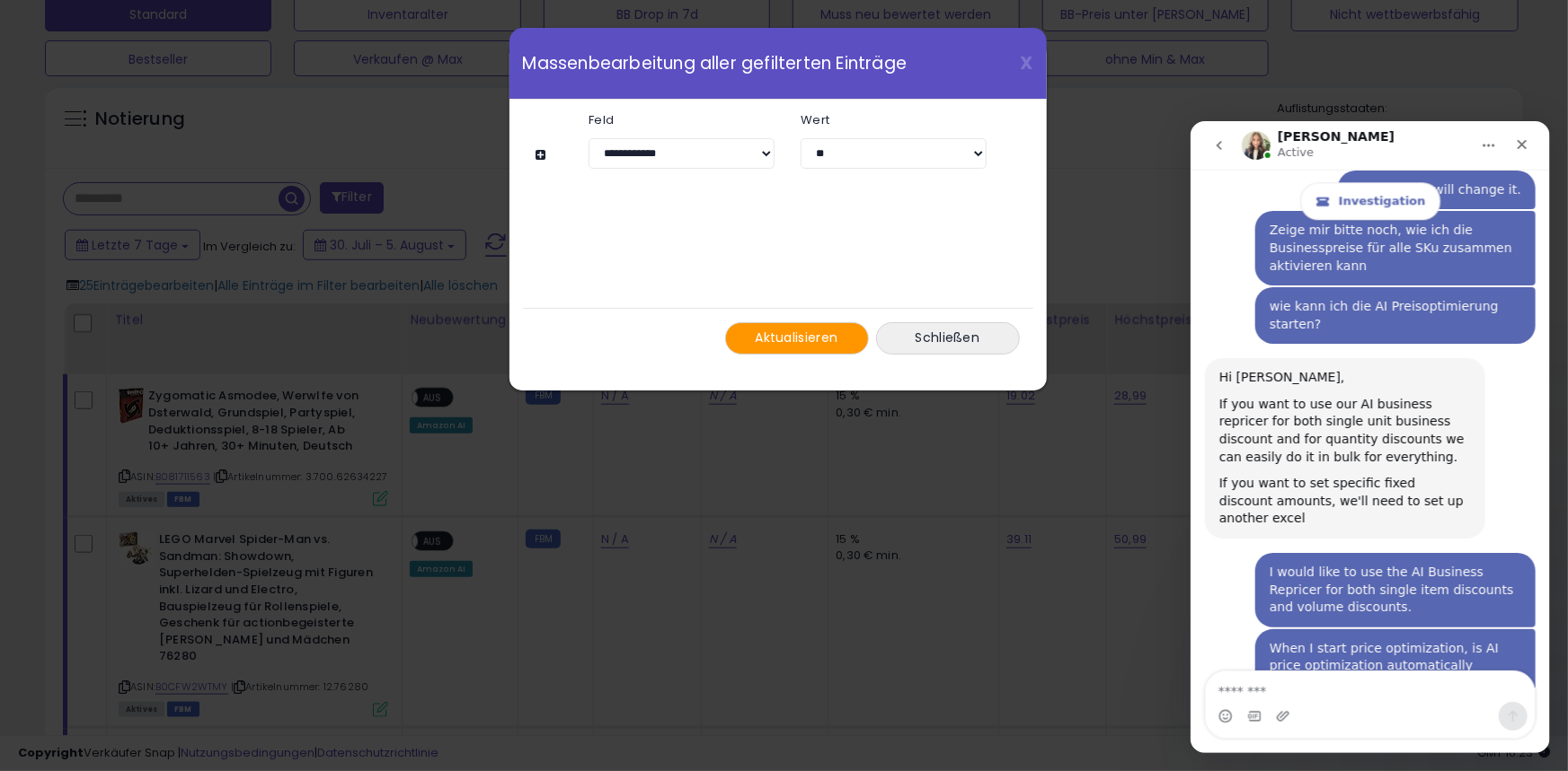
click at [780, 336] on font "Aktualisieren" at bounding box center [796, 337] width 82 height 18
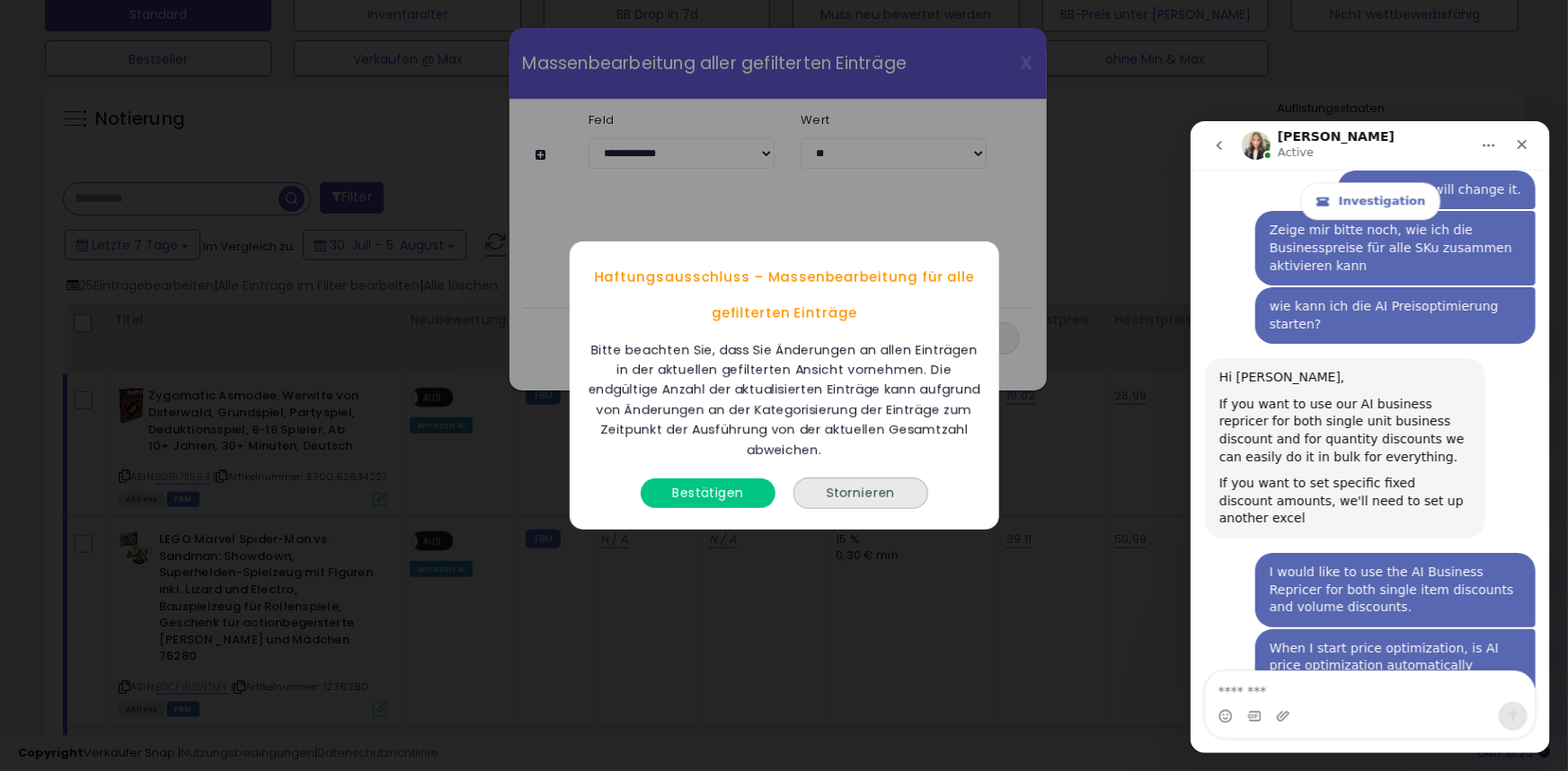
click at [706, 494] on font "Bestätigen" at bounding box center [708, 493] width 72 height 18
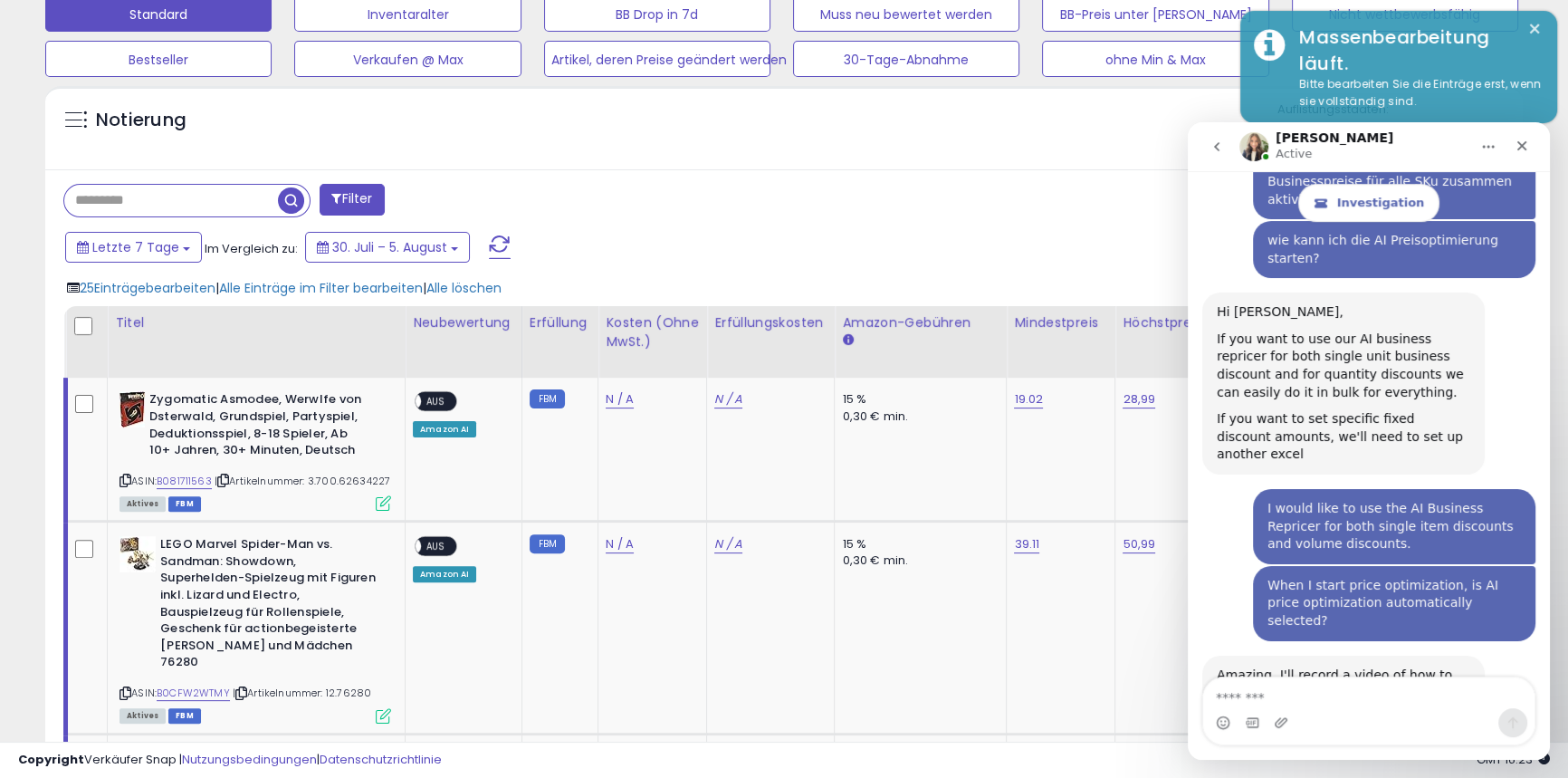
scroll to position [9745, 0]
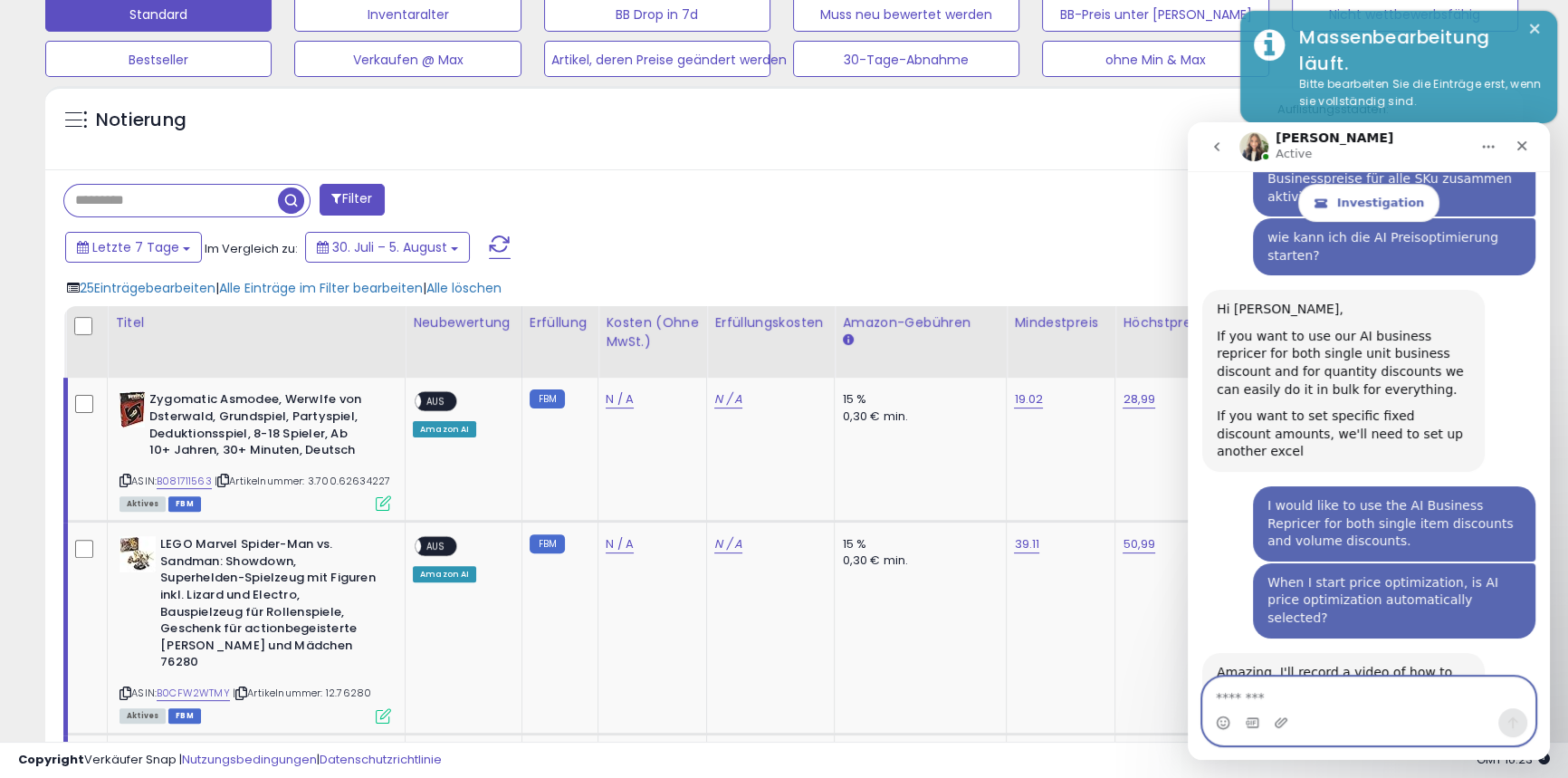
click at [1245, 693] on textarea "Message…" at bounding box center [1368, 693] width 332 height 30
type textarea "**********"
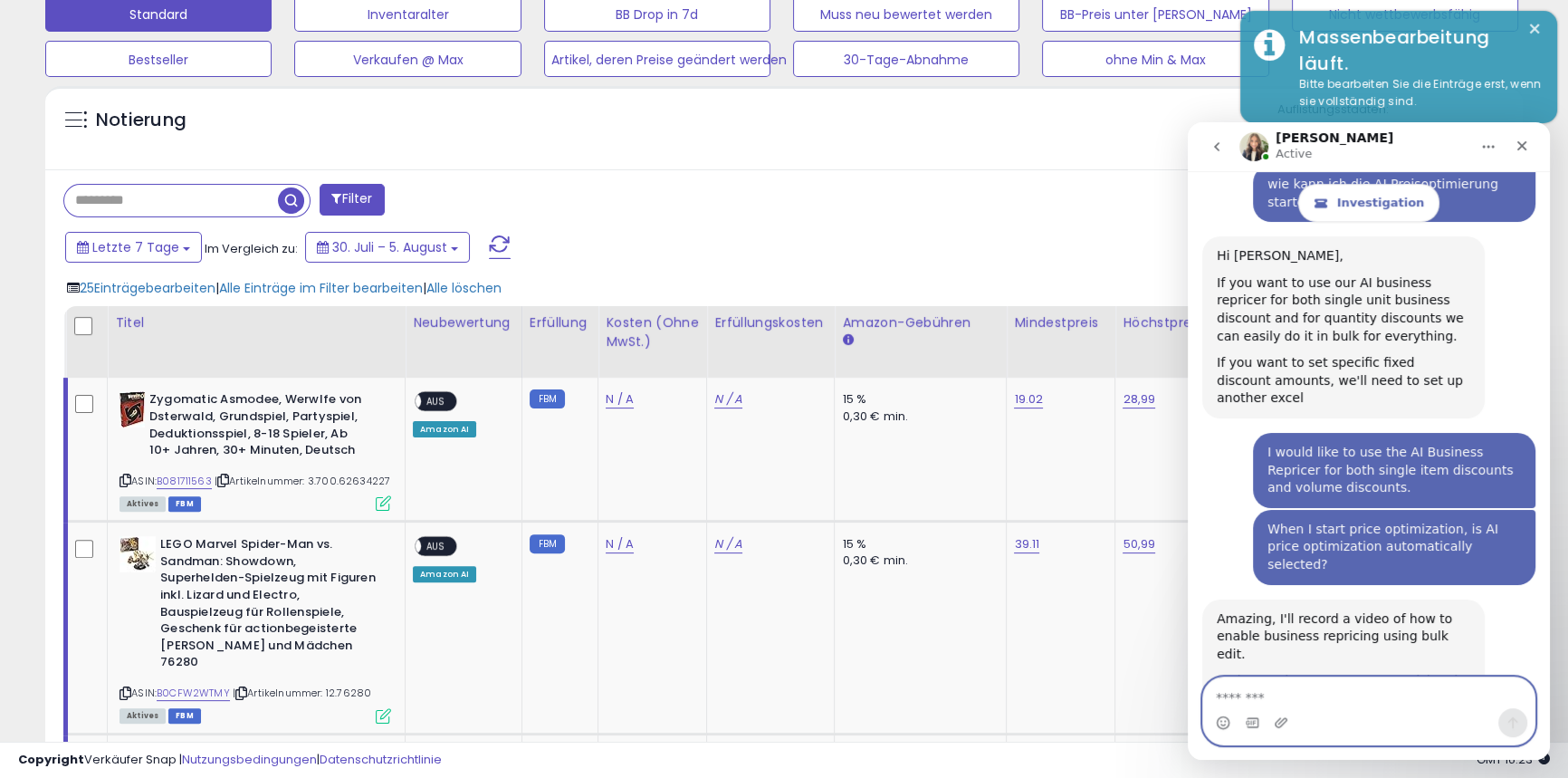
scroll to position [9868, 0]
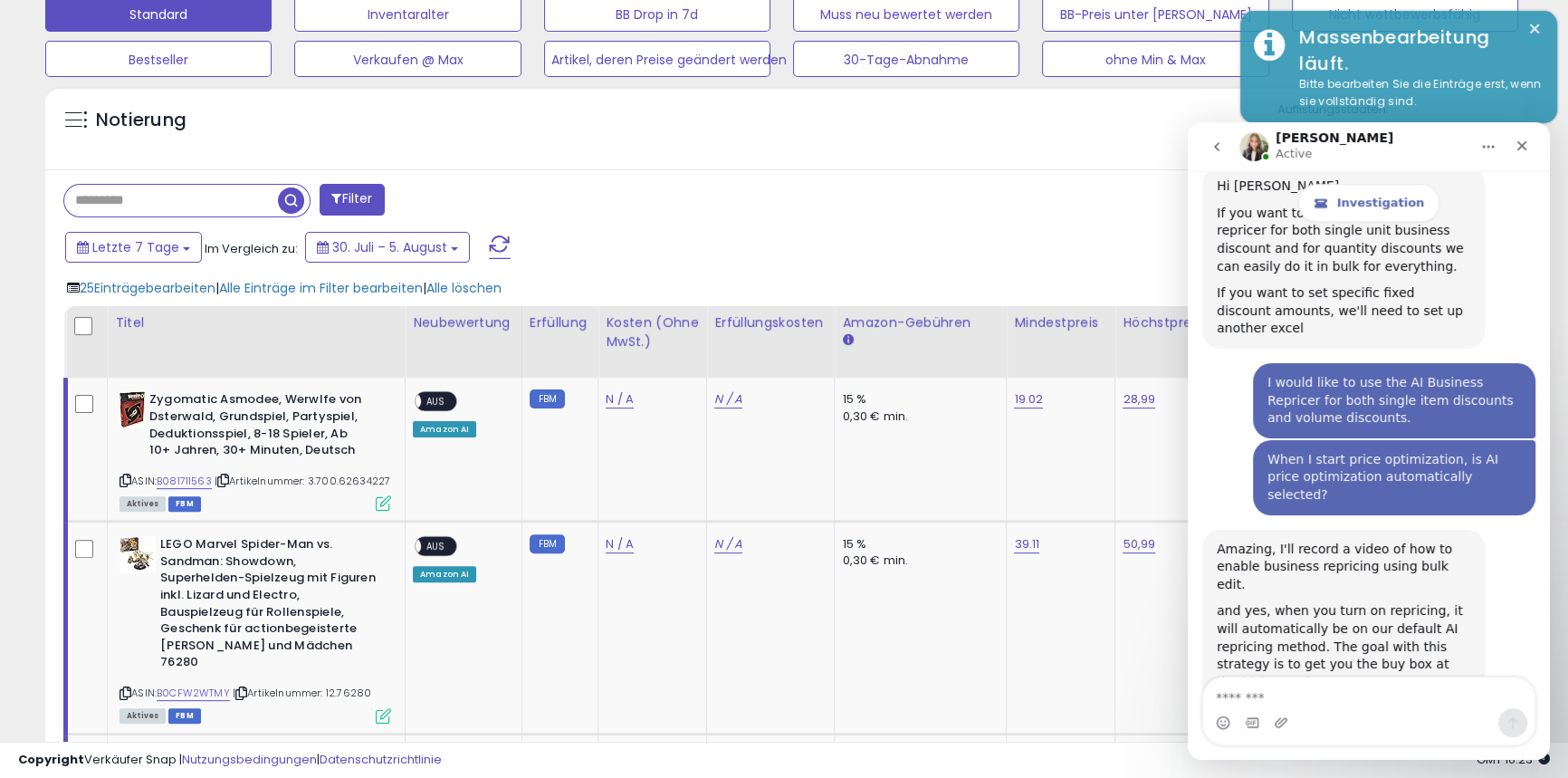
click at [490, 247] on span at bounding box center [500, 248] width 22 height 23
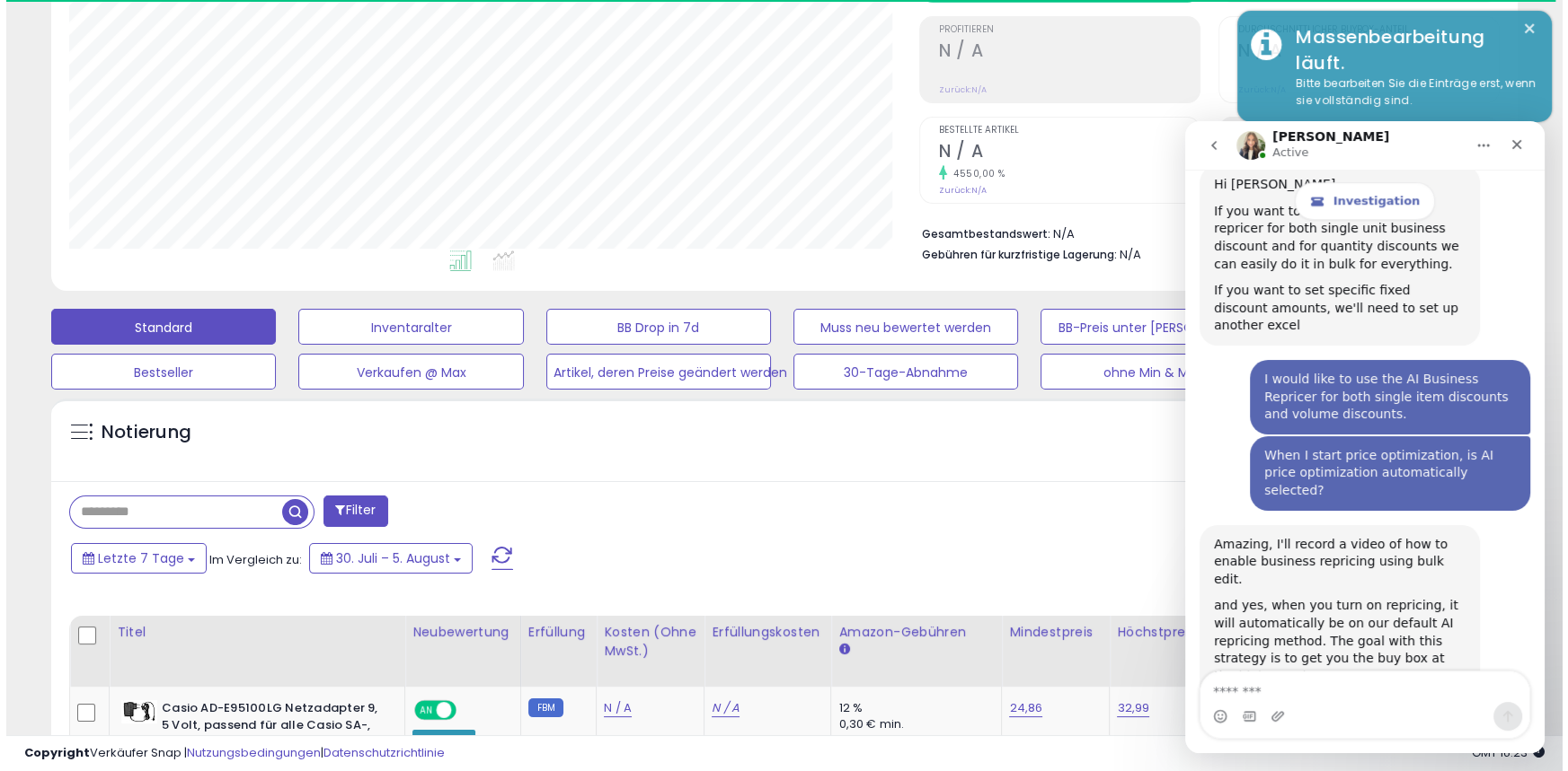
scroll to position [336, 0]
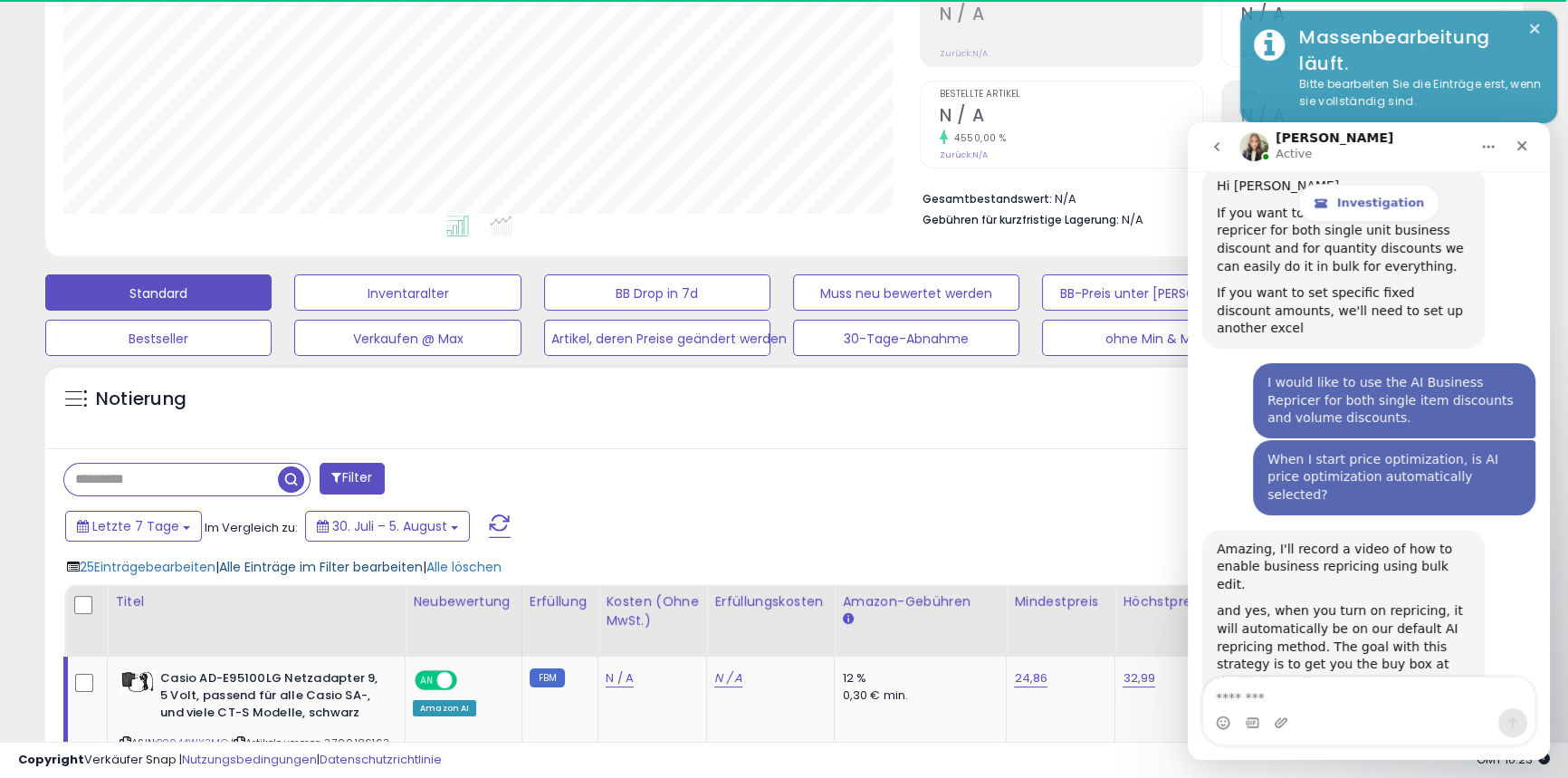
click at [310, 569] on font "Alle Einträge im Filter bearbeiten" at bounding box center [321, 567] width 203 height 19
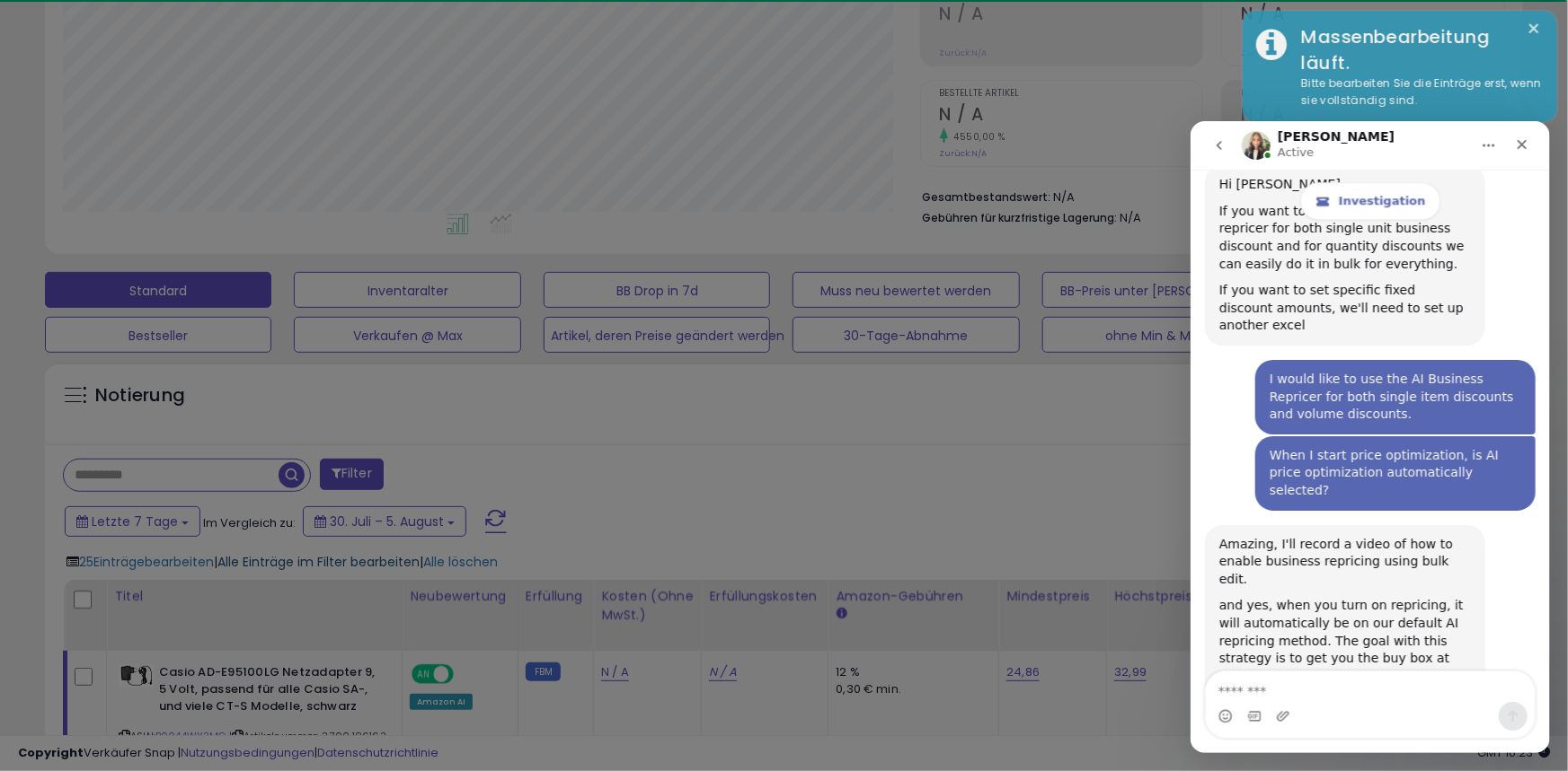
scroll to position [369, 857]
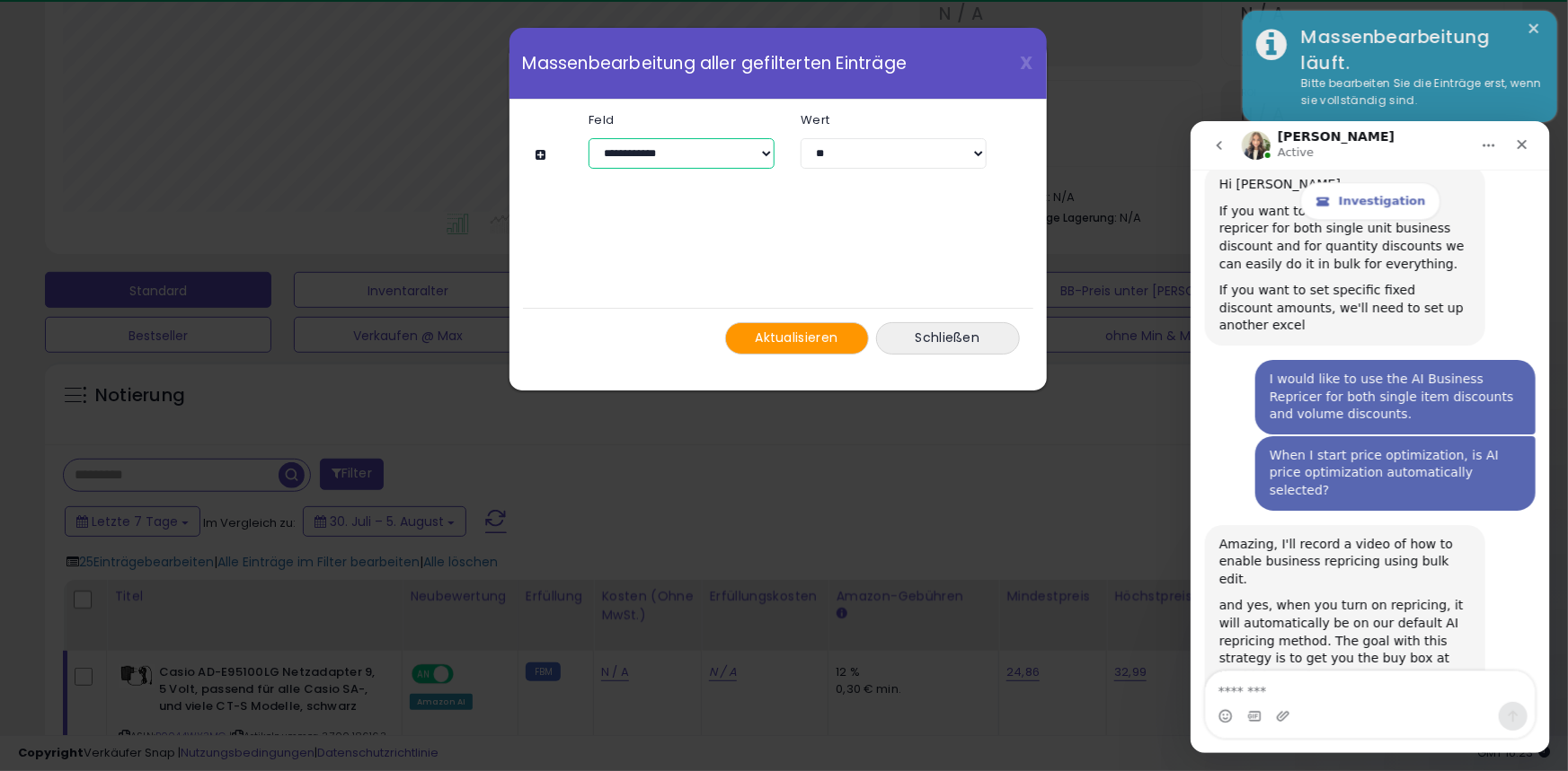
click at [761, 145] on select "**********" at bounding box center [680, 153] width 185 height 30
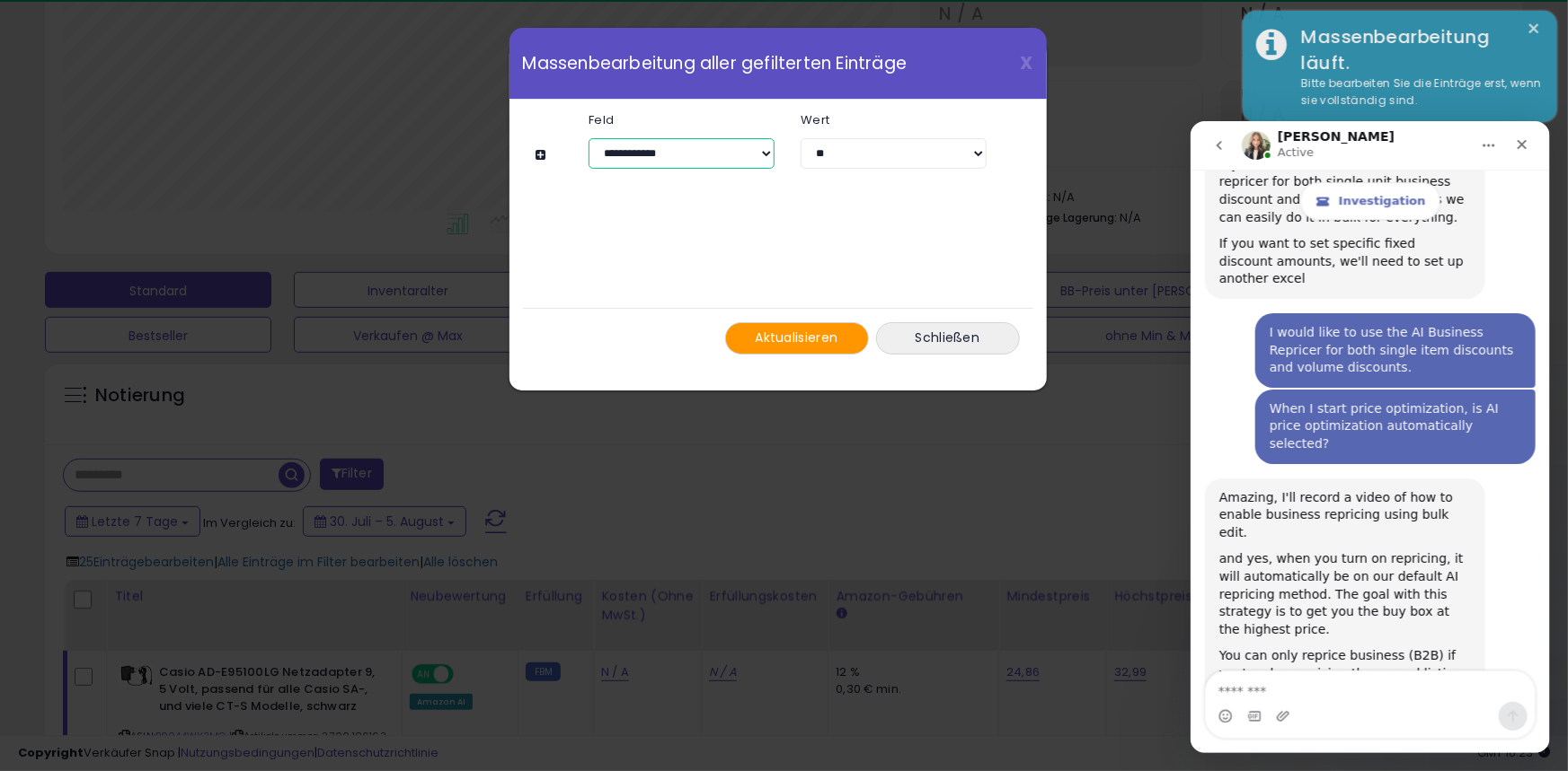
select select "**********"
click at [588, 139] on select "**********" at bounding box center [680, 153] width 185 height 30
click at [1252, 689] on textarea "Message…" at bounding box center [1369, 686] width 329 height 30
click at [1277, 710] on icon "Upload attachment" at bounding box center [1282, 715] width 15 height 15
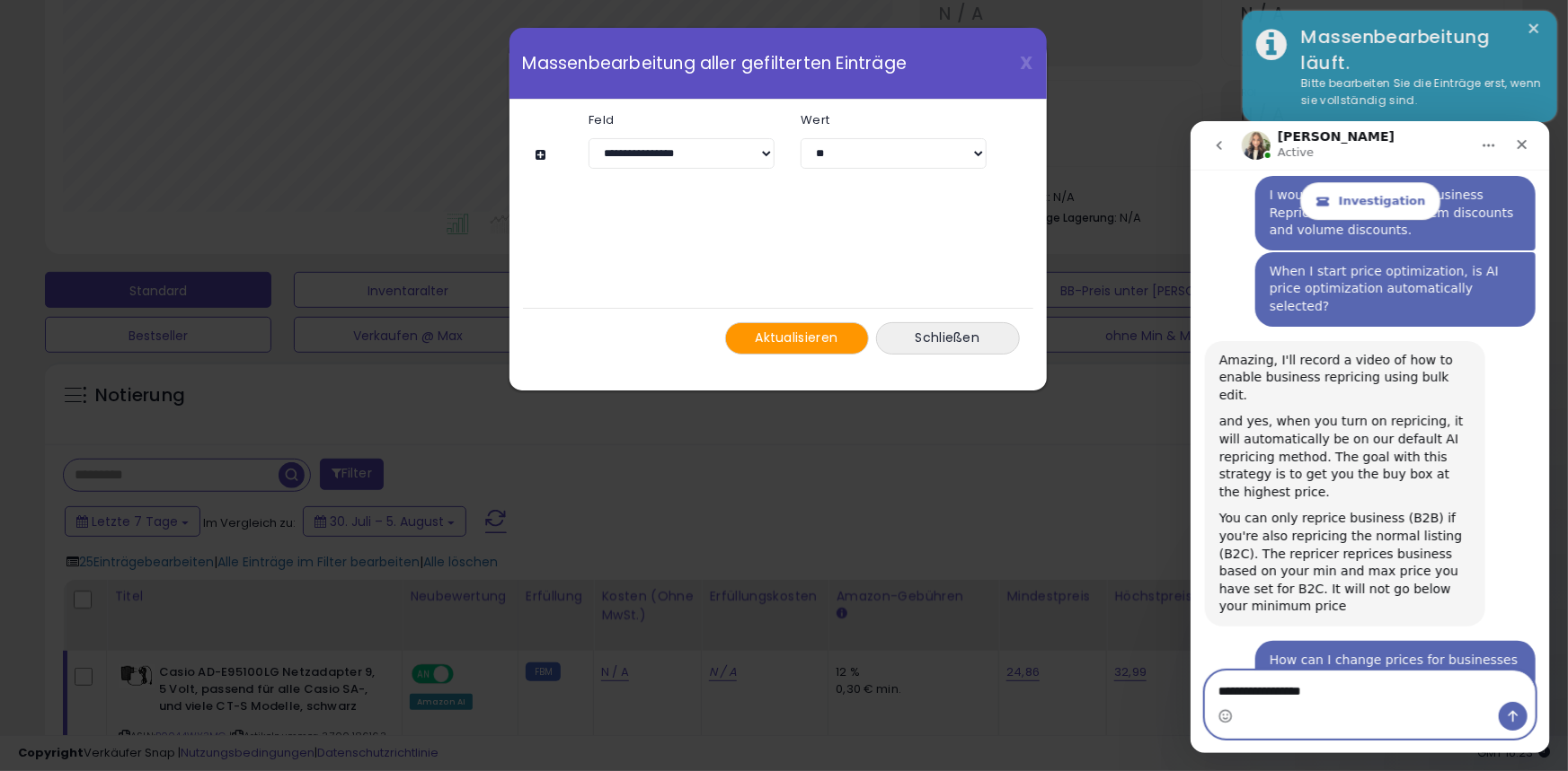
type textarea "**********"
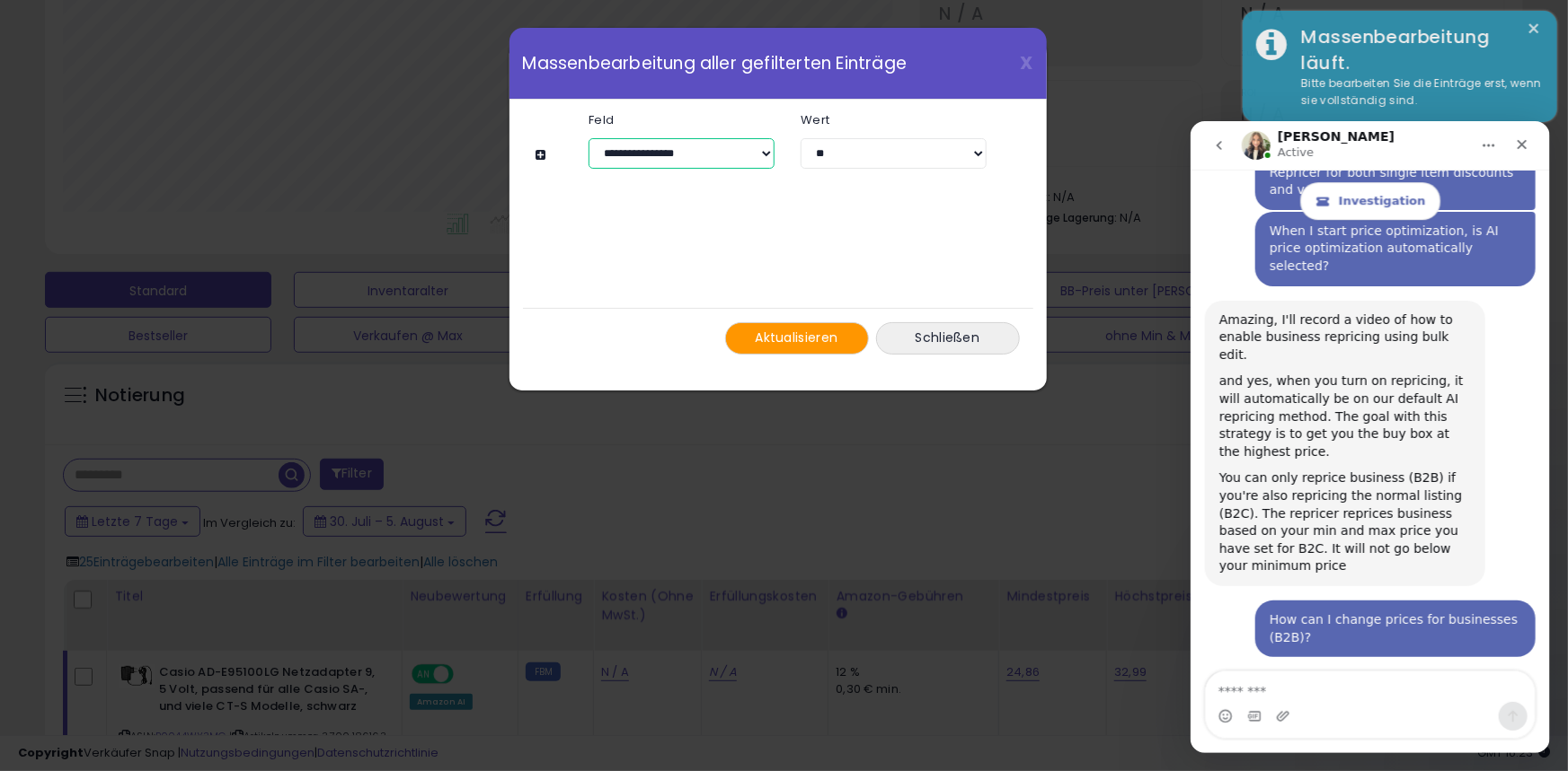
click at [714, 145] on select "**********" at bounding box center [680, 153] width 185 height 30
click at [960, 212] on div "**********" at bounding box center [778, 234] width 483 height 269
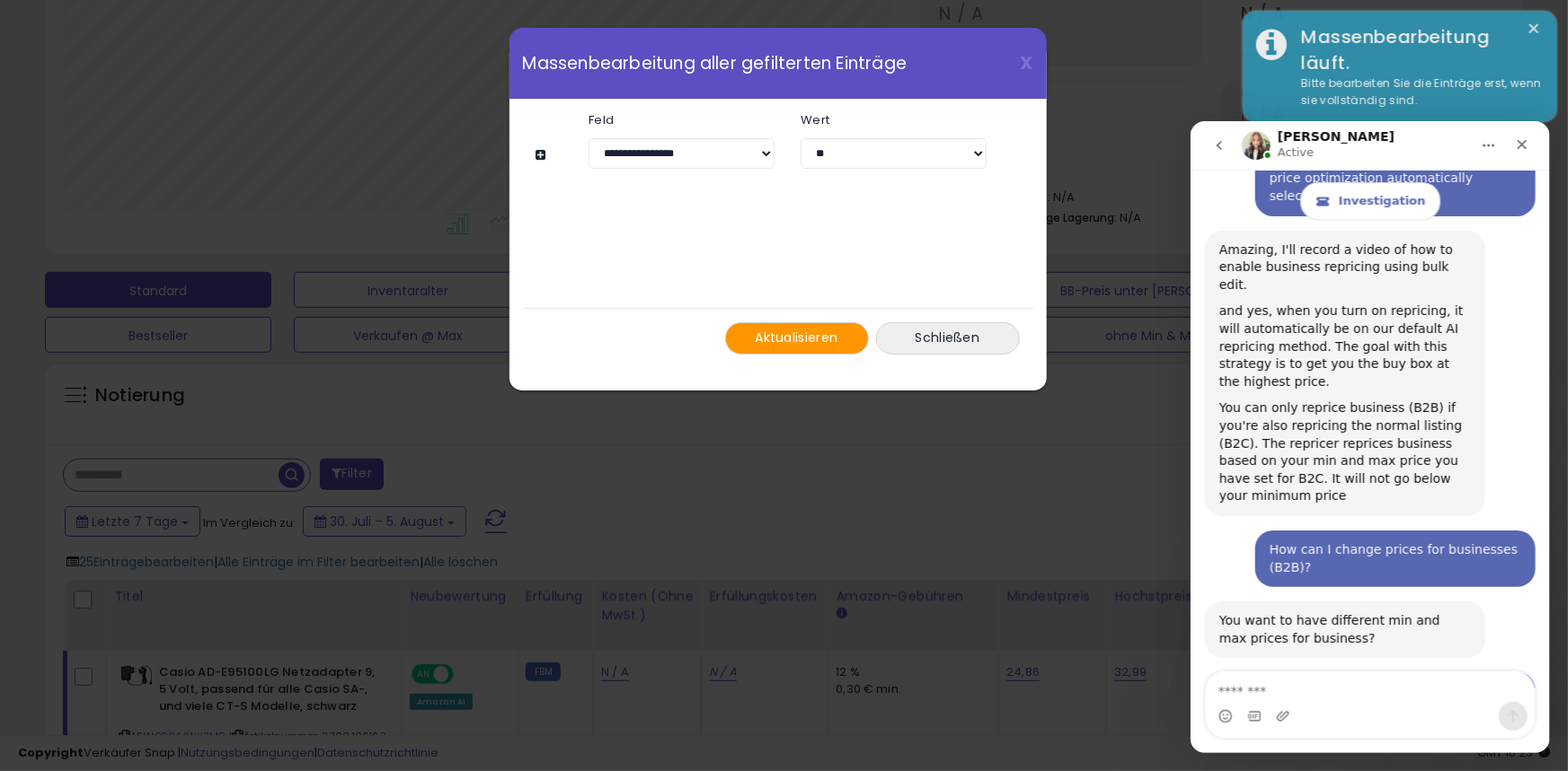
scroll to position [10257, 0]
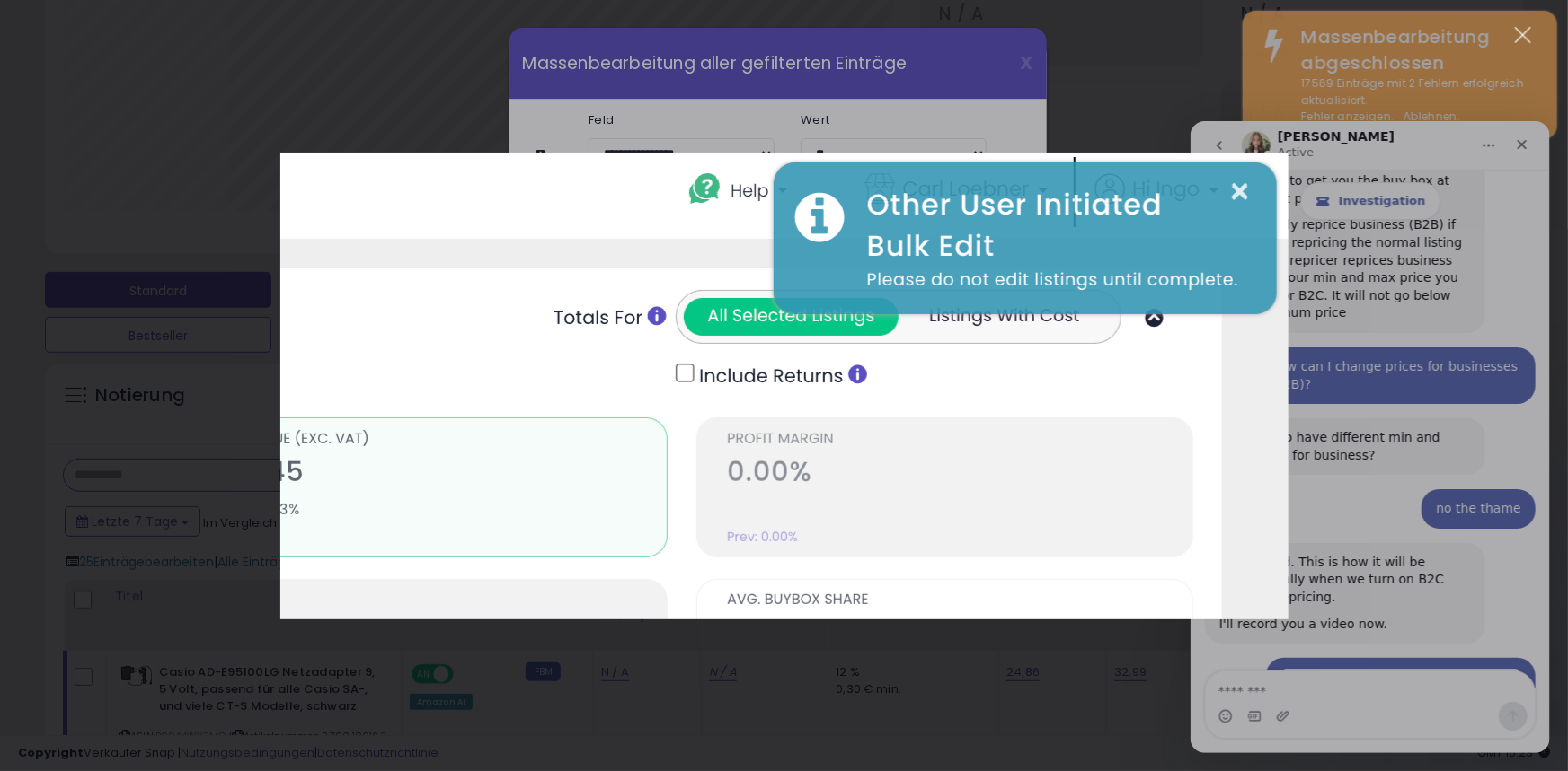
click at [1502, 480] on div "Intercom messenger" at bounding box center [784, 385] width 1568 height 771
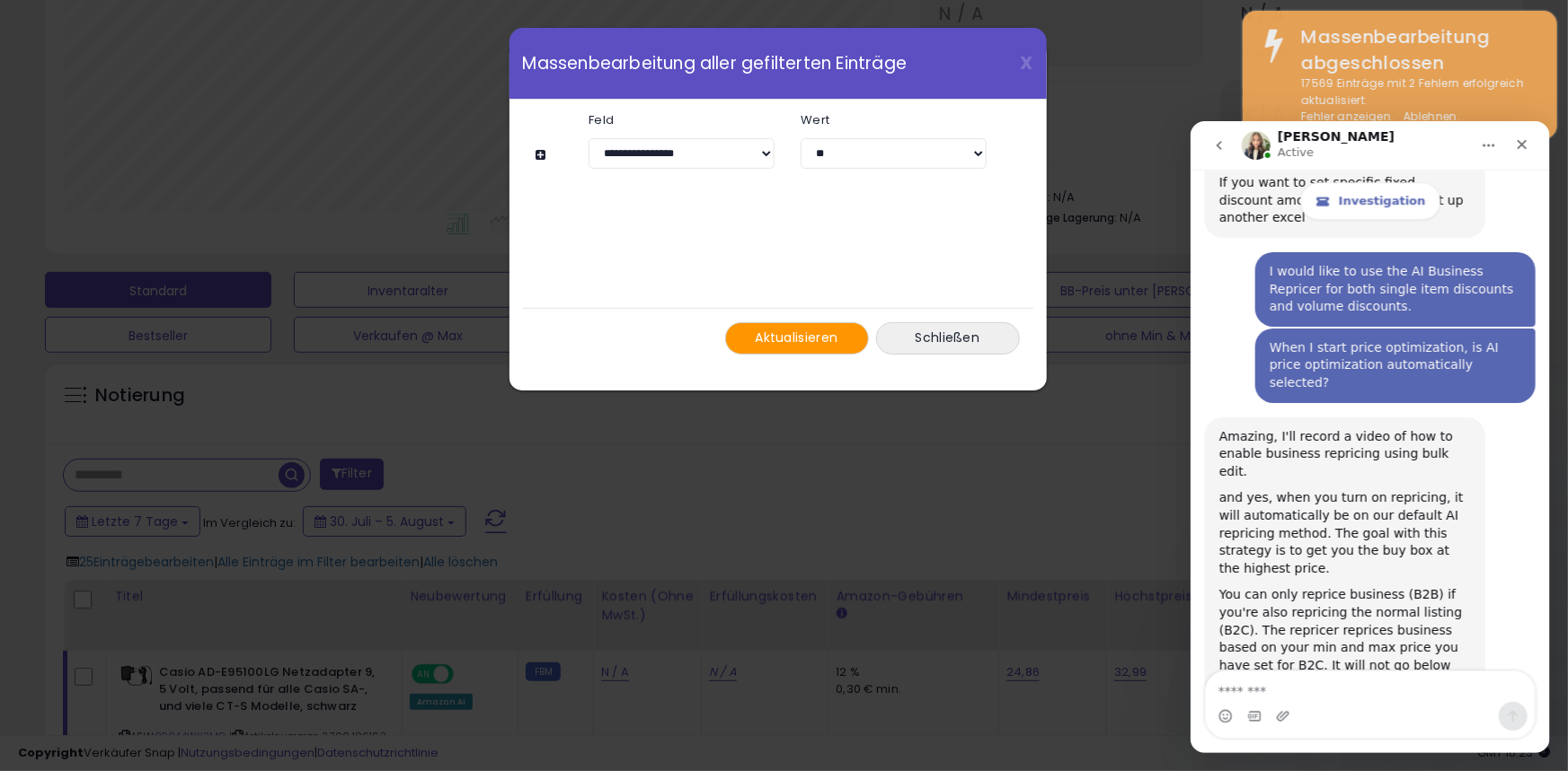
scroll to position [9796, 0]
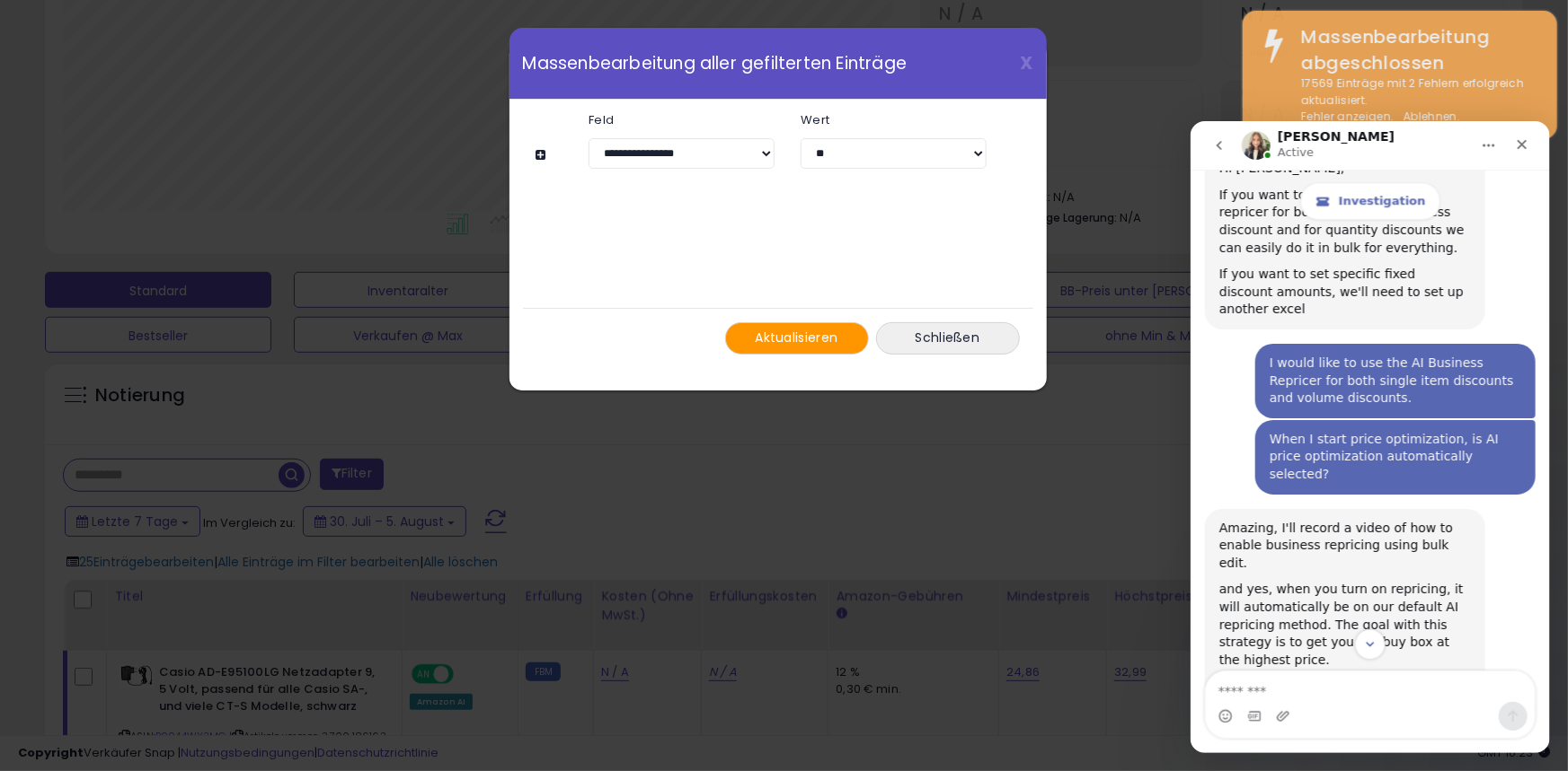
drag, startPoint x: 1542, startPoint y: 643, endPoint x: 1544, endPoint y: 661, distance: 18.1
click at [1544, 662] on div "Investigation Please provide as much detail as possible about your inquiry, and…" at bounding box center [1369, 428] width 359 height 519
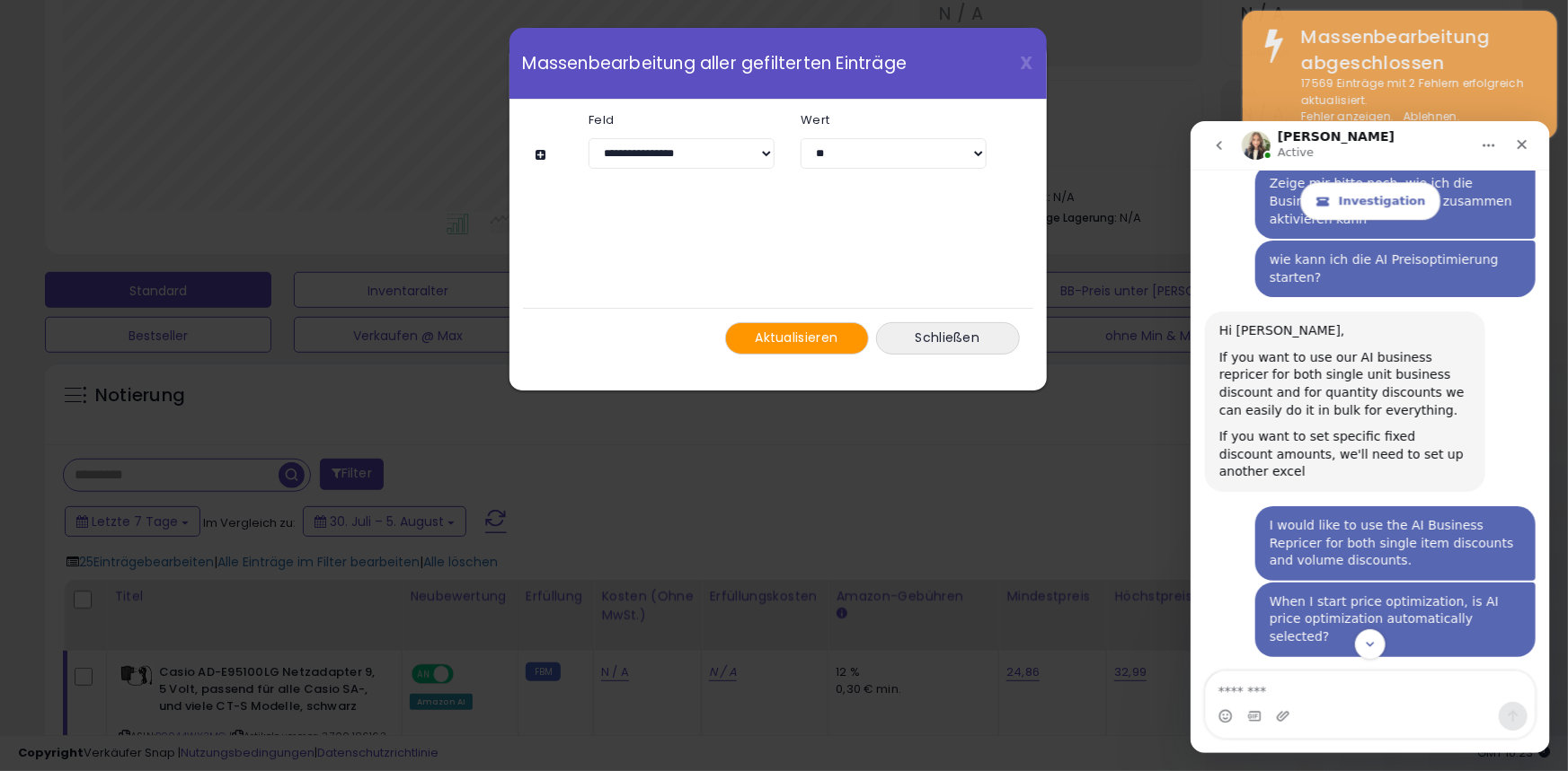
scroll to position [9715, 0]
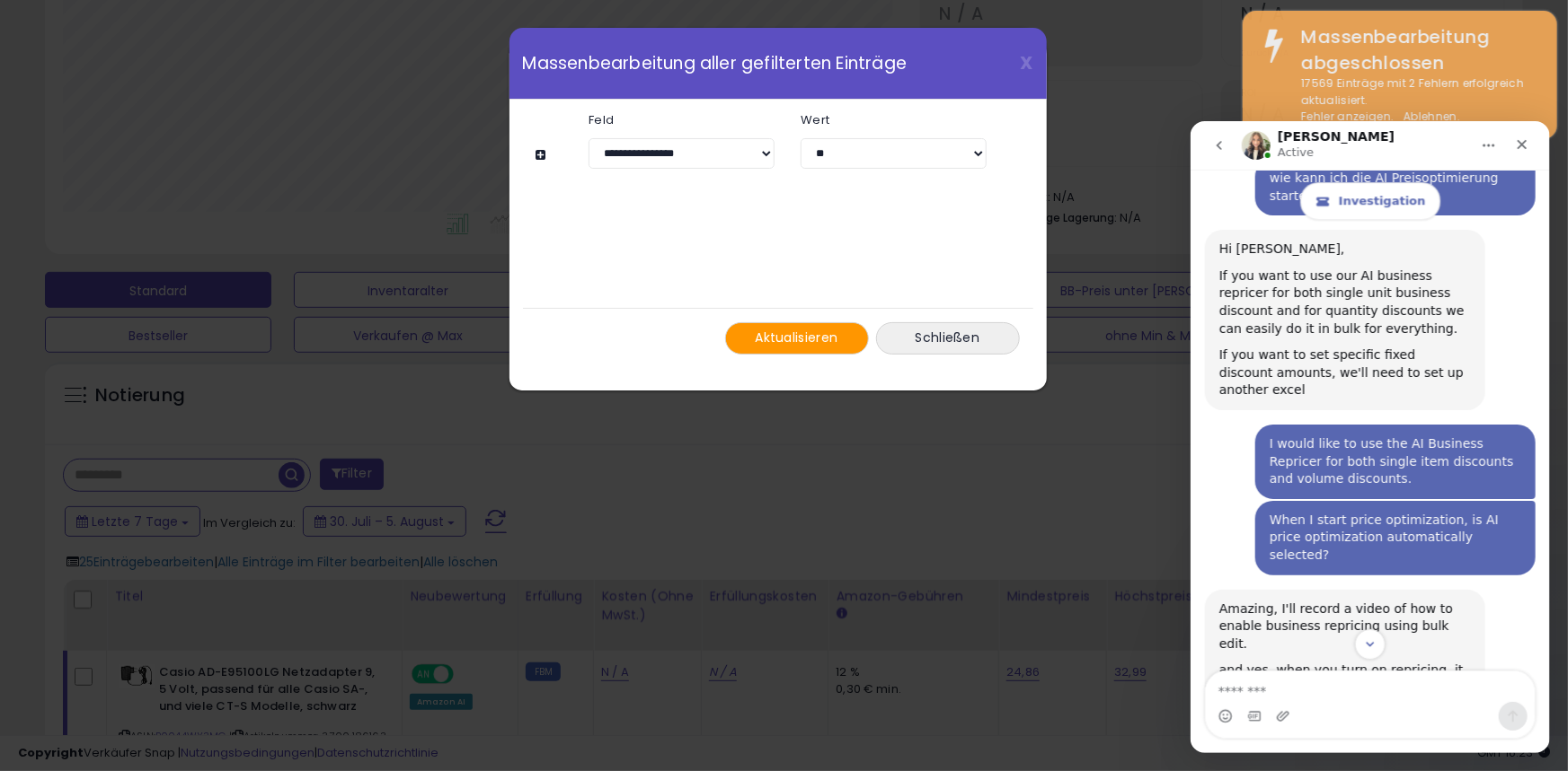
click at [1501, 589] on div "Amazing, I'll record a video of how to enable business repricing using bulk edi…" at bounding box center [1369, 738] width 331 height 300
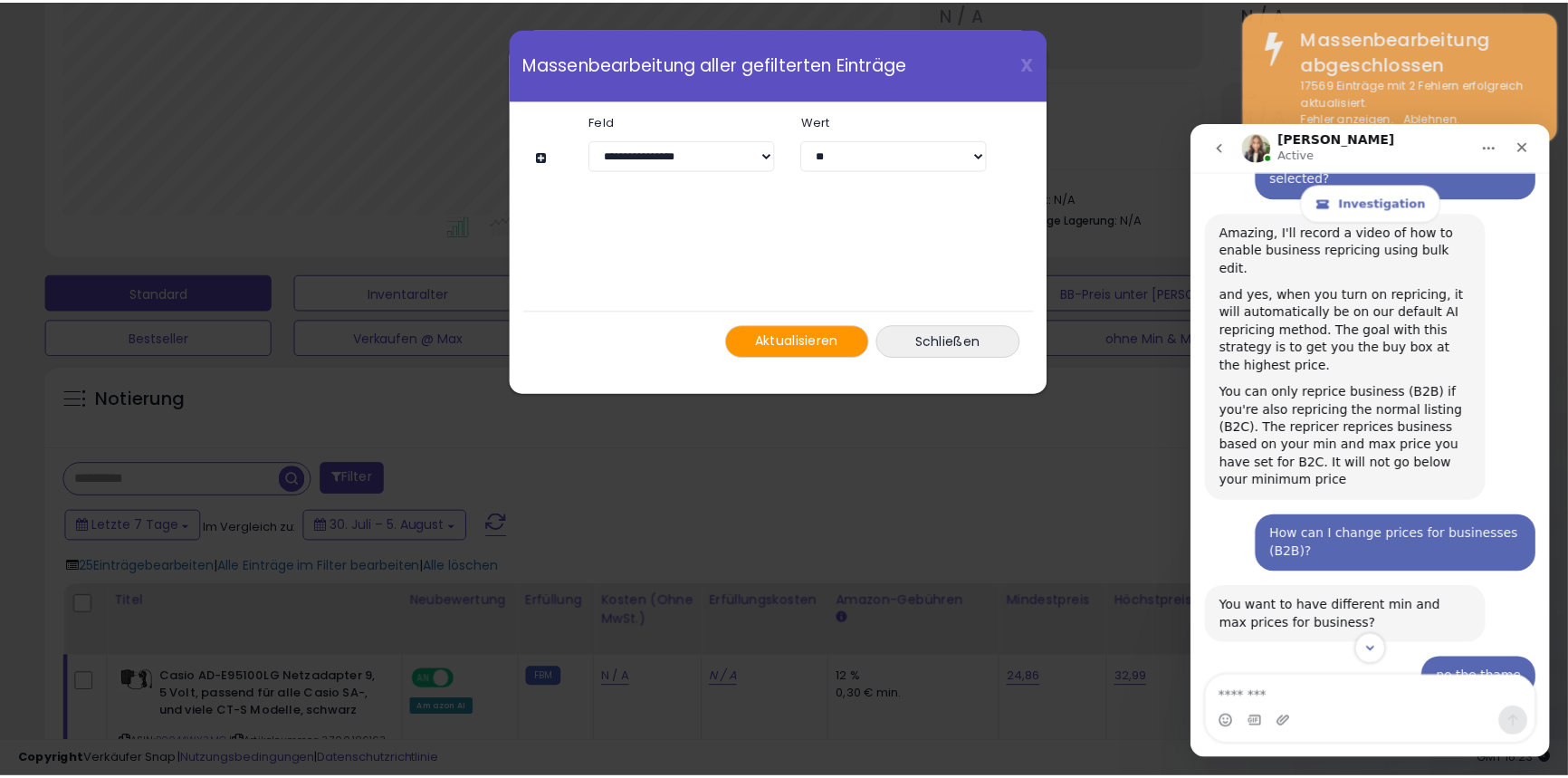
scroll to position [10020, 0]
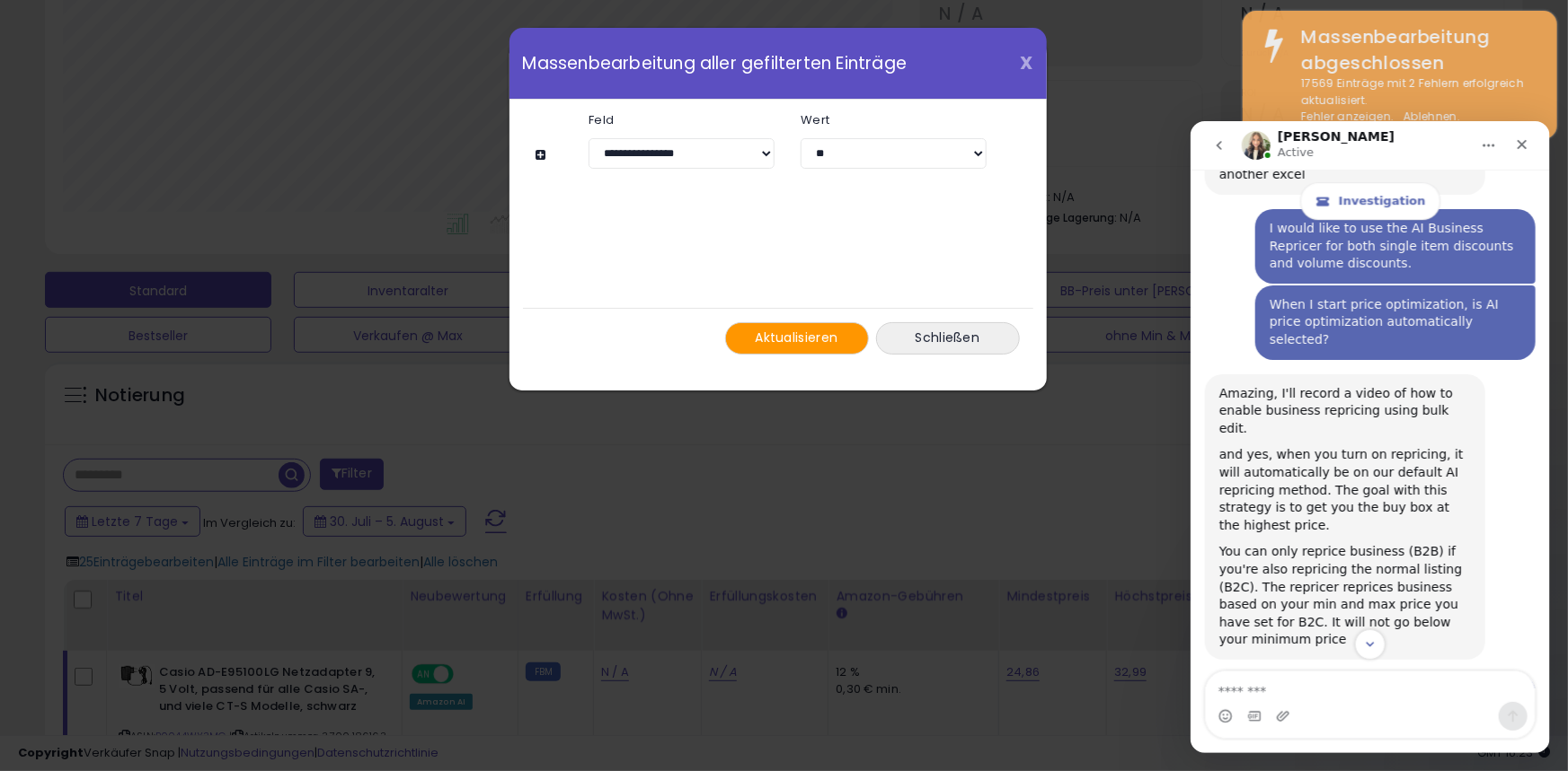
click at [1023, 59] on font "X" at bounding box center [1027, 63] width 13 height 25
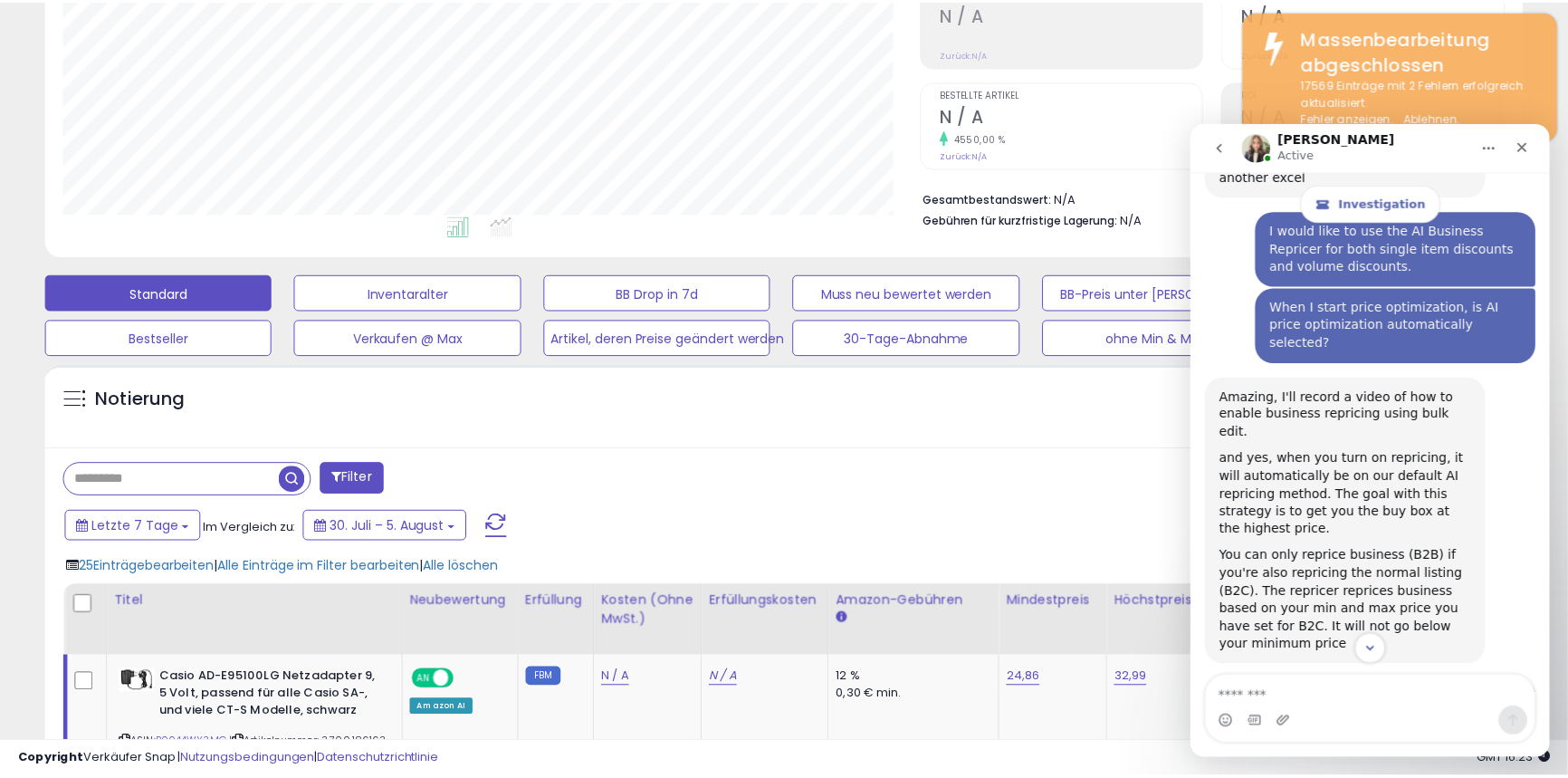
scroll to position [905639, 904736]
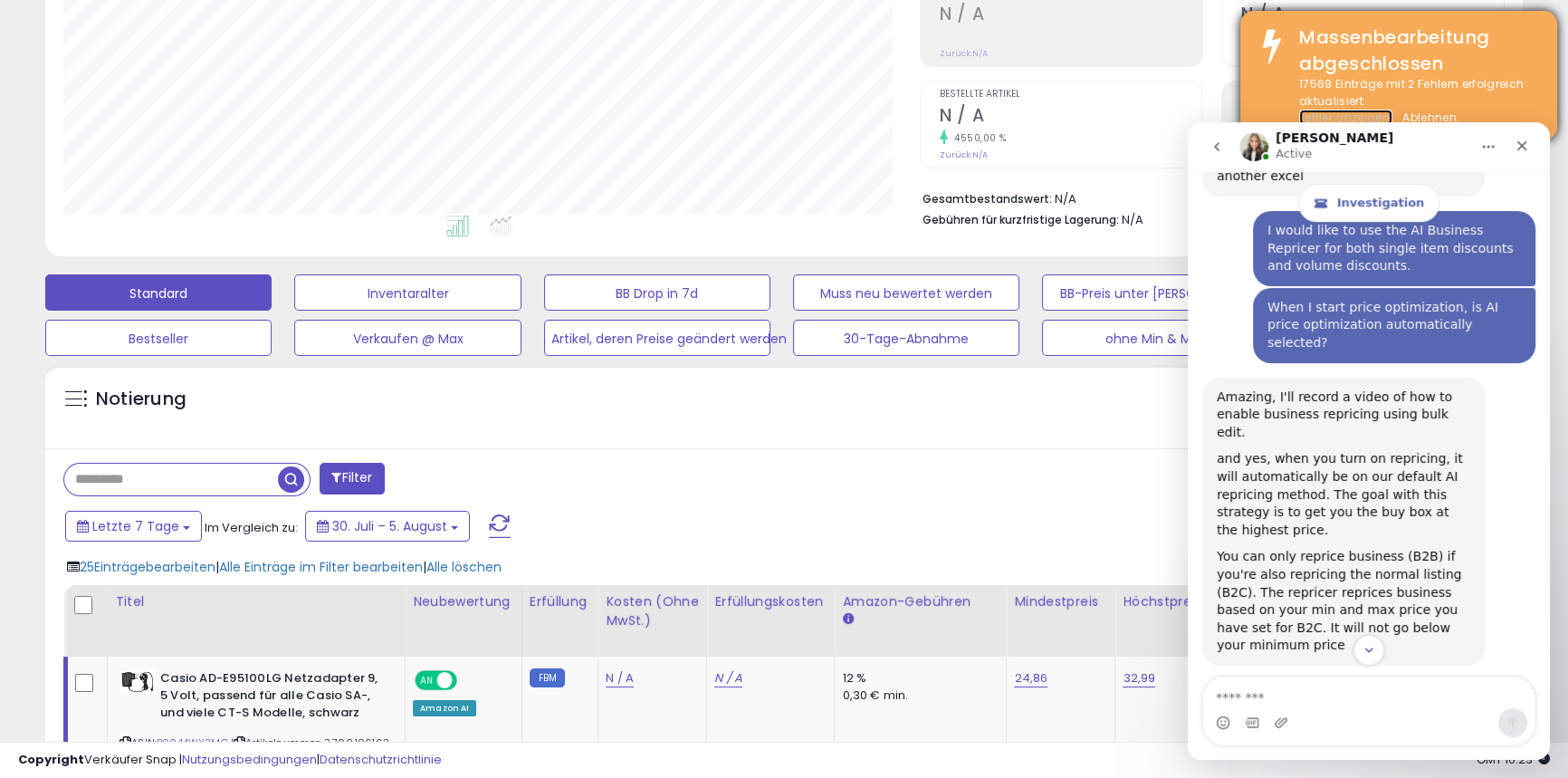
click at [1338, 111] on font "Fehler anzeigen." at bounding box center [1346, 117] width 93 height 16
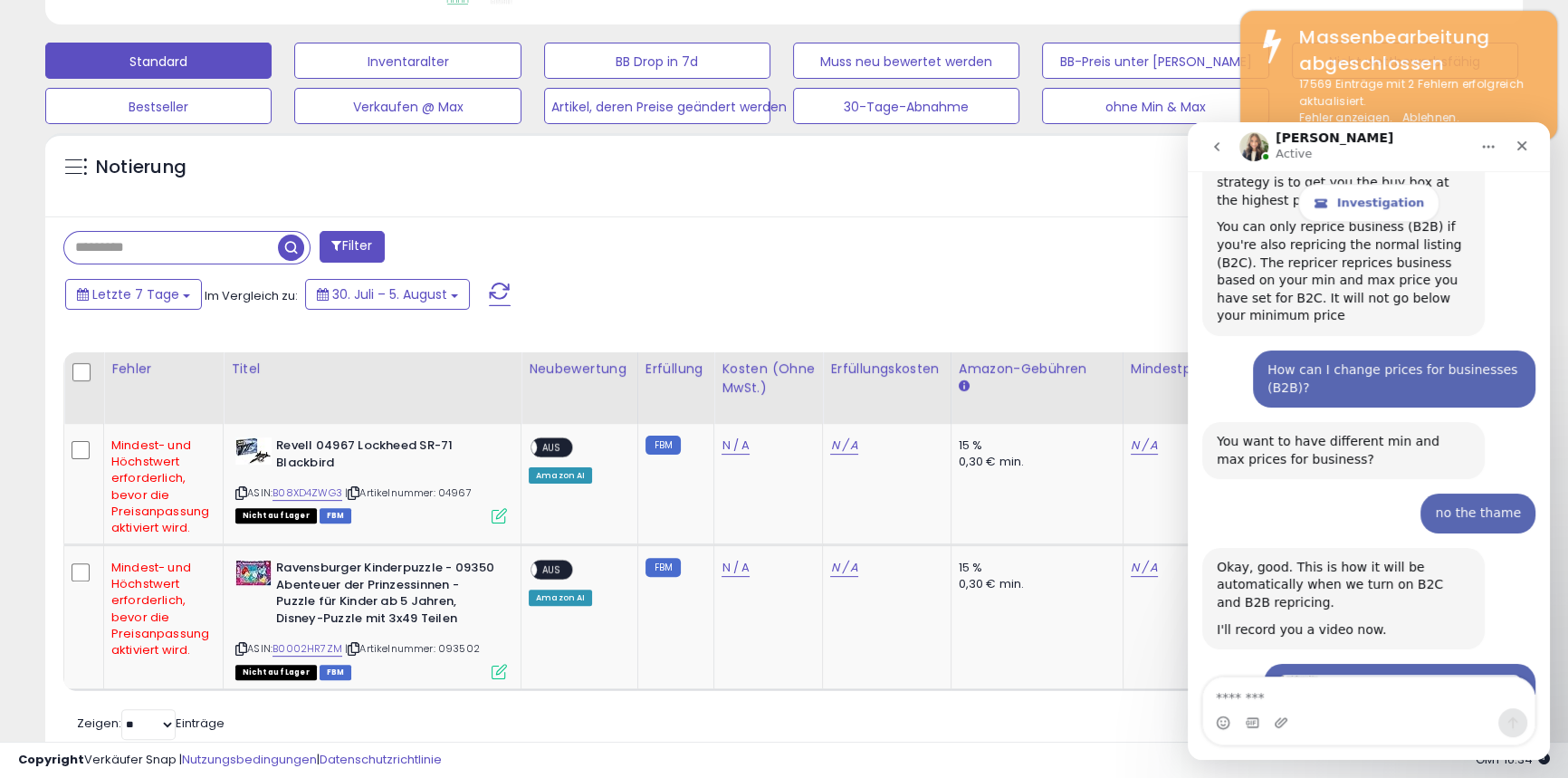
scroll to position [637, 0]
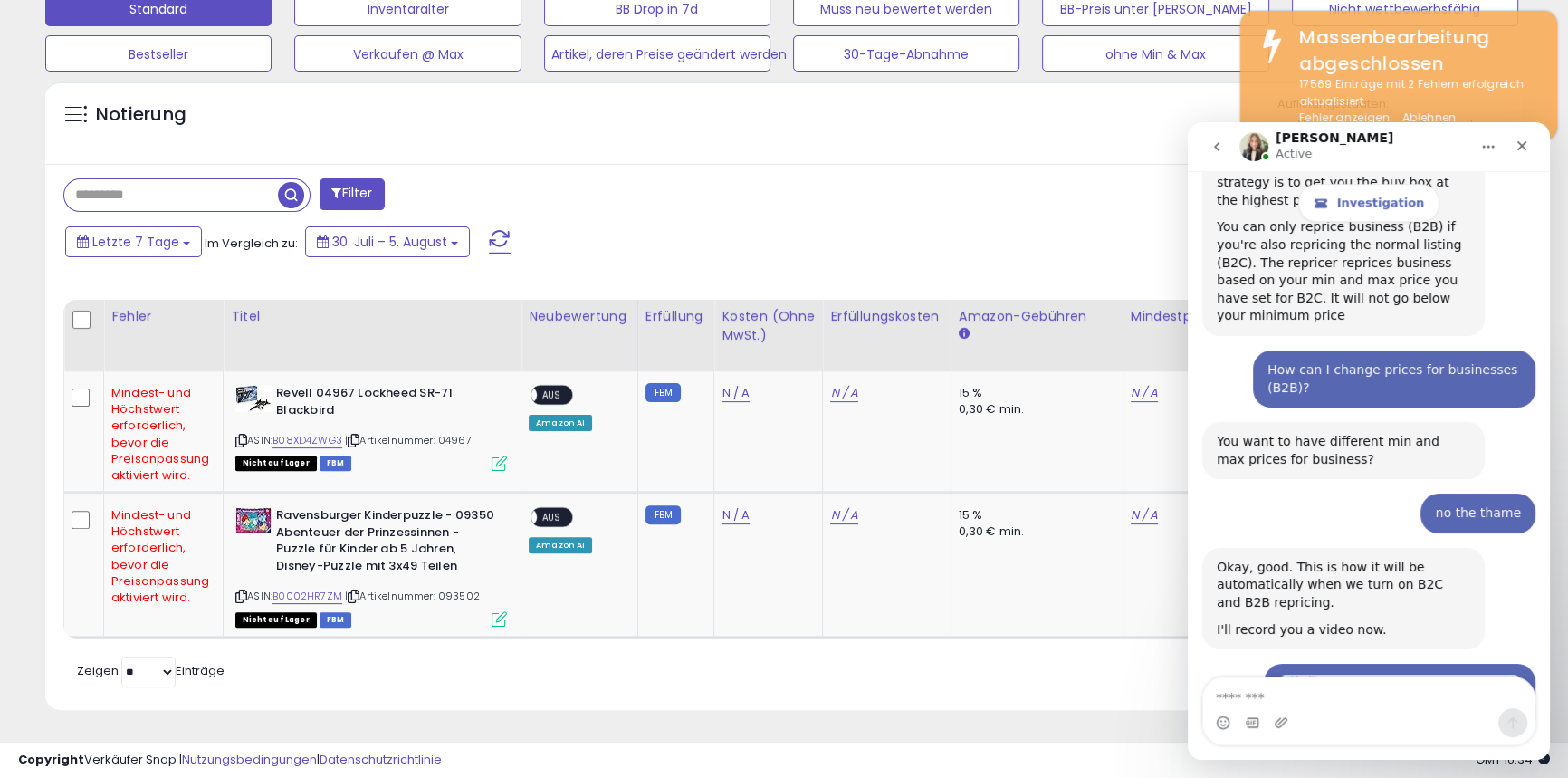
drag, startPoint x: 1572, startPoint y: 152, endPoint x: 348, endPoint y: 406, distance: 1250.1
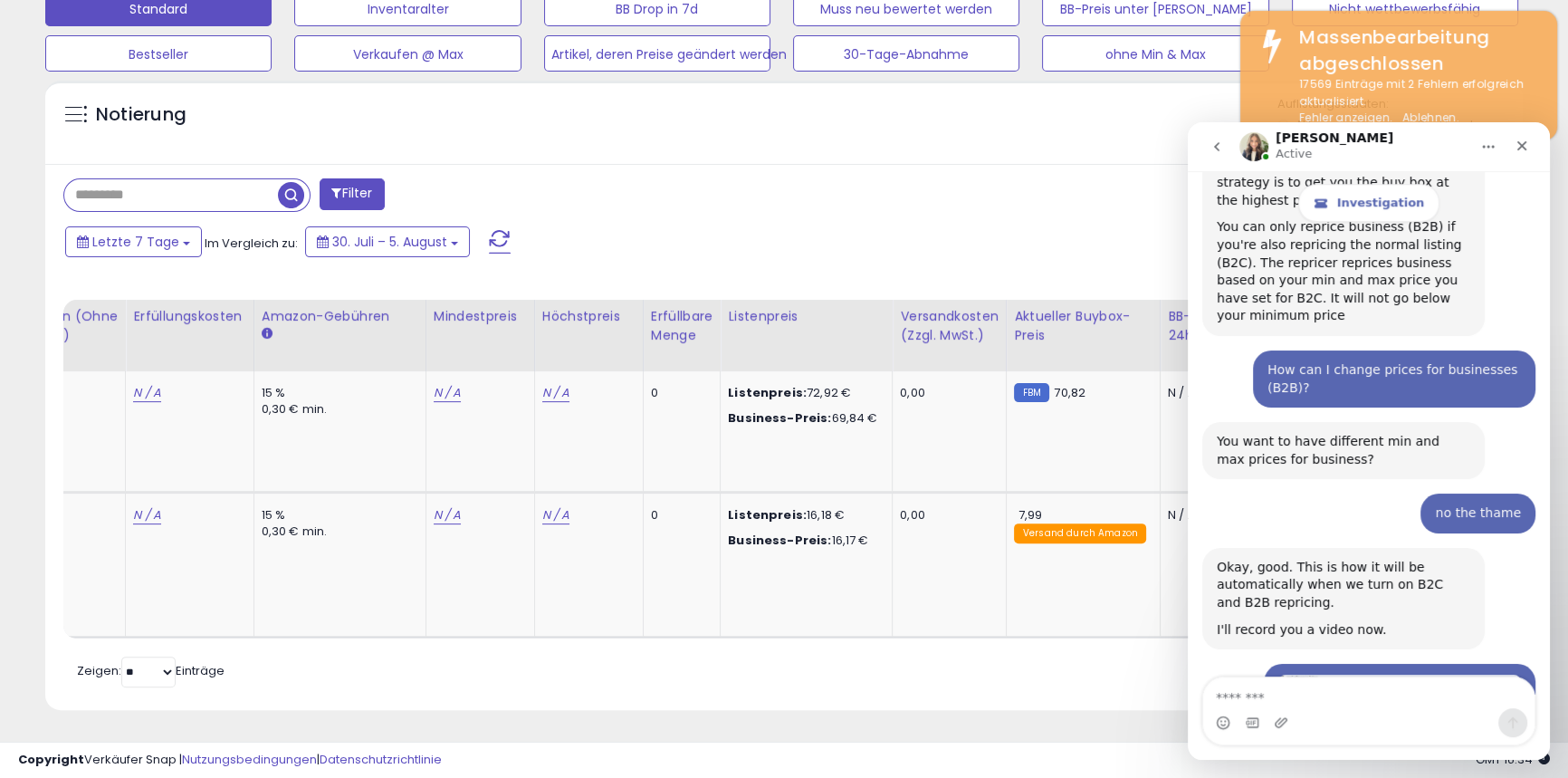
scroll to position [0, 770]
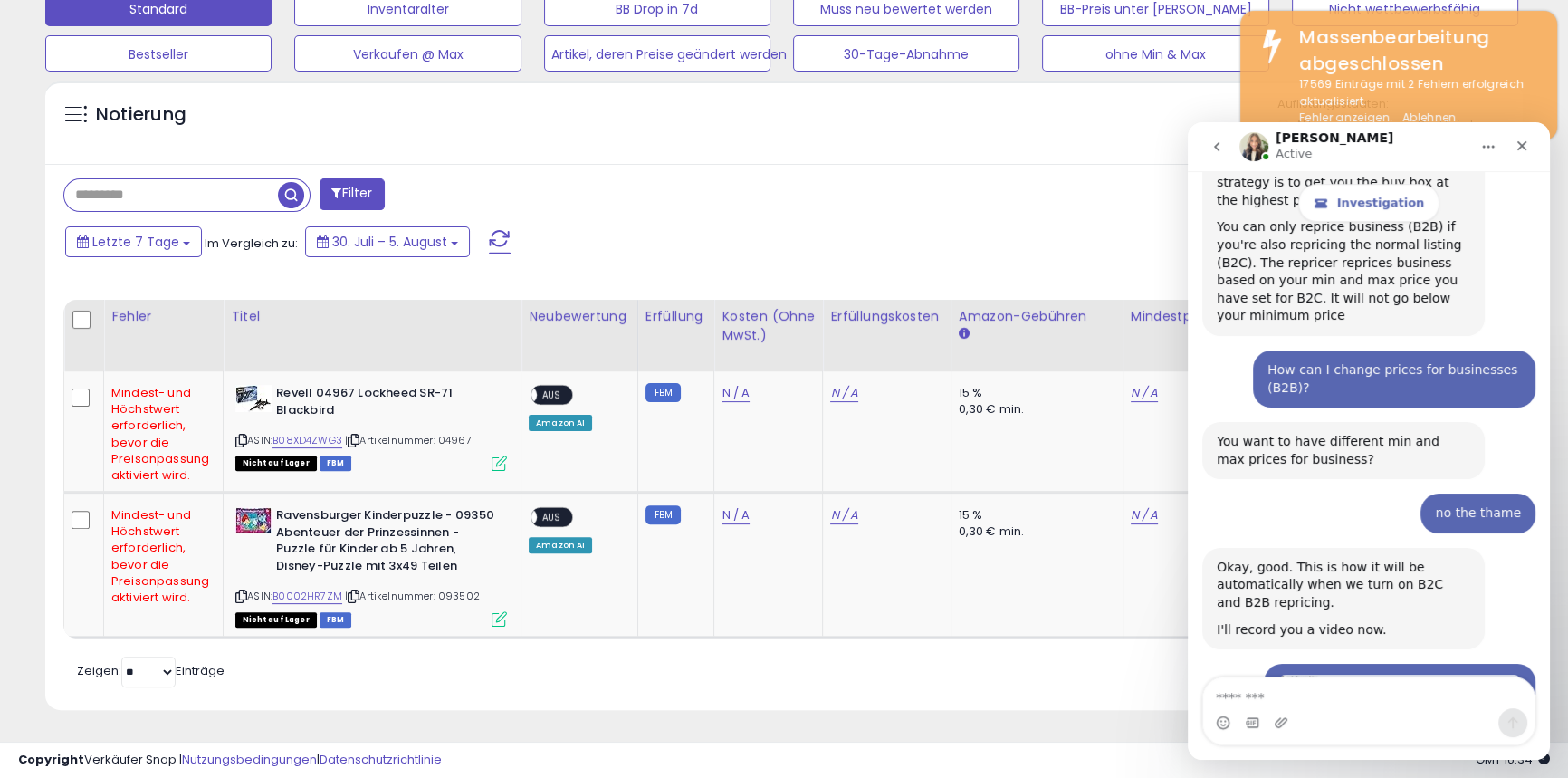
drag, startPoint x: 1215, startPoint y: 416, endPoint x: 1349, endPoint y: 507, distance: 162.0
copy div "I went into your account now to record a video and see that there is a bulk edi…"
click at [1250, 696] on textarea "Message…" at bounding box center [1368, 693] width 332 height 30
type textarea "*****"
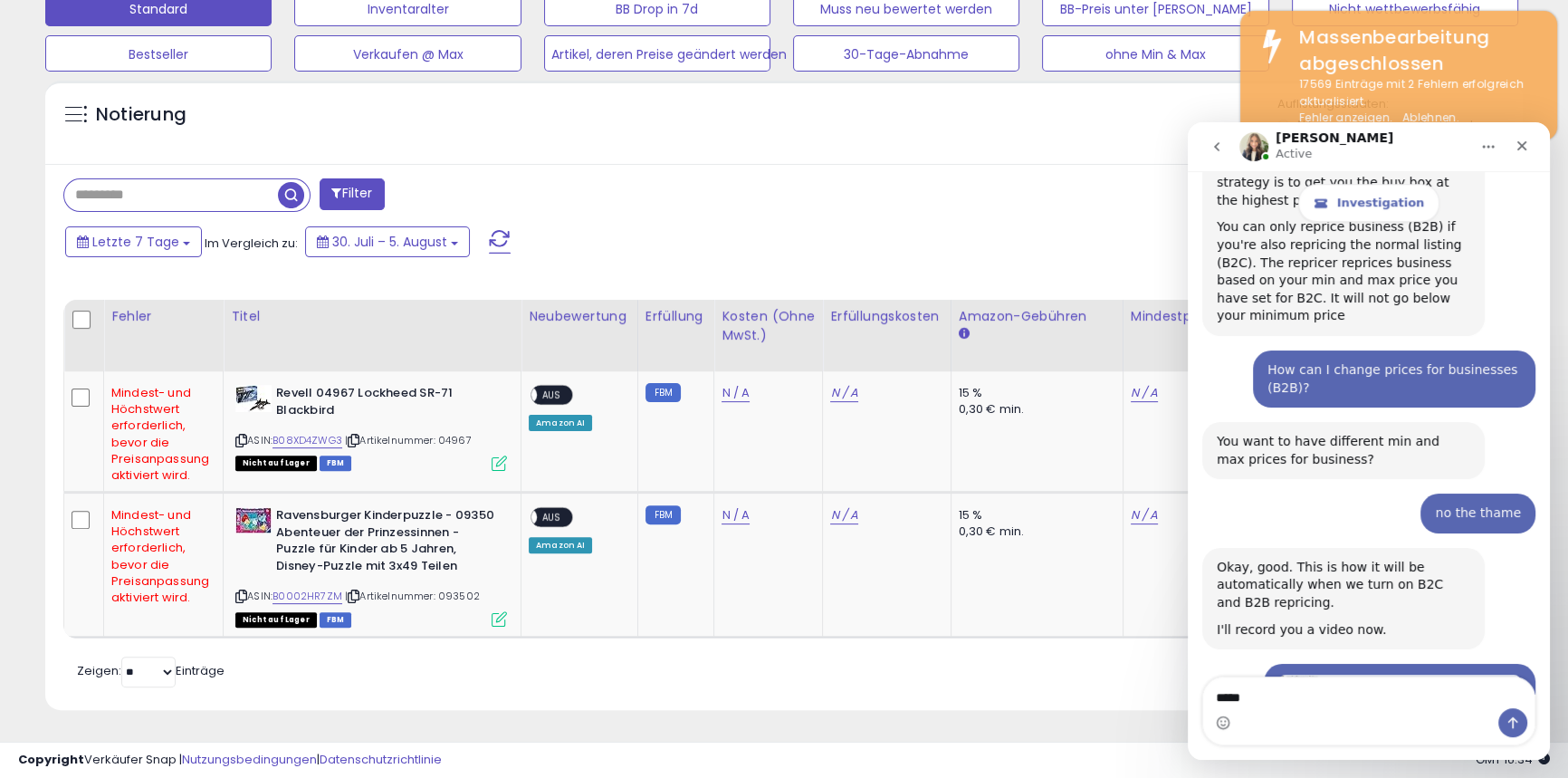
click at [1487, 142] on icon "Home" at bounding box center [1489, 147] width 15 height 15
click at [1515, 148] on icon "Close" at bounding box center [1522, 146] width 15 height 15
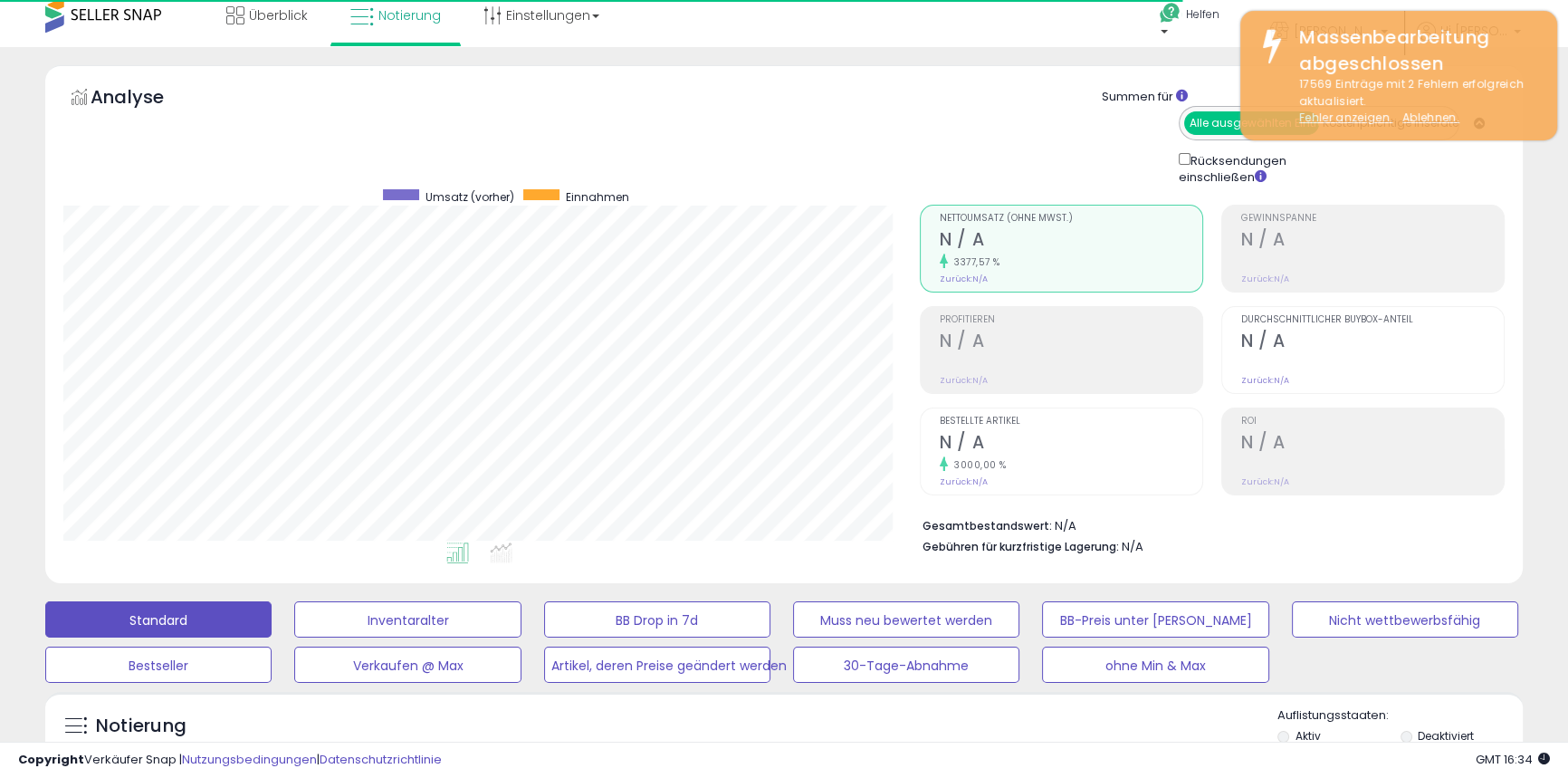
scroll to position [0, 0]
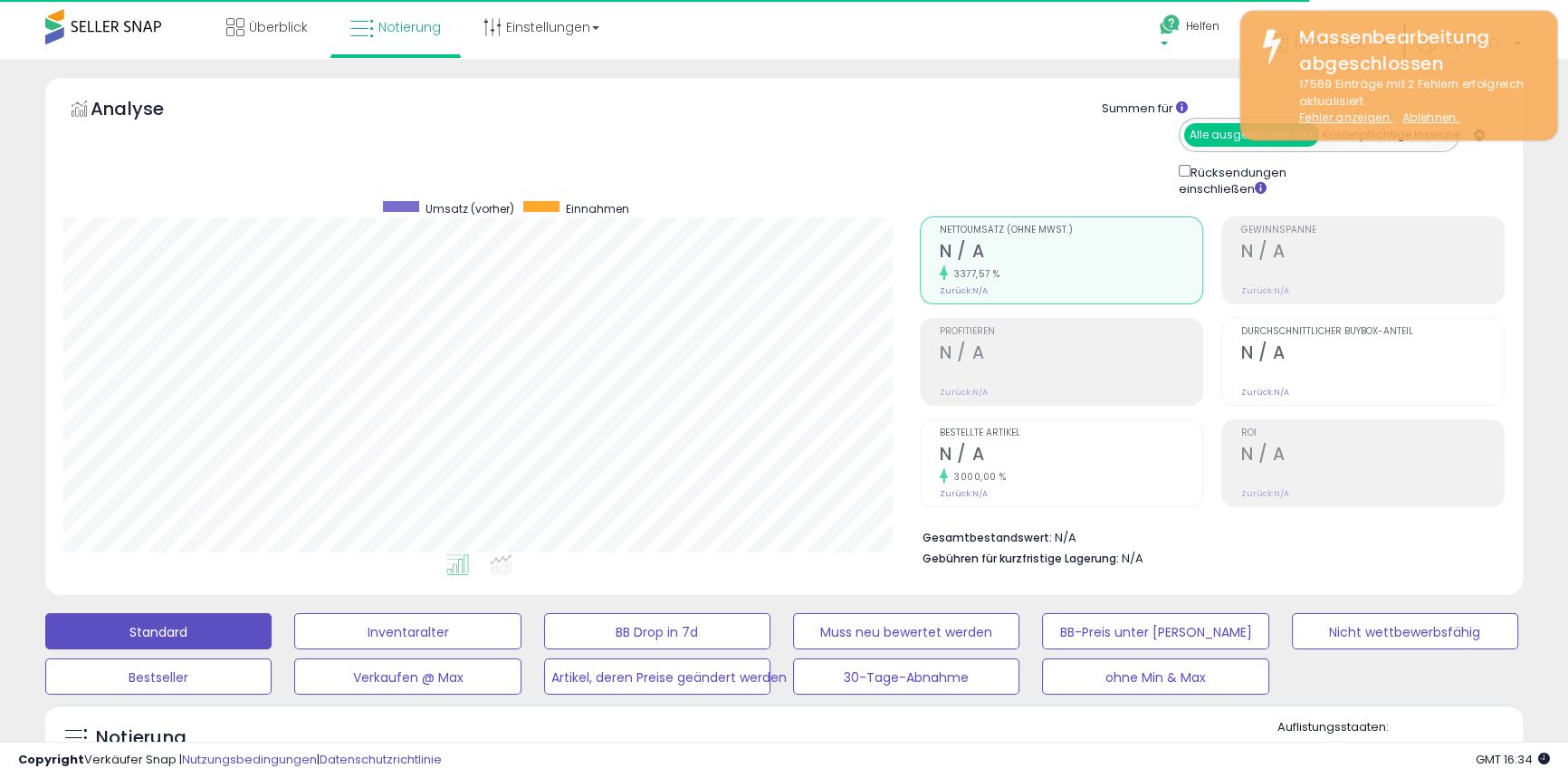
click at [1182, 29] on icon at bounding box center [1170, 24] width 22 height 23
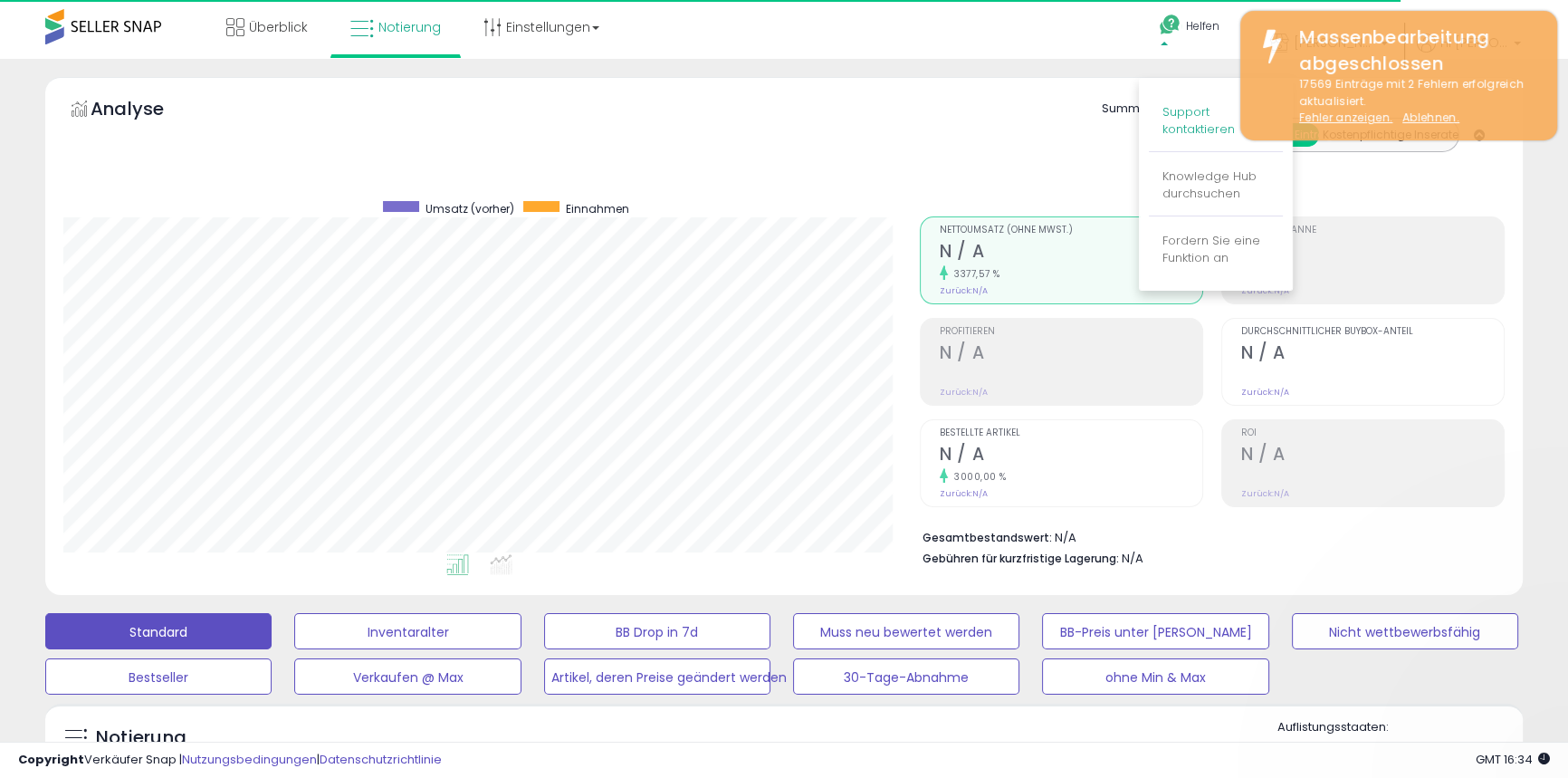
scroll to position [11183, 0]
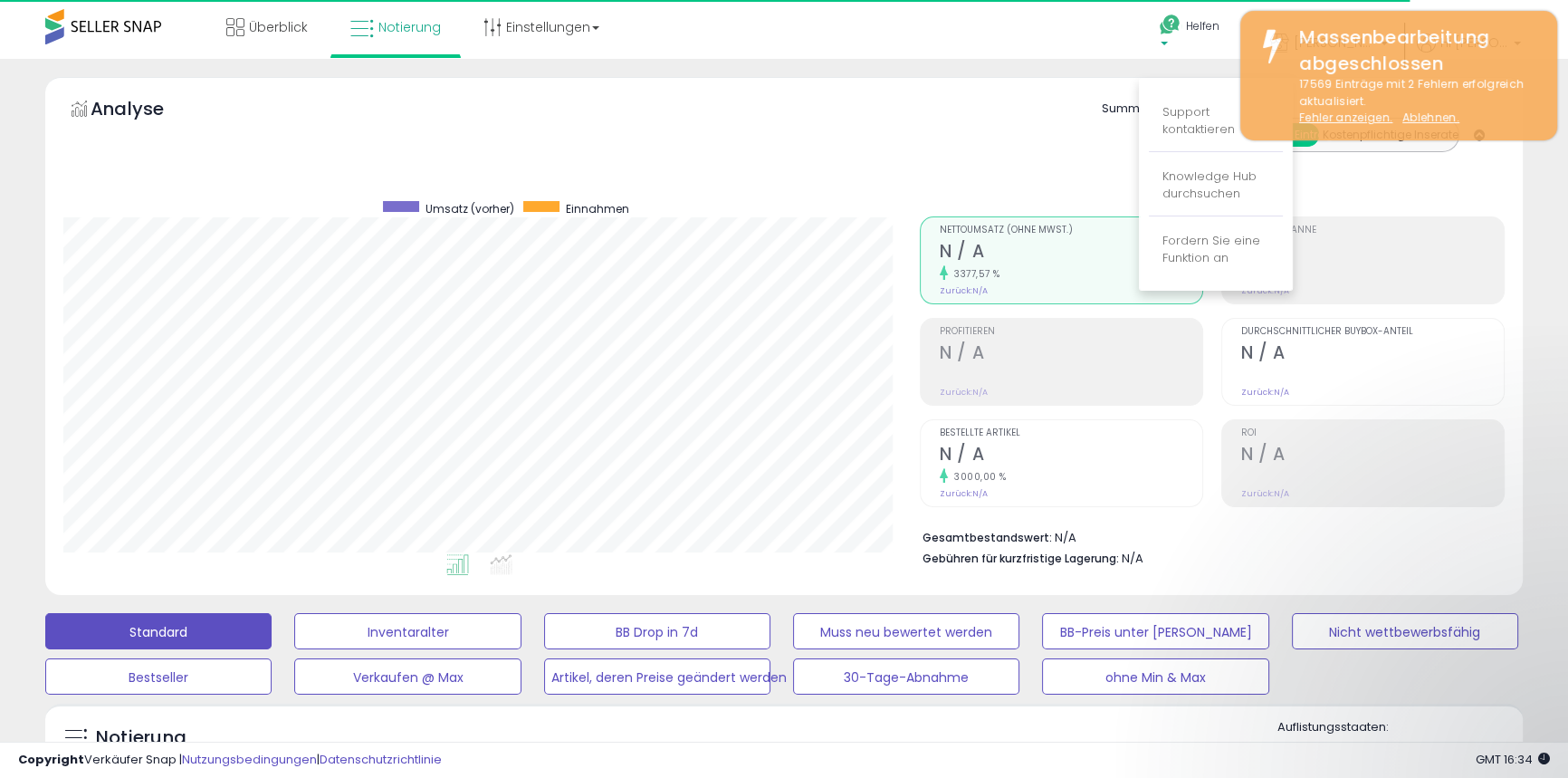
click at [1197, 127] on font "Support kontaktieren" at bounding box center [1199, 120] width 72 height 34
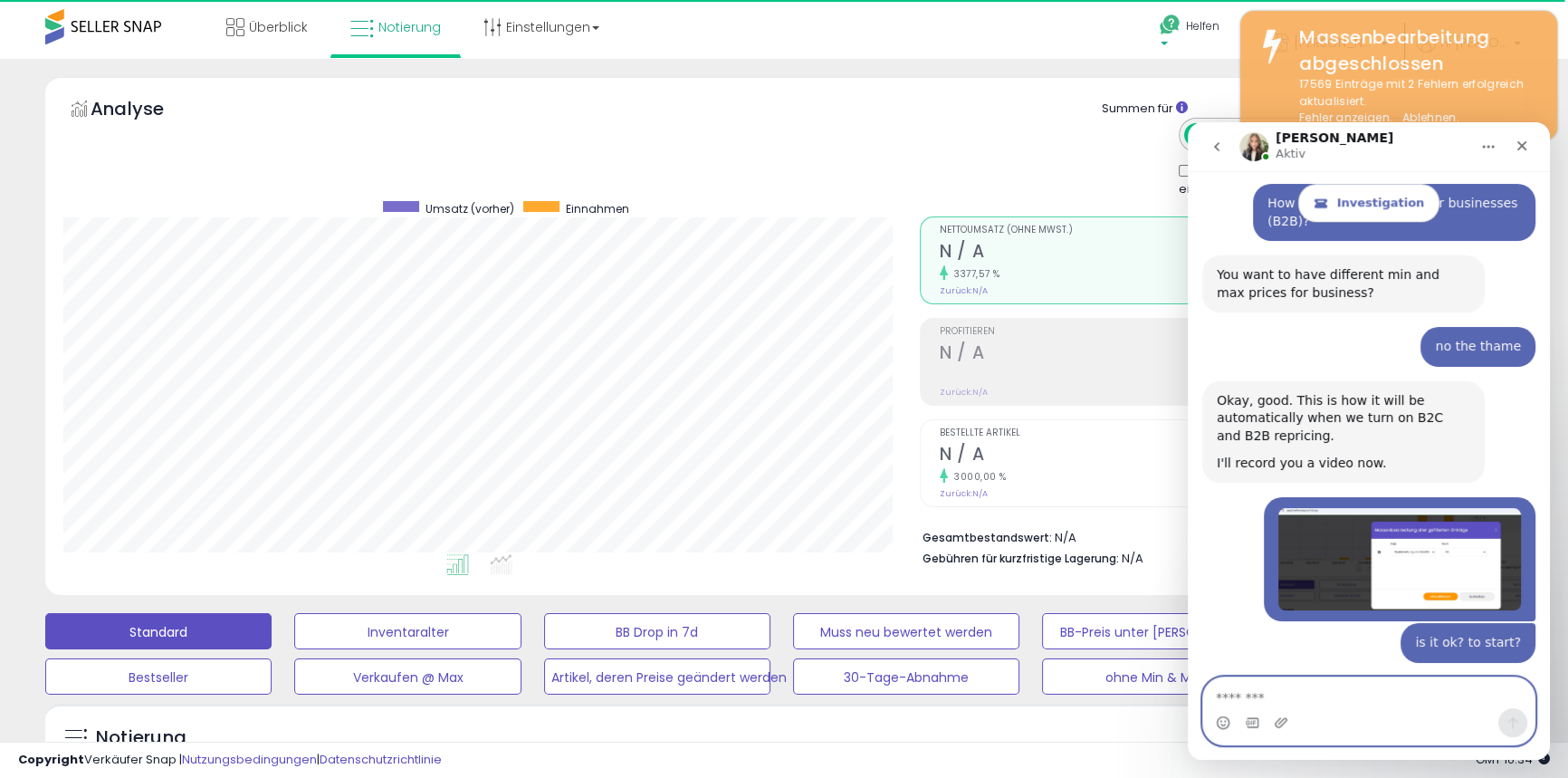
scroll to position [10518, 0]
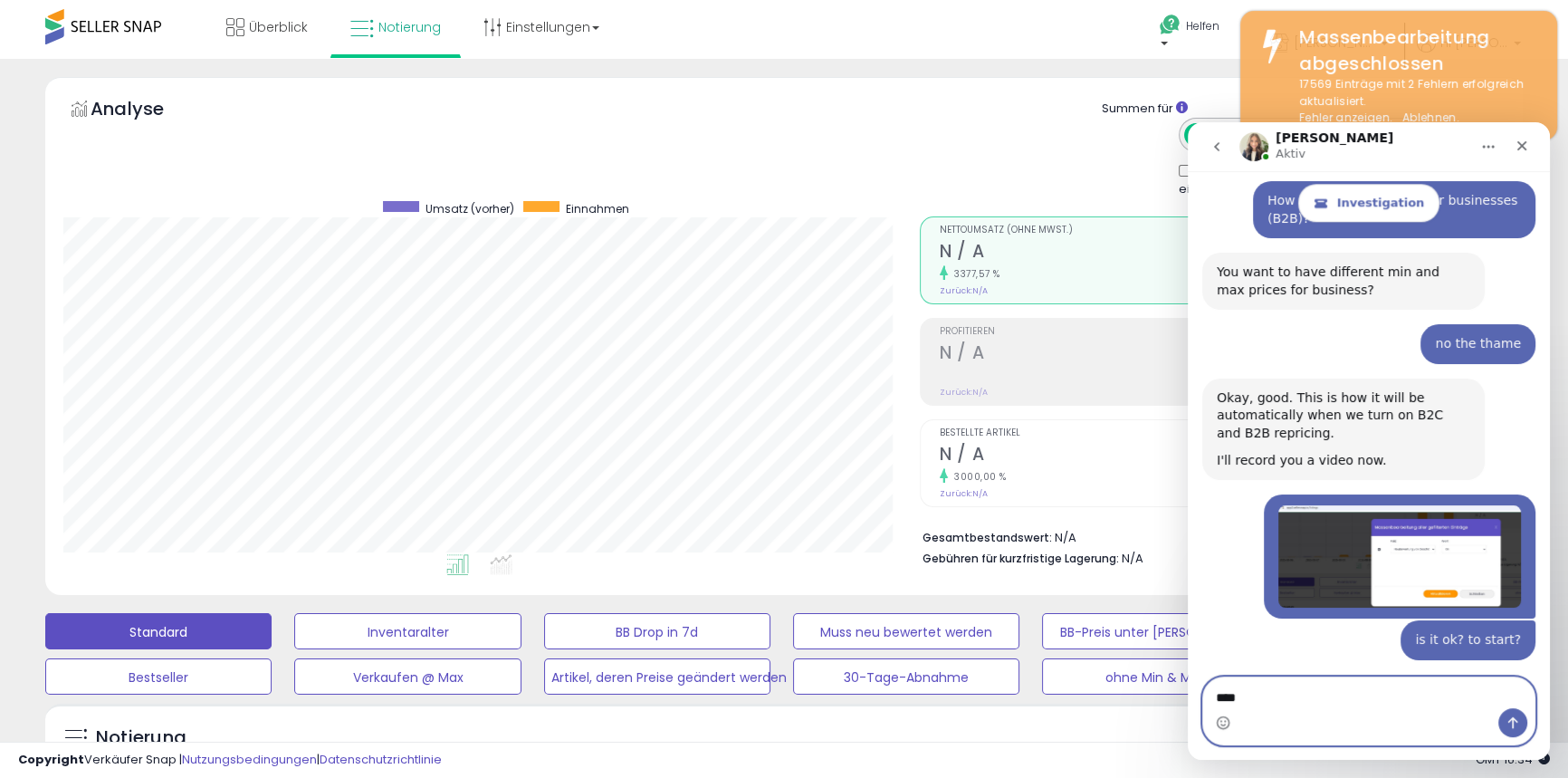
paste textarea "**********"
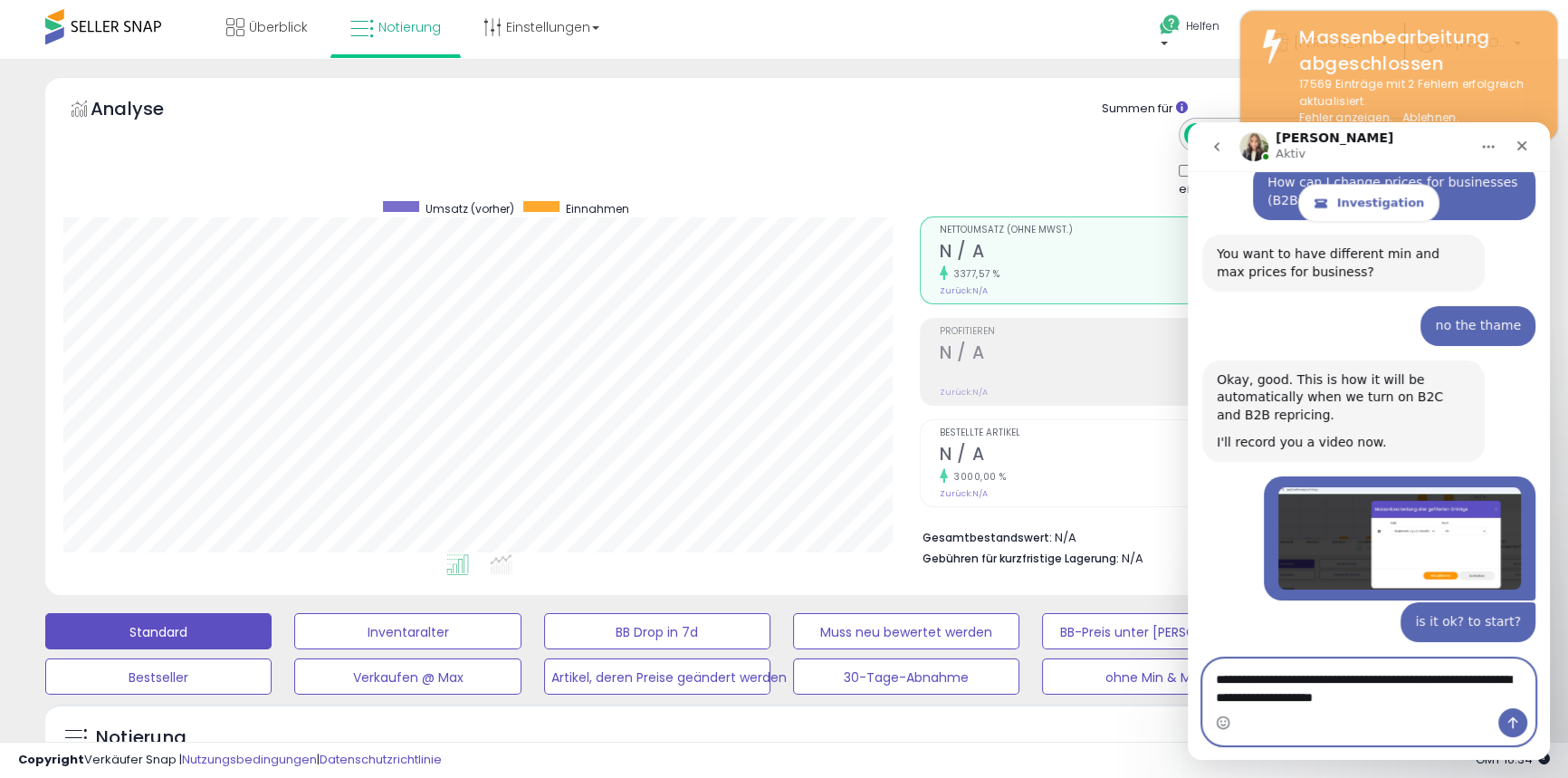
drag, startPoint x: 1370, startPoint y: 703, endPoint x: 1108, endPoint y: 641, distance: 269.2
click html "[PERSON_NAME] Aktiv Investigation Please provide as much detail as possible abo…"
paste textarea "**********"
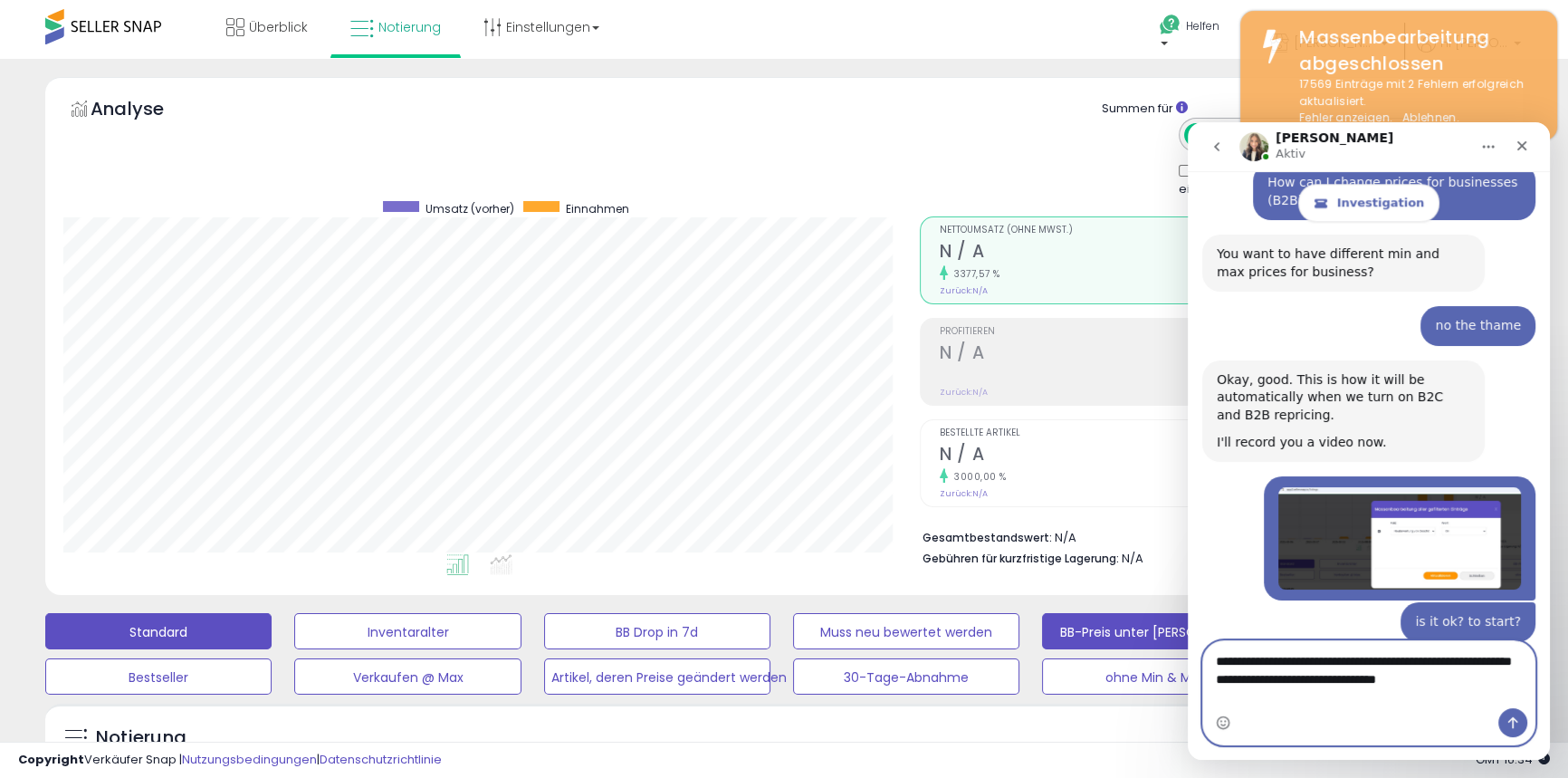
scroll to position [10554, 0]
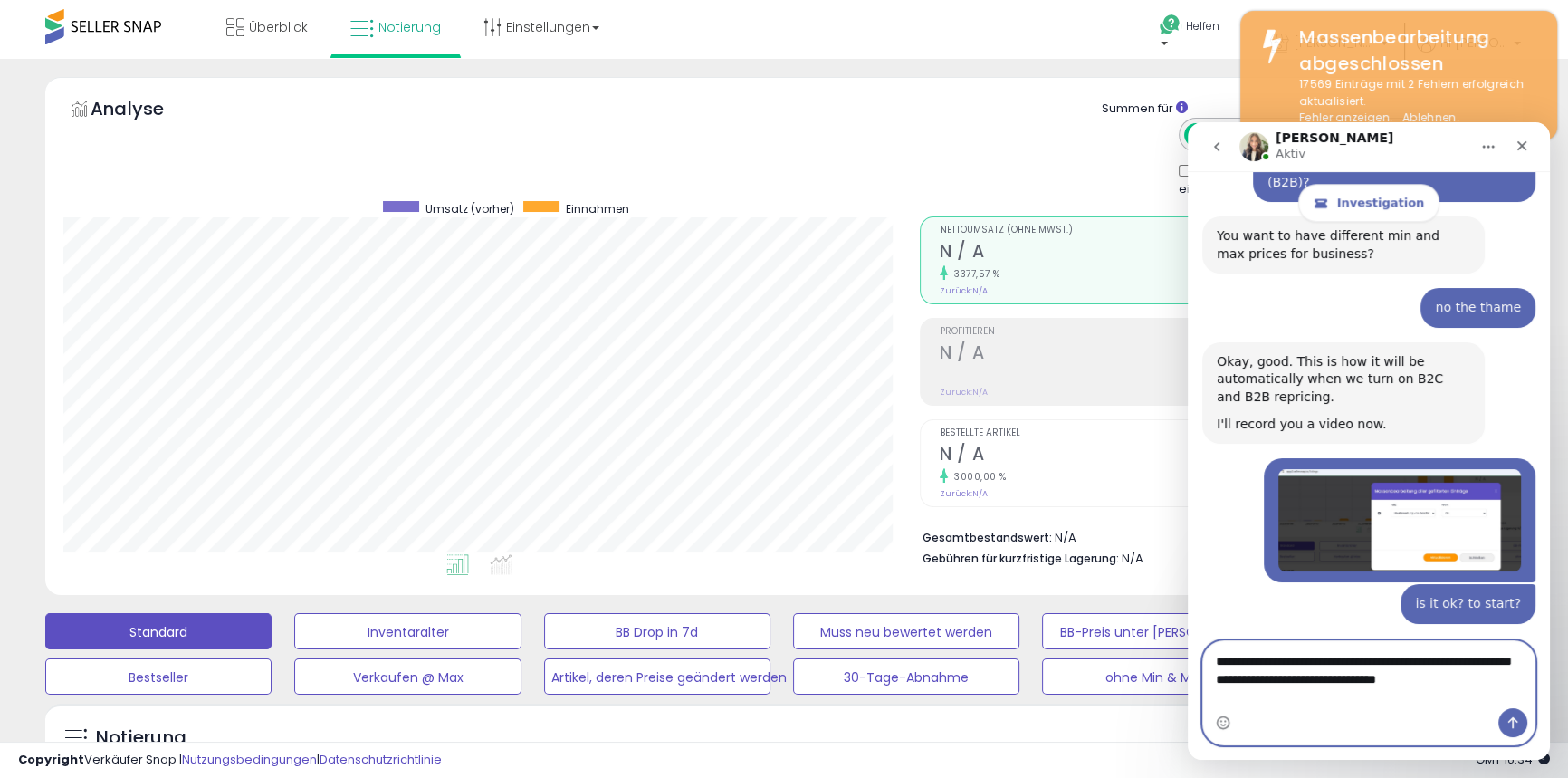
type textarea "**********"
click at [1508, 718] on icon "Send a message…" at bounding box center [1513, 722] width 15 height 15
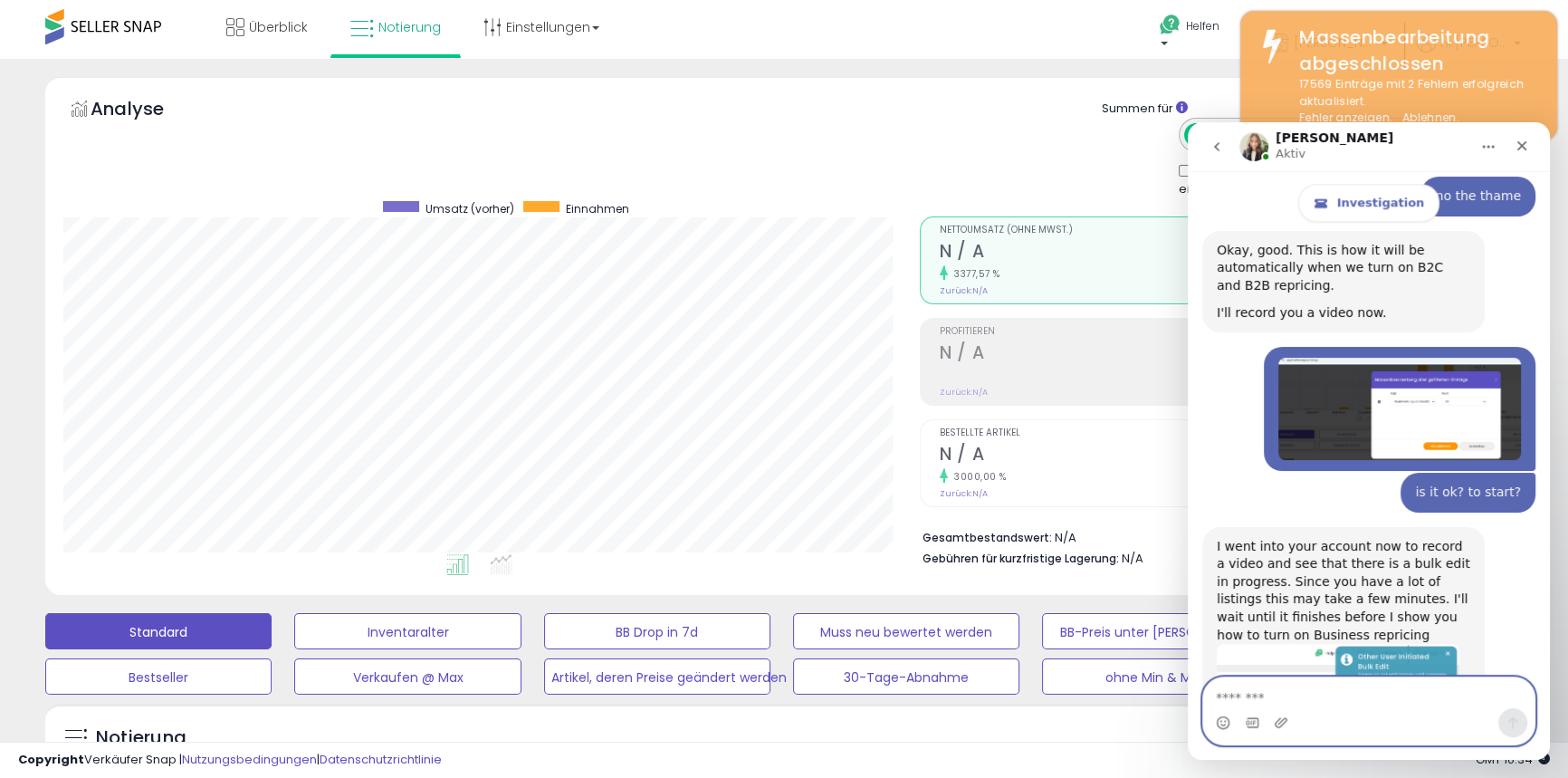
scroll to position [10661, 0]
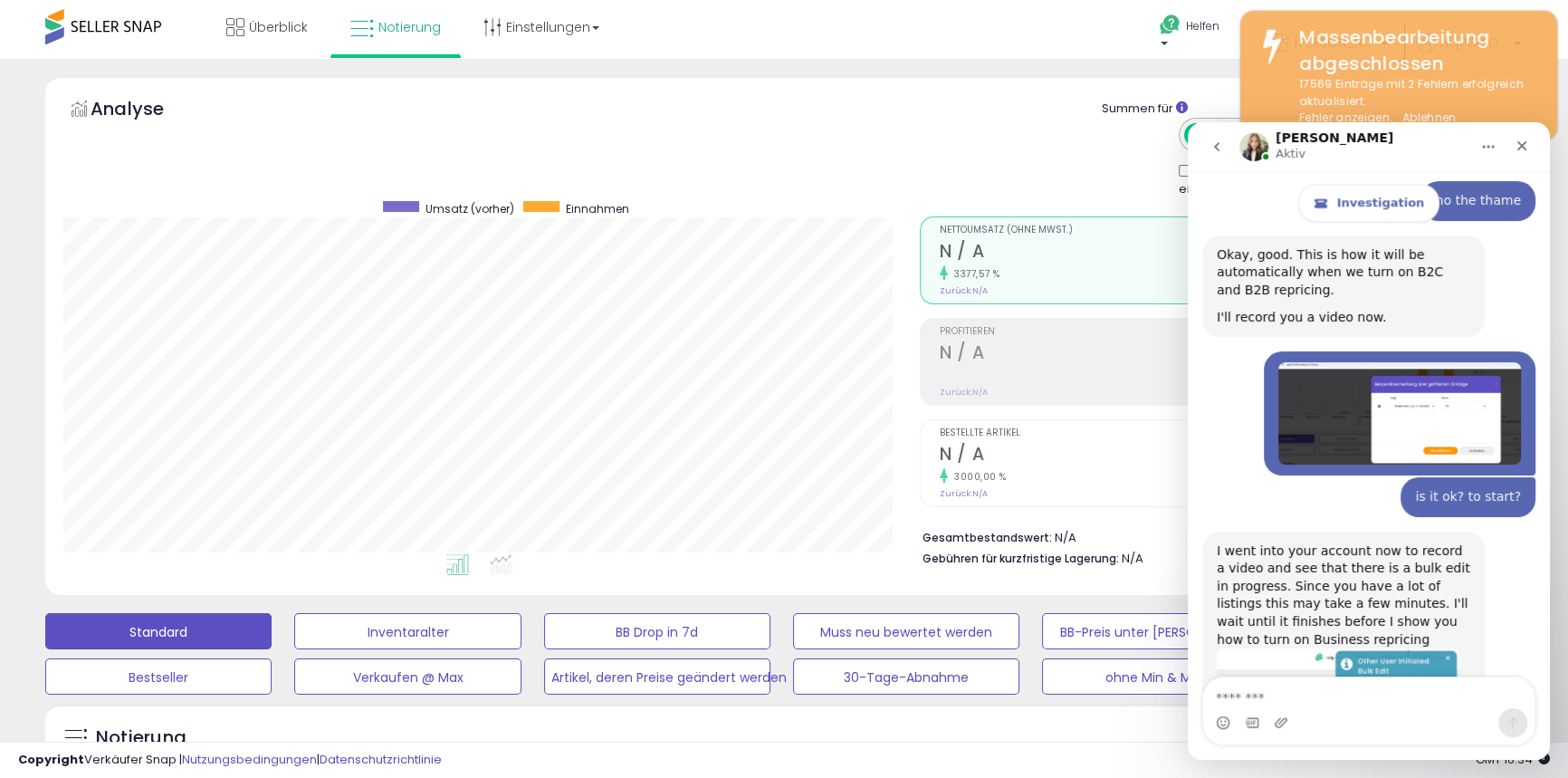
drag, startPoint x: 1449, startPoint y: 617, endPoint x: 1213, endPoint y: 626, distance: 236.2
copy div "Would you like me to turn it on for you?"
click at [1239, 690] on textarea "Message…" at bounding box center [1368, 693] width 332 height 30
type textarea "**********"
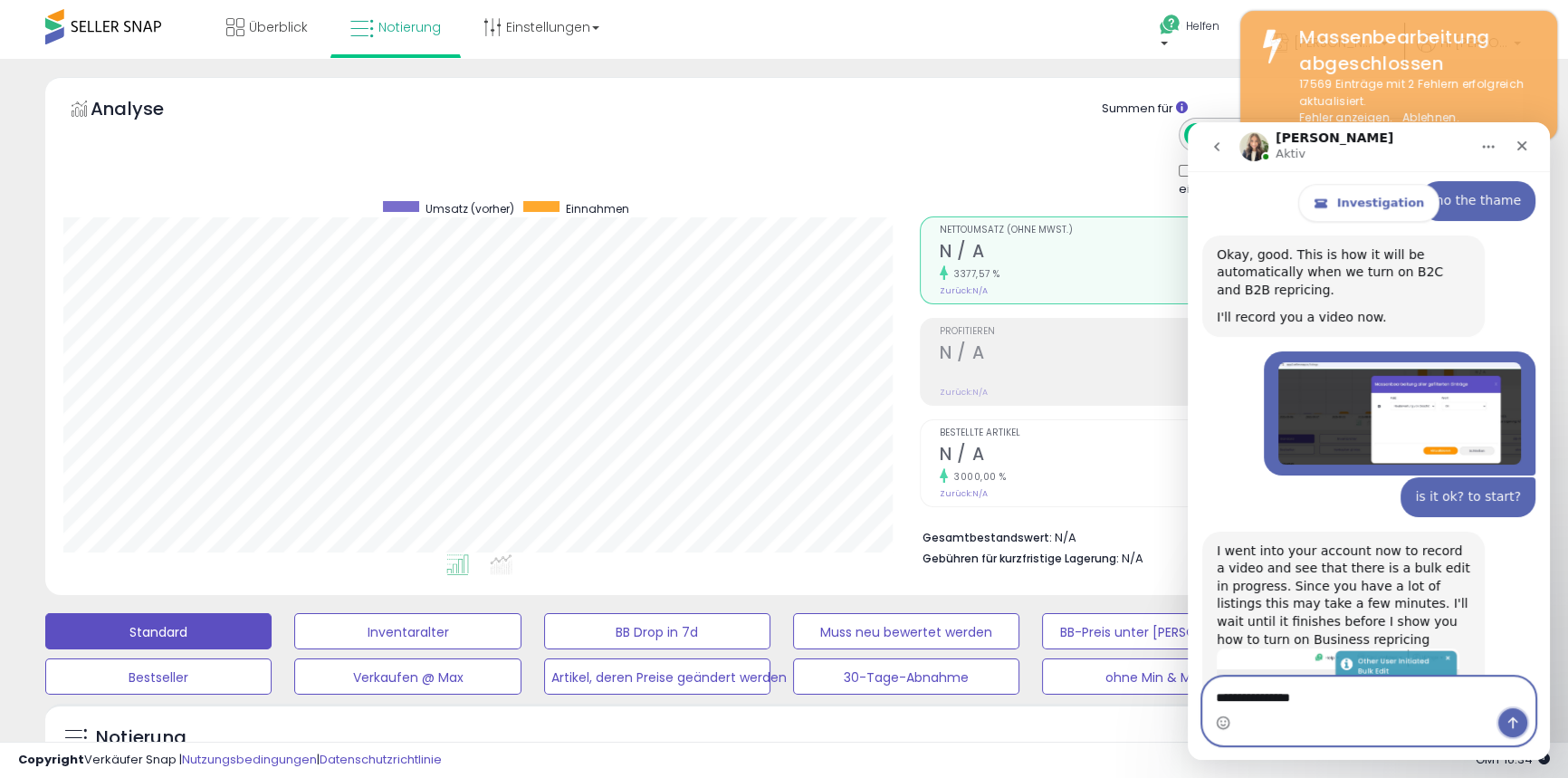
click at [1523, 718] on button "Send a message…" at bounding box center [1513, 723] width 29 height 29
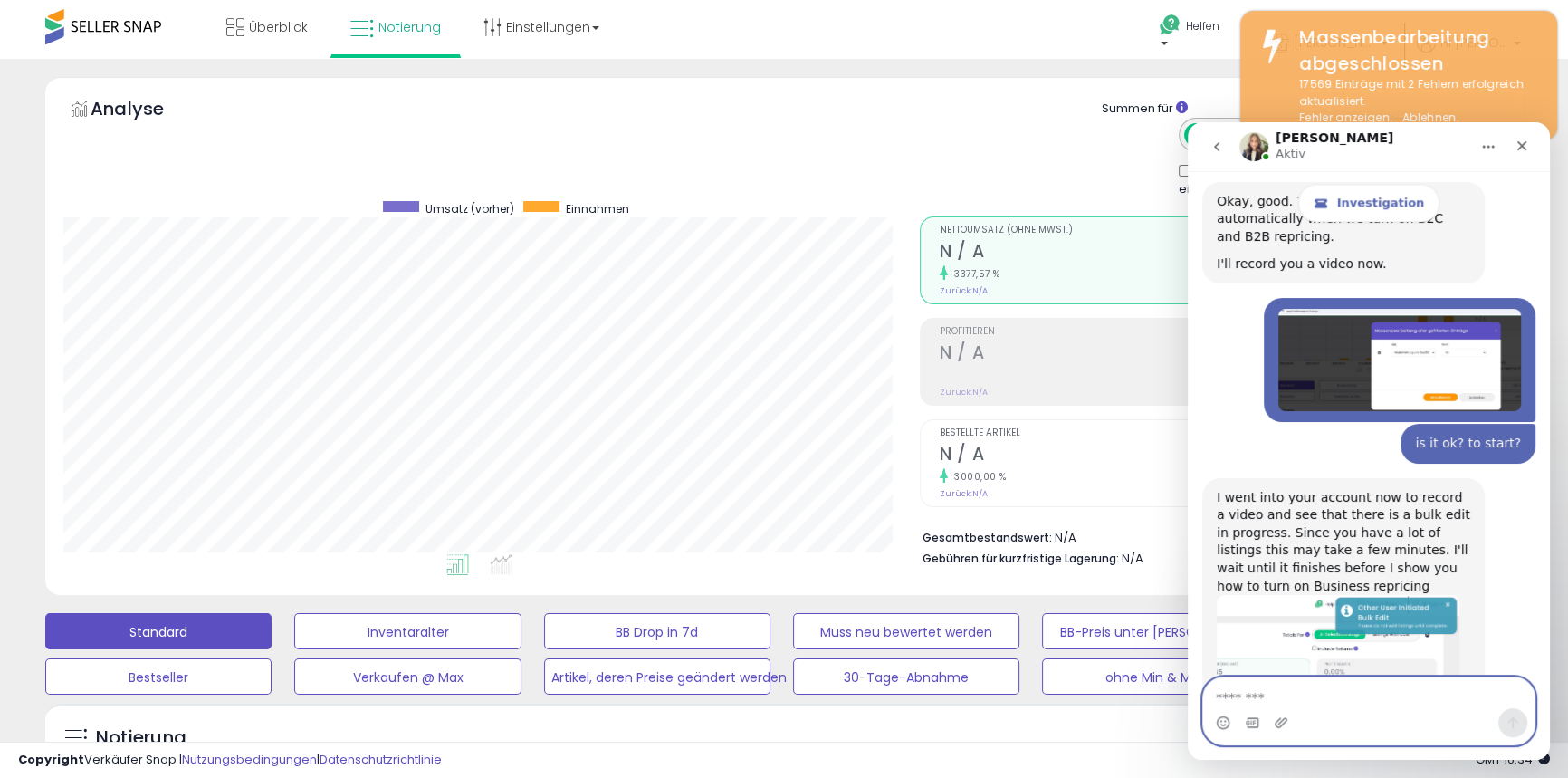
scroll to position [10784, 0]
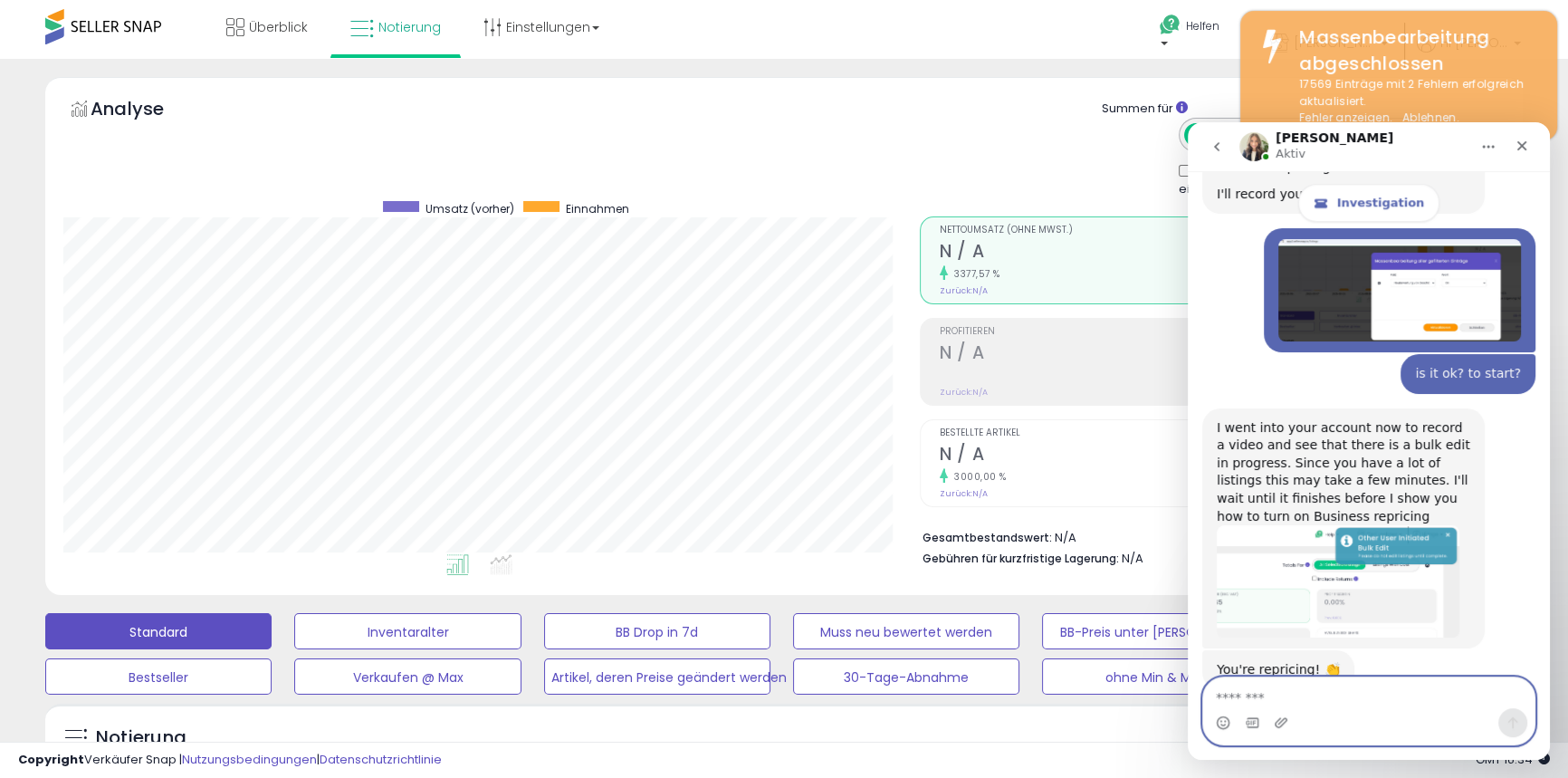
paste textarea "**********"
type textarea "**********"
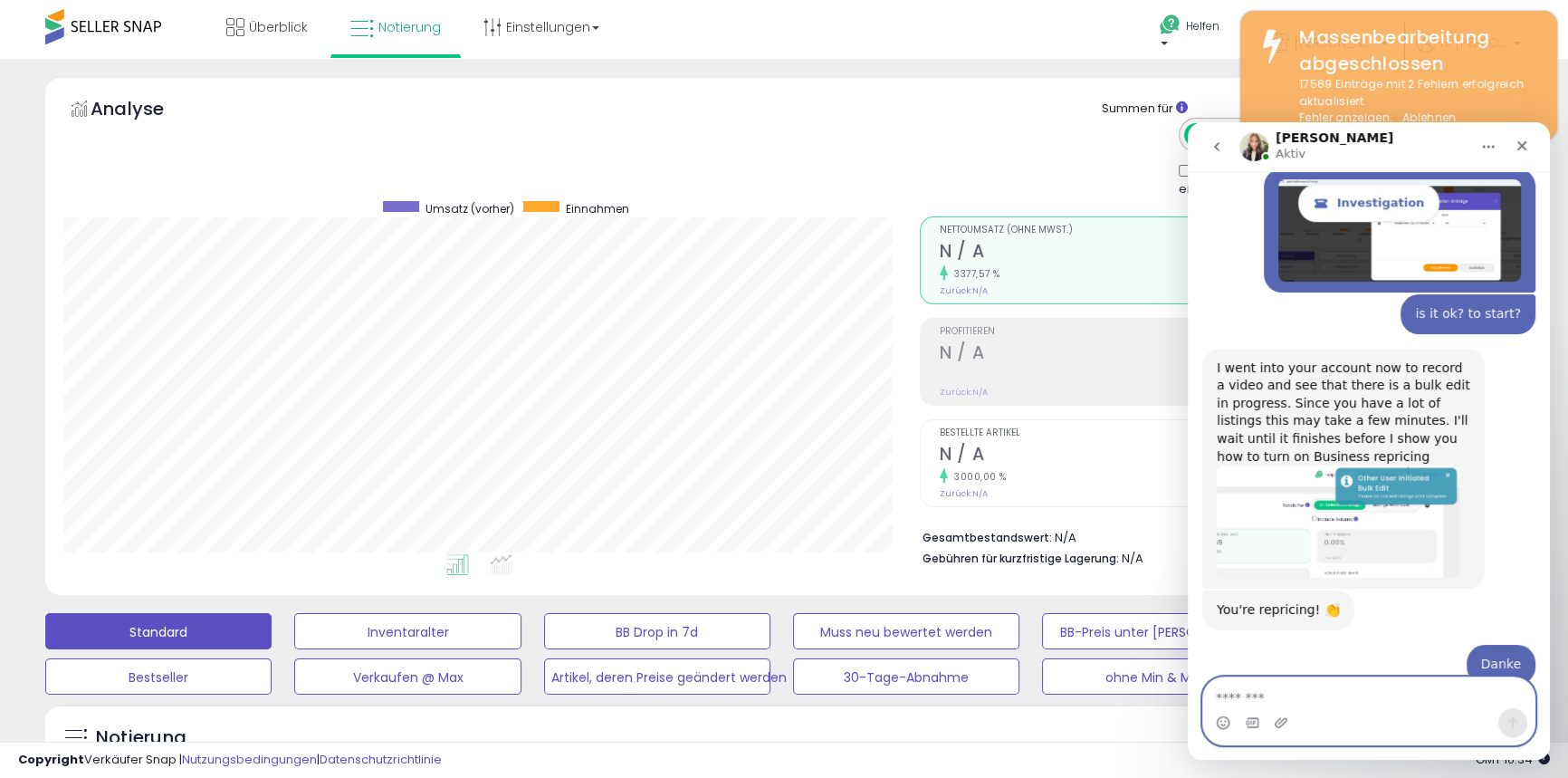
scroll to position [10890, 0]
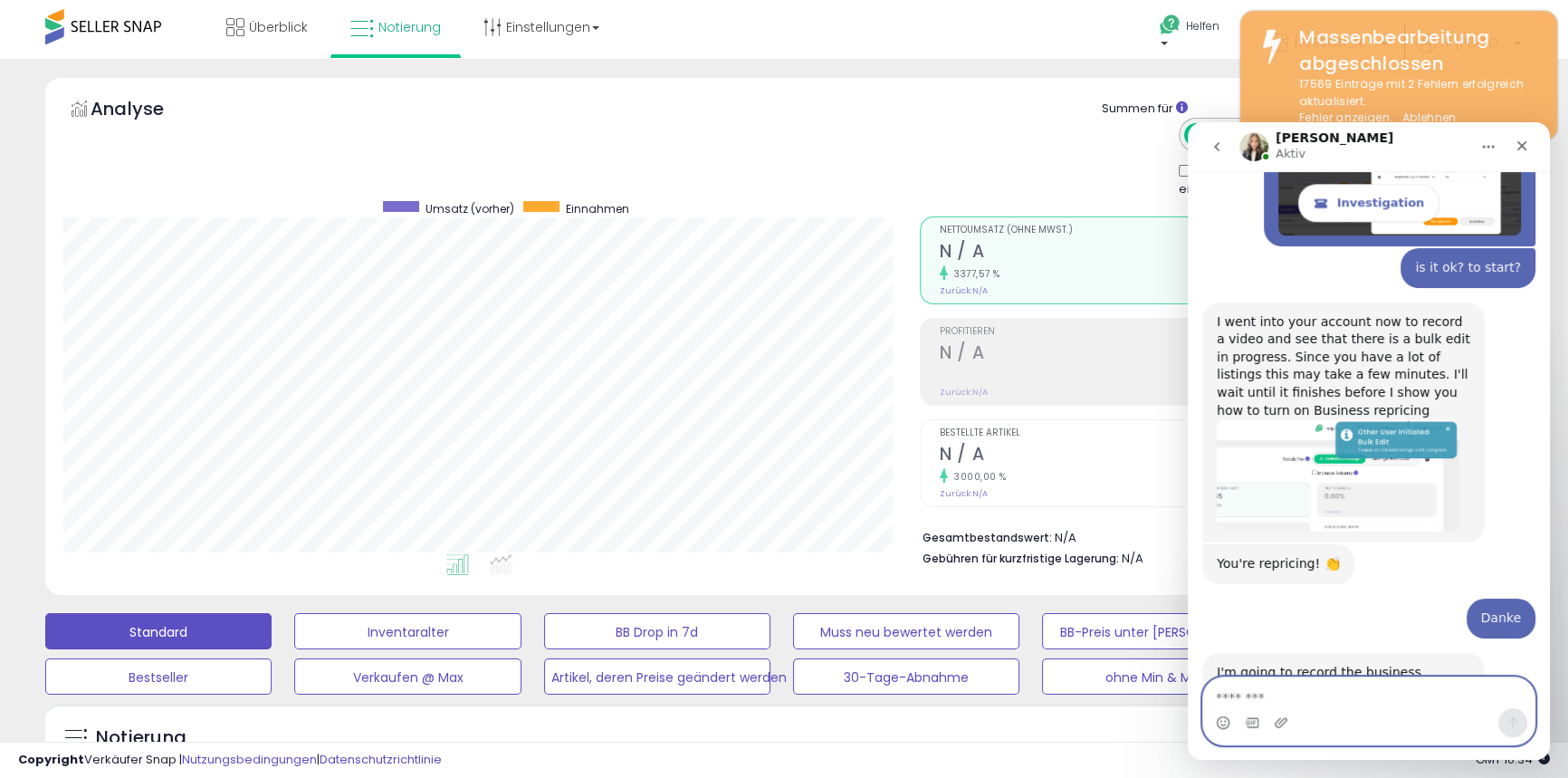
click at [1252, 699] on textarea "Message…" at bounding box center [1368, 693] width 332 height 30
type textarea "**********"
click at [1508, 715] on icon "Send a message…" at bounding box center [1513, 722] width 15 height 15
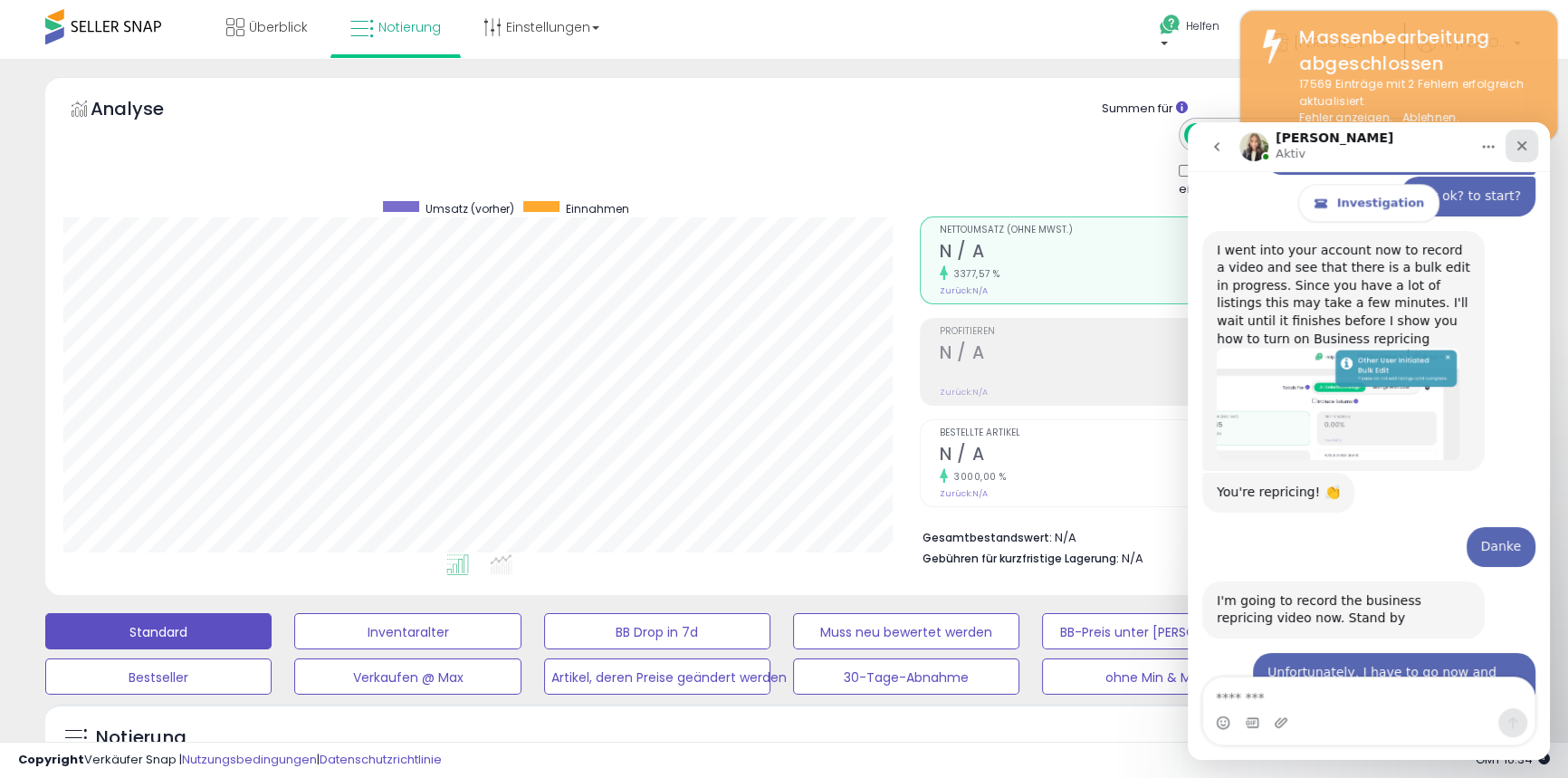
click at [1523, 139] on icon "Schließen" at bounding box center [1522, 146] width 15 height 15
